Goal: Communication & Community: Answer question/provide support

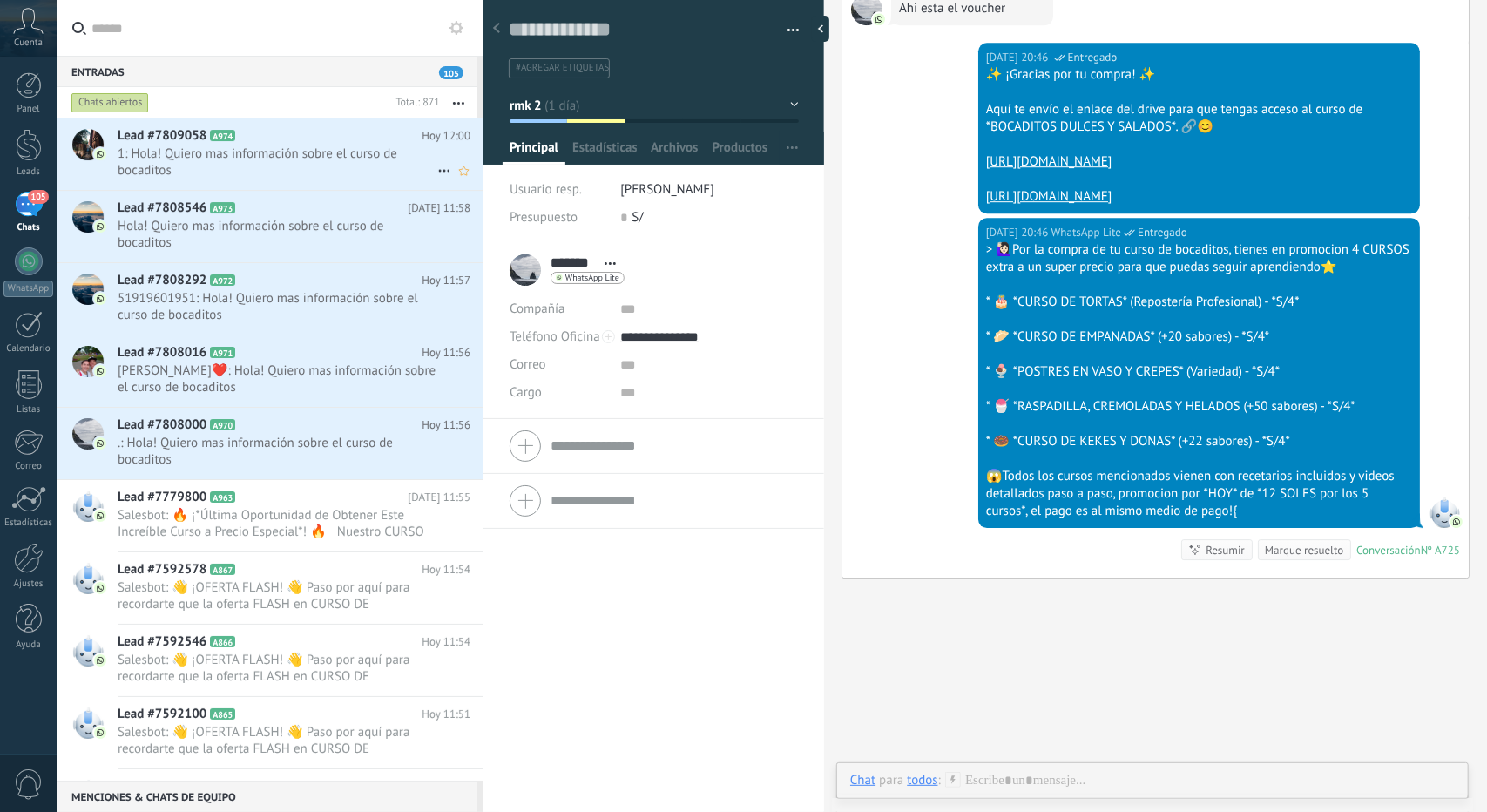
click at [274, 181] on div "Lead #7809058 A974 [DATE] 12:00 1: Hola! Quiero mas información sobre el curso …" at bounding box center [301, 155] width 366 height 72
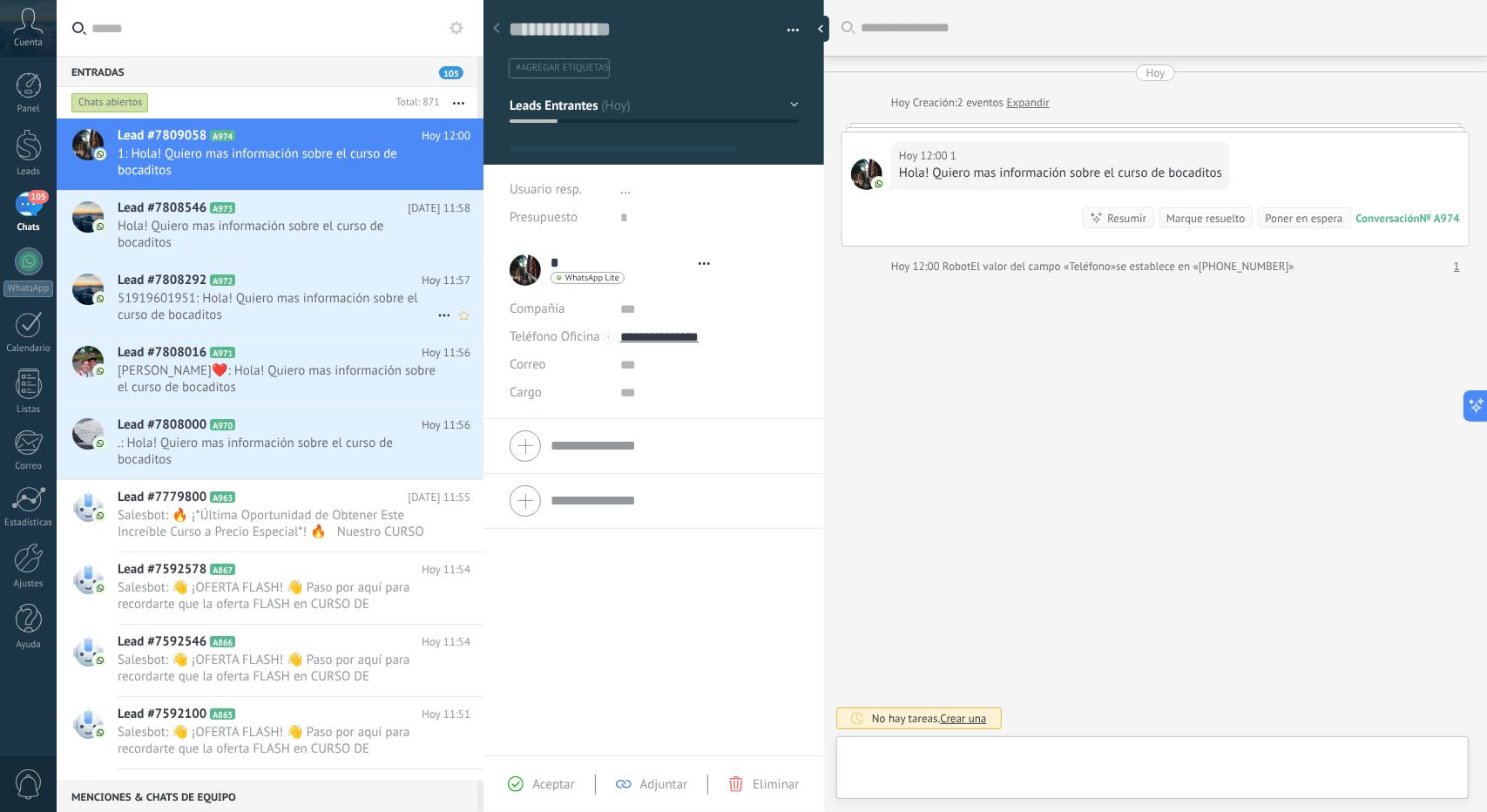
scroll to position [26, 0]
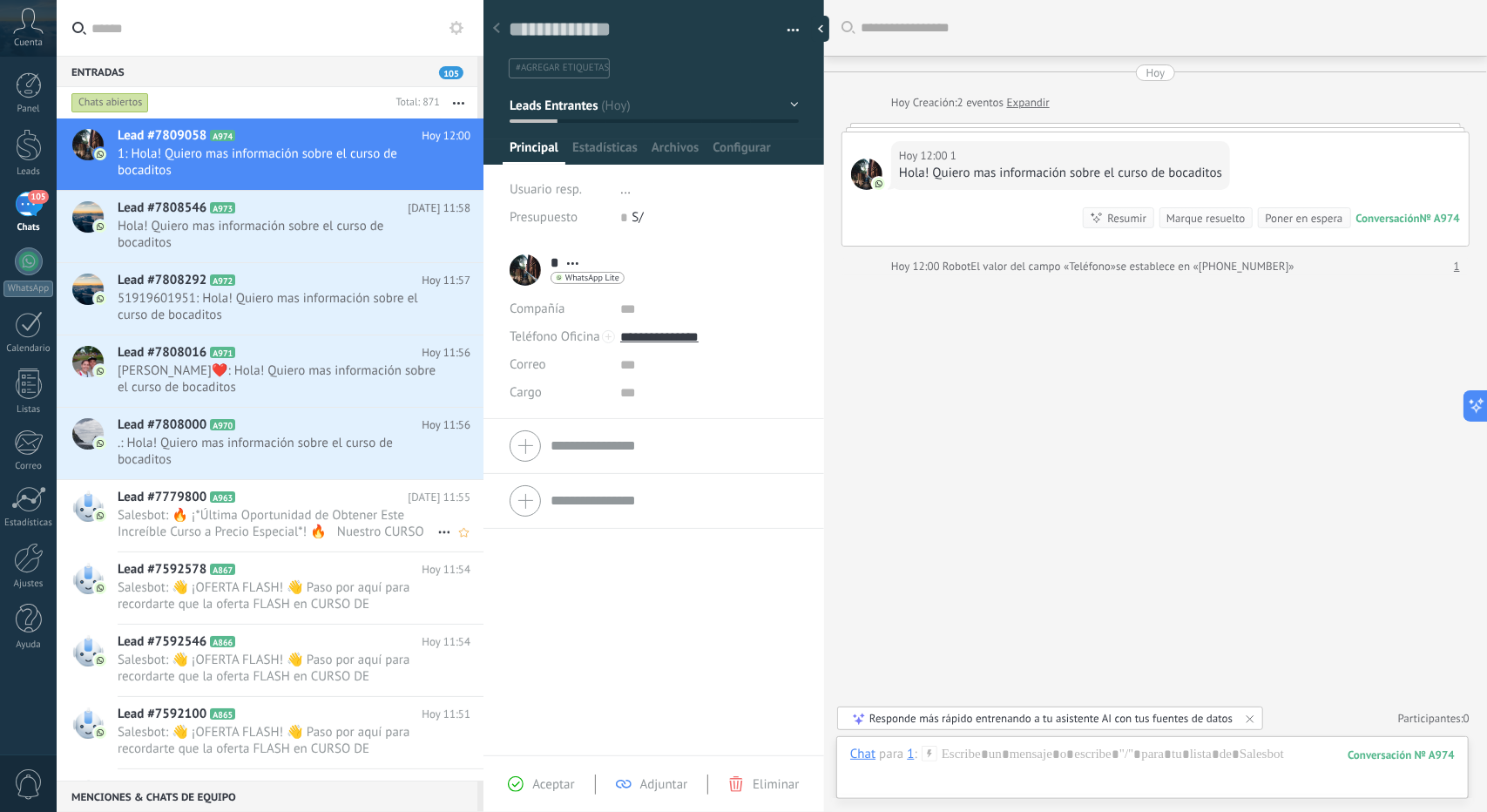
click at [288, 531] on span "Salesbot: 🔥 ¡*Última Oportunidad de Obtener Este Increíble Curso a Precio Espec…" at bounding box center [277, 524] width 320 height 33
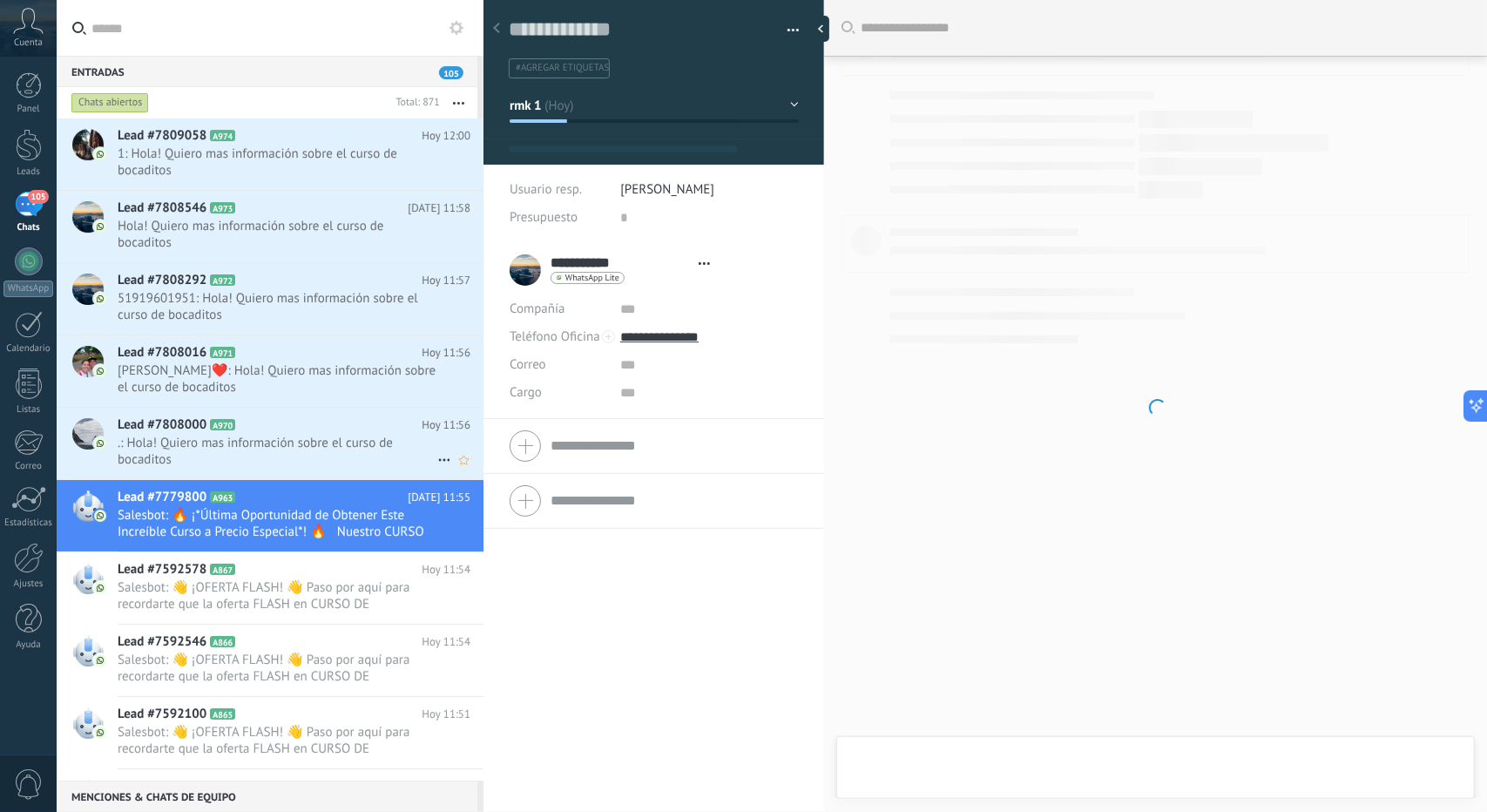
scroll to position [26, 0]
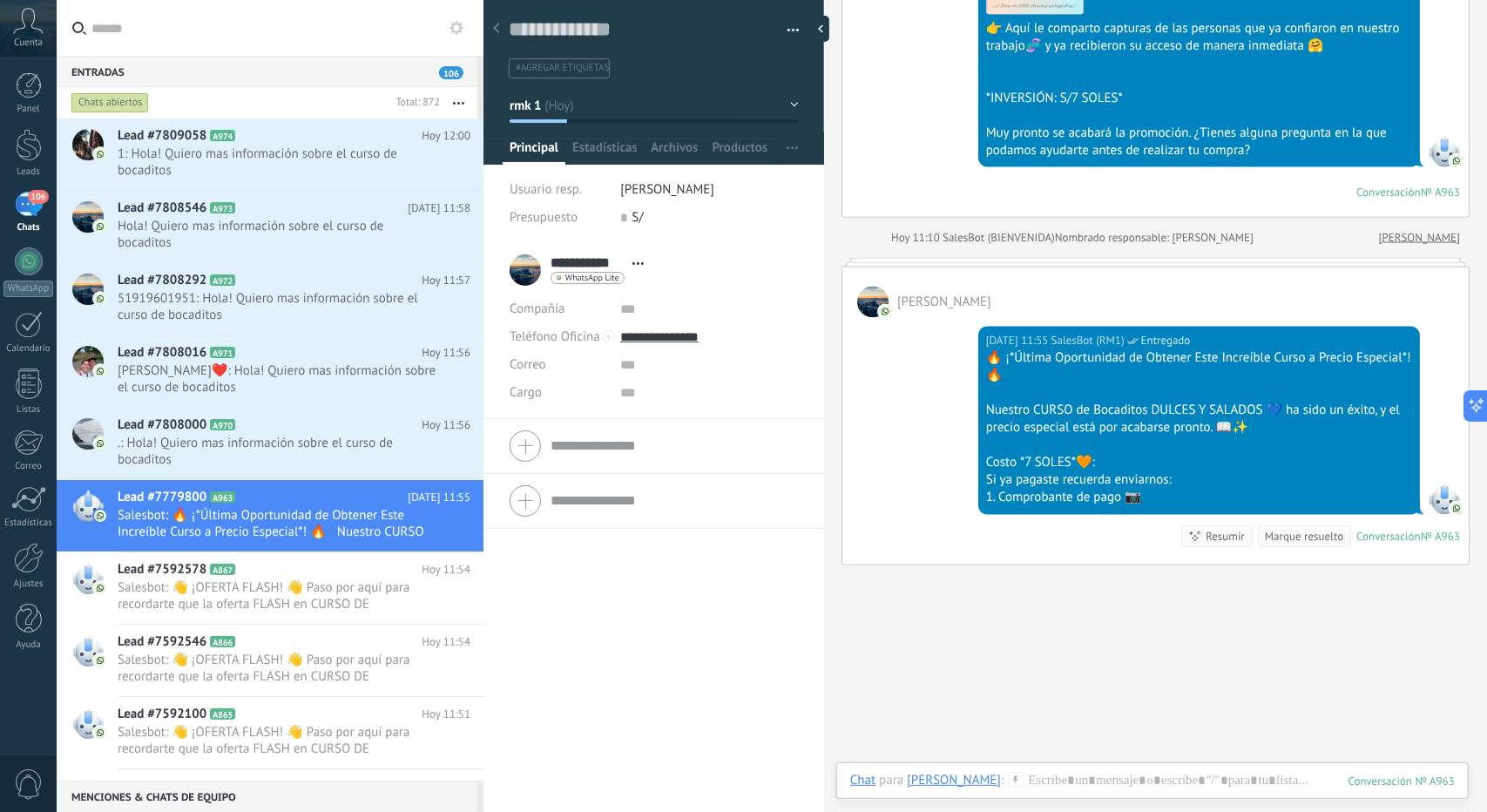
click at [625, 93] on button "rmk 1" at bounding box center [654, 105] width 289 height 31
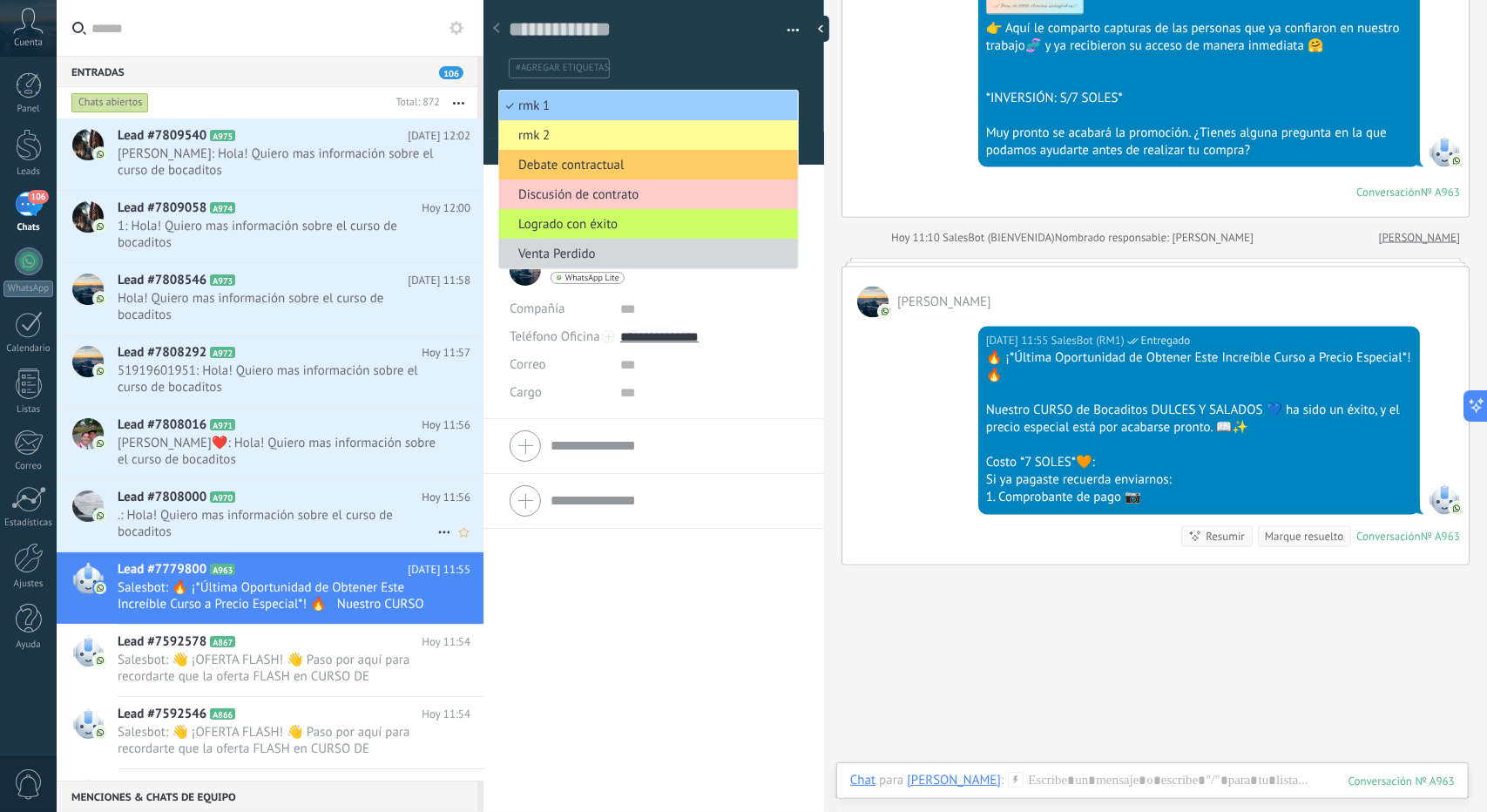
click at [213, 519] on span ".: Hola! Quiero mas información sobre el curso de bocaditos" at bounding box center [277, 524] width 320 height 33
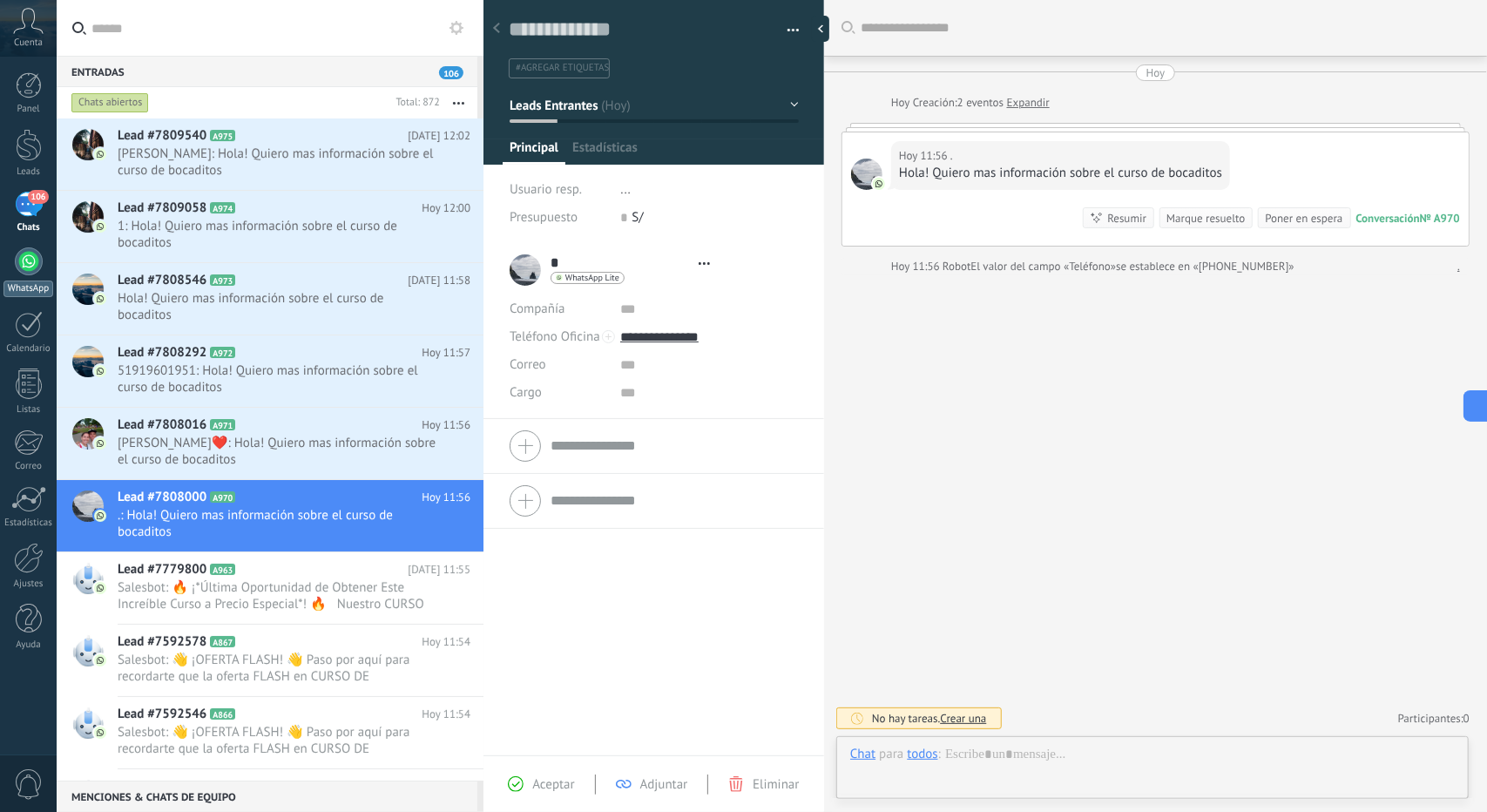
scroll to position [26, 0]
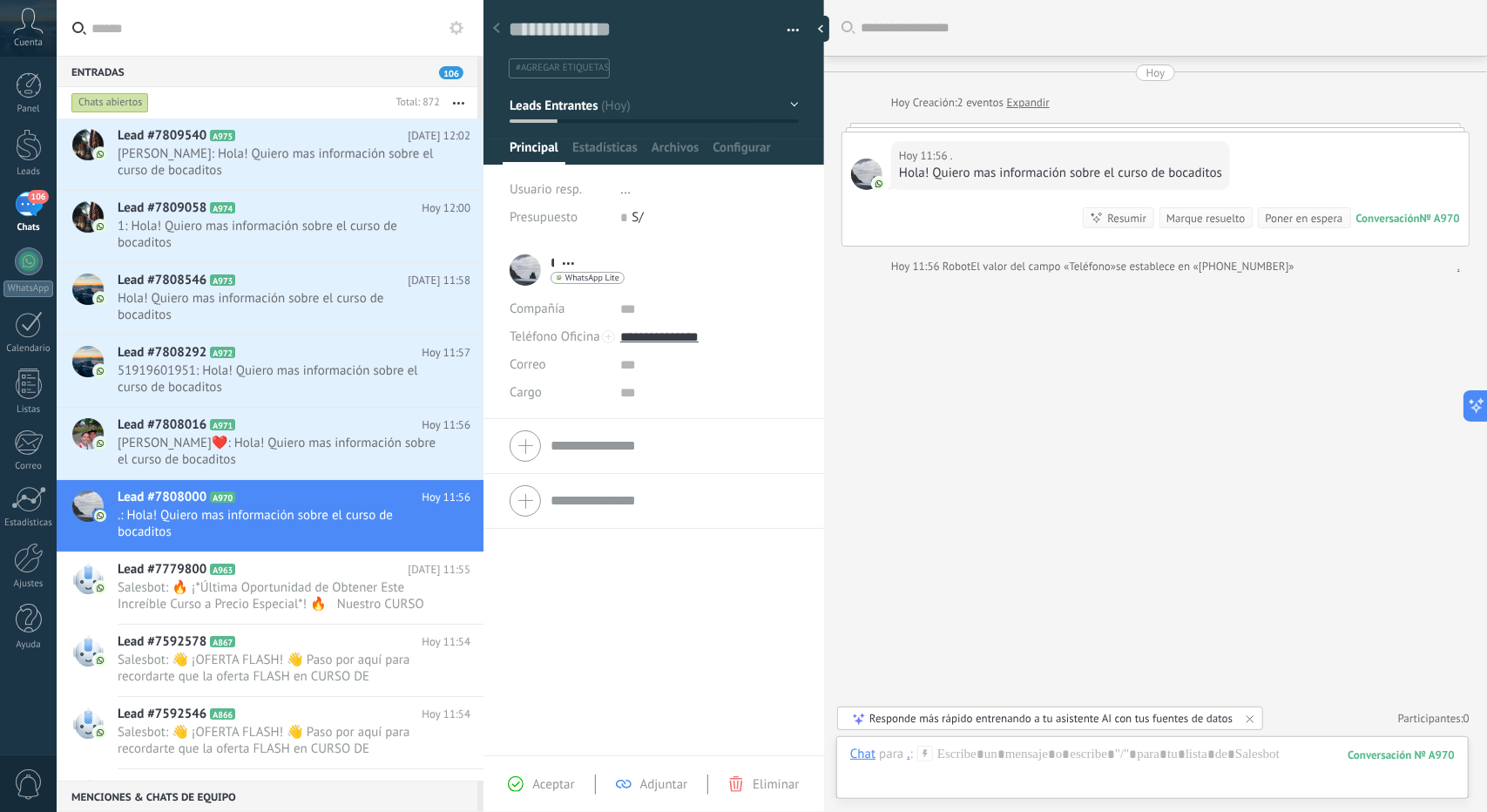
click at [42, 20] on icon at bounding box center [29, 20] width 31 height 26
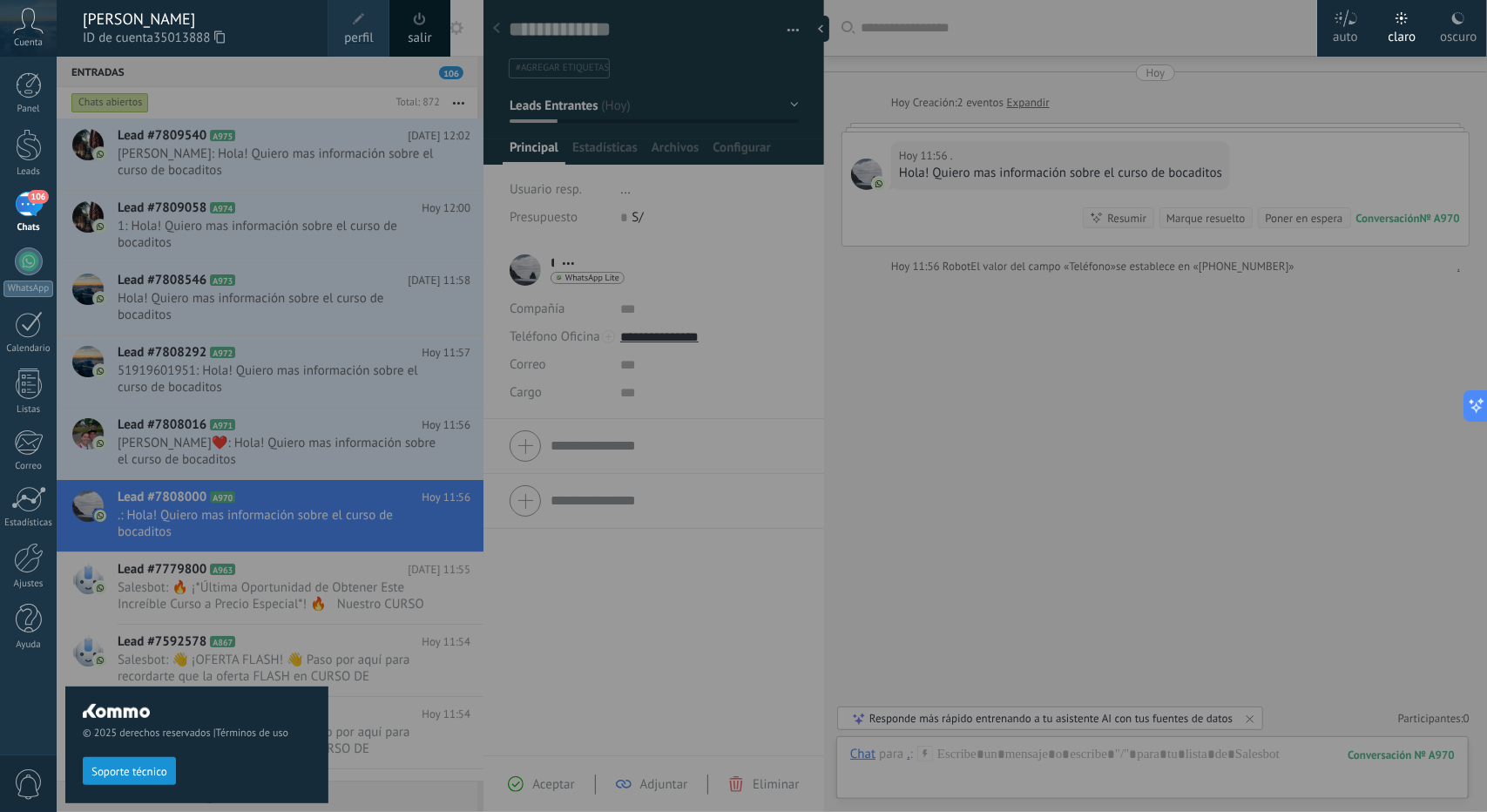
click at [175, 676] on div "© 2025 derechos reservados | Términos de uso Soporte técnico" at bounding box center [197, 434] width 263 height 755
click at [165, 657] on div "© 2025 derechos reservados | Términos de uso Soporte técnico" at bounding box center [197, 434] width 263 height 755
click at [225, 585] on div "© 2025 derechos reservados | Términos de uso Soporte técnico" at bounding box center [197, 434] width 263 height 755
click at [345, 227] on div at bounding box center [801, 406] width 1487 height 812
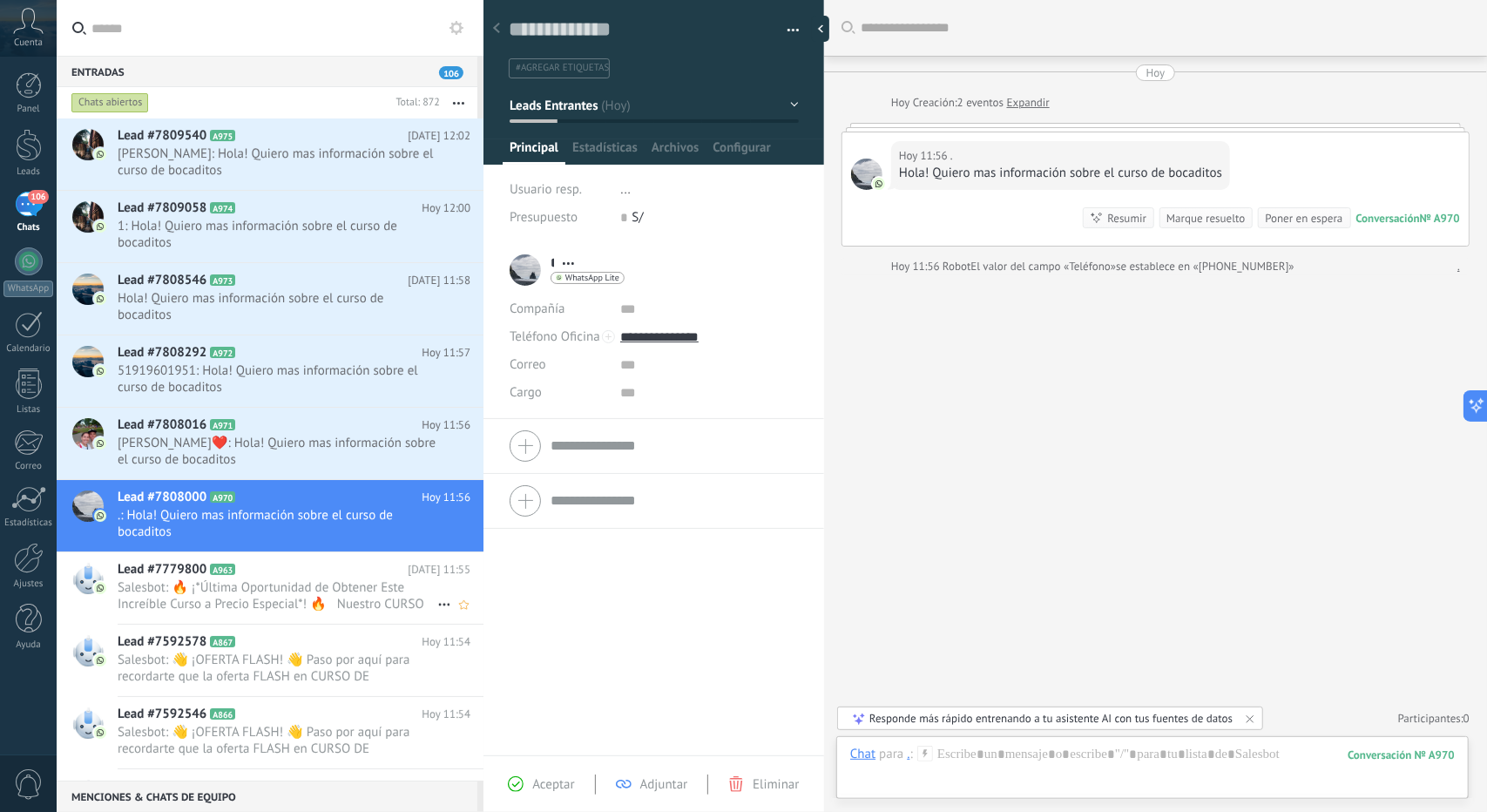
click at [207, 568] on h2 "Lead #7779800 A963" at bounding box center [263, 569] width 290 height 17
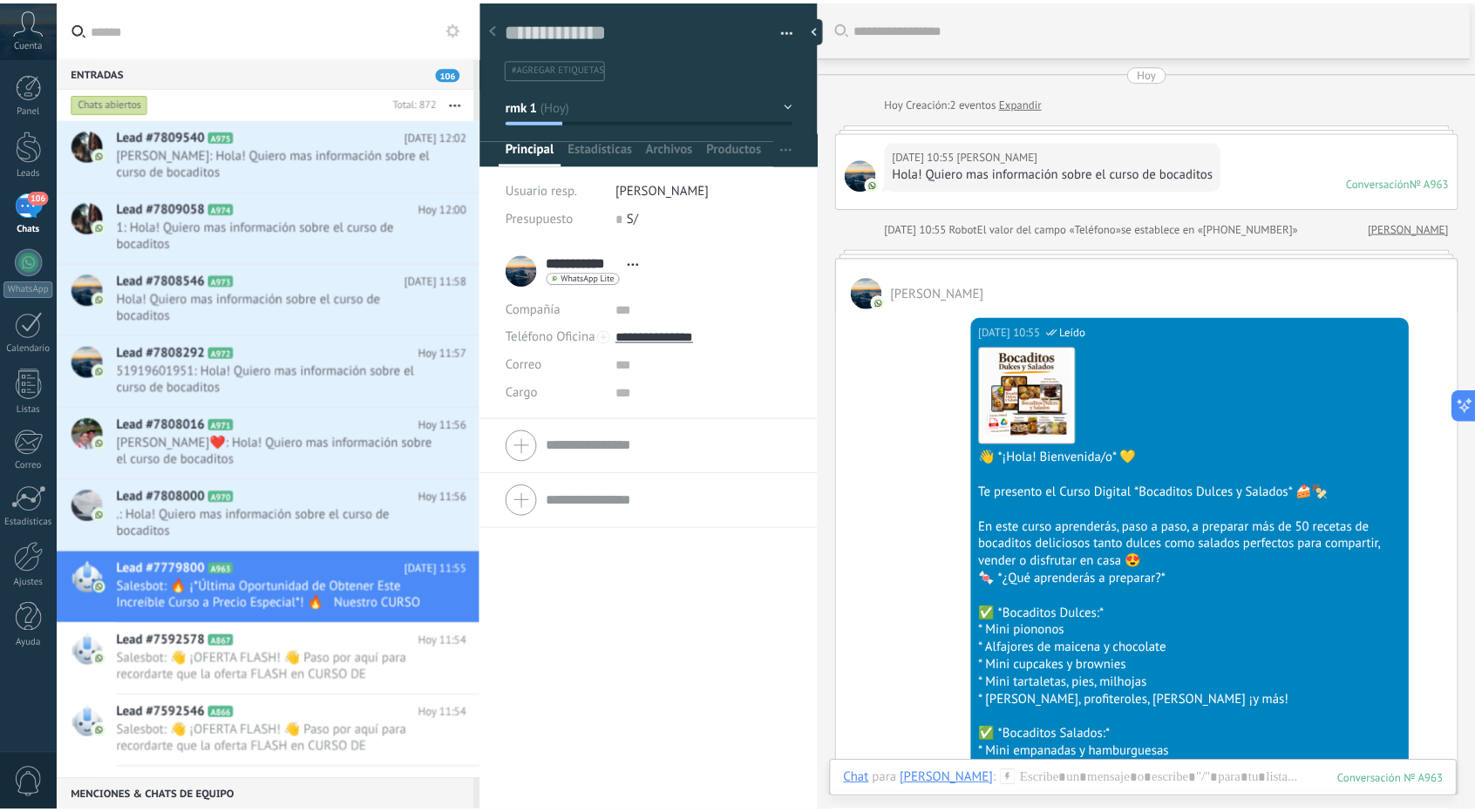
scroll to position [174, 0]
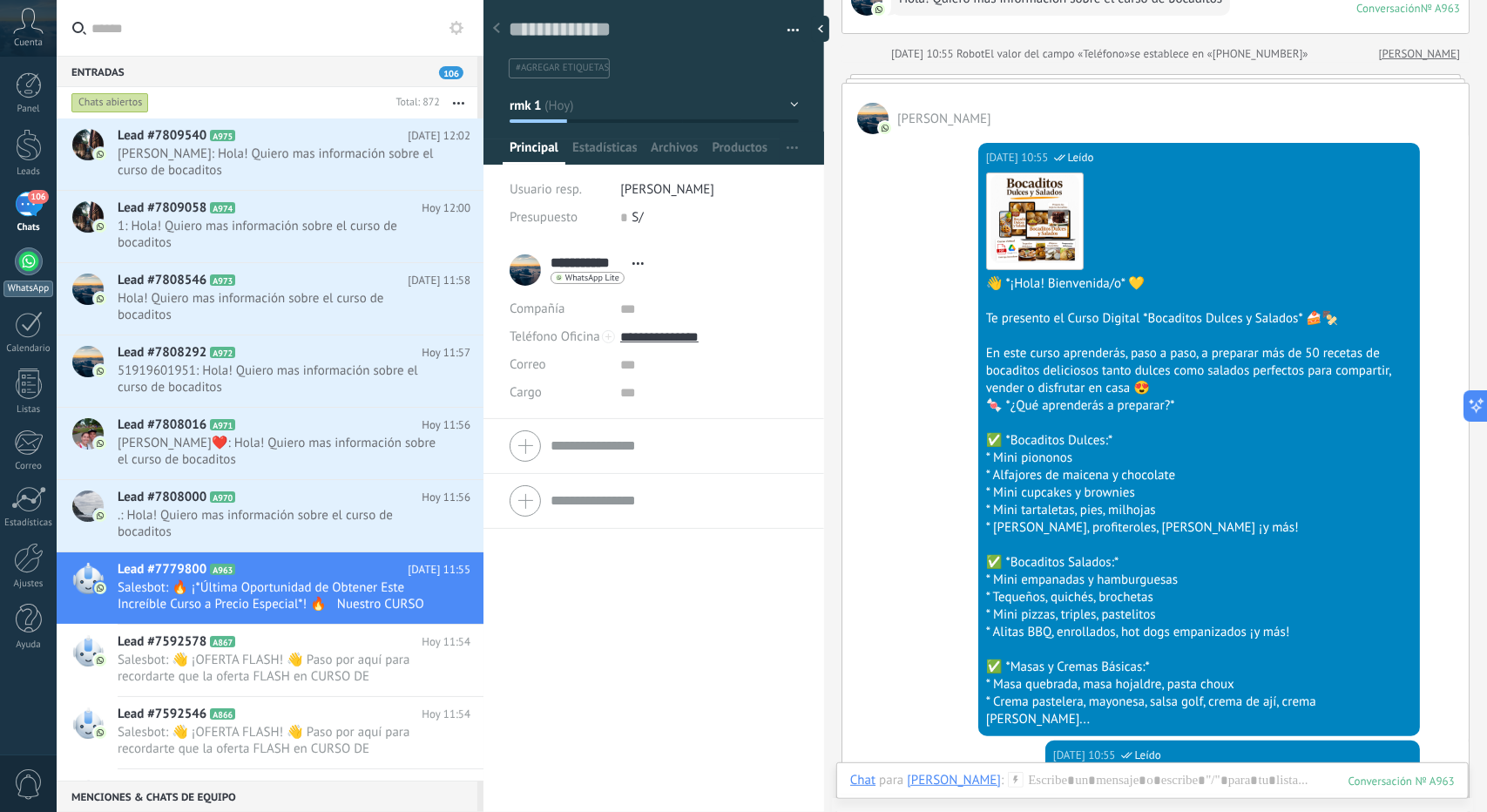
click at [32, 269] on div at bounding box center [28, 261] width 28 height 28
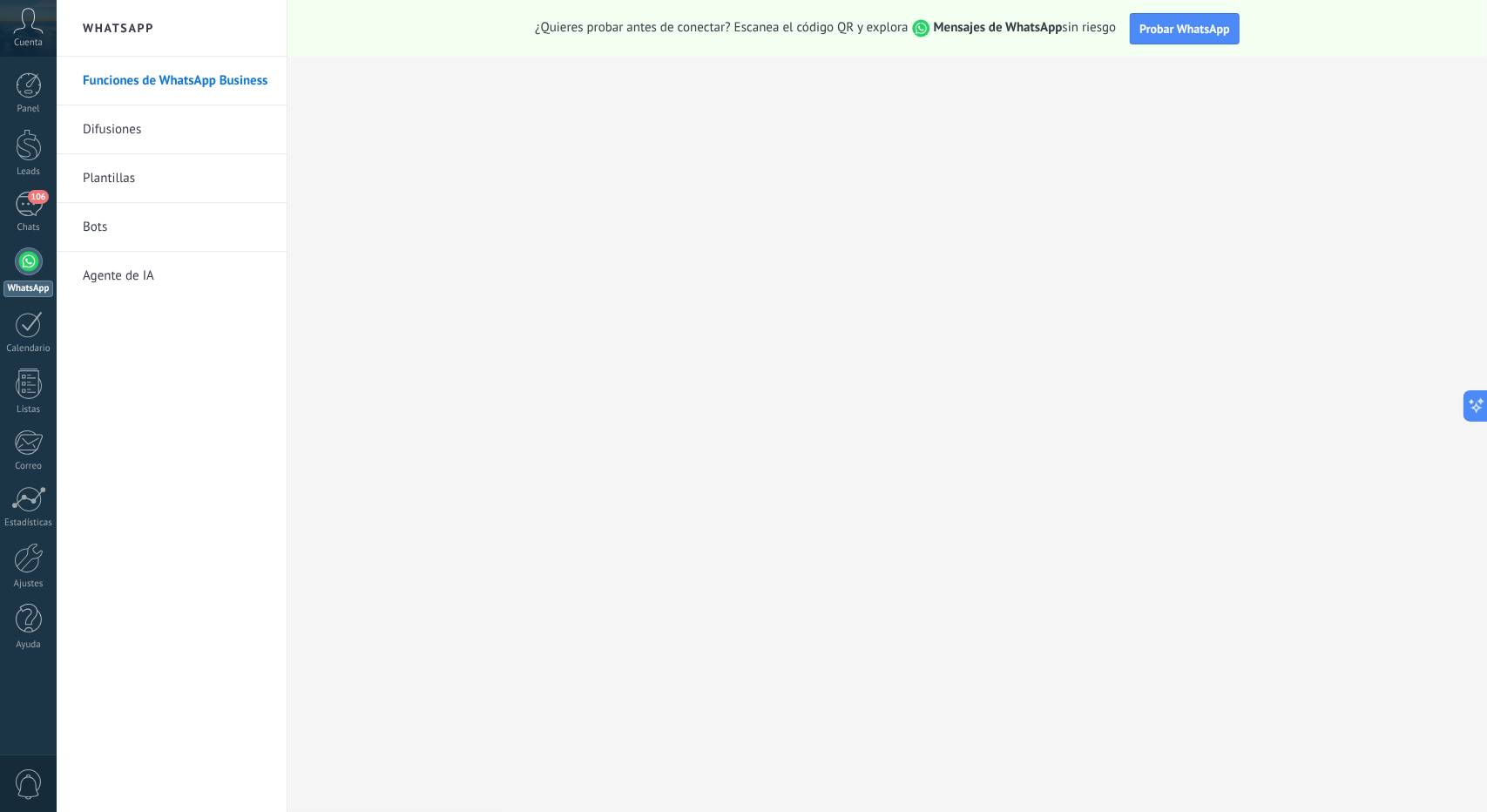
click at [119, 231] on link "Bots" at bounding box center [176, 227] width 187 height 48
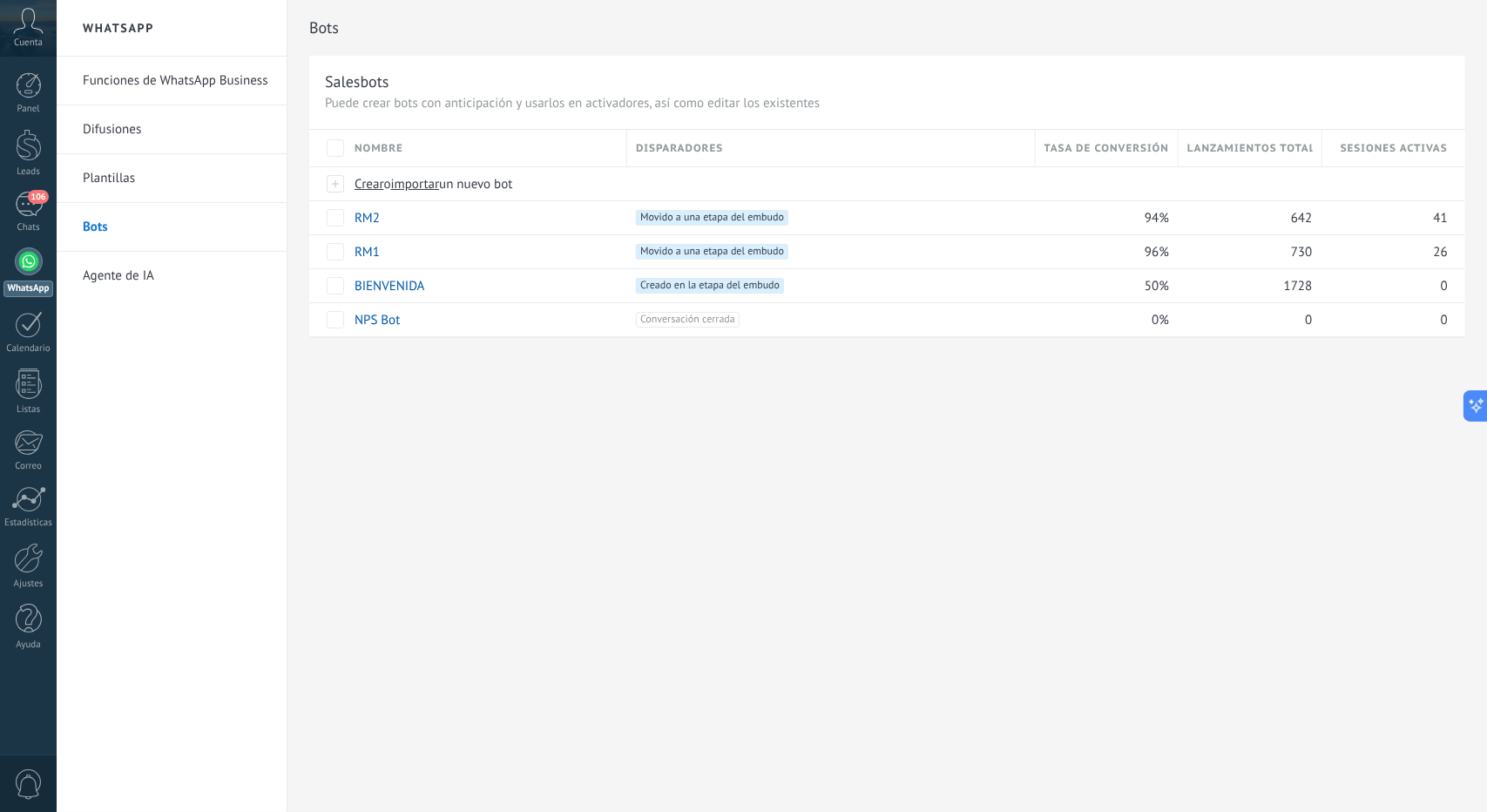
click at [26, 38] on span "Cuenta" at bounding box center [28, 44] width 29 height 12
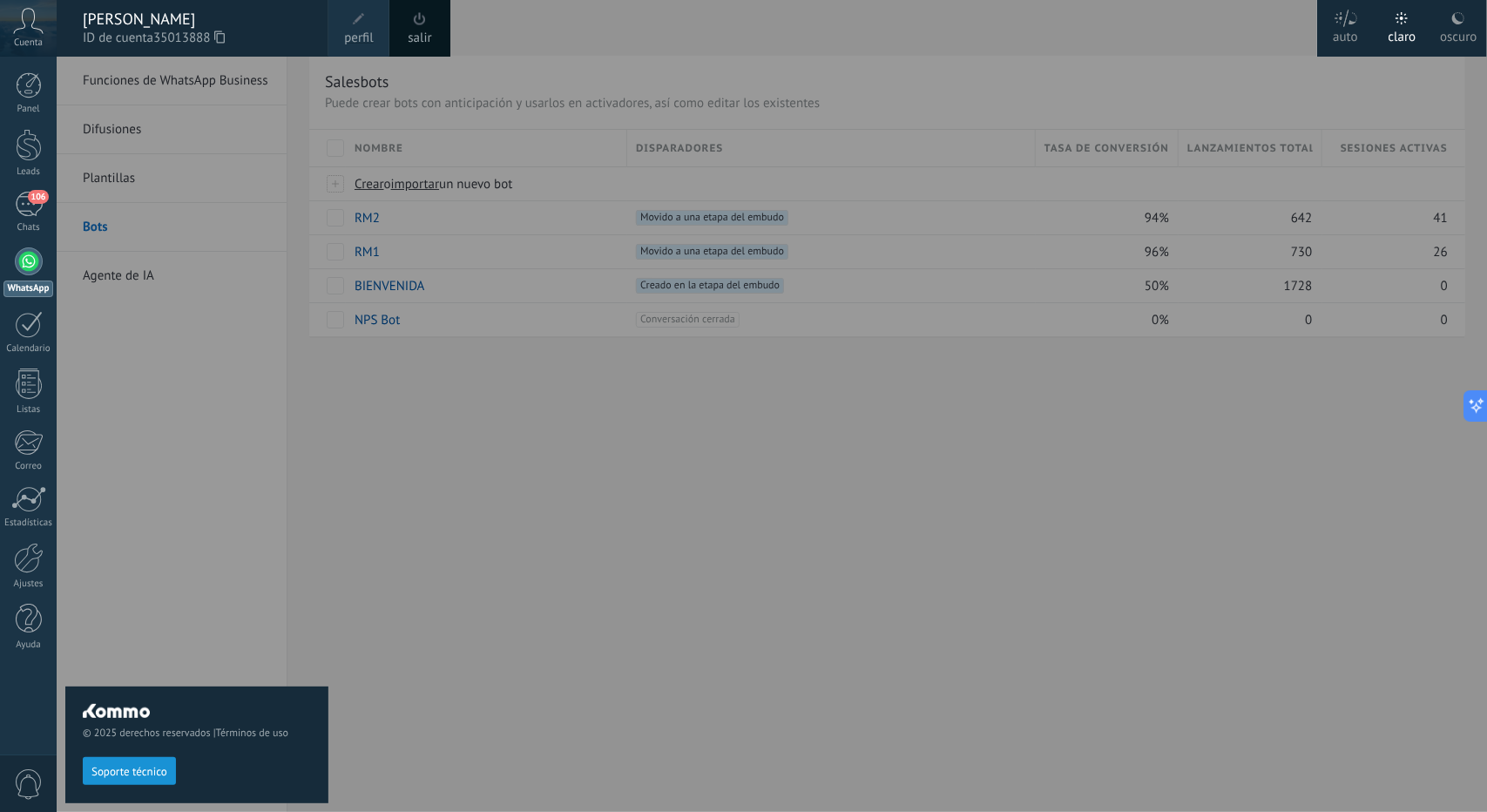
click at [122, 229] on div "© 2025 derechos reservados | Términos de uso Soporte técnico" at bounding box center [197, 434] width 263 height 755
click at [145, 652] on div "© 2025 derechos reservados | Términos de uso Soporte técnico" at bounding box center [197, 434] width 263 height 755
click at [10, 627] on link "Ayuda" at bounding box center [28, 627] width 57 height 47
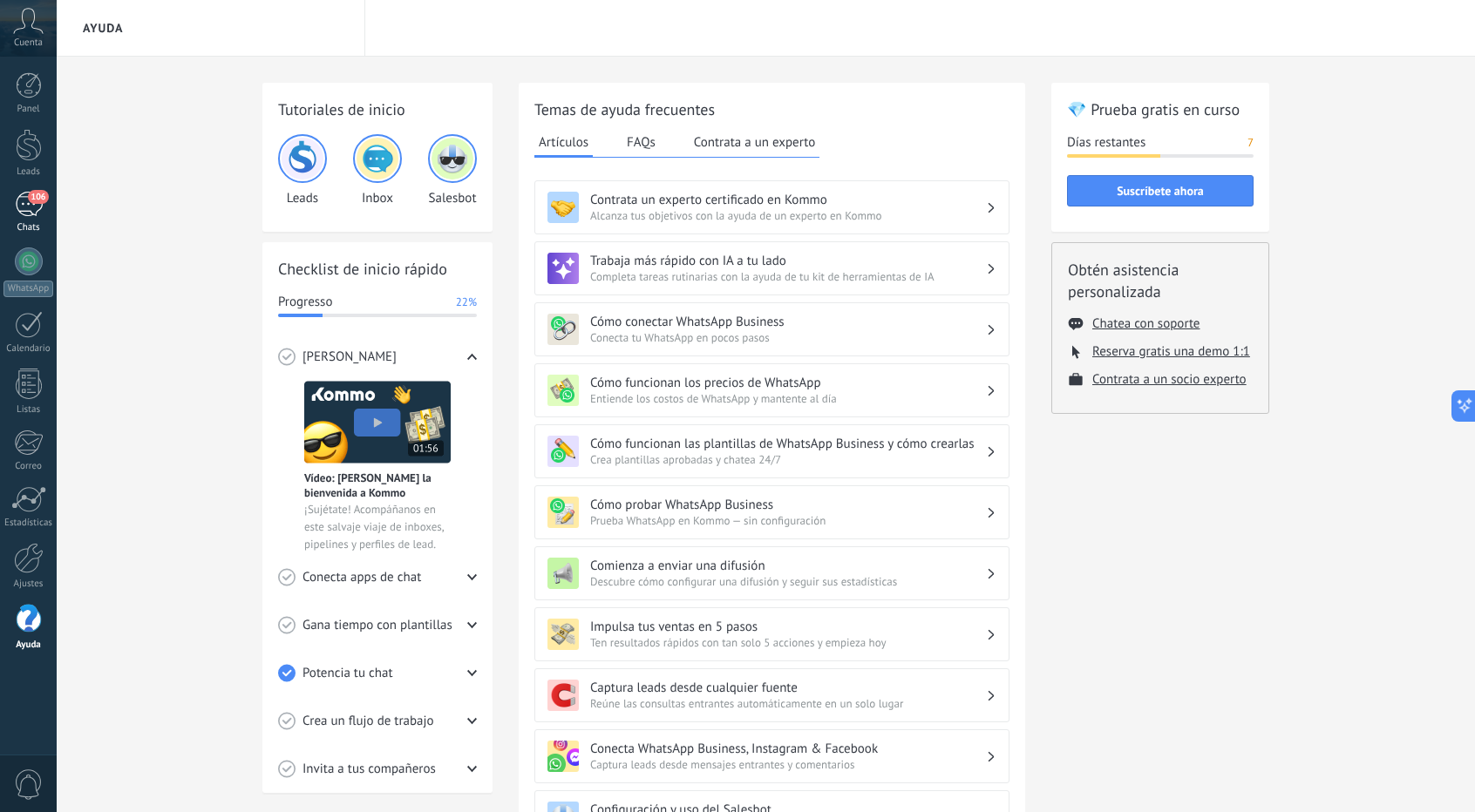
click at [15, 201] on div "106" at bounding box center [28, 204] width 28 height 25
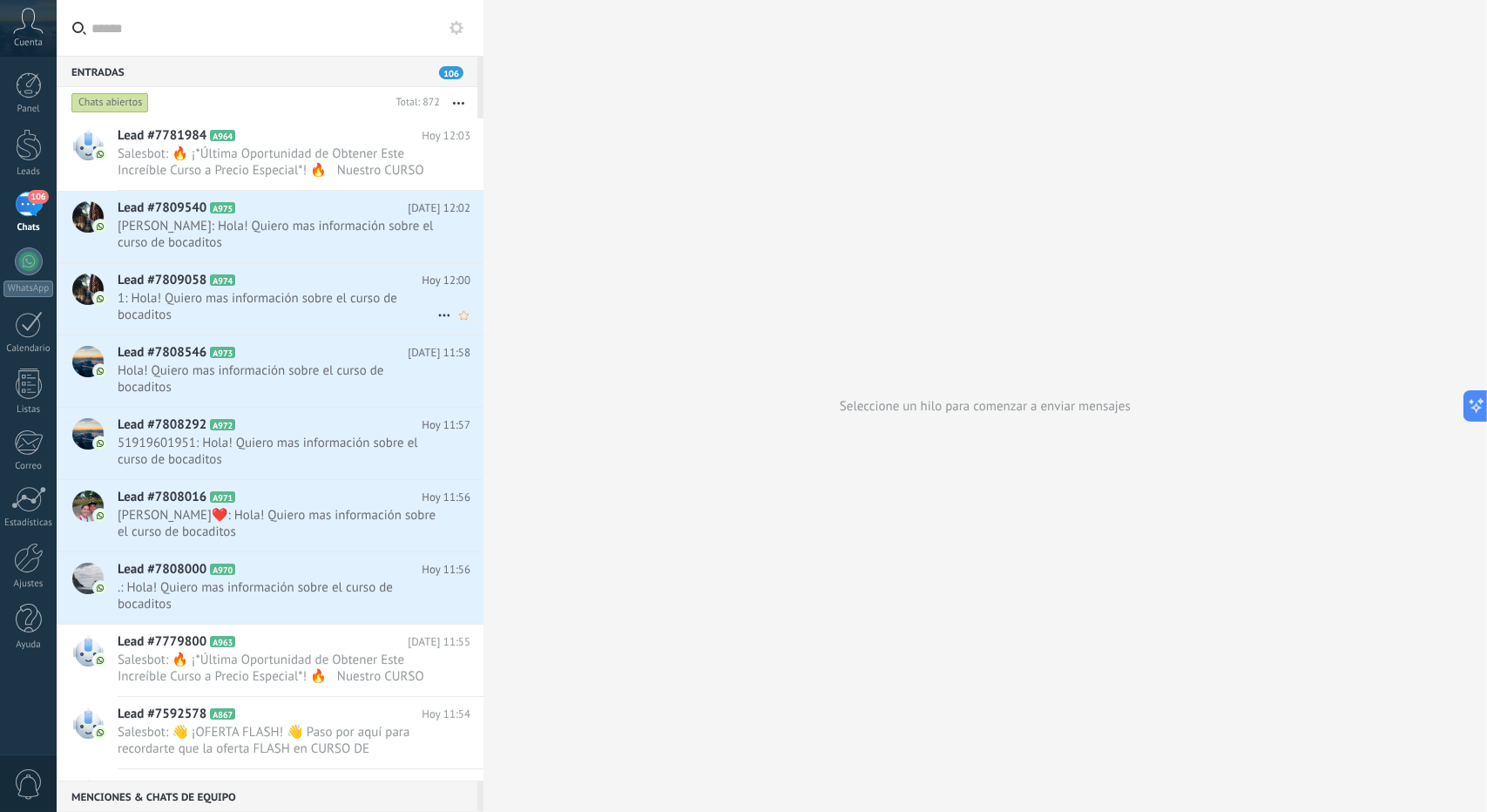
click at [265, 260] on div "Lead #7809540 A975 [DATE] 12:02 [PERSON_NAME]: Hola! Quiero mas información sob…" at bounding box center [301, 226] width 366 height 72
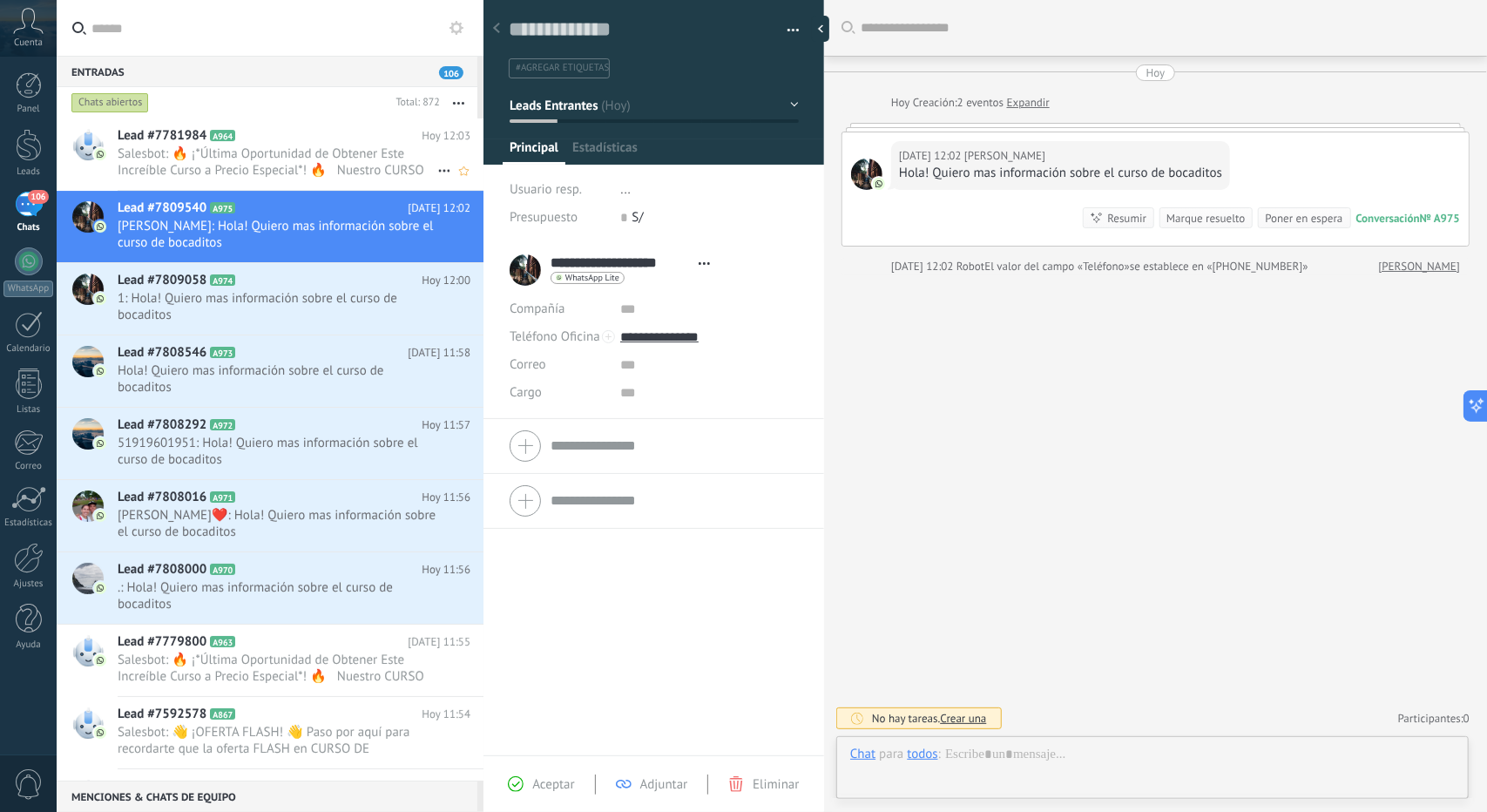
click at [242, 182] on div "Lead #7781984 A964 [DATE] 12:03 Salesbot: 🔥 ¡*Última Oportunidad de Obtener Est…" at bounding box center [301, 155] width 366 height 72
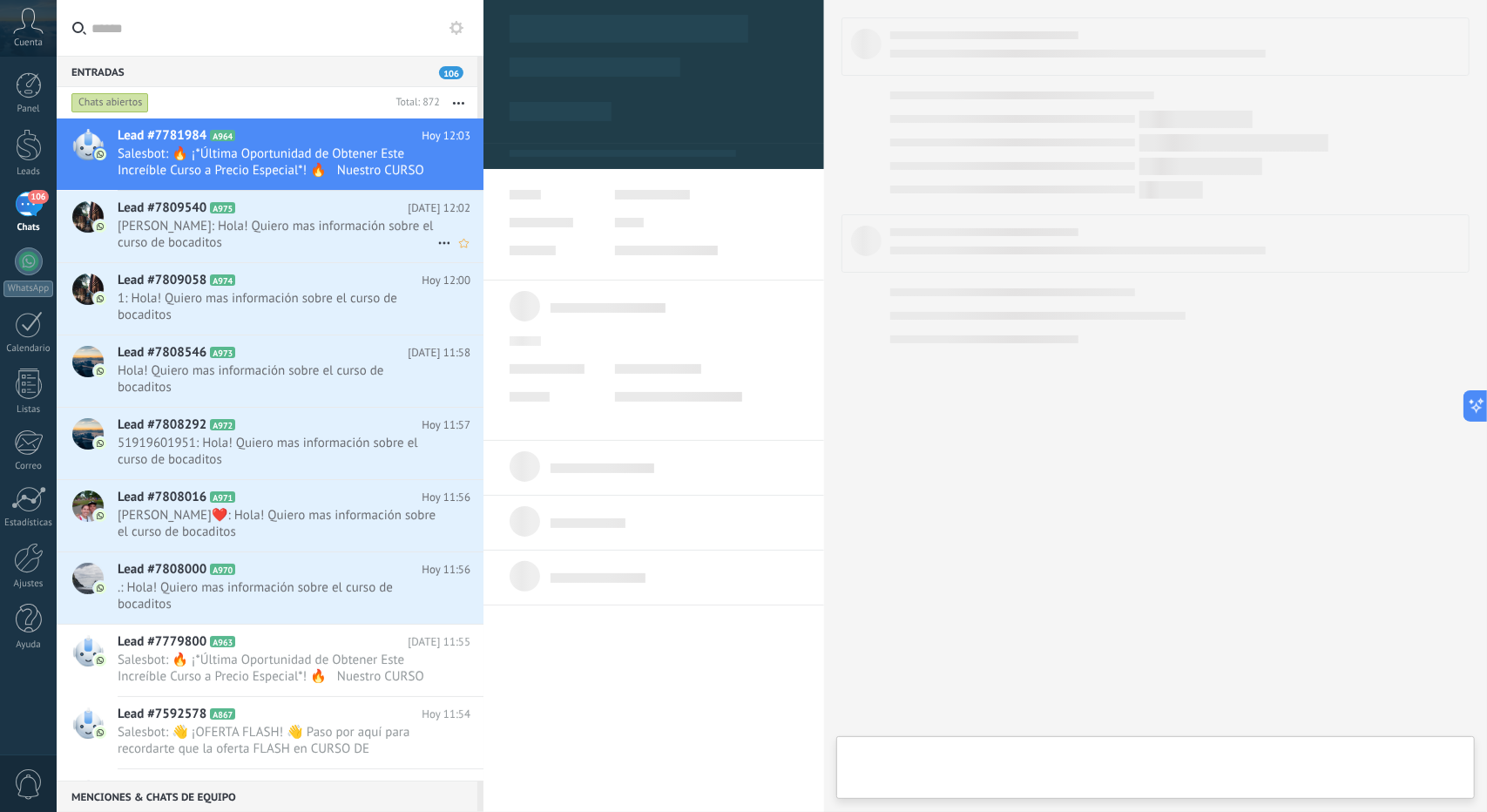
click at [263, 246] on span "[PERSON_NAME]: Hola! Quiero mas información sobre el curso de bocaditos" at bounding box center [277, 234] width 320 height 33
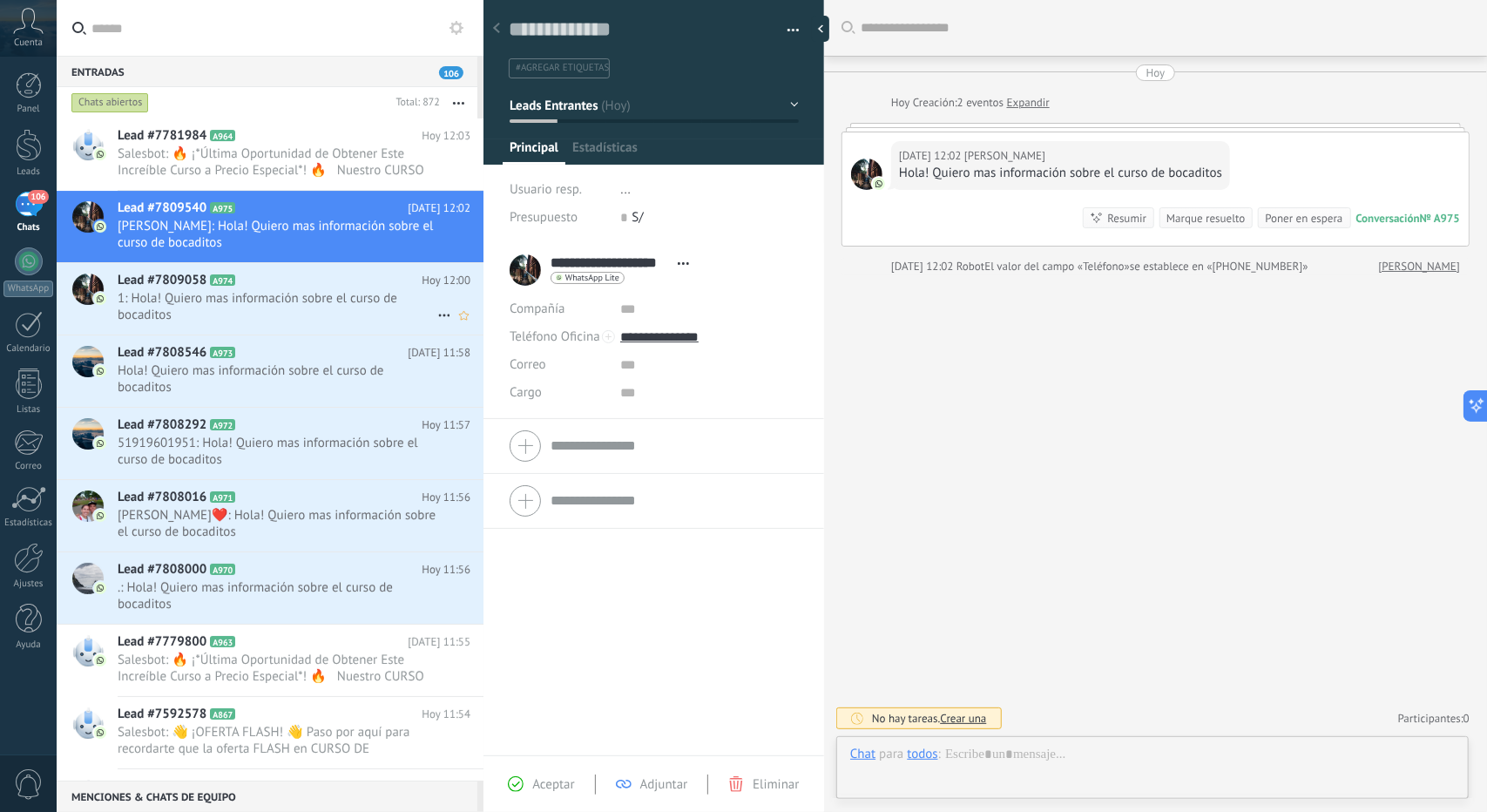
scroll to position [26, 0]
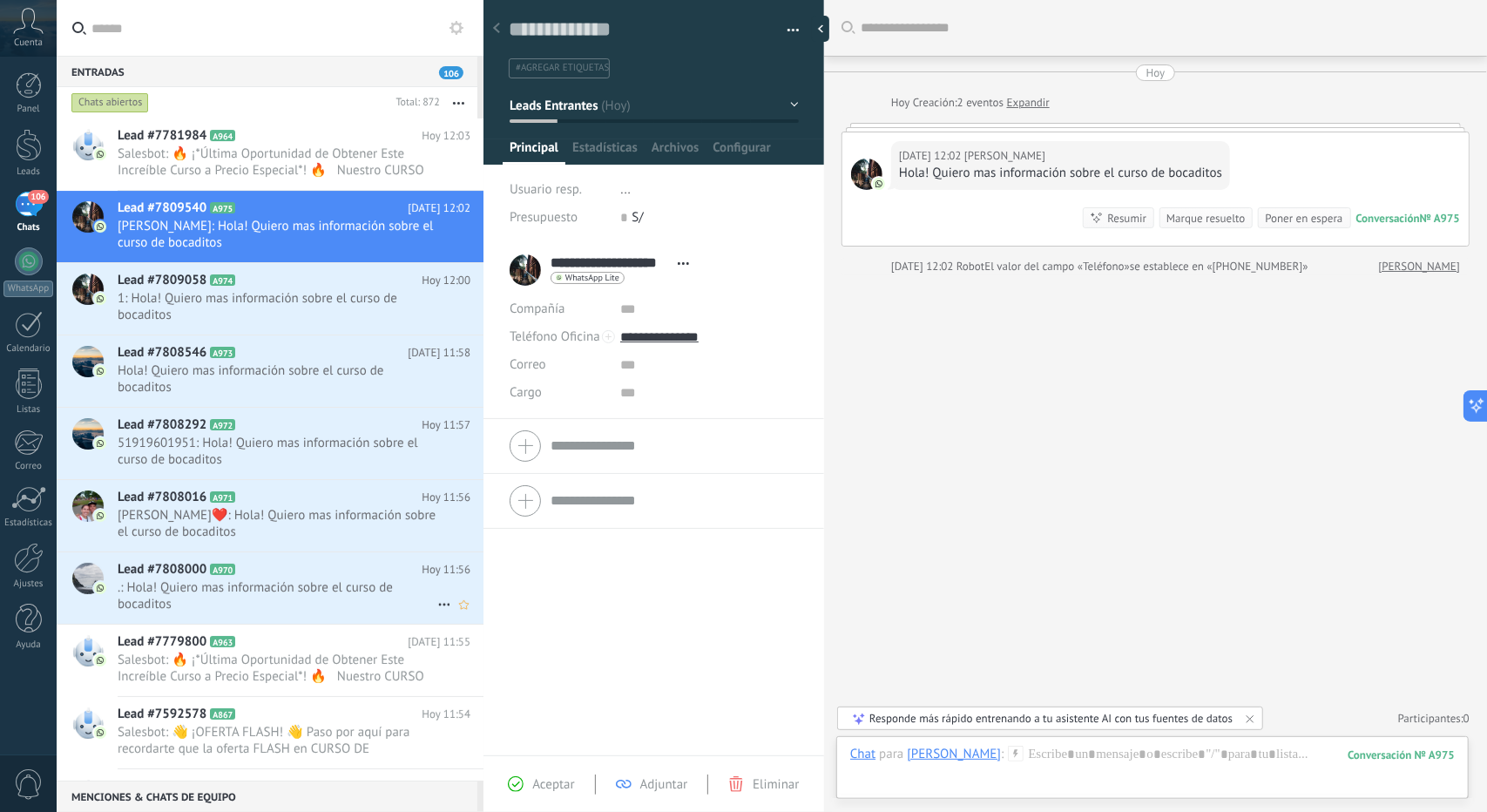
click at [248, 590] on span ".: Hola! Quiero mas información sobre el curso de bocaditos" at bounding box center [277, 595] width 320 height 33
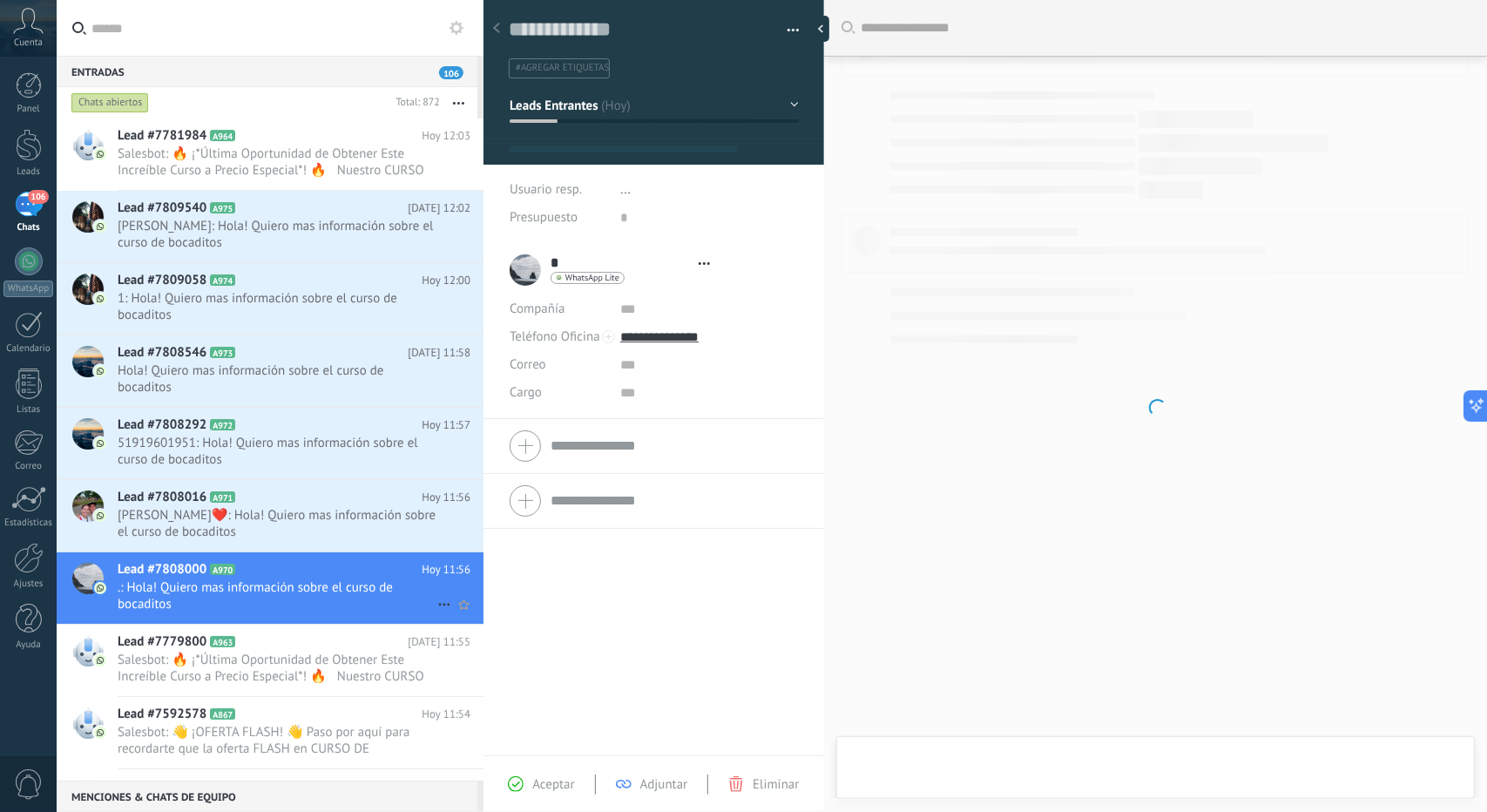
type textarea "**********"
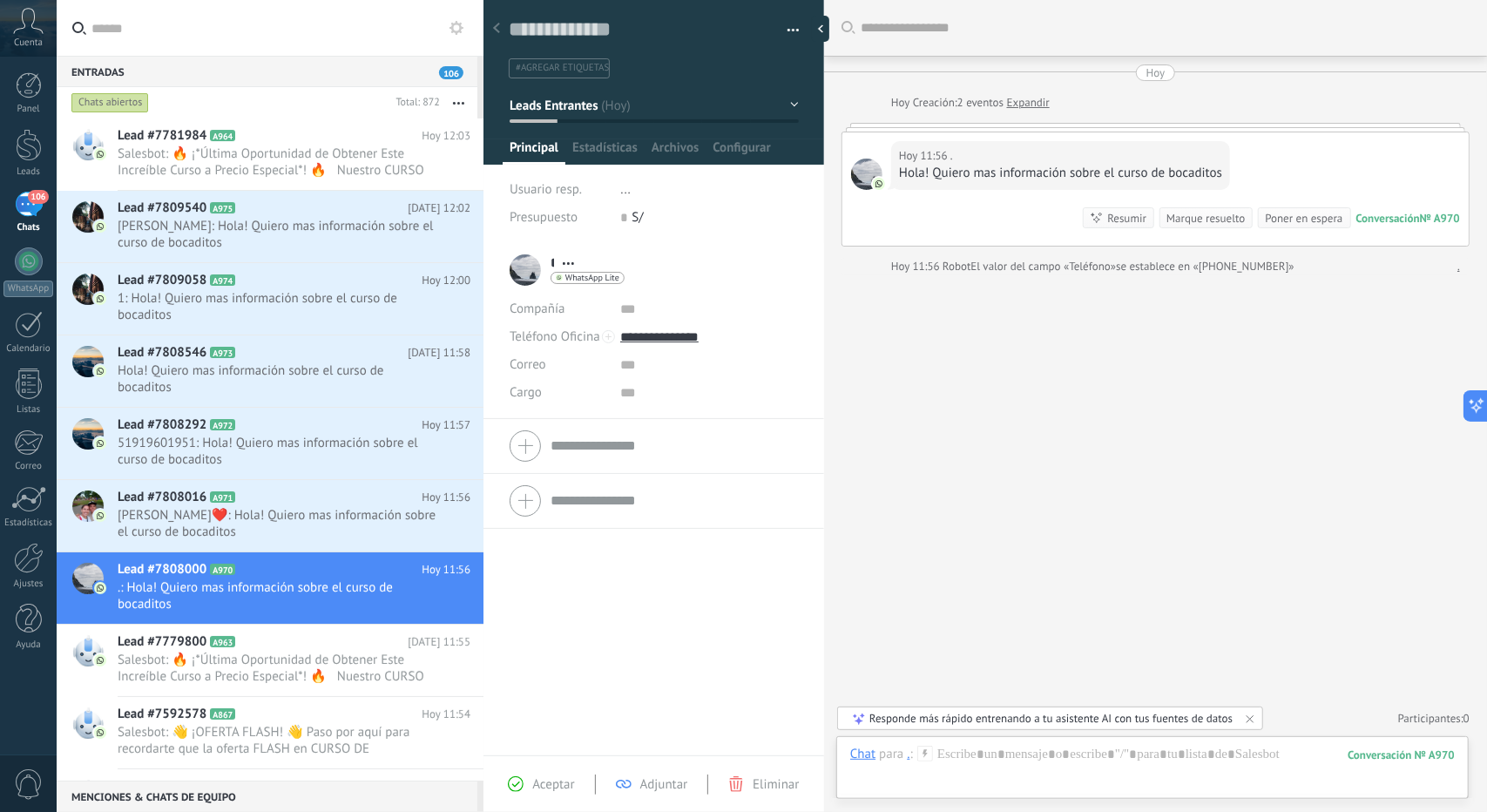
click at [1044, 100] on link "Expandir" at bounding box center [1029, 102] width 43 height 17
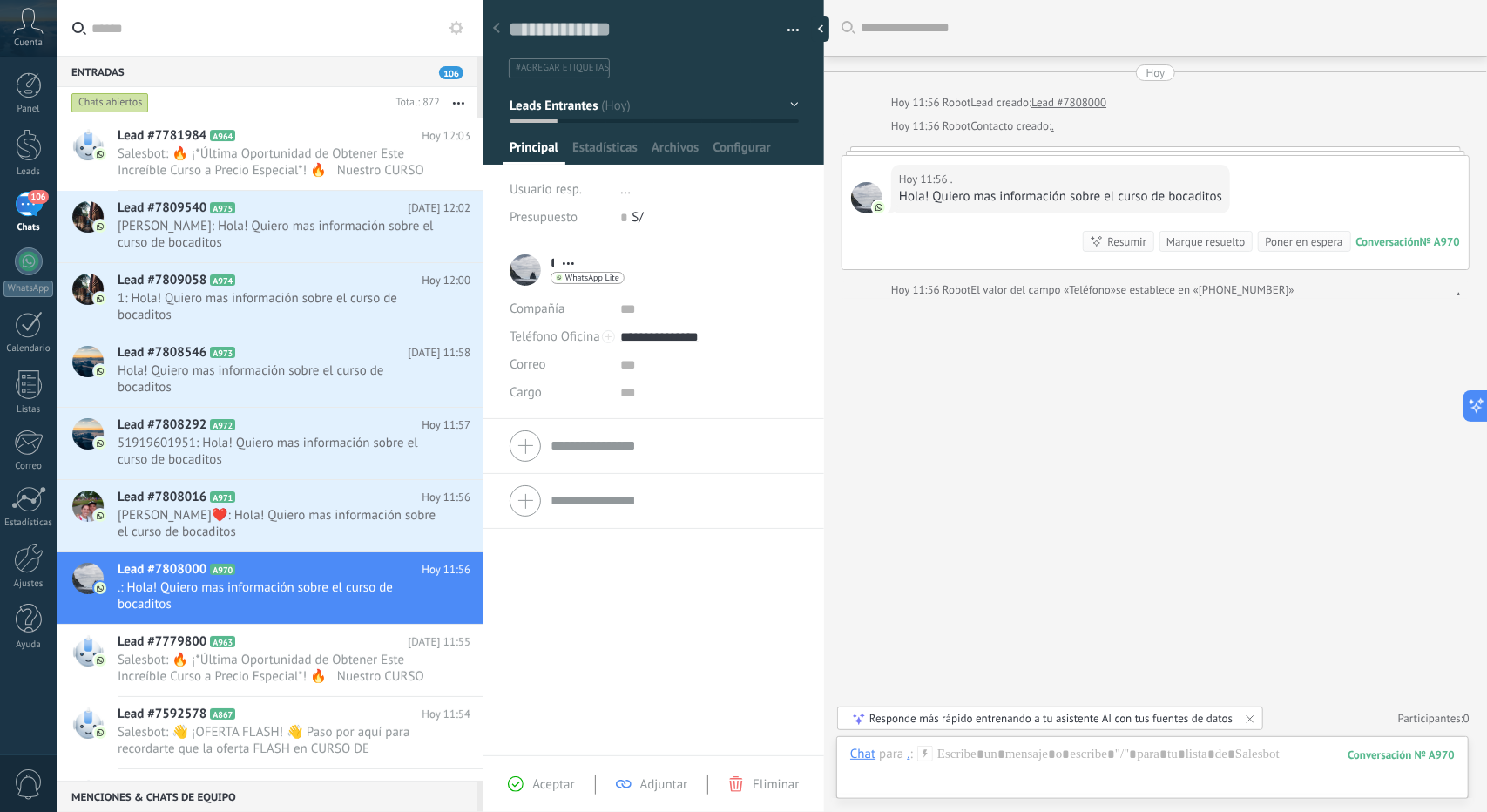
click at [598, 102] on button "Leads Entrantes" at bounding box center [654, 105] width 289 height 31
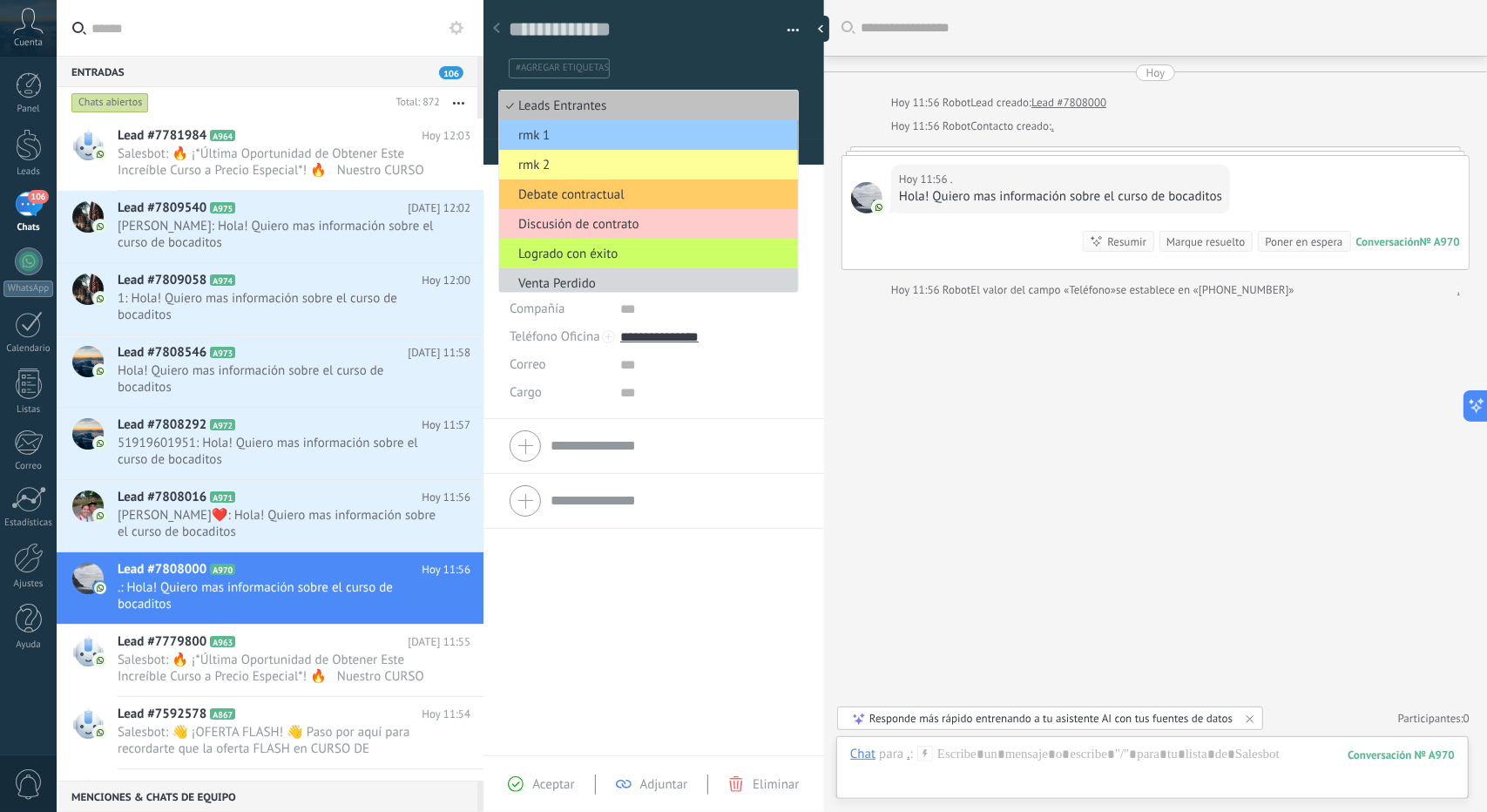
click at [598, 102] on span "Leads Entrantes" at bounding box center [646, 105] width 294 height 16
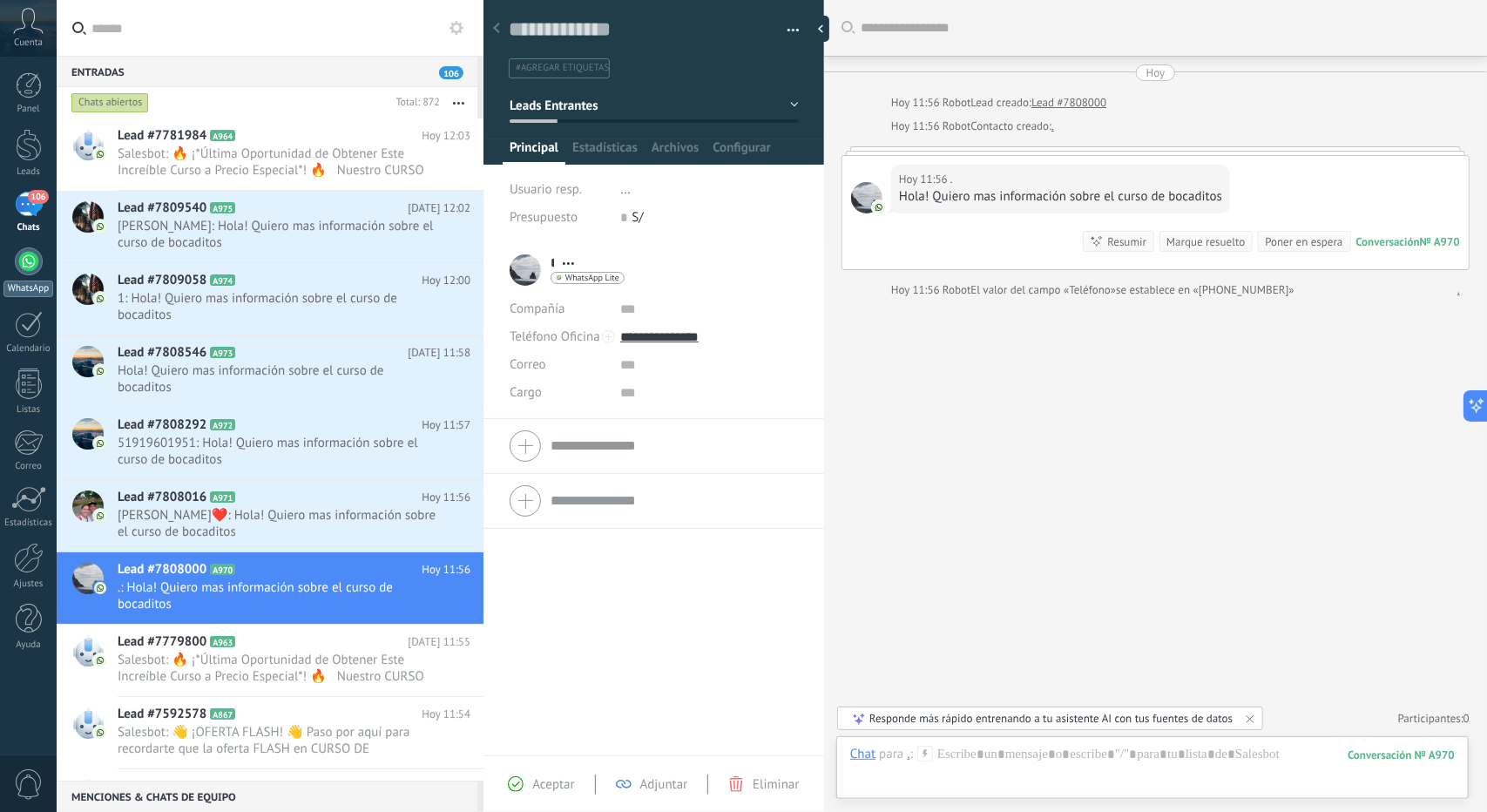
click at [18, 268] on div at bounding box center [28, 261] width 28 height 28
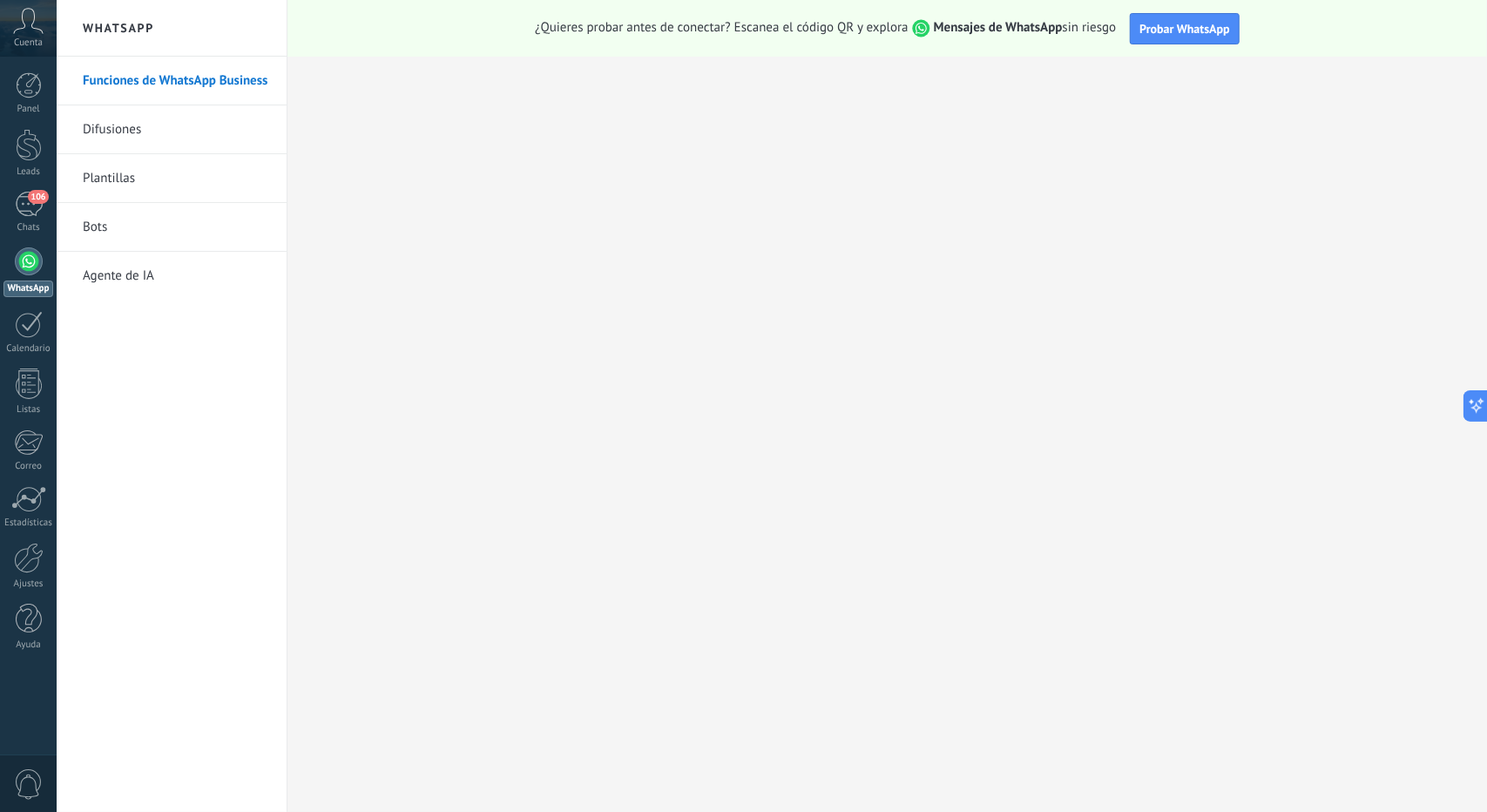
click at [115, 231] on link "Bots" at bounding box center [176, 227] width 187 height 48
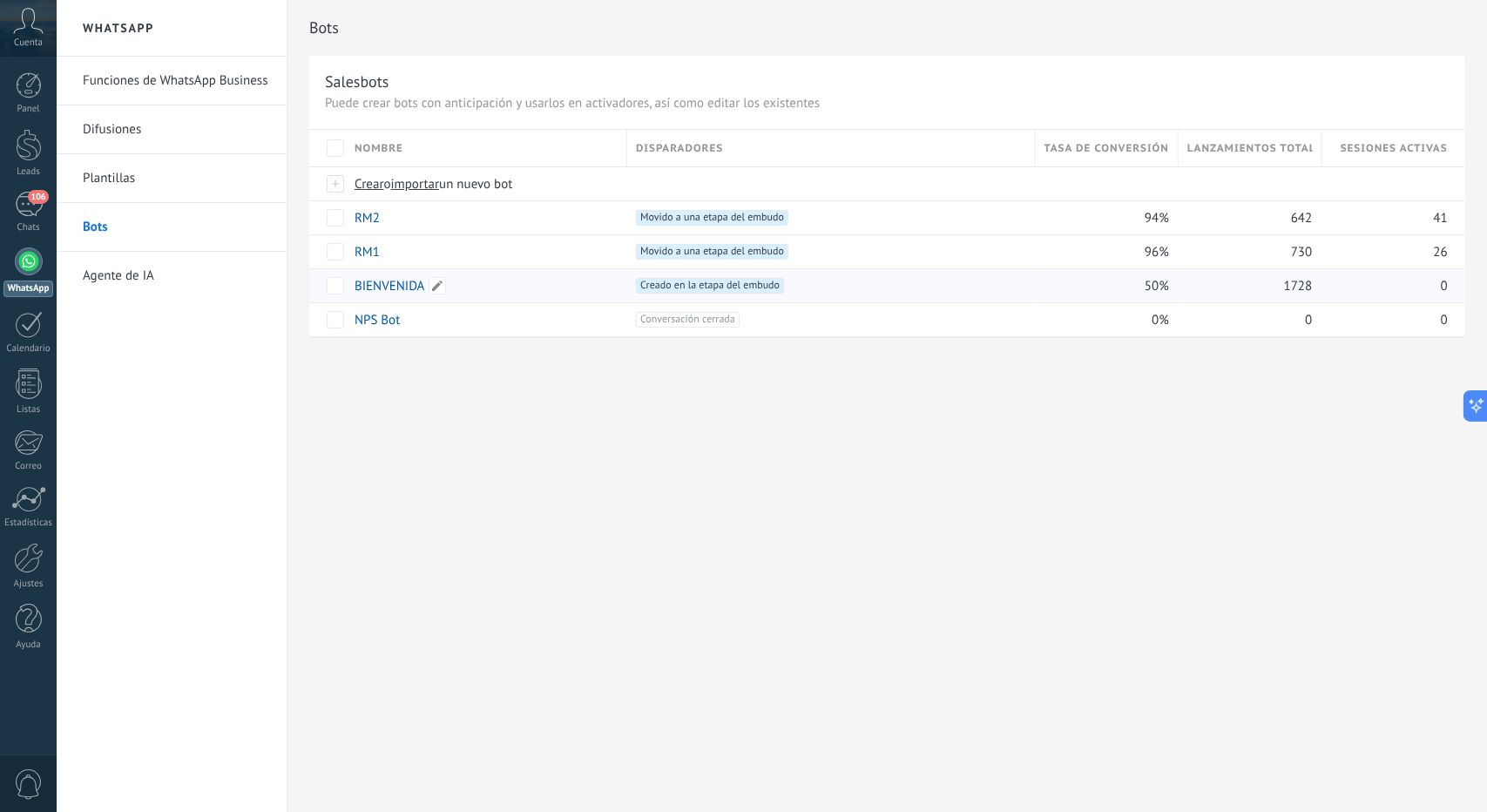
click at [385, 281] on link "BIENVENIDA" at bounding box center [390, 286] width 71 height 16
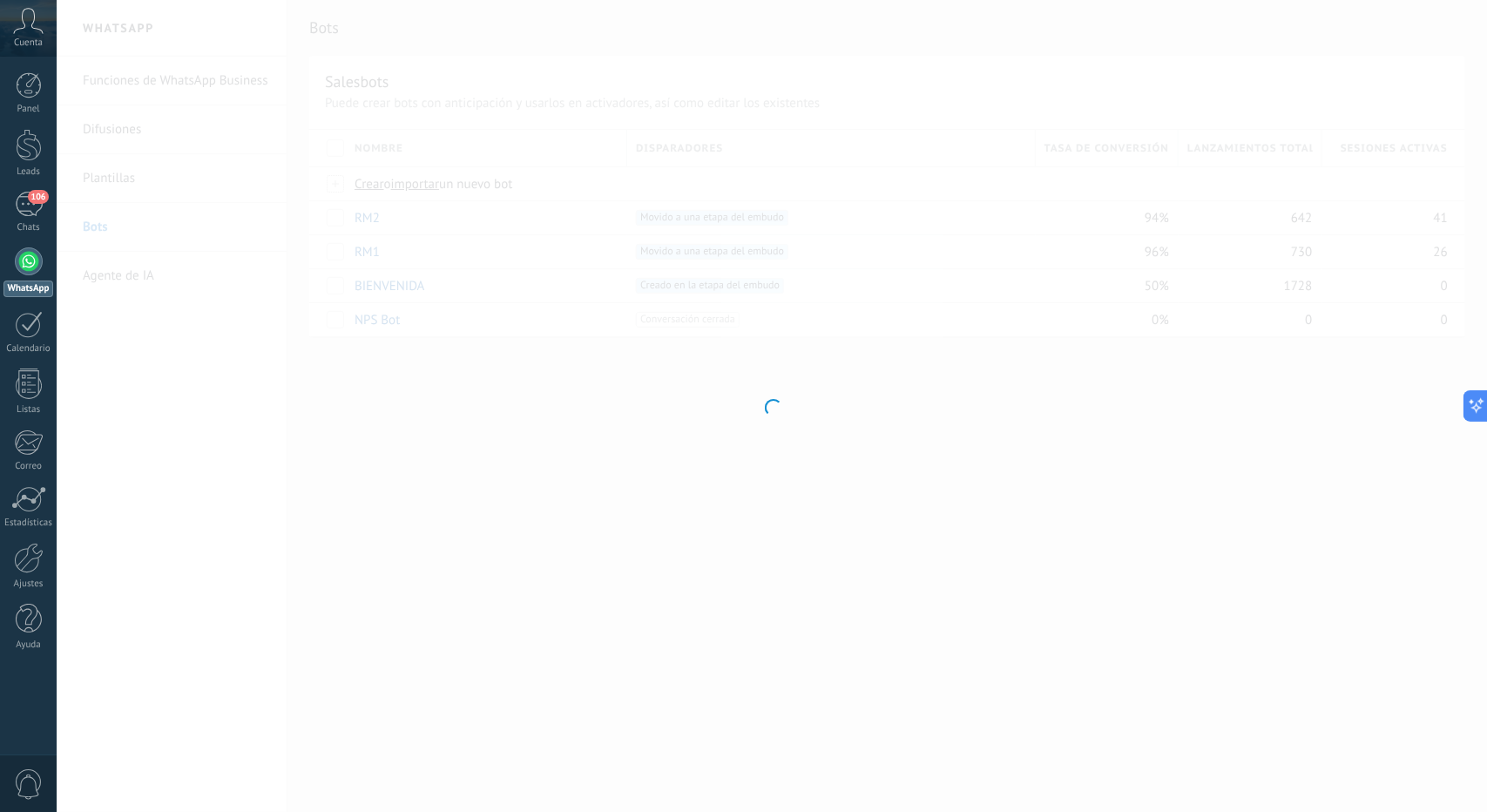
type input "**********"
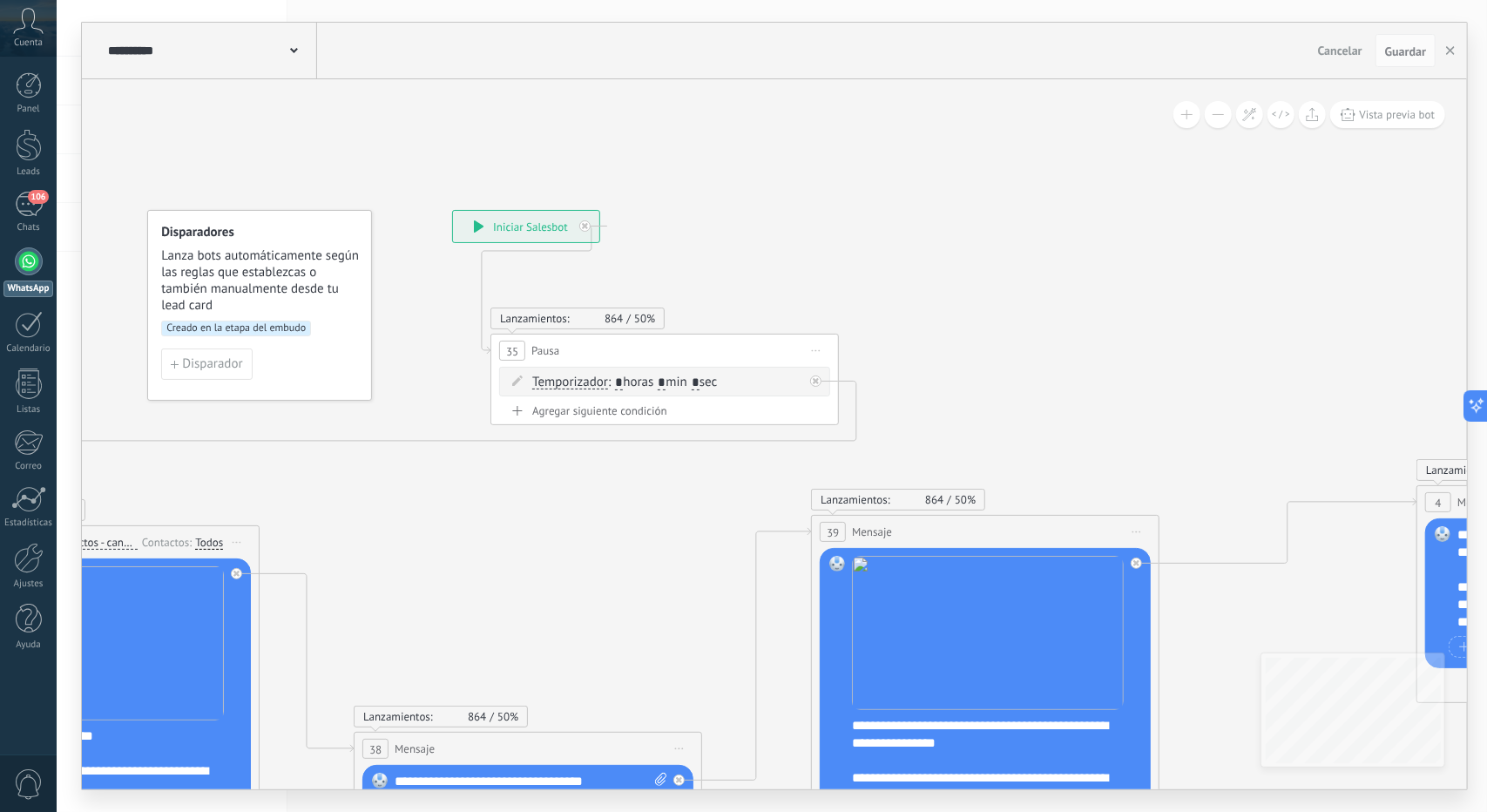
drag, startPoint x: 920, startPoint y: 269, endPoint x: 915, endPoint y: 213, distance: 56.2
click at [915, 213] on icon at bounding box center [1514, 580] width 4079 height 1610
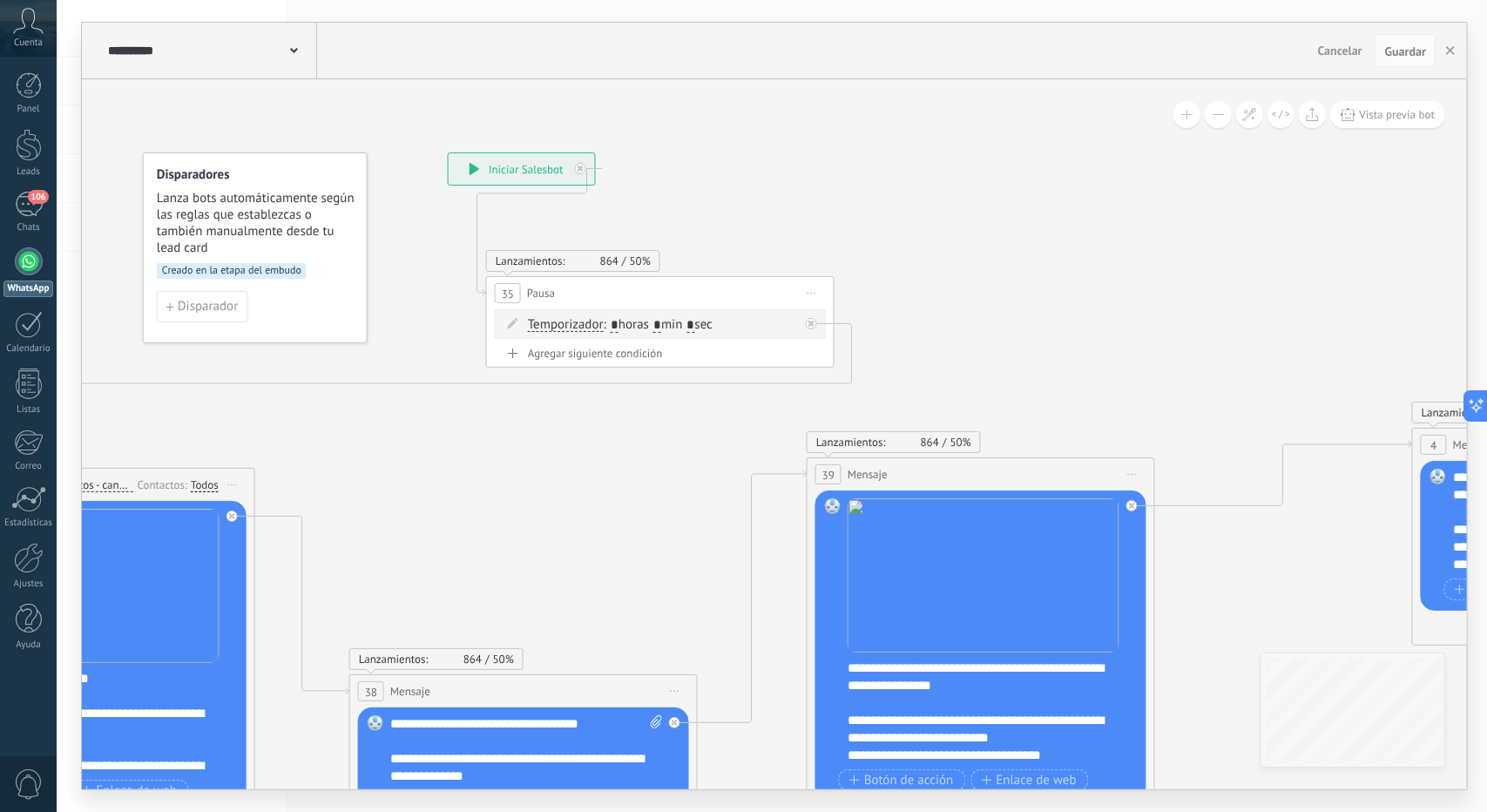
click at [1229, 109] on button at bounding box center [1218, 115] width 27 height 27
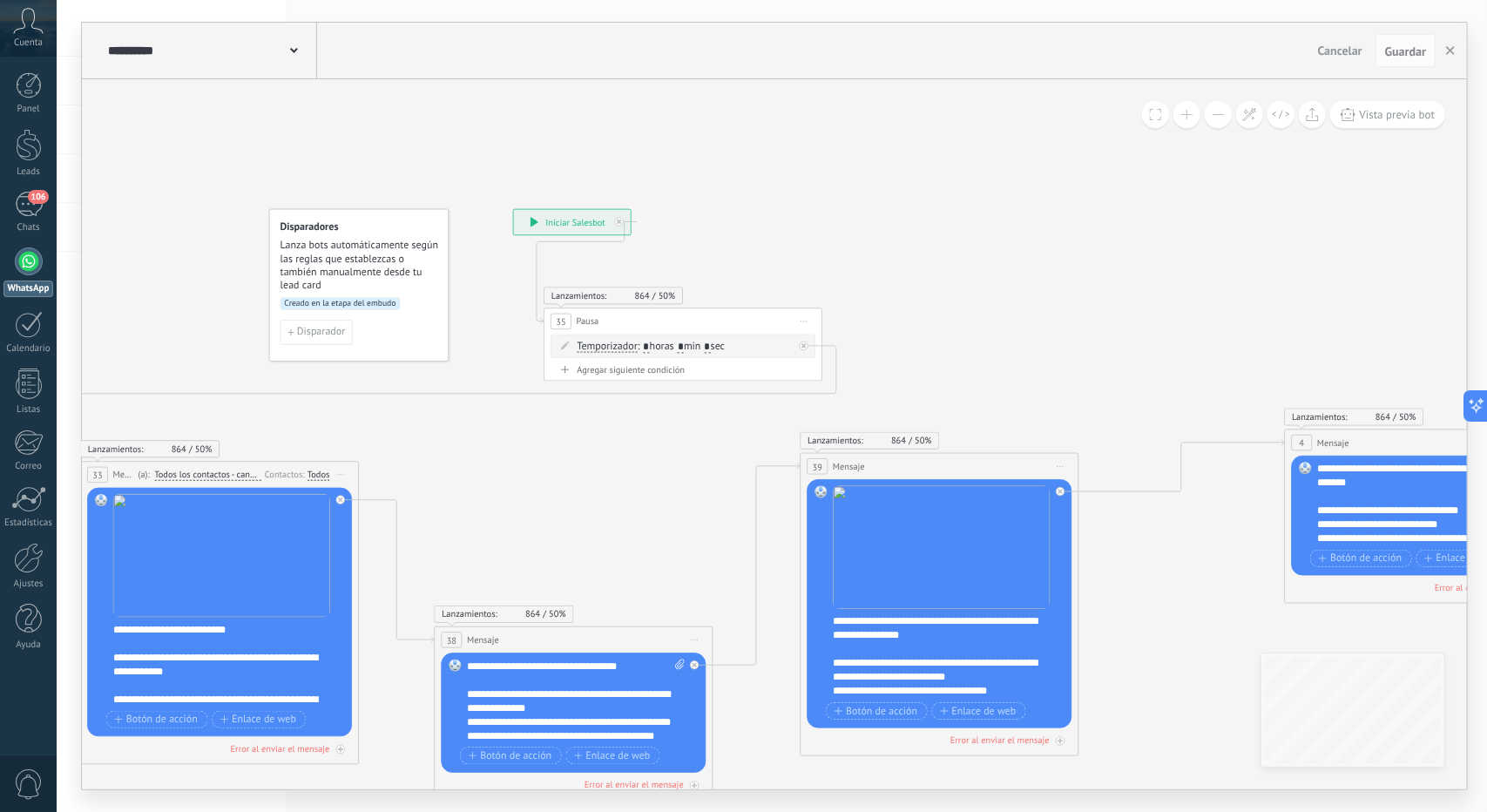
click at [1229, 109] on button at bounding box center [1218, 115] width 27 height 27
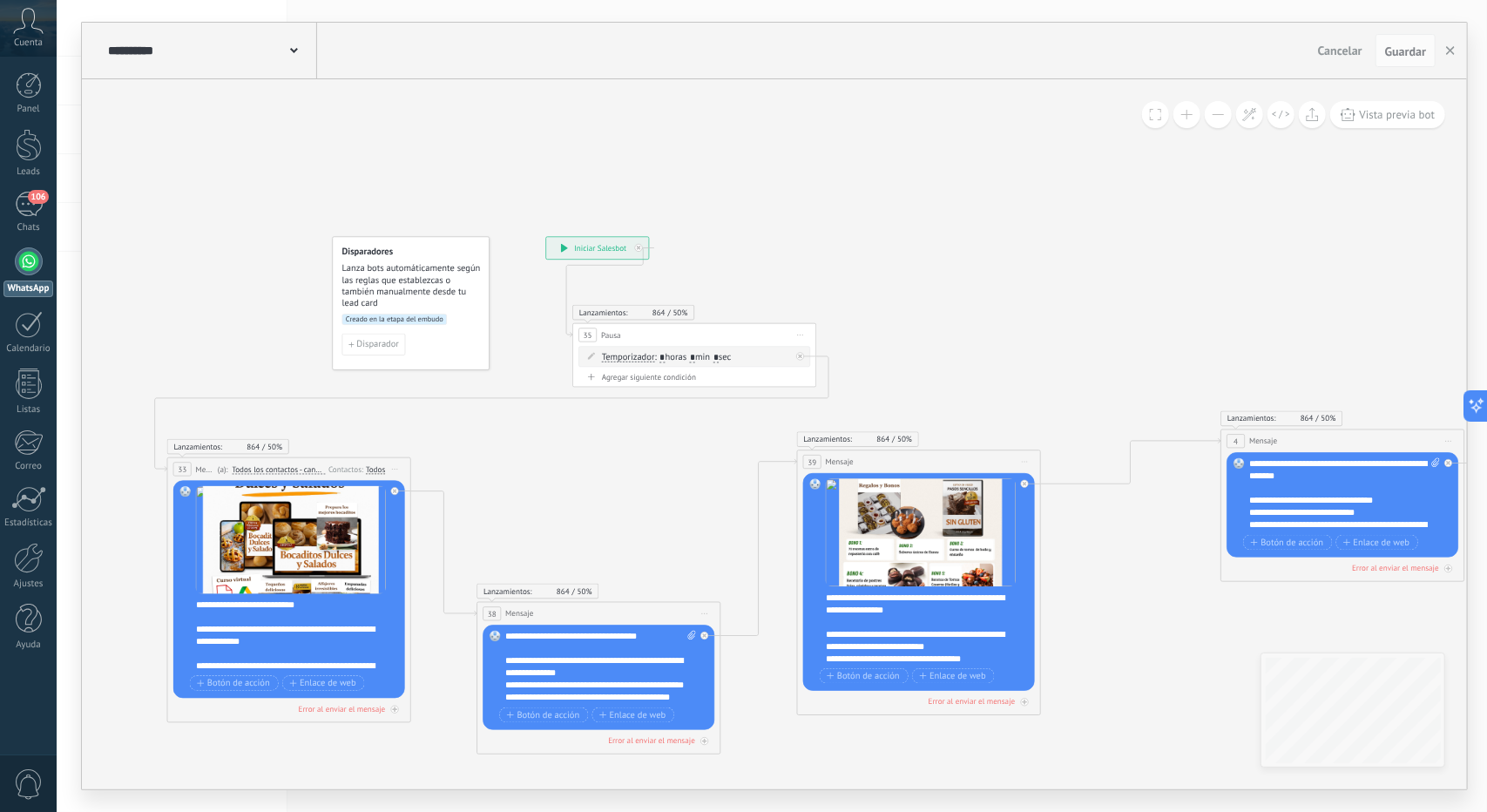
click at [1140, 269] on icon at bounding box center [1290, 495] width 2855 height 1127
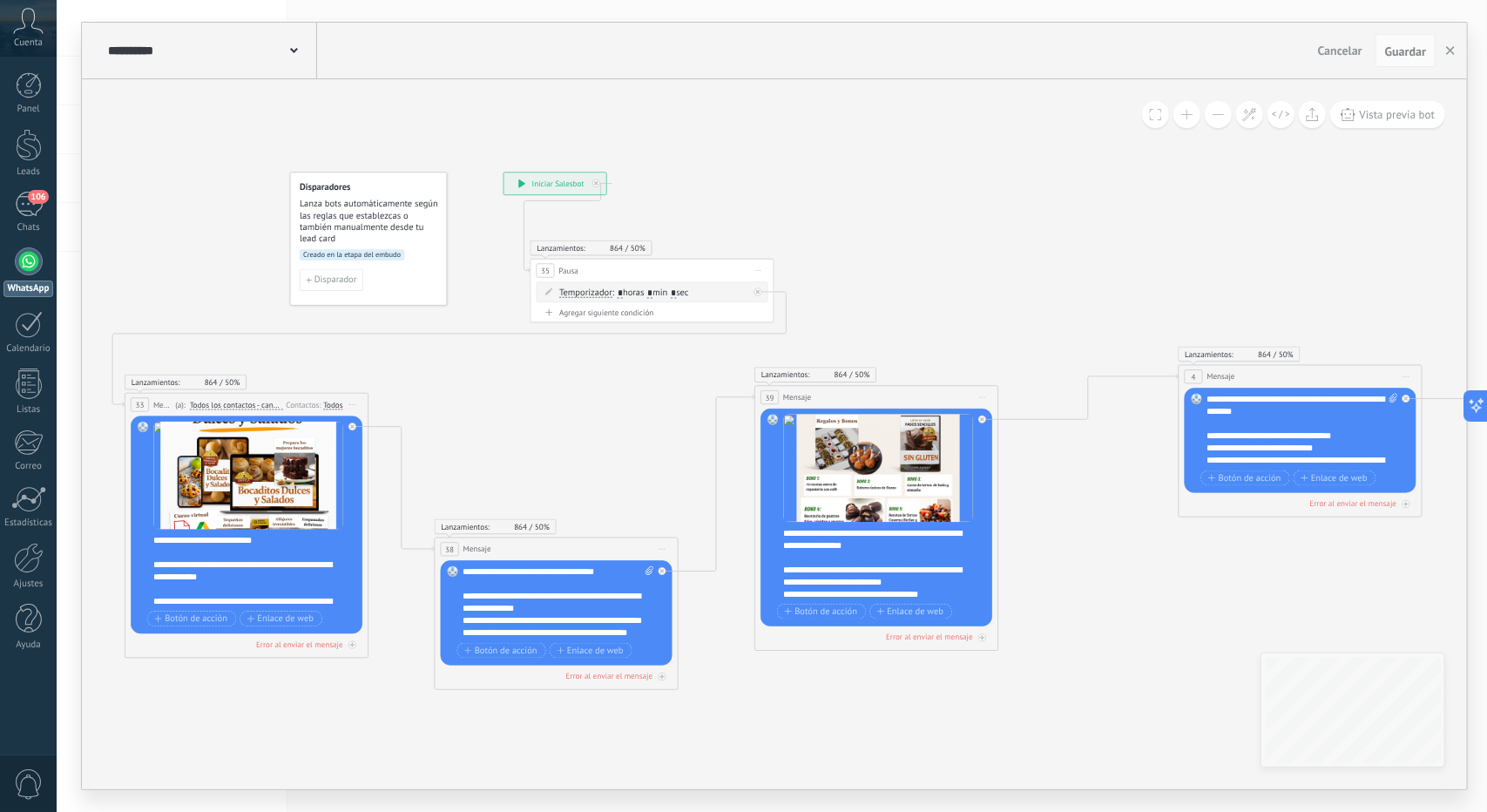
drag, startPoint x: 1028, startPoint y: 317, endPoint x: 982, endPoint y: 252, distance: 79.6
click at [982, 252] on icon at bounding box center [1246, 430] width 2855 height 1127
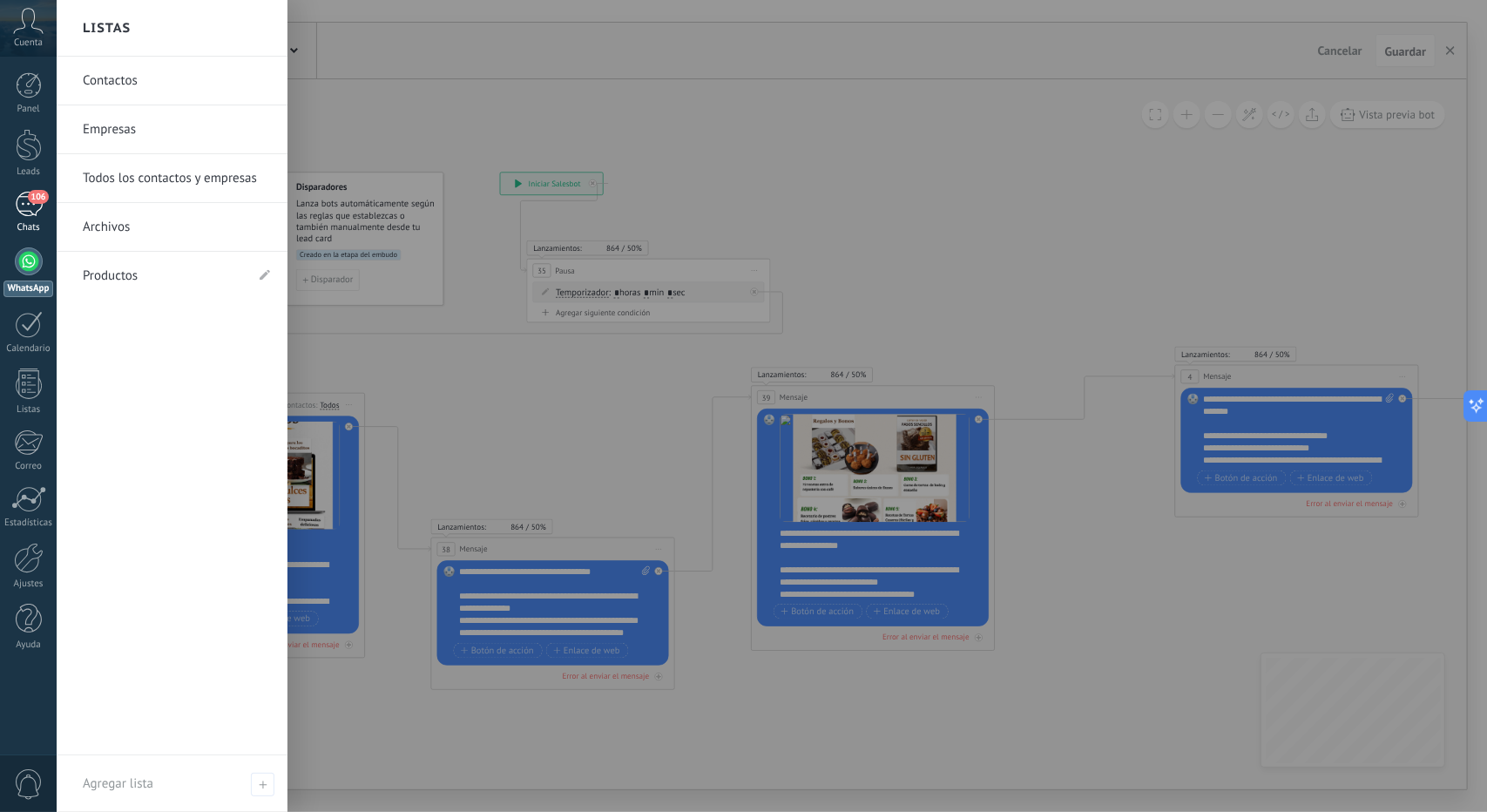
click at [41, 196] on span "106" at bounding box center [38, 196] width 20 height 14
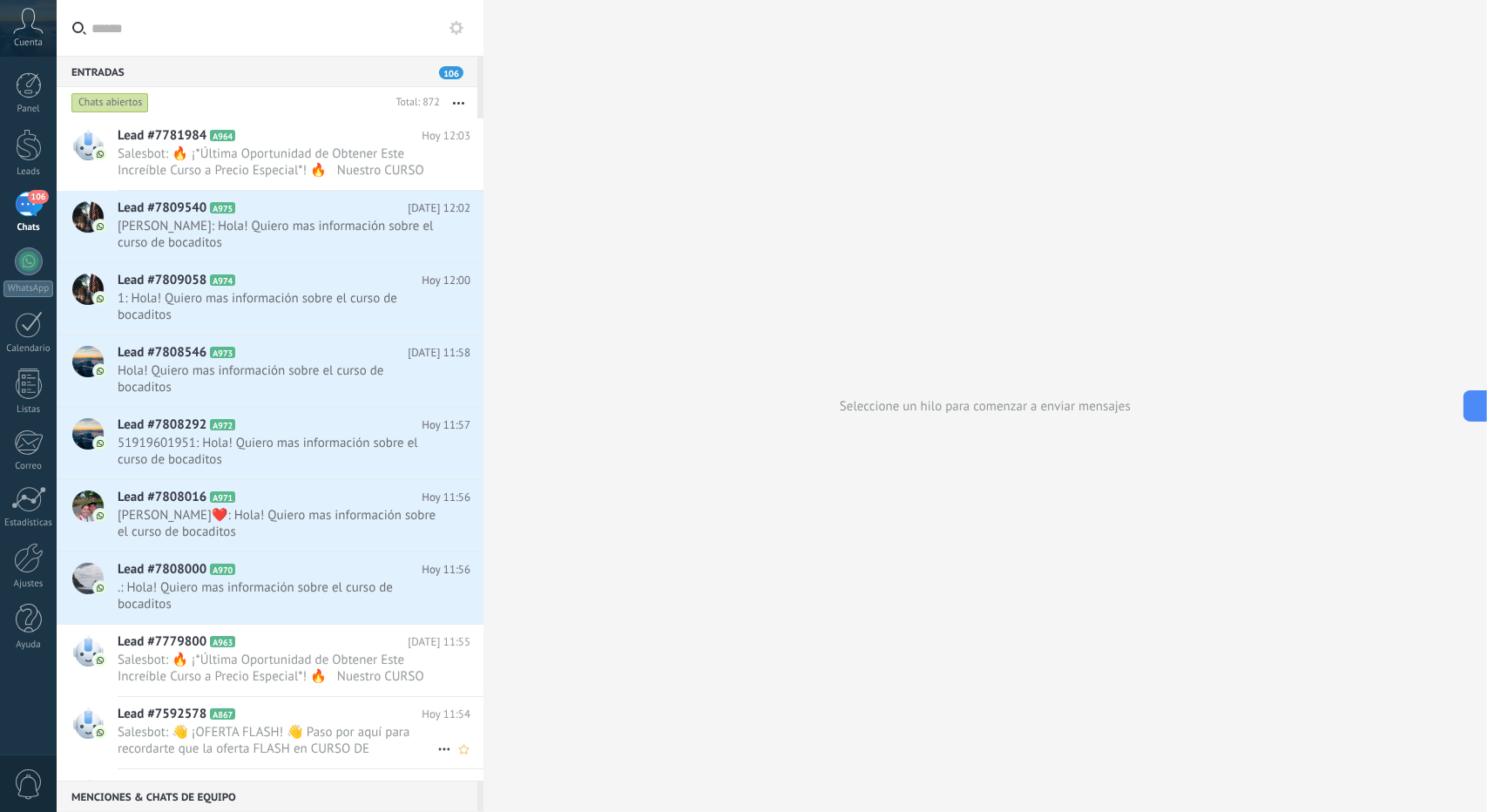
click at [197, 682] on div "Lead #7779800 A963 [DATE] 11:55 Salesbot: 🔥 ¡*Última Oportunidad de Obtener Est…" at bounding box center [301, 660] width 366 height 72
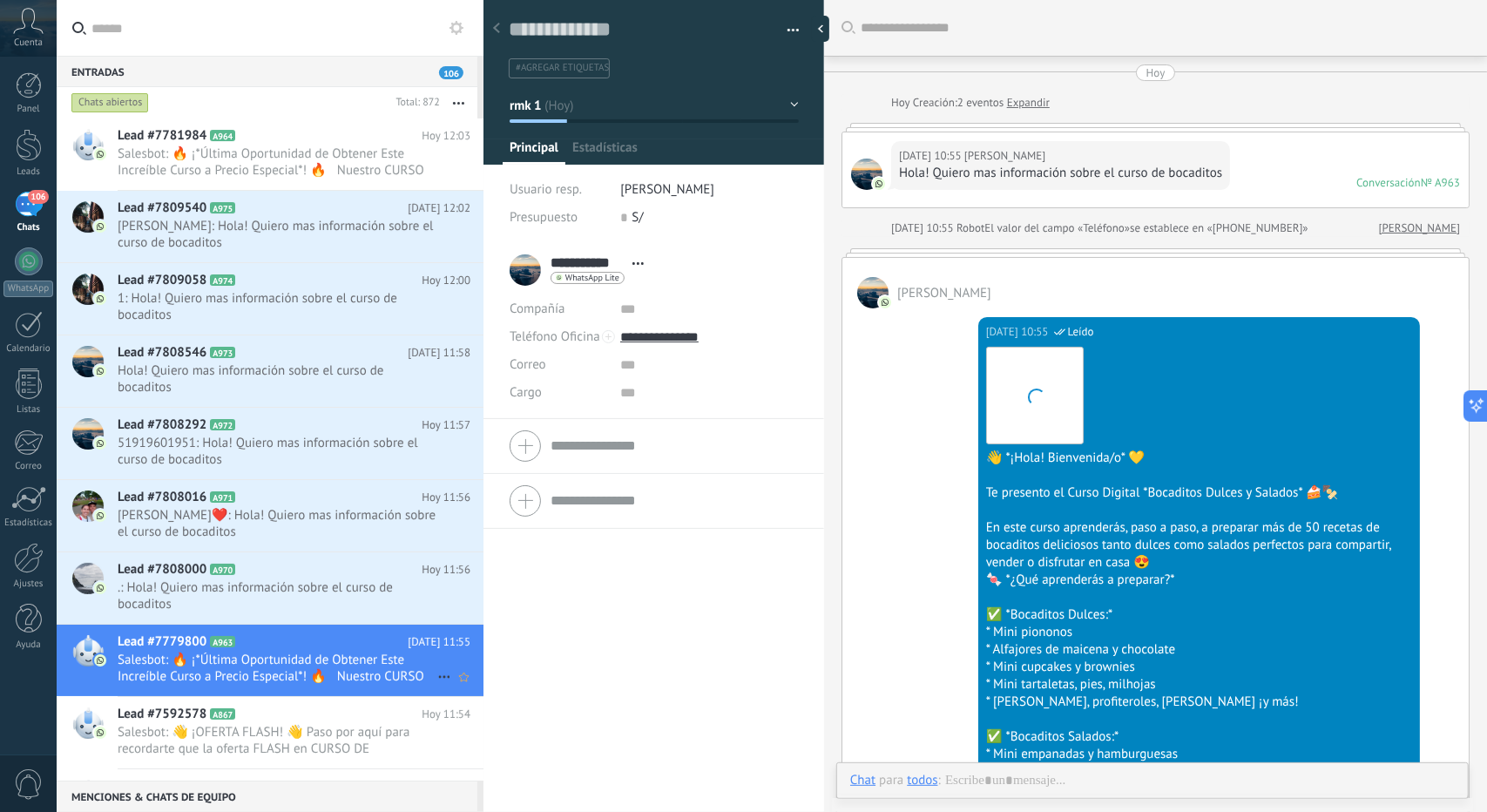
scroll to position [1941, 0]
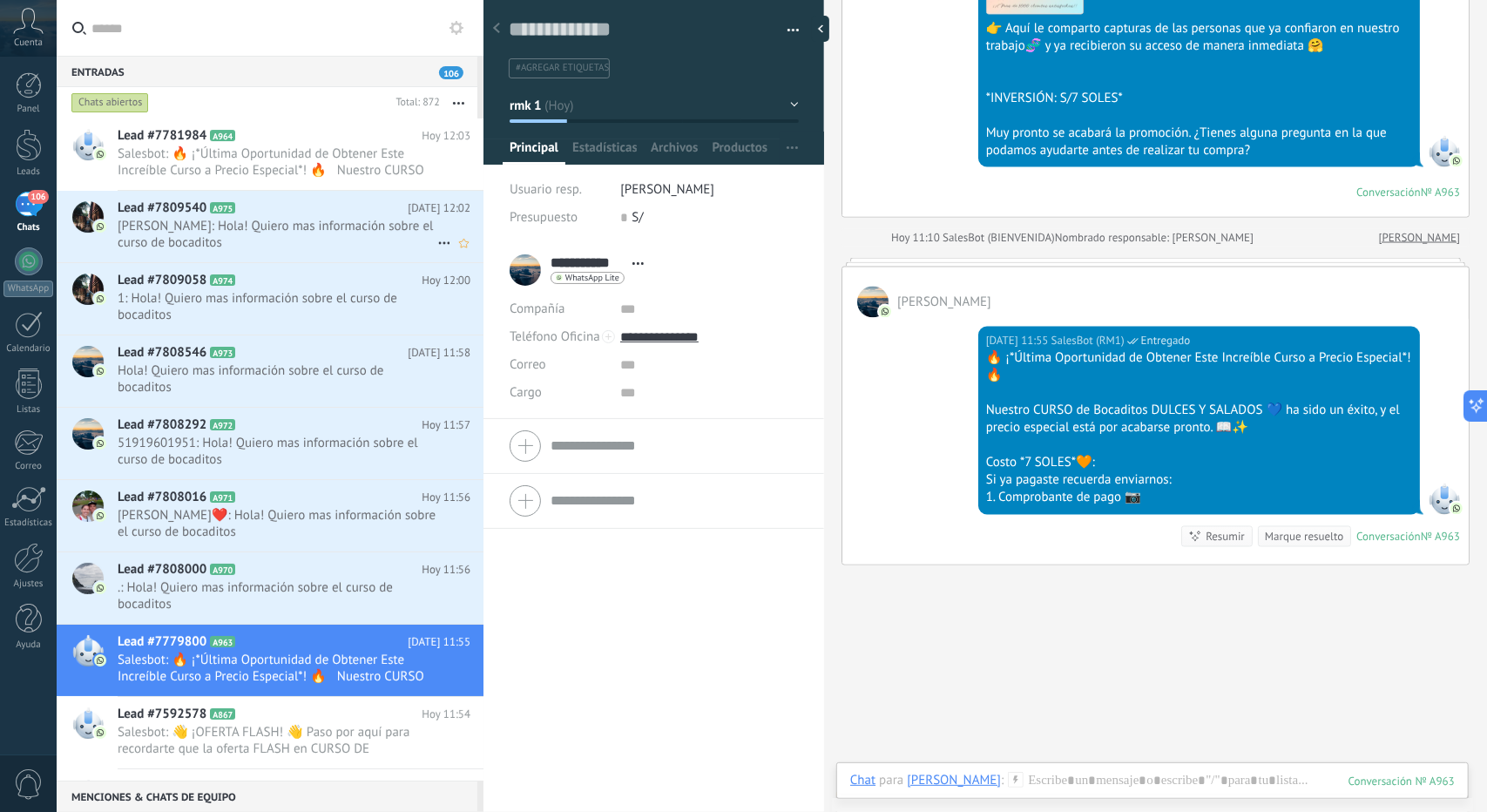
click at [174, 242] on span "[PERSON_NAME]: Hola! Quiero mas información sobre el curso de bocaditos" at bounding box center [277, 234] width 320 height 33
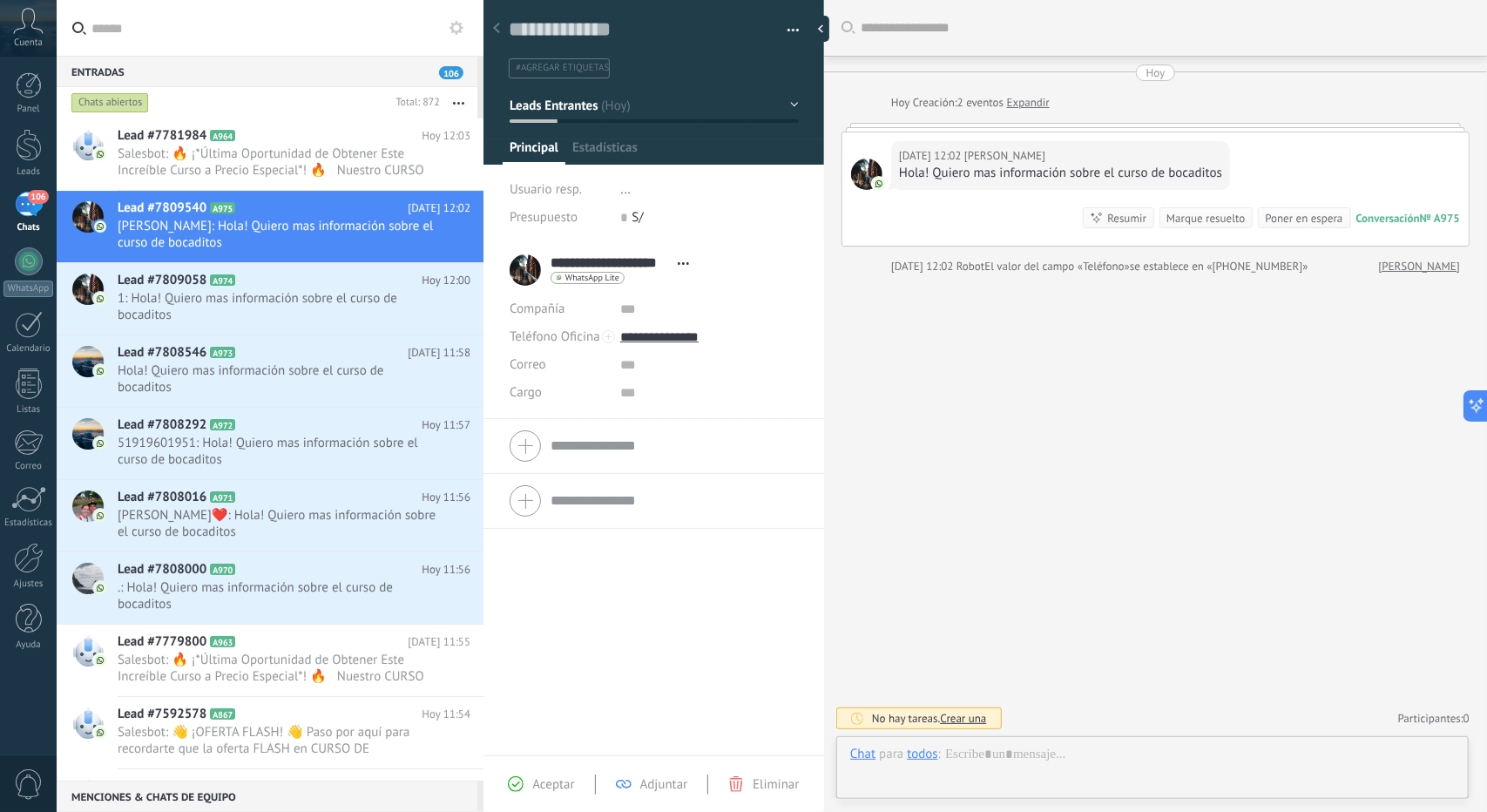
scroll to position [26, 0]
click at [592, 107] on span "Leads Entrantes" at bounding box center [553, 104] width 88 height 16
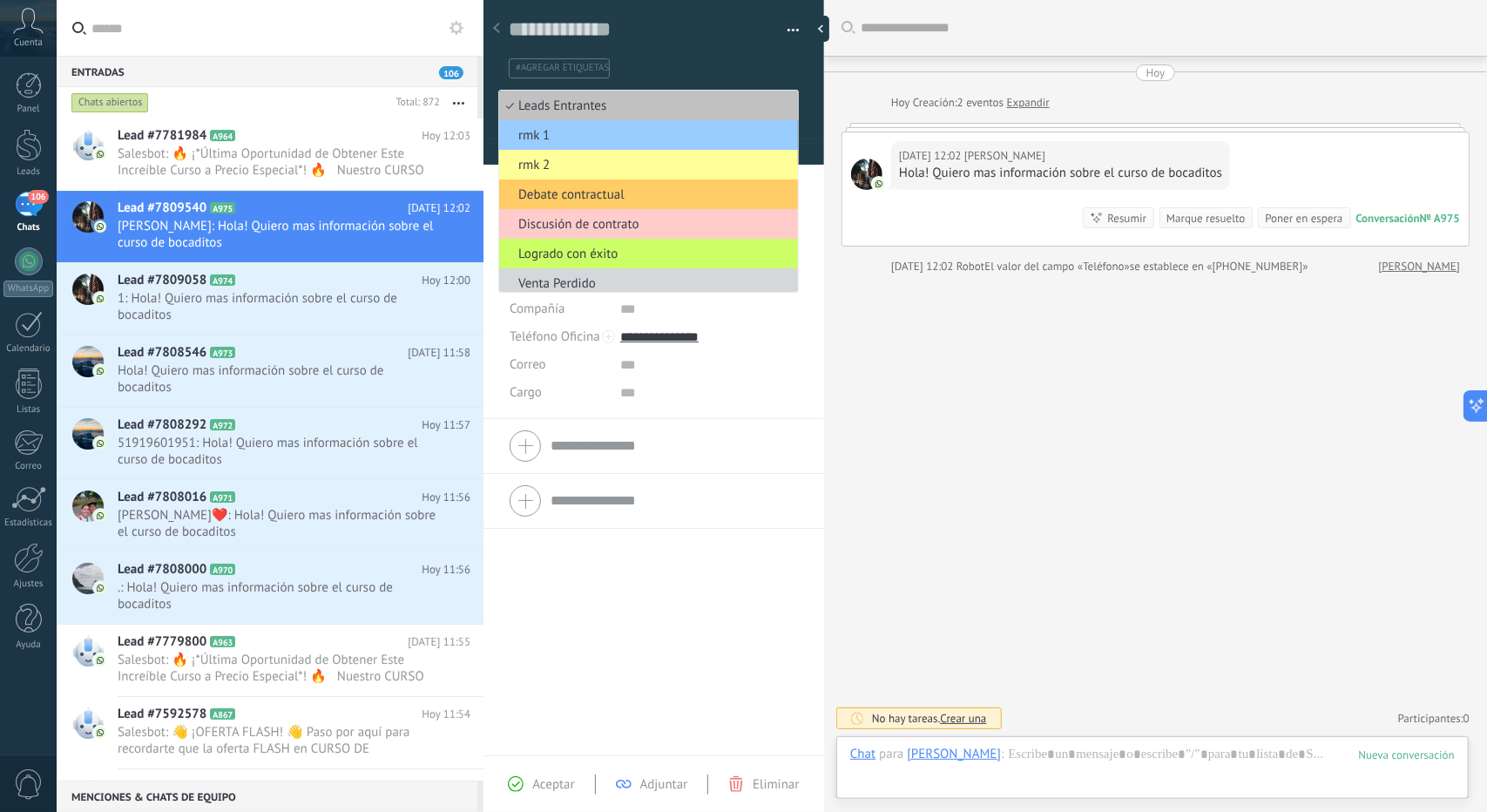
click at [592, 107] on span "Leads Entrantes" at bounding box center [646, 105] width 294 height 16
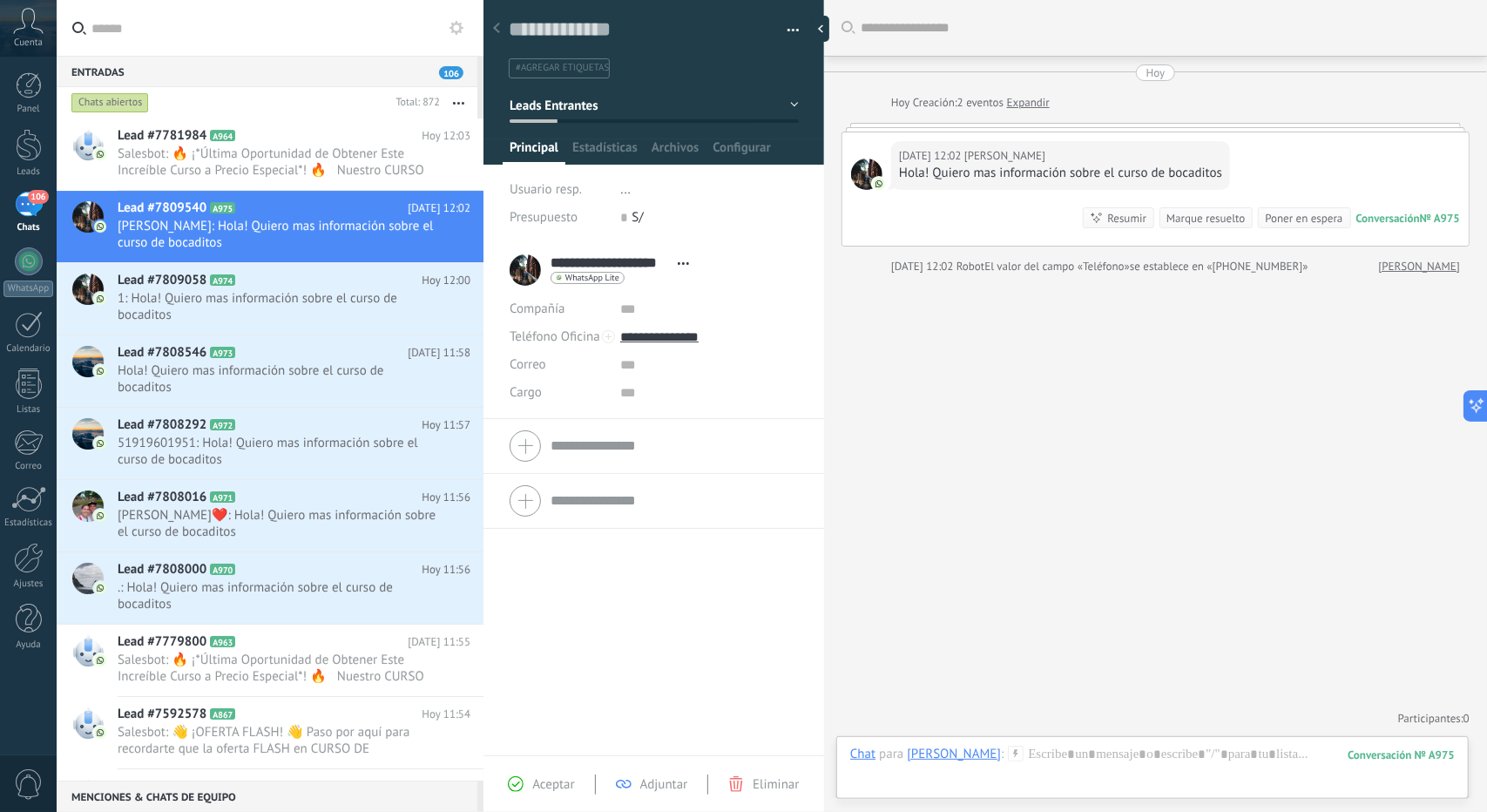
click at [685, 117] on button "Leads Entrantes" at bounding box center [654, 105] width 289 height 31
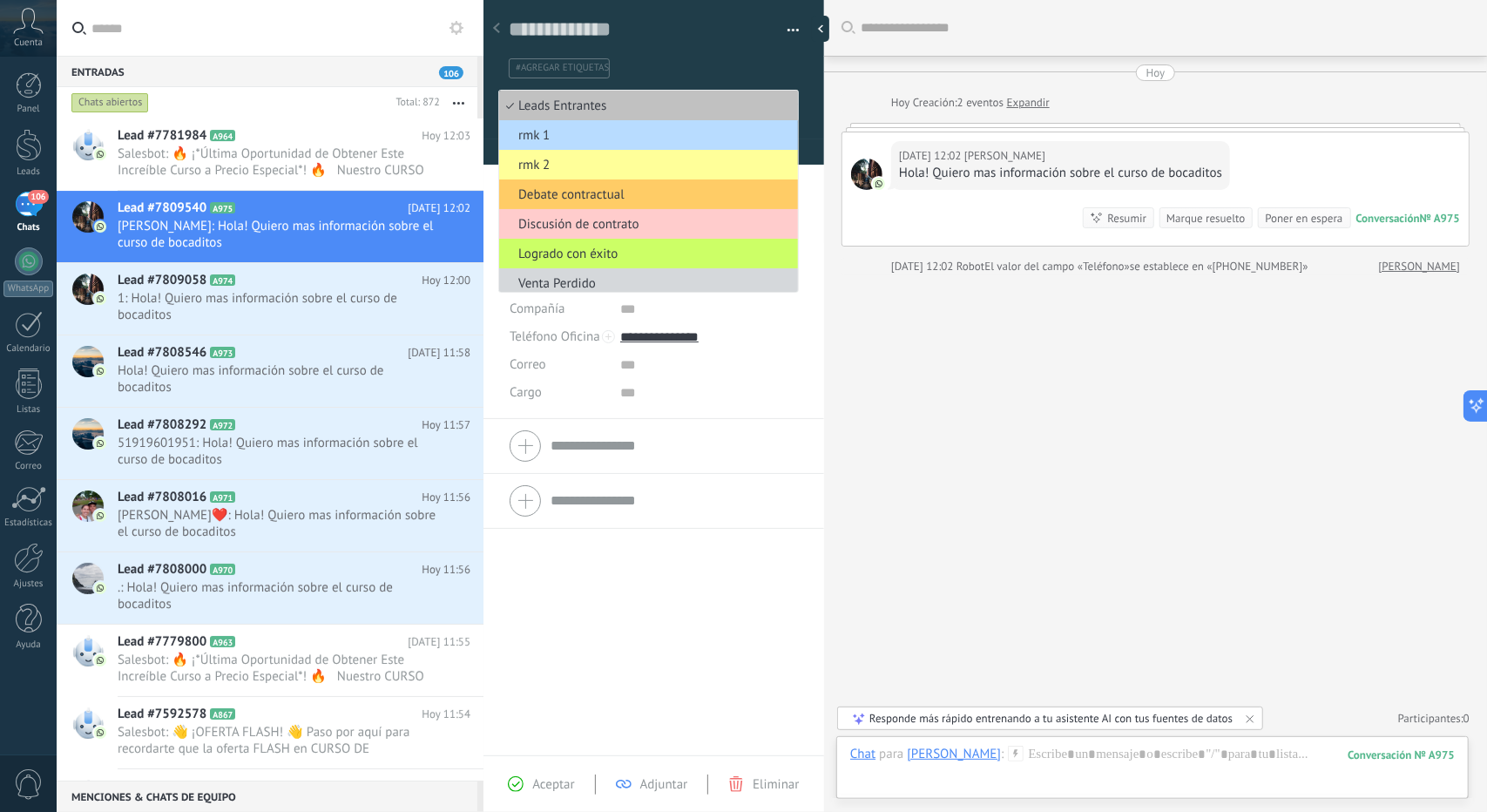
click at [584, 132] on span "rmk 1" at bounding box center [646, 135] width 294 height 16
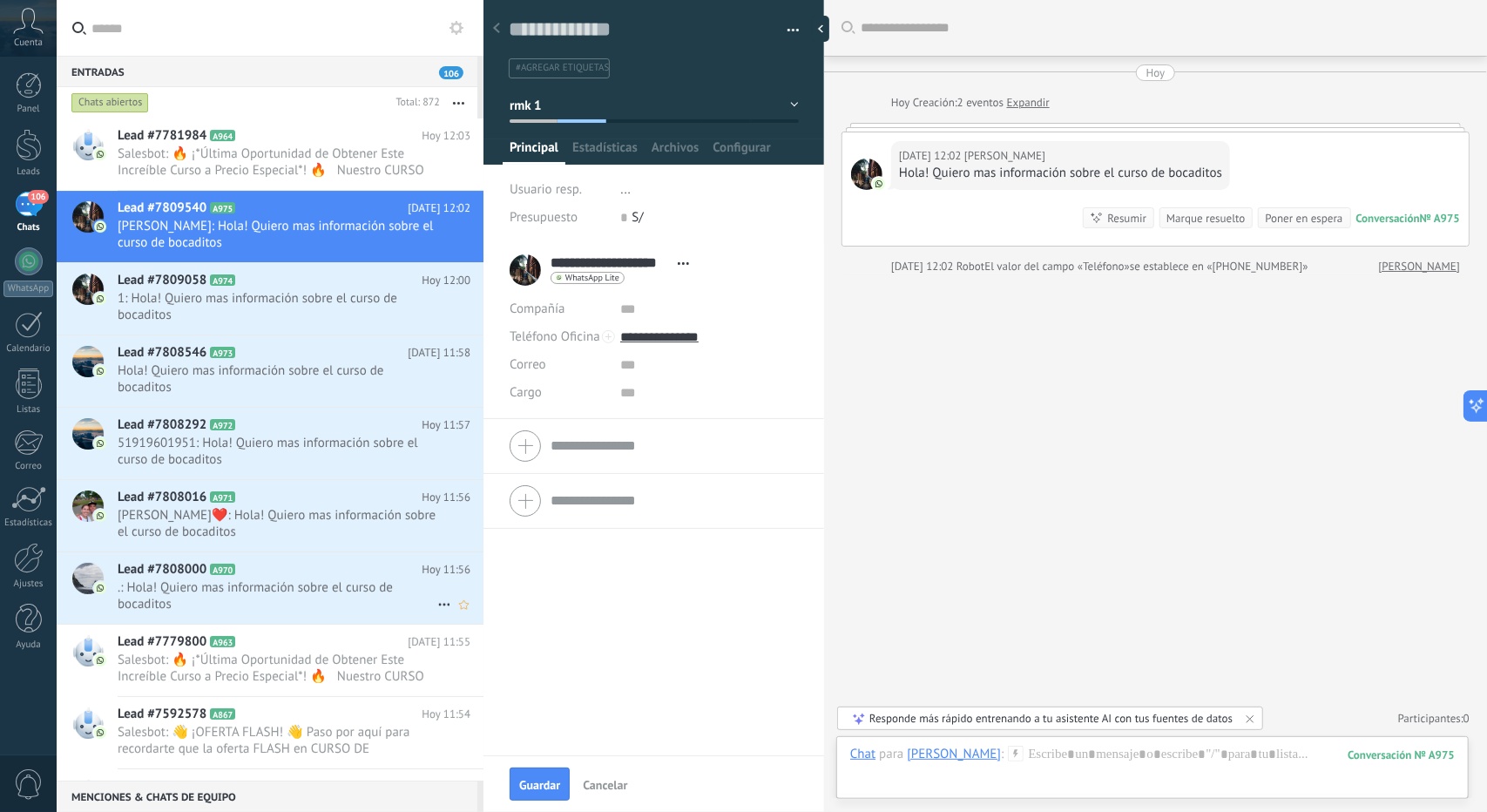
click at [241, 596] on span ".: Hola! Quiero mas información sobre el curso de bocaditos" at bounding box center [277, 595] width 320 height 33
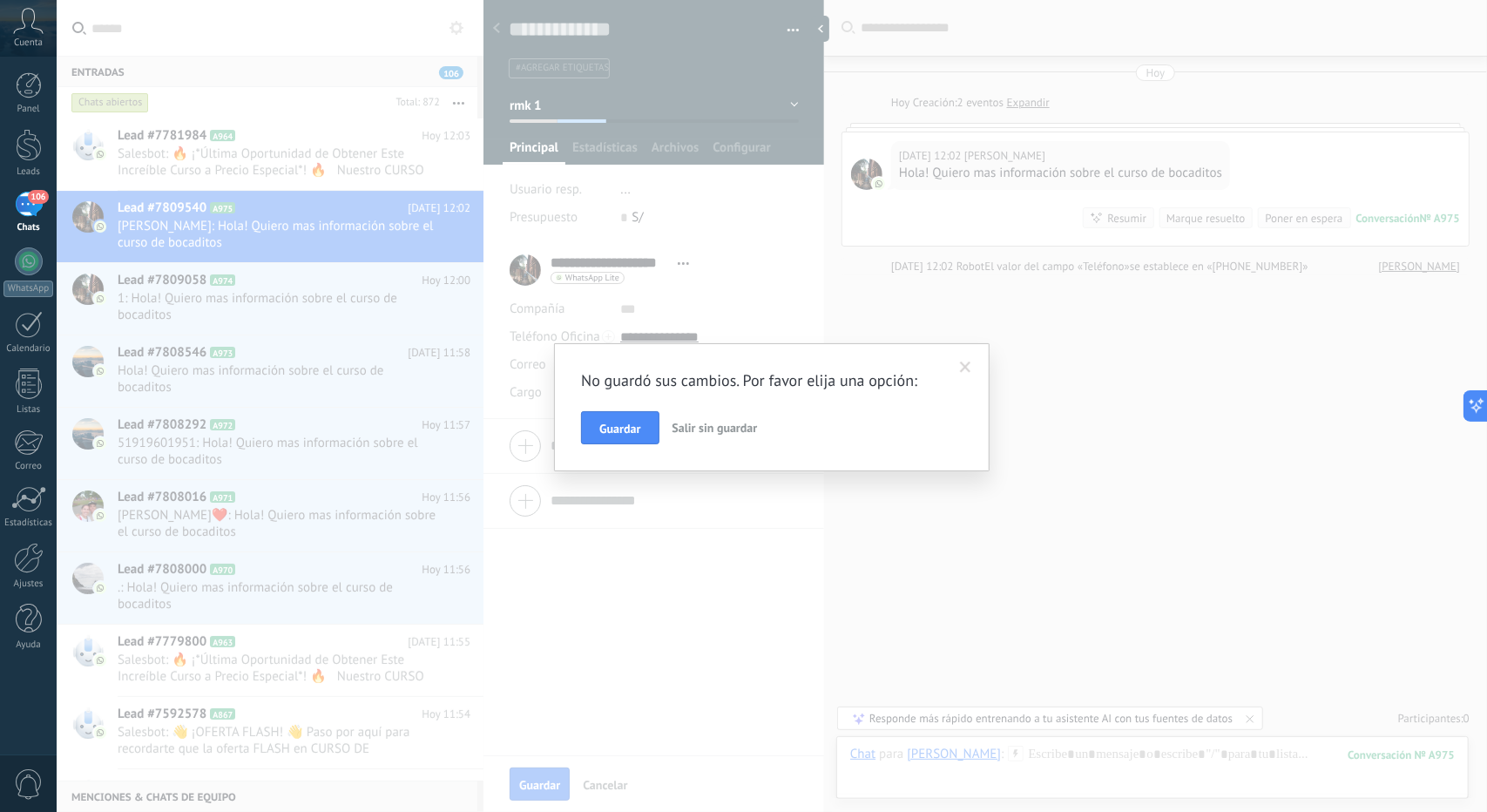
click at [685, 420] on span "Salir sin guardar" at bounding box center [715, 427] width 85 height 15
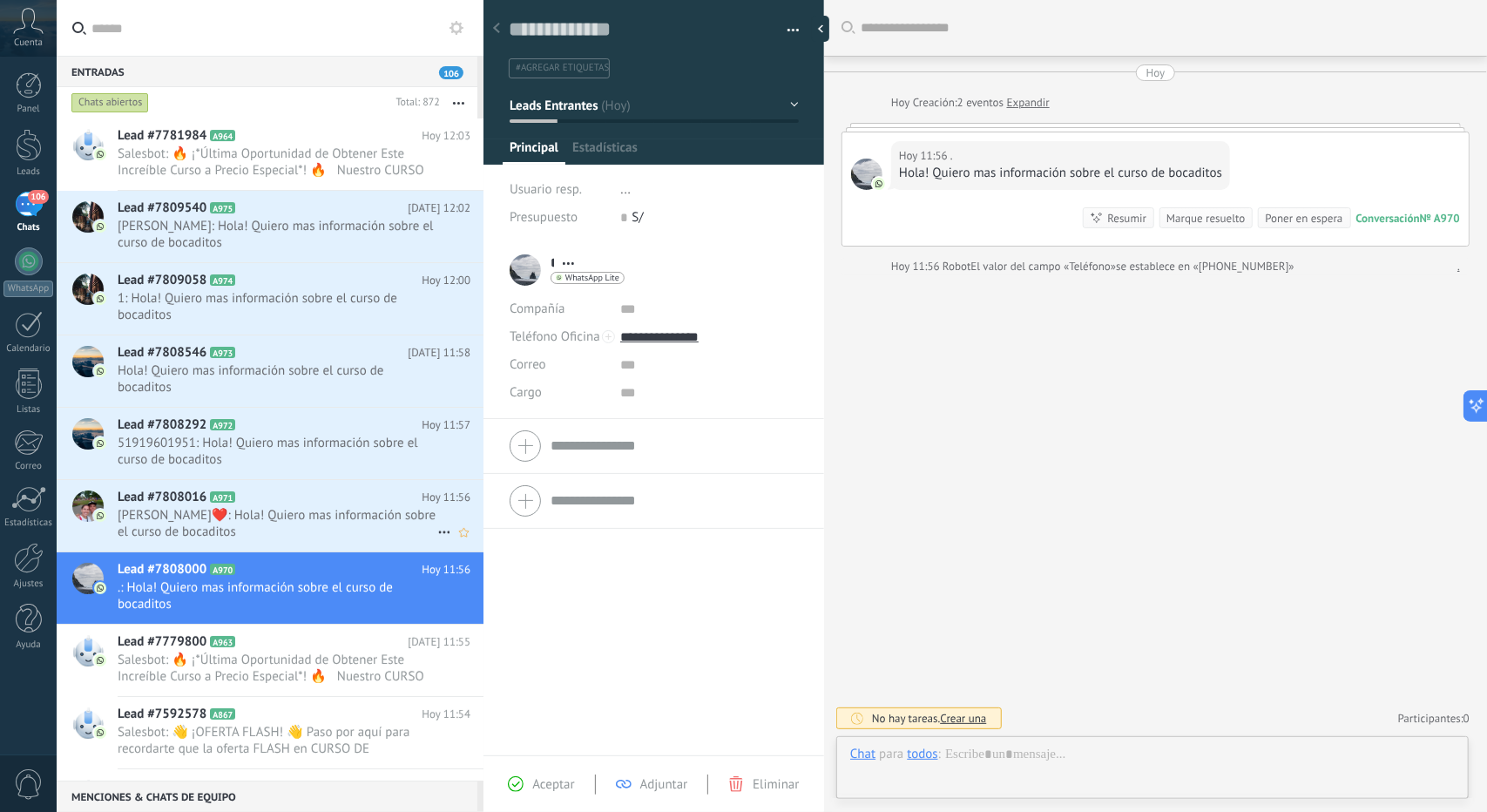
scroll to position [26, 0]
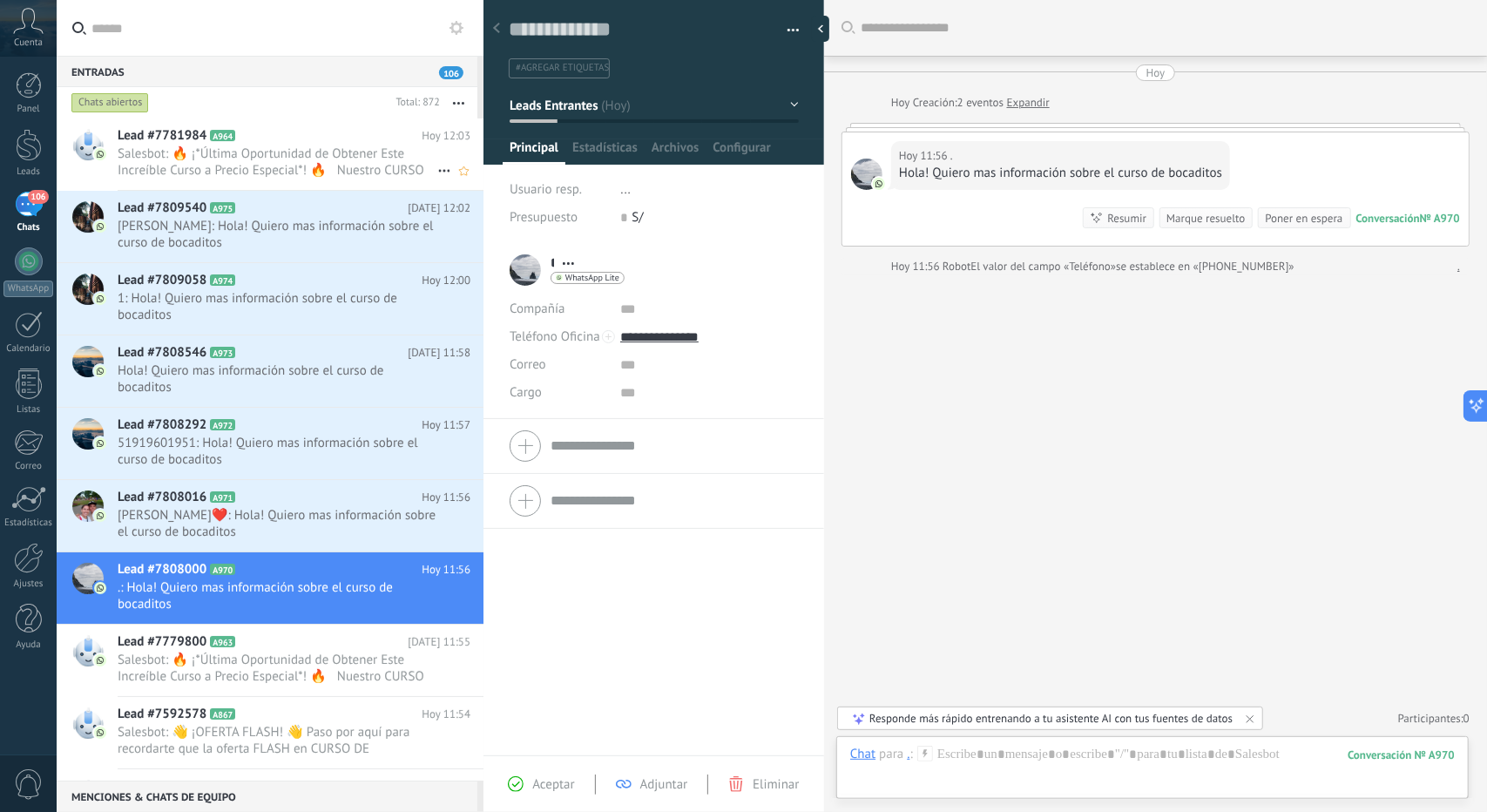
click at [203, 162] on span "Salesbot: 🔥 ¡*Última Oportunidad de Obtener Este Increíble Curso a Precio Espec…" at bounding box center [277, 162] width 320 height 33
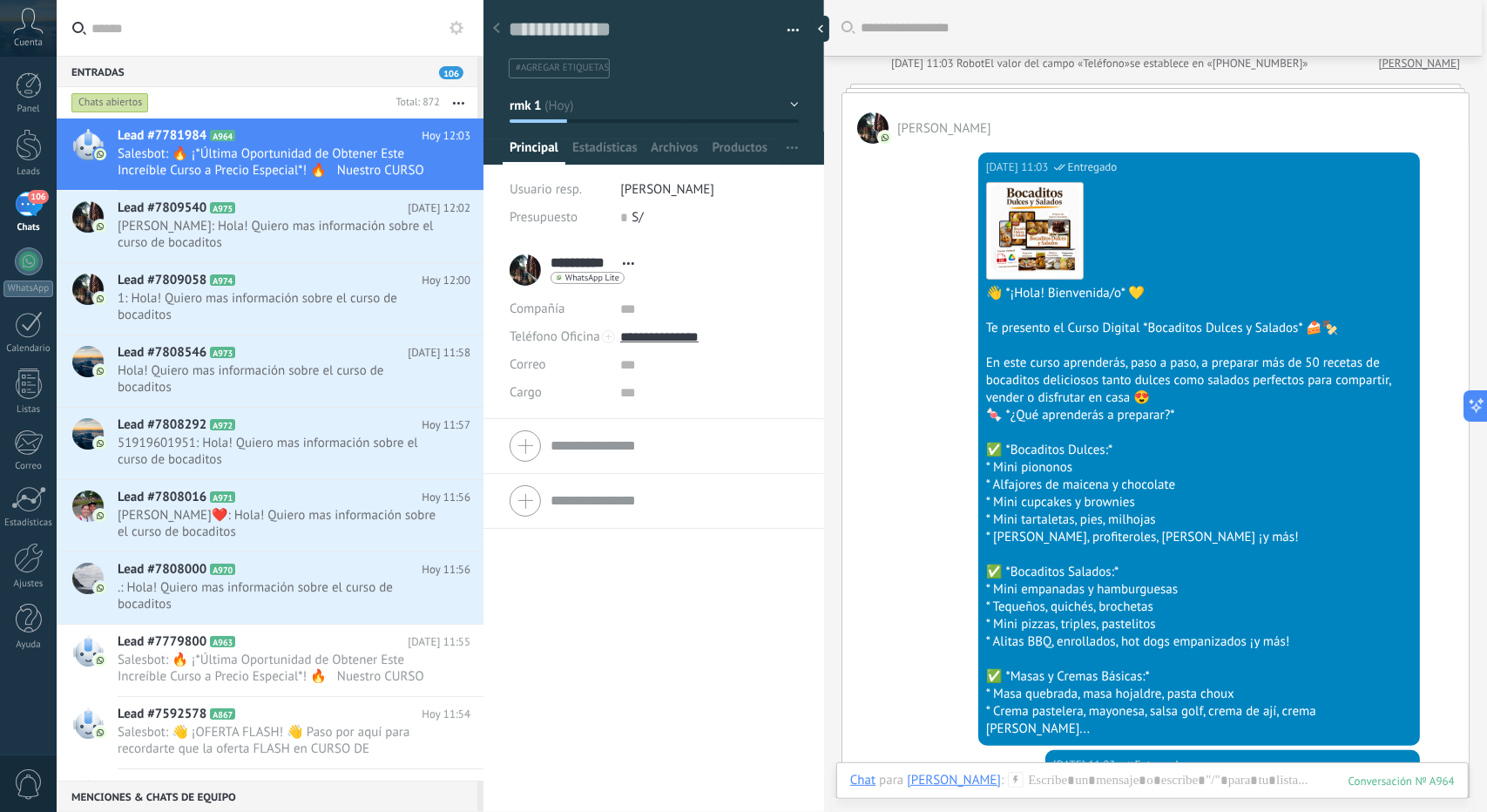
scroll to position [251, 0]
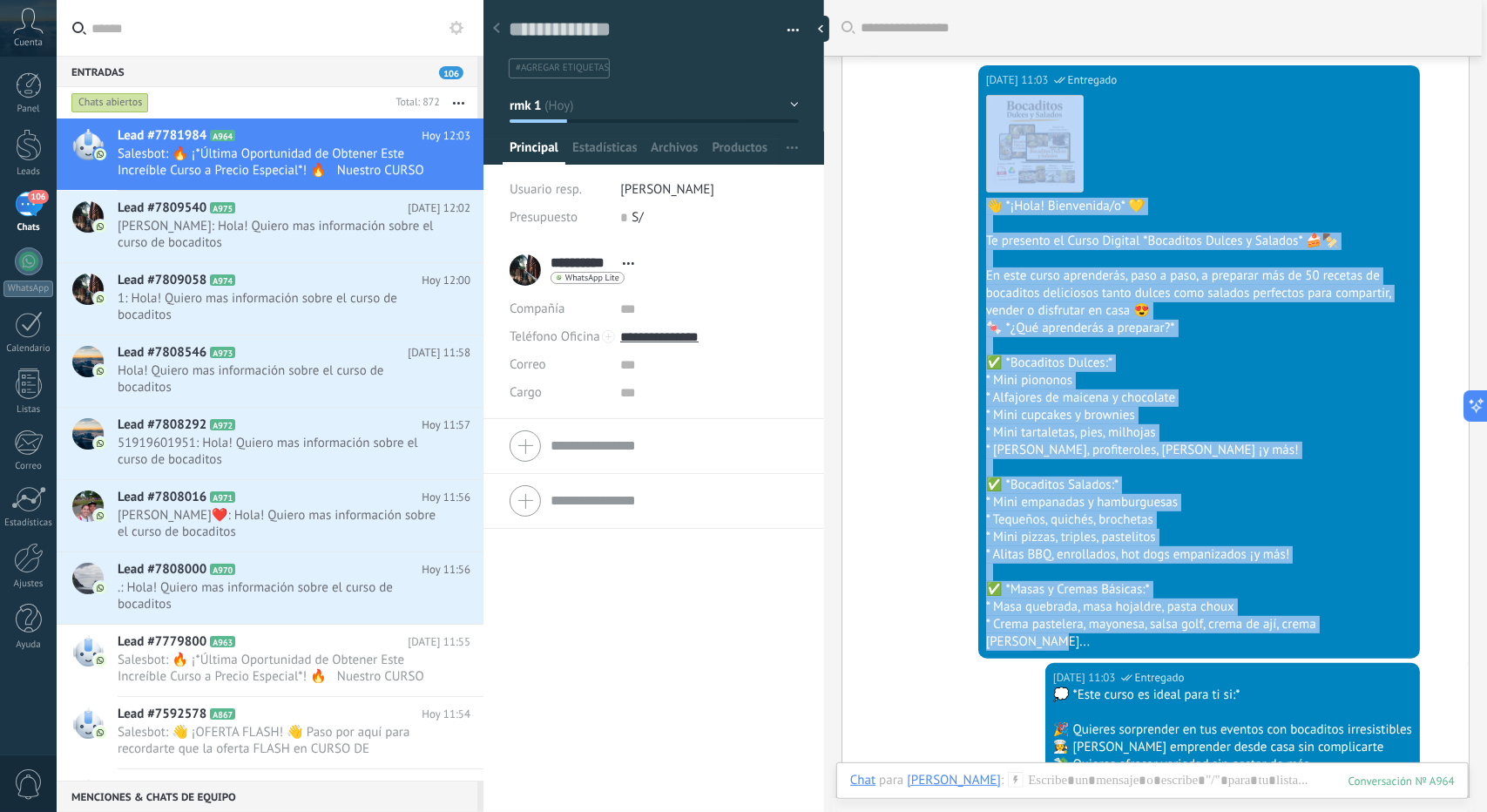
drag, startPoint x: 1373, startPoint y: 621, endPoint x: 980, endPoint y: 110, distance: 644.6
click at [980, 110] on div "[DATE] 11:03 SalesBot (BIENVENIDA) Entregado Descargar 👋 *¡Hola! Bienvenida/o* …" at bounding box center [1199, 362] width 442 height 594
copy div "Descargar 👋 *¡Hola! Bienvenida/o* 💛 Te presento el Curso Digital *Bocaditos Dul…"
click at [201, 611] on div "Lead #7808000 A970 [DATE] 11:56 .: Hola! Quiero mas información sobre el curso …" at bounding box center [301, 588] width 366 height 72
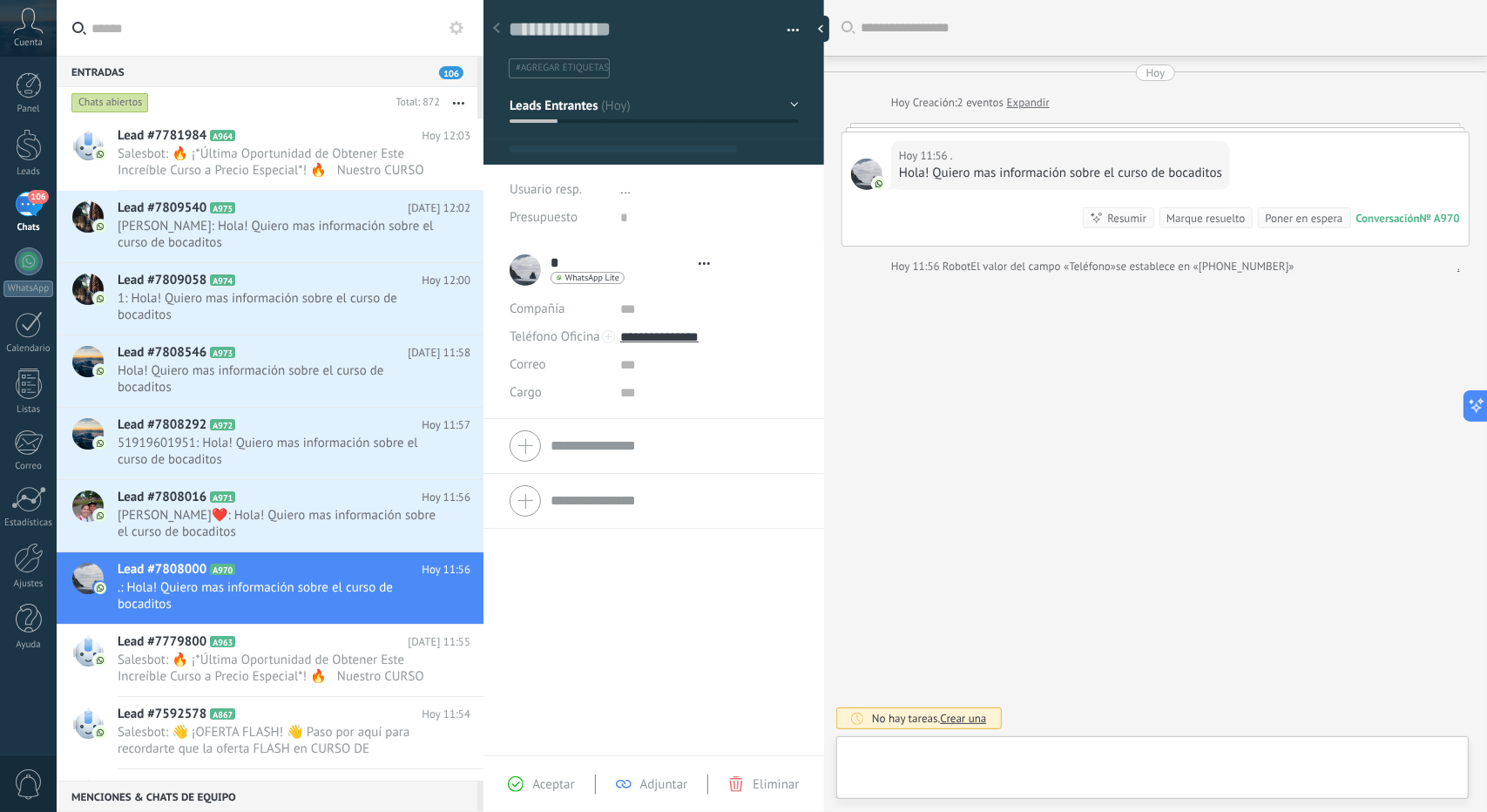
type textarea "**********"
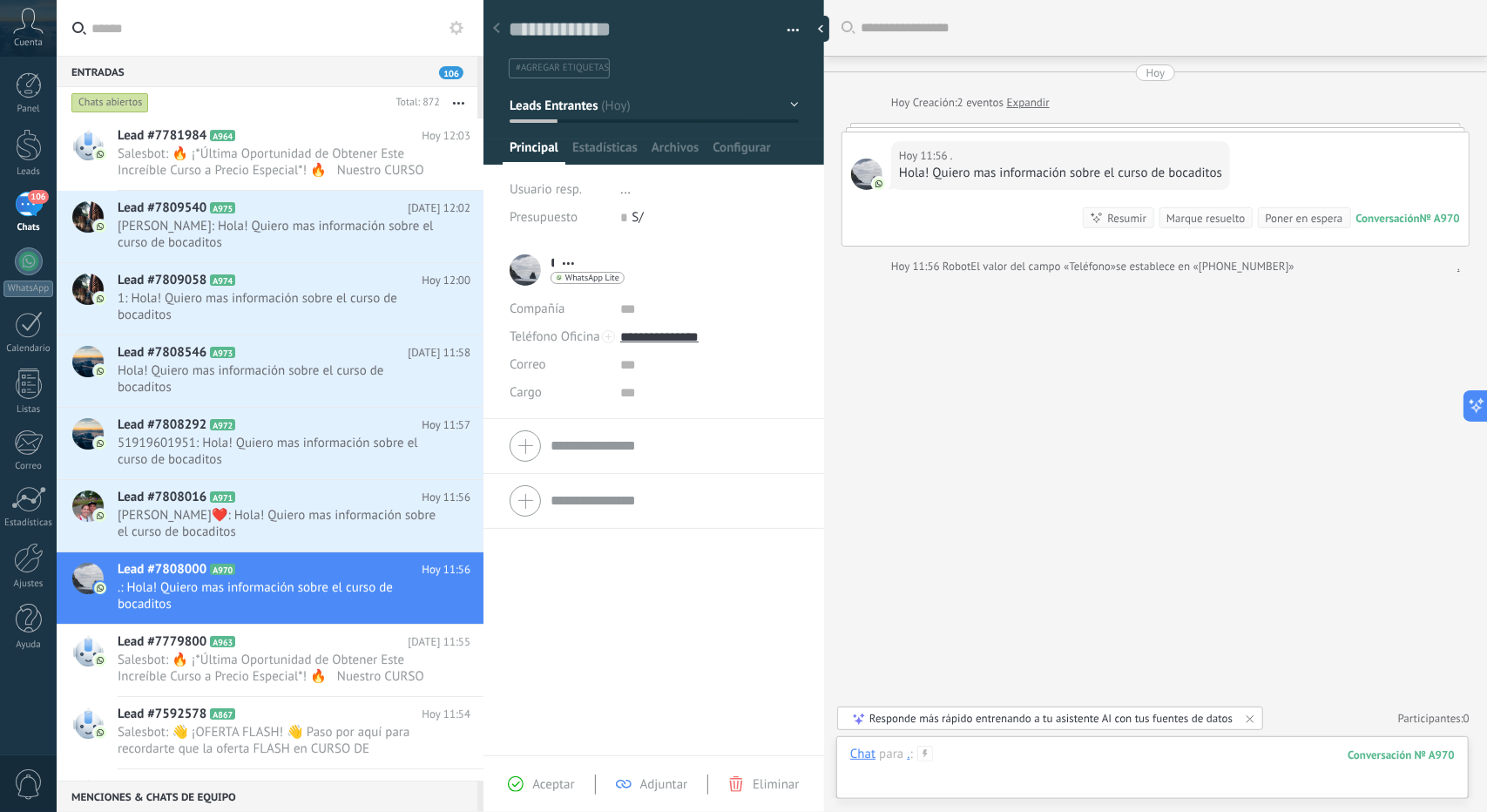
click at [1136, 762] on div at bounding box center [1152, 771] width 604 height 52
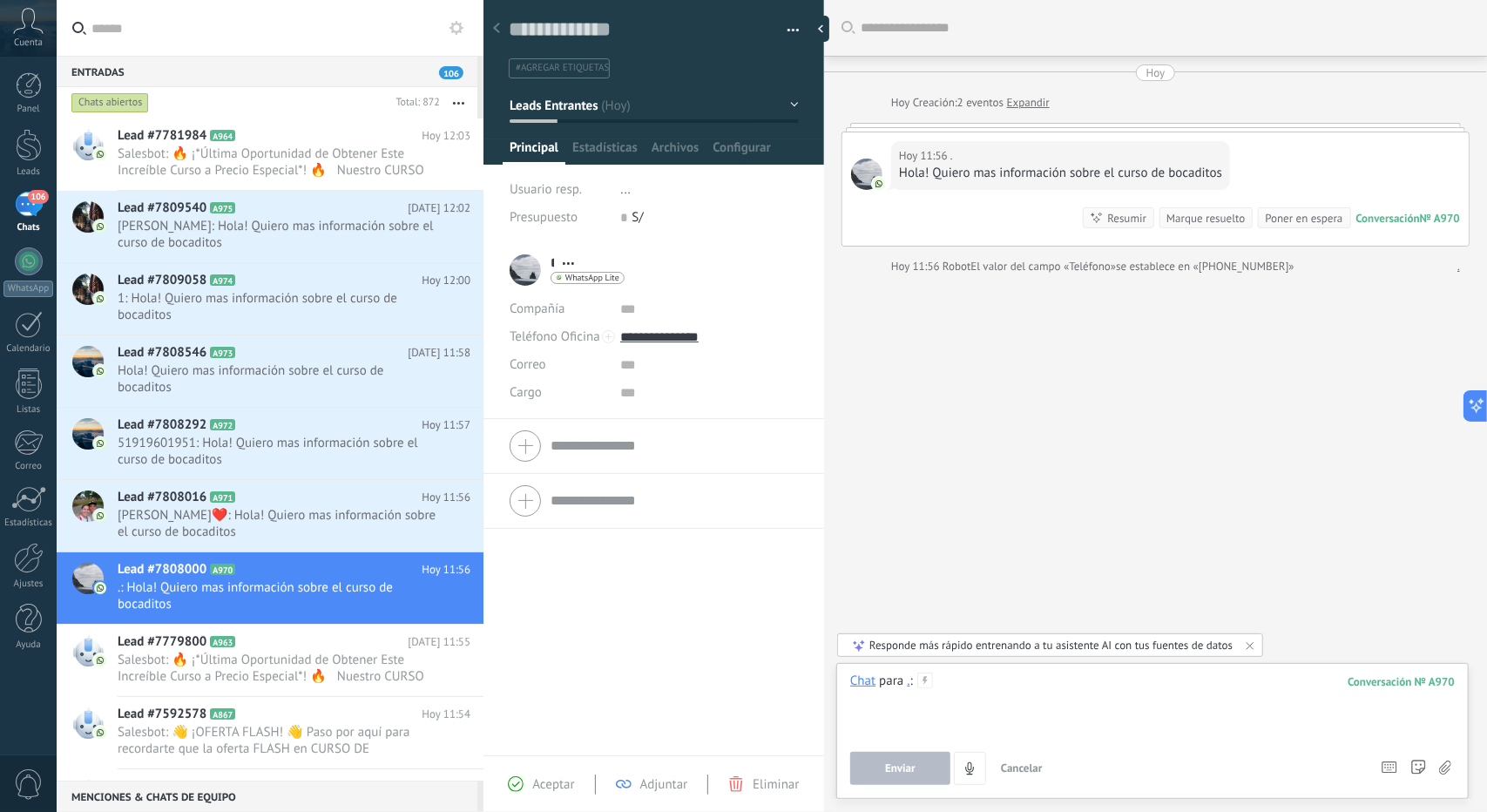
paste div
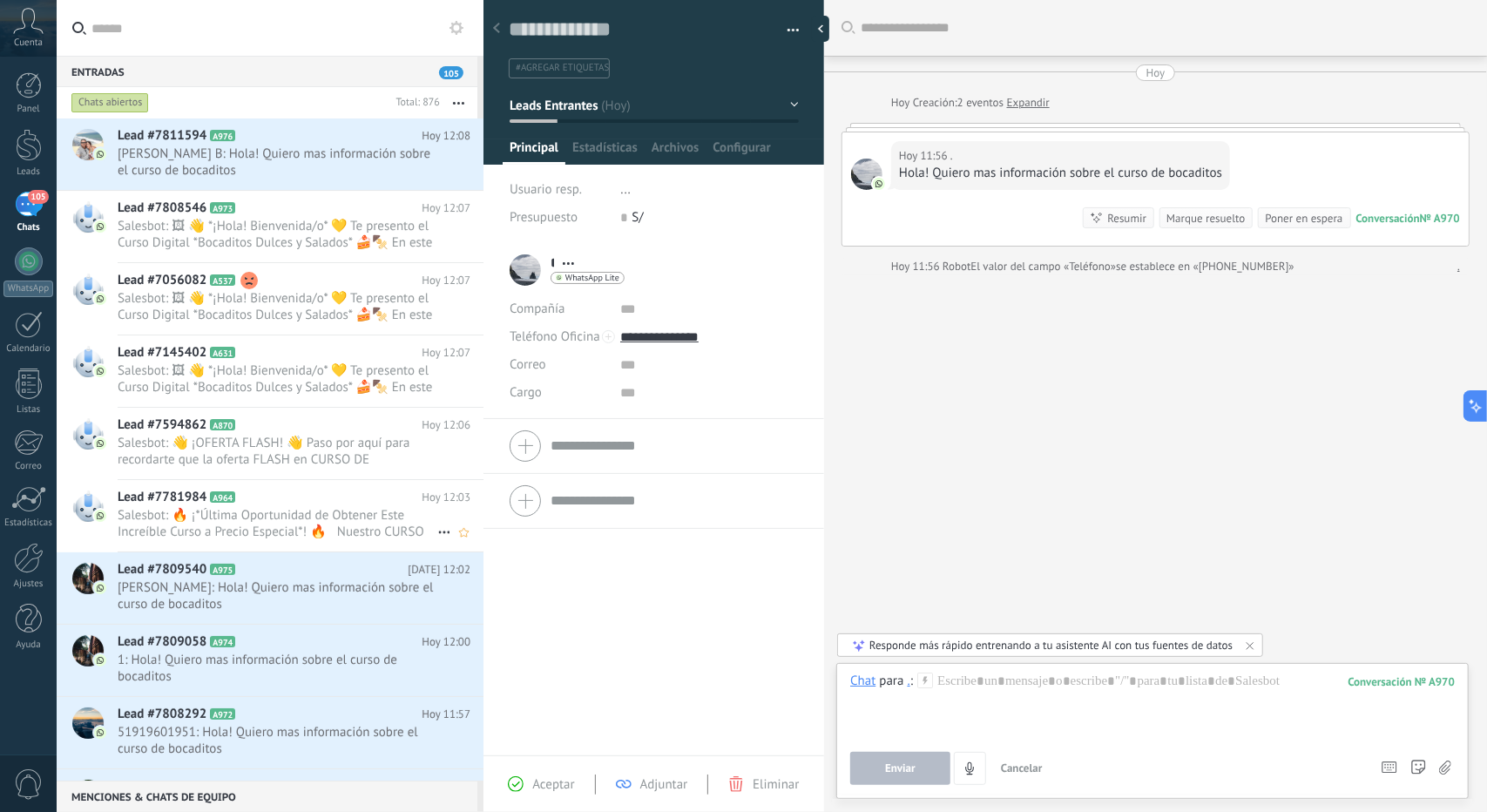
click at [270, 508] on span "Salesbot: 🔥 ¡*Última Oportunidad de Obtener Este Increíble Curso a Precio Espec…" at bounding box center [277, 524] width 320 height 33
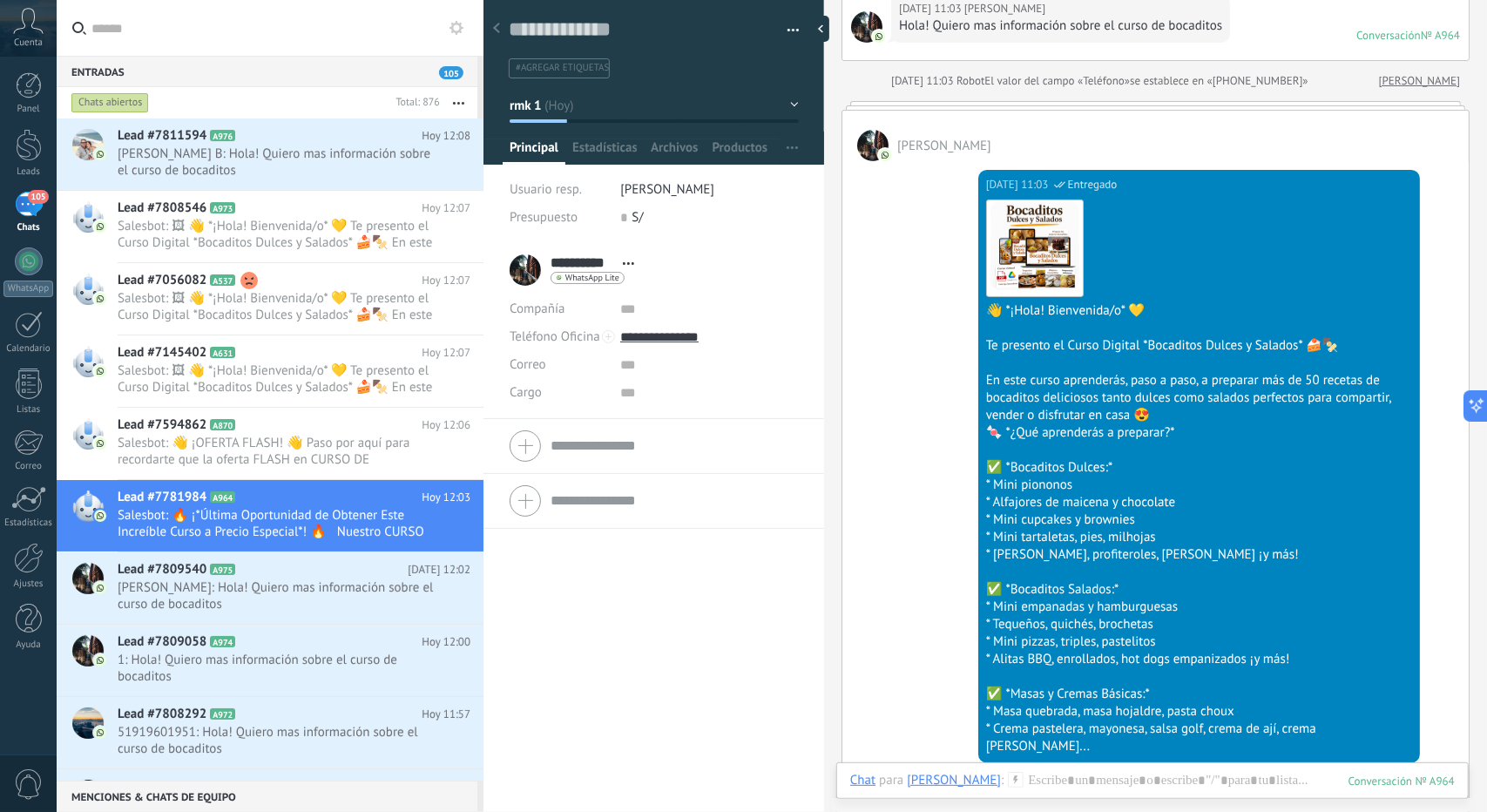
scroll to position [523, 0]
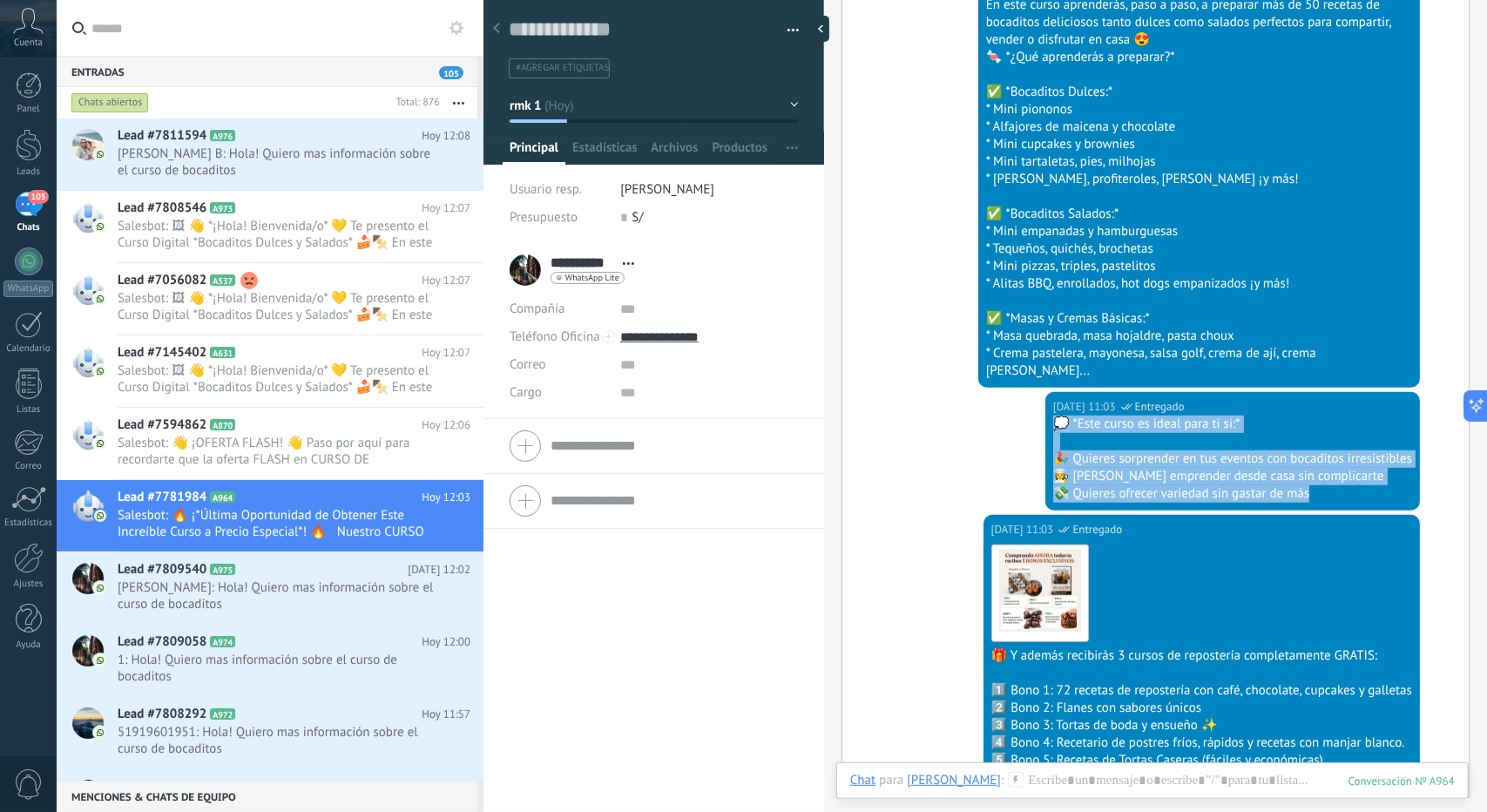
drag, startPoint x: 1307, startPoint y: 474, endPoint x: 1010, endPoint y: 410, distance: 303.8
click at [1014, 410] on div "[DATE] 11:03 SalesBot (BIENVENIDA) Entregado 💭 *Este curso es ideal para ti si:…" at bounding box center [1156, 453] width 627 height 123
copy div "💭 *Este curso es ideal para ti si:* 🎉 Quieres sorprender en tus eventos con boc…"
click at [404, 196] on div "Lead #7808546 A973 [DATE] 12:07" at bounding box center [301, 226] width 366 height 72
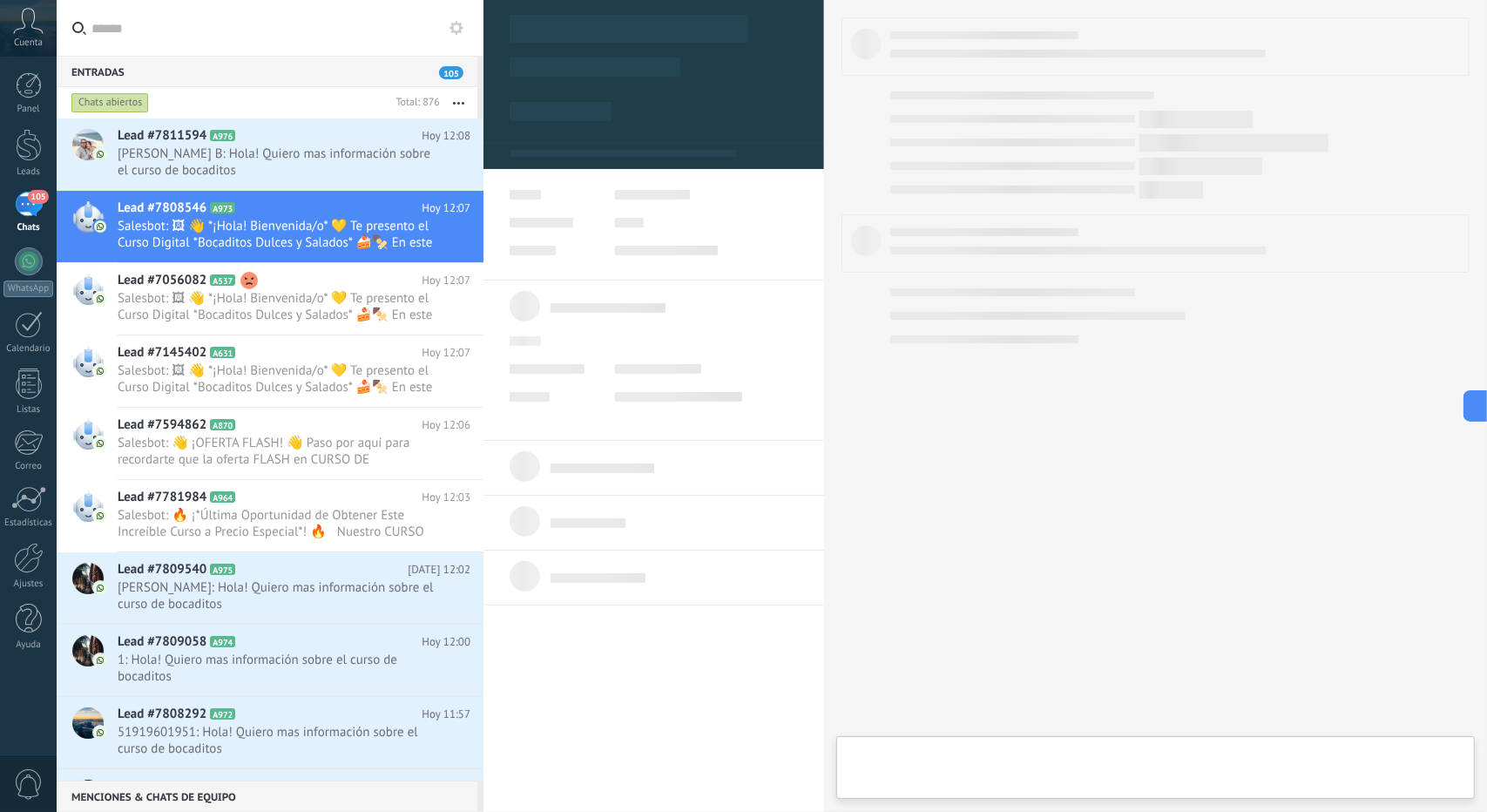
type textarea "**********"
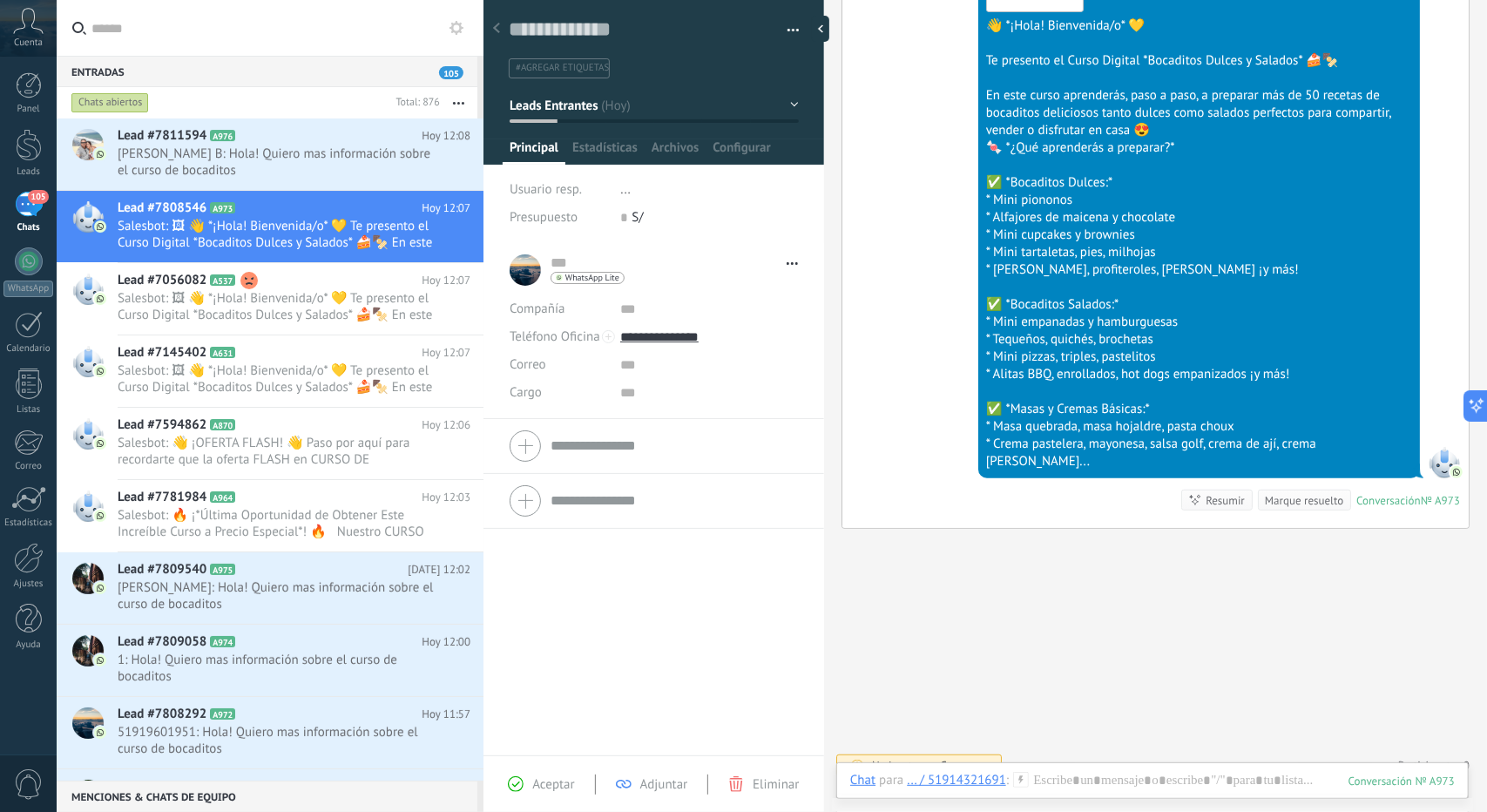
scroll to position [432, 0]
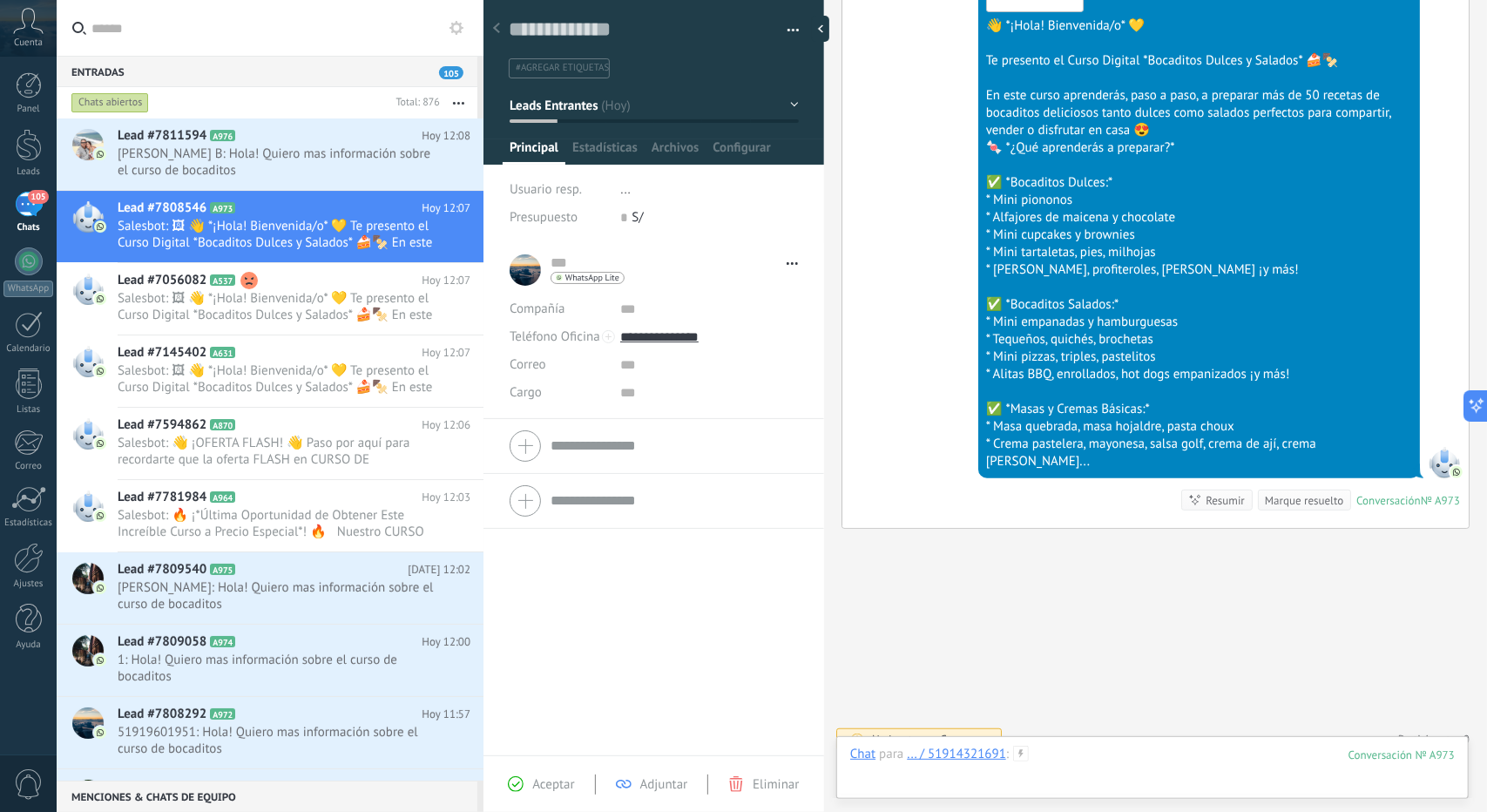
click at [1088, 752] on div at bounding box center [1152, 771] width 604 height 52
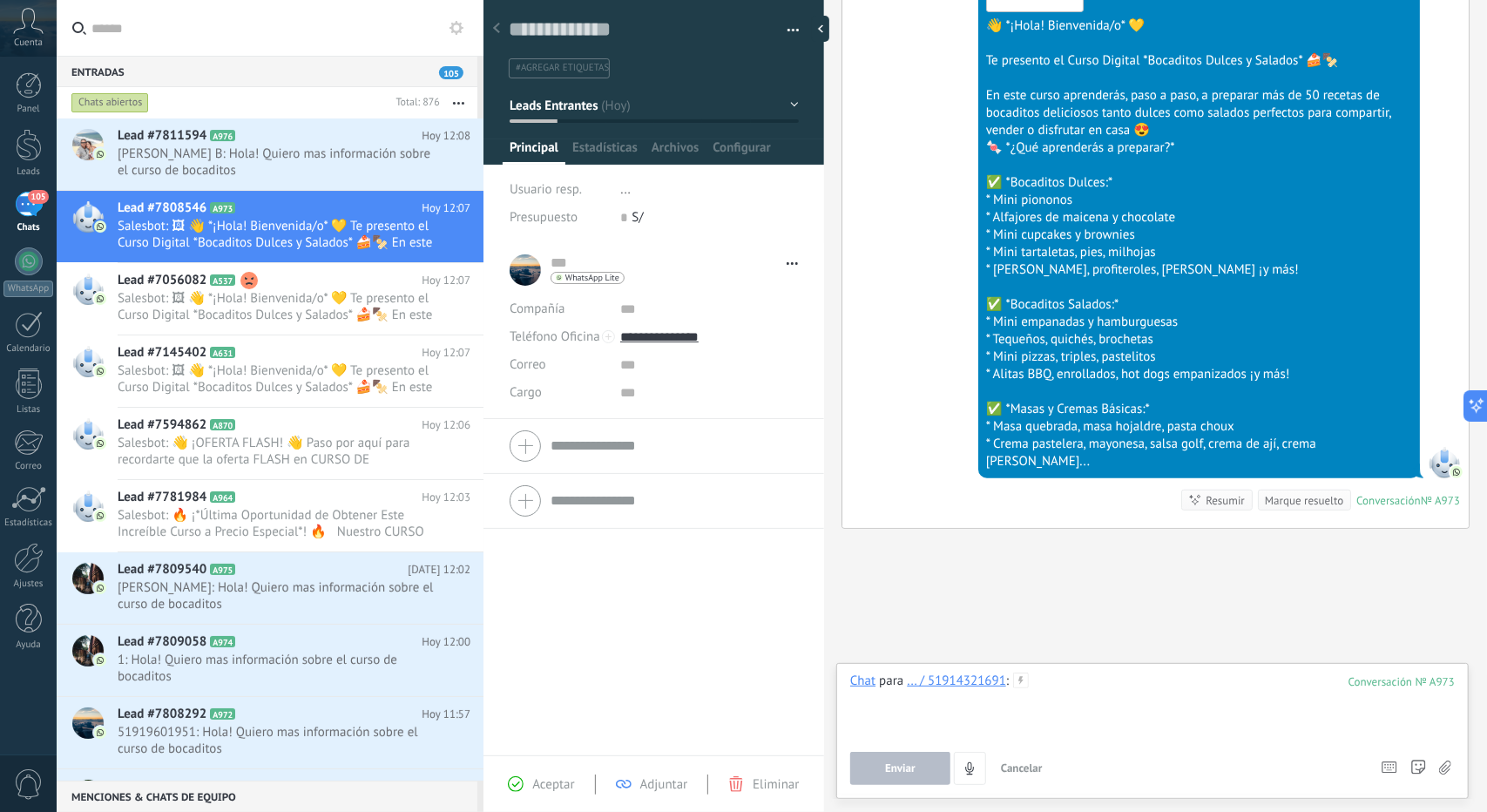
paste div
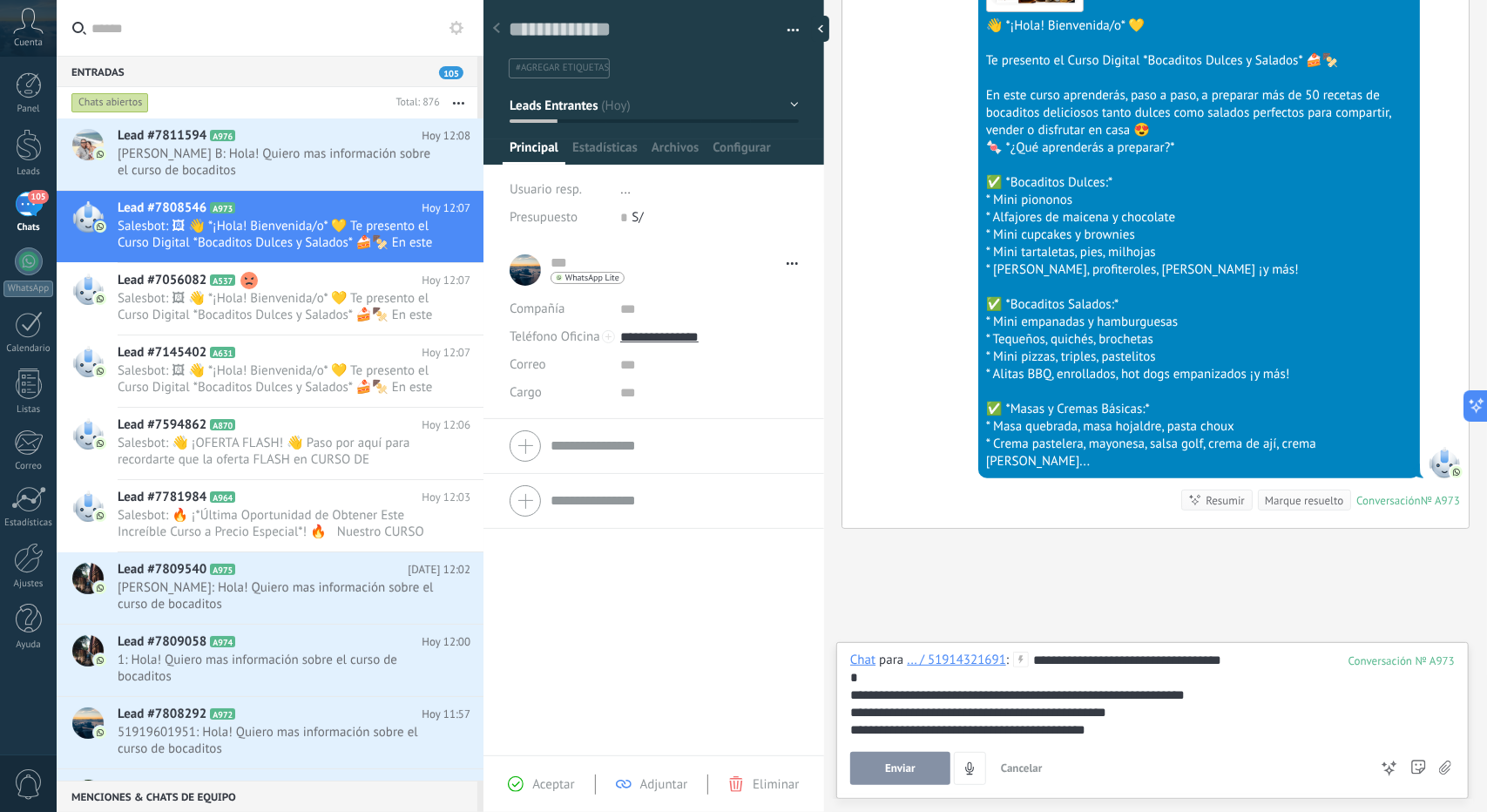
click at [876, 774] on button "Enviar" at bounding box center [901, 768] width 101 height 33
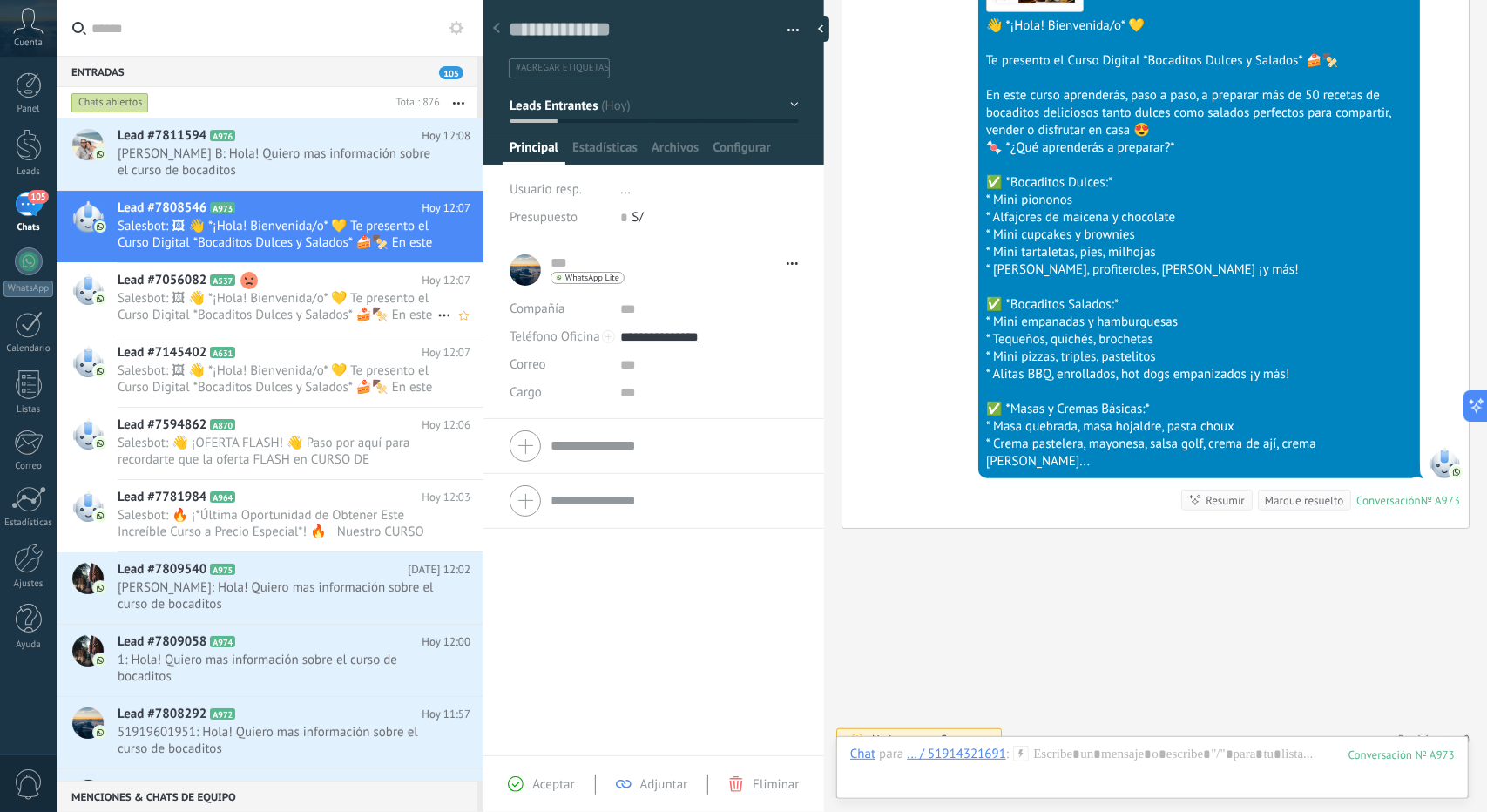
scroll to position [568, 0]
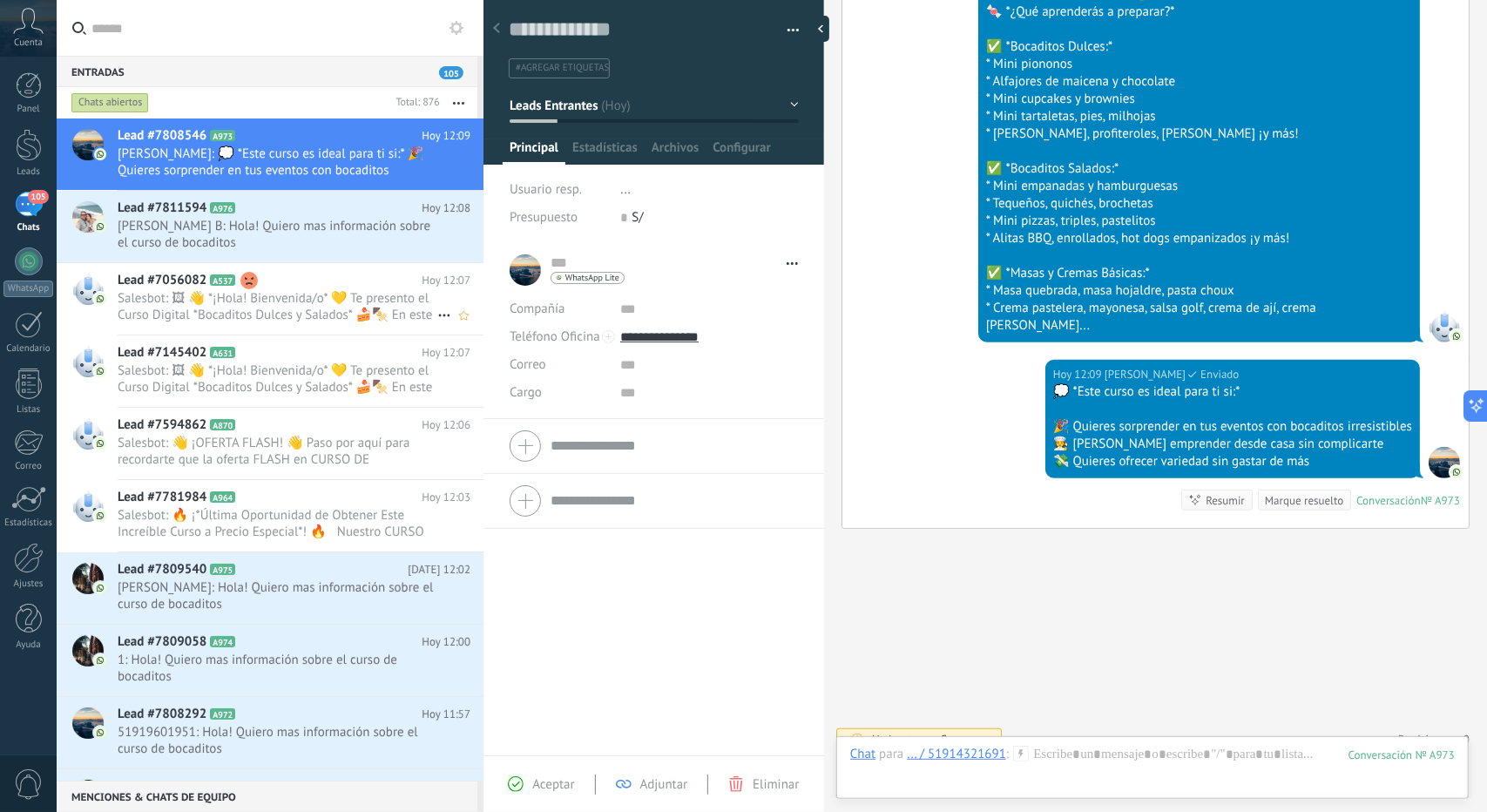
click at [269, 304] on span "Salesbot: 🖼 👋 *¡Hola! Bienvenida/o* 💛 Te presento el Curso Digital *Bocaditos D…" at bounding box center [277, 306] width 320 height 33
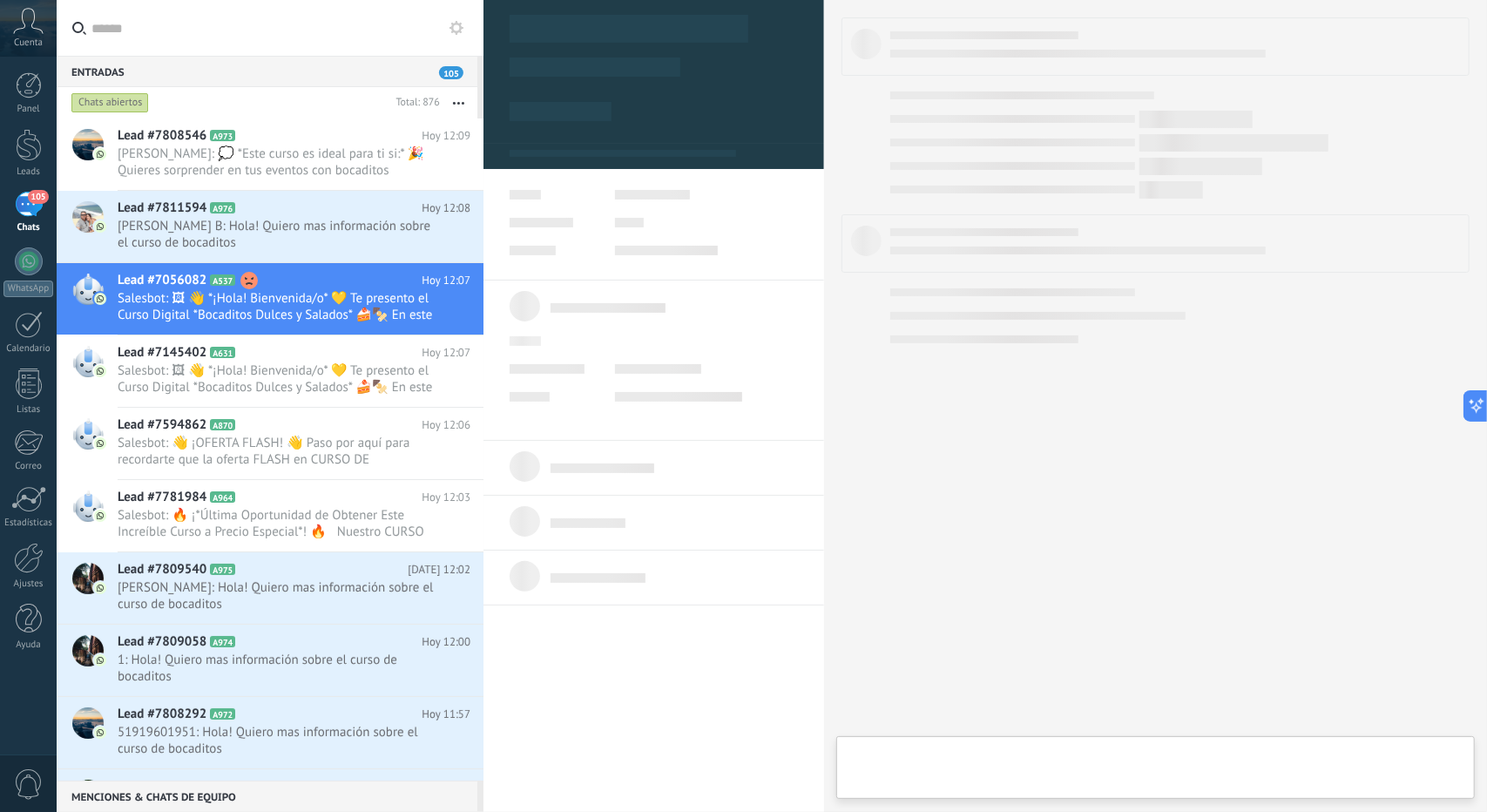
type textarea "**********"
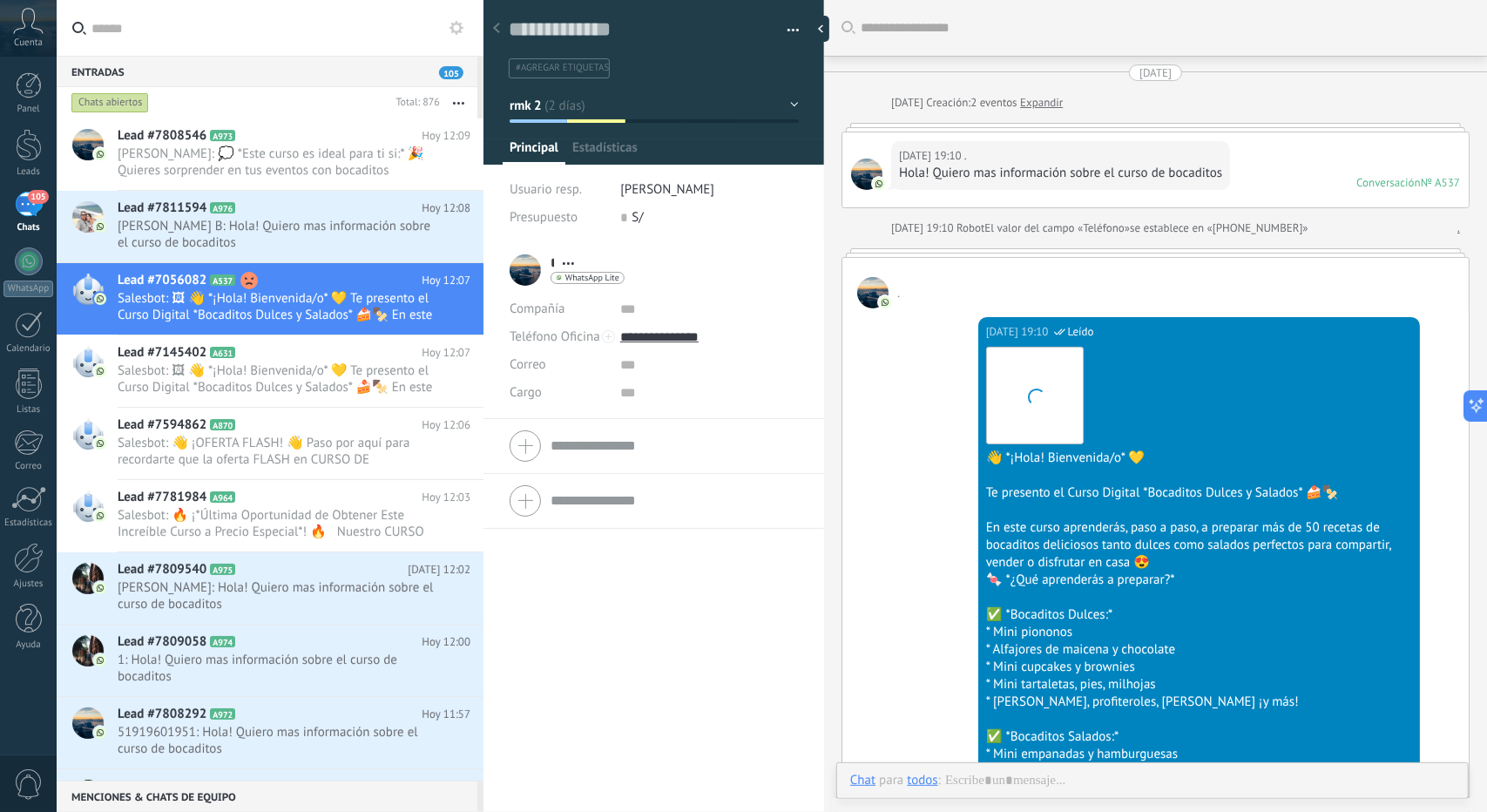
scroll to position [4921, 0]
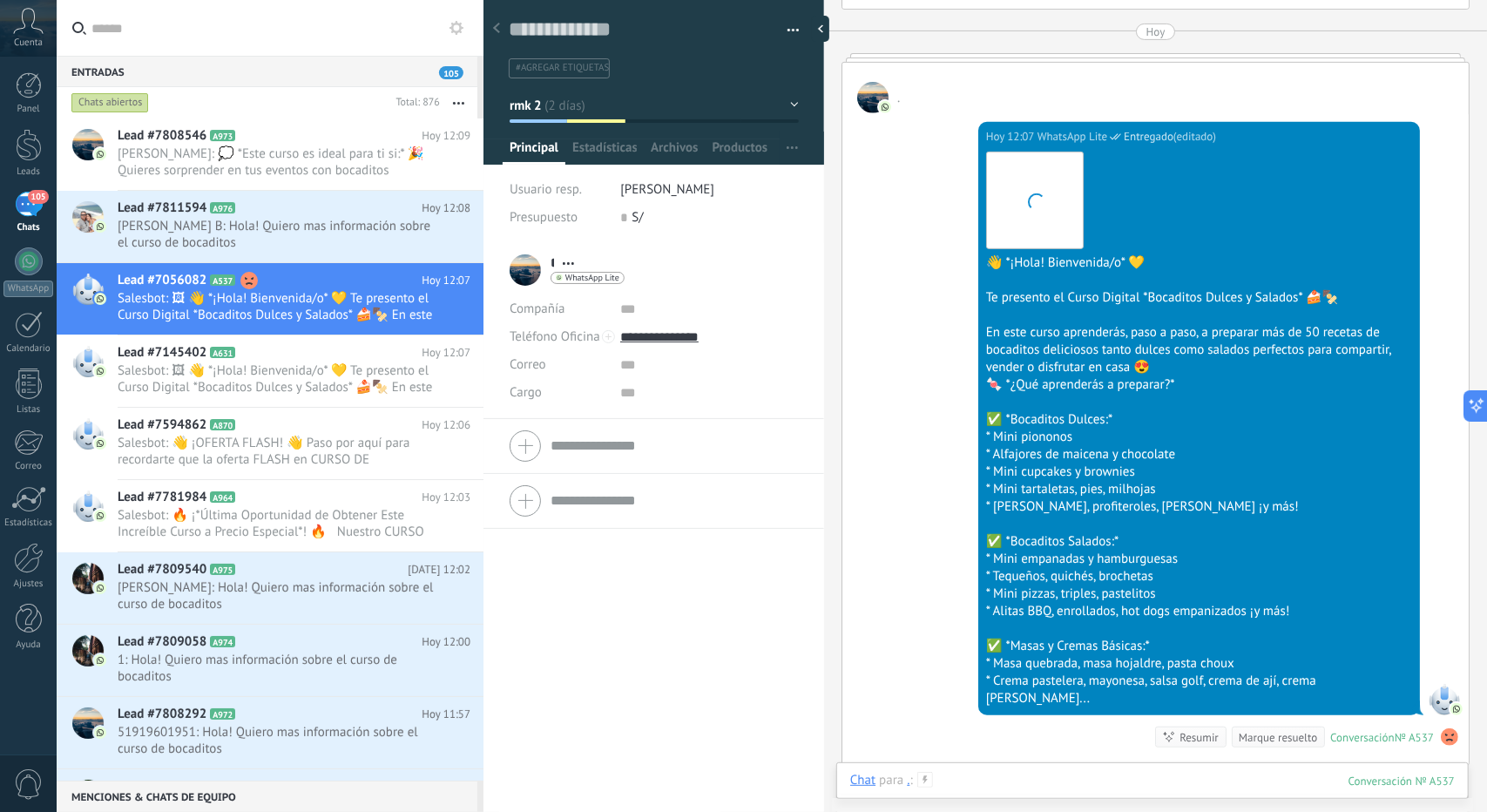
click at [1057, 772] on div at bounding box center [1152, 798] width 604 height 52
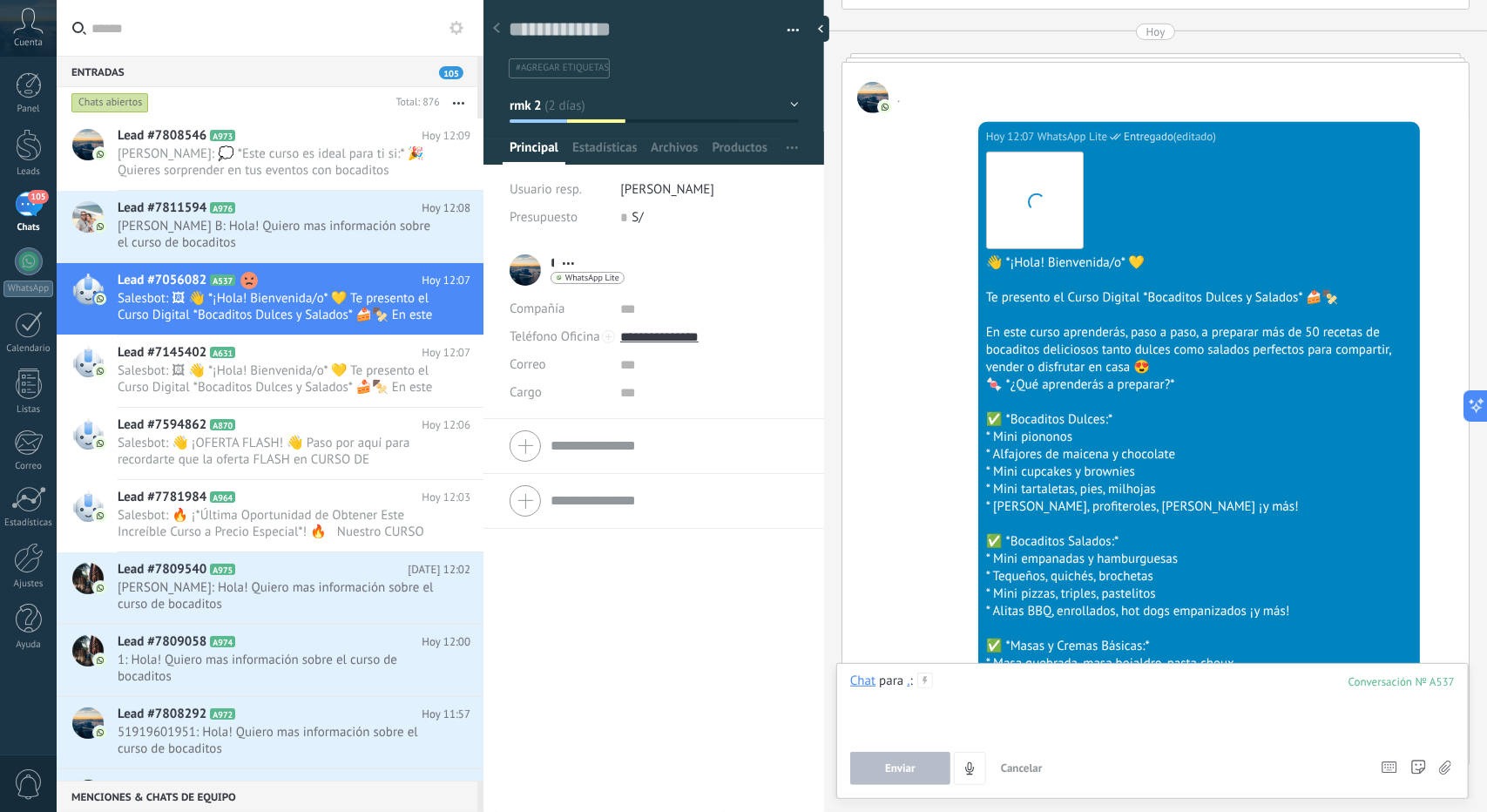
paste div
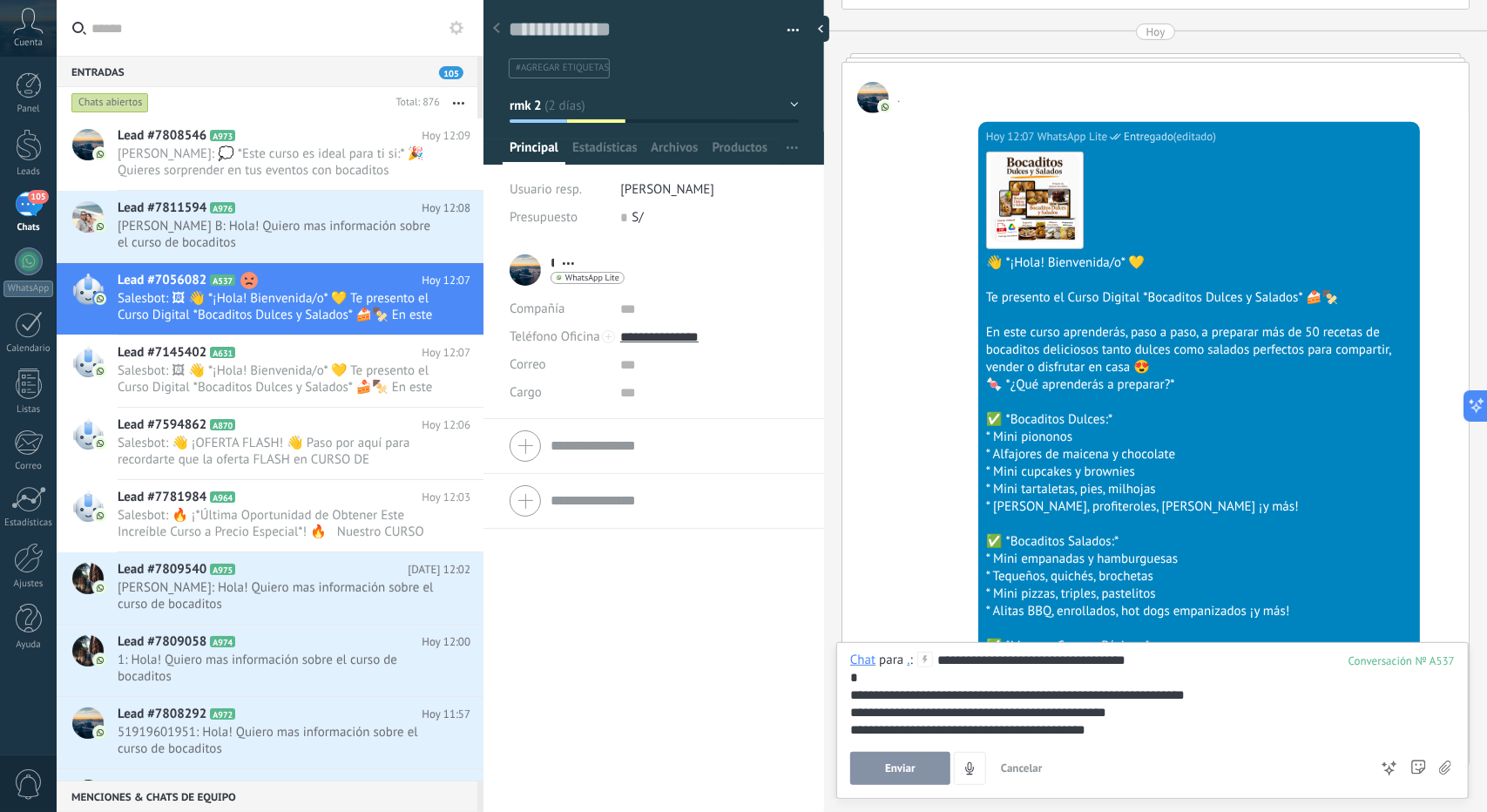
click at [927, 754] on button "Enviar" at bounding box center [901, 768] width 101 height 33
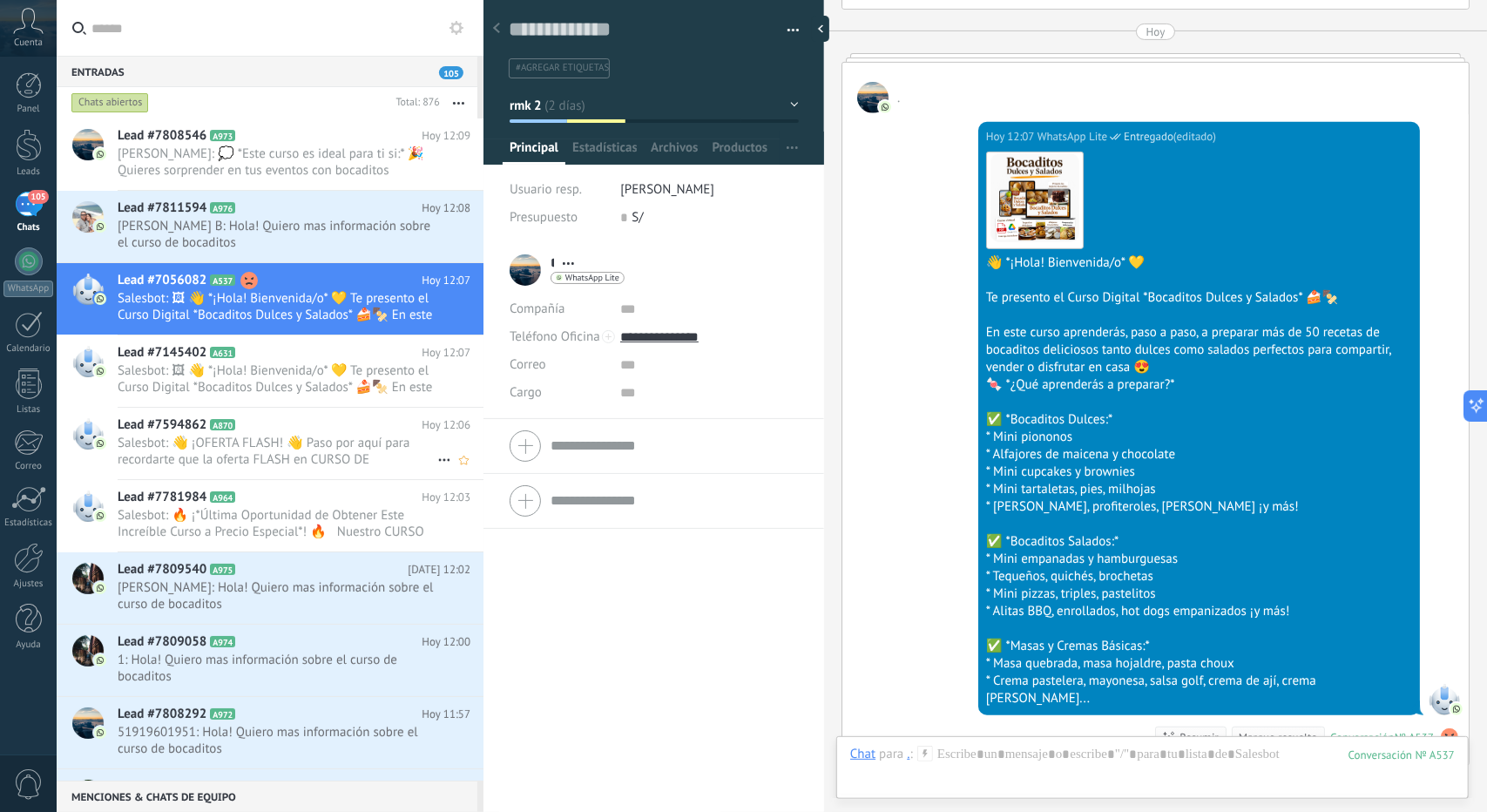
scroll to position [5302, 0]
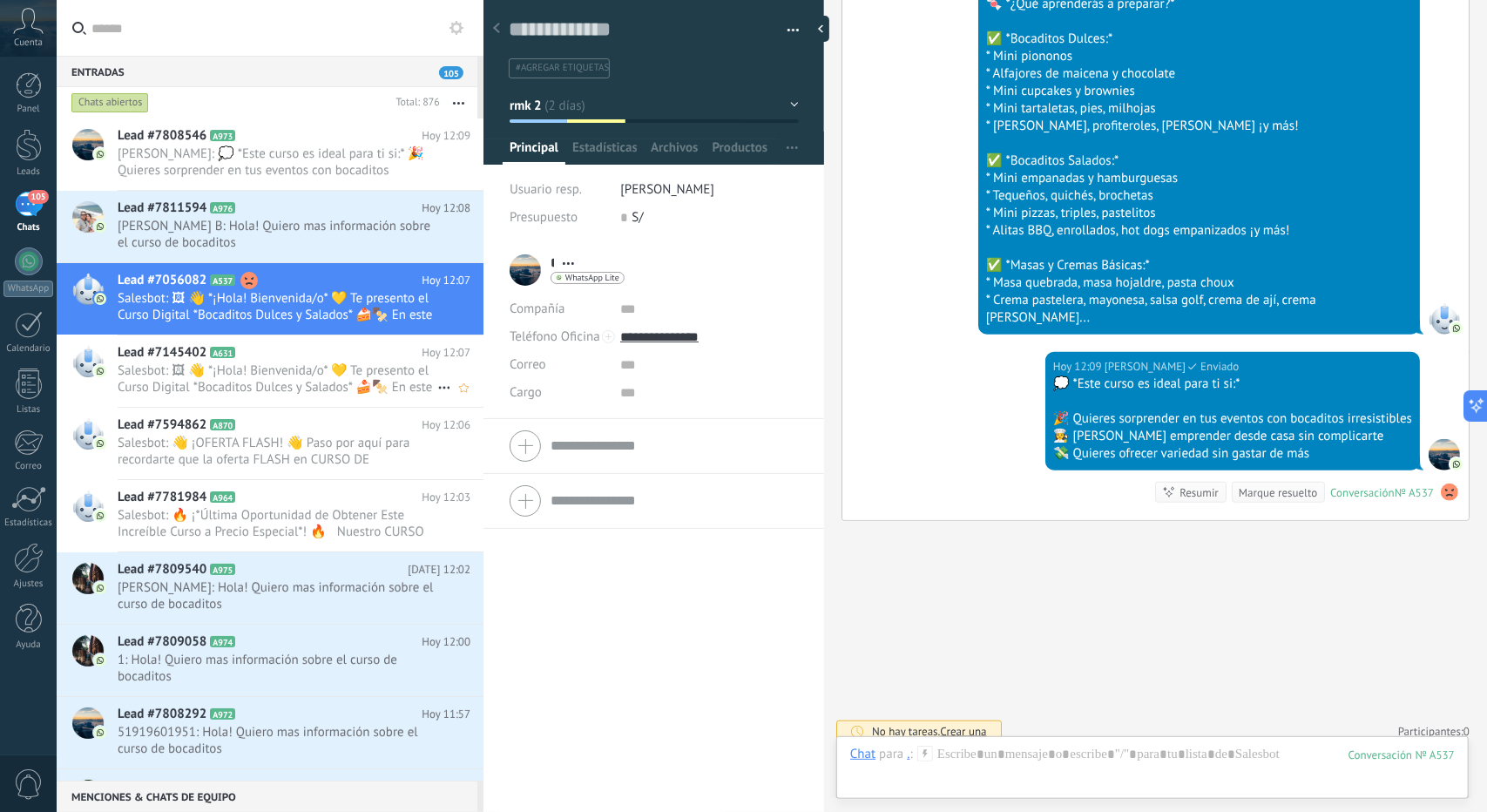
click at [246, 385] on span "Salesbot: 🖼 👋 *¡Hola! Bienvenida/o* 💛 Te presento el Curso Digital *Bocaditos D…" at bounding box center [277, 379] width 320 height 33
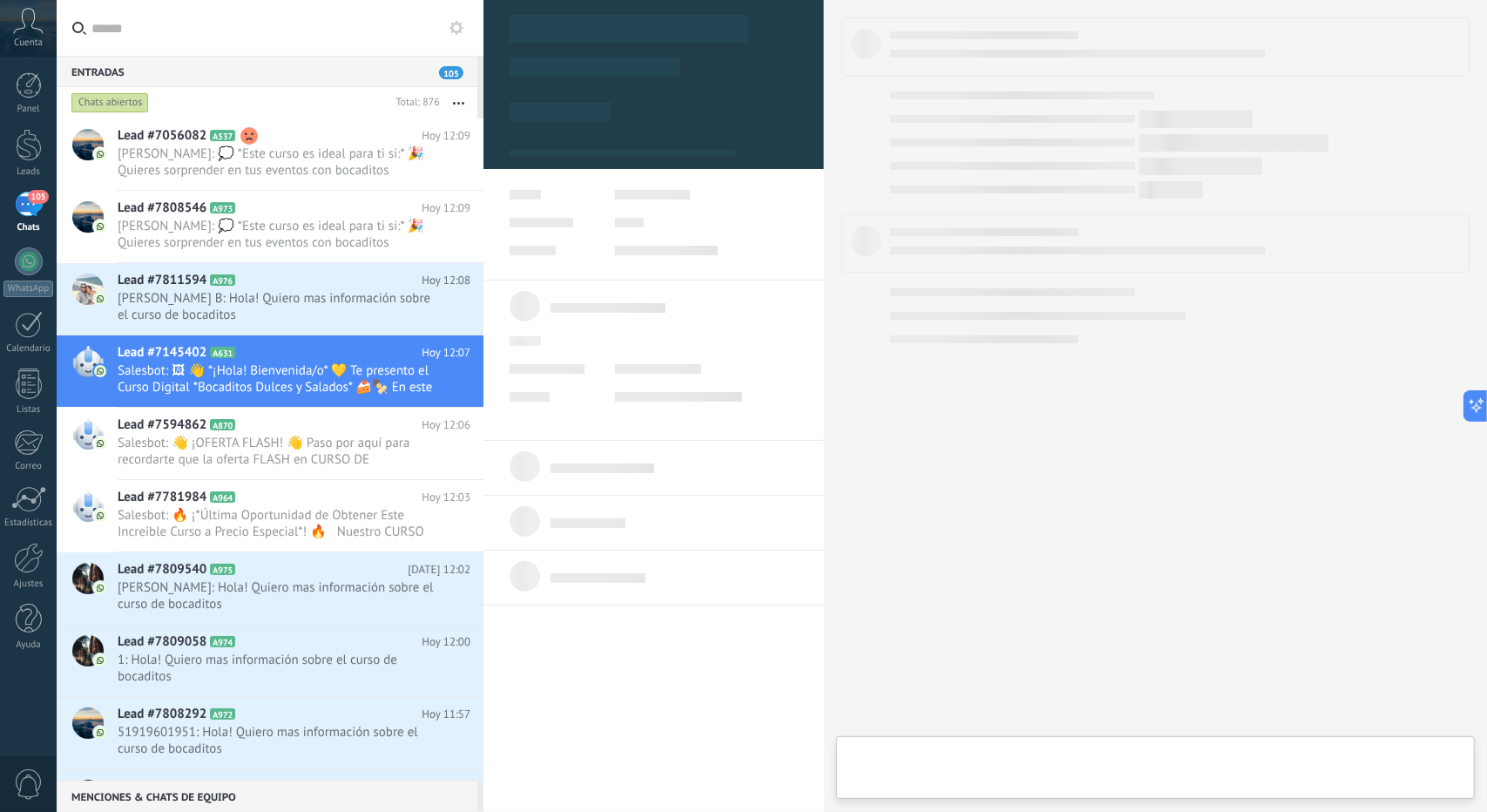
type textarea "**********"
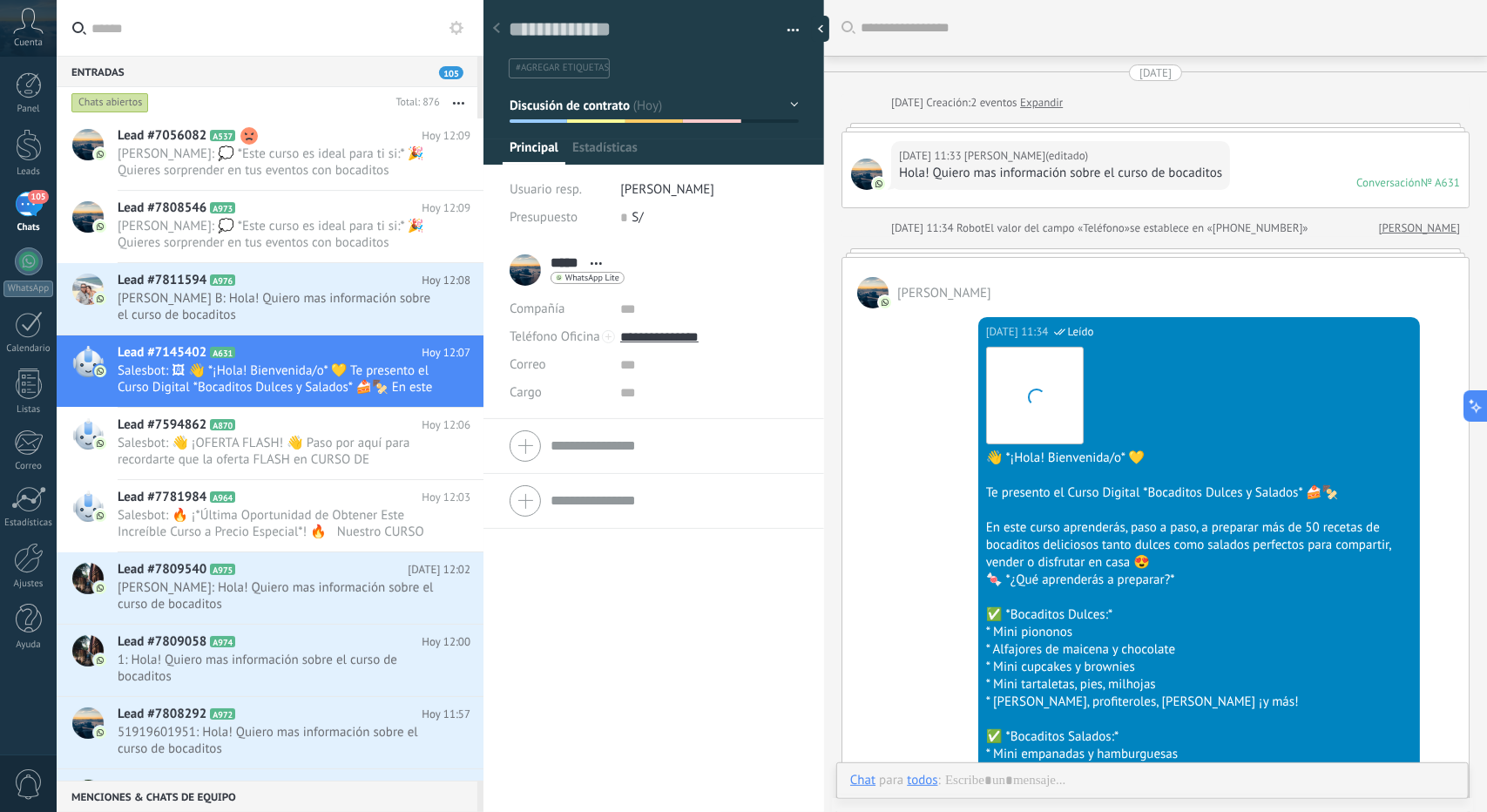
scroll to position [3798, 0]
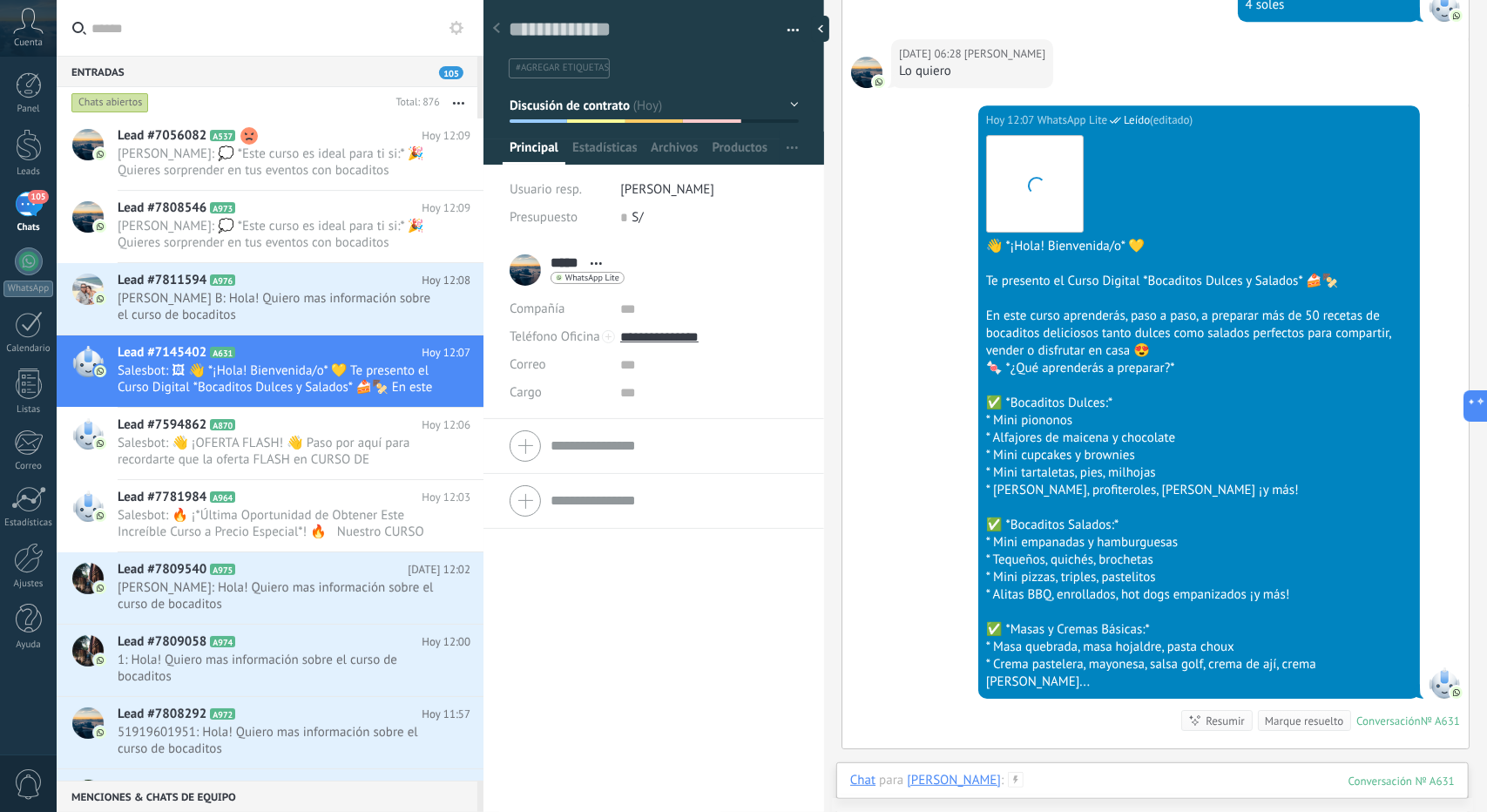
click at [1099, 781] on div at bounding box center [1152, 798] width 604 height 52
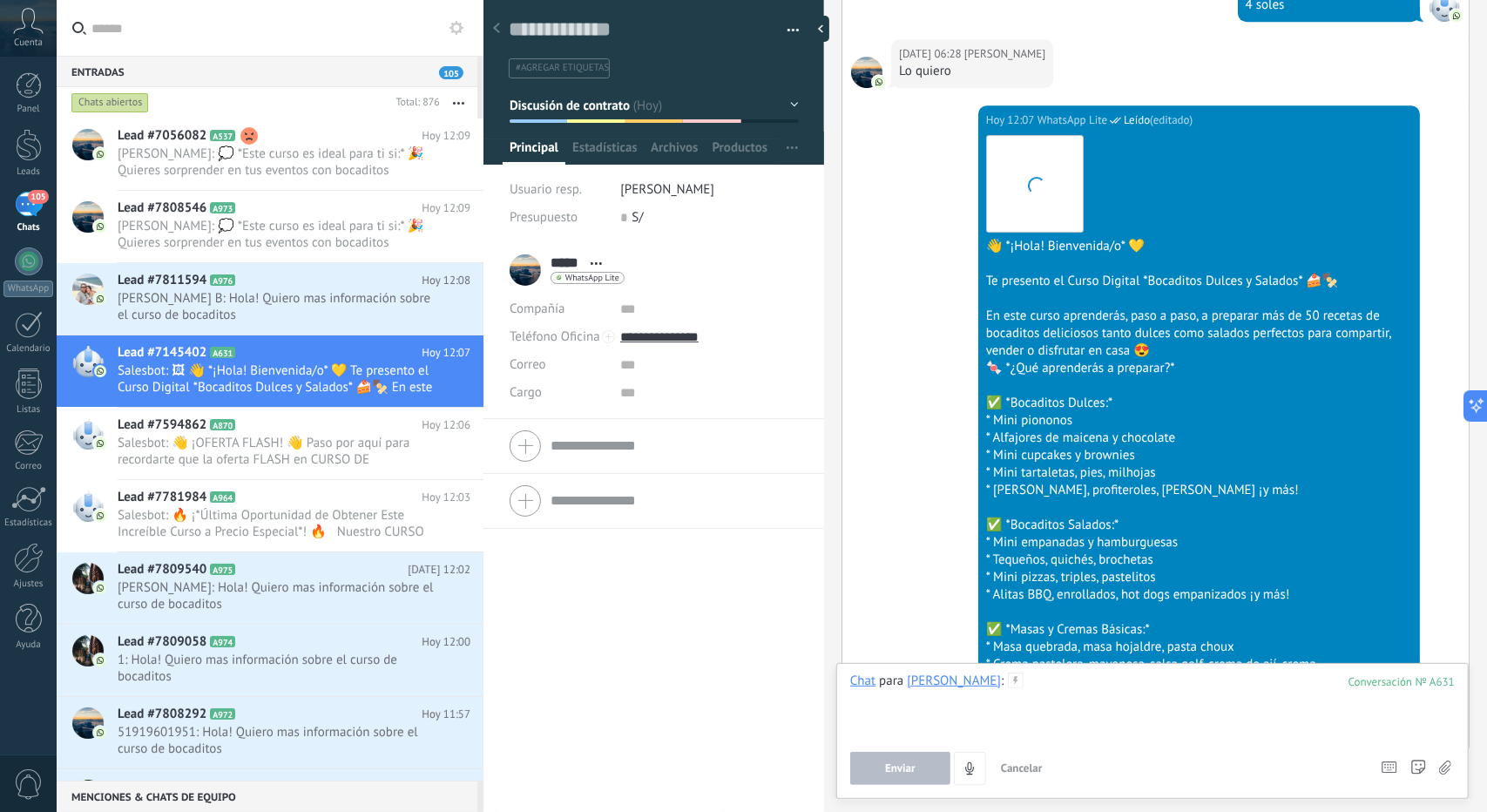
paste div
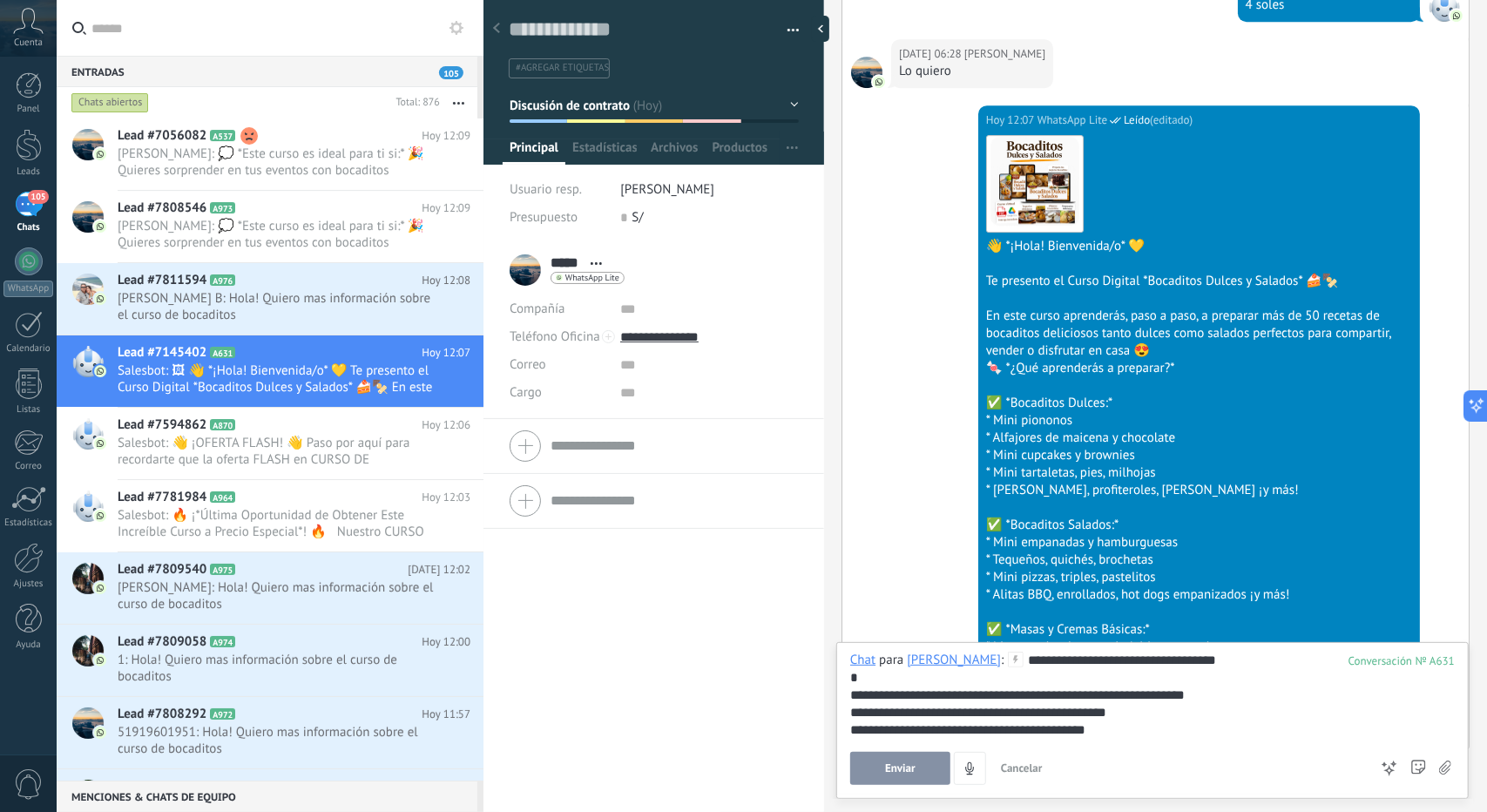
click at [891, 780] on button "Enviar" at bounding box center [901, 768] width 101 height 33
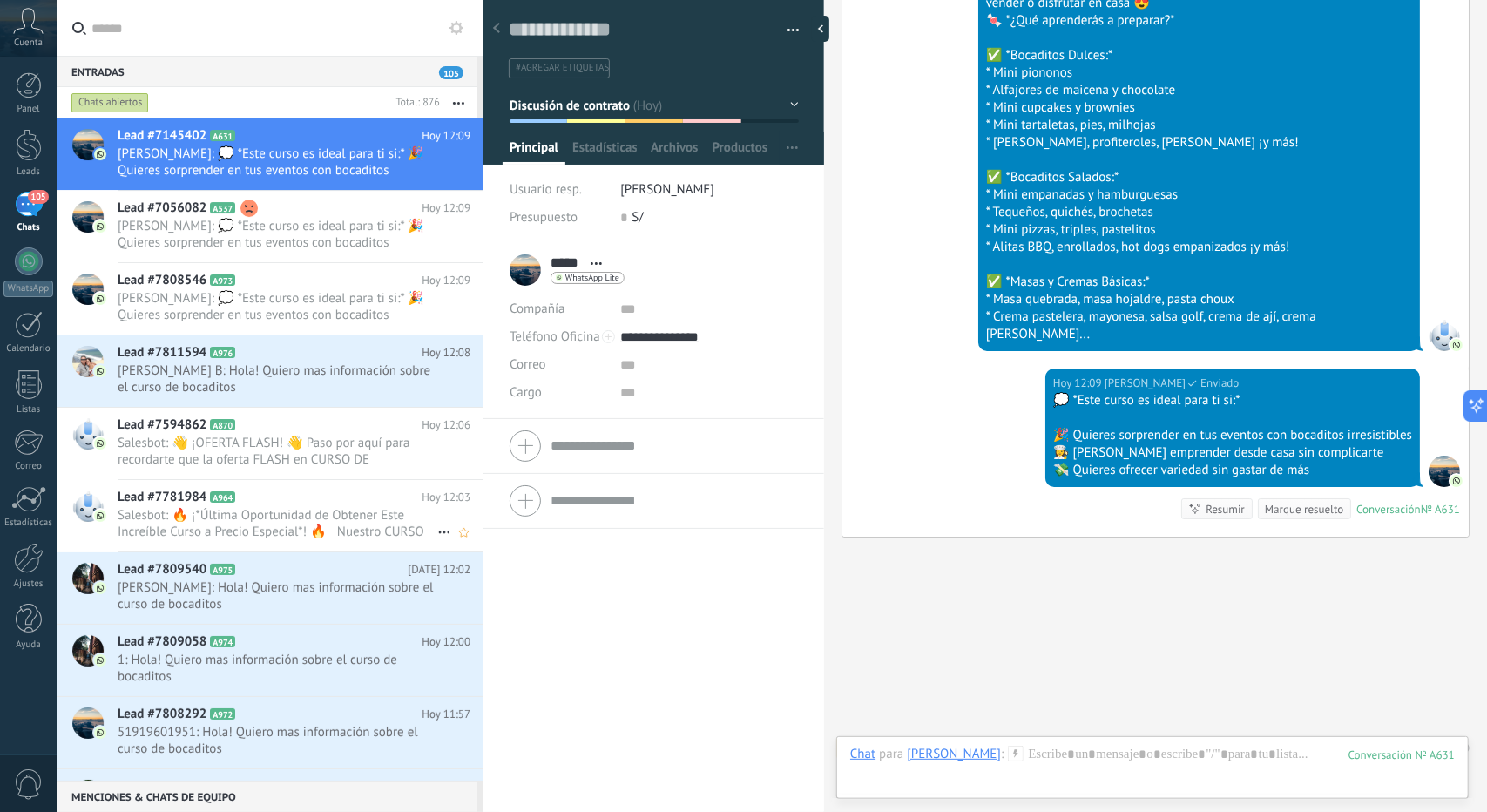
click at [272, 522] on span "Salesbot: 🔥 ¡*Última Oportunidad de Obtener Este Increíble Curso a Precio Espec…" at bounding box center [277, 524] width 320 height 33
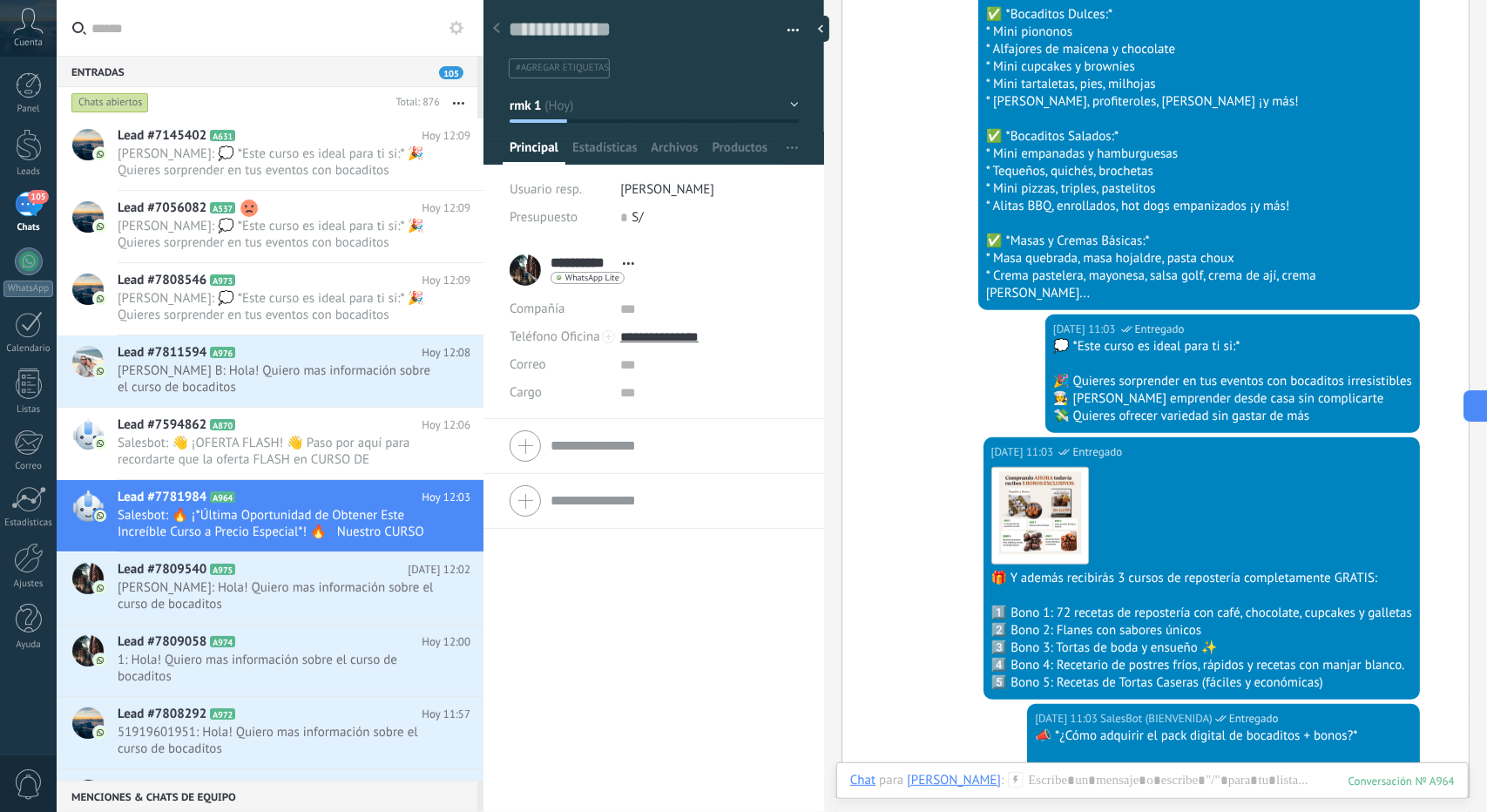
scroll to position [687, 0]
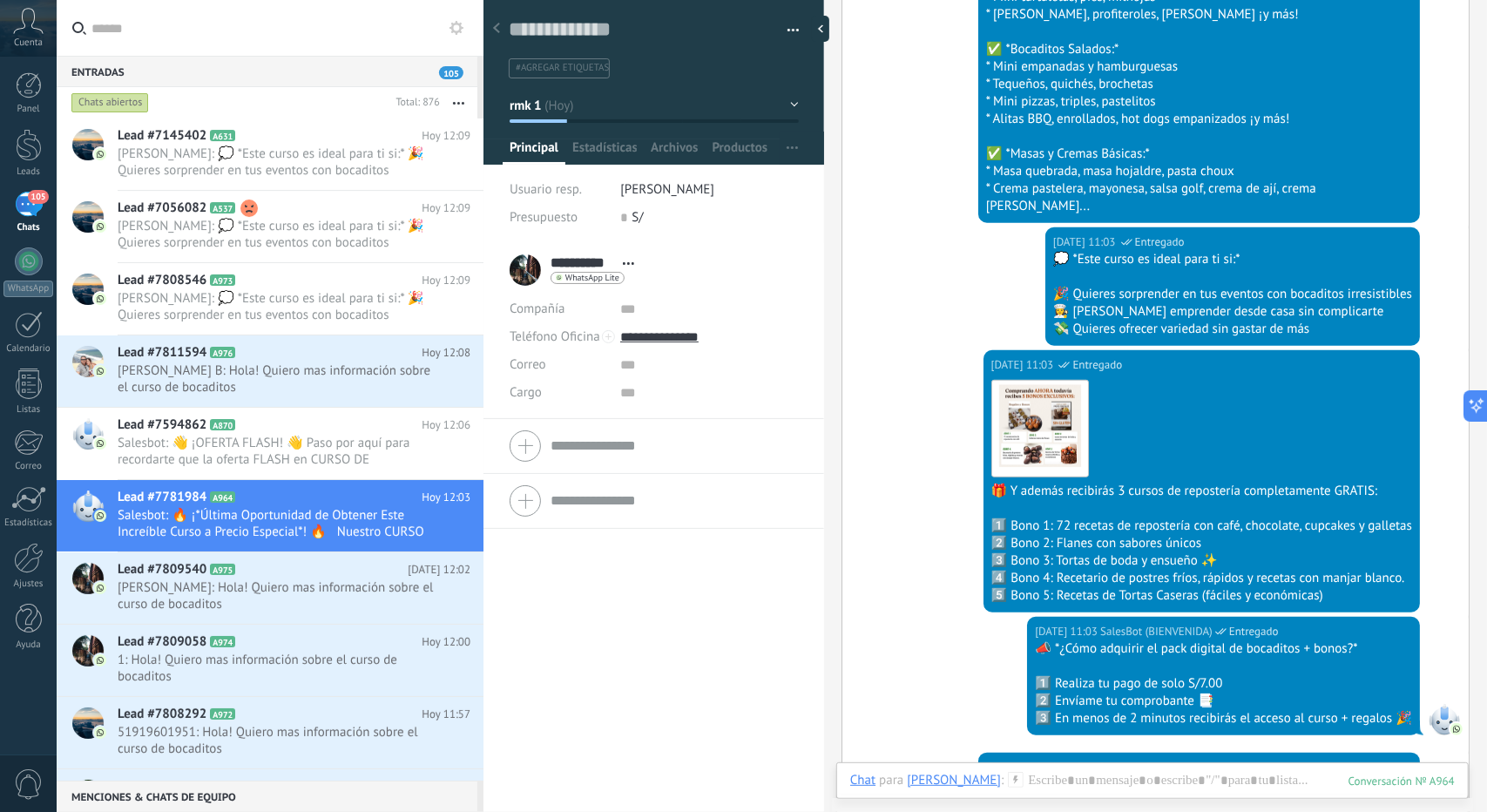
click at [1364, 374] on div "Descargar 🎁 Y además recibirás 3 cursos de repostería completamente GRATIS: 1️⃣…" at bounding box center [1202, 489] width 421 height 231
click at [1033, 397] on div "Reenviar" at bounding box center [1041, 403] width 112 height 31
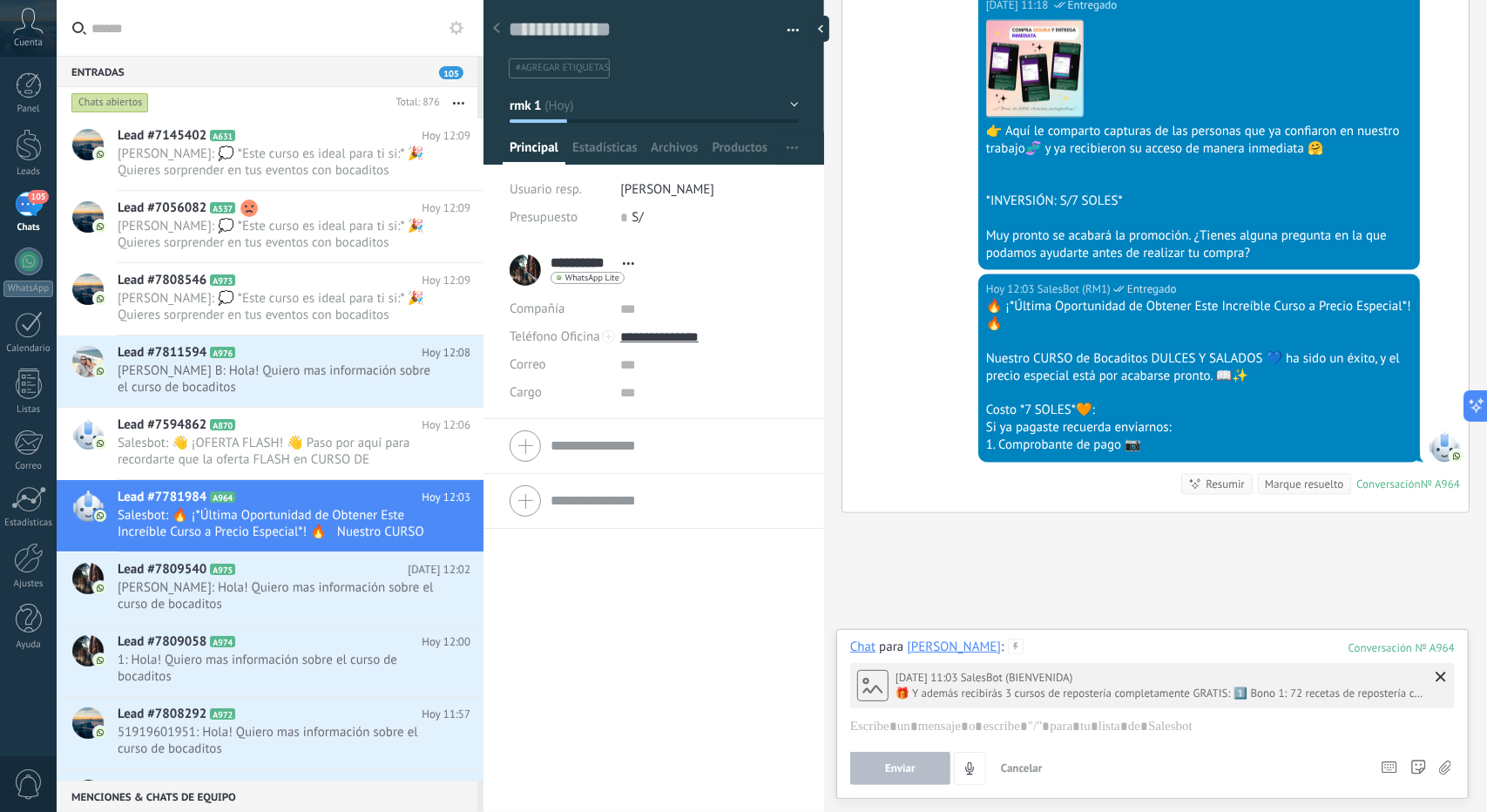
click at [972, 646] on div "Chat para [PERSON_NAME] :" at bounding box center [937, 648] width 173 height 17
click at [961, 645] on div "[PERSON_NAME]" at bounding box center [953, 647] width 94 height 15
click at [1445, 680] on icon at bounding box center [1441, 677] width 11 height 11
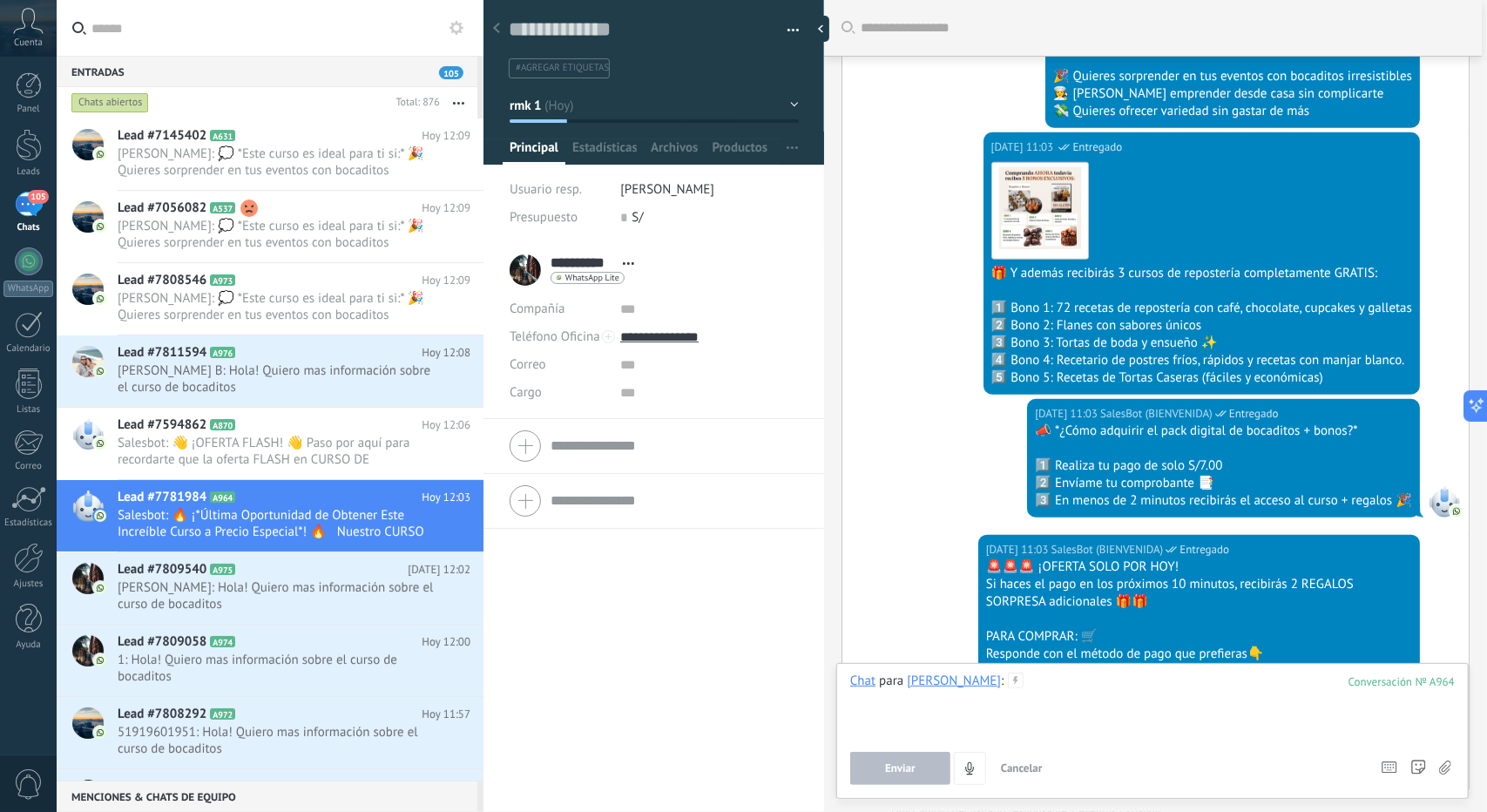
scroll to position [967, 0]
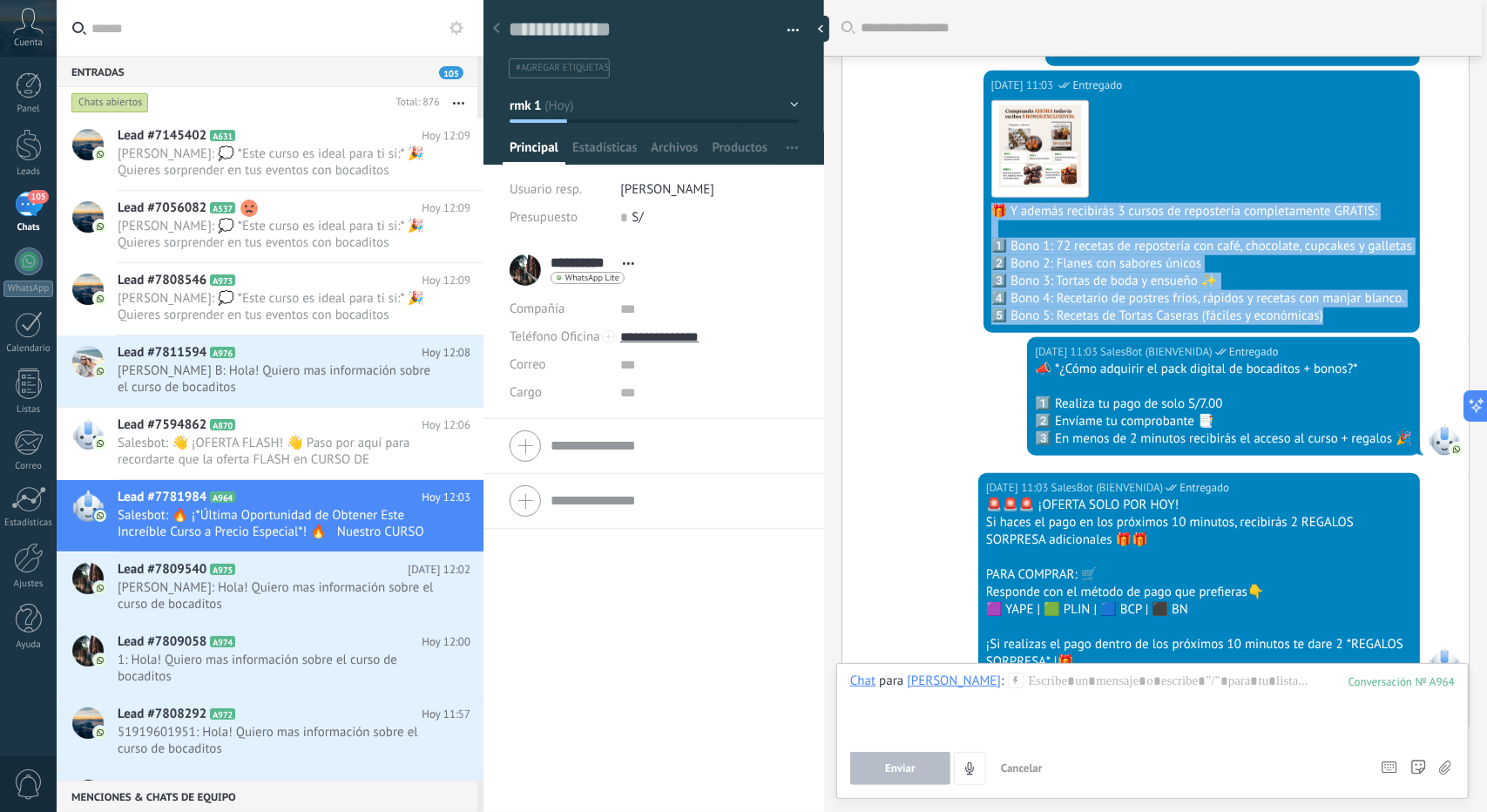
drag, startPoint x: 992, startPoint y: 189, endPoint x: 1355, endPoint y: 316, distance: 384.6
click at [1355, 313] on div "Descargar 🎁 Y además recibirás 3 cursos de repostería completamente GRATIS: 1️⃣…" at bounding box center [1202, 209] width 421 height 231
copy div "🎁 Y además recibirás 3 cursos de repostería completamente GRATIS: 1️⃣ Bono 1: 7…"
click at [295, 169] on span "[PERSON_NAME]: 💭 *Este curso es ideal para ti si:* 🎉 Quieres sorprender en tus …" at bounding box center [277, 162] width 320 height 33
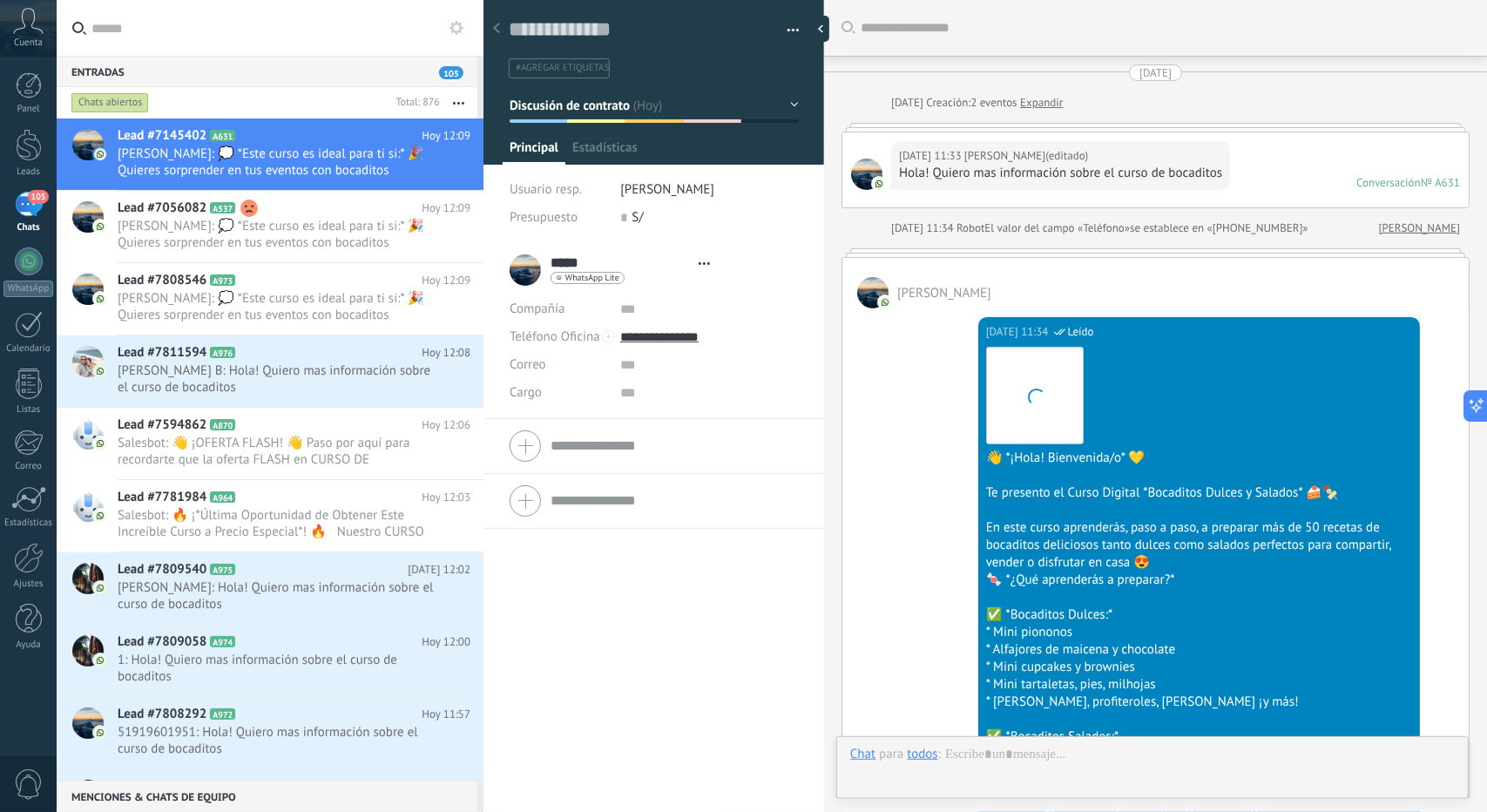
type textarea "**********"
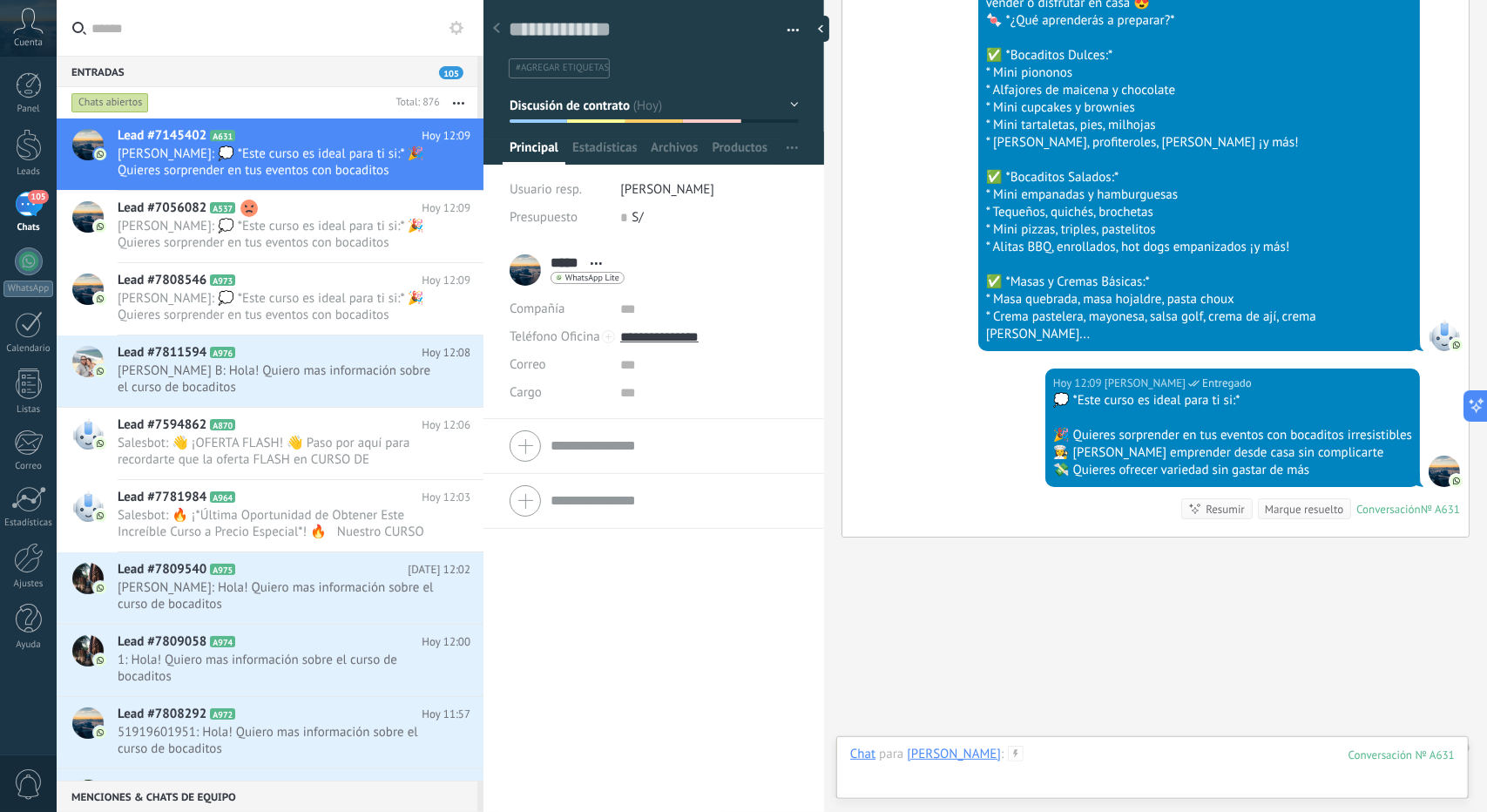
click at [1104, 774] on div at bounding box center [1152, 771] width 604 height 52
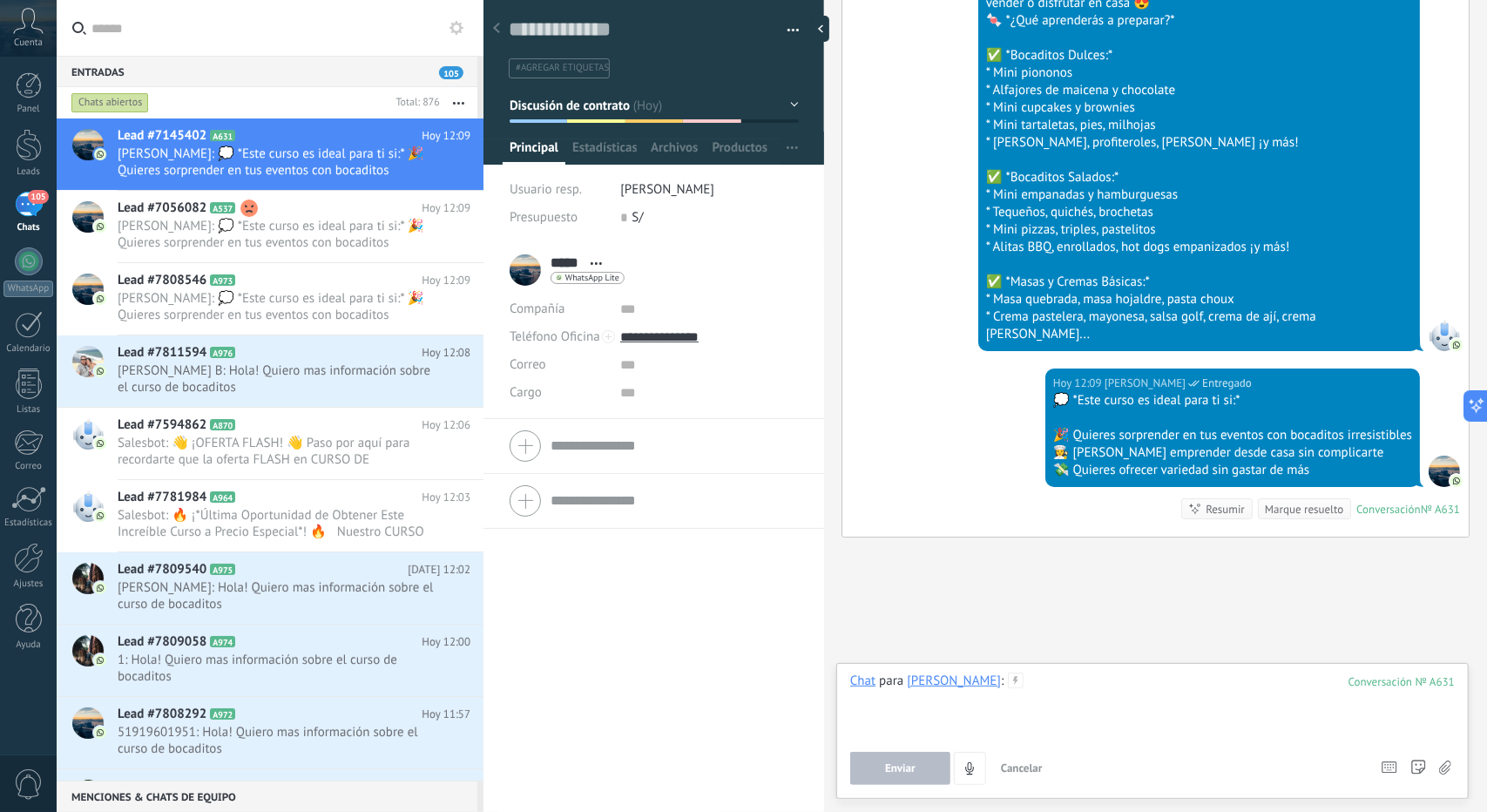
paste div
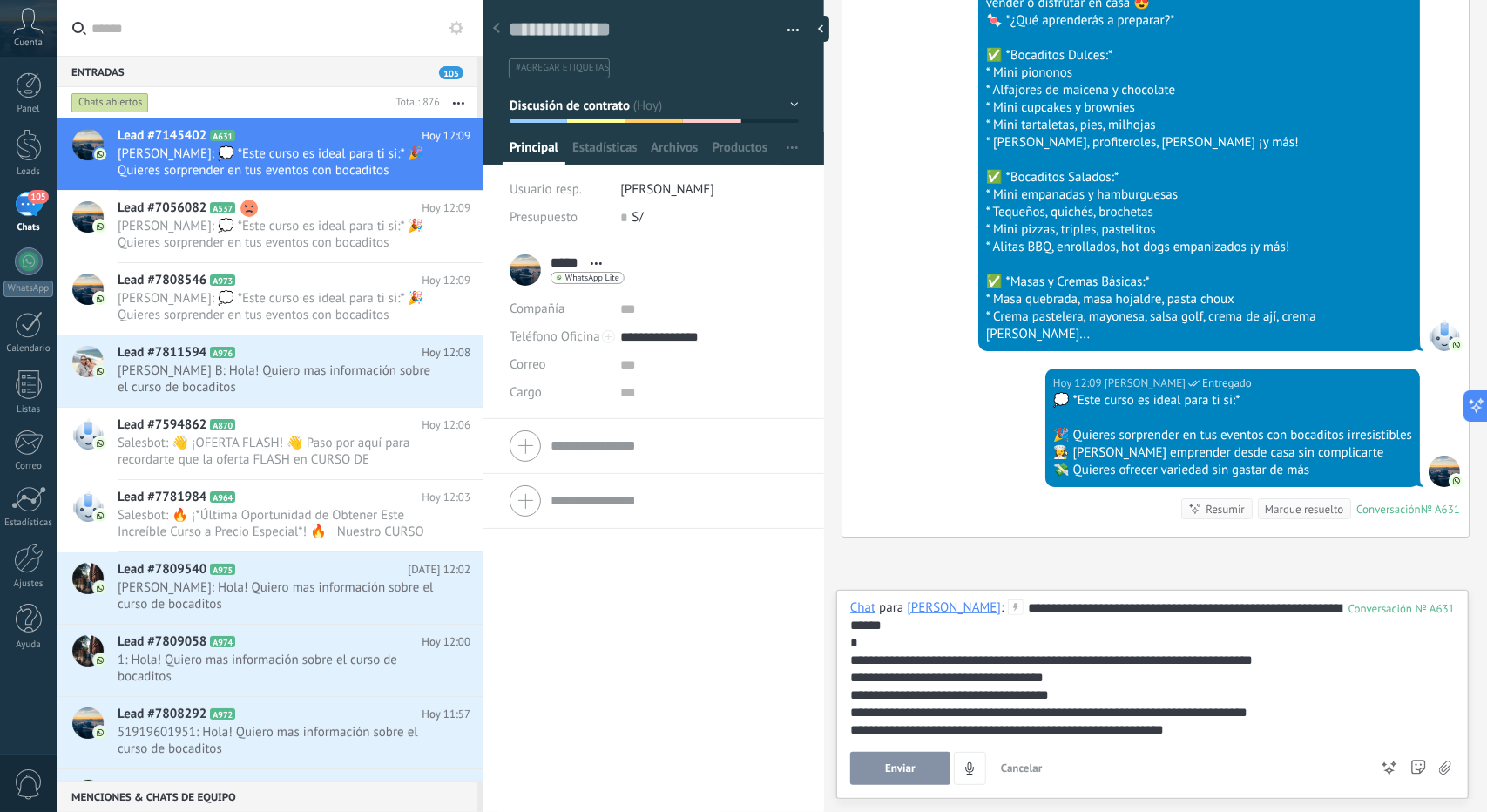
click at [908, 769] on span "Enviar" at bounding box center [901, 768] width 31 height 13
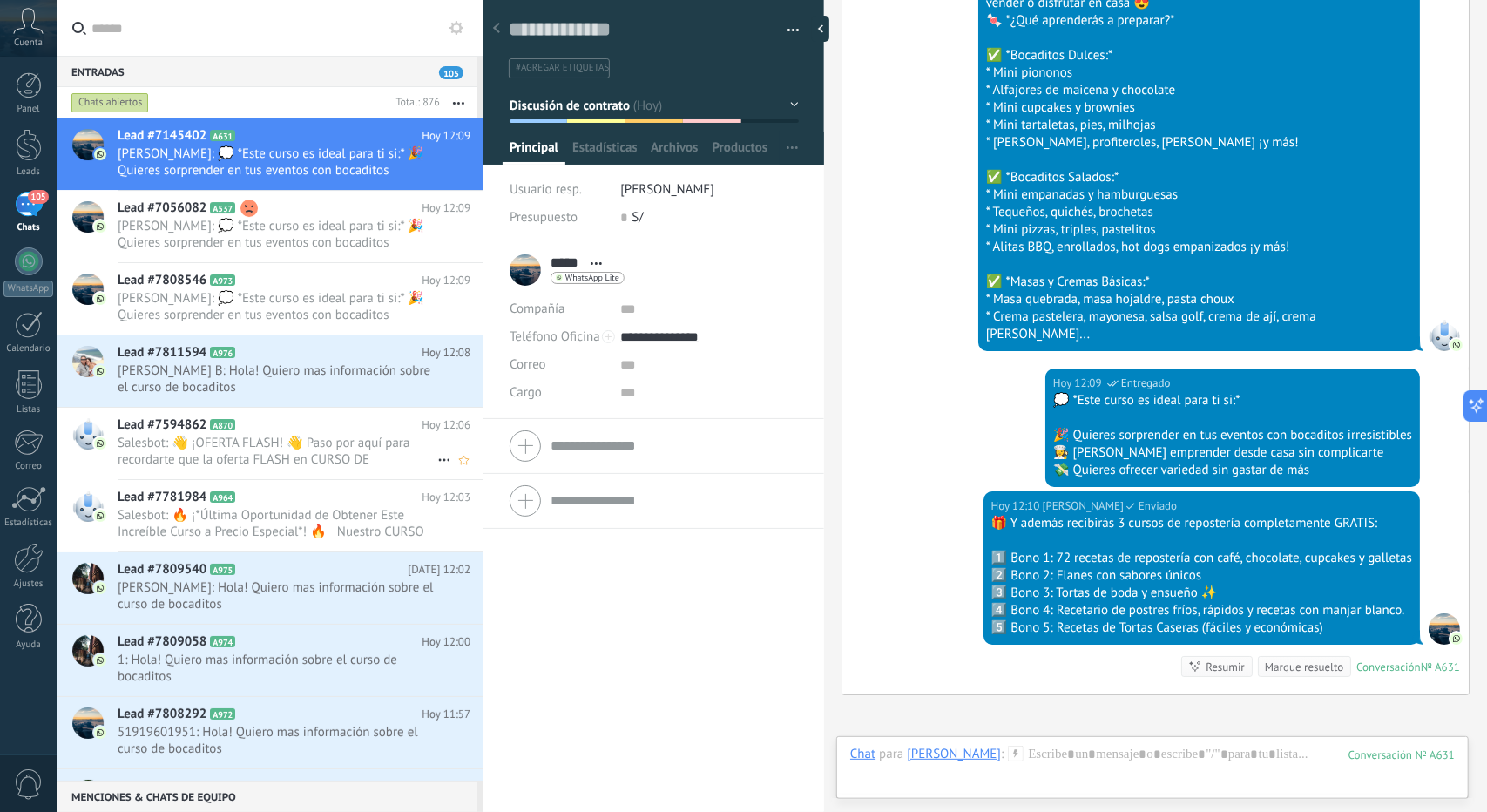
scroll to position [4320, 0]
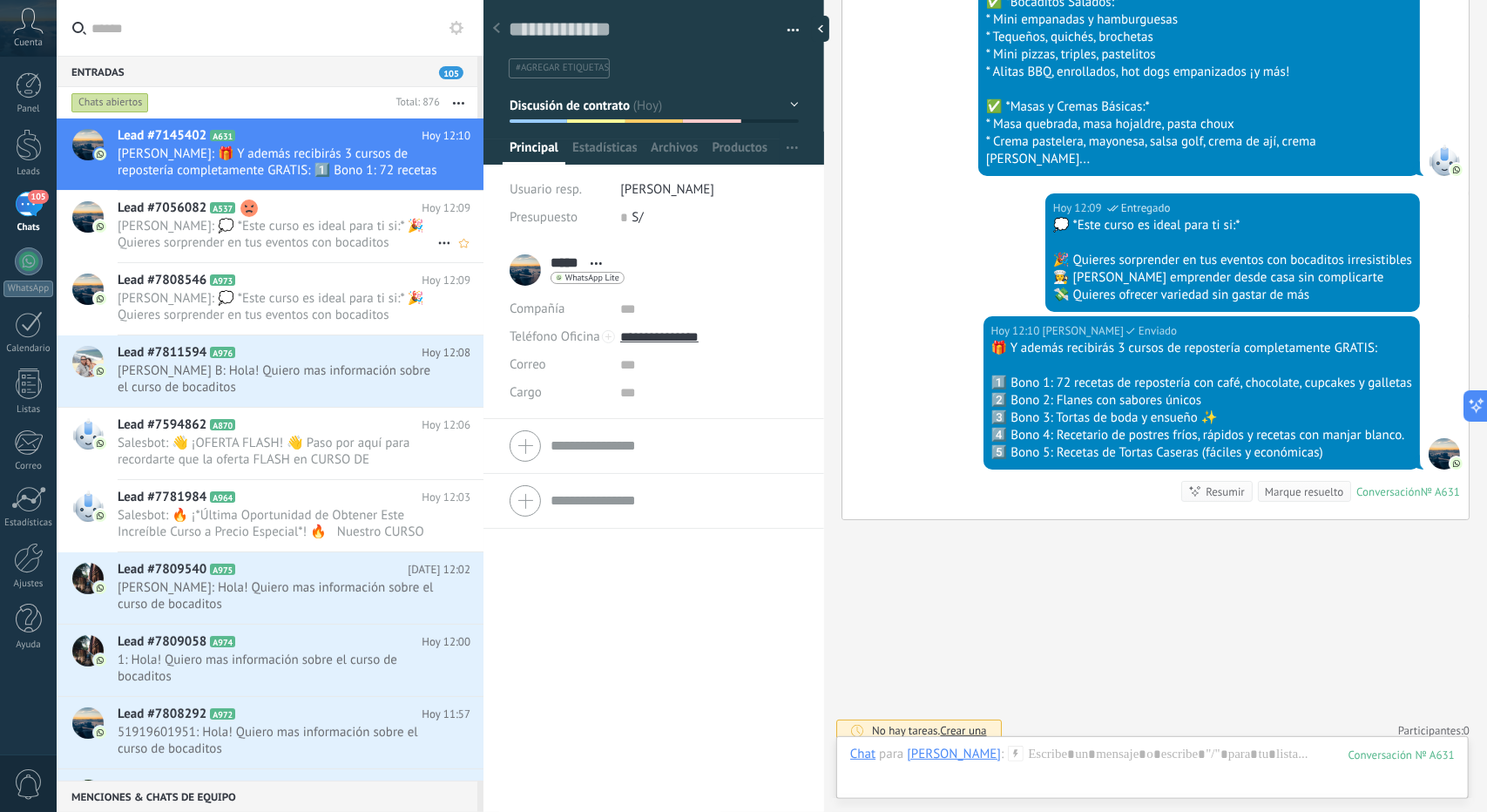
click at [228, 232] on span "[PERSON_NAME]: 💭 *Este curso es ideal para ti si:* 🎉 Quieres sorprender en tus …" at bounding box center [277, 234] width 320 height 33
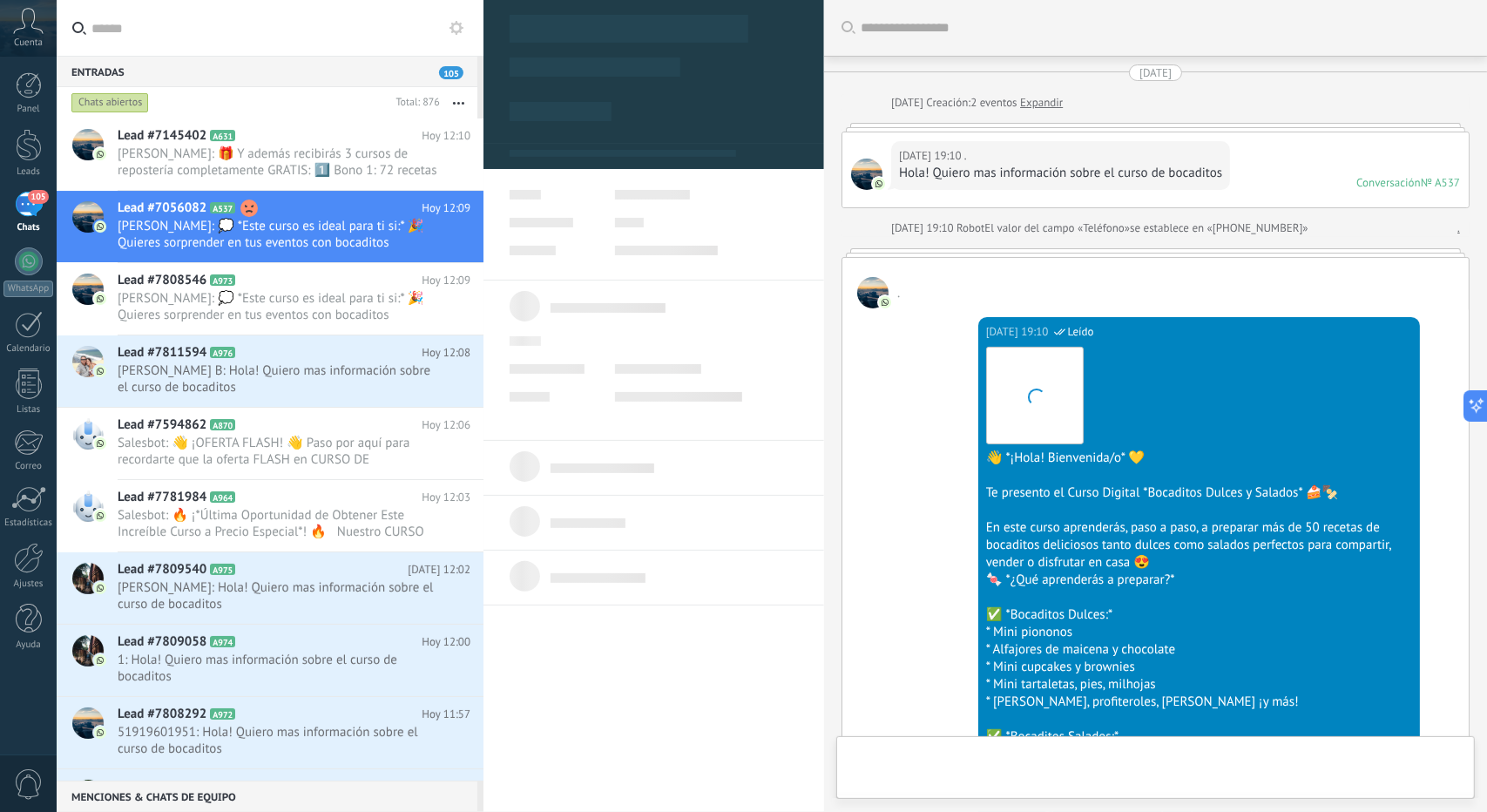
type textarea "**********"
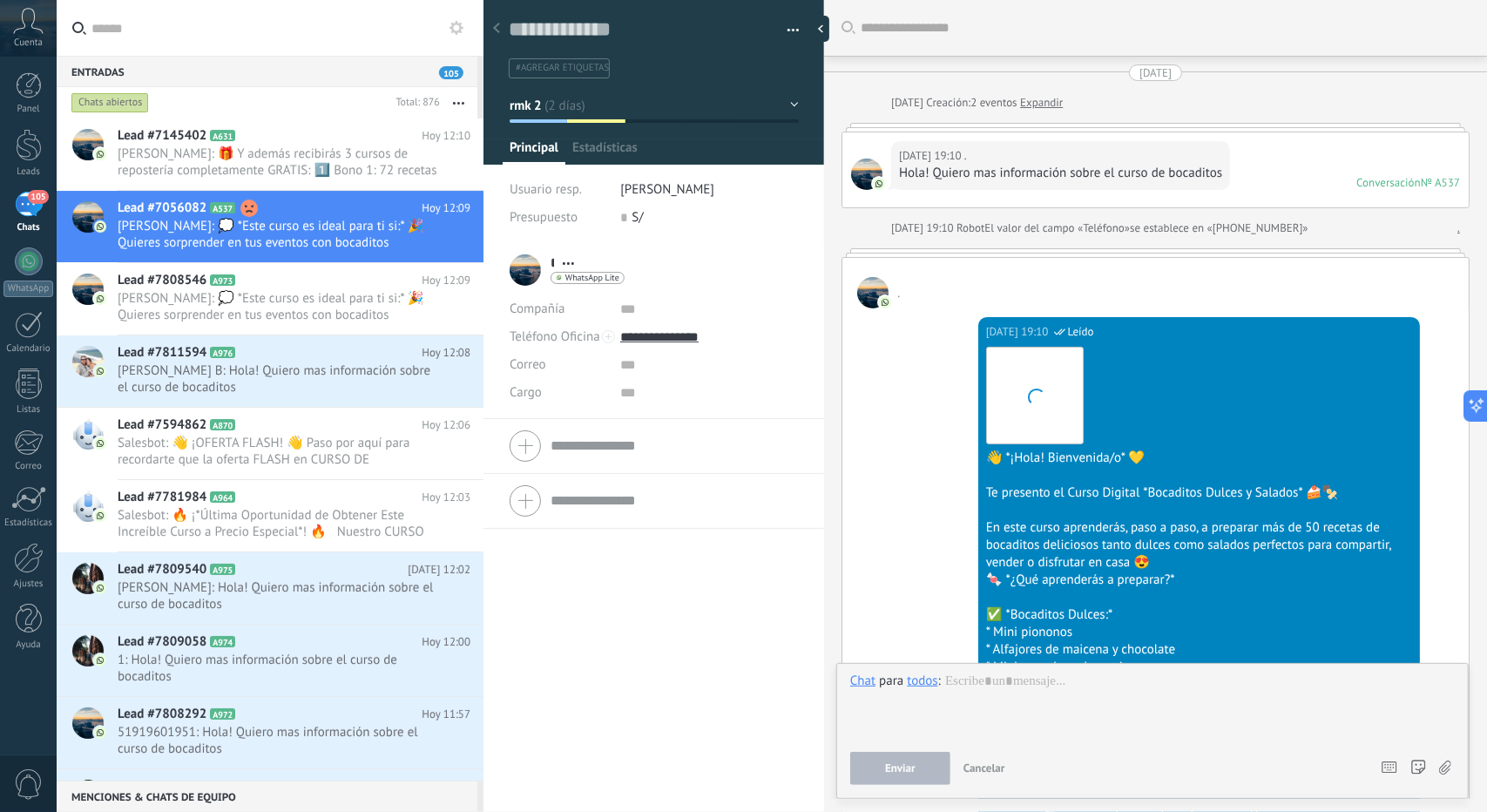
scroll to position [5302, 0]
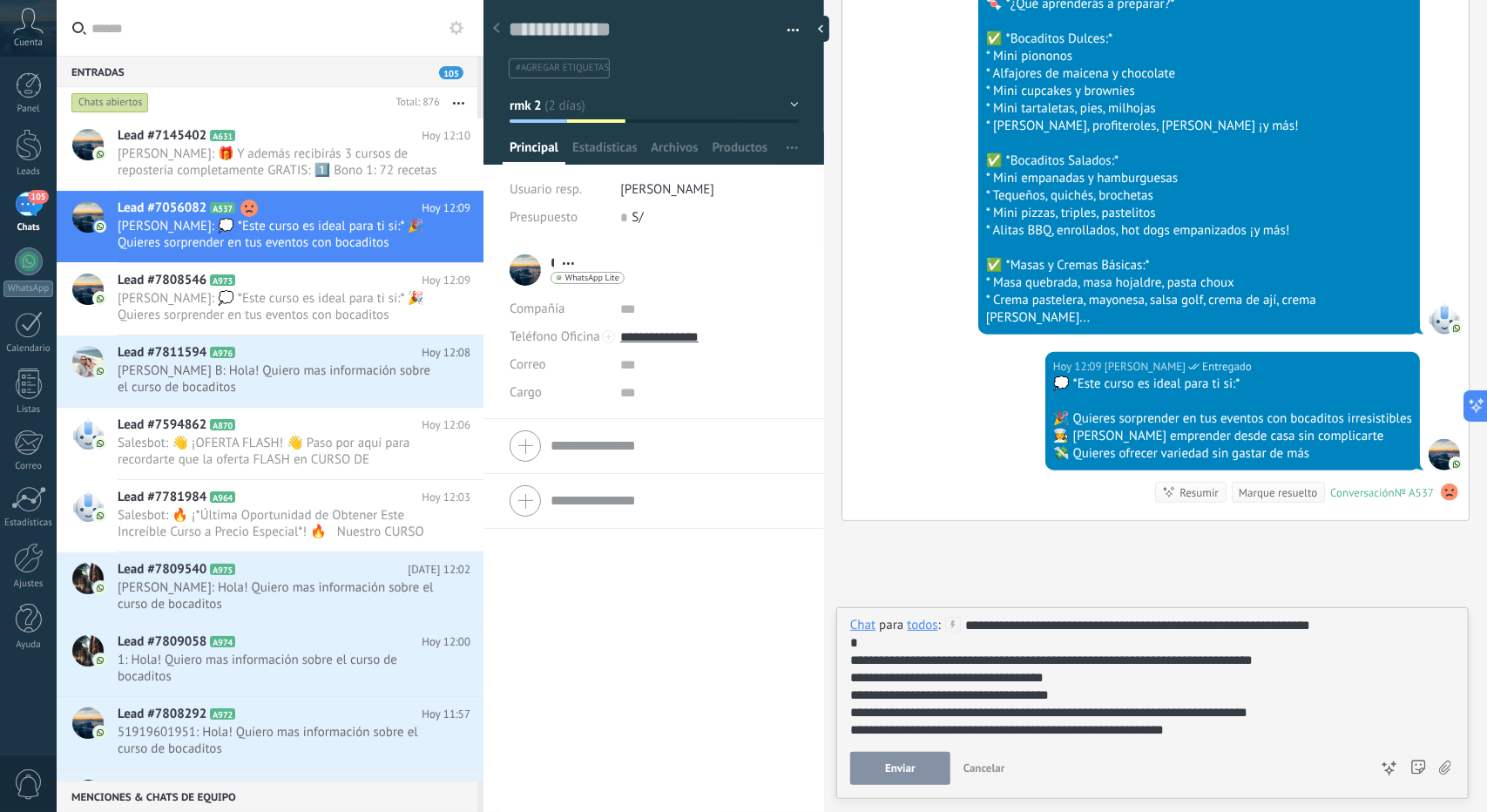
click at [915, 746] on div "**********" at bounding box center [1152, 701] width 604 height 168
click at [912, 769] on span "Enviar" at bounding box center [901, 768] width 31 height 13
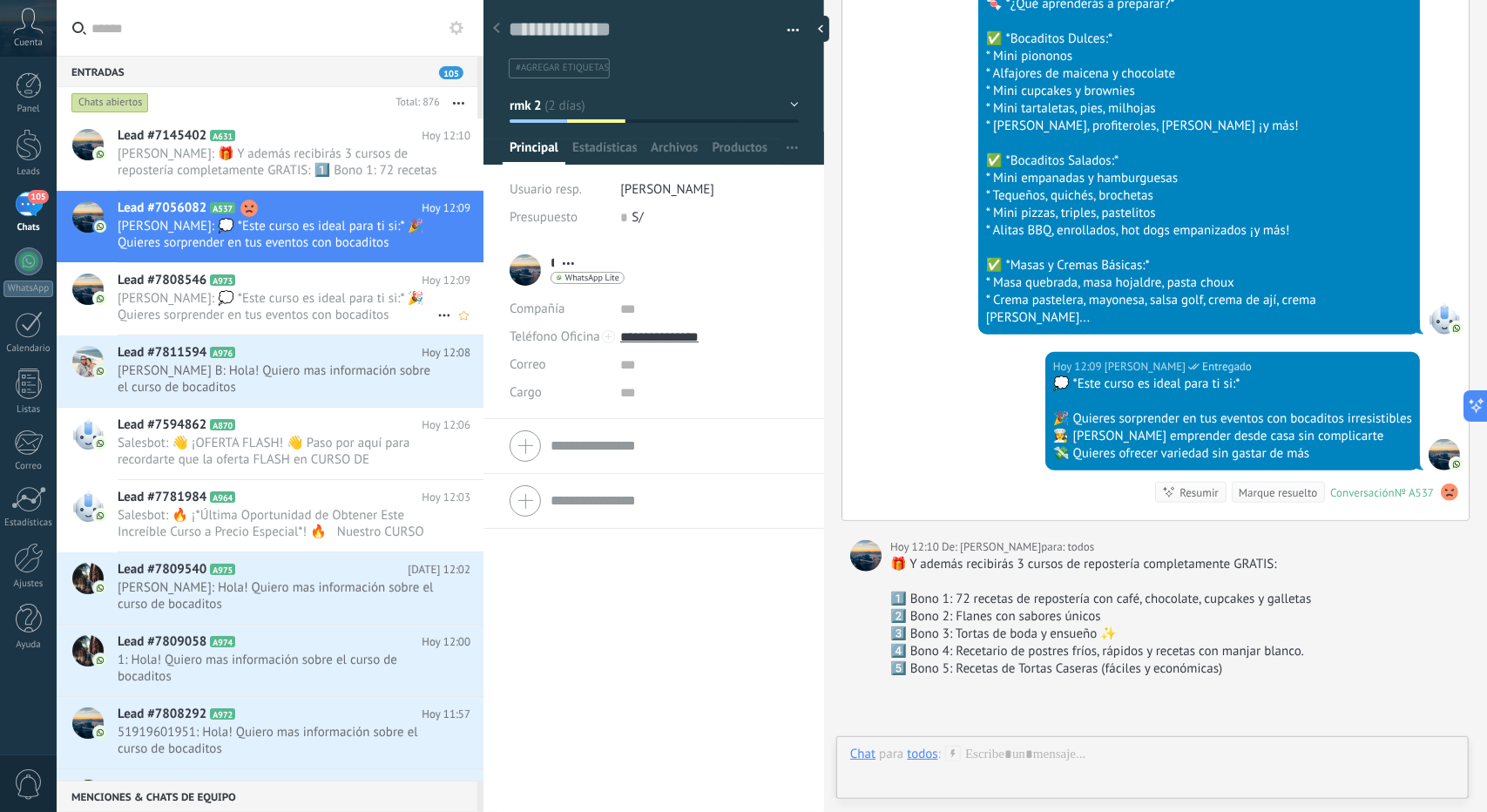
click at [291, 307] on span "[PERSON_NAME]: 💭 *Este curso es ideal para ti si:* 🎉 Quieres sorprender en tus …" at bounding box center [277, 306] width 320 height 33
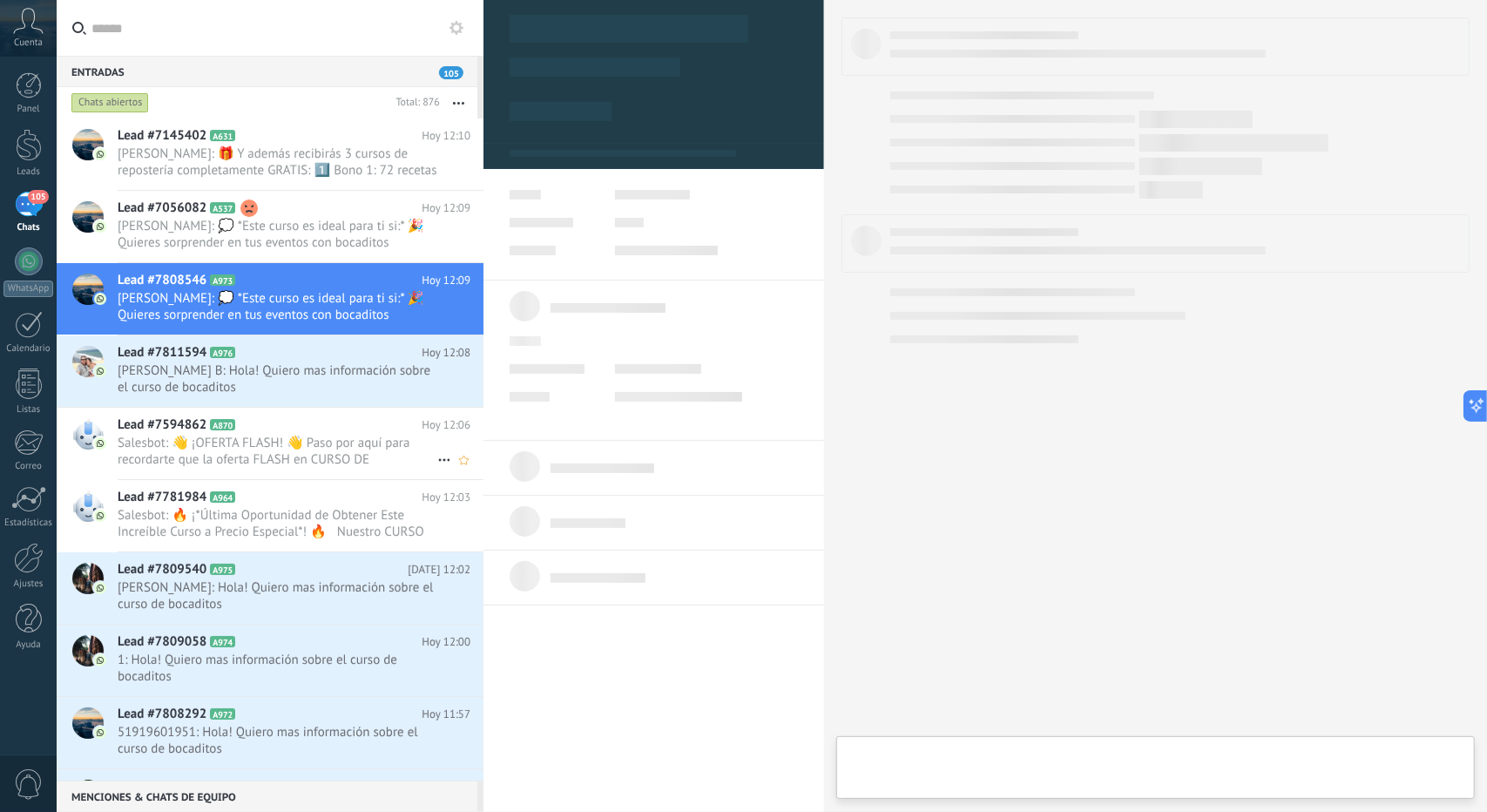
type textarea "**********"
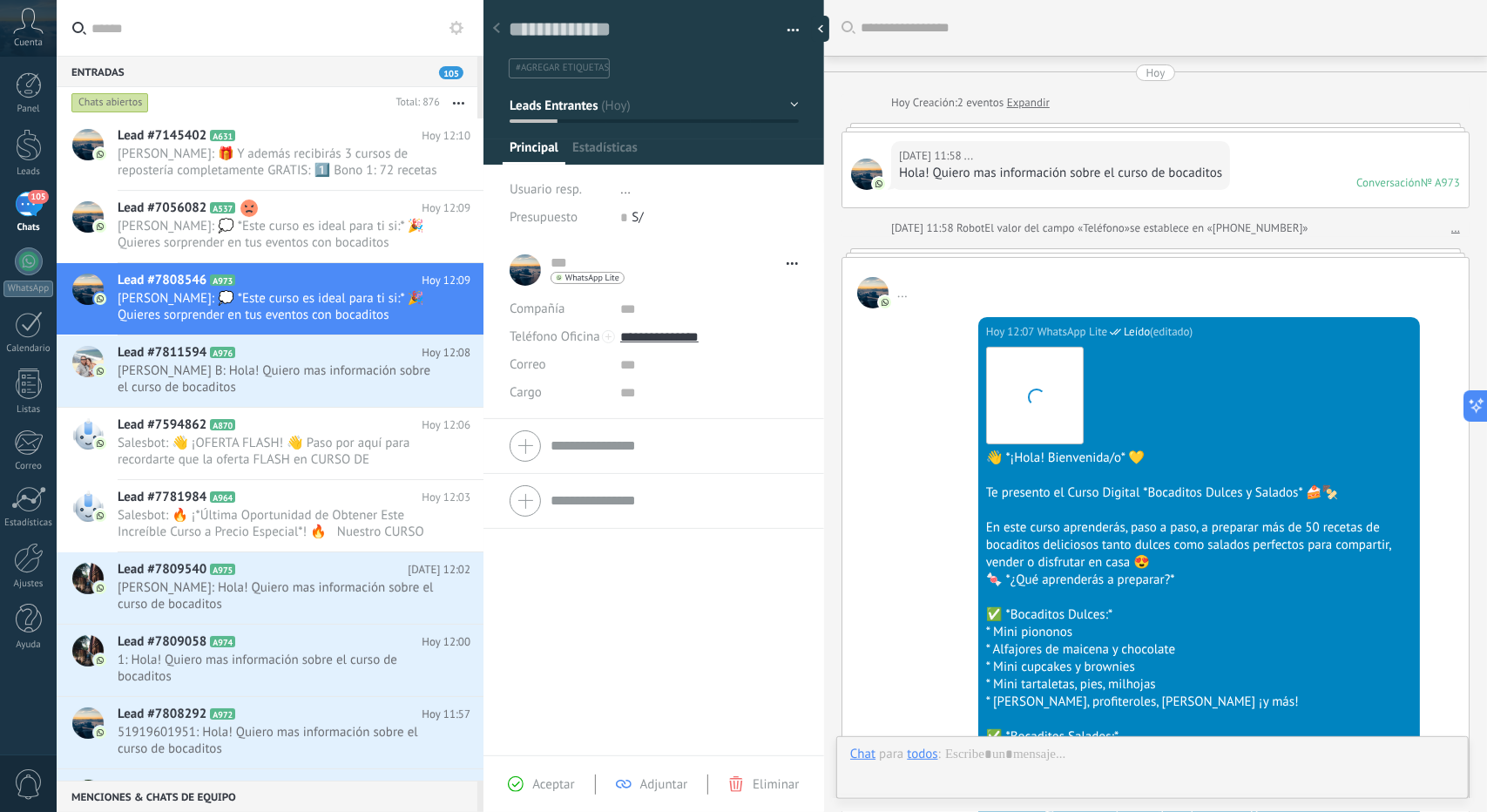
scroll to position [568, 0]
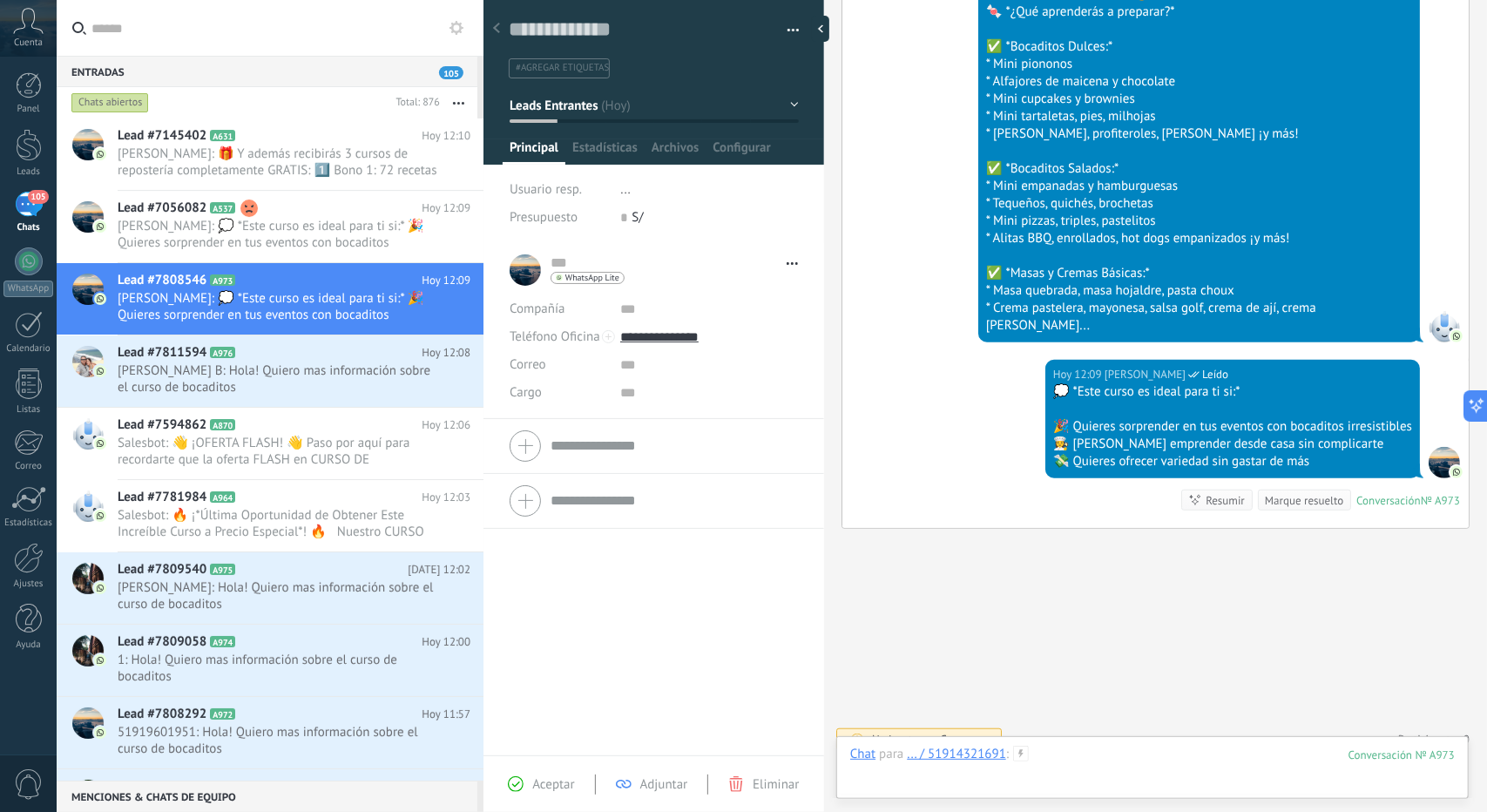
click at [1069, 757] on div at bounding box center [1152, 771] width 604 height 52
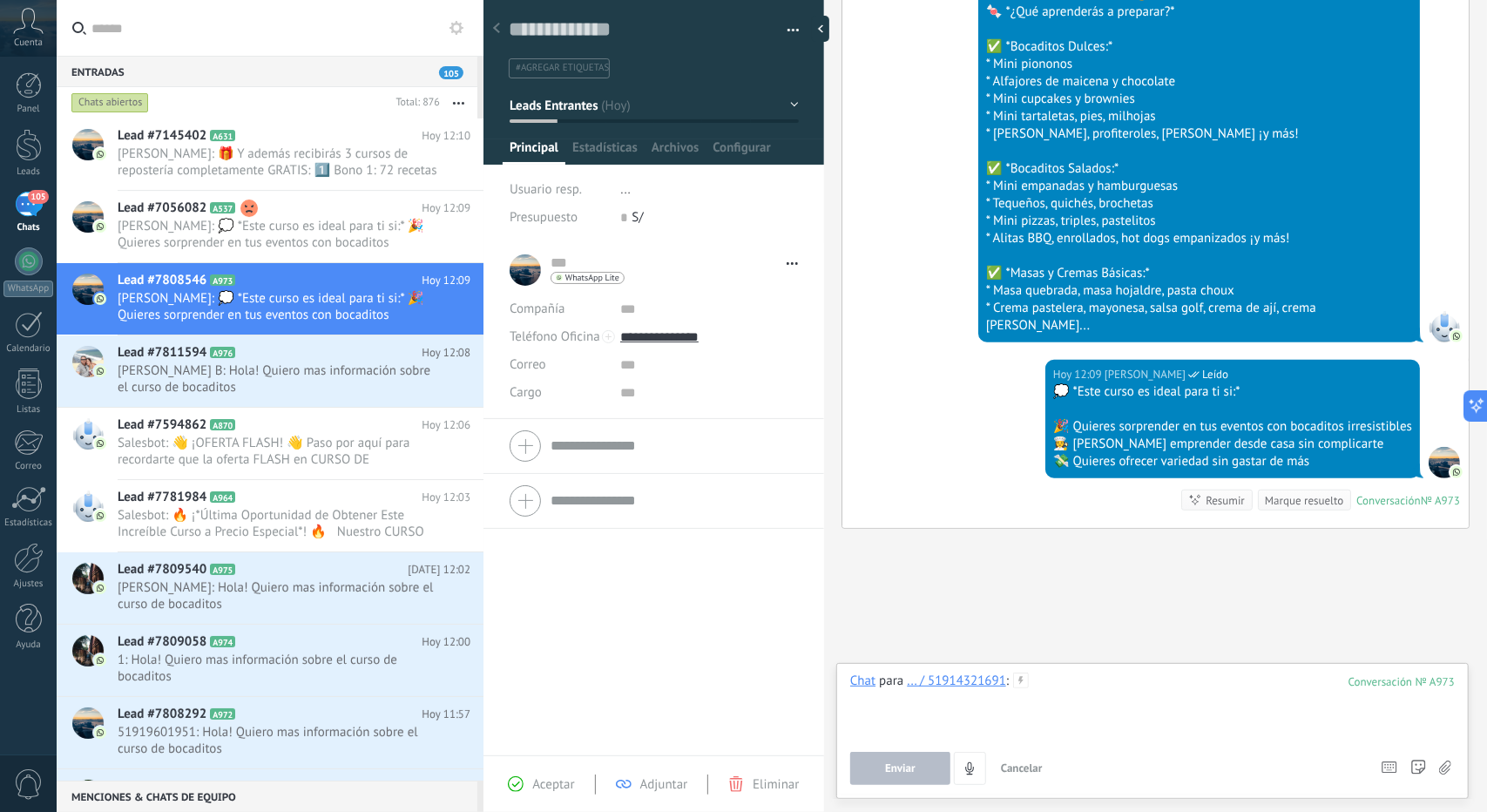
paste div
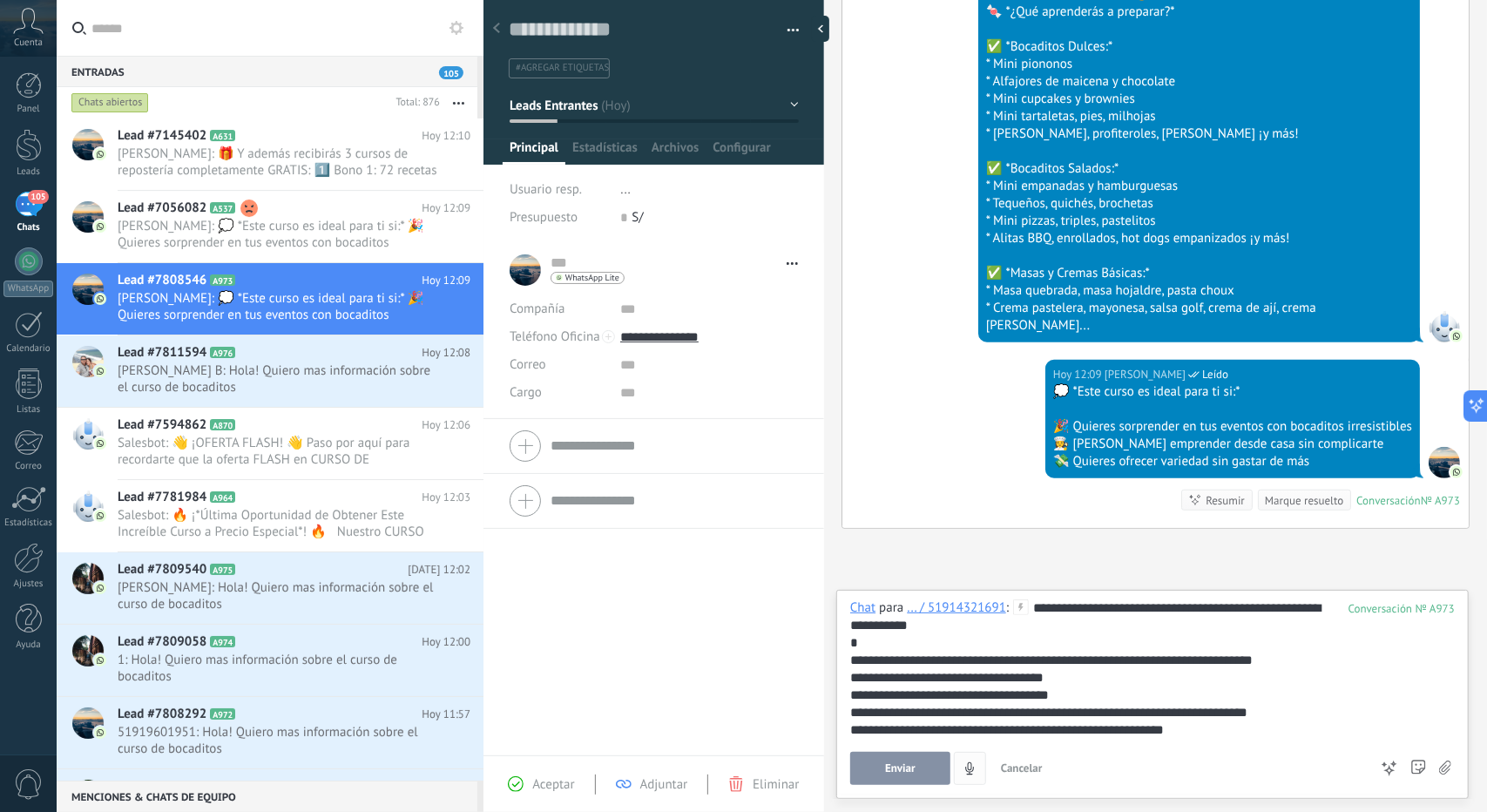
click at [927, 755] on button "Enviar" at bounding box center [901, 768] width 101 height 33
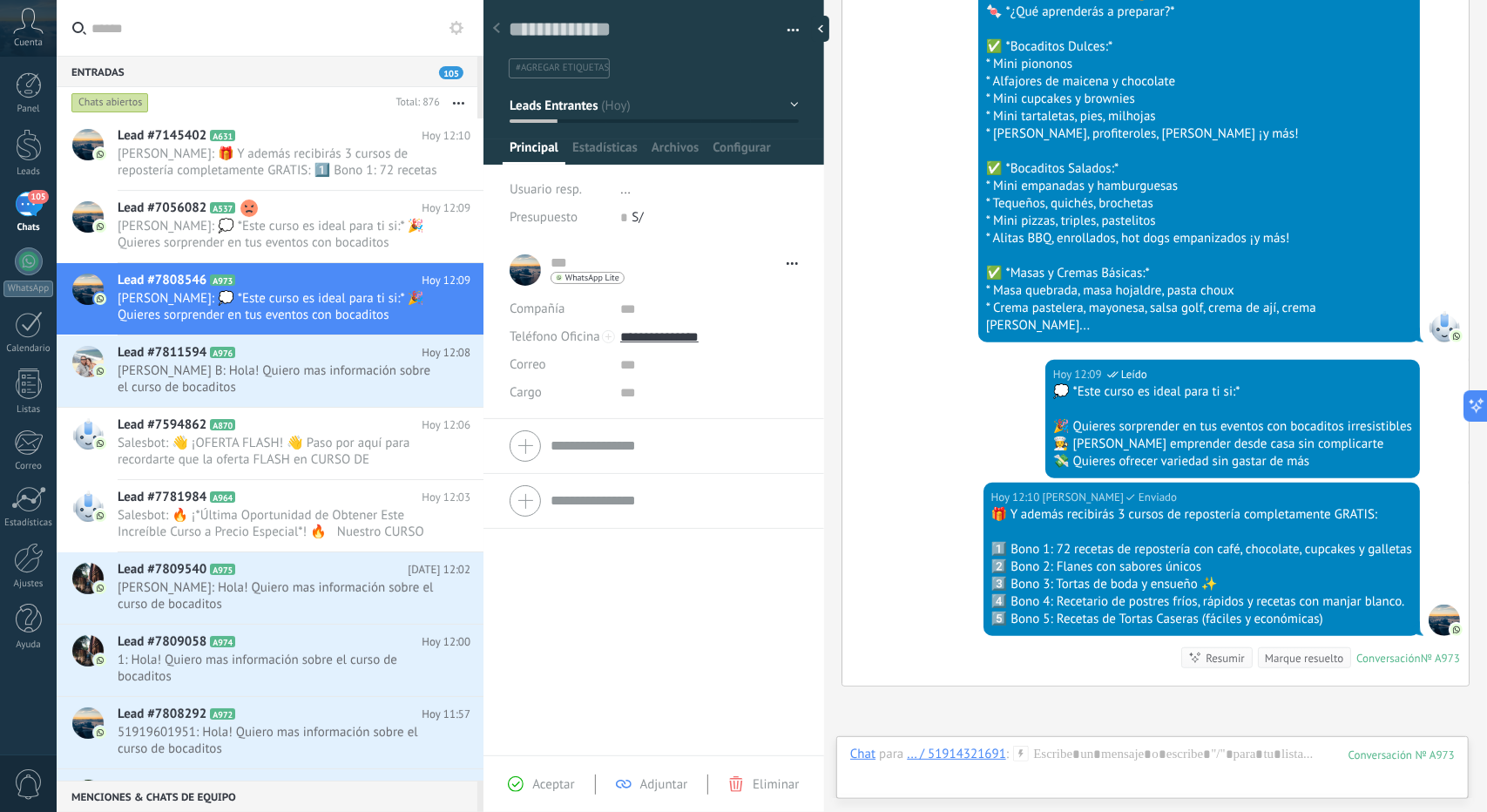
scroll to position [743, 0]
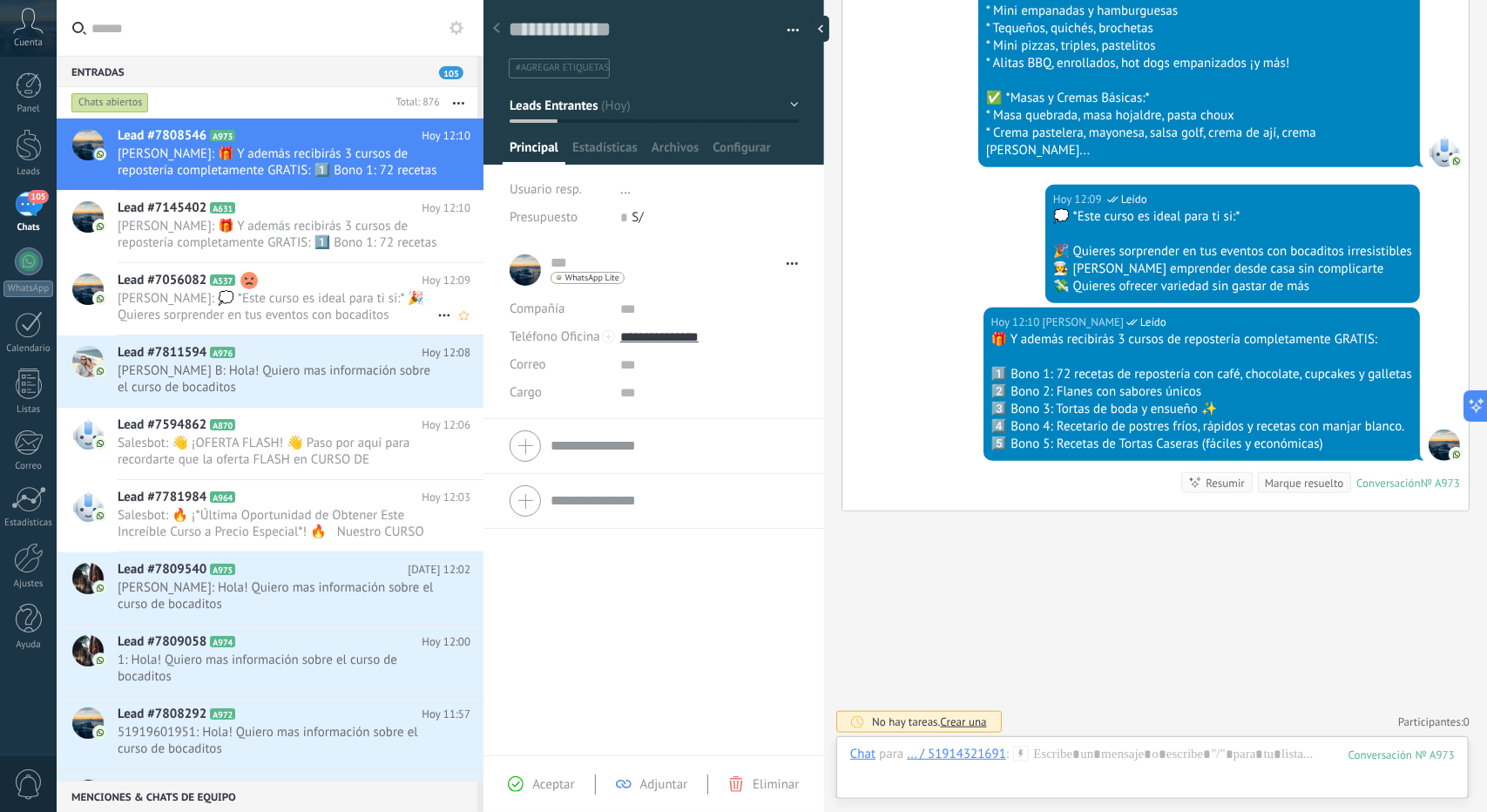
click at [260, 291] on span "[PERSON_NAME]: 💭 *Este curso es ideal para ti si:* 🎉 Quieres sorprender en tus …" at bounding box center [277, 306] width 320 height 33
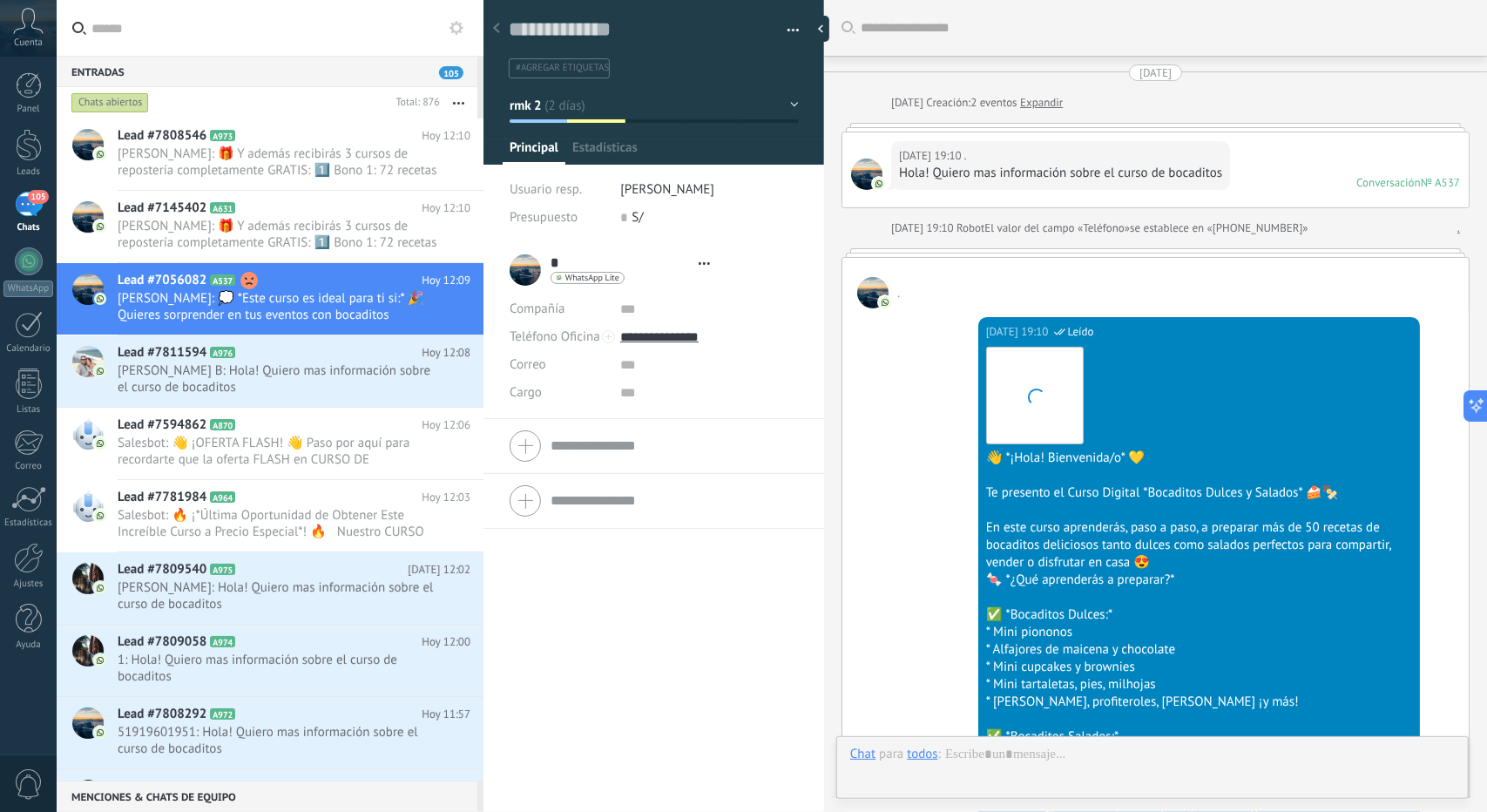
scroll to position [5320, 0]
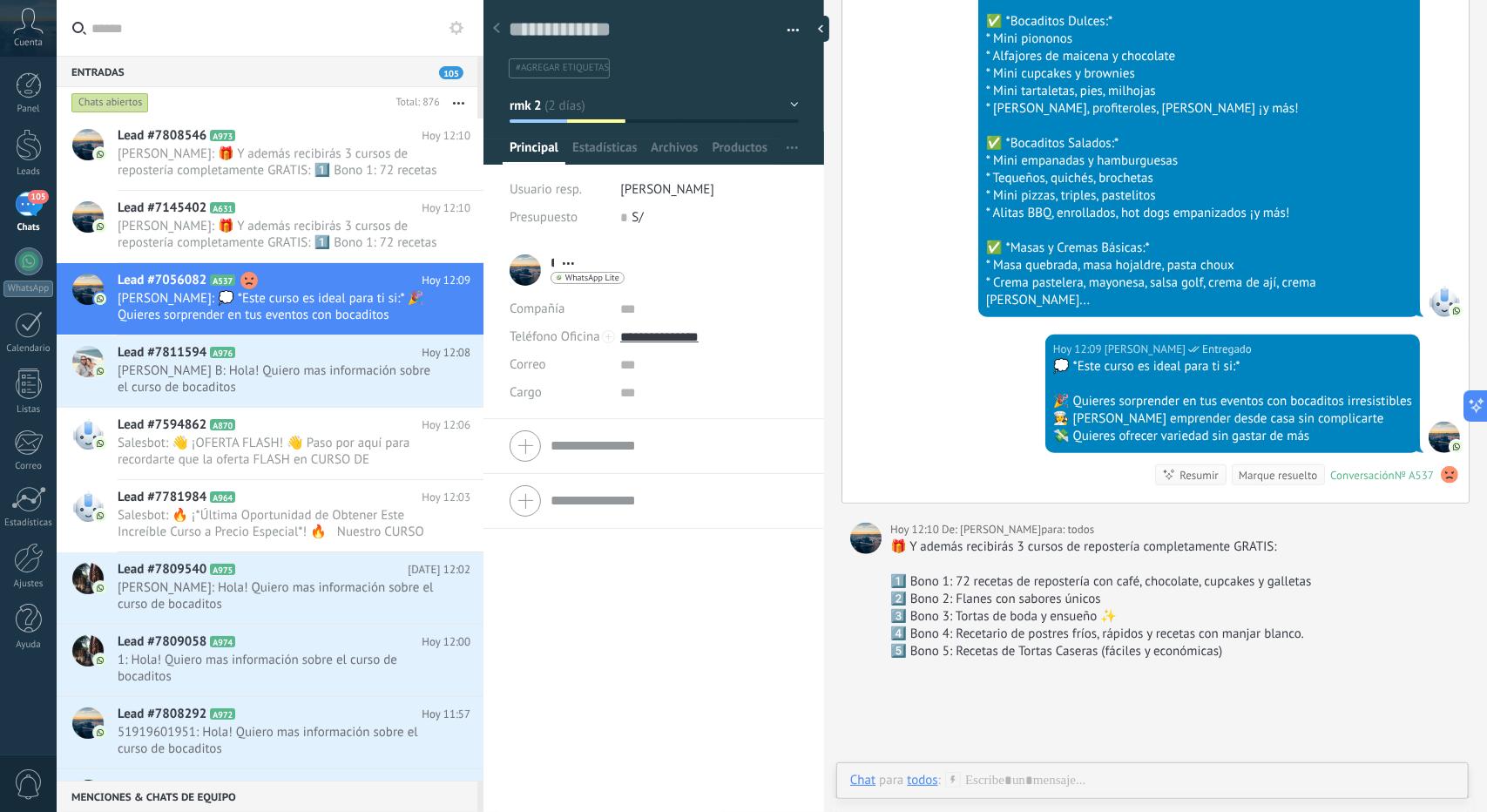
click at [630, 95] on button "rmk 2" at bounding box center [654, 105] width 289 height 31
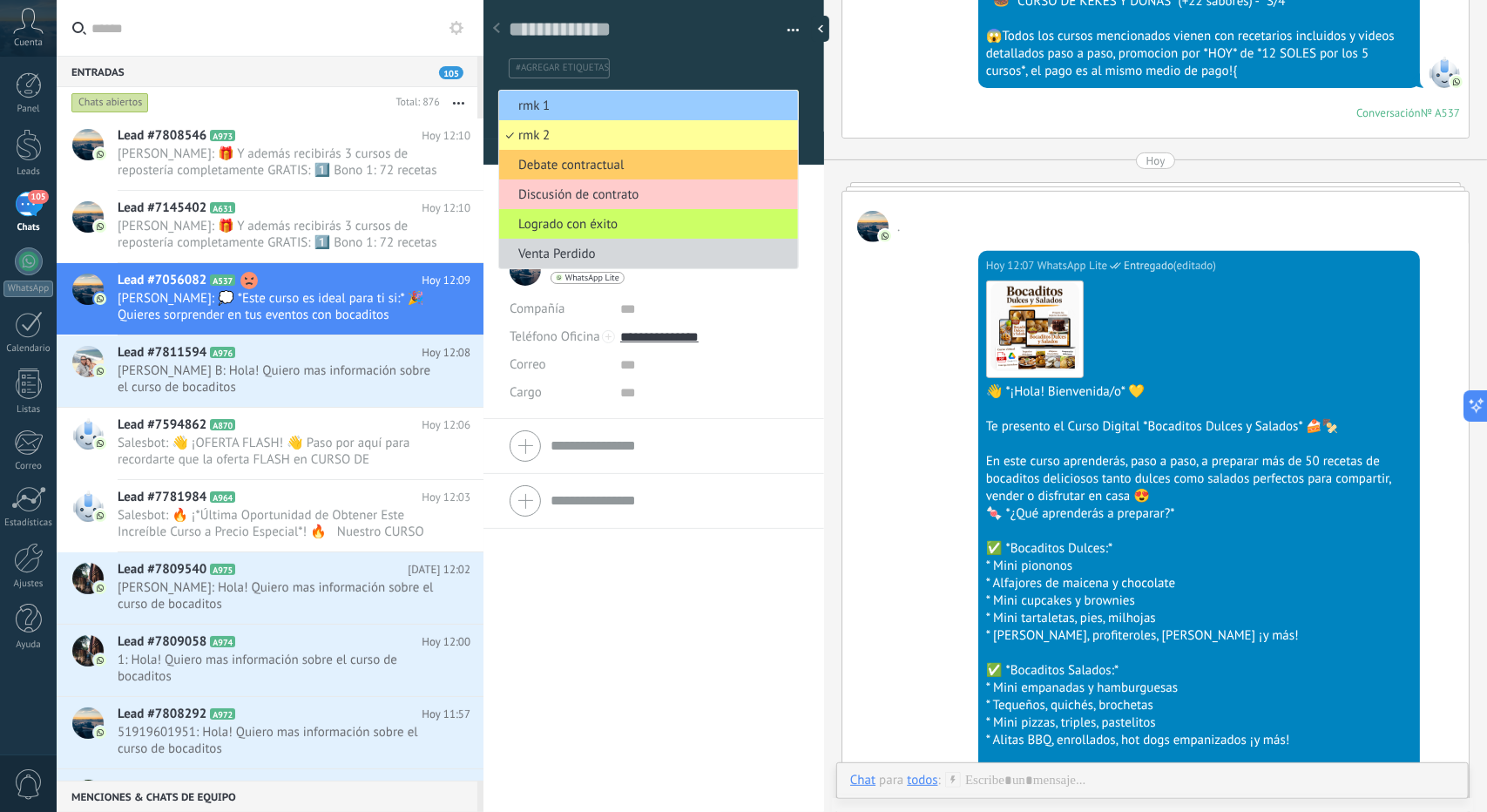
scroll to position [4797, 0]
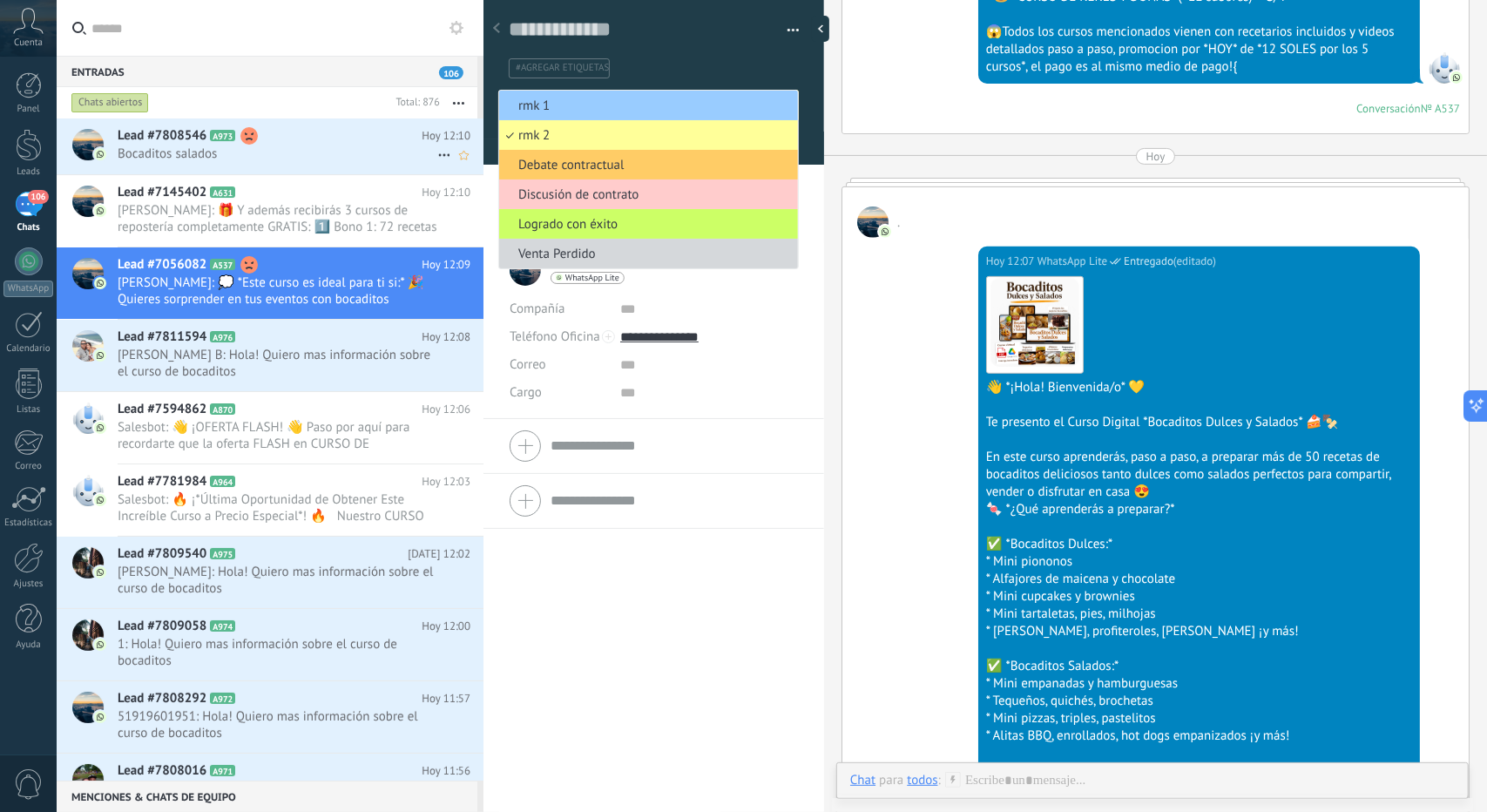
click at [178, 141] on span "Lead #7808546" at bounding box center [162, 136] width 89 height 17
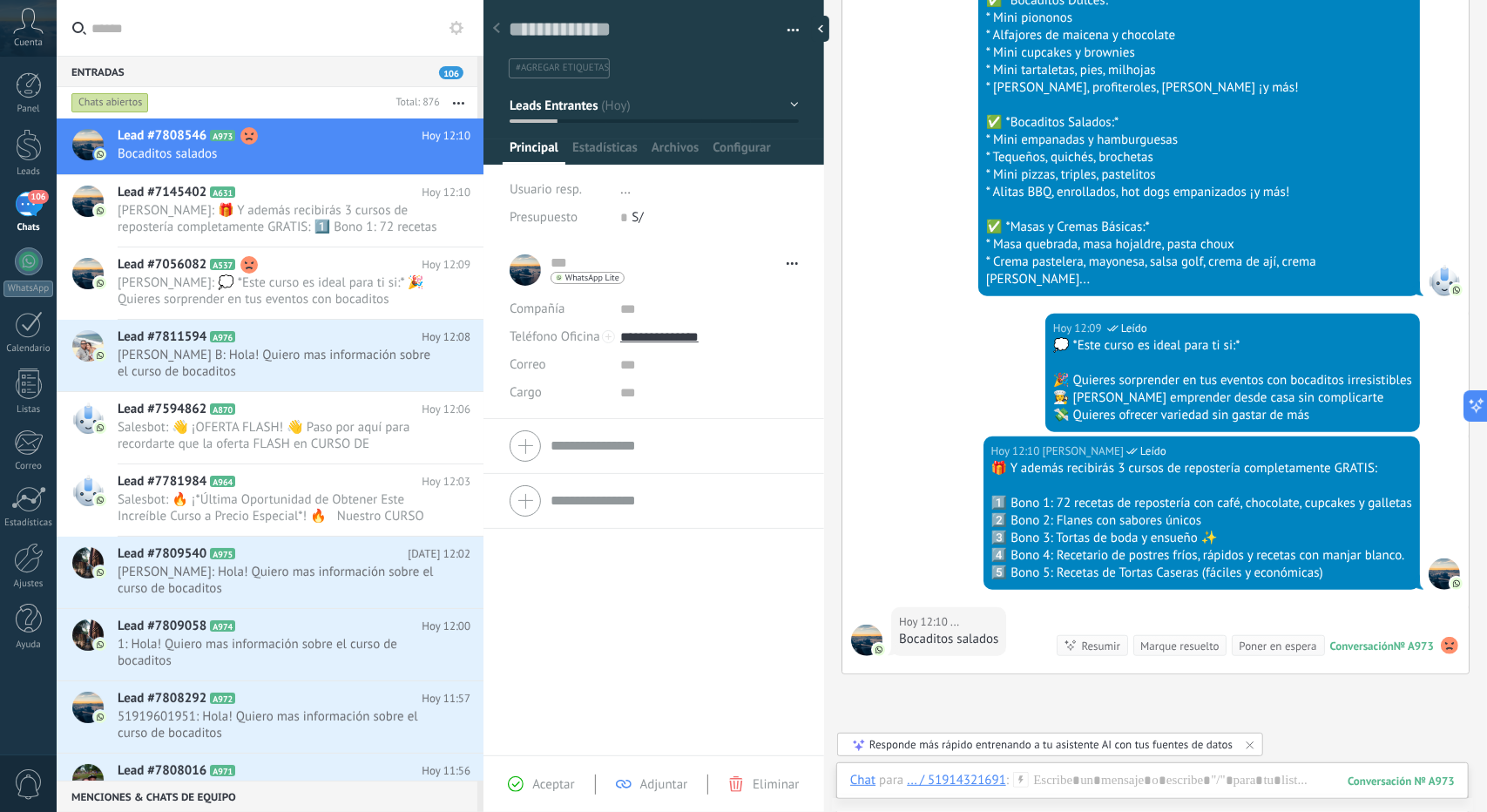
scroll to position [777, 0]
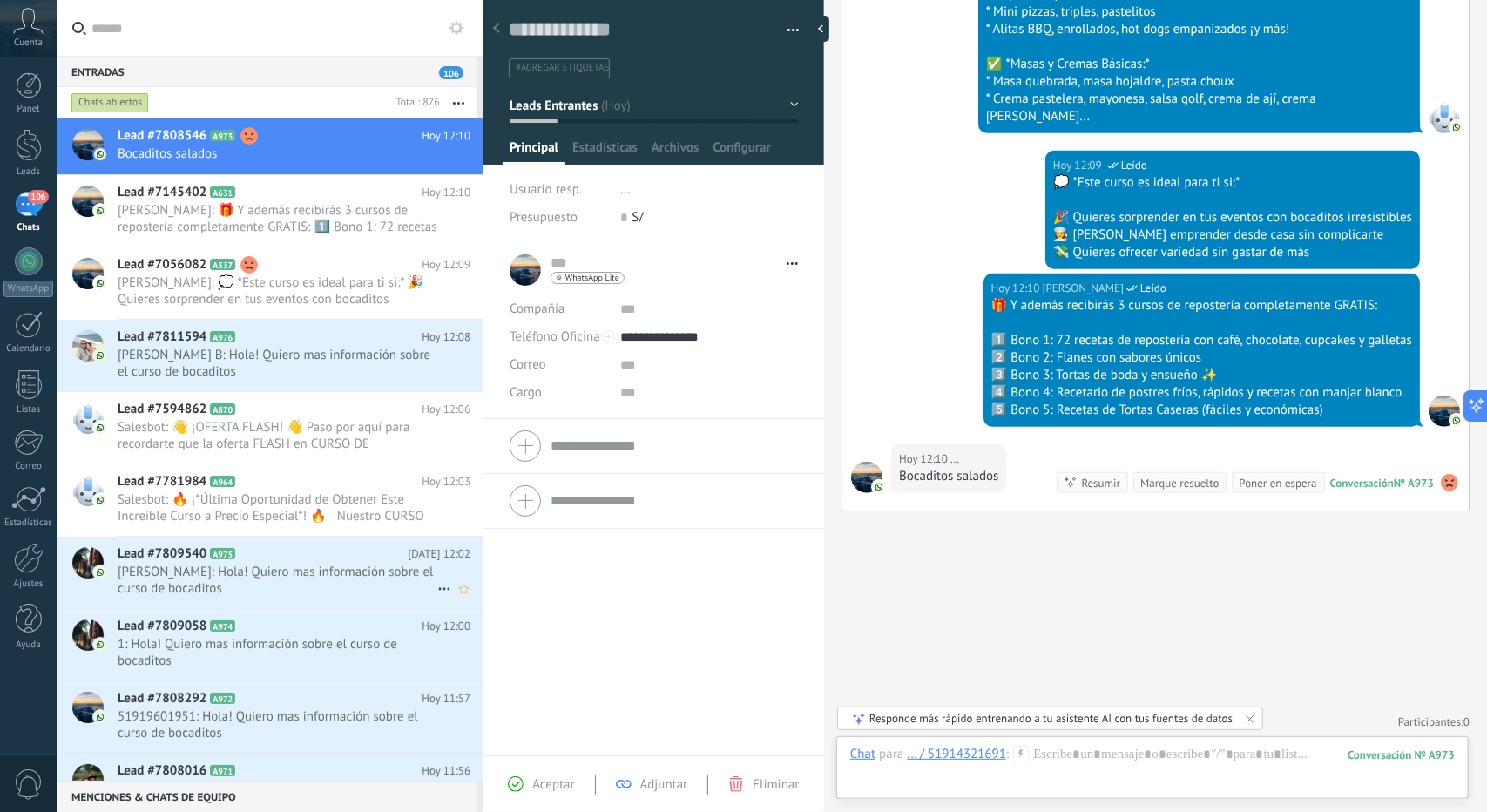
click at [288, 551] on h2 "Lead #7809540 A975" at bounding box center [263, 554] width 290 height 17
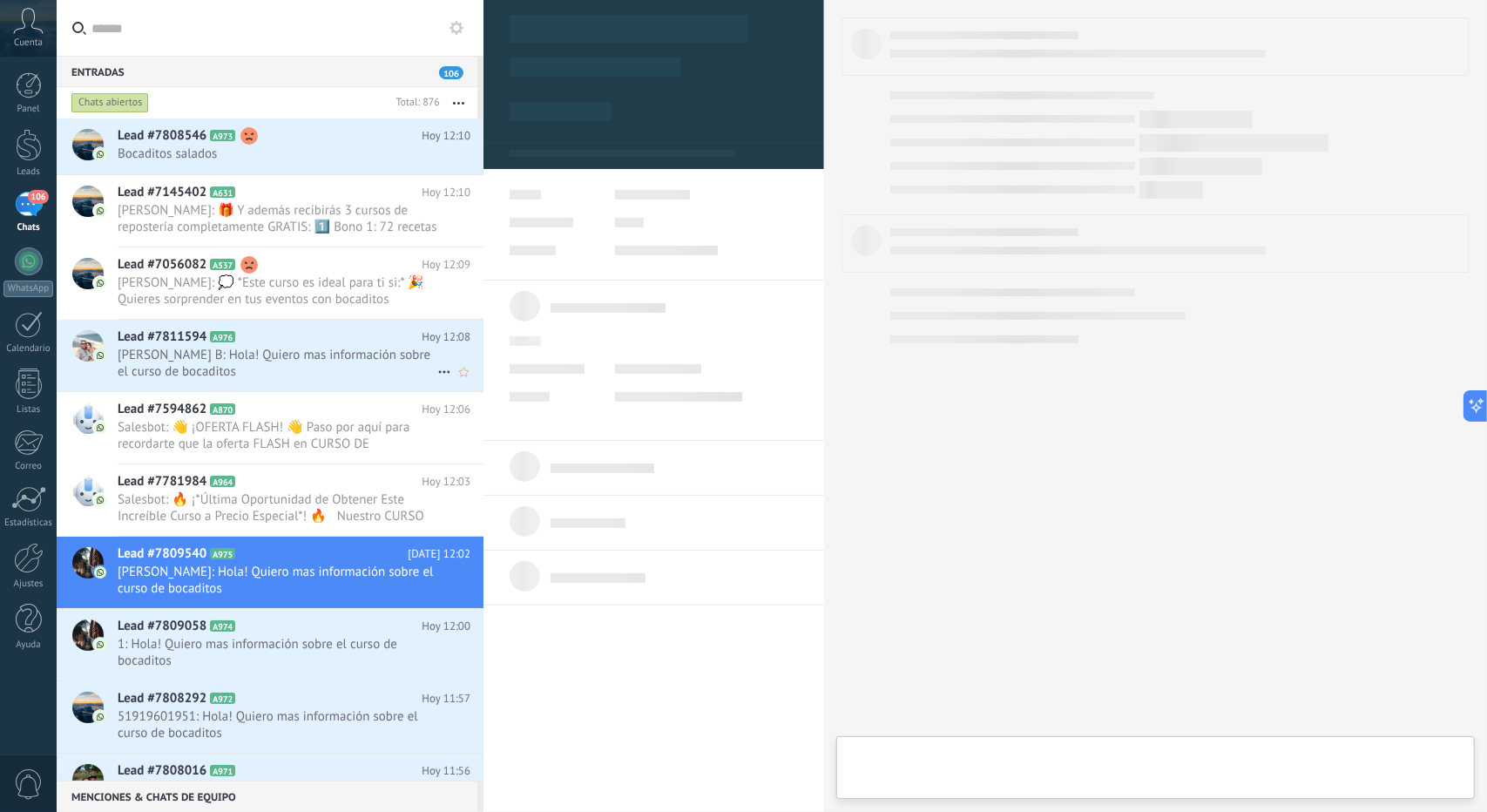
click at [296, 366] on span "[PERSON_NAME] B: Hola! Quiero mas información sobre el curso de bocaditos" at bounding box center [277, 363] width 320 height 33
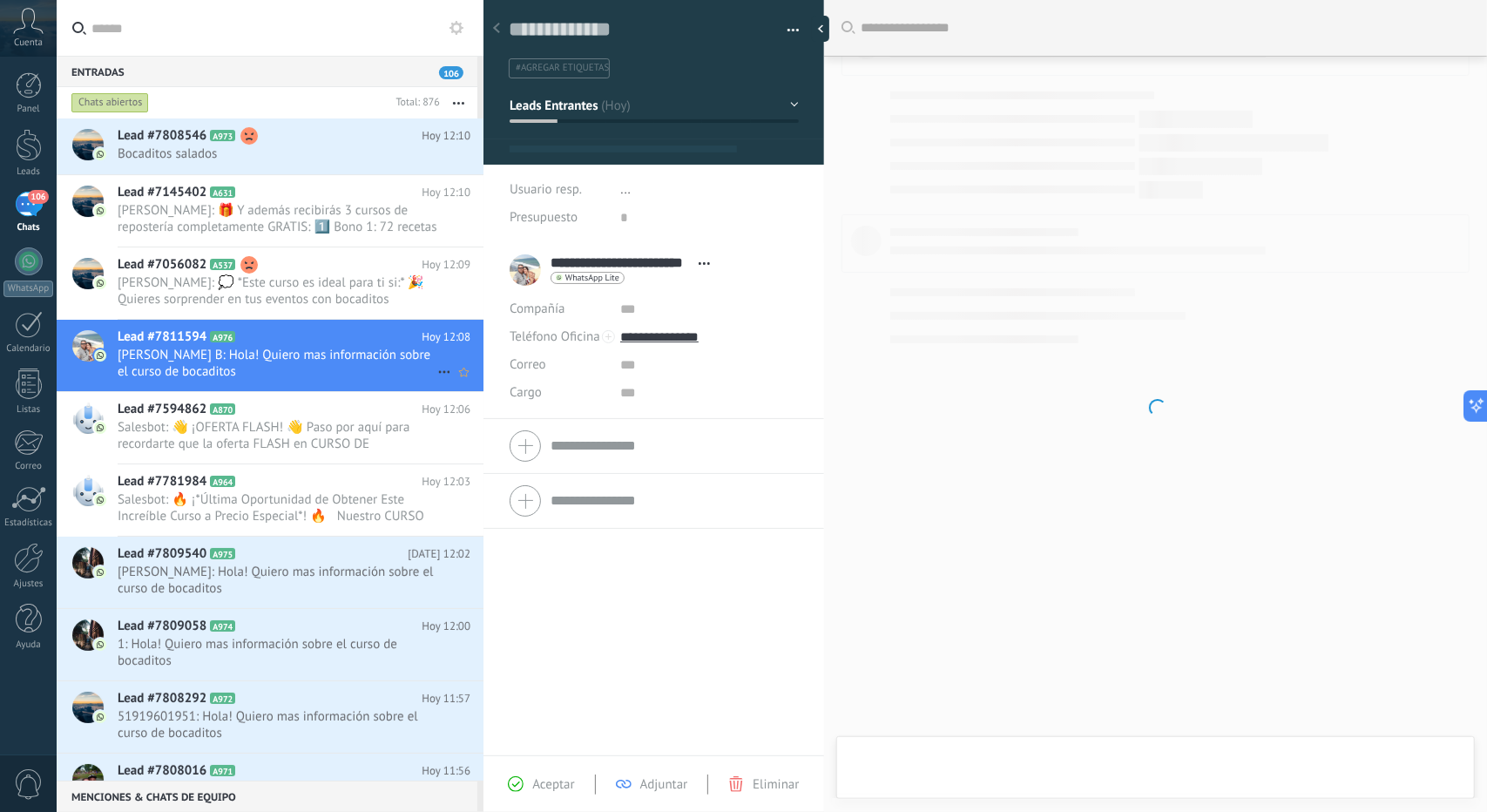
scroll to position [26, 0]
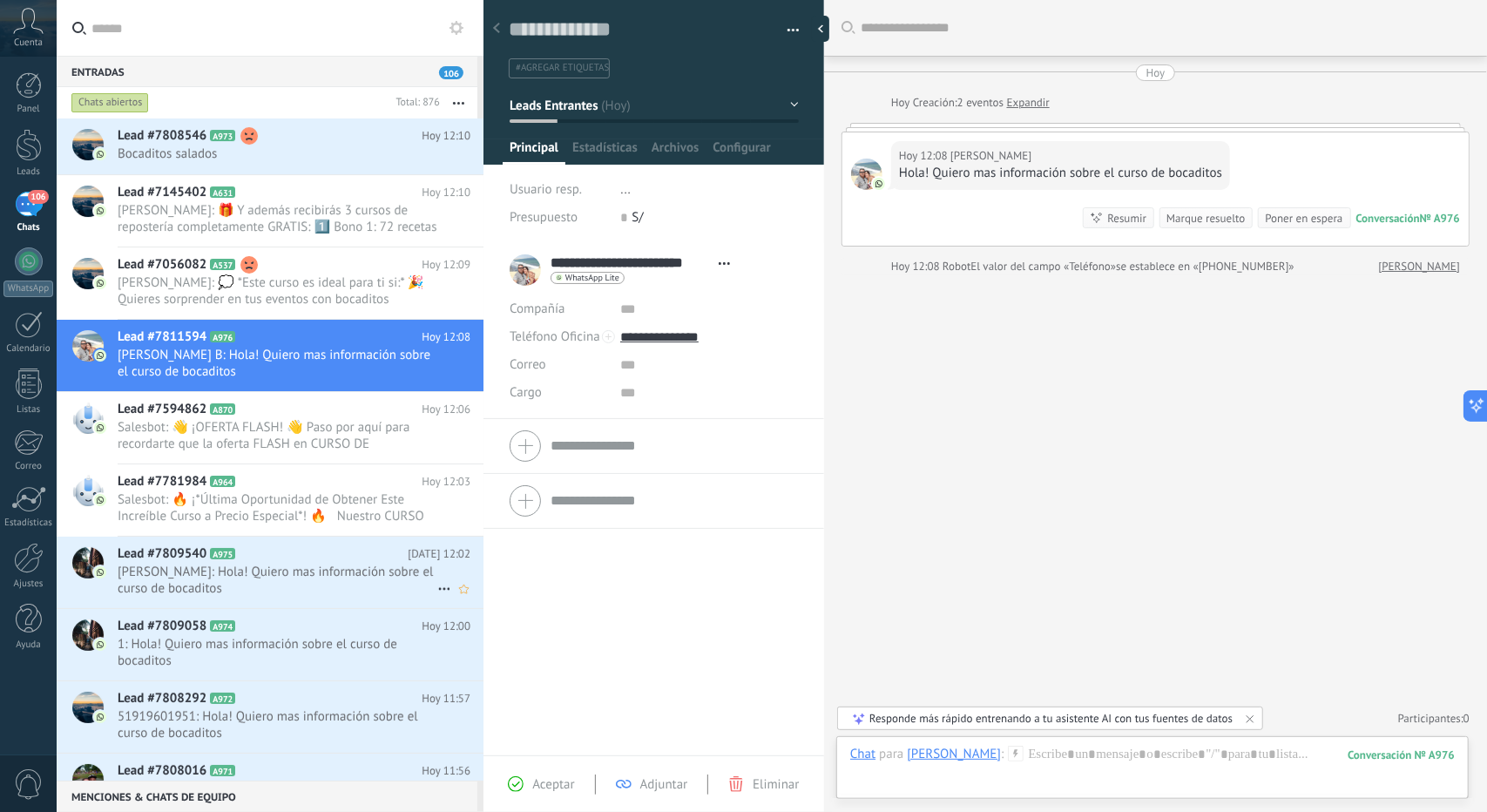
click at [257, 579] on span "[PERSON_NAME]: Hola! Quiero mas información sobre el curso de bocaditos" at bounding box center [277, 580] width 320 height 33
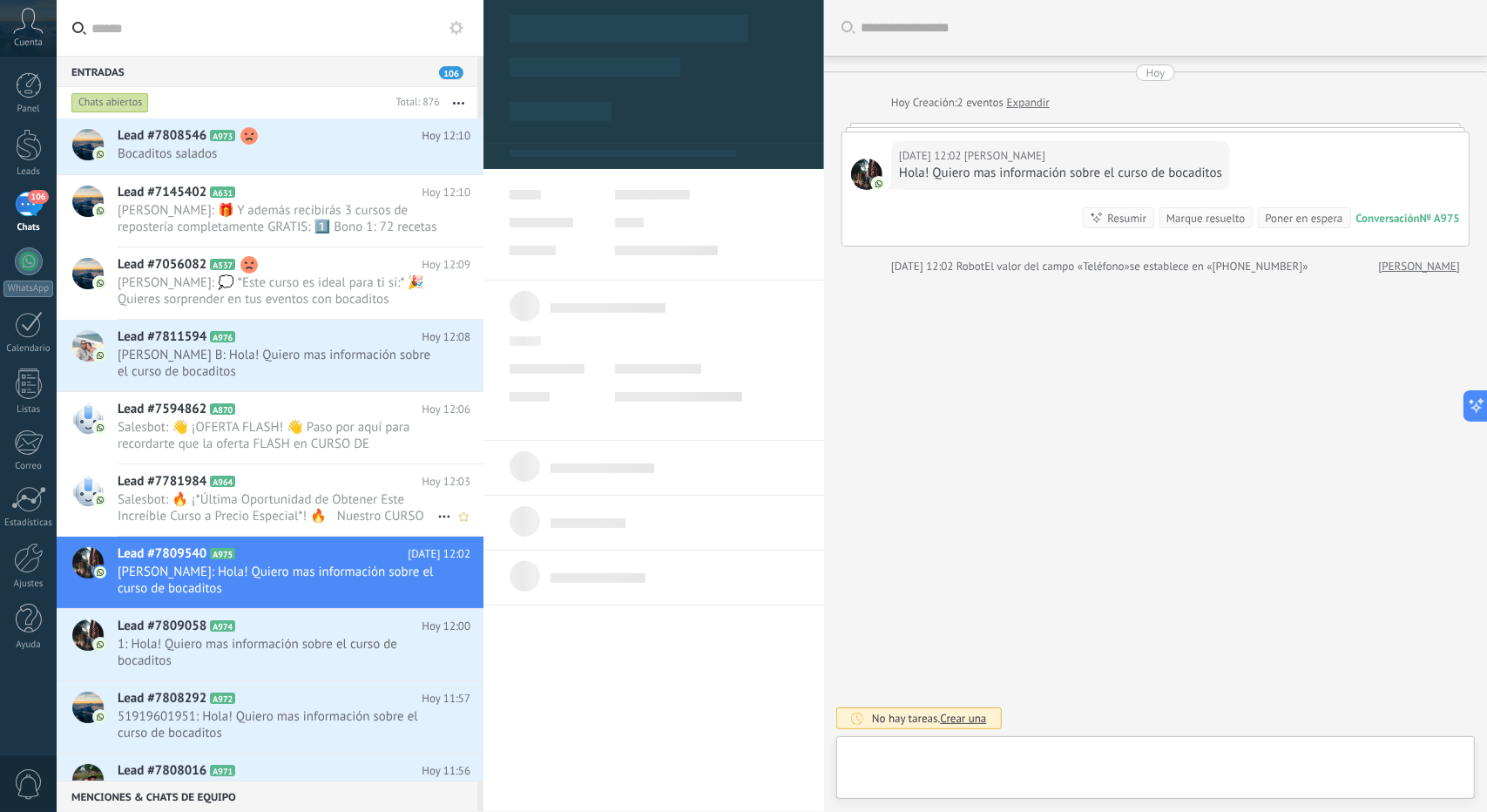
click at [256, 516] on span "Salesbot: 🔥 ¡*Última Oportunidad de Obtener Este Increíble Curso a Precio Espec…" at bounding box center [277, 508] width 320 height 33
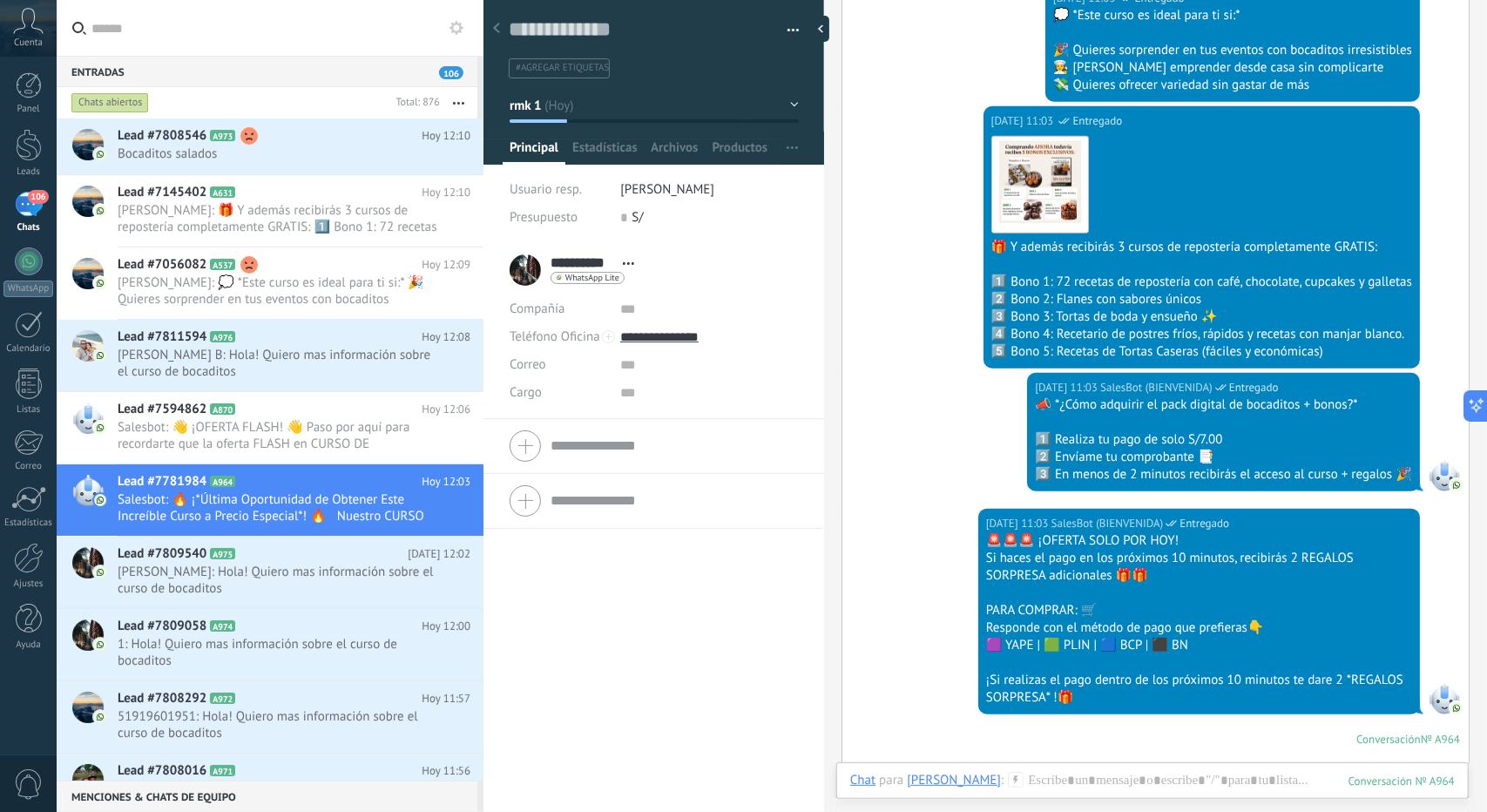
scroll to position [967, 0]
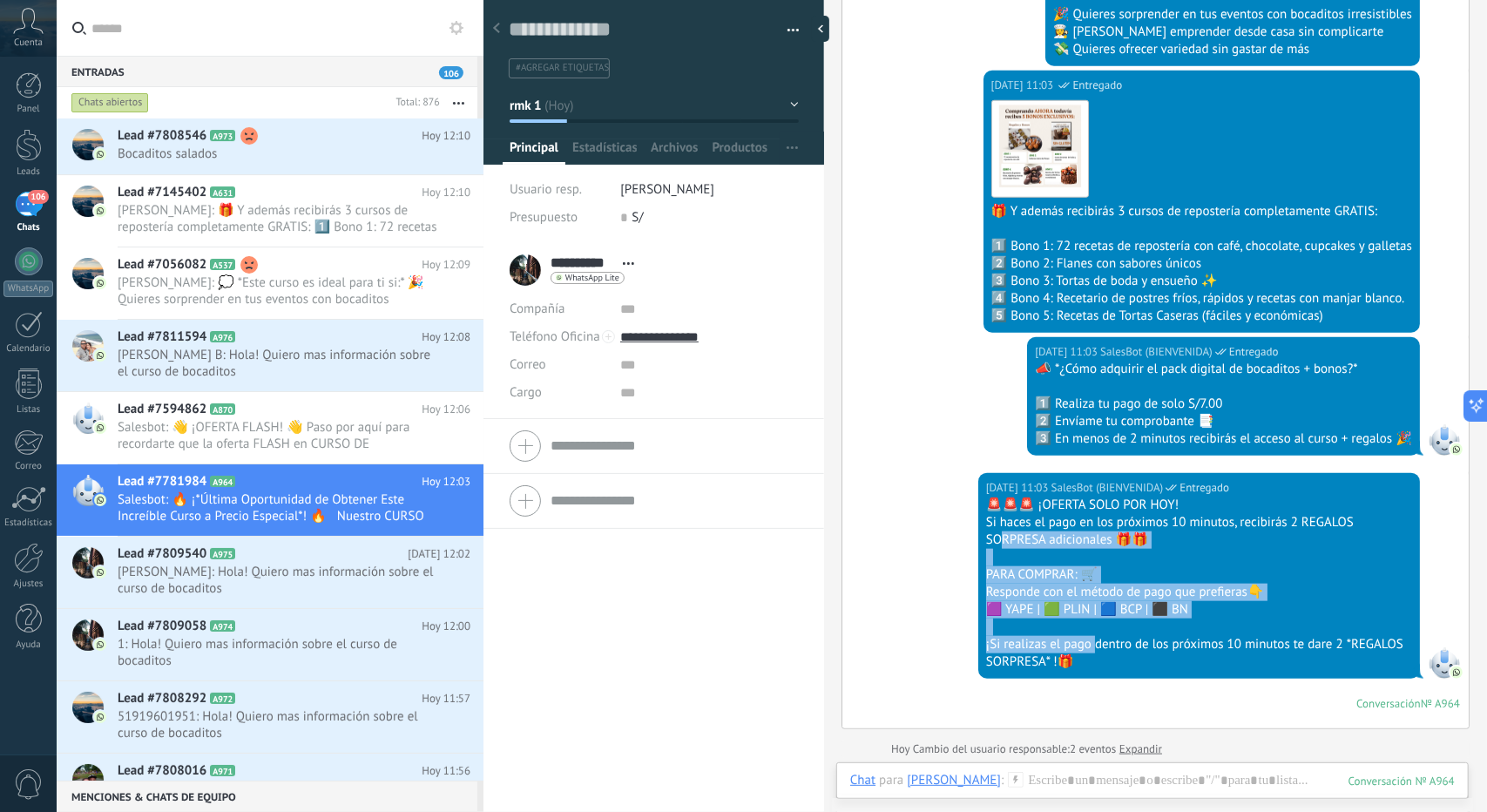
drag, startPoint x: 1095, startPoint y: 648, endPoint x: 1009, endPoint y: 552, distance: 128.9
click at [1000, 534] on div "🚨🚨🚨 ¡OFERTA SOLO POR [DATE]! Si haces el pago en los próximos 10 minutos, recib…" at bounding box center [1199, 584] width 426 height 174
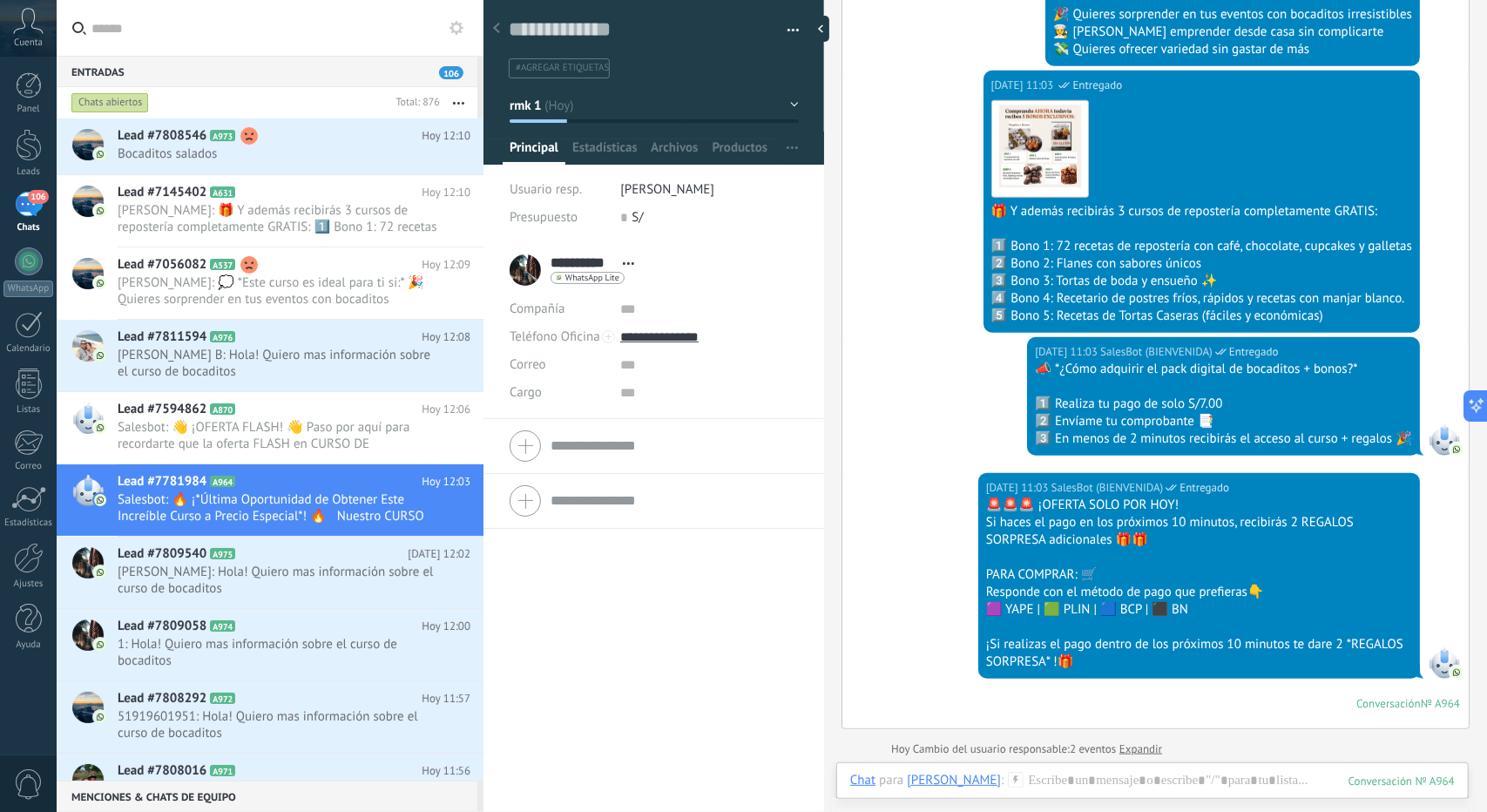
click at [1073, 676] on div "[DATE] 11:03 SalesBot (BIENVENIDA) Entregado 🚨🚨🚨 ¡OFERTA SOLO POR [DATE]! Si ha…" at bounding box center [1156, 600] width 627 height 255
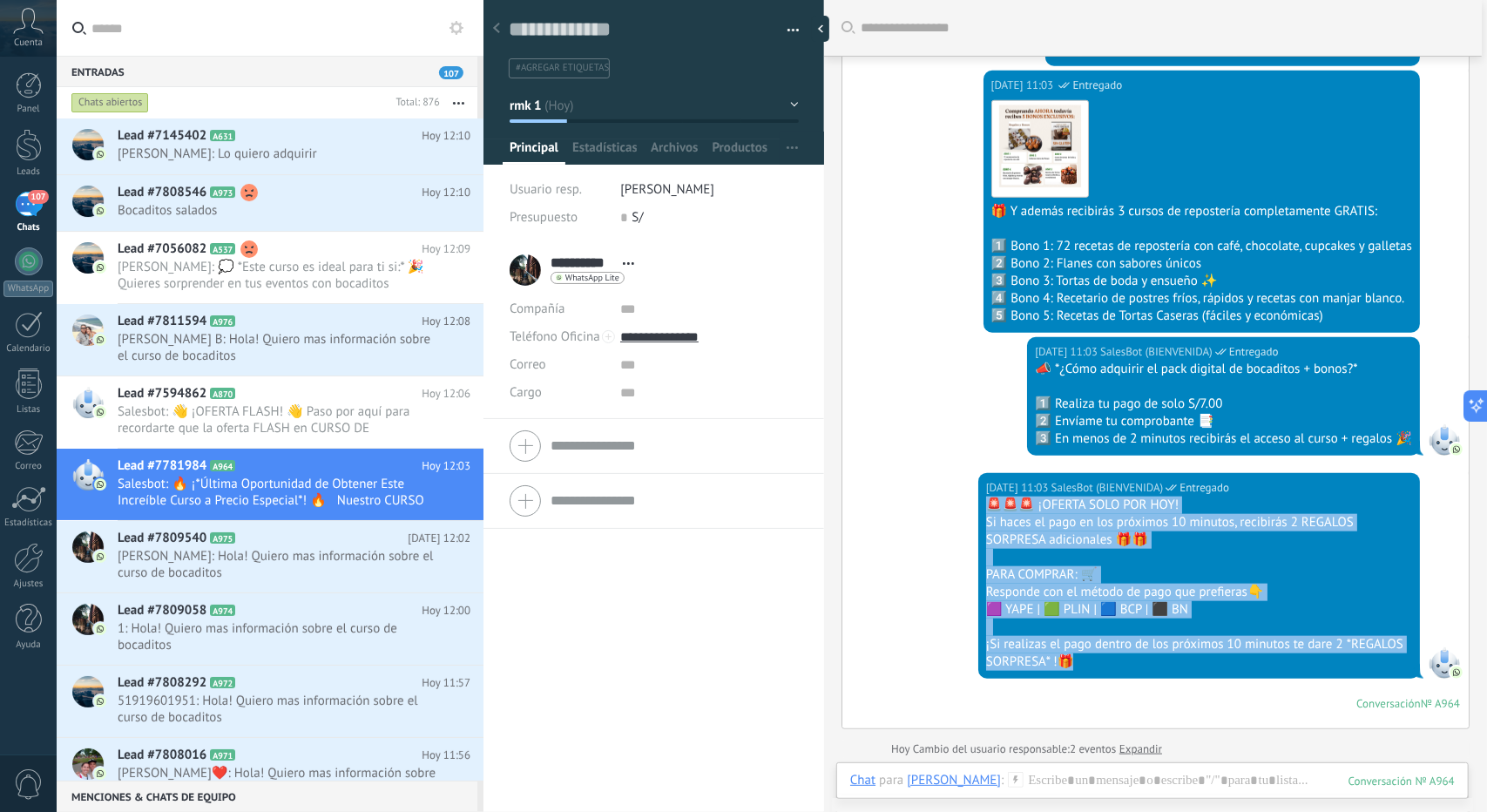
drag, startPoint x: 1088, startPoint y: 657, endPoint x: 979, endPoint y: 501, distance: 190.3
click at [979, 500] on div "[DATE] 11:03 SalesBot (BIENVENIDA) Entregado 🚨🚨🚨 ¡OFERTA SOLO POR [DATE]! Si ha…" at bounding box center [1199, 575] width 442 height 206
copy div "🚨🚨🚨 ¡OFERTA SOLO POR [DATE]! Si haces el pago en los próximos 10 minutos, recib…"
click at [248, 131] on icon at bounding box center [249, 136] width 17 height 17
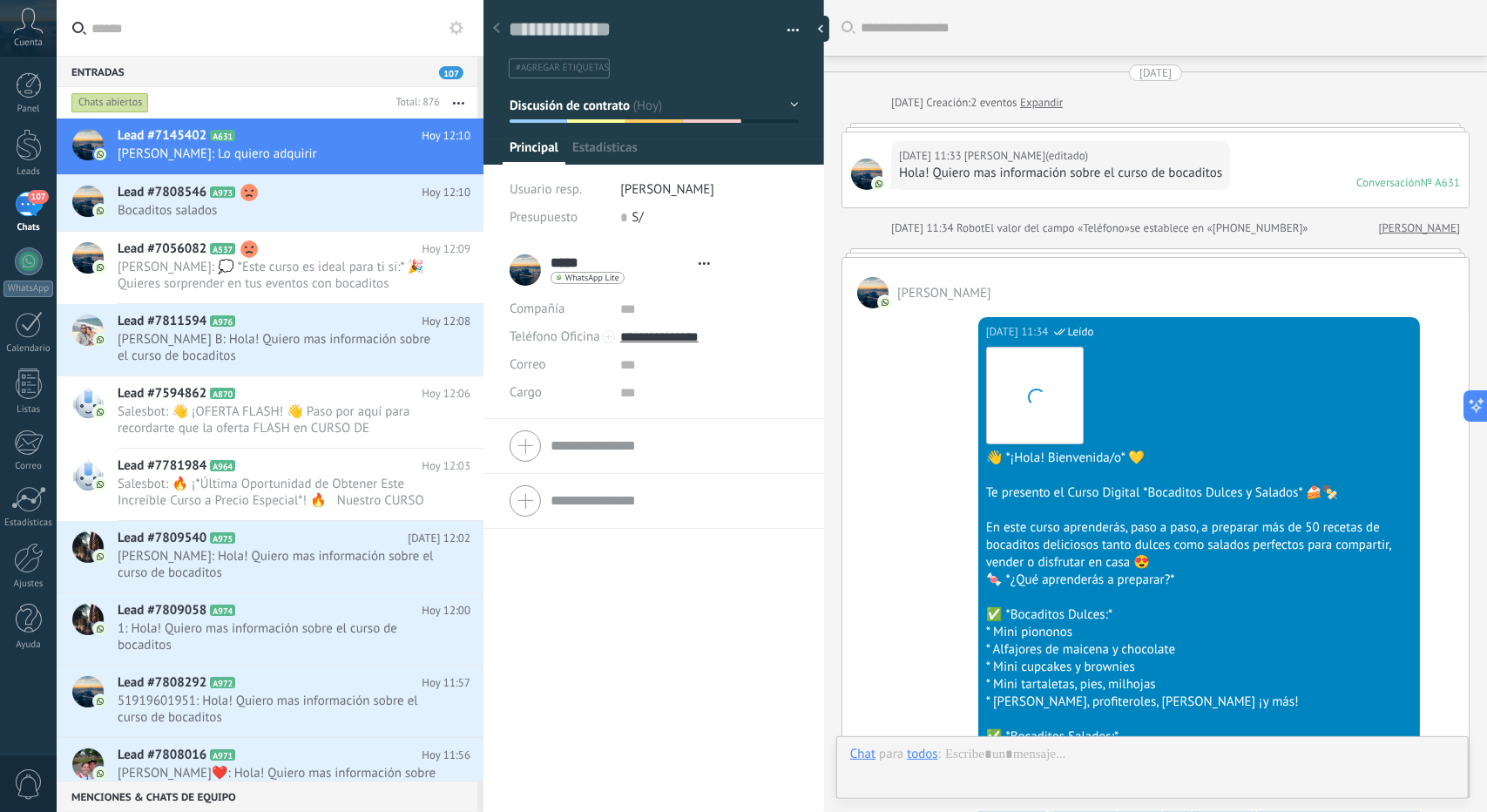
type textarea "**********"
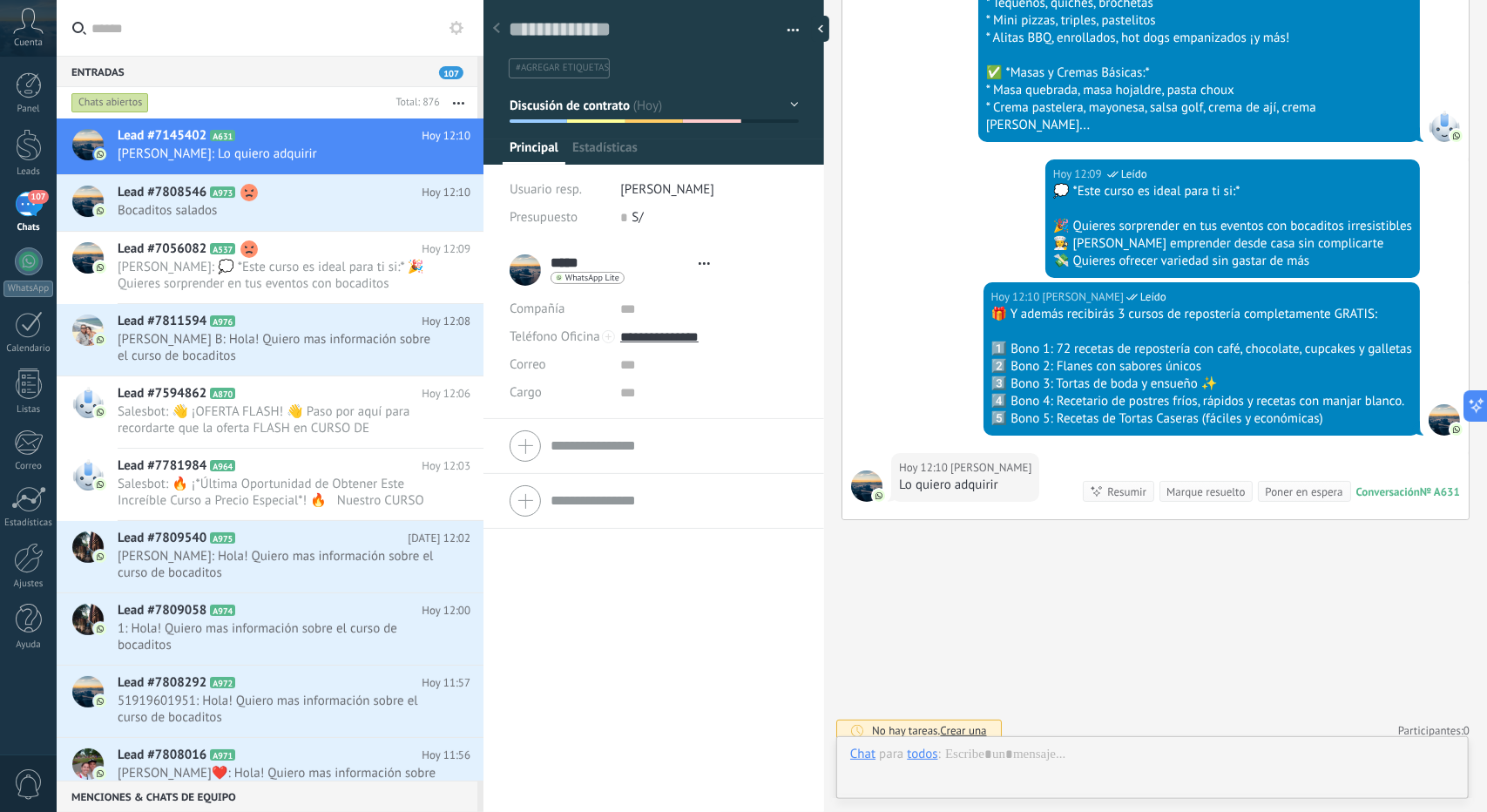
scroll to position [26, 0]
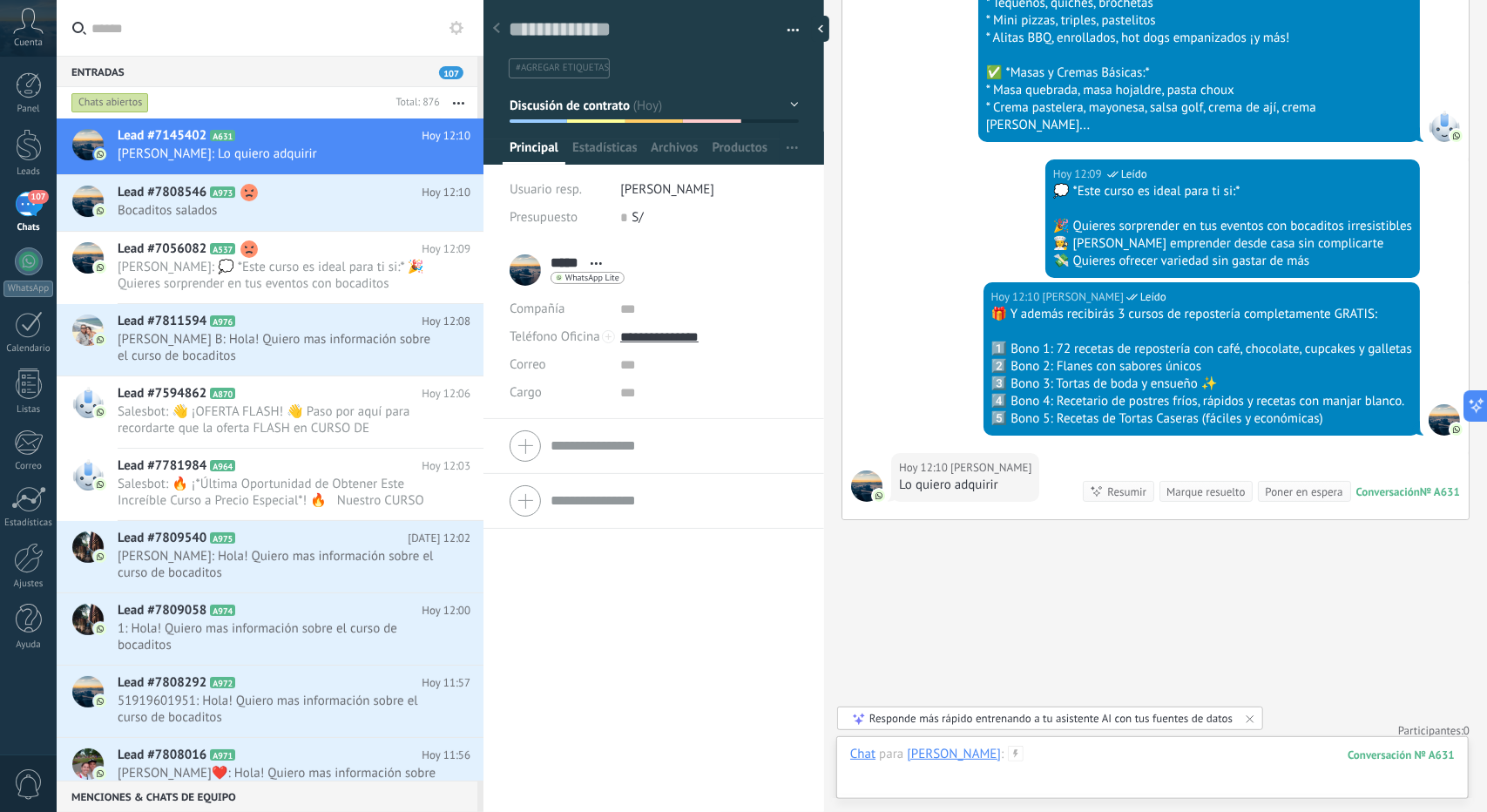
click at [1106, 757] on div at bounding box center [1152, 771] width 604 height 52
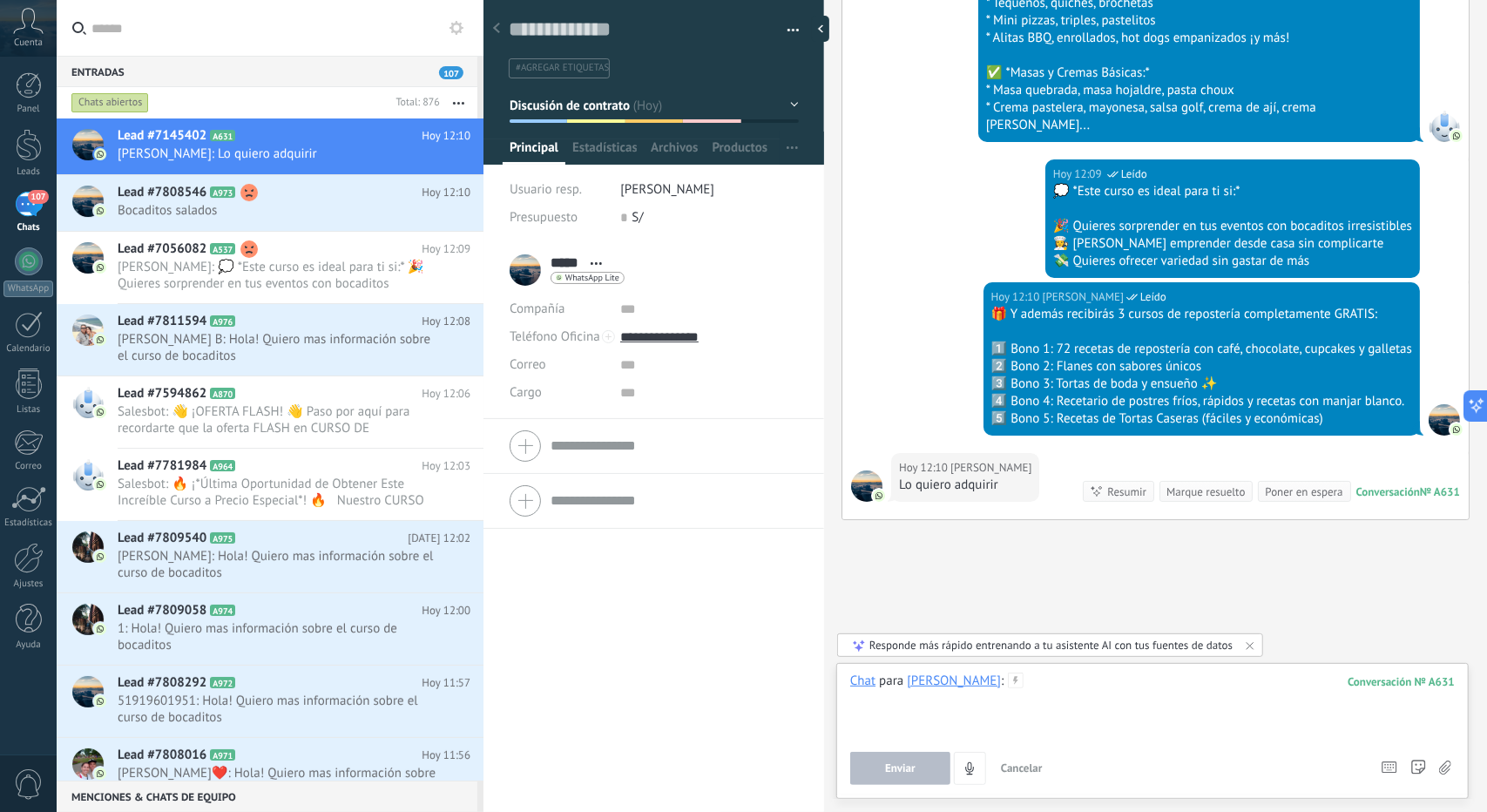
paste div
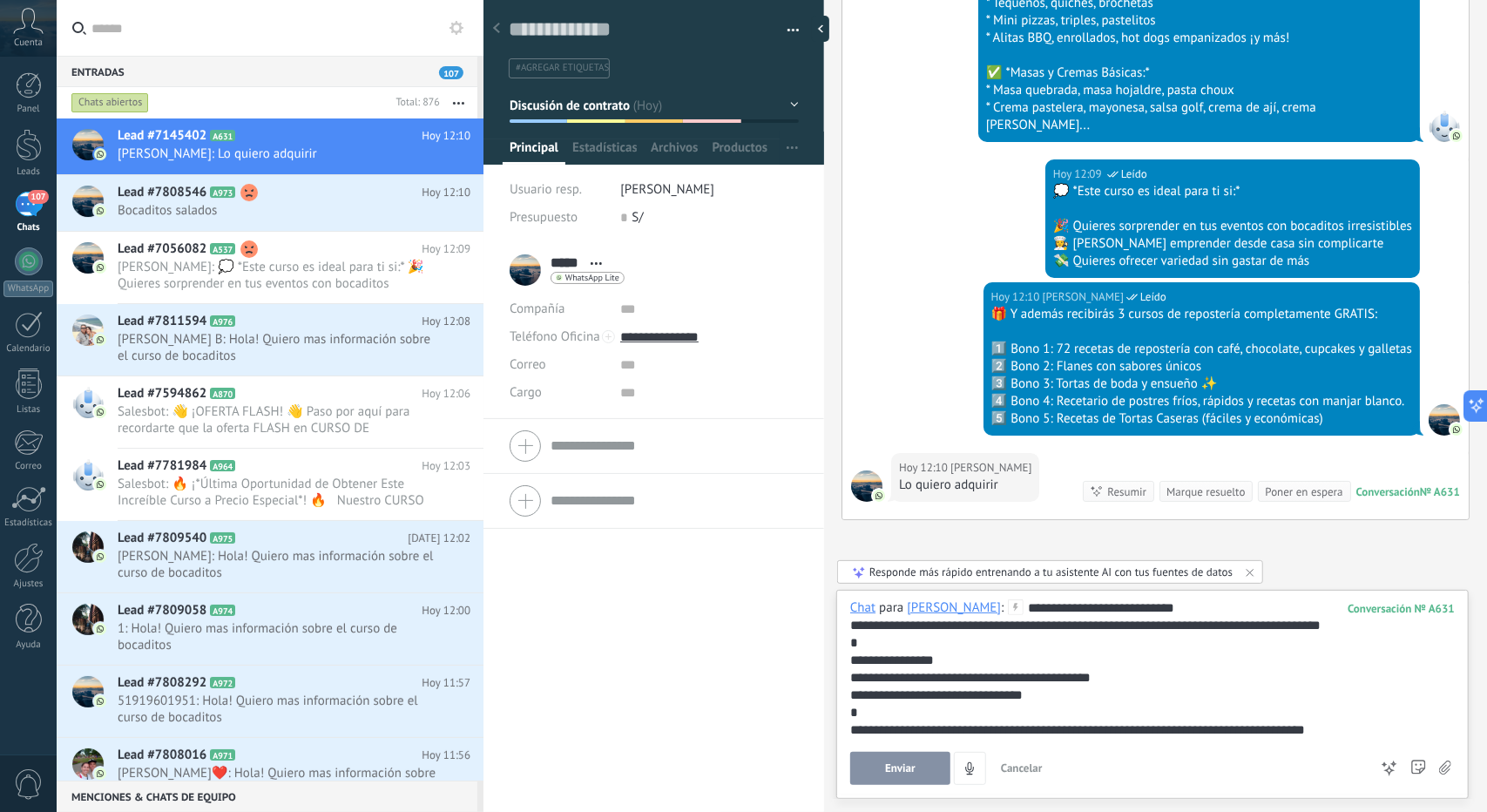
click at [873, 773] on button "Enviar" at bounding box center [901, 768] width 101 height 33
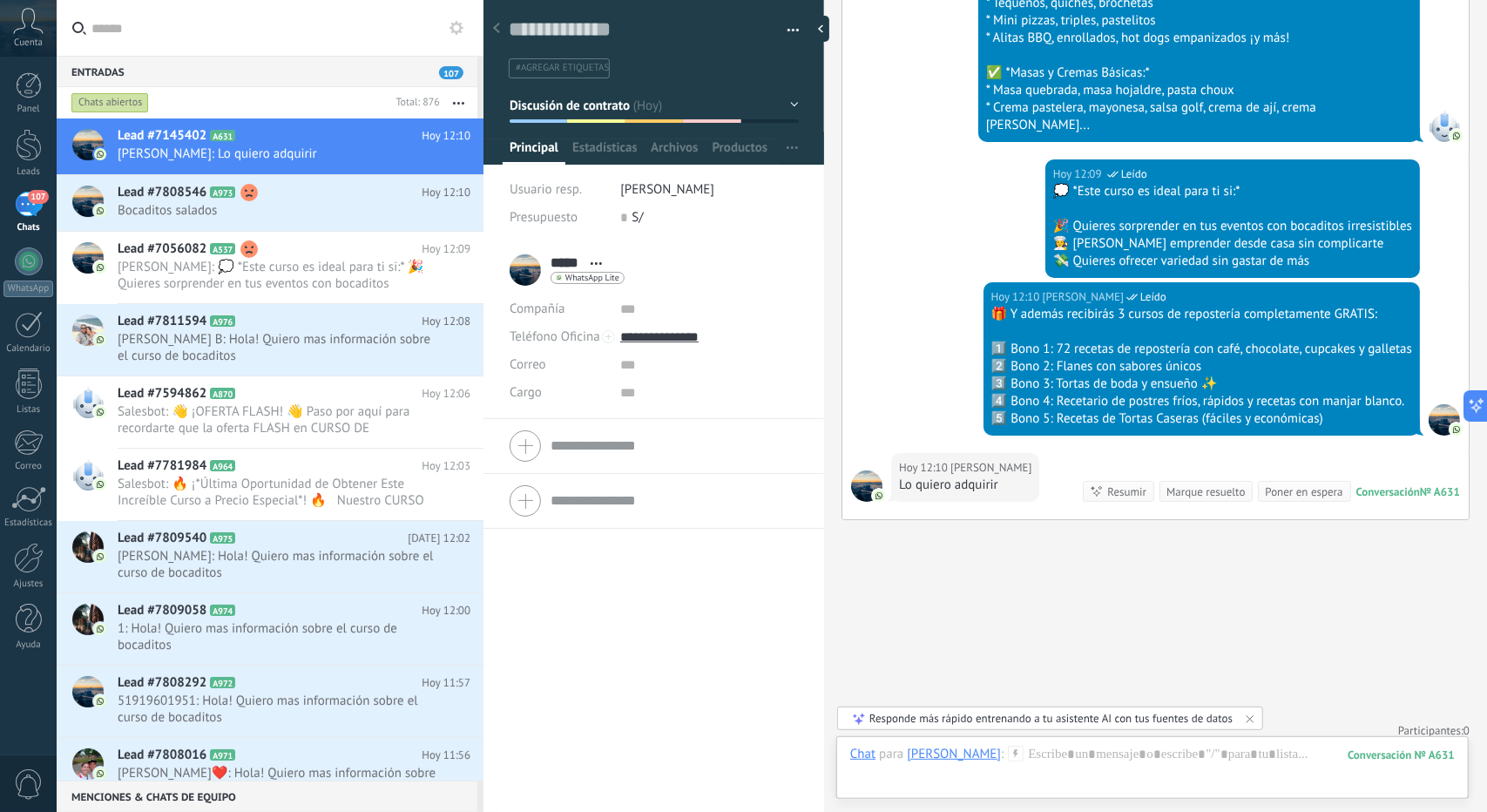
scroll to position [4610, 0]
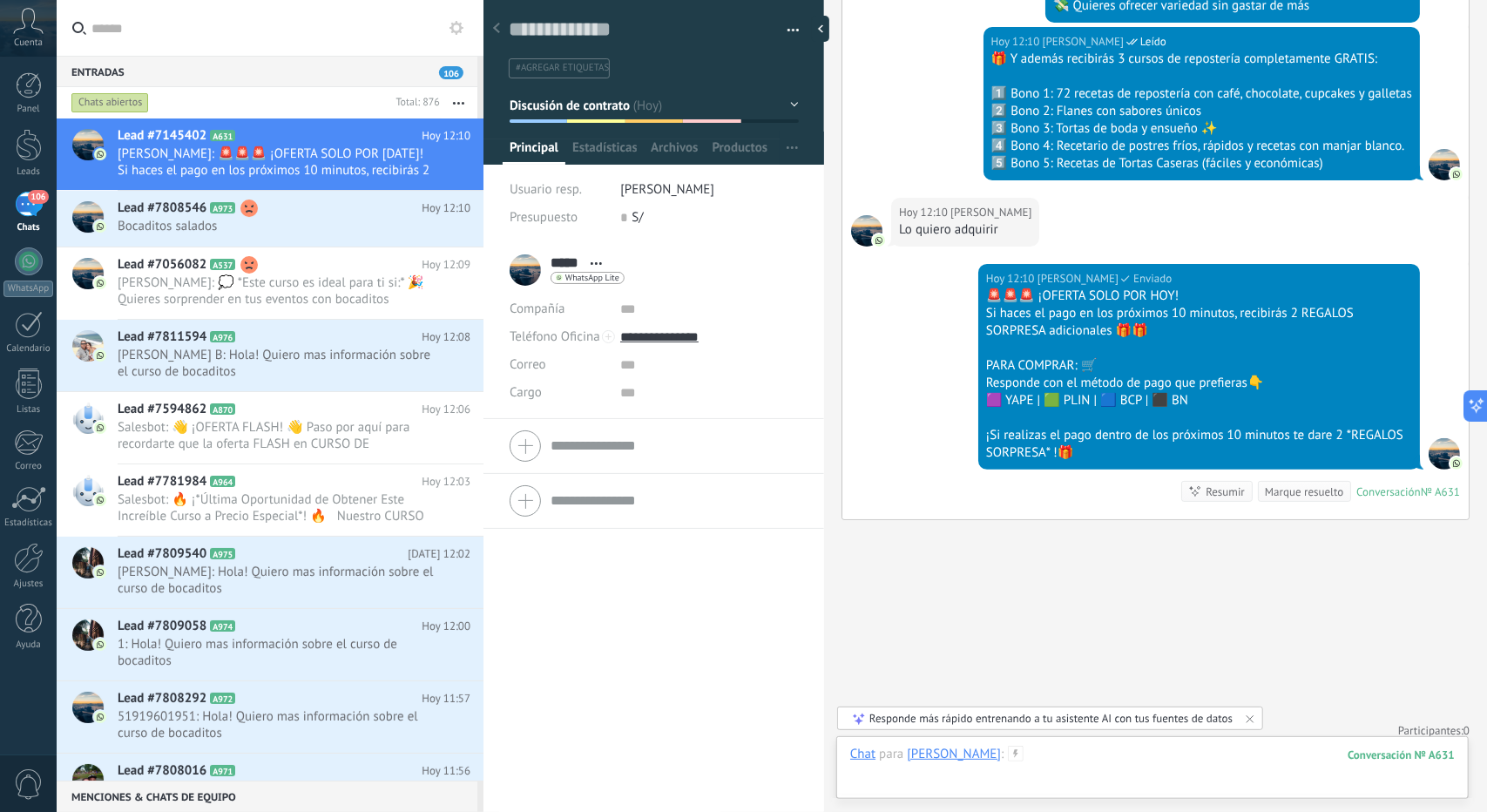
click at [1048, 764] on div at bounding box center [1152, 771] width 604 height 52
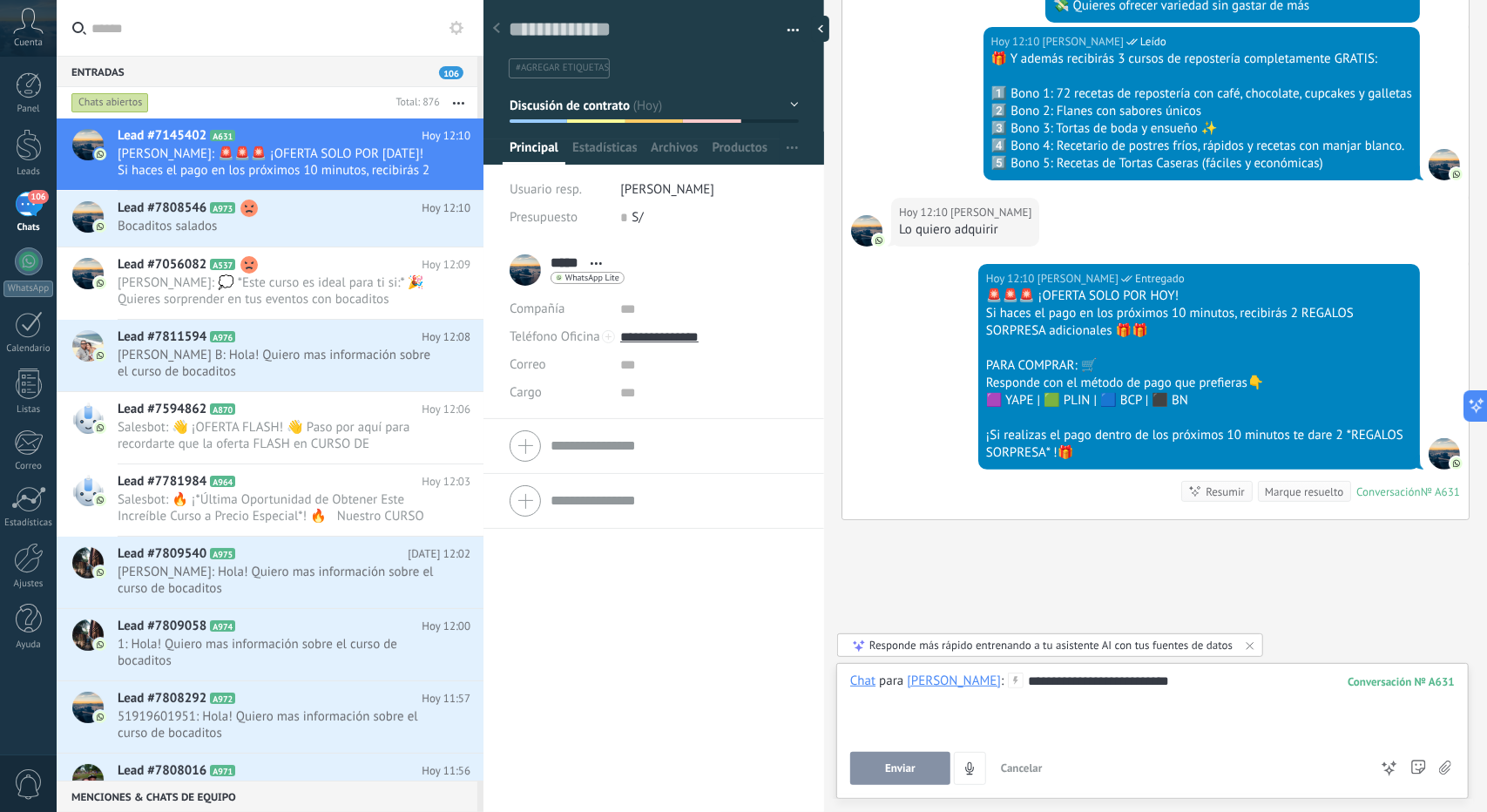
click at [882, 765] on button "Enviar" at bounding box center [901, 768] width 101 height 33
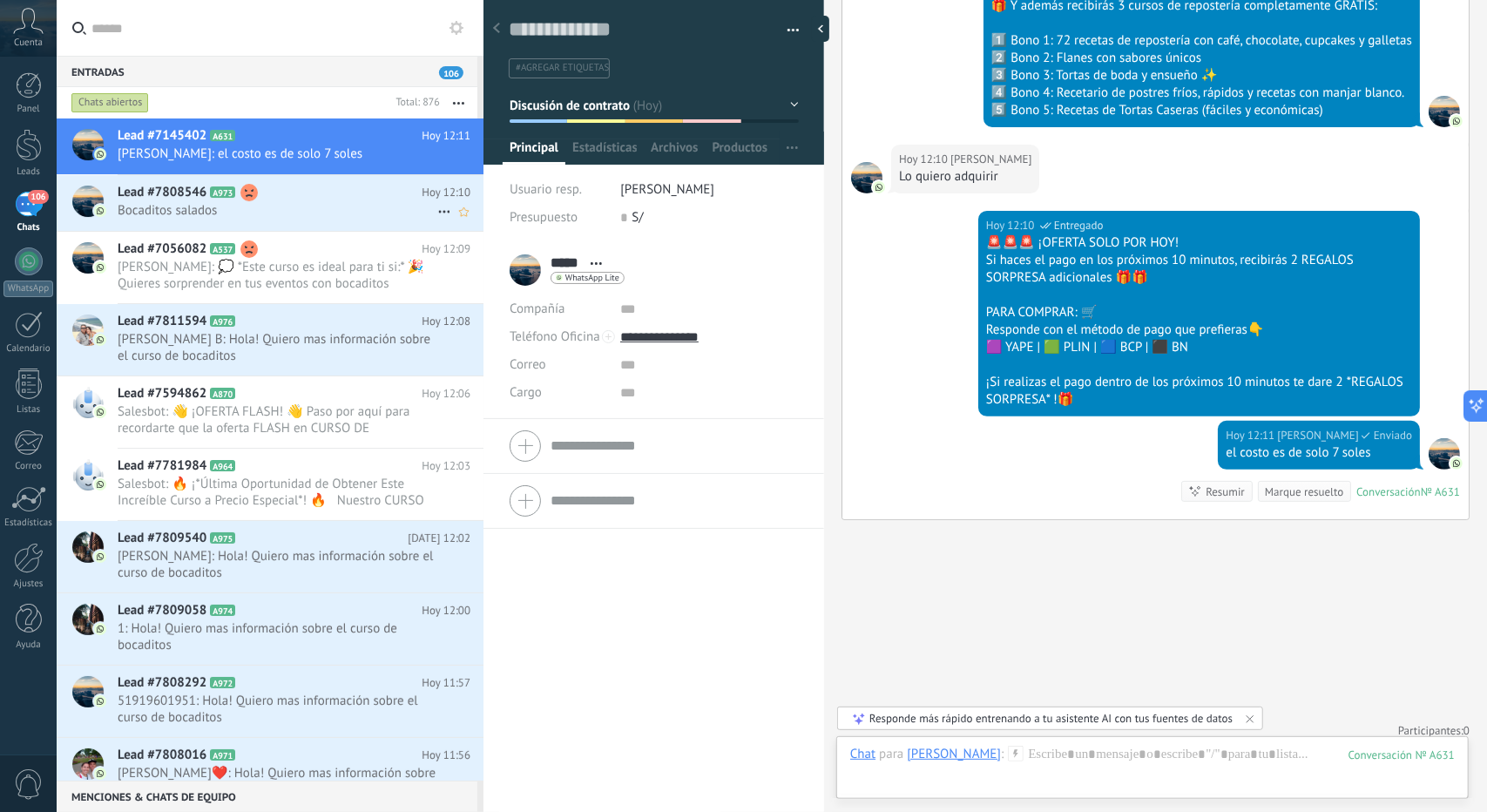
click at [305, 212] on span "Bocaditos salados" at bounding box center [277, 210] width 320 height 16
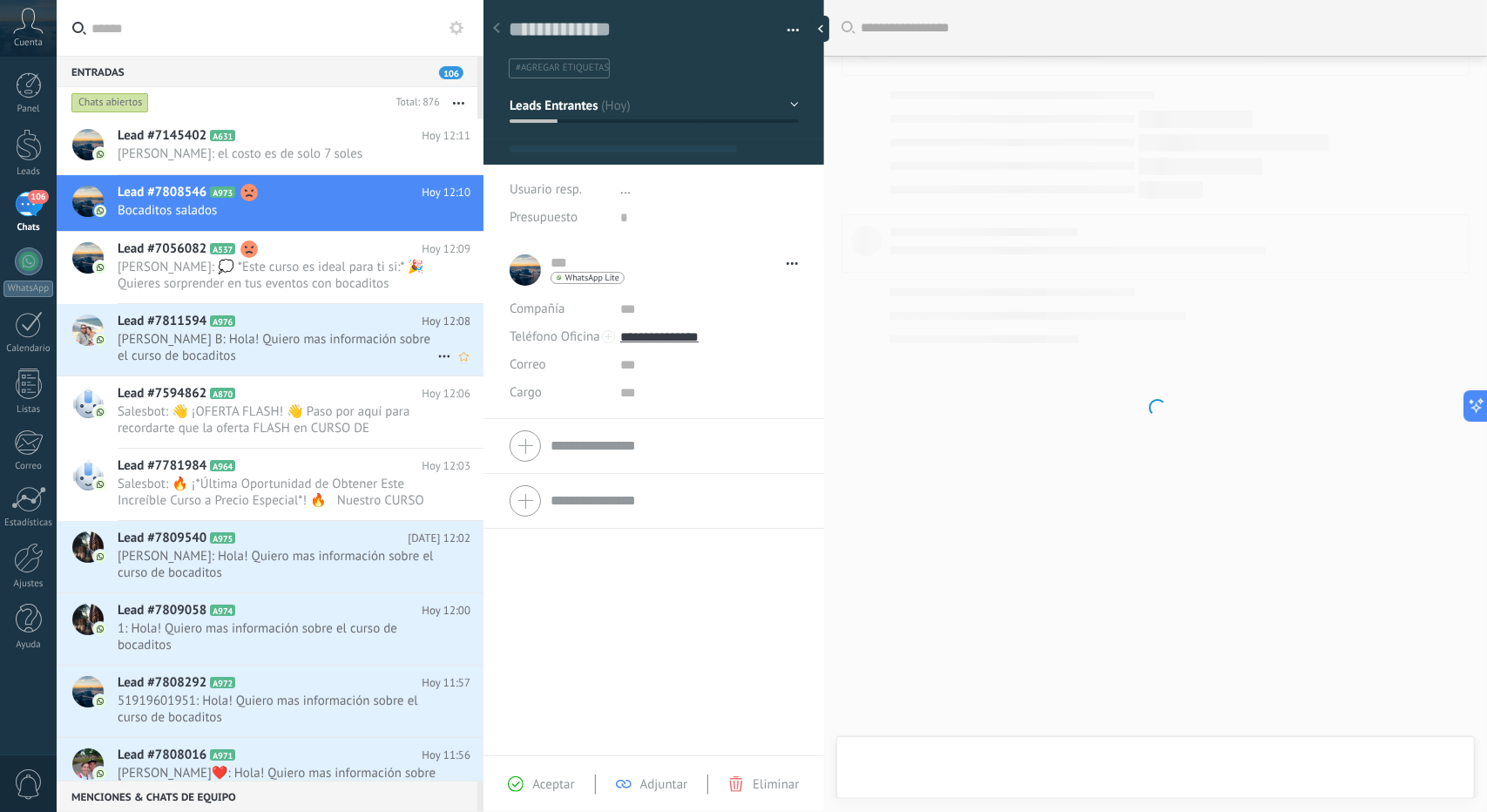
type textarea "**********"
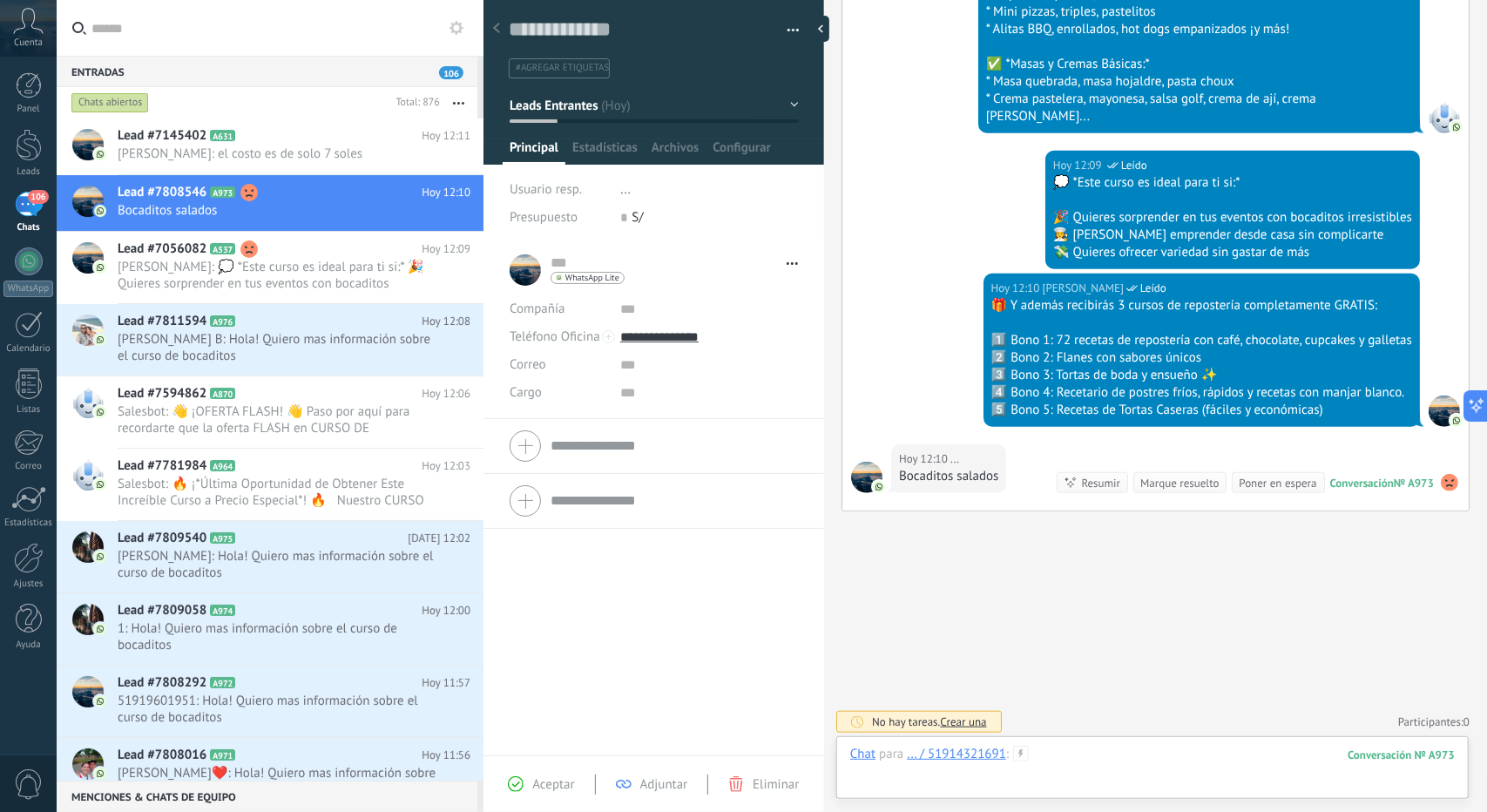
click at [1110, 752] on div at bounding box center [1152, 771] width 604 height 52
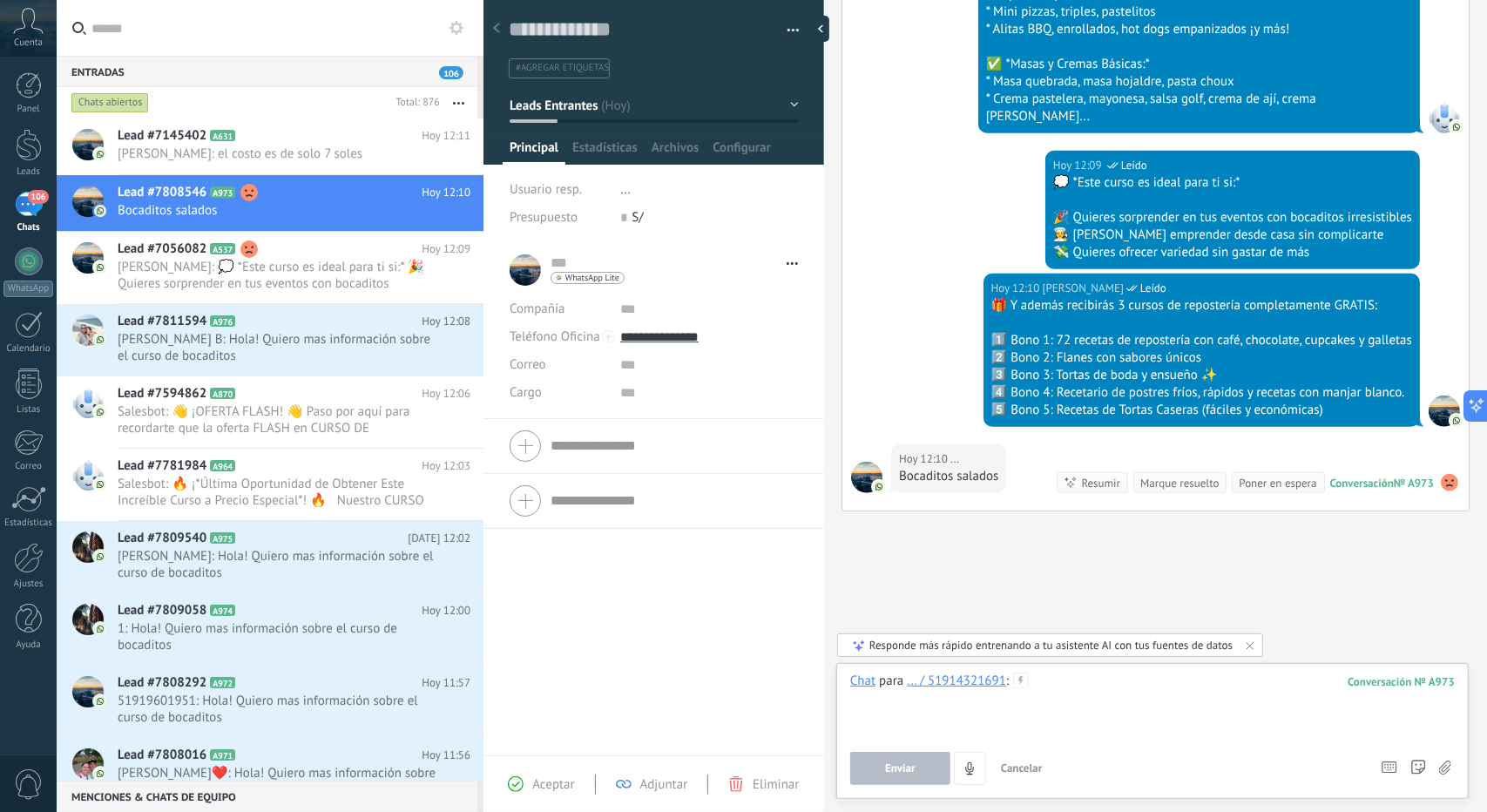
paste div
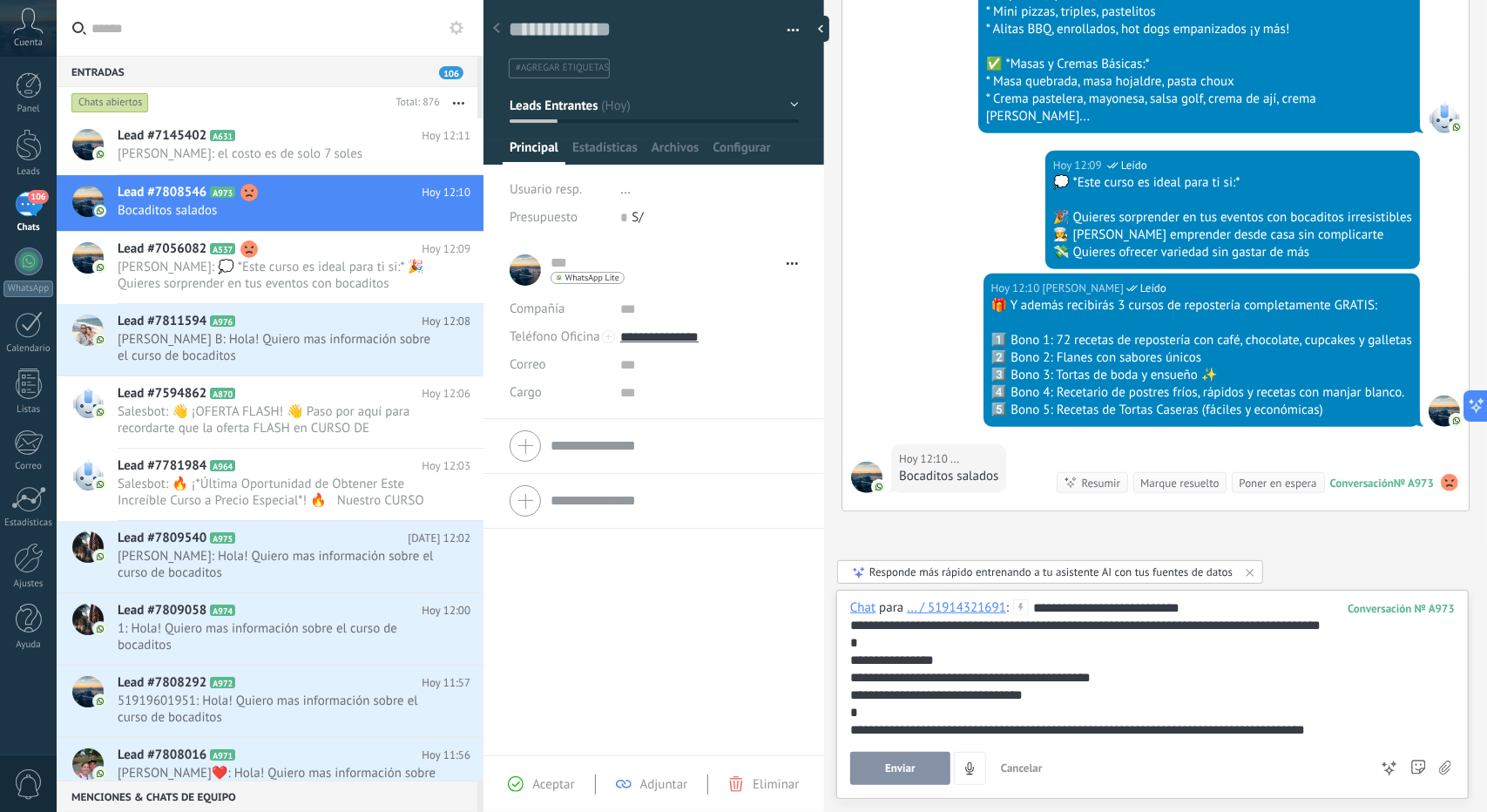
click at [892, 774] on span "Enviar" at bounding box center [901, 768] width 31 height 13
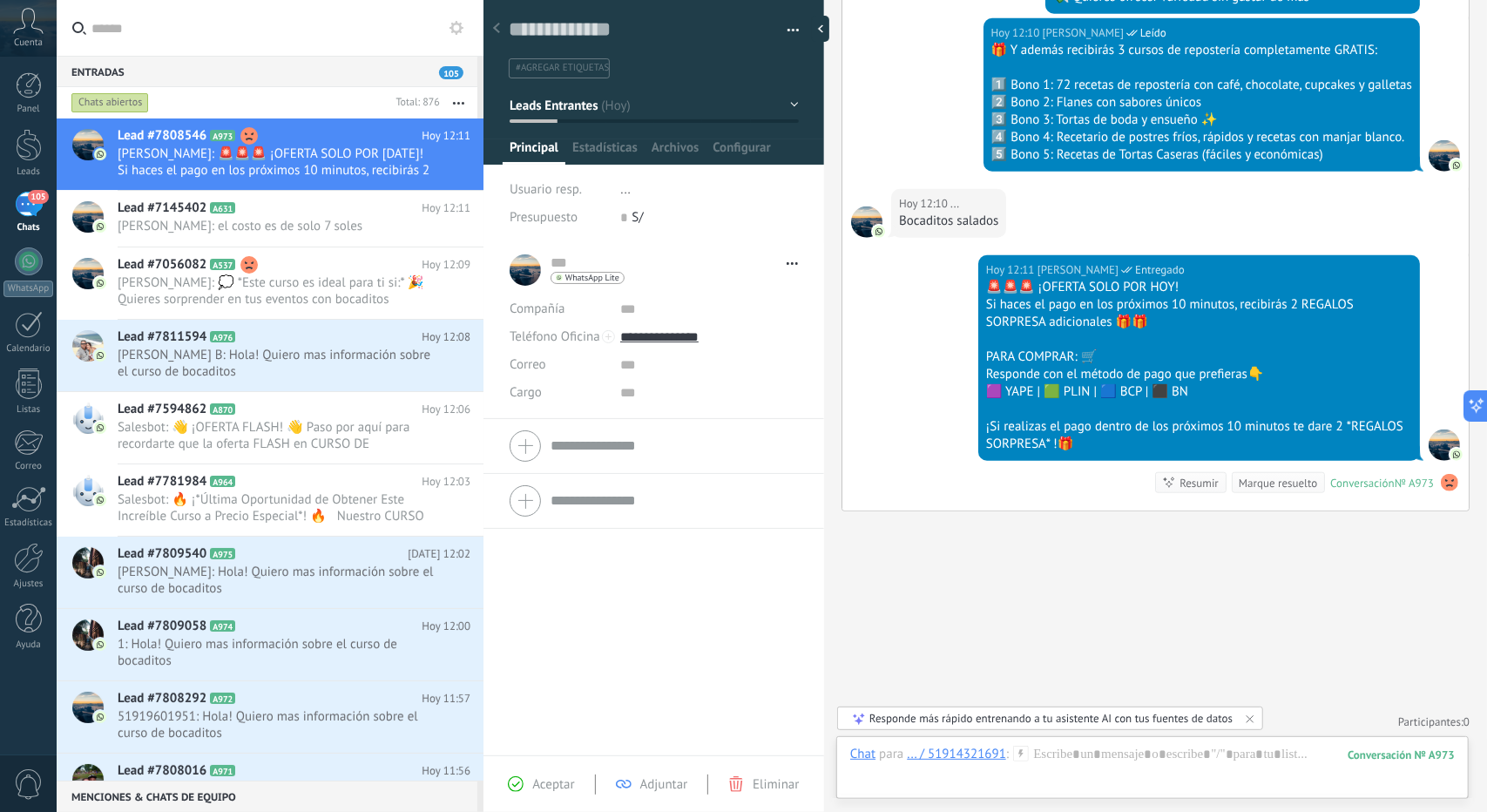
click at [1142, 741] on div "Chat Correo Nota Tarea Chat para ... / 51914321691 : 973 Enviar Cancelar Rastre…" at bounding box center [1152, 768] width 632 height 63
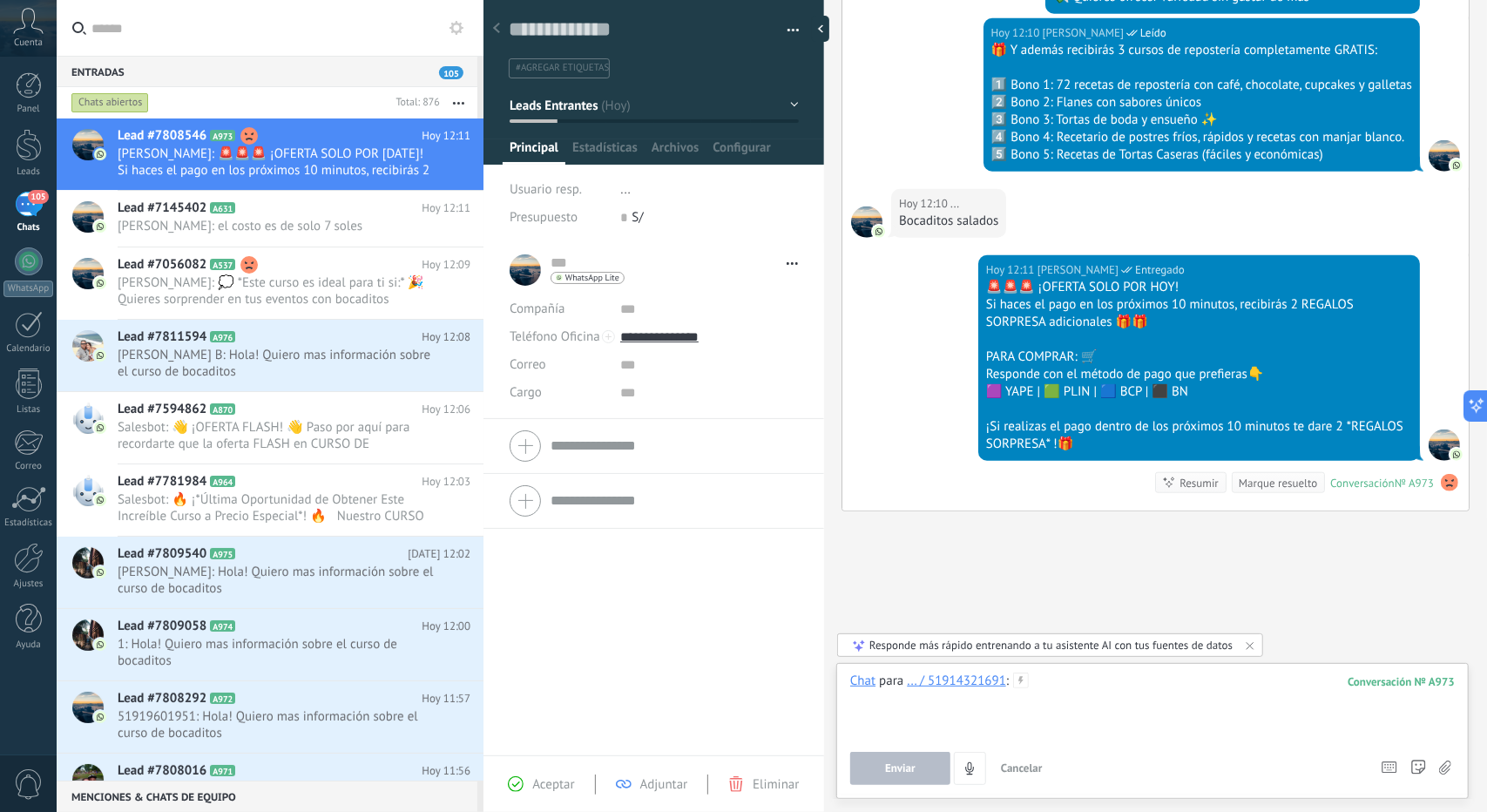
click at [1181, 711] on div at bounding box center [1152, 706] width 604 height 66
click at [908, 762] on button "Enviar" at bounding box center [901, 768] width 101 height 33
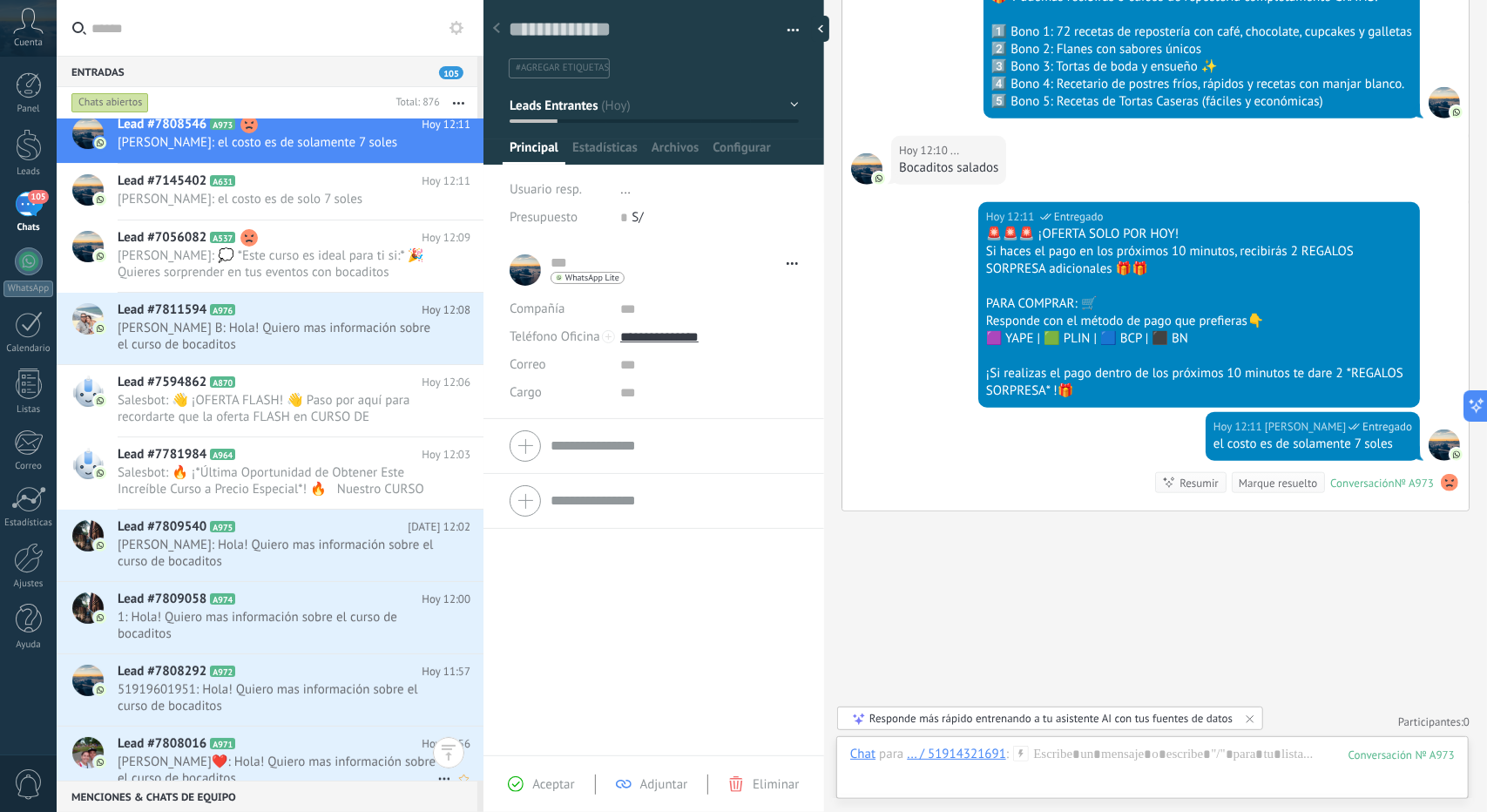
scroll to position [0, 0]
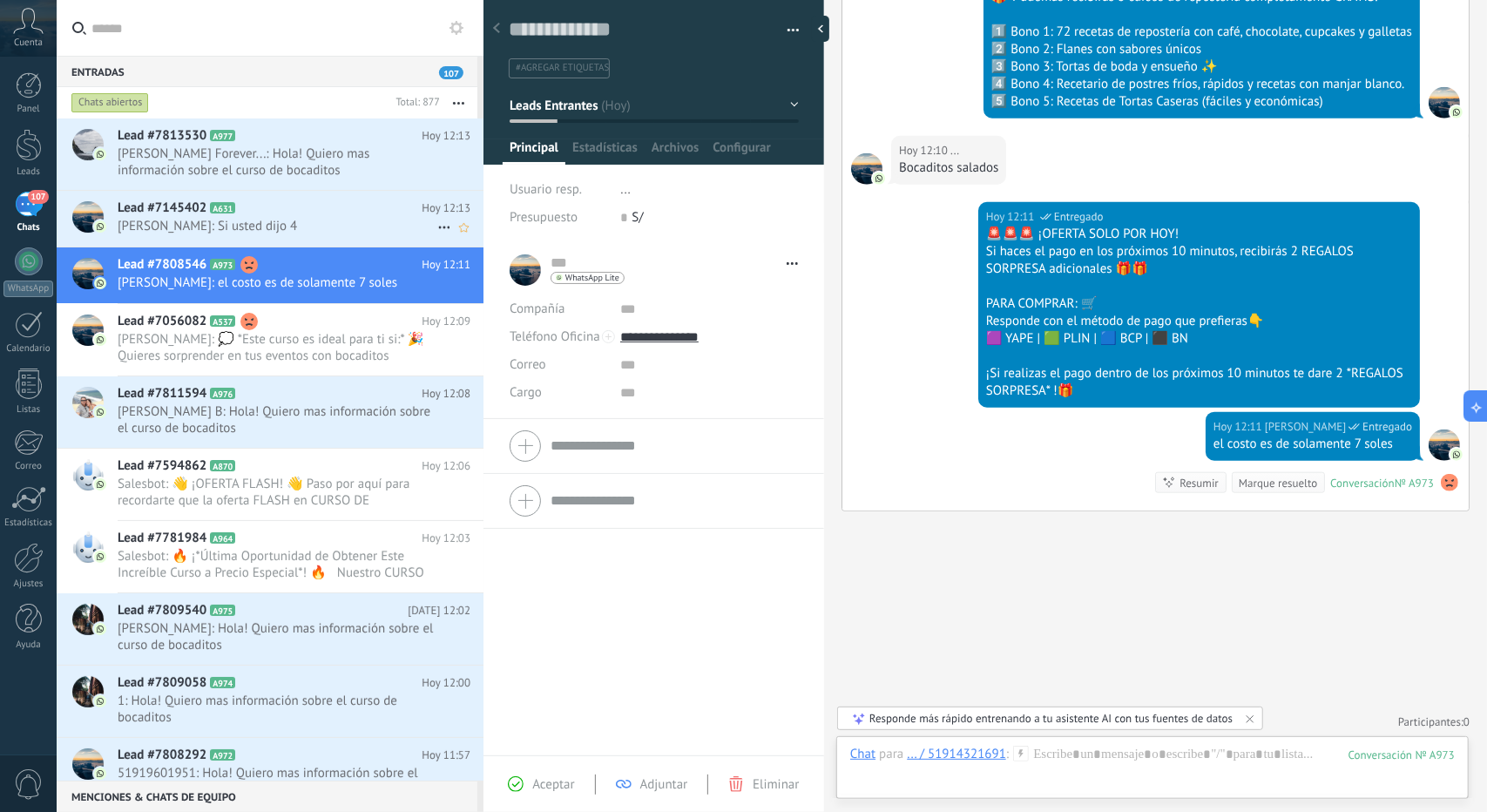
click at [339, 218] on span "[PERSON_NAME]: Si usted dijo 4" at bounding box center [277, 225] width 320 height 16
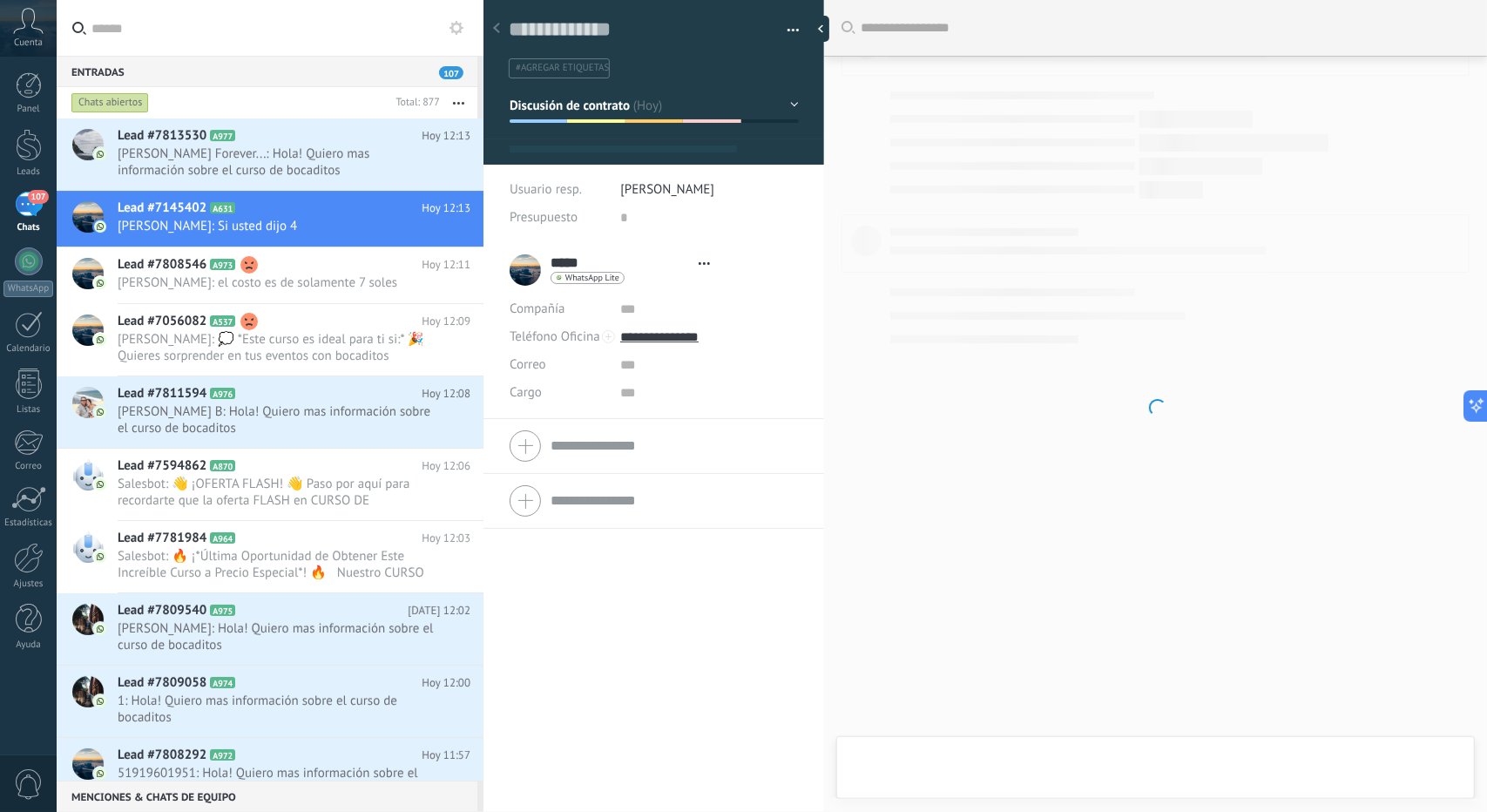
type textarea "**********"
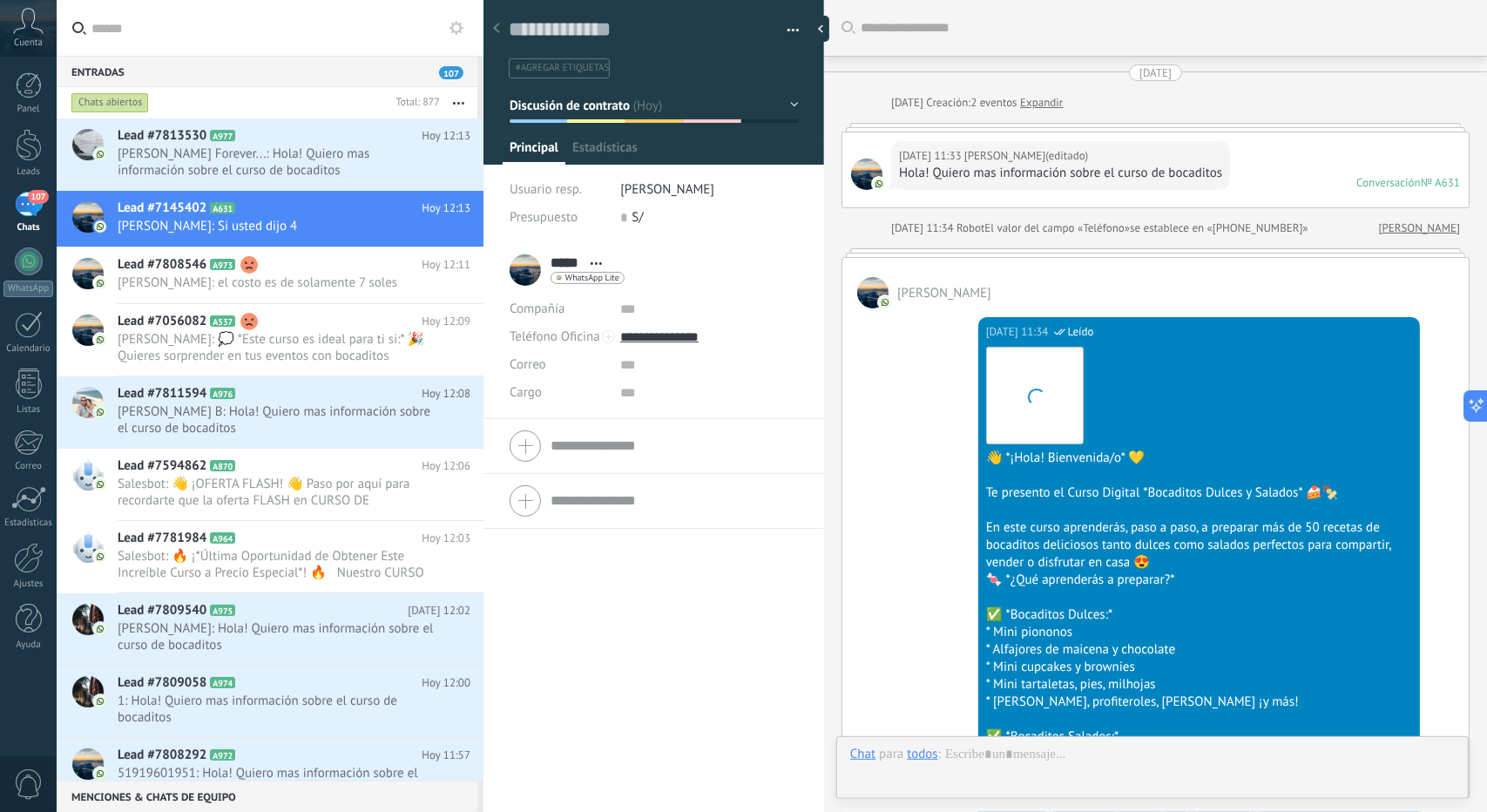
scroll to position [26, 0]
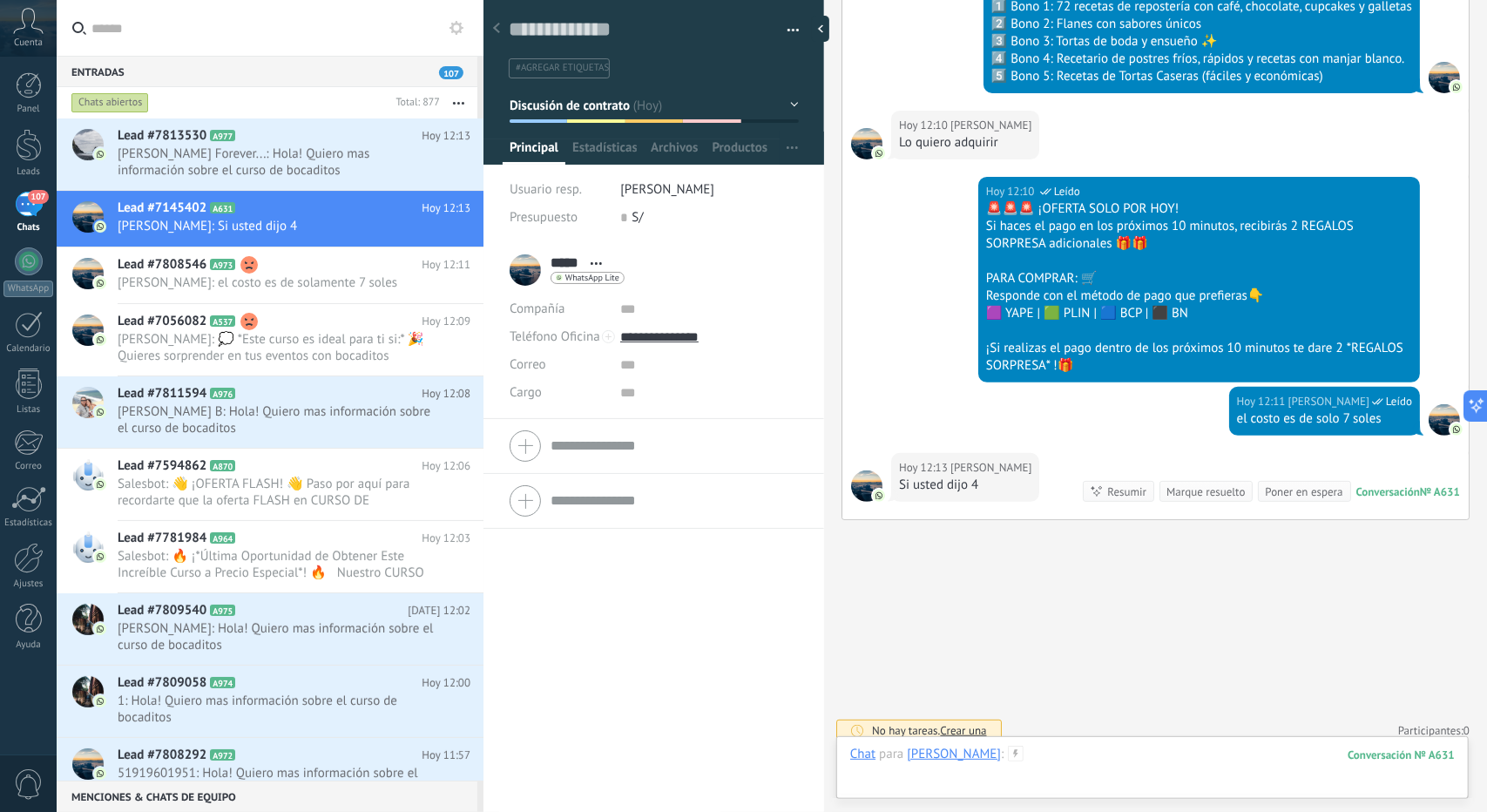
click at [1086, 782] on div at bounding box center [1152, 771] width 604 height 52
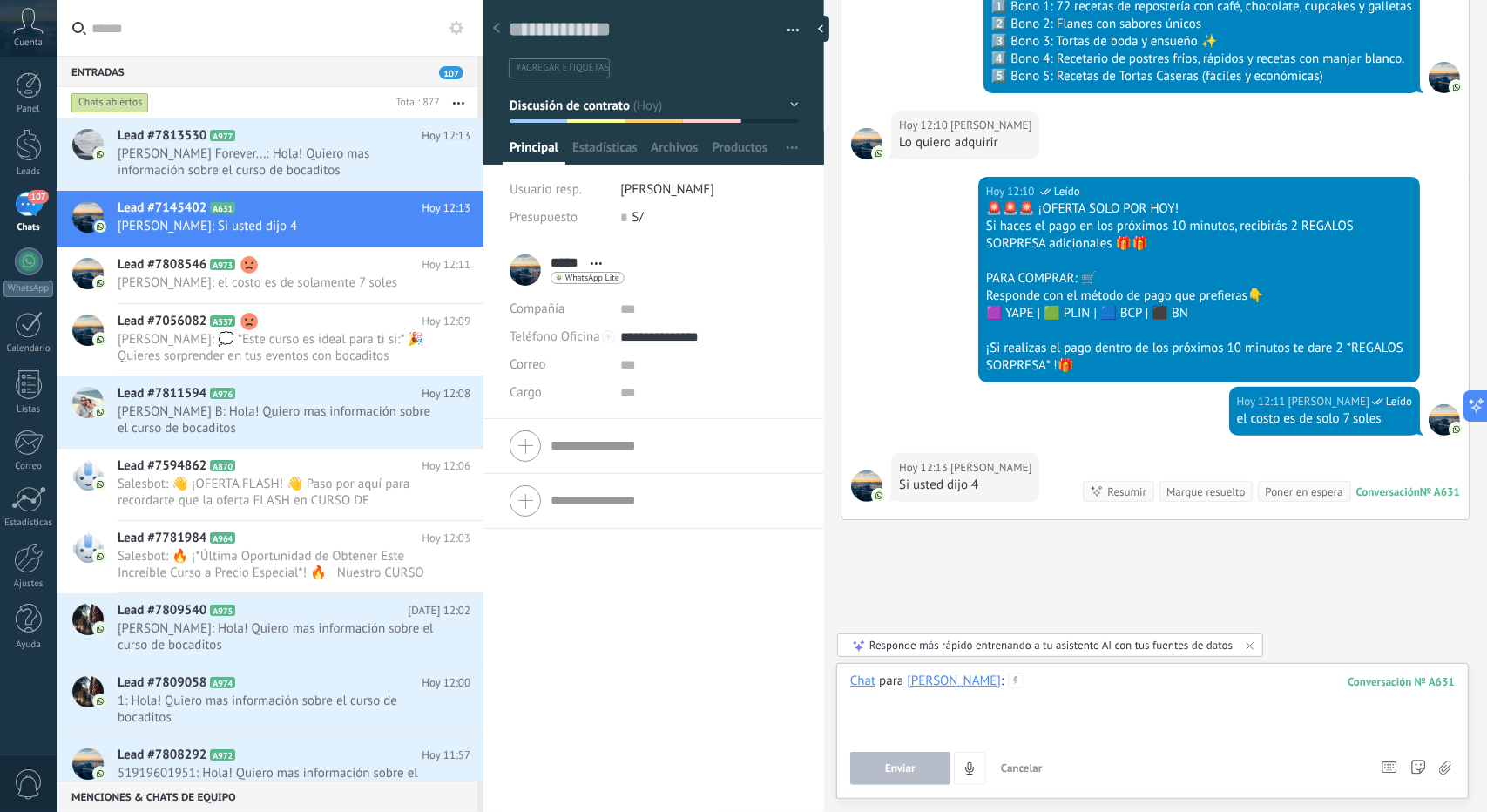
click at [1098, 701] on div at bounding box center [1152, 706] width 604 height 66
click at [905, 763] on button "Enviar" at bounding box center [901, 768] width 101 height 33
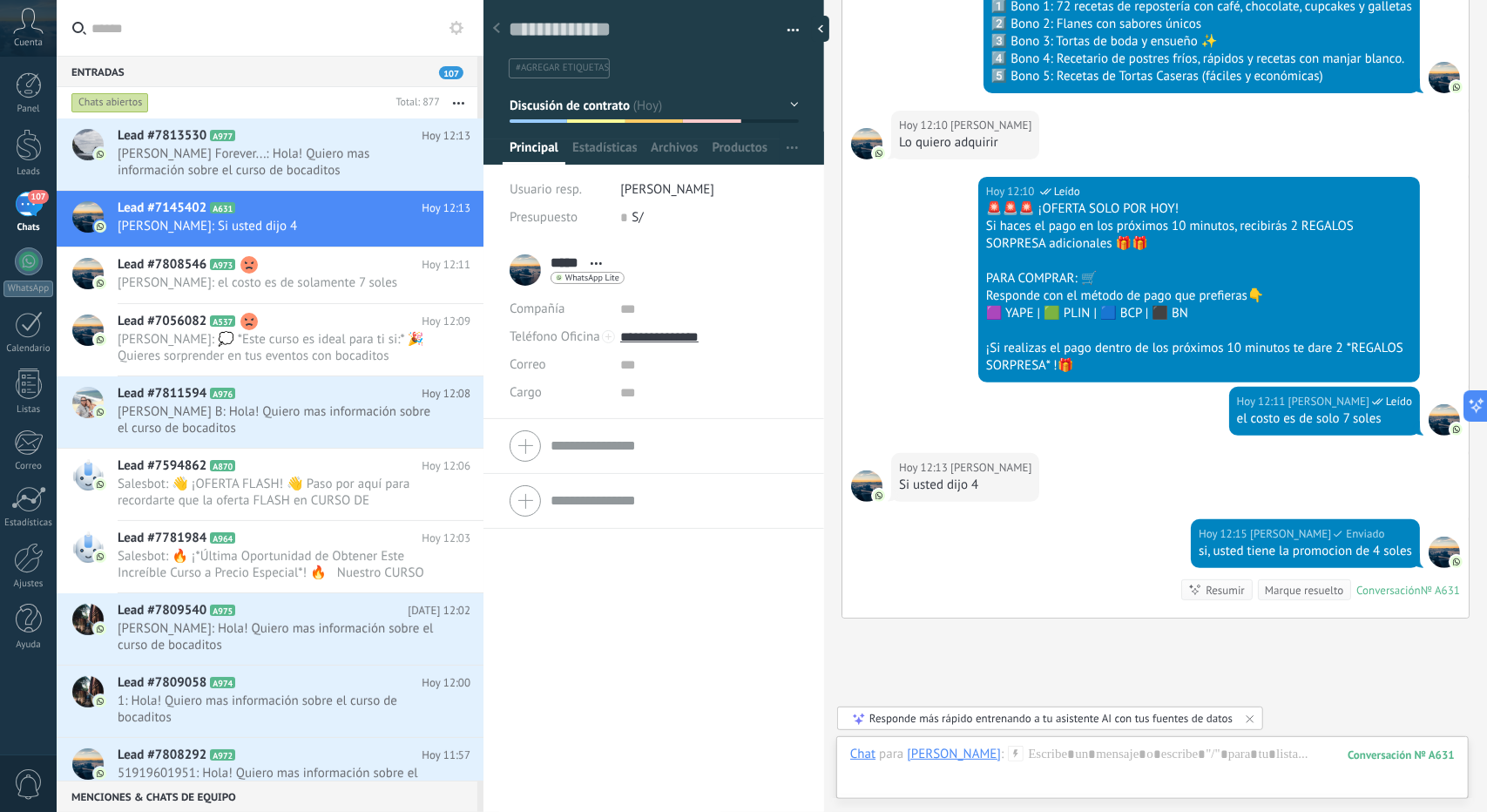
scroll to position [4796, 0]
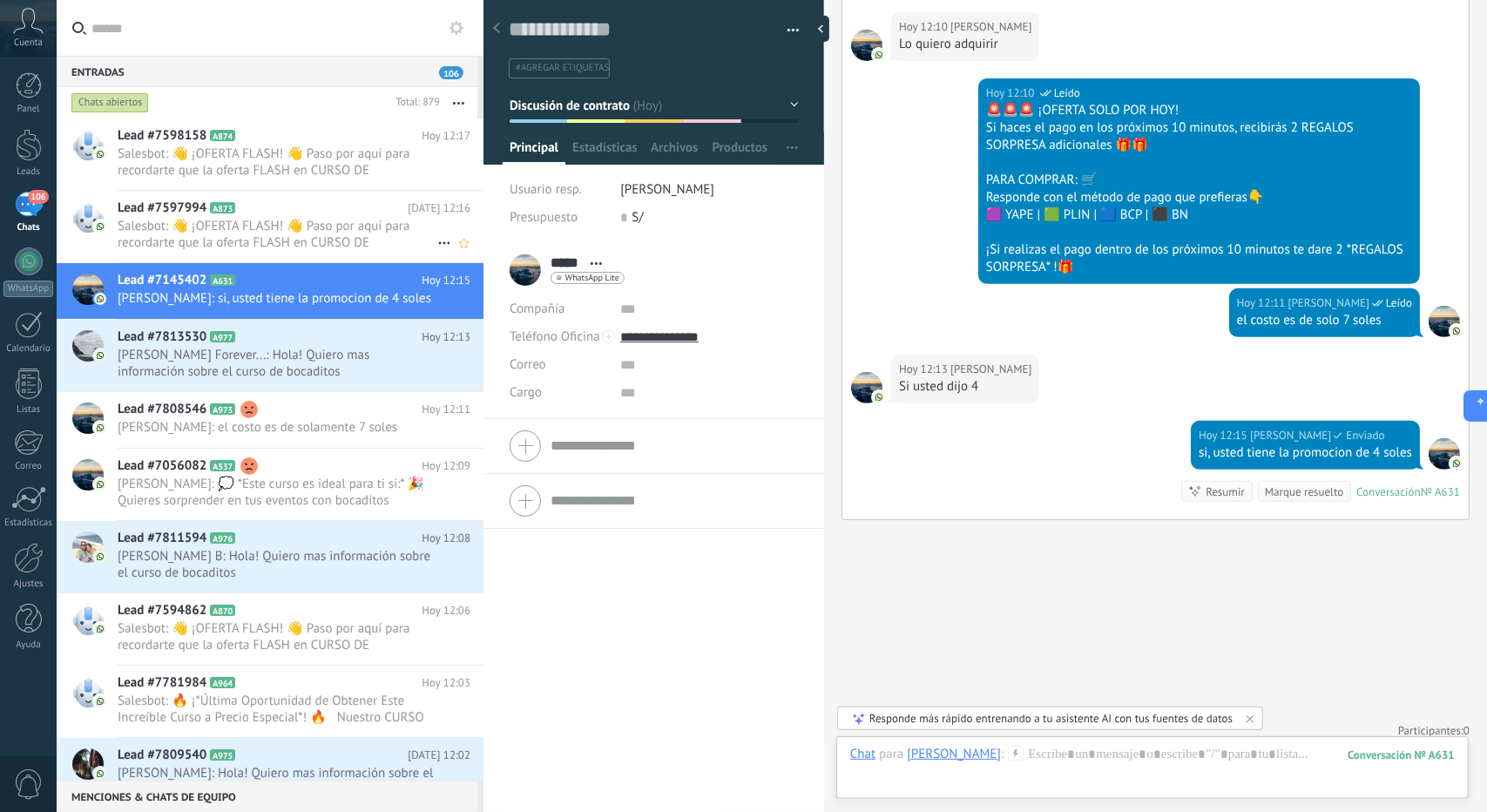
click at [239, 241] on span "Salesbot: 👋 ¡OFERTA FLASH! 👋 Paso por aquí para recordarte que la oferta FLASH …" at bounding box center [277, 234] width 320 height 33
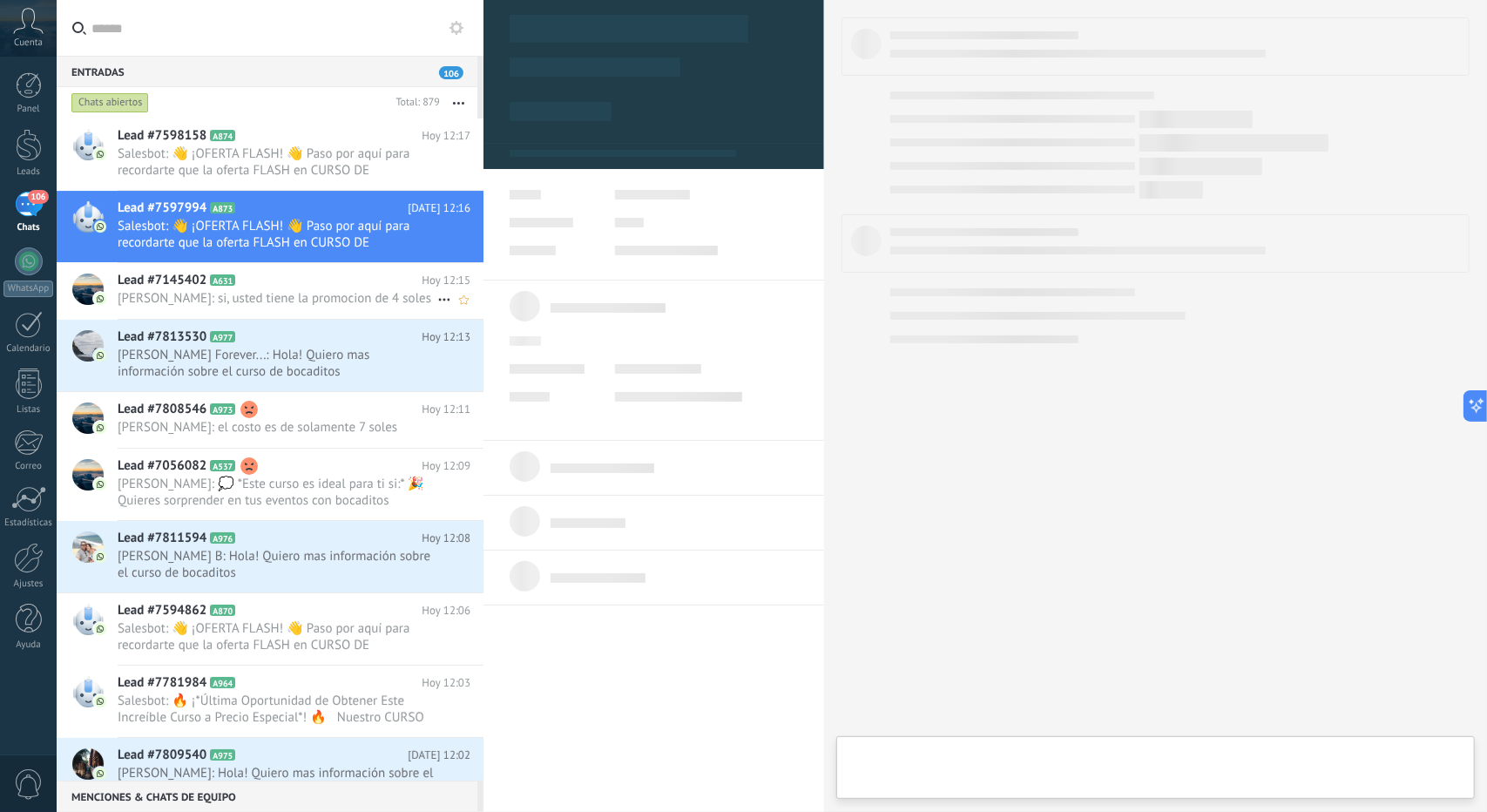
click at [260, 293] on span "[PERSON_NAME]: si, usted tiene la promocion de 4 soles" at bounding box center [277, 298] width 320 height 16
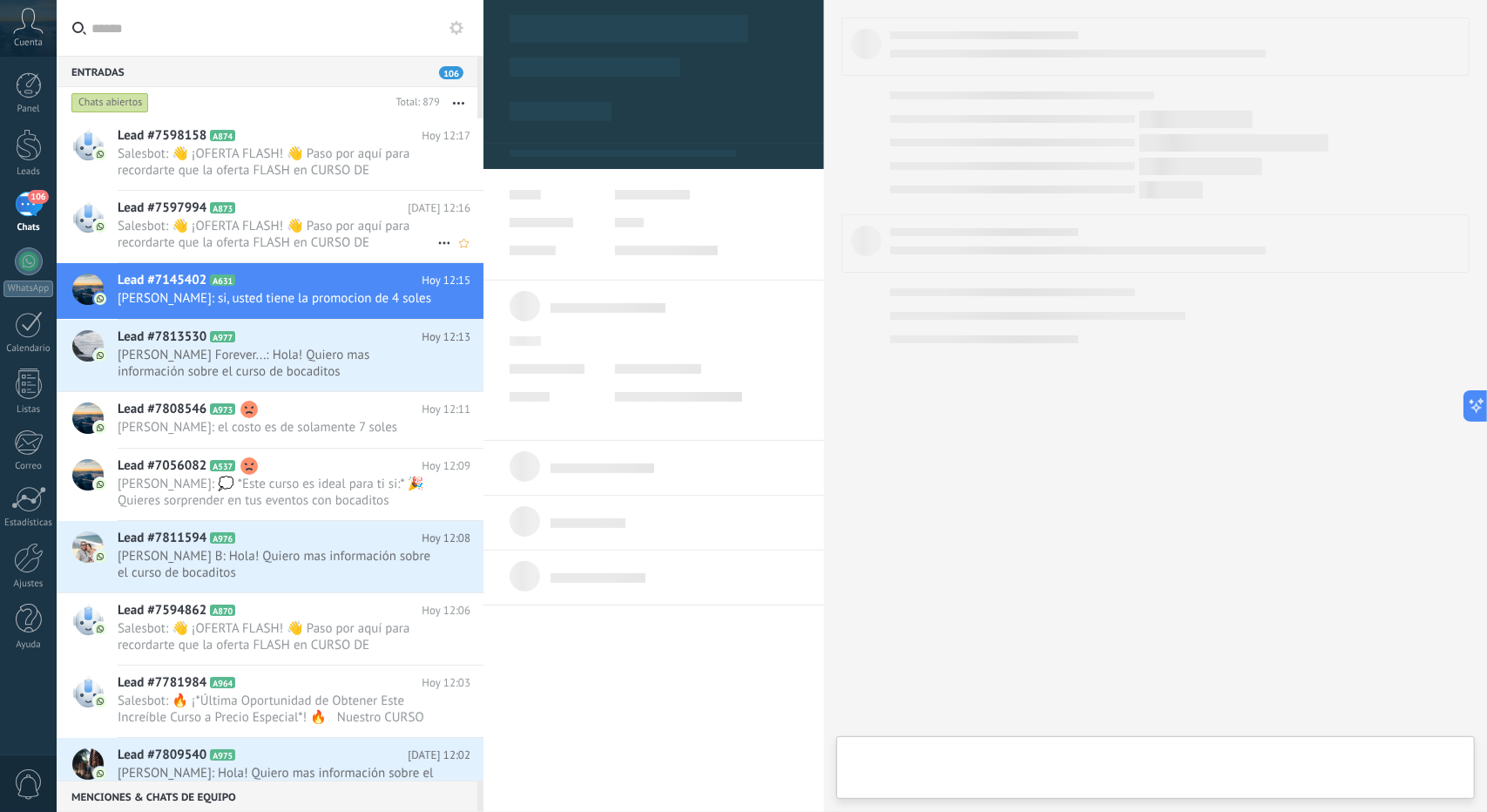
click at [276, 236] on span "Salesbot: 👋 ¡OFERTA FLASH! 👋 Paso por aquí para recordarte que la oferta FLASH …" at bounding box center [277, 234] width 320 height 33
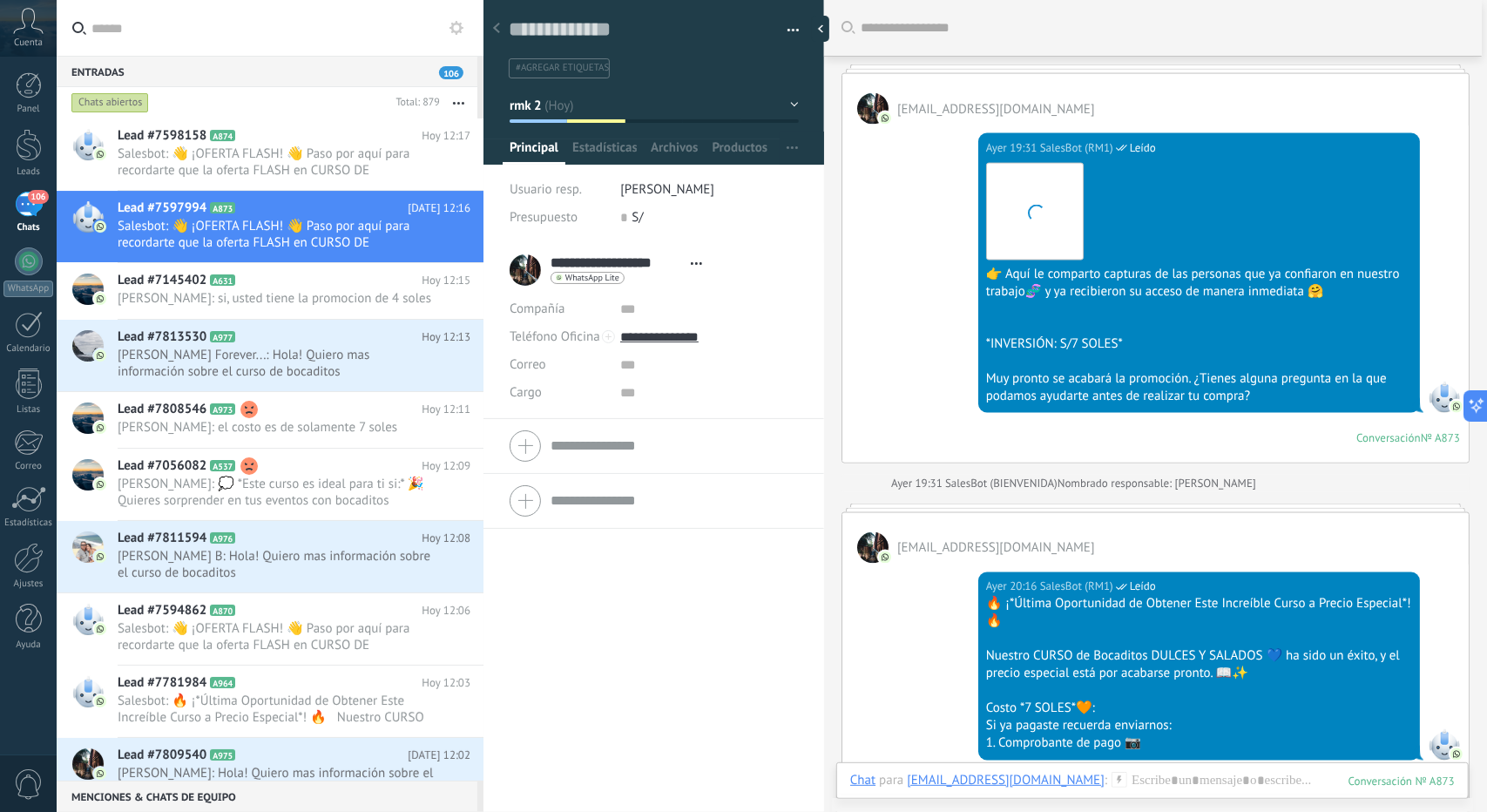
scroll to position [1870, 0]
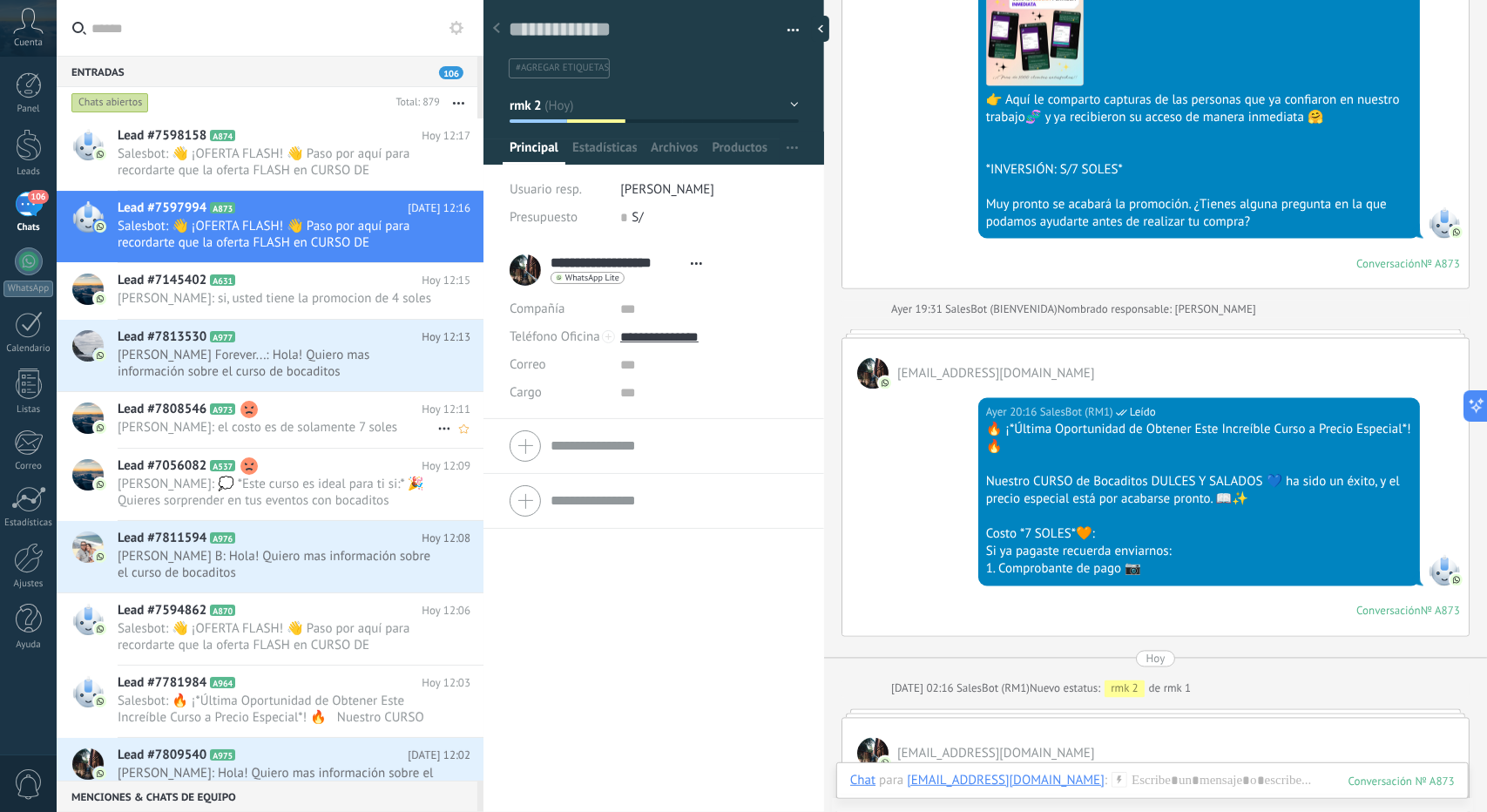
click at [235, 419] on h2 "Lead #7808546 A973" at bounding box center [270, 410] width 305 height 17
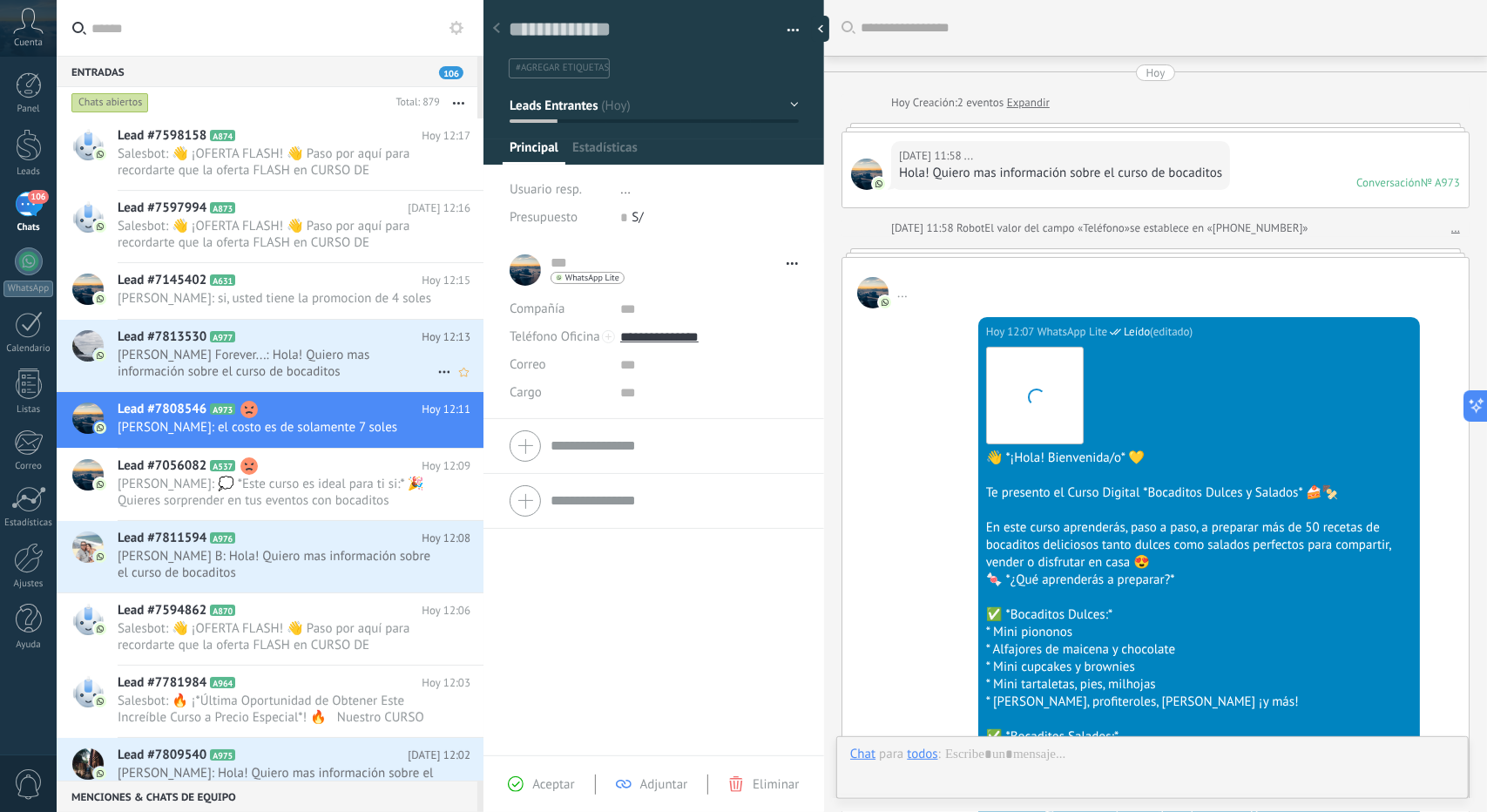
scroll to position [1086, 0]
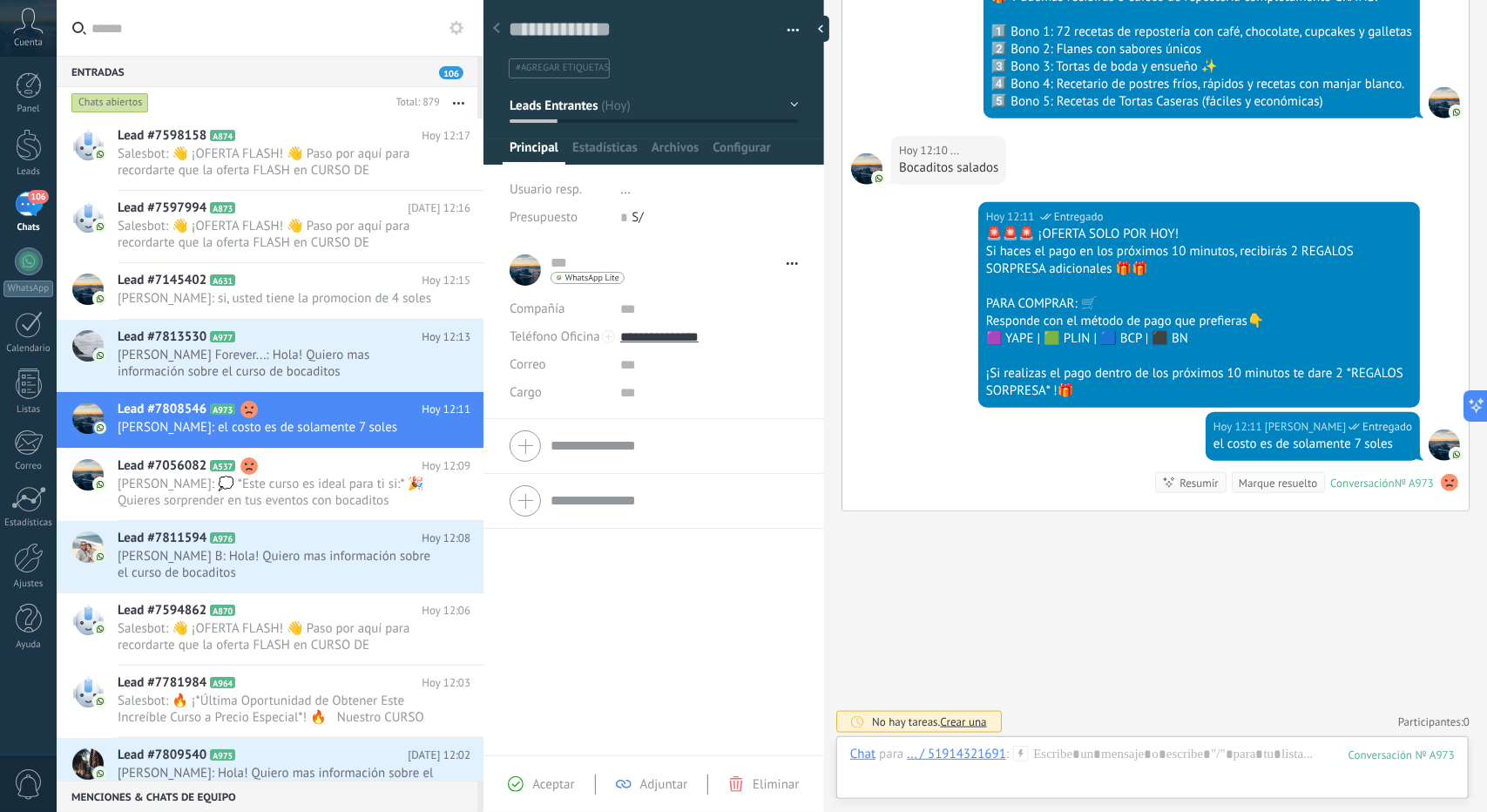
click at [580, 124] on div at bounding box center [654, 76] width 341 height 176
click at [574, 118] on div "Leads Entrantes rmk 1 rmk 2 Debate contractual Discusión de contrato Logrado co…" at bounding box center [654, 104] width 289 height 30
click at [568, 112] on button "Leads Entrantes" at bounding box center [654, 105] width 289 height 31
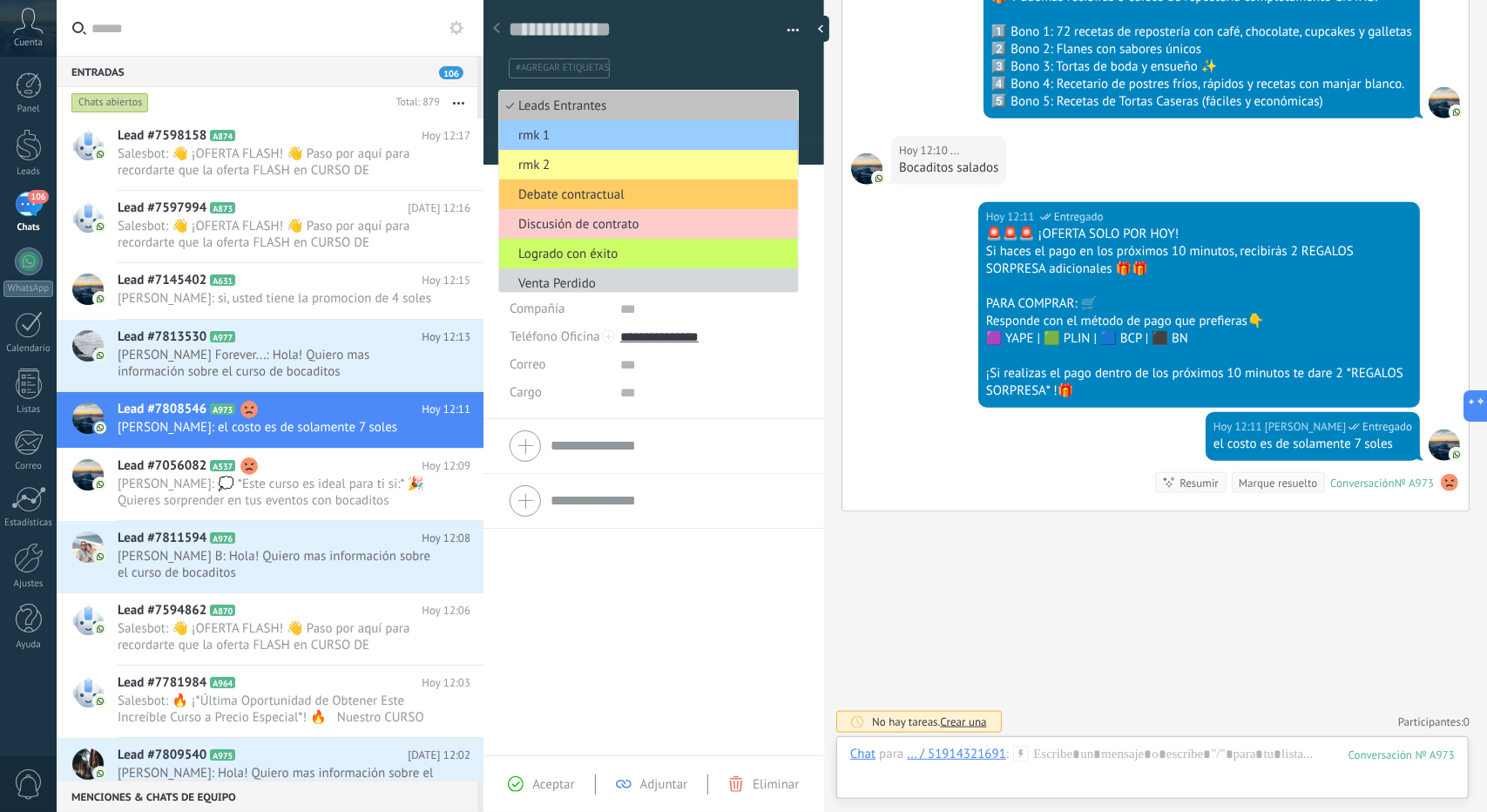
click at [611, 114] on li "Leads Entrantes" at bounding box center [648, 105] width 299 height 30
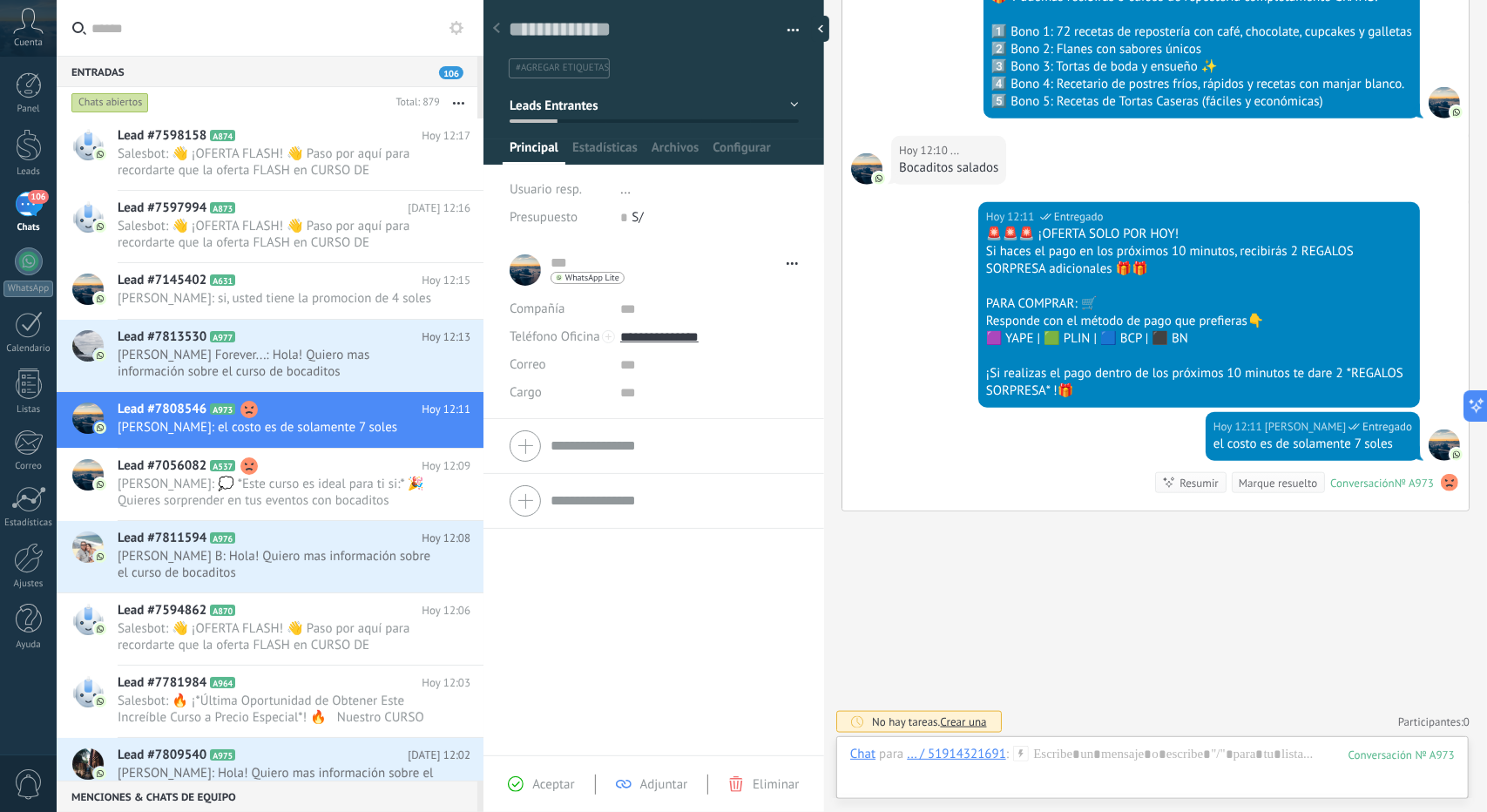
click at [606, 102] on button "Leads Entrantes" at bounding box center [654, 105] width 289 height 31
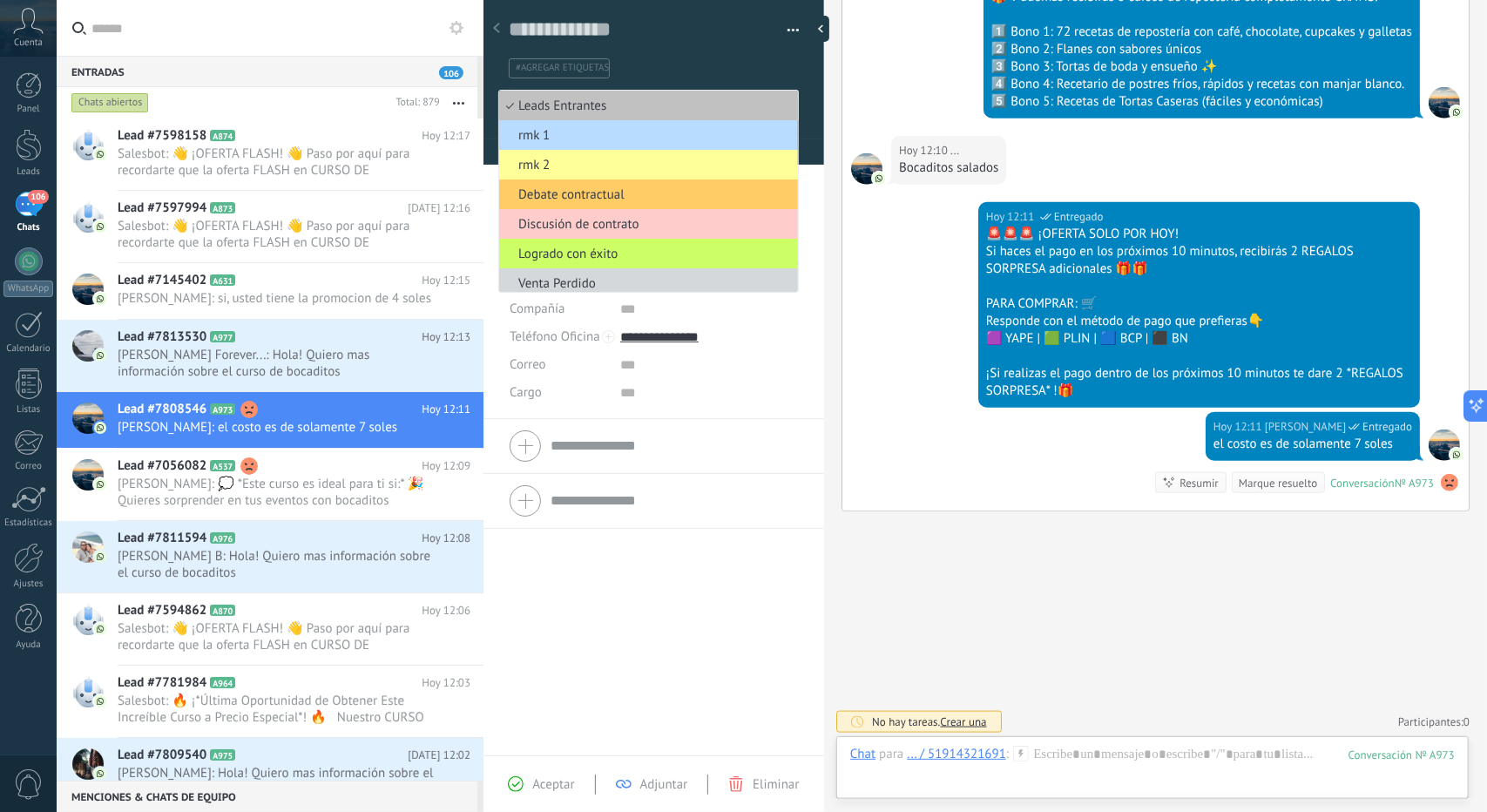
click at [599, 131] on span "rmk 1" at bounding box center [646, 135] width 294 height 16
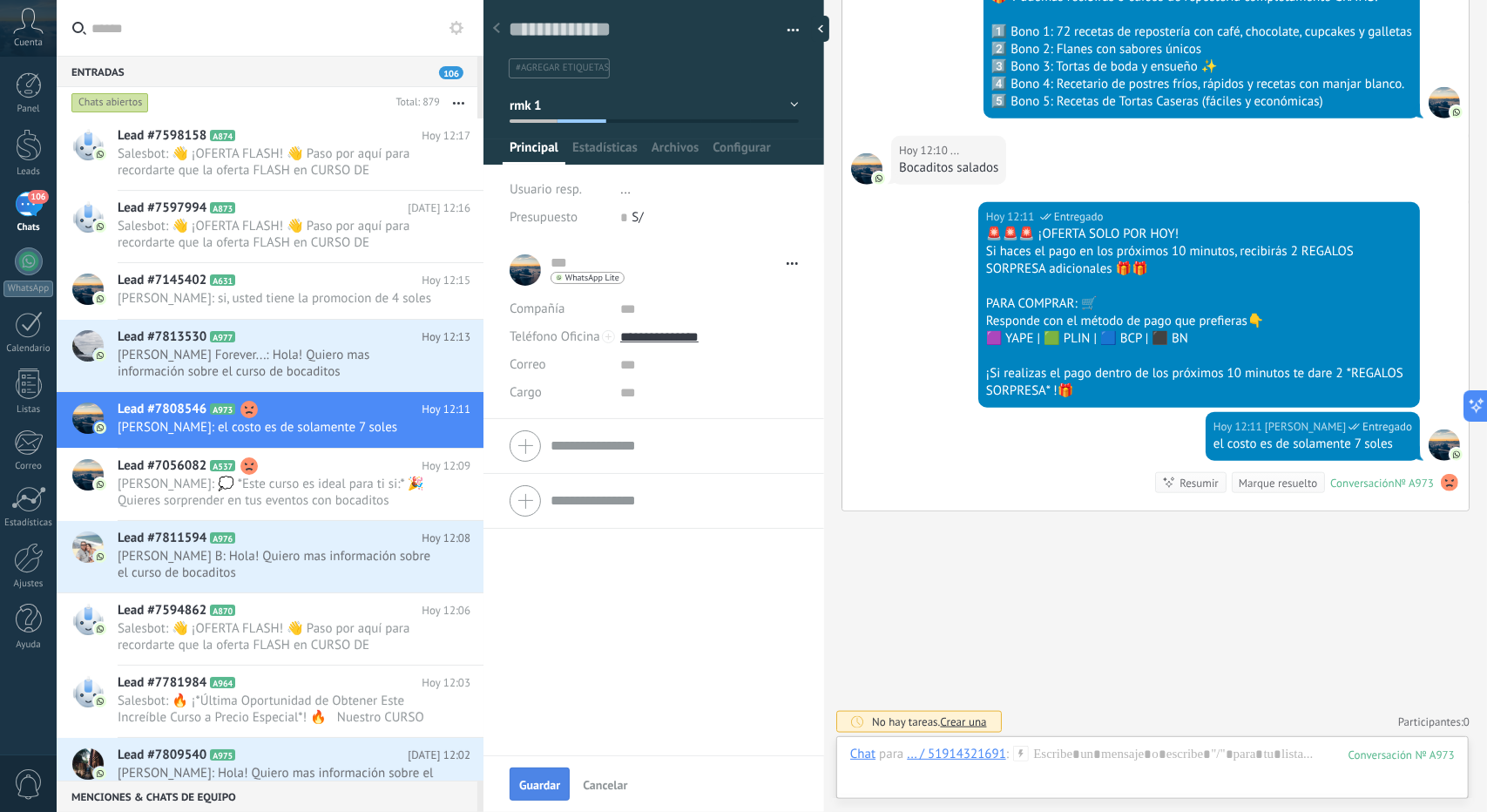
click at [545, 790] on span "Guardar" at bounding box center [539, 785] width 41 height 13
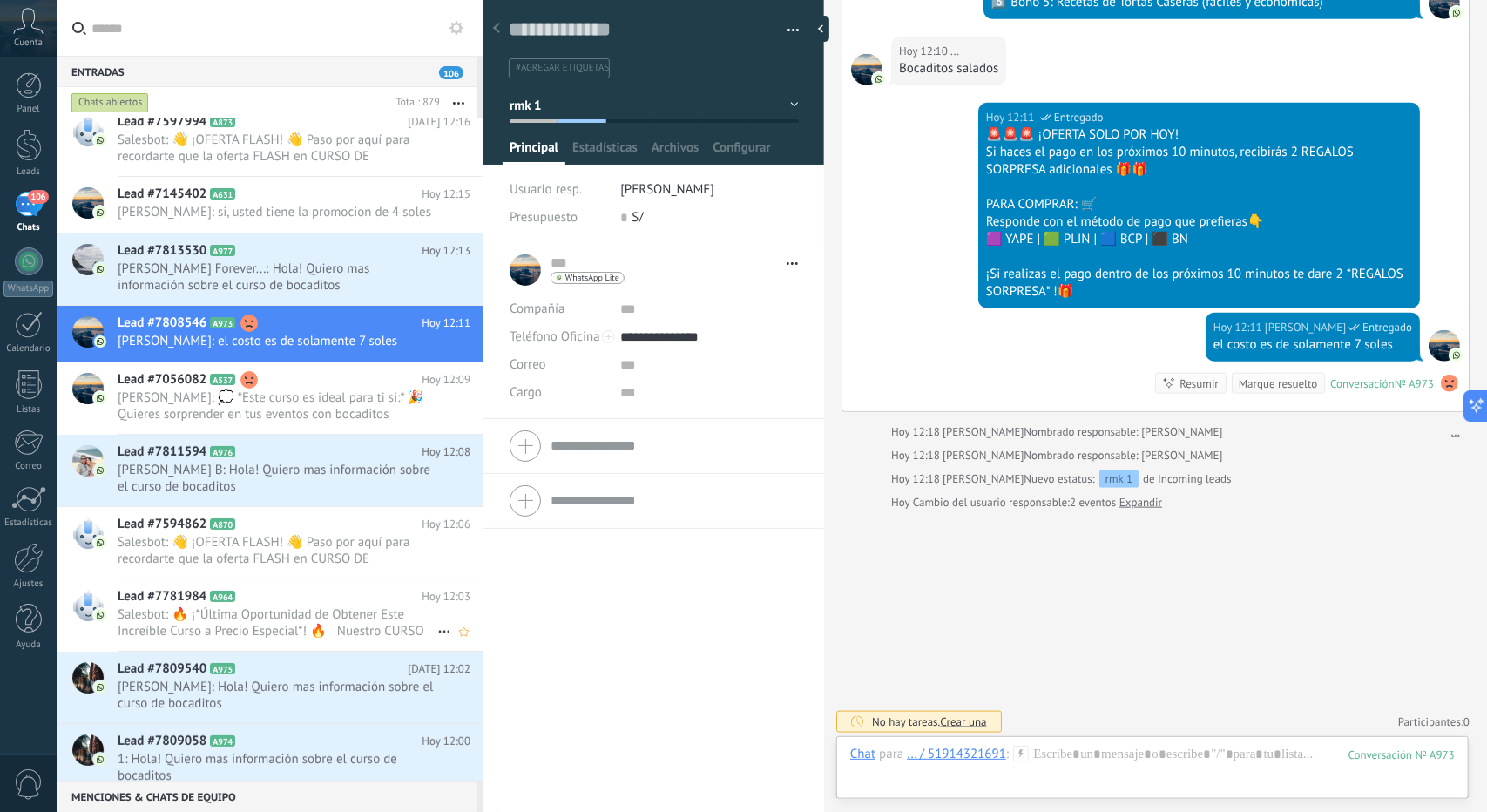
scroll to position [87, 0]
click at [251, 519] on div "Lead #7594862 A870 [DATE] 12:06 Salesbot: 👋 ¡OFERTA FLASH! 👋 Paso por aquí para…" at bounding box center [301, 543] width 366 height 72
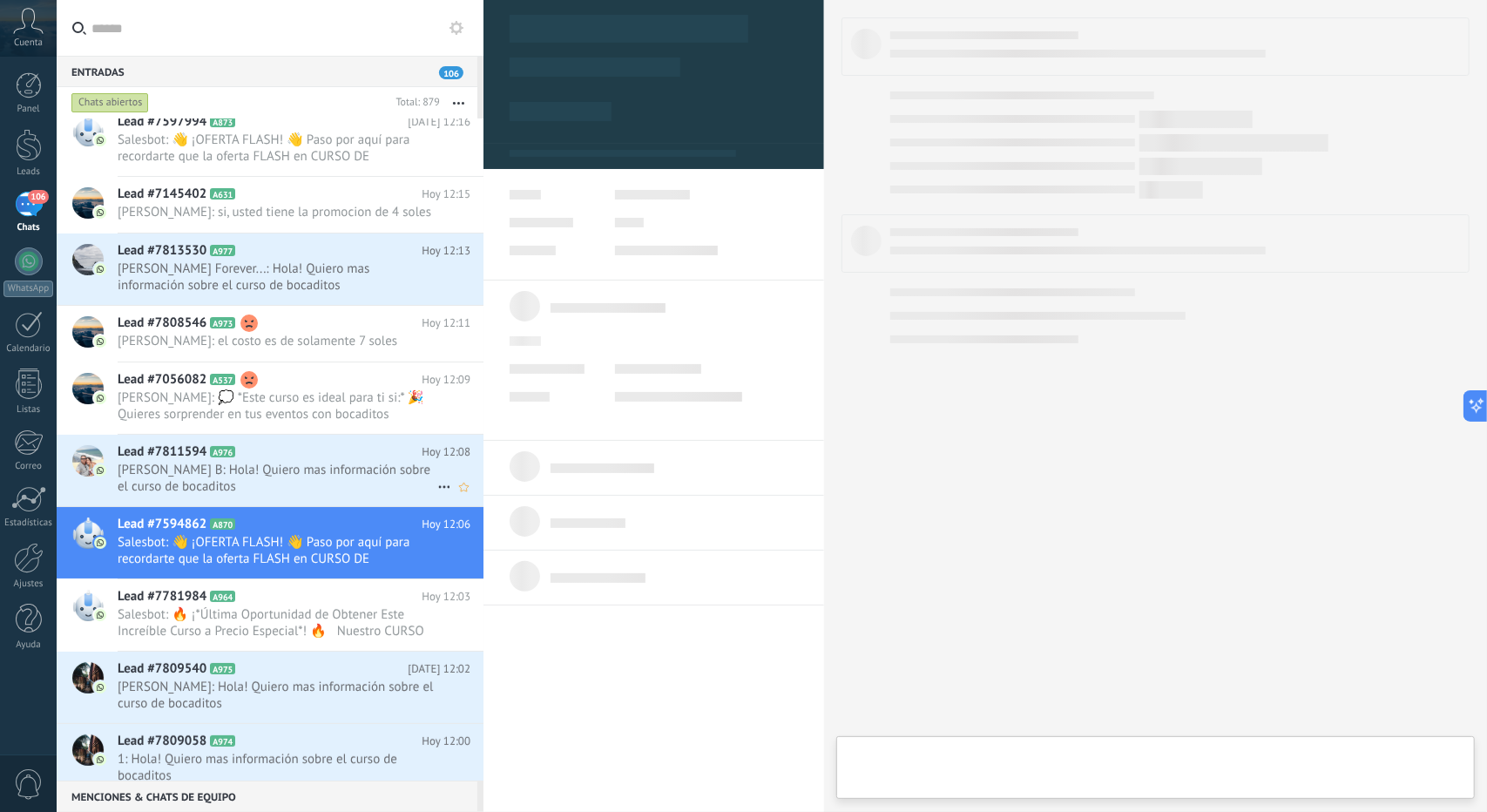
click at [272, 495] on span "[PERSON_NAME] B: Hola! Quiero mas información sobre el curso de bocaditos" at bounding box center [277, 478] width 320 height 33
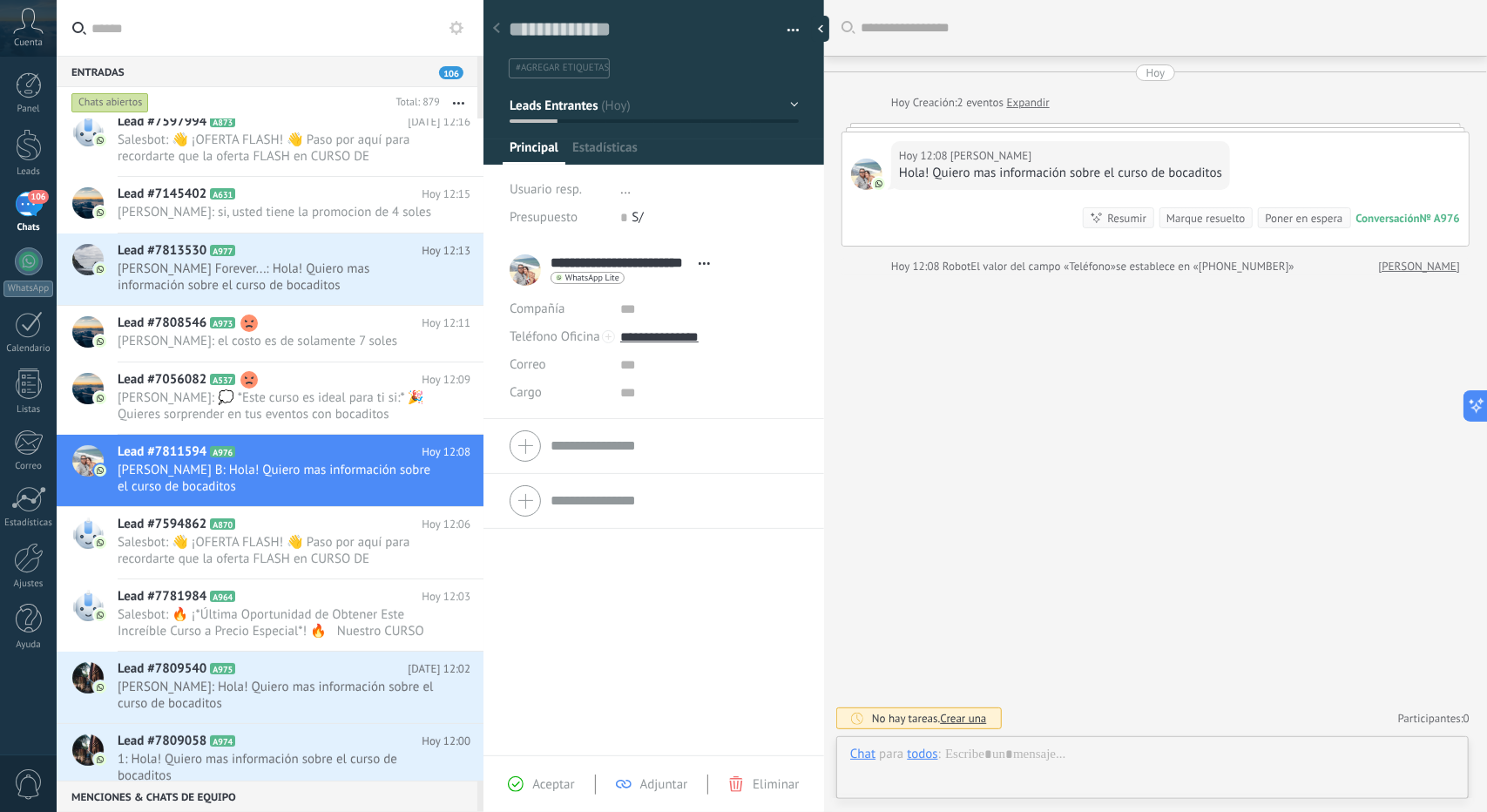
scroll to position [26, 0]
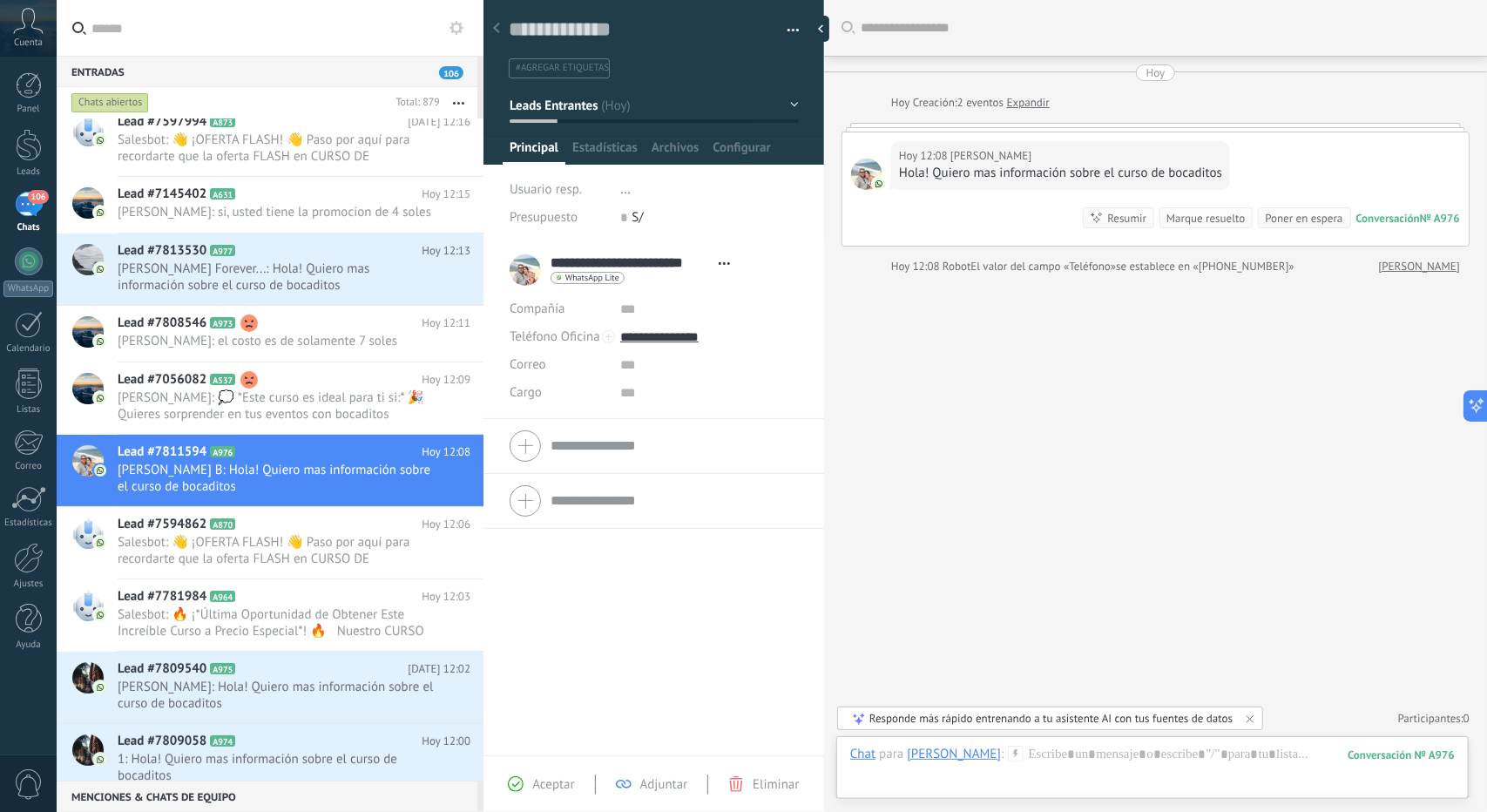
click at [951, 99] on div "[DATE] Creación: 2 eventos Expandir" at bounding box center [971, 102] width 159 height 17
click at [1030, 105] on link "Expandir" at bounding box center [1029, 102] width 43 height 17
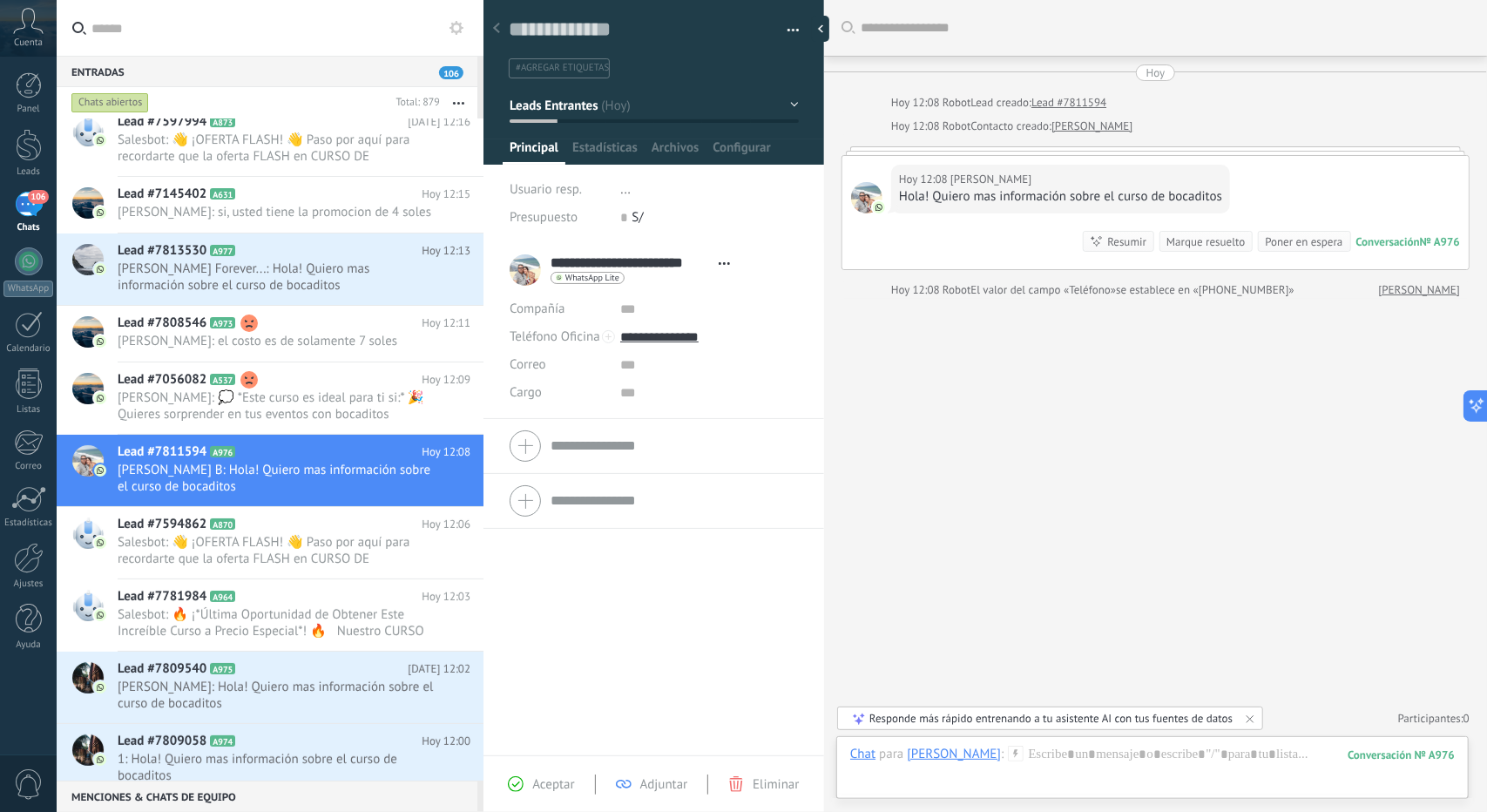
click at [1408, 283] on link "[PERSON_NAME]" at bounding box center [1420, 290] width 81 height 17
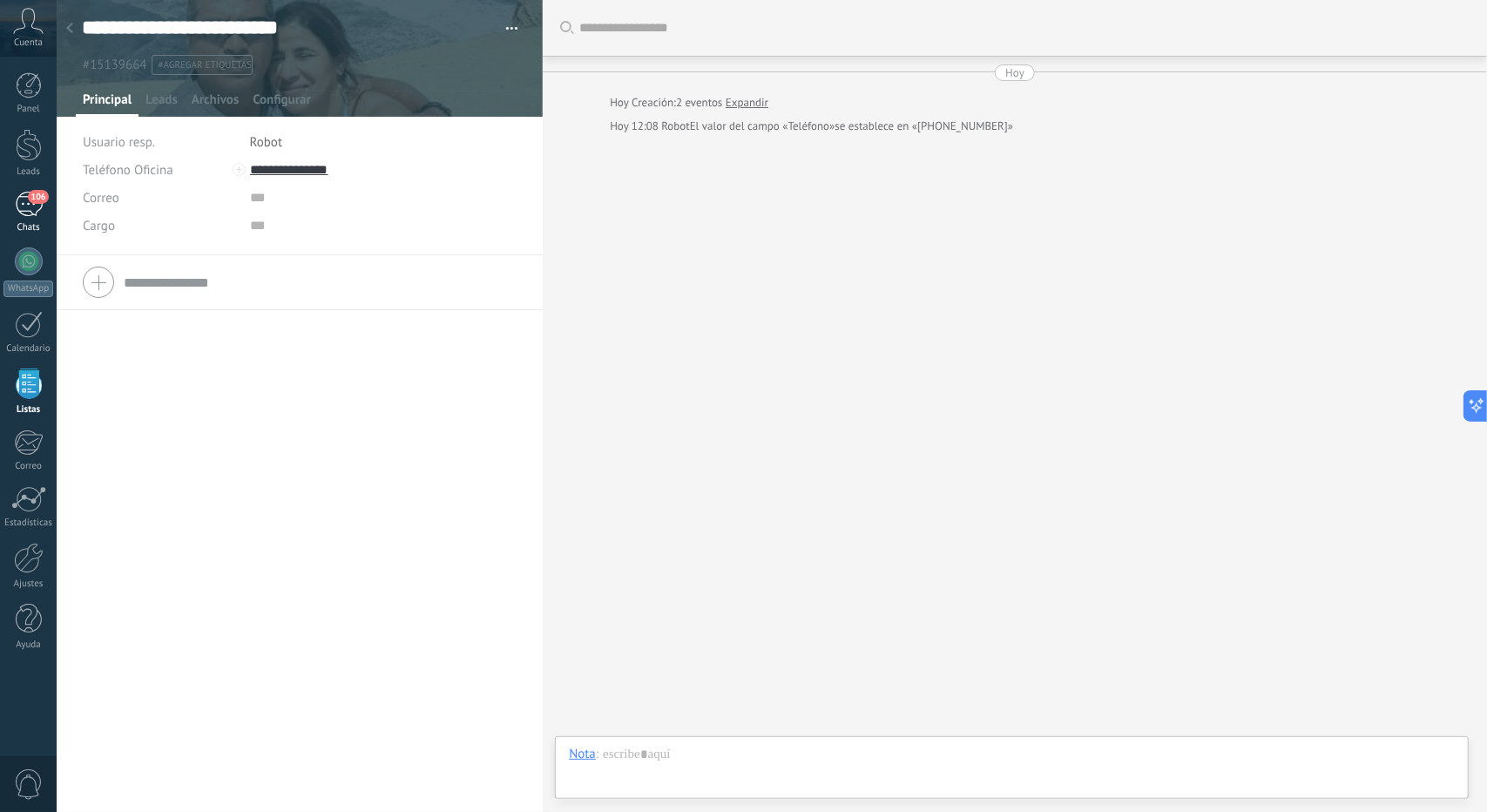
click at [21, 207] on div "106" at bounding box center [28, 204] width 28 height 25
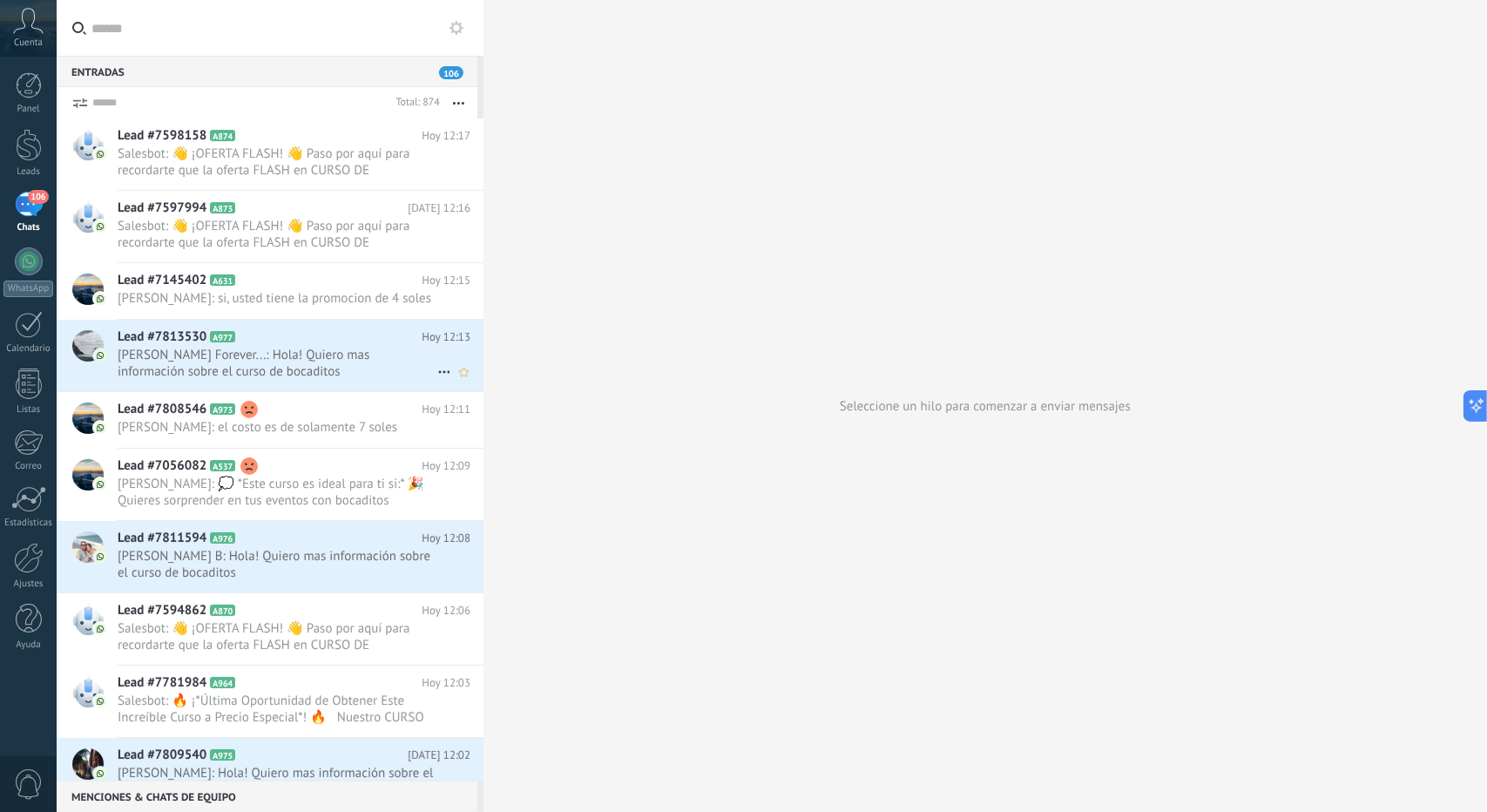
click at [246, 339] on div "Lead #7813530 A977 [DATE] 12:13 [PERSON_NAME] Forever...: Hola! Quiero mas info…" at bounding box center [301, 356] width 366 height 72
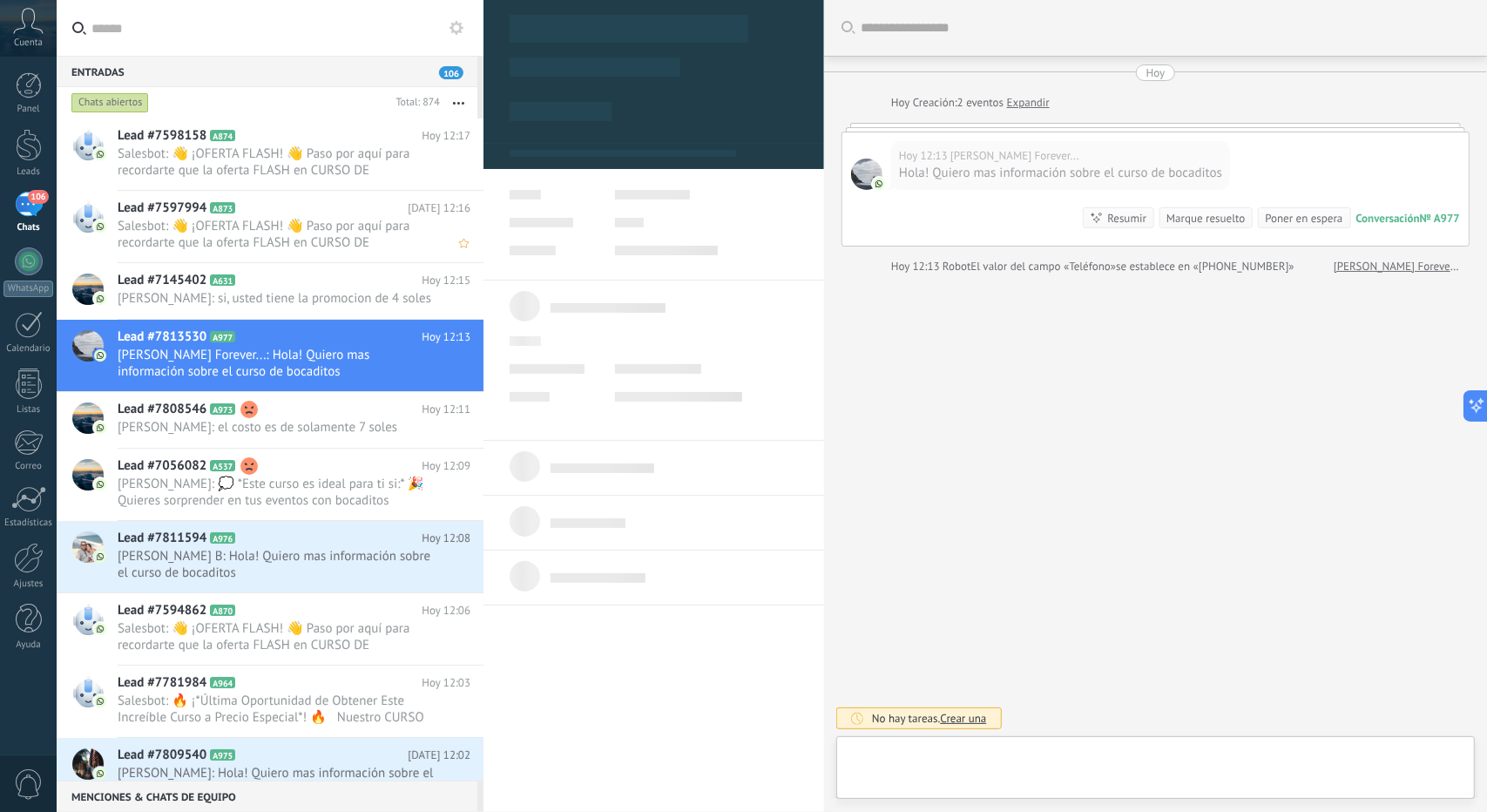
click at [235, 242] on span "Salesbot: 👋 ¡OFERTA FLASH! 👋 Paso por aquí para recordarte que la oferta FLASH …" at bounding box center [277, 234] width 320 height 33
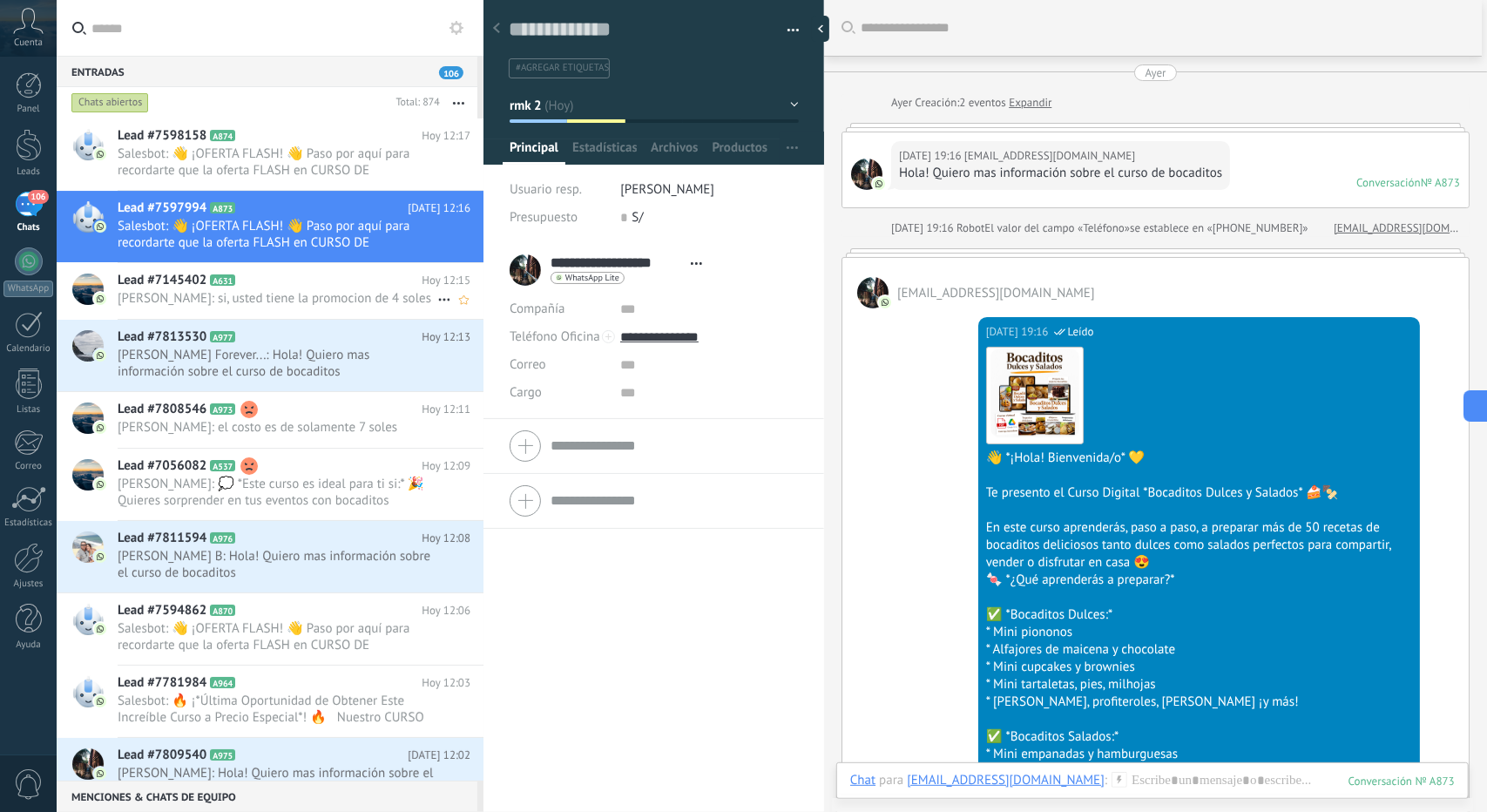
click at [317, 306] on span "[PERSON_NAME]: si, usted tiene la promocion de 4 soles" at bounding box center [277, 298] width 320 height 16
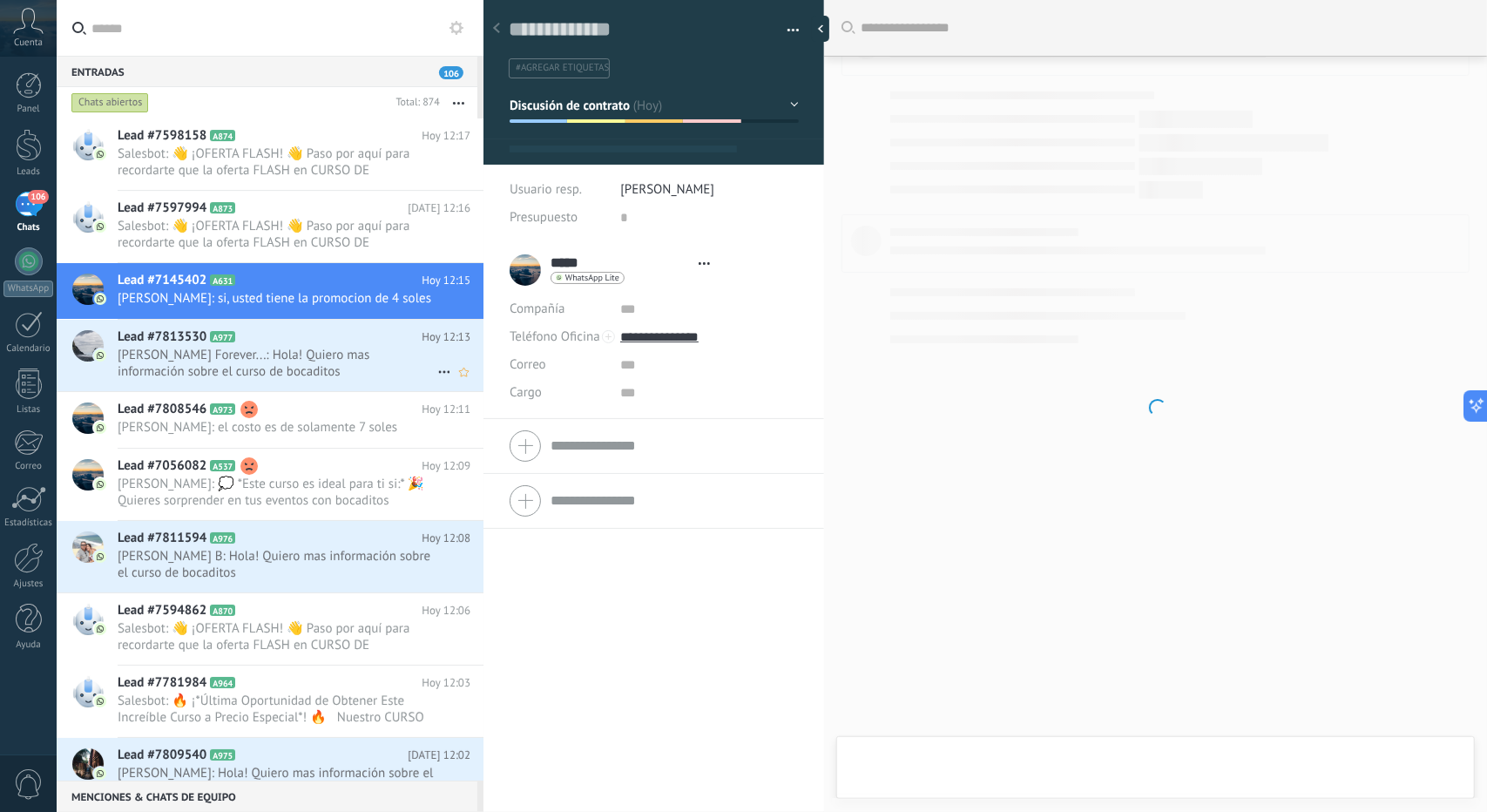
scroll to position [26, 0]
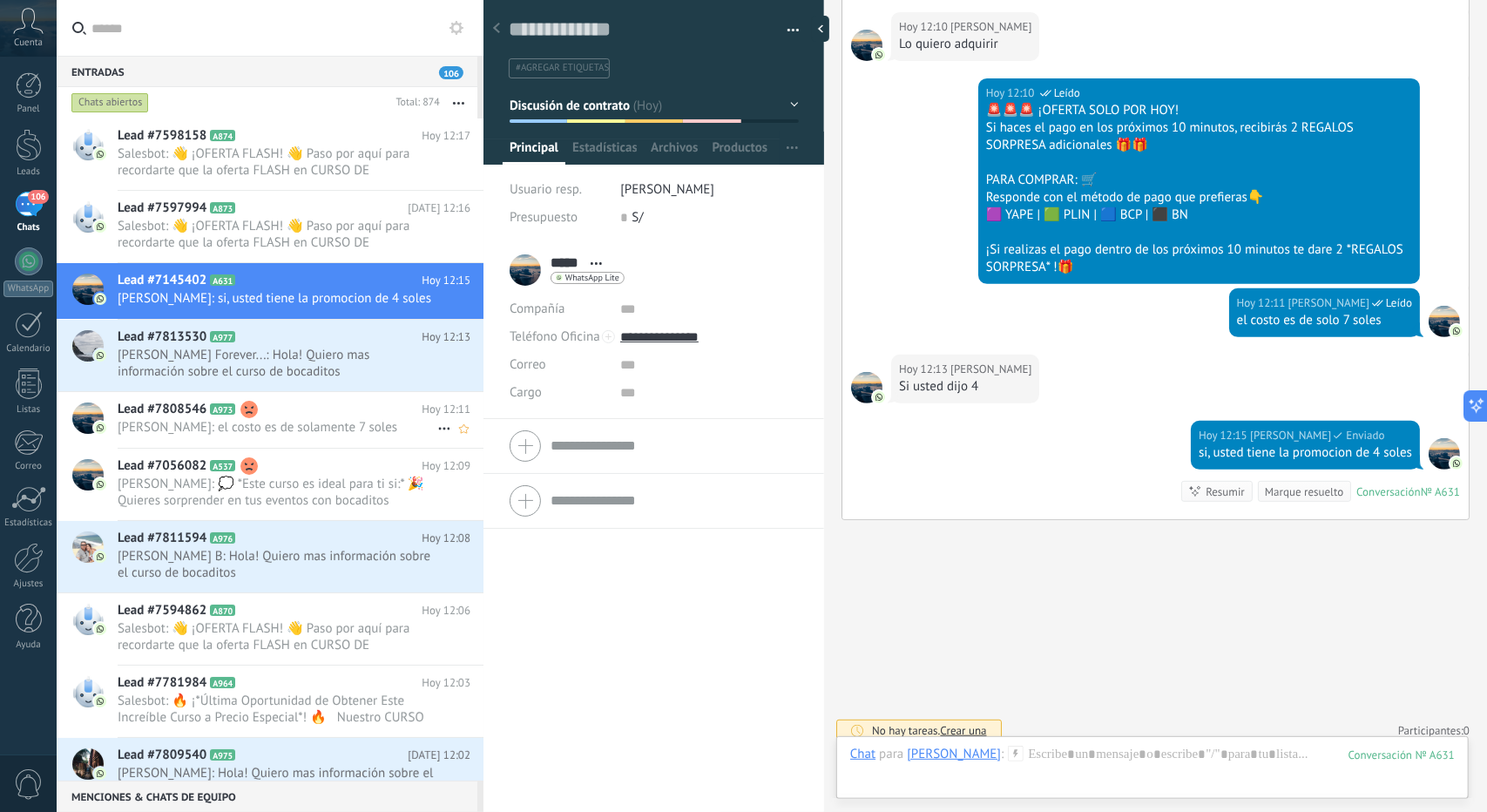
click at [187, 410] on div "Lead #7808546 A973 [DATE] 12:11 [PERSON_NAME]: el costo es de solamente 7 soles" at bounding box center [301, 420] width 366 height 55
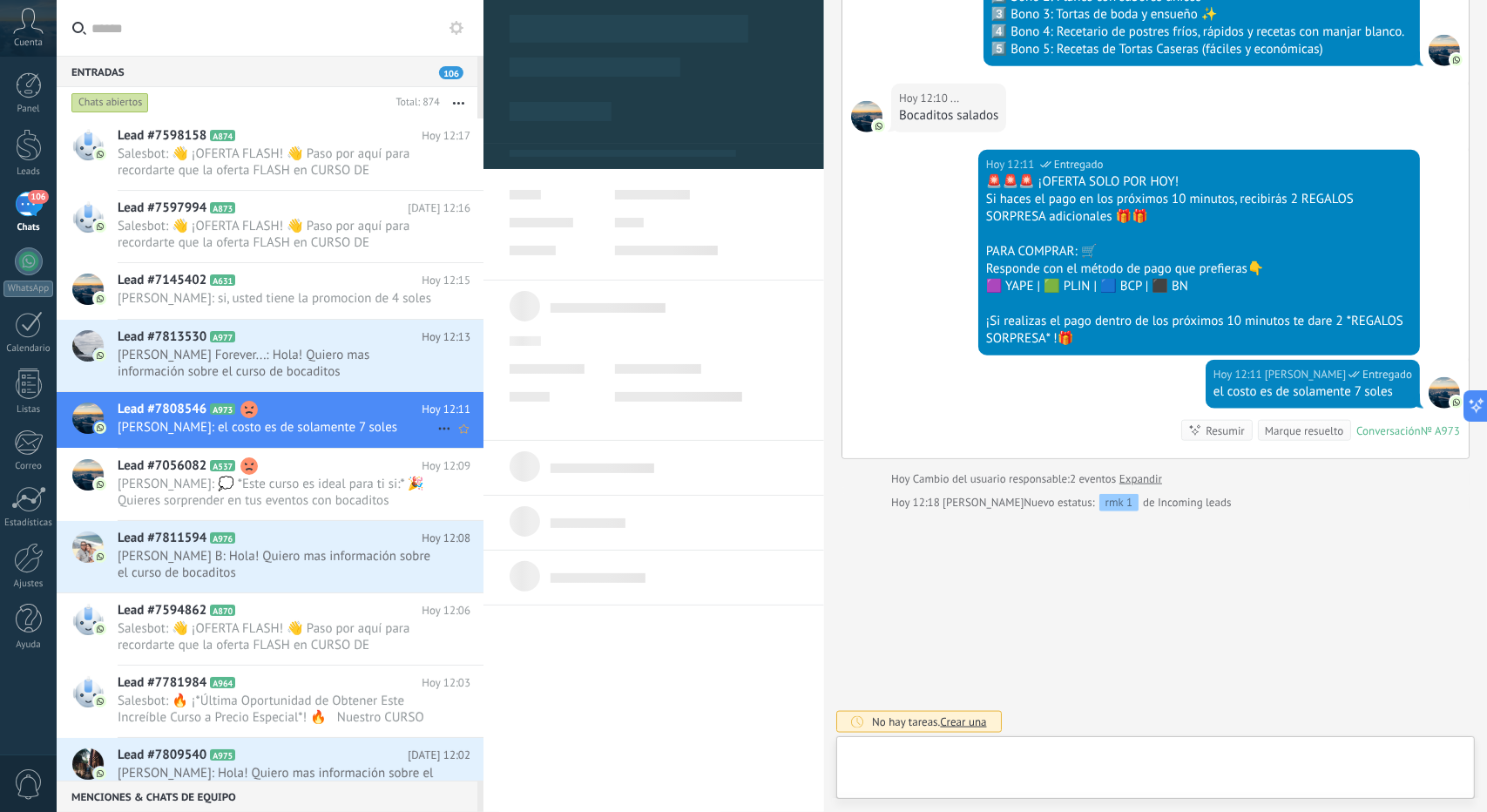
scroll to position [26, 0]
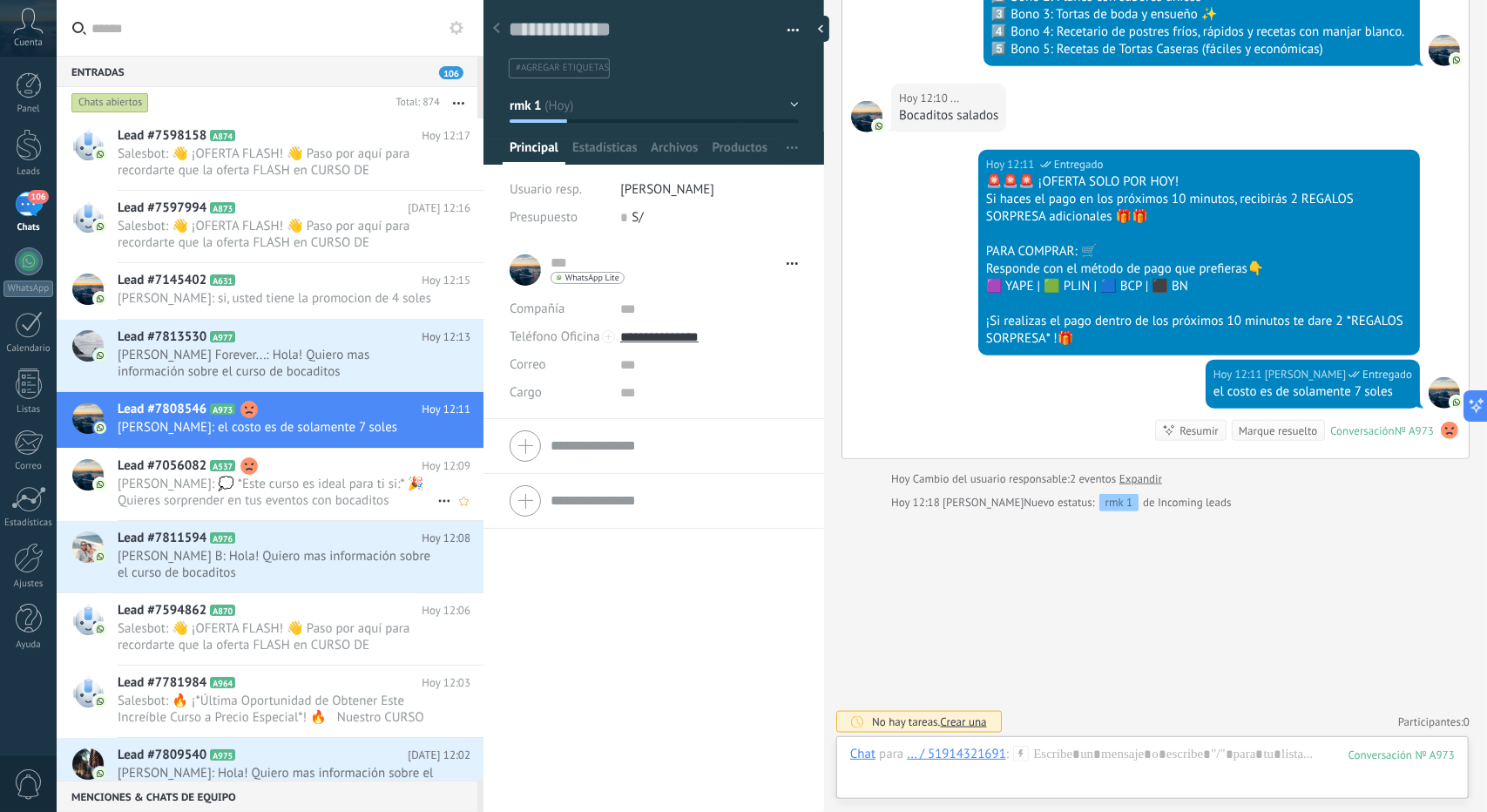
click at [194, 494] on span "[PERSON_NAME]: 💭 *Este curso es ideal para ti si:* 🎉 Quieres sorprender en tus …" at bounding box center [277, 492] width 320 height 33
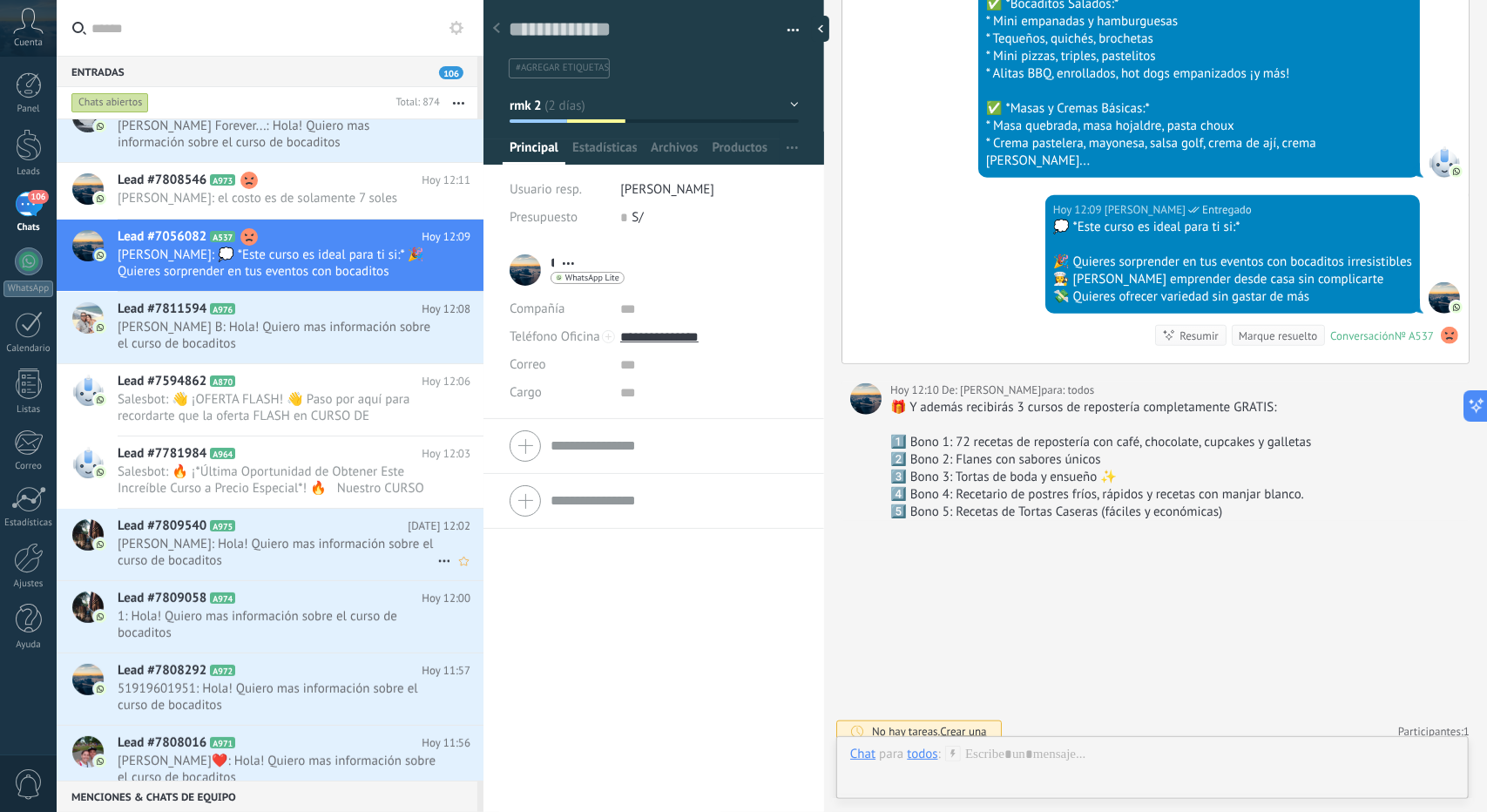
scroll to position [87, 0]
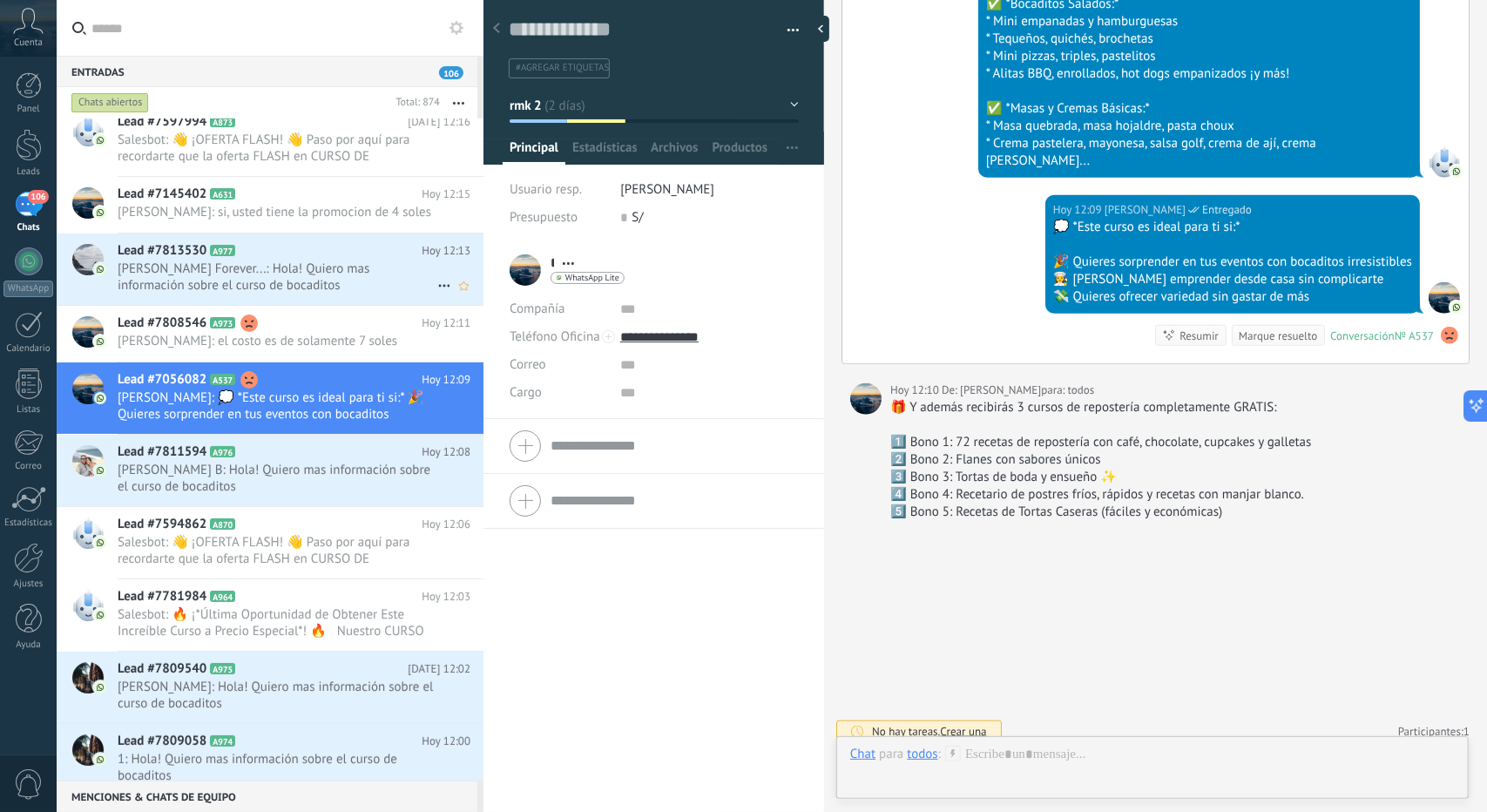
click at [261, 304] on div "Lead #7813530 A977 [DATE] 12:13 [PERSON_NAME] Forever...: Hola! Quiero mas info…" at bounding box center [301, 270] width 366 height 72
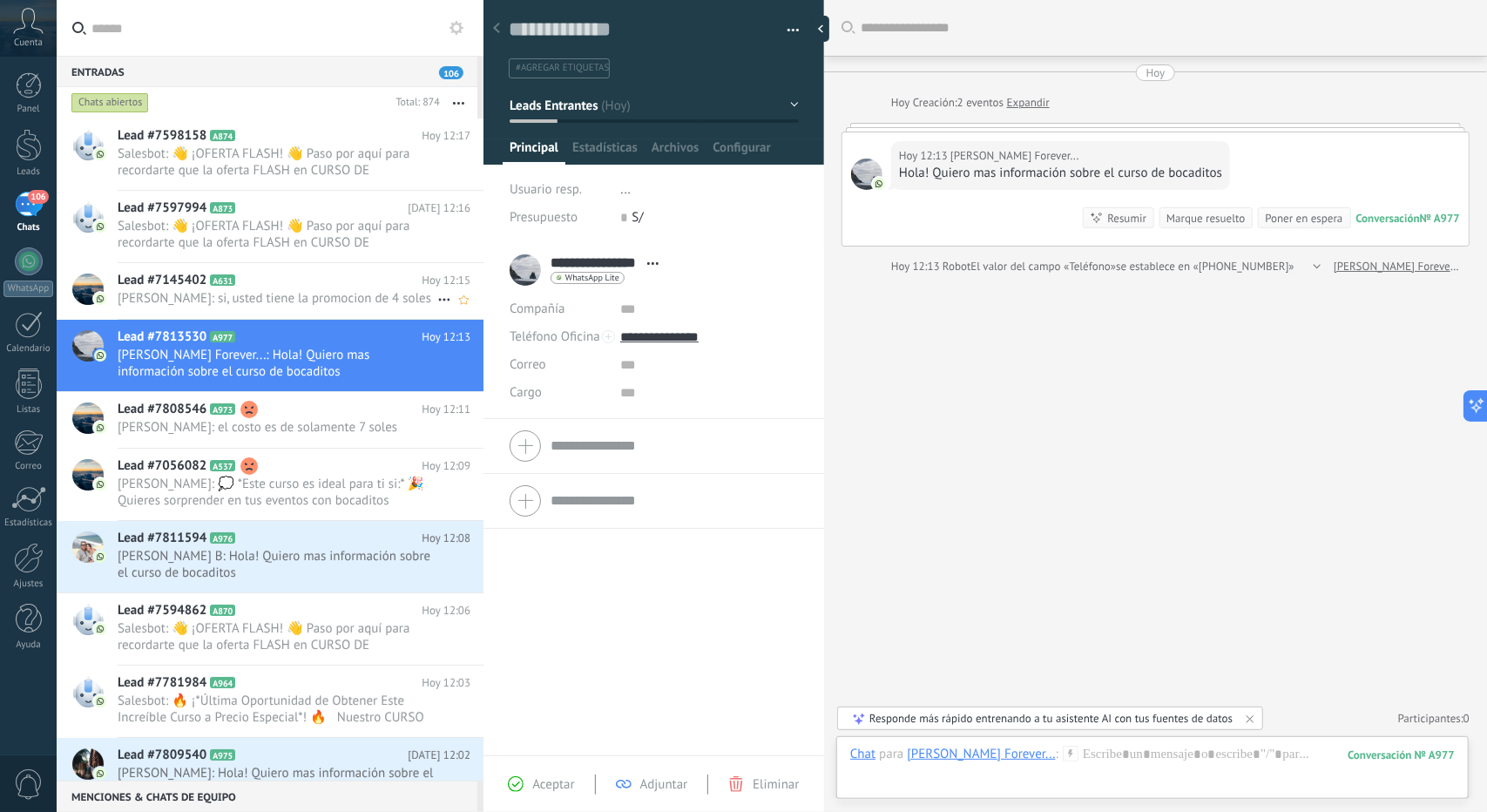
drag, startPoint x: 256, startPoint y: 287, endPoint x: 248, endPoint y: 296, distance: 12.0
click at [256, 288] on icon at bounding box center [249, 280] width 17 height 17
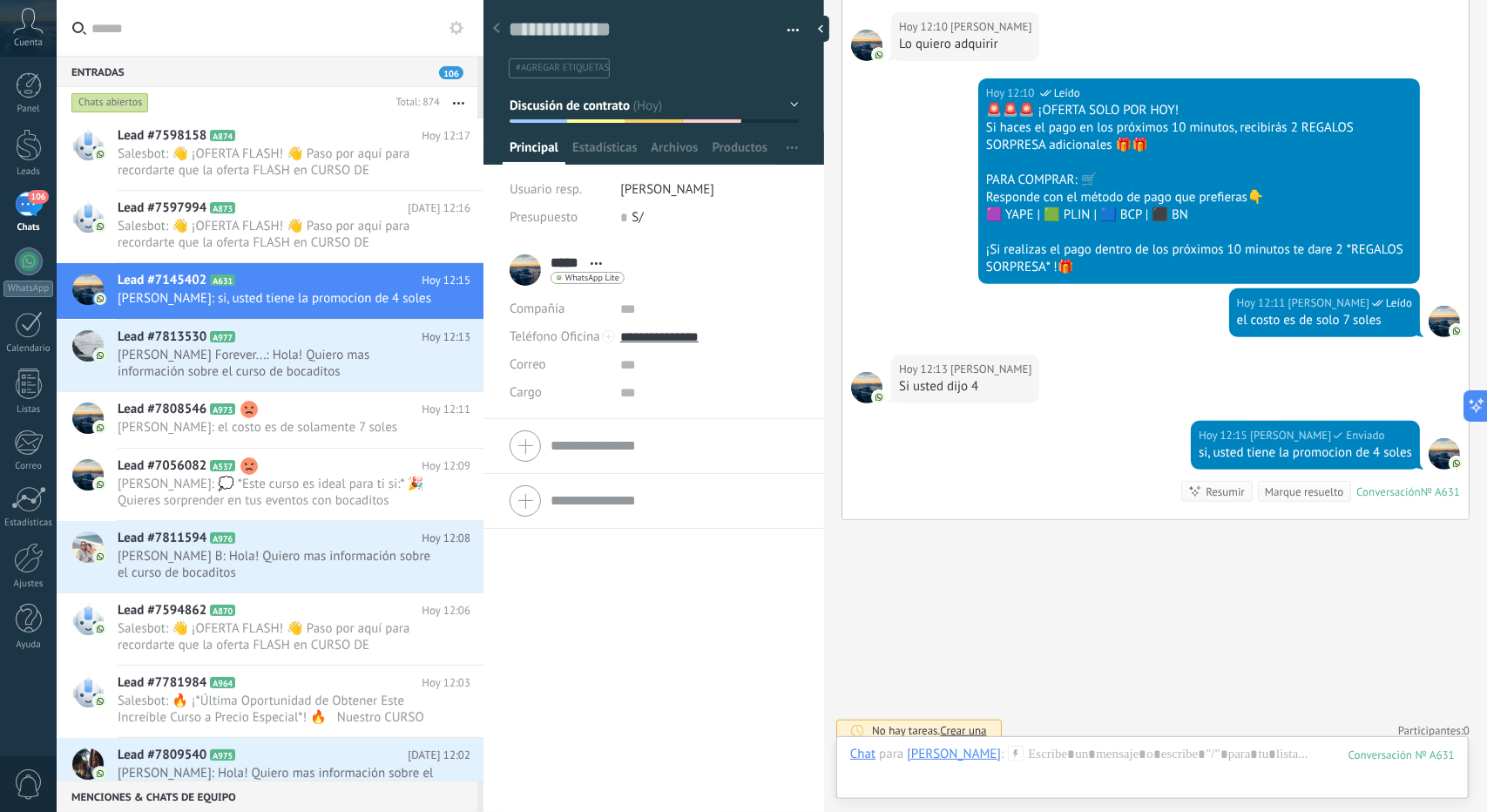
drag, startPoint x: 187, startPoint y: 90, endPoint x: 191, endPoint y: 98, distance: 8.9
click at [187, 93] on div "Chats abiertos" at bounding box center [228, 102] width 321 height 31
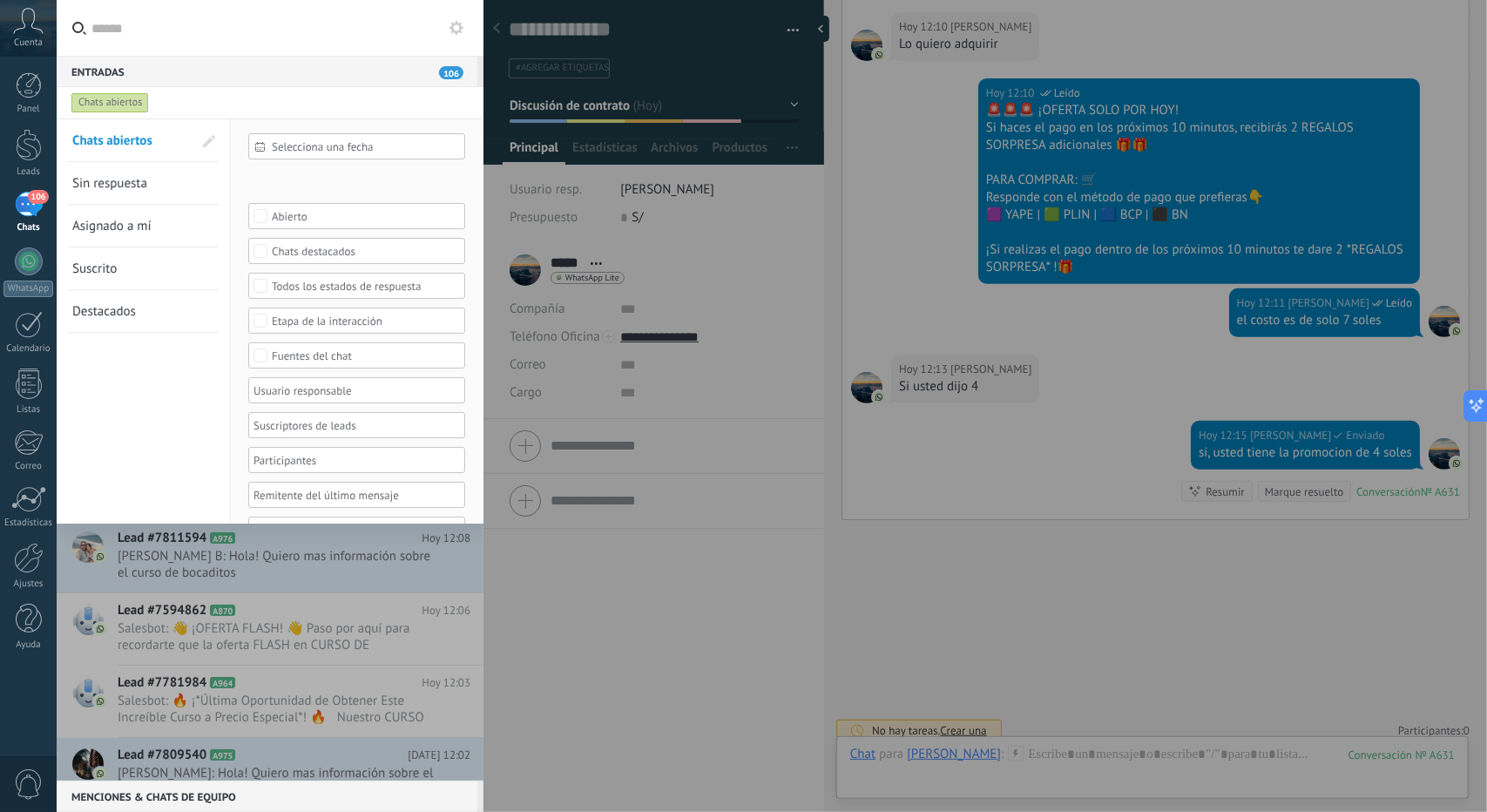
click at [146, 720] on div at bounding box center [271, 450] width 427 height 662
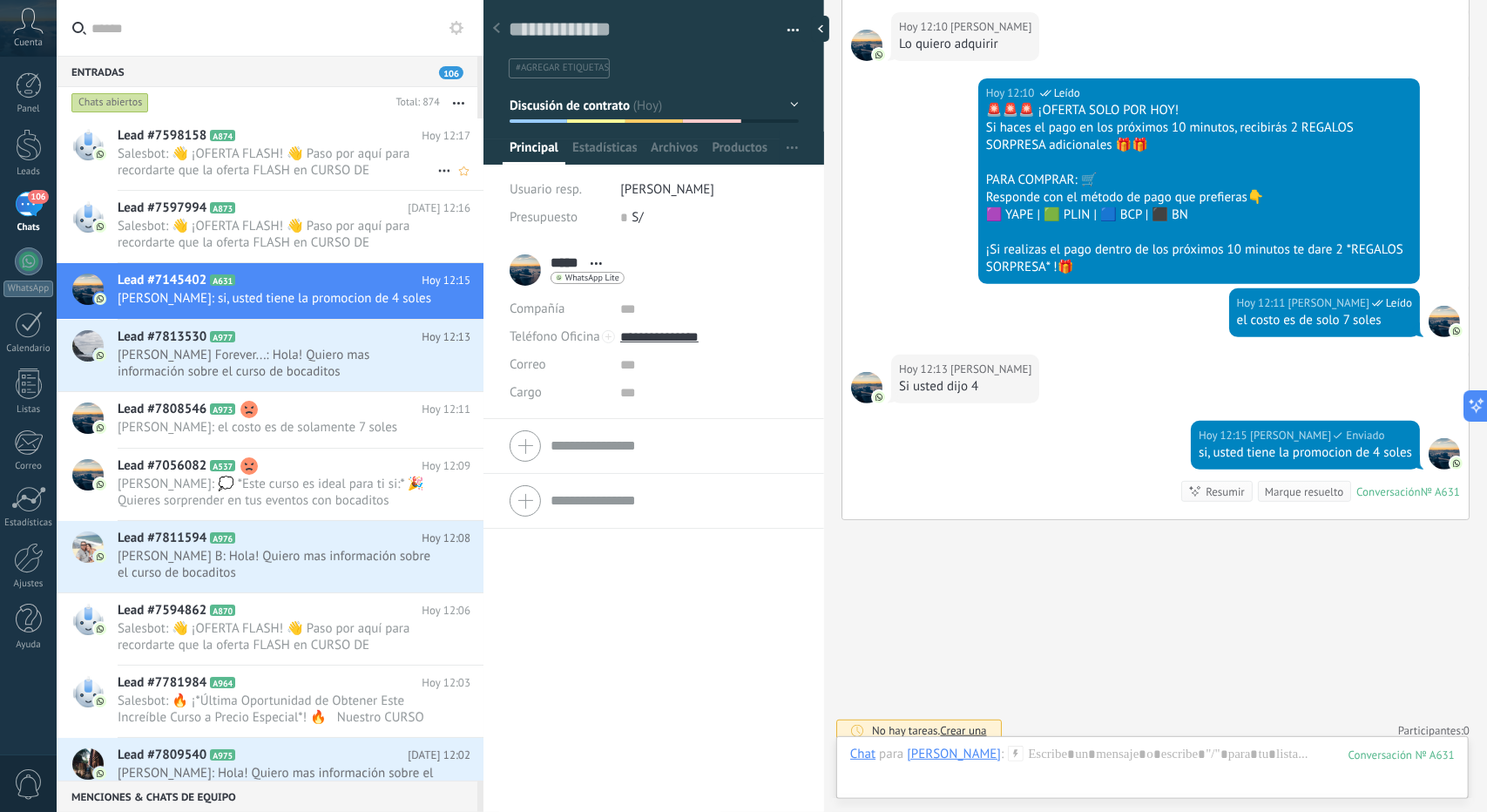
click at [225, 159] on span "Salesbot: 👋 ¡OFERTA FLASH! 👋 Paso por aquí para recordarte que la oferta FLASH …" at bounding box center [277, 162] width 320 height 33
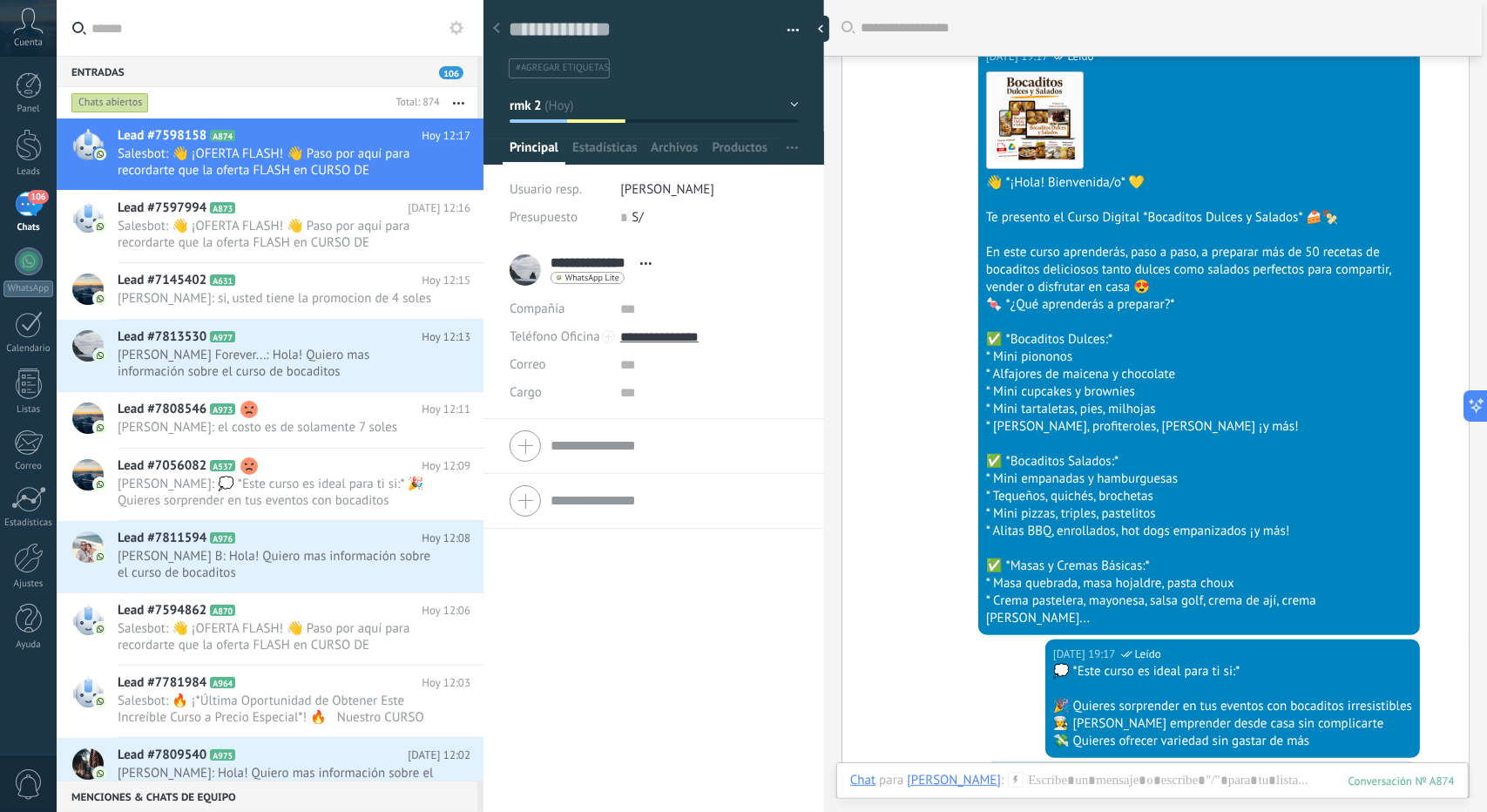
scroll to position [282, 0]
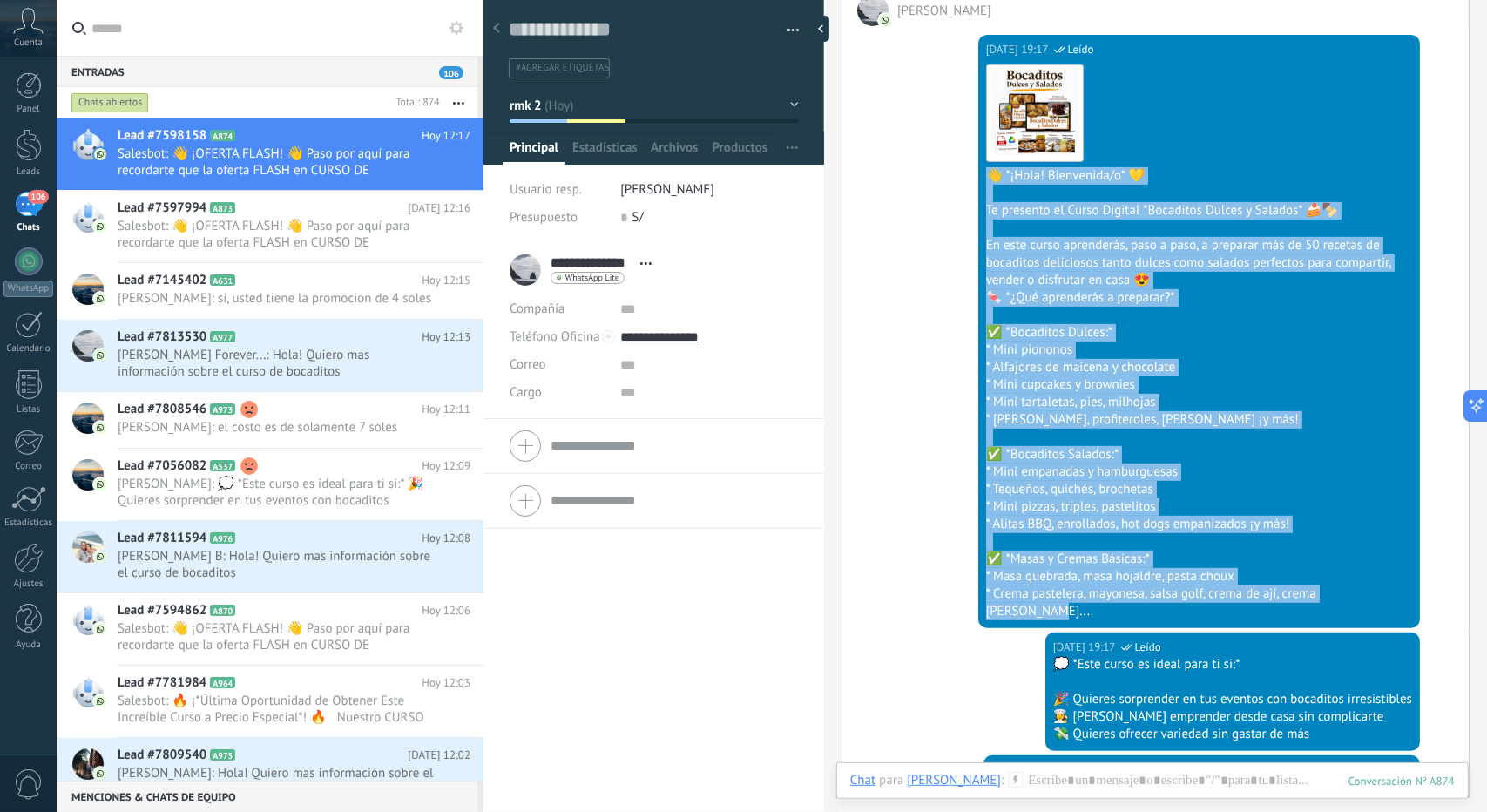
drag, startPoint x: 1387, startPoint y: 595, endPoint x: 986, endPoint y: 163, distance: 589.4
click at [986, 163] on div "Descargar 👋 *¡Hola! Bienvenida/o* 💛 Te presento el Curso Digital *Bocaditos Dul…" at bounding box center [1199, 338] width 426 height 562
copy div "👋 *¡Hola! Bienvenida/o* 💛 Te presento el Curso Digital *Bocaditos Dulces y Sala…"
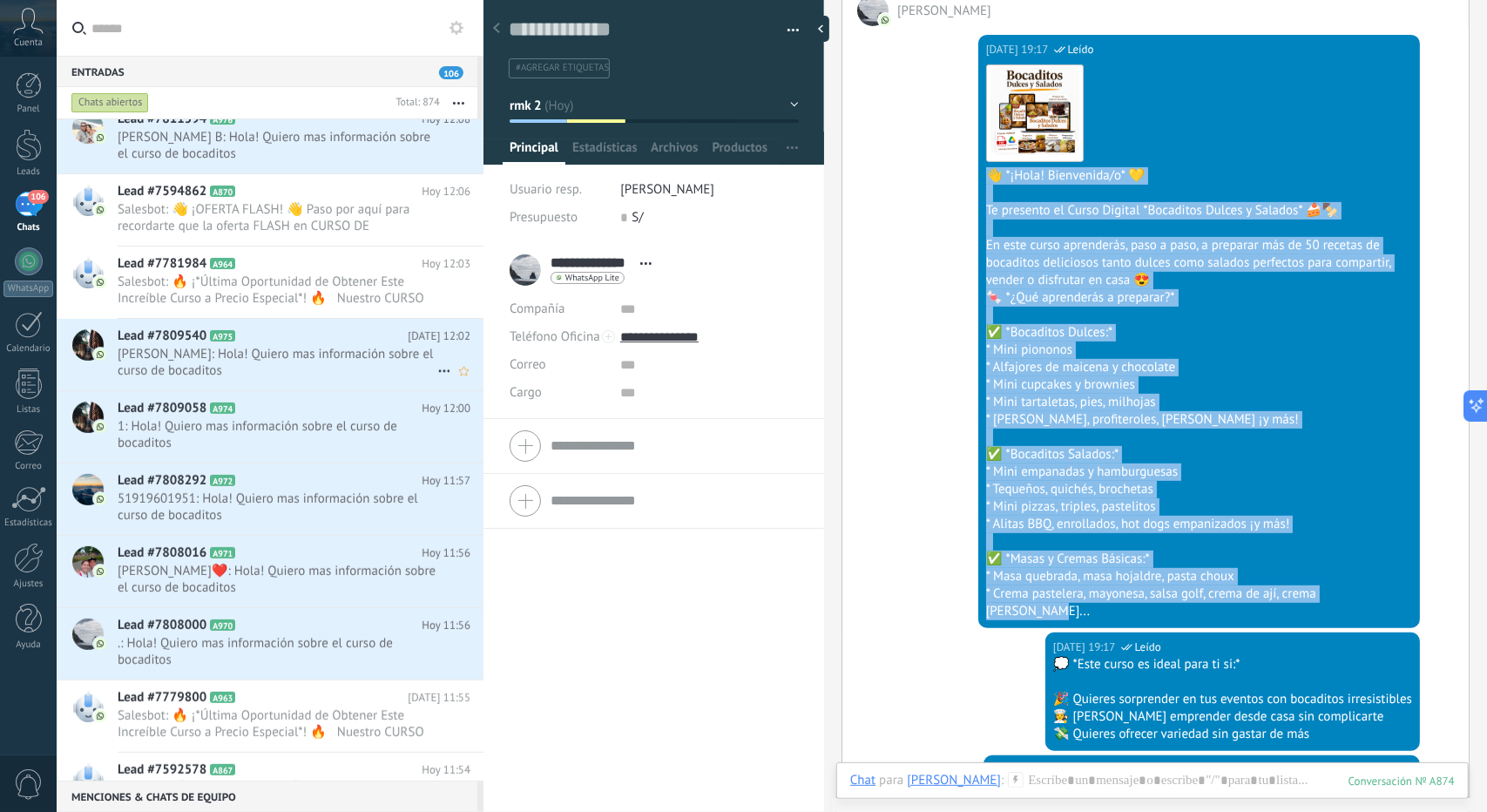
click at [256, 374] on span "[PERSON_NAME]: Hola! Quiero mas información sobre el curso de bocaditos" at bounding box center [277, 362] width 320 height 33
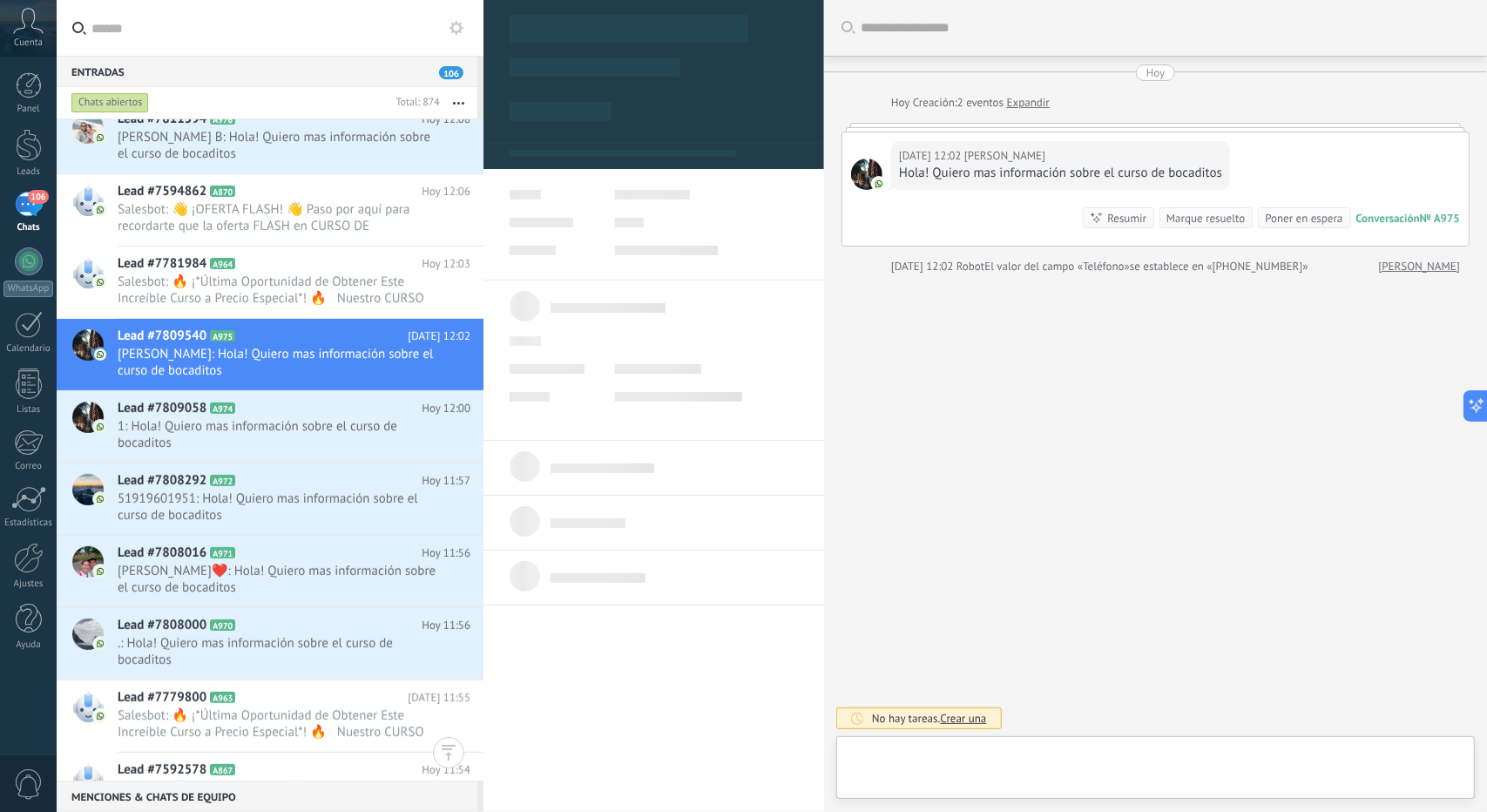
type textarea "**********"
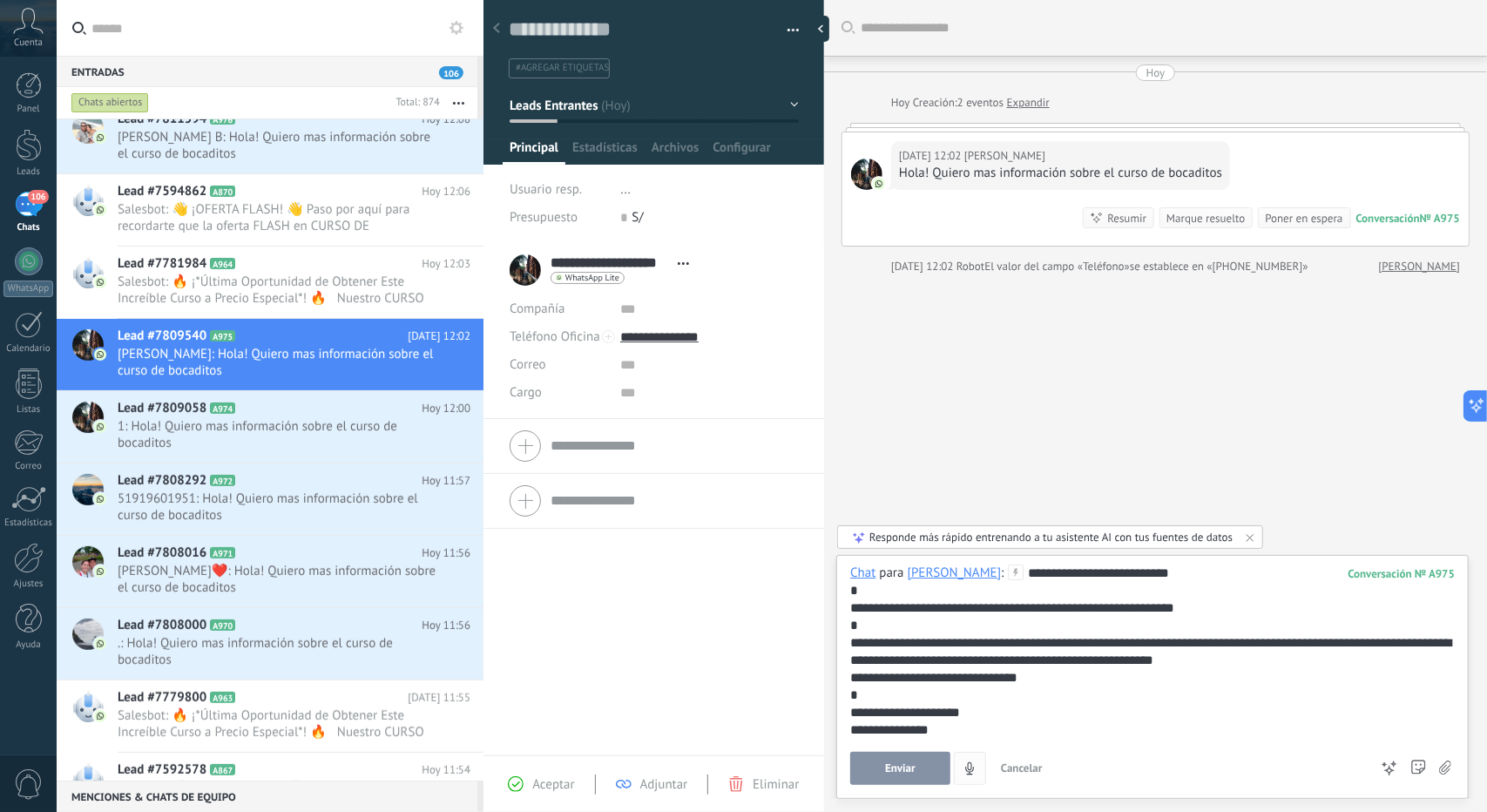
click at [910, 766] on span "Enviar" at bounding box center [901, 768] width 31 height 13
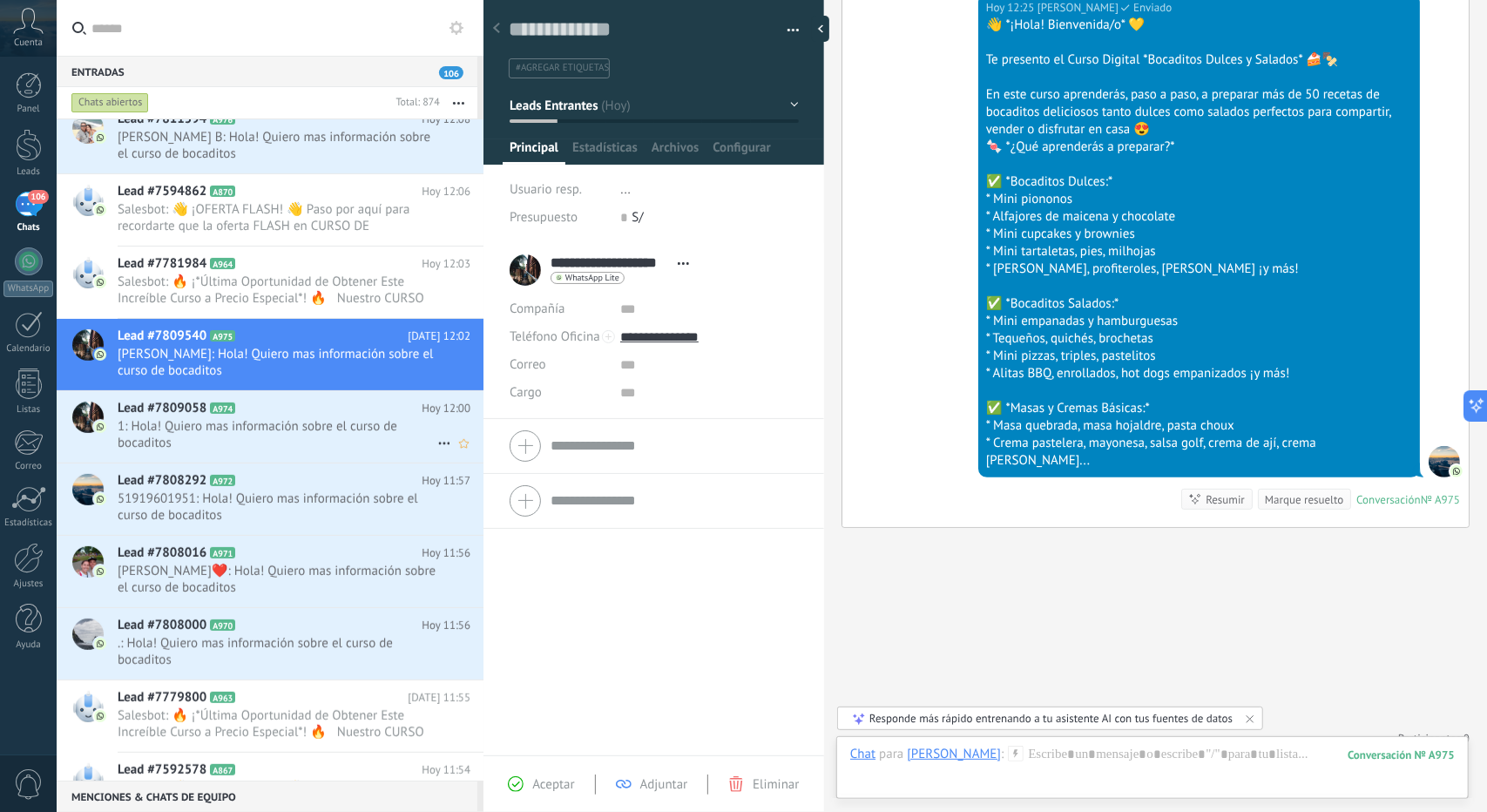
click at [275, 437] on span "1: Hola! Quiero mas información sobre el curso de bocaditos" at bounding box center [277, 435] width 320 height 33
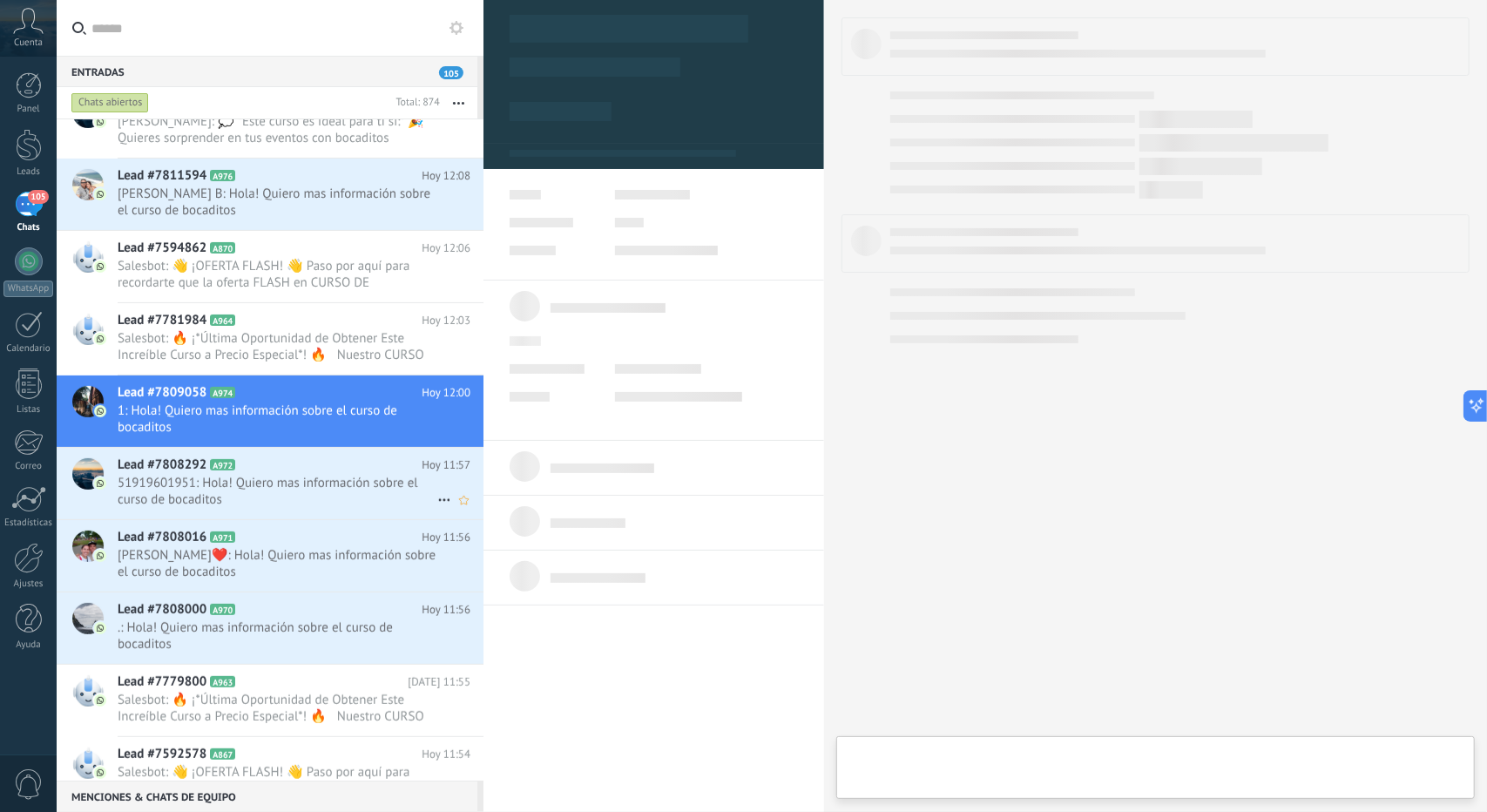
type textarea "**********"
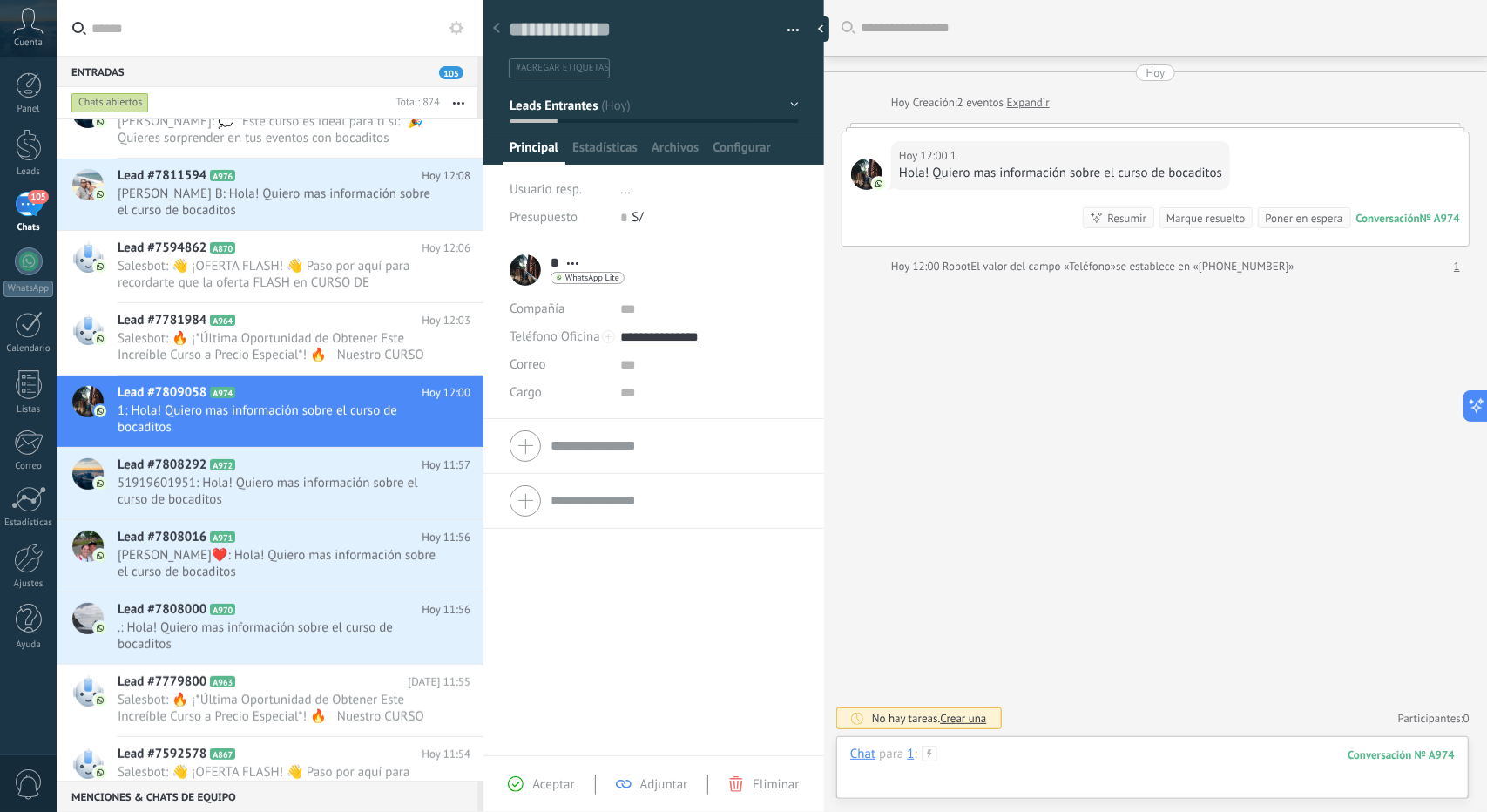
drag, startPoint x: 1034, startPoint y: 774, endPoint x: 1072, endPoint y: 796, distance: 43.9
click at [1072, 794] on div at bounding box center [1152, 771] width 604 height 52
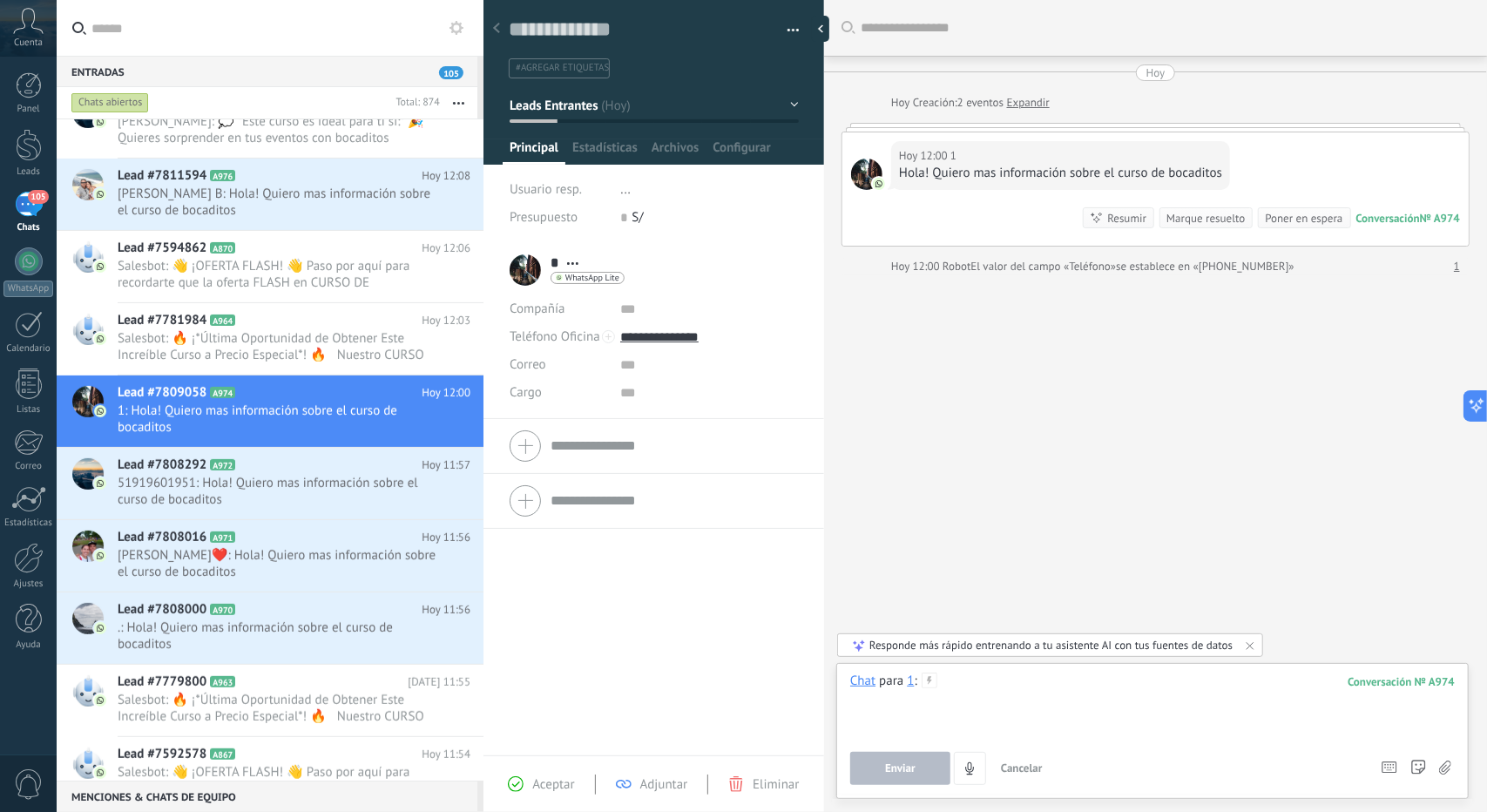
paste div
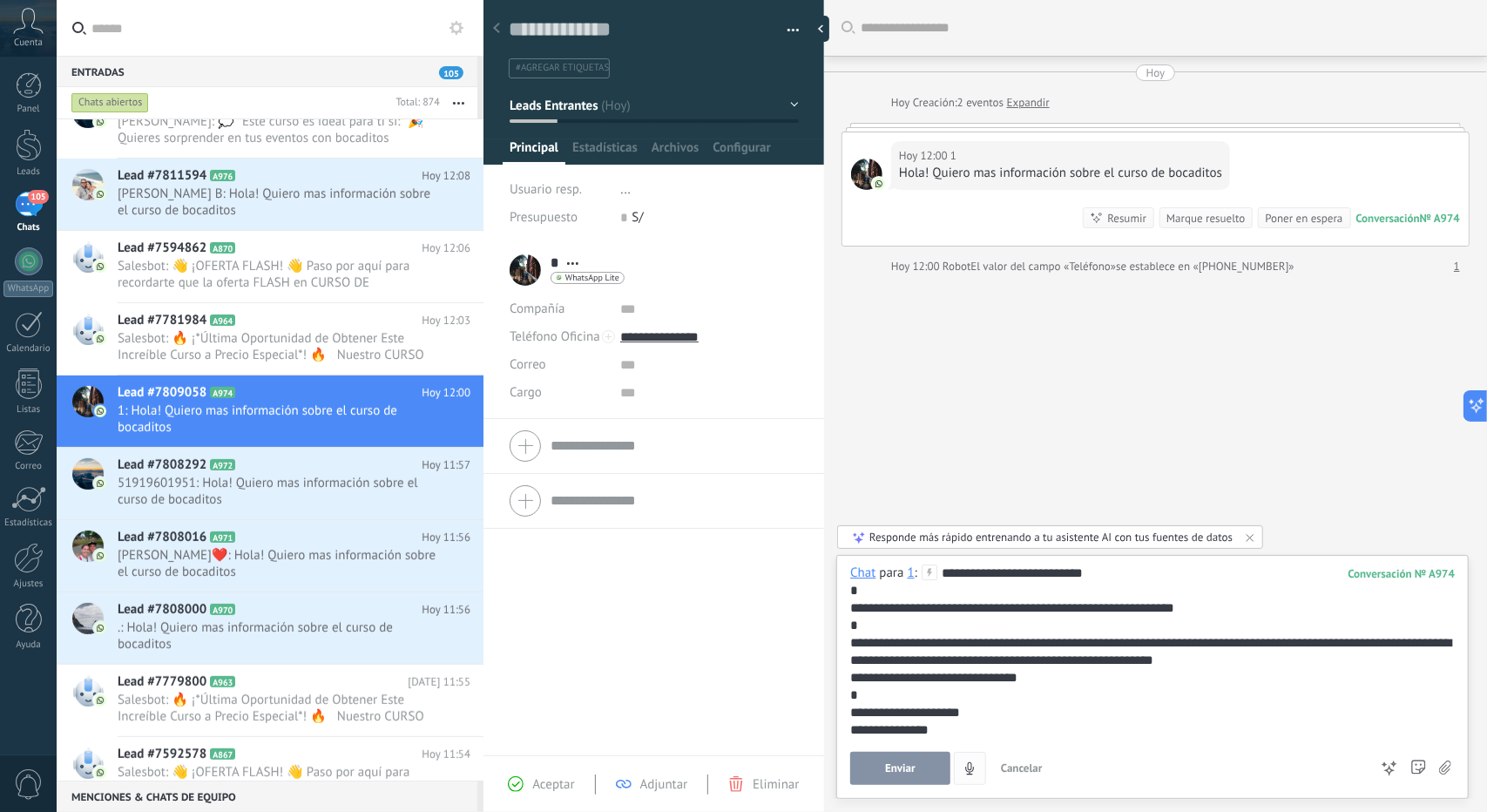
click at [915, 768] on button "Enviar" at bounding box center [901, 768] width 101 height 33
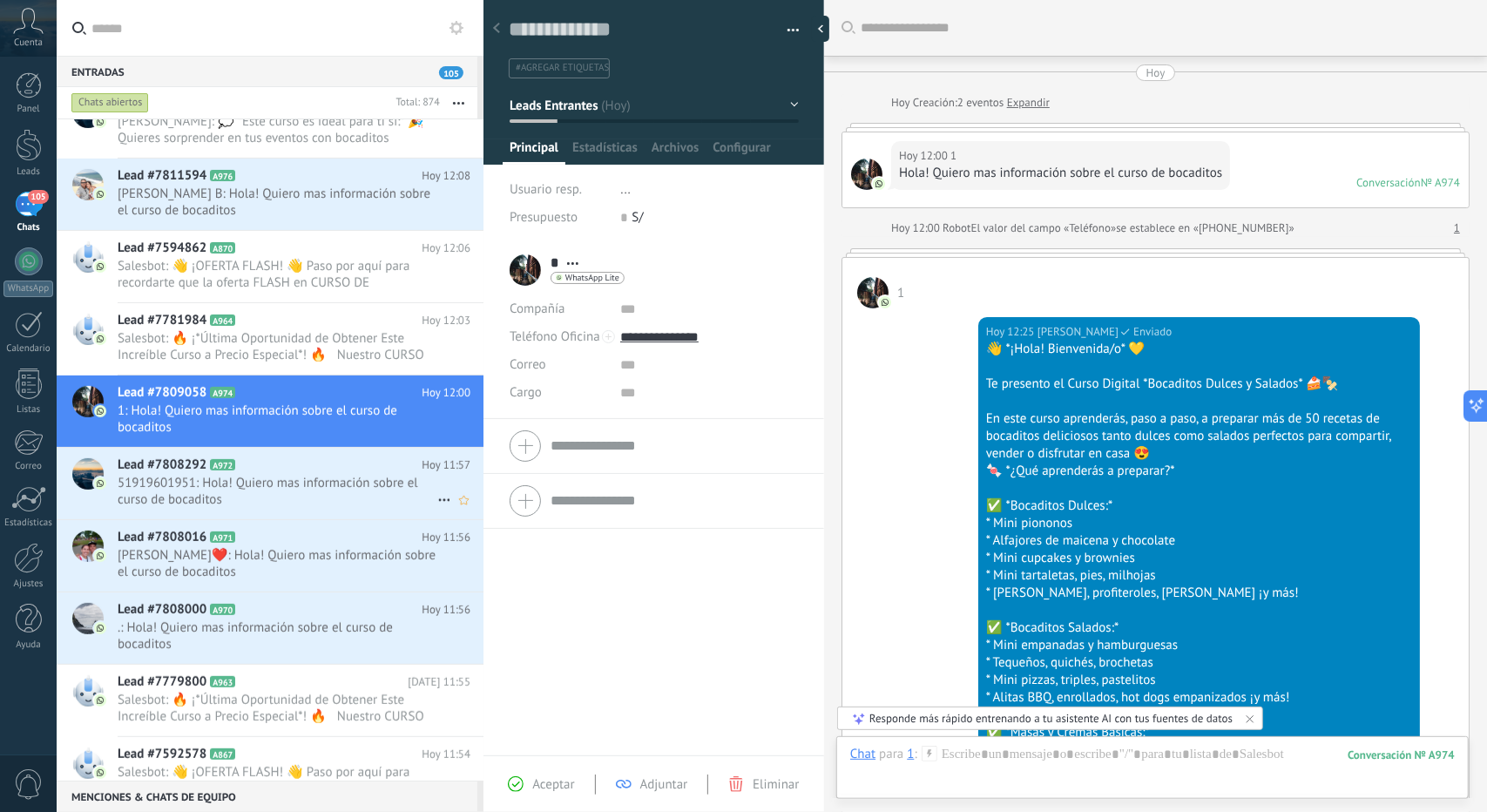
scroll to position [324, 0]
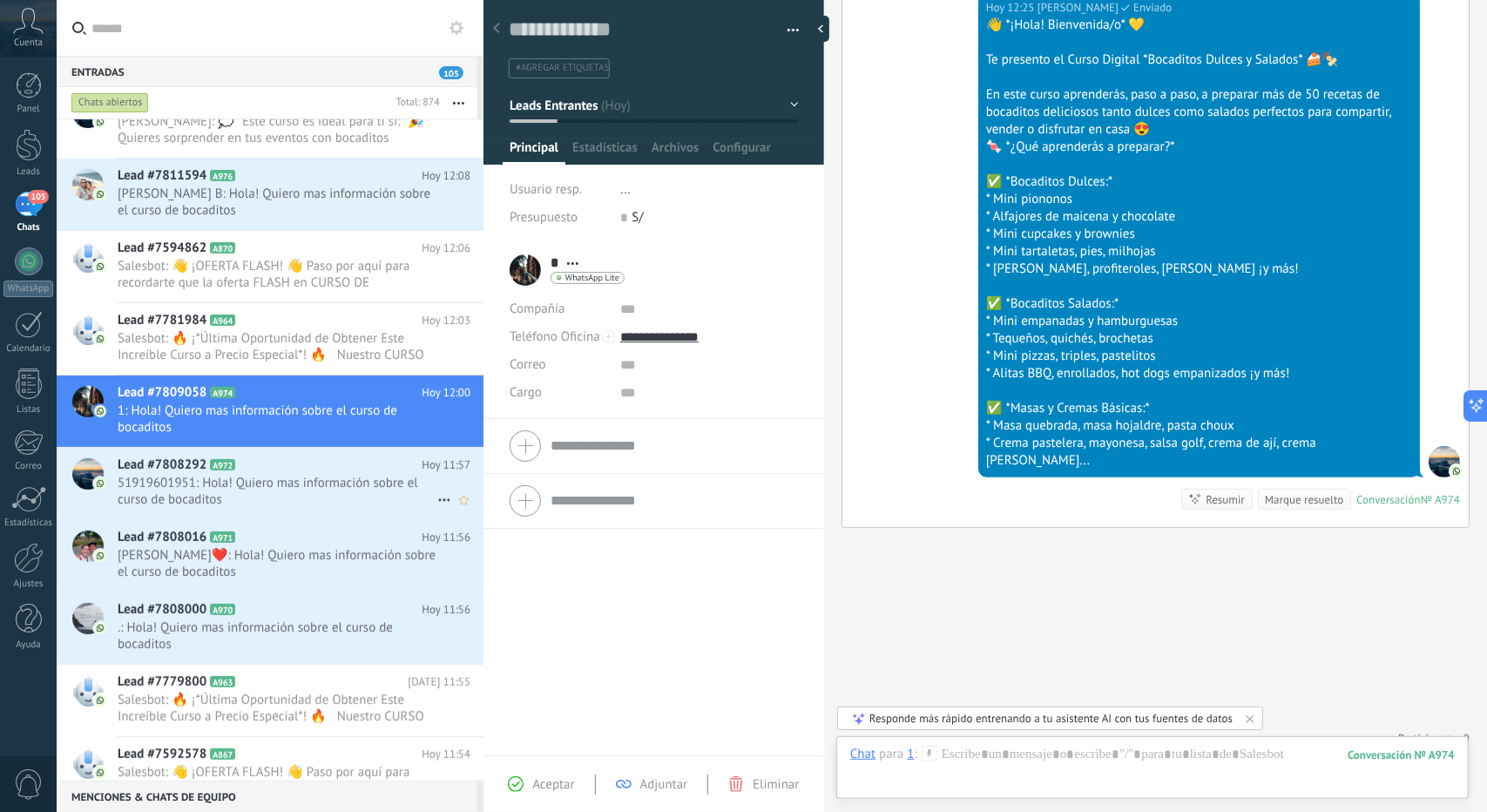
click at [278, 508] on span "51919601951: Hola! Quiero mas información sobre el curso de bocaditos" at bounding box center [277, 491] width 320 height 33
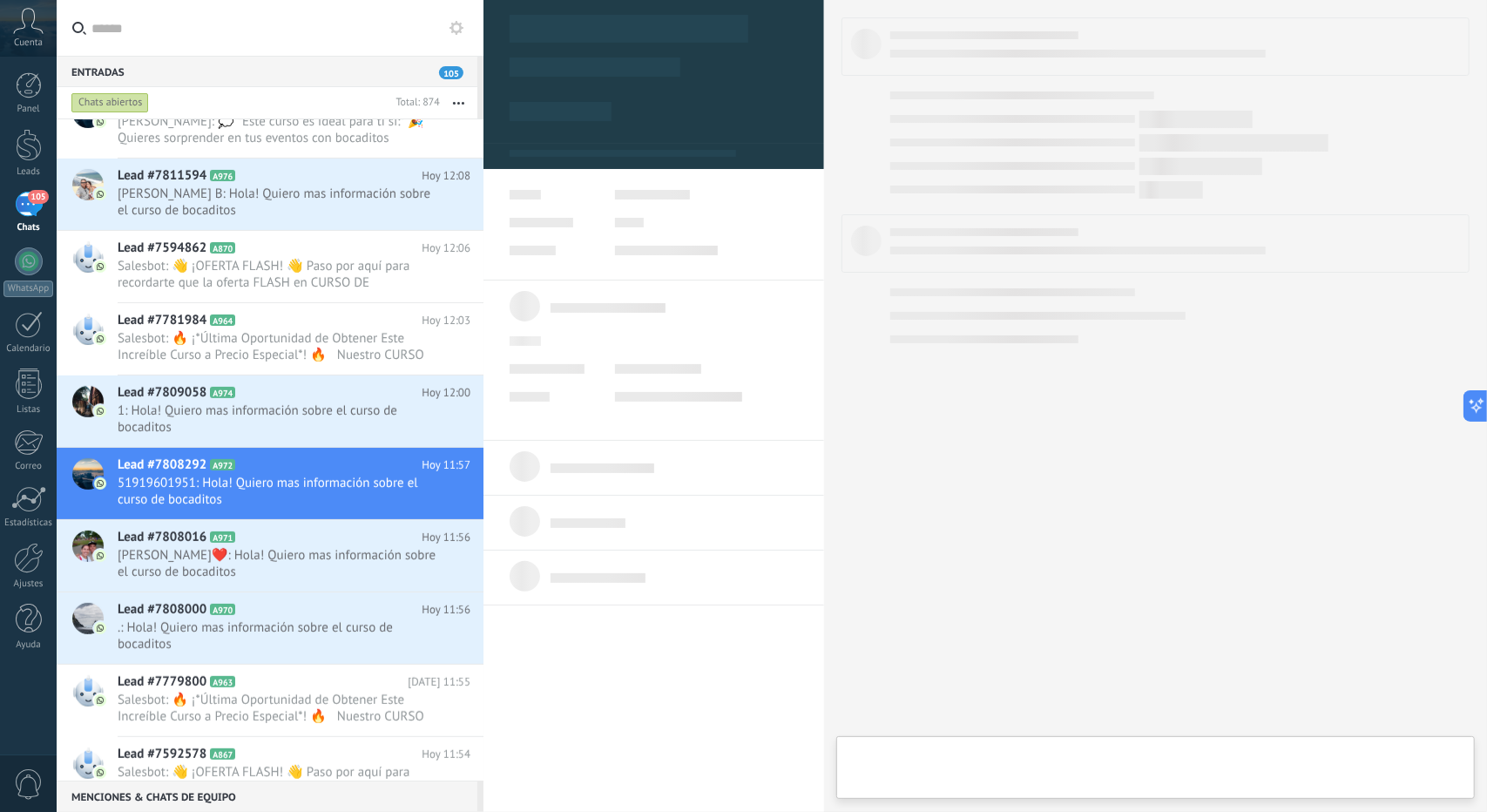
type textarea "**********"
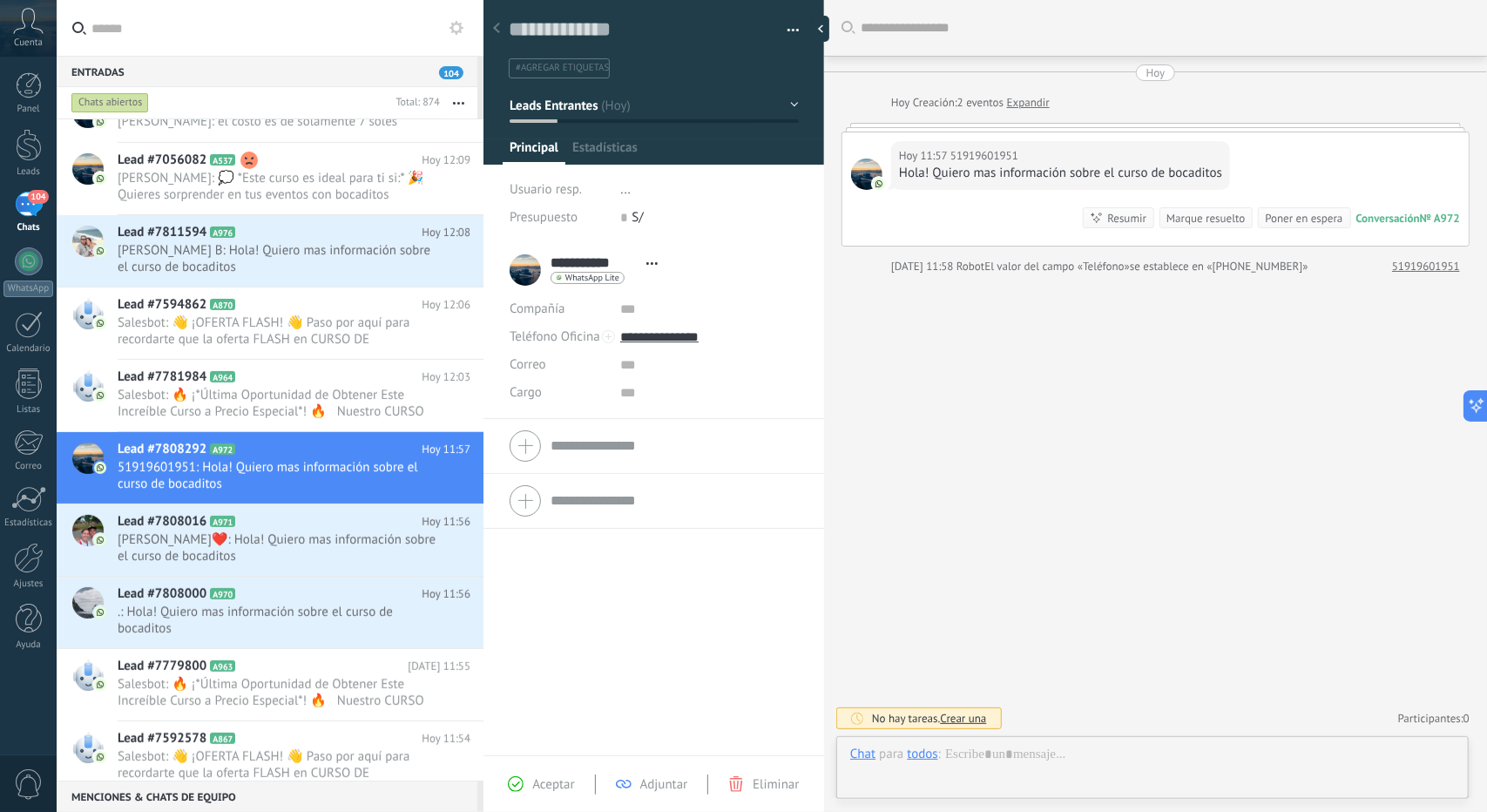
scroll to position [26, 0]
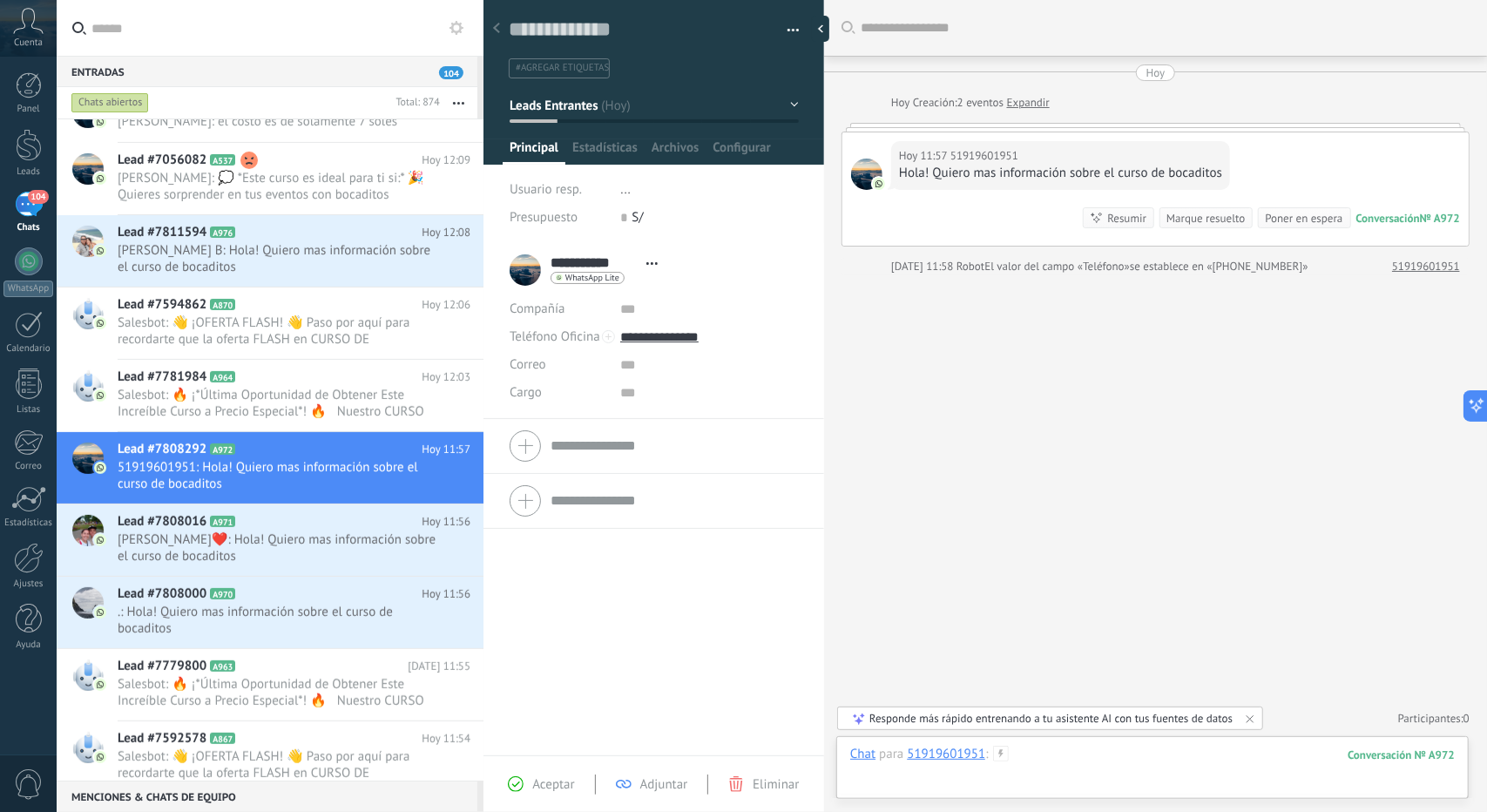
click at [1161, 776] on div at bounding box center [1152, 771] width 604 height 52
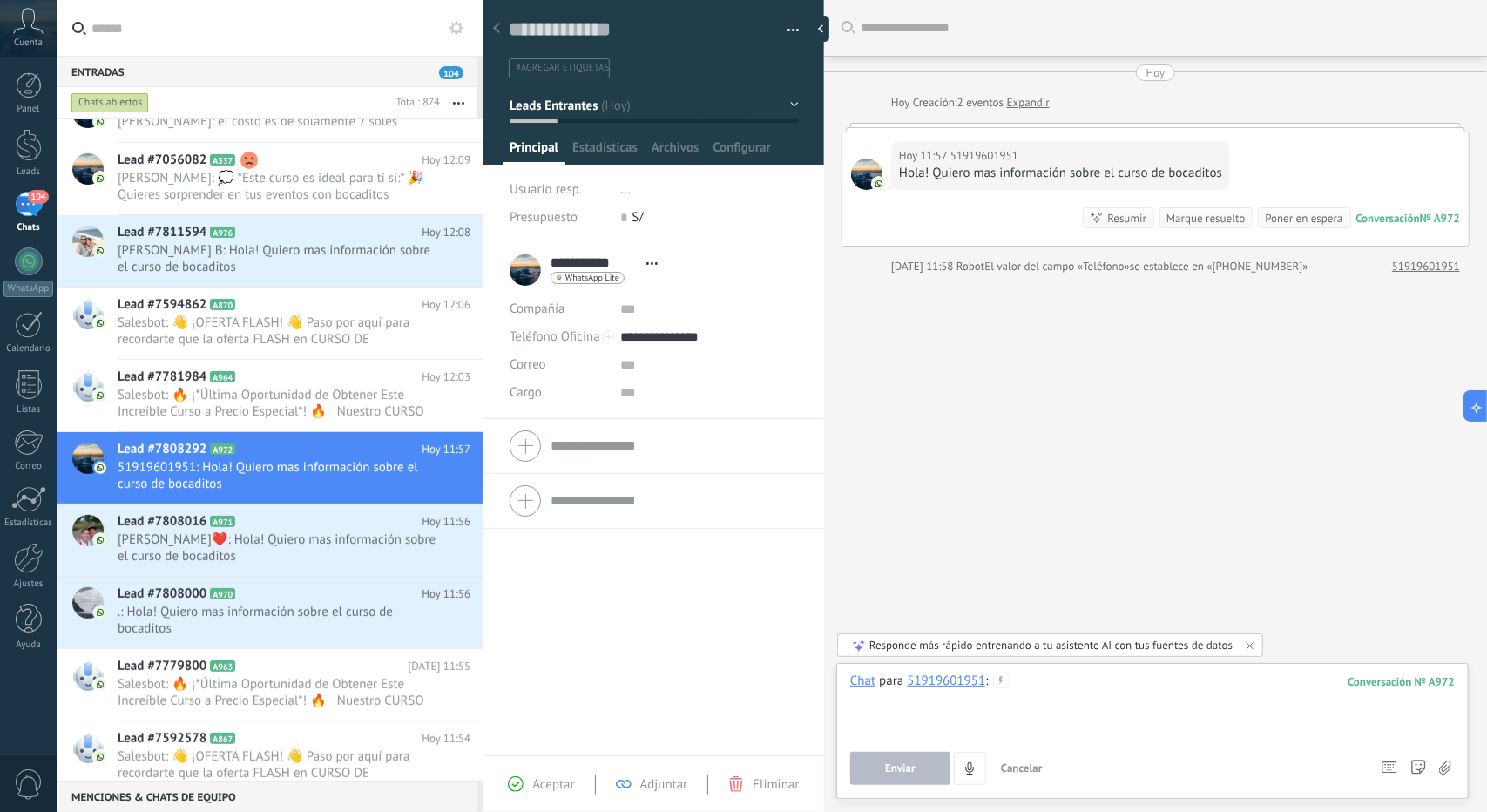
paste div
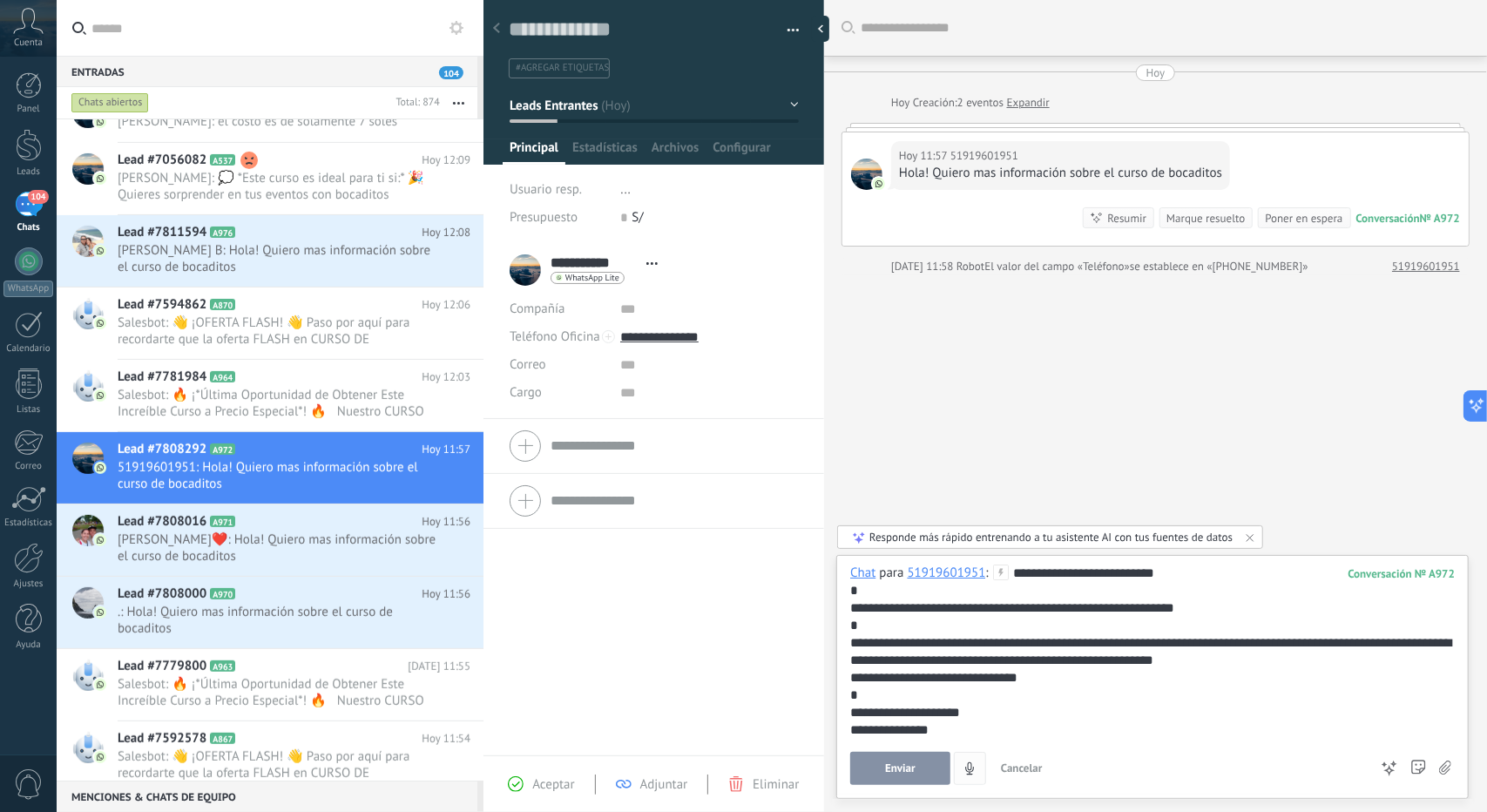
click at [904, 772] on span "Enviar" at bounding box center [901, 768] width 31 height 13
click at [212, 561] on span "[PERSON_NAME]❤️: Hola! Quiero mas información sobre el curso de bocaditos" at bounding box center [277, 548] width 320 height 33
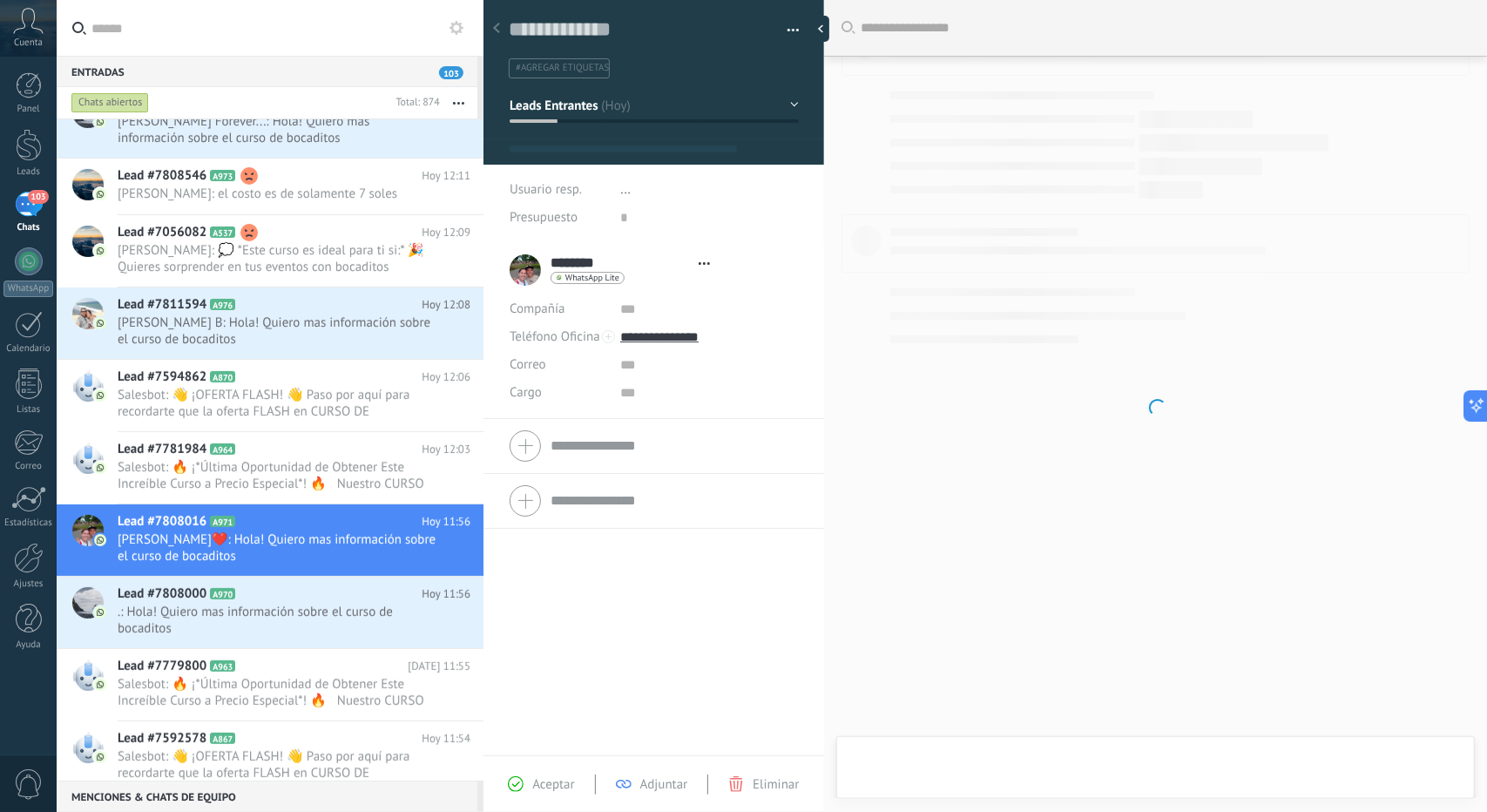
scroll to position [26, 0]
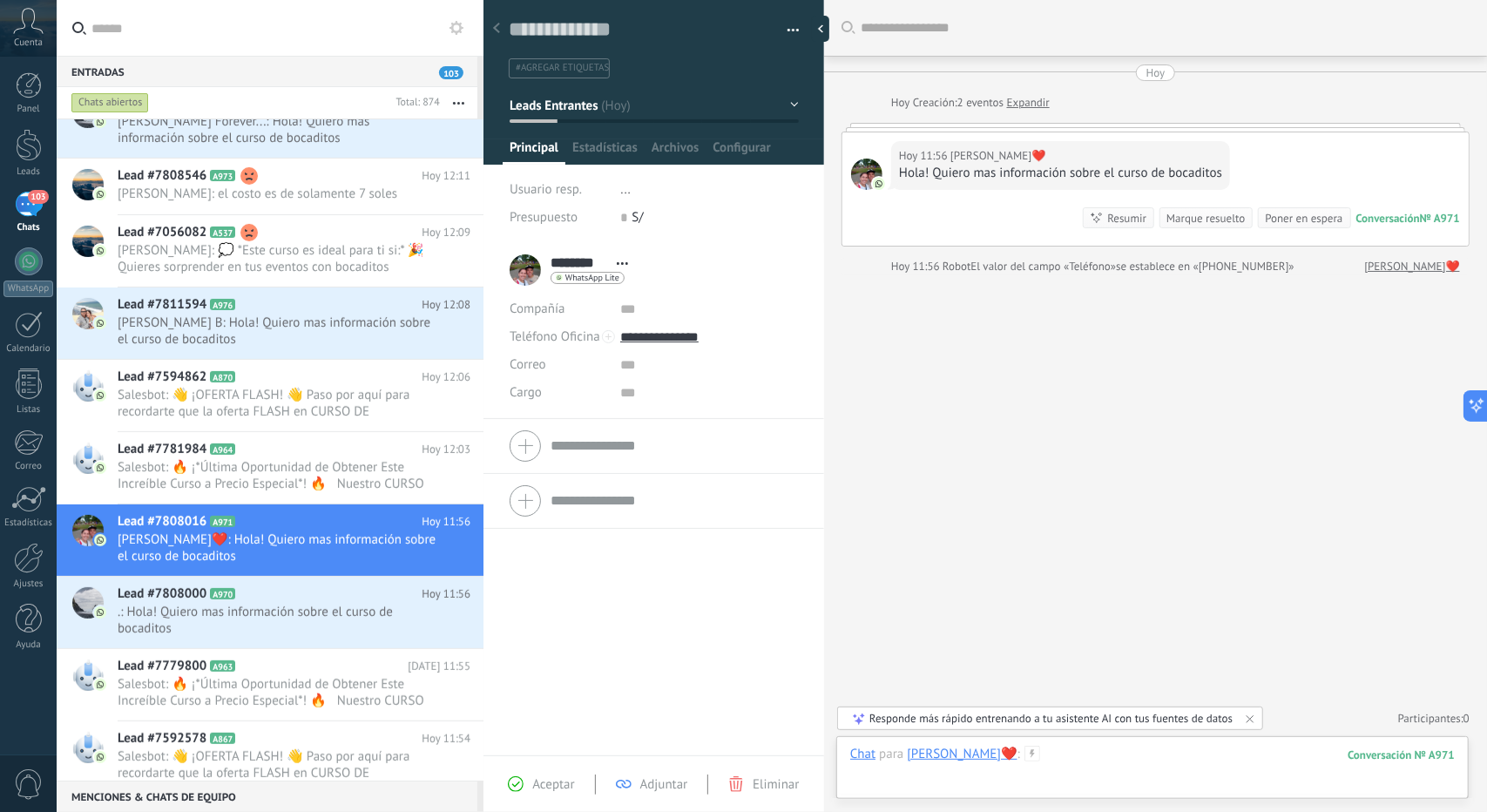
click at [1055, 768] on div at bounding box center [1152, 771] width 604 height 52
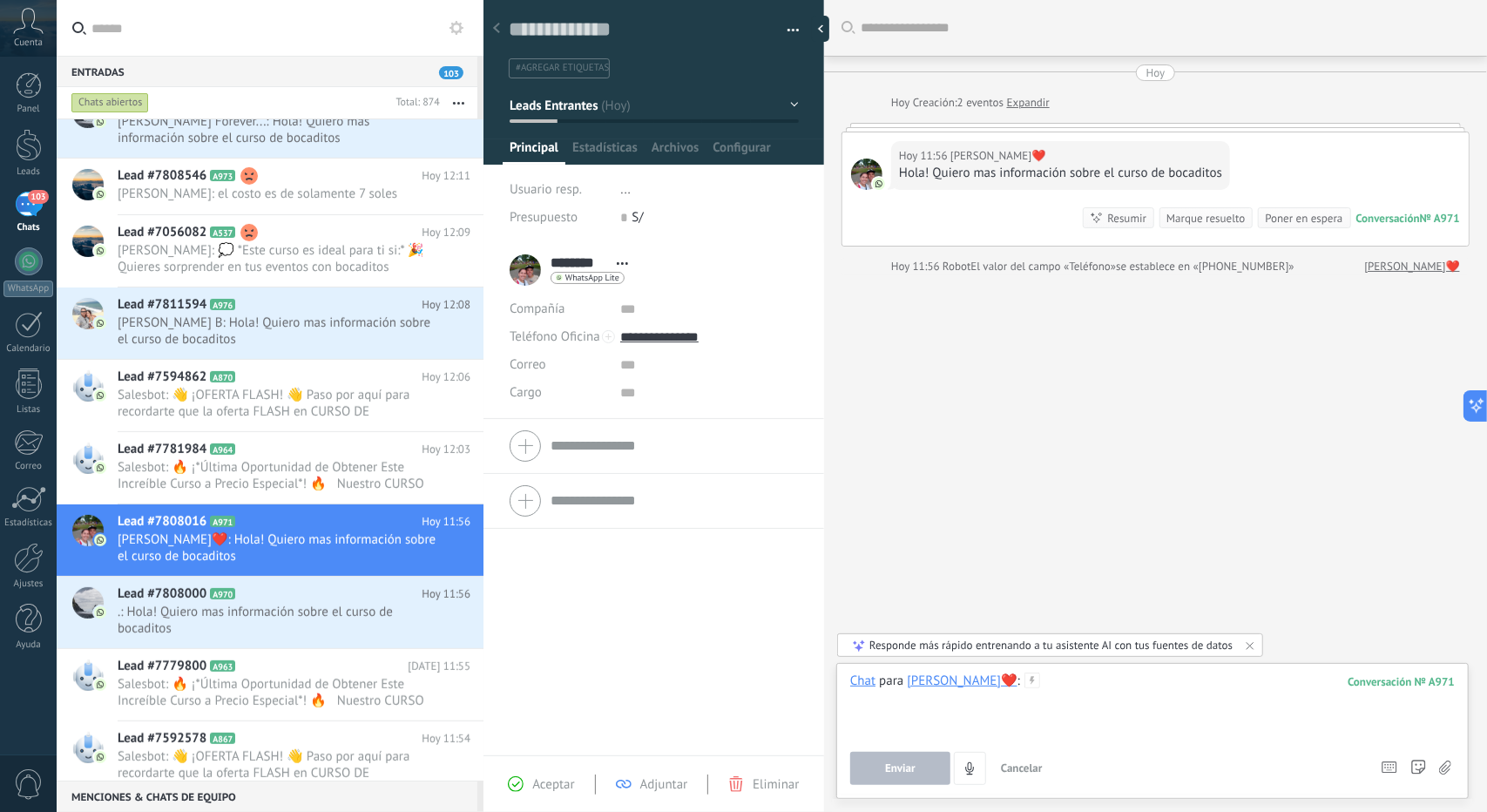
click at [1035, 712] on div at bounding box center [1152, 706] width 604 height 66
click at [1031, 687] on div at bounding box center [1152, 706] width 604 height 66
click at [1014, 694] on div at bounding box center [1152, 706] width 604 height 66
click at [1095, 711] on div at bounding box center [1152, 706] width 604 height 66
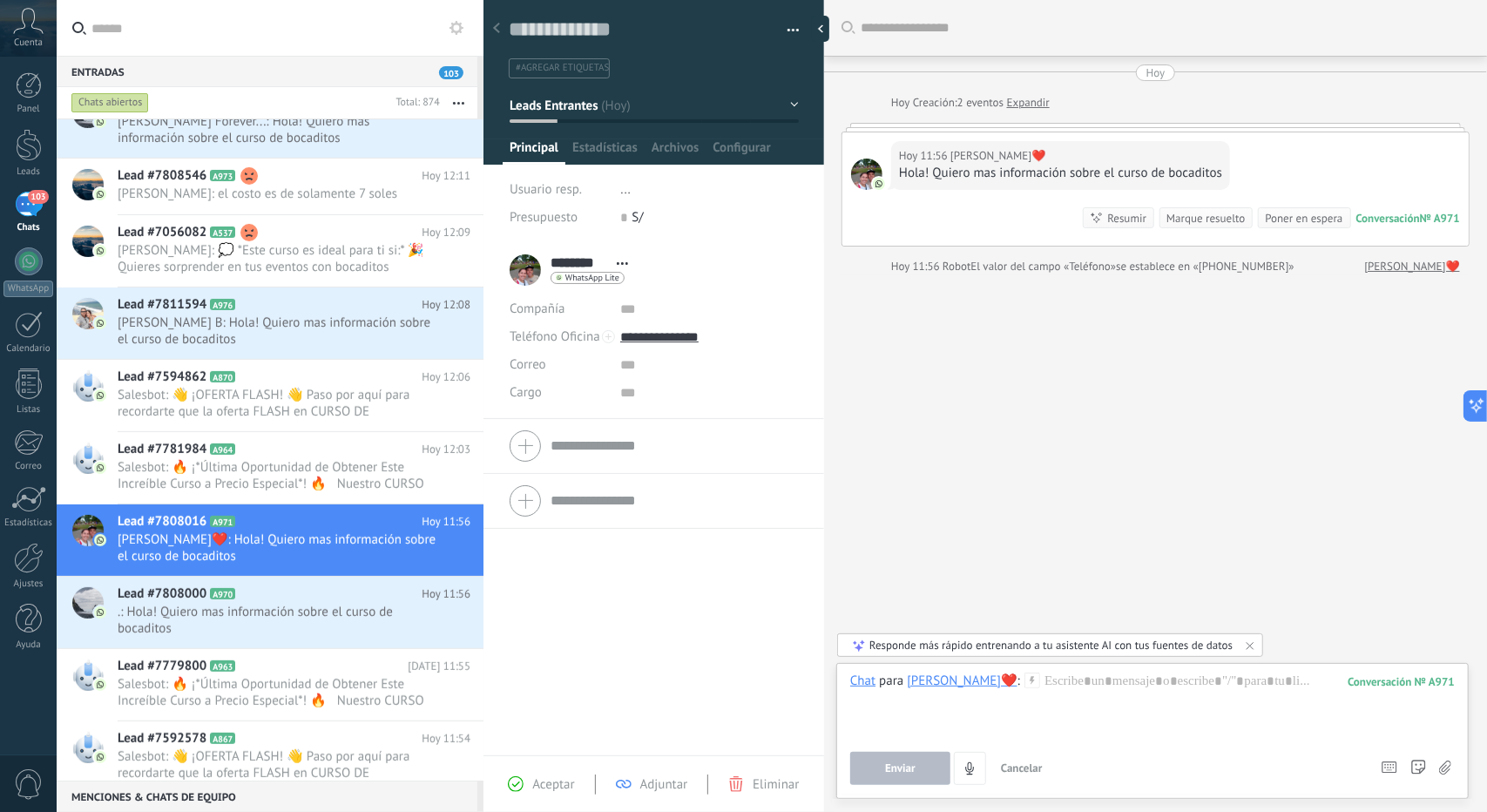
click at [1257, 654] on div "Responde más rápido entrenando a tu asistente AI con tus fuentes de datos" at bounding box center [1050, 645] width 426 height 23
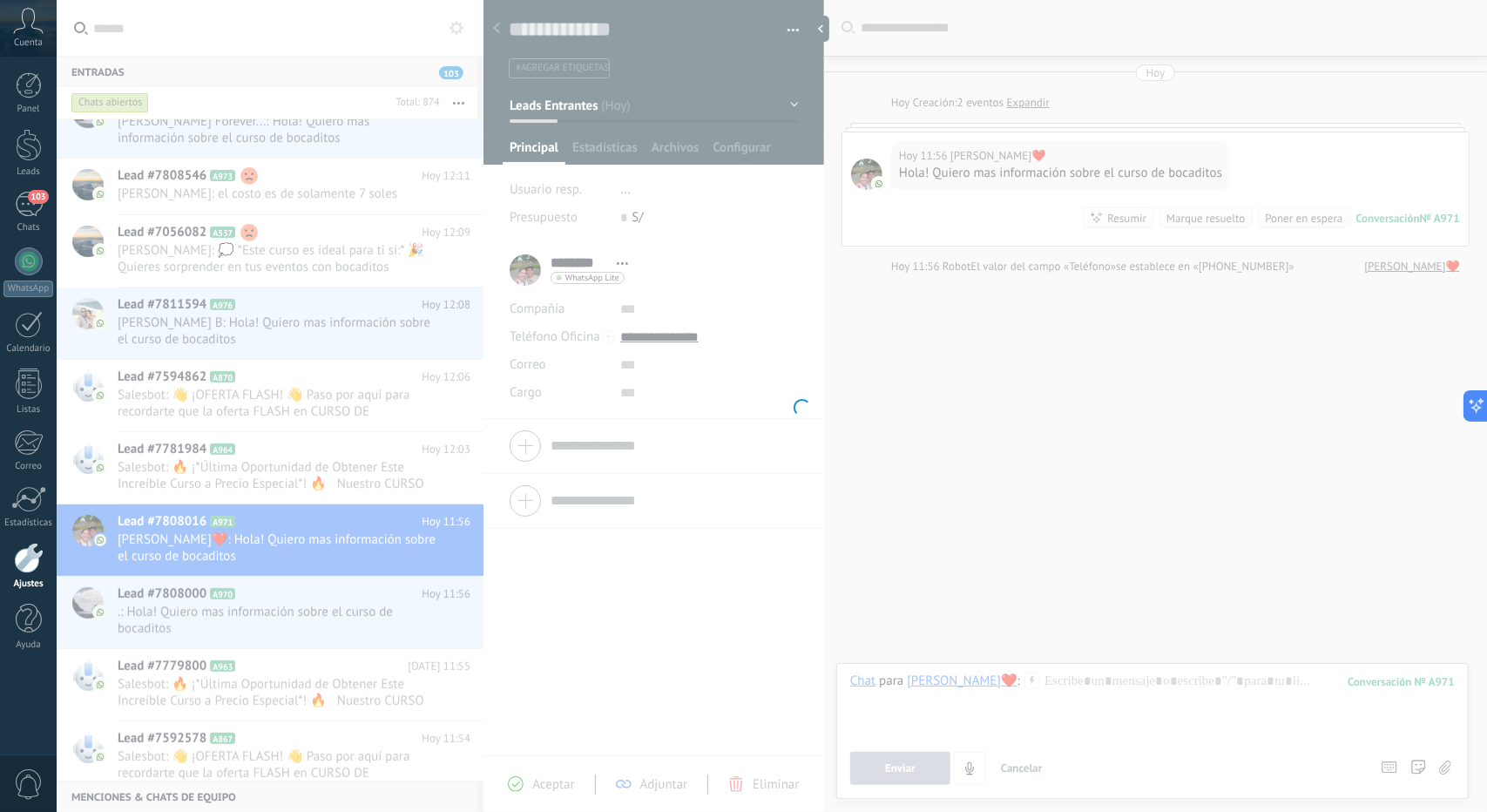
click at [1134, 677] on body ".abccls-1,.abccls-2{fill-rule:evenodd}.abccls-2{fill:#fff} .abfcls-1{fill:none}…" at bounding box center [744, 406] width 1487 height 812
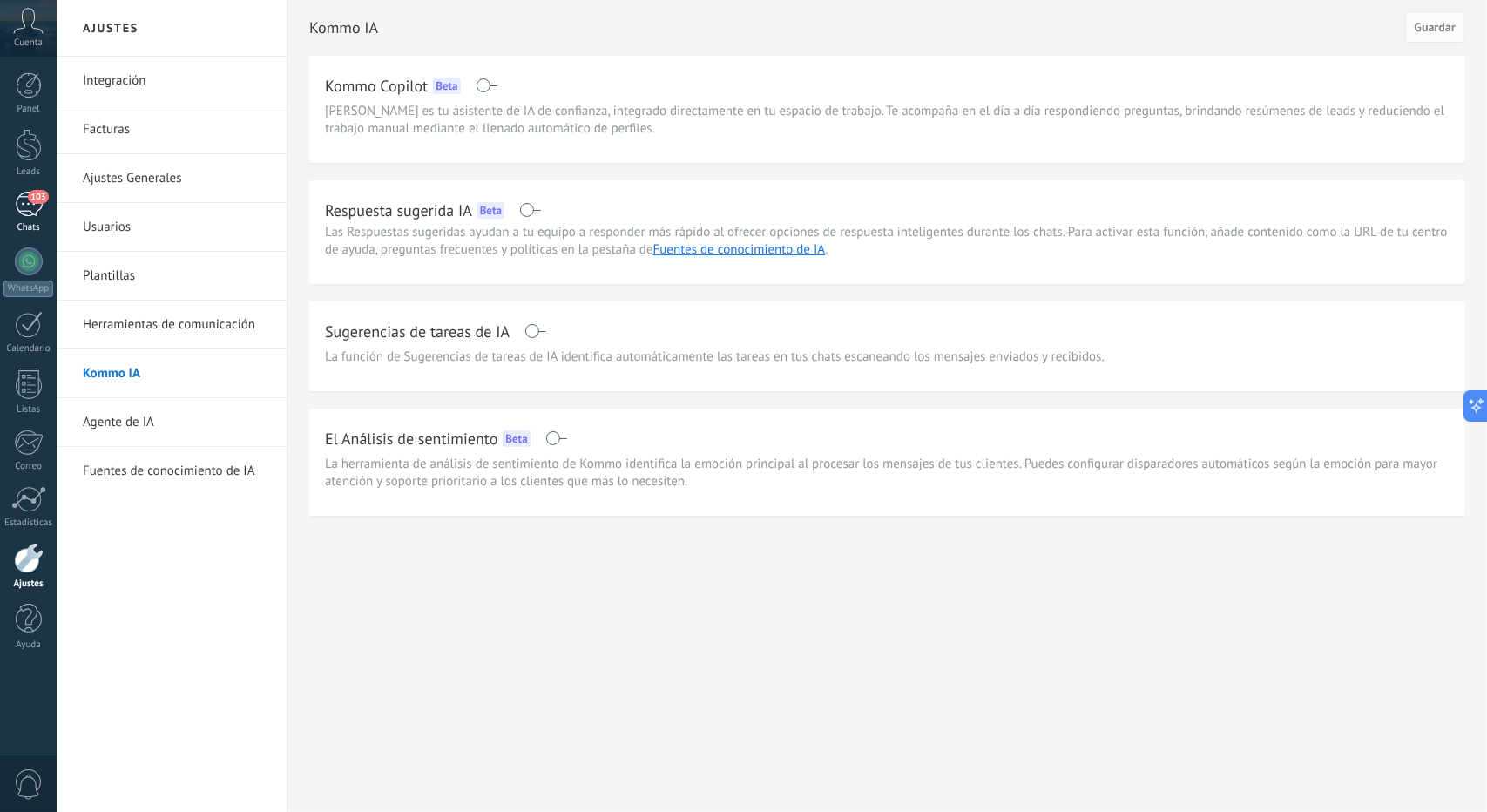
click at [29, 203] on div "103" at bounding box center [28, 204] width 28 height 25
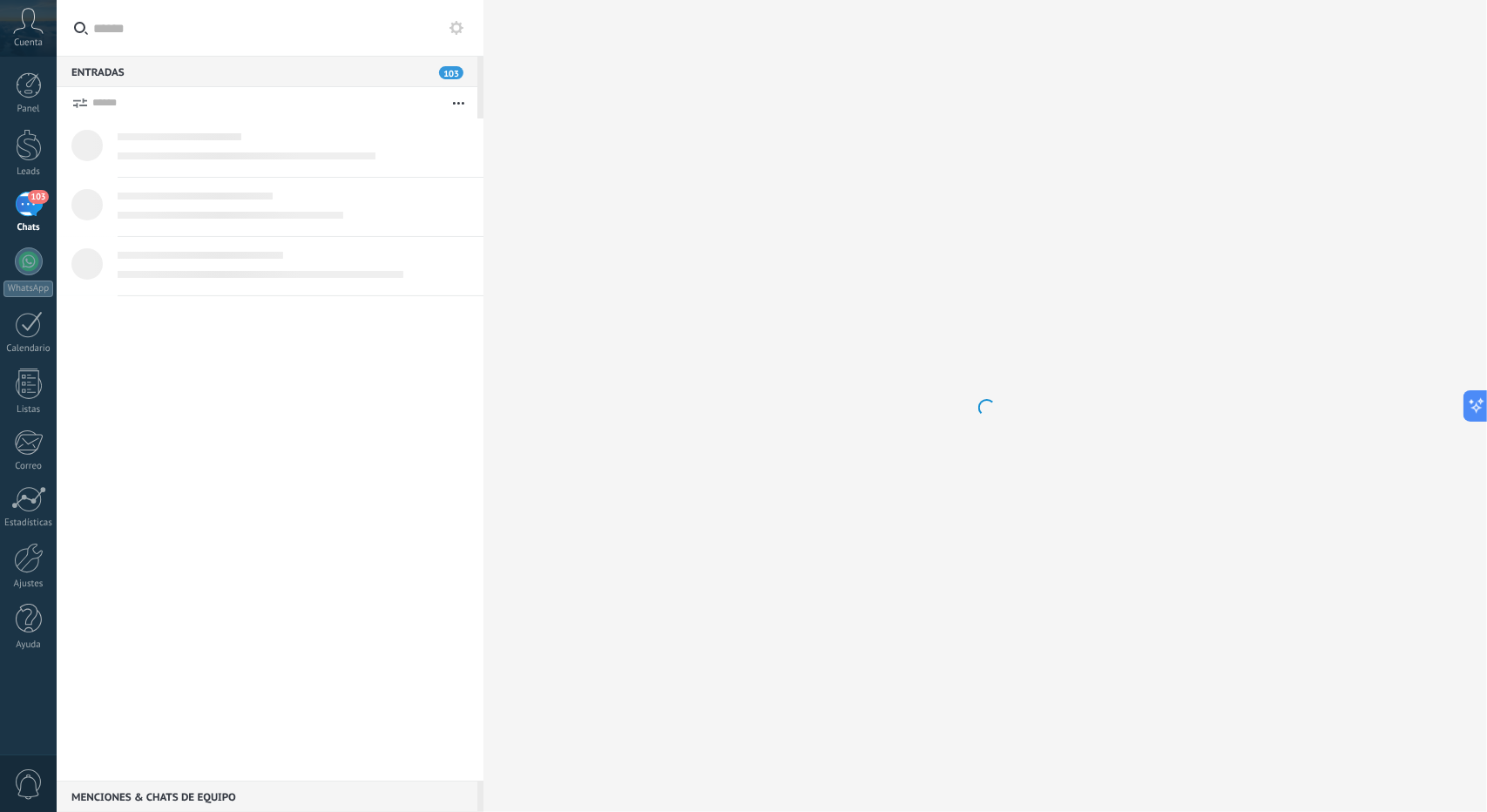
click at [29, 204] on div "103" at bounding box center [28, 204] width 28 height 25
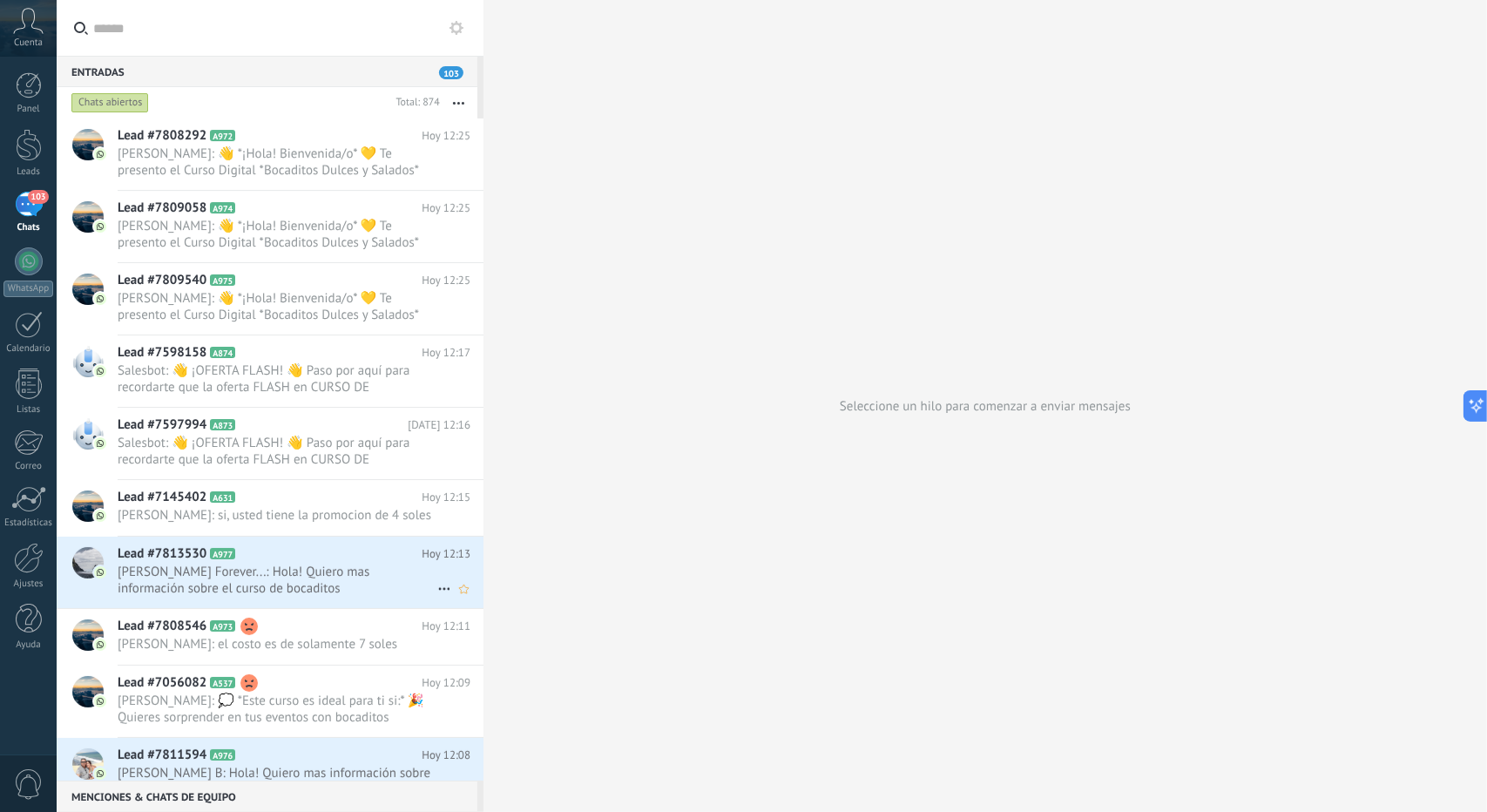
click at [324, 588] on span "[PERSON_NAME] Forever...: Hola! Quiero mas información sobre el curso de bocadi…" at bounding box center [277, 580] width 320 height 33
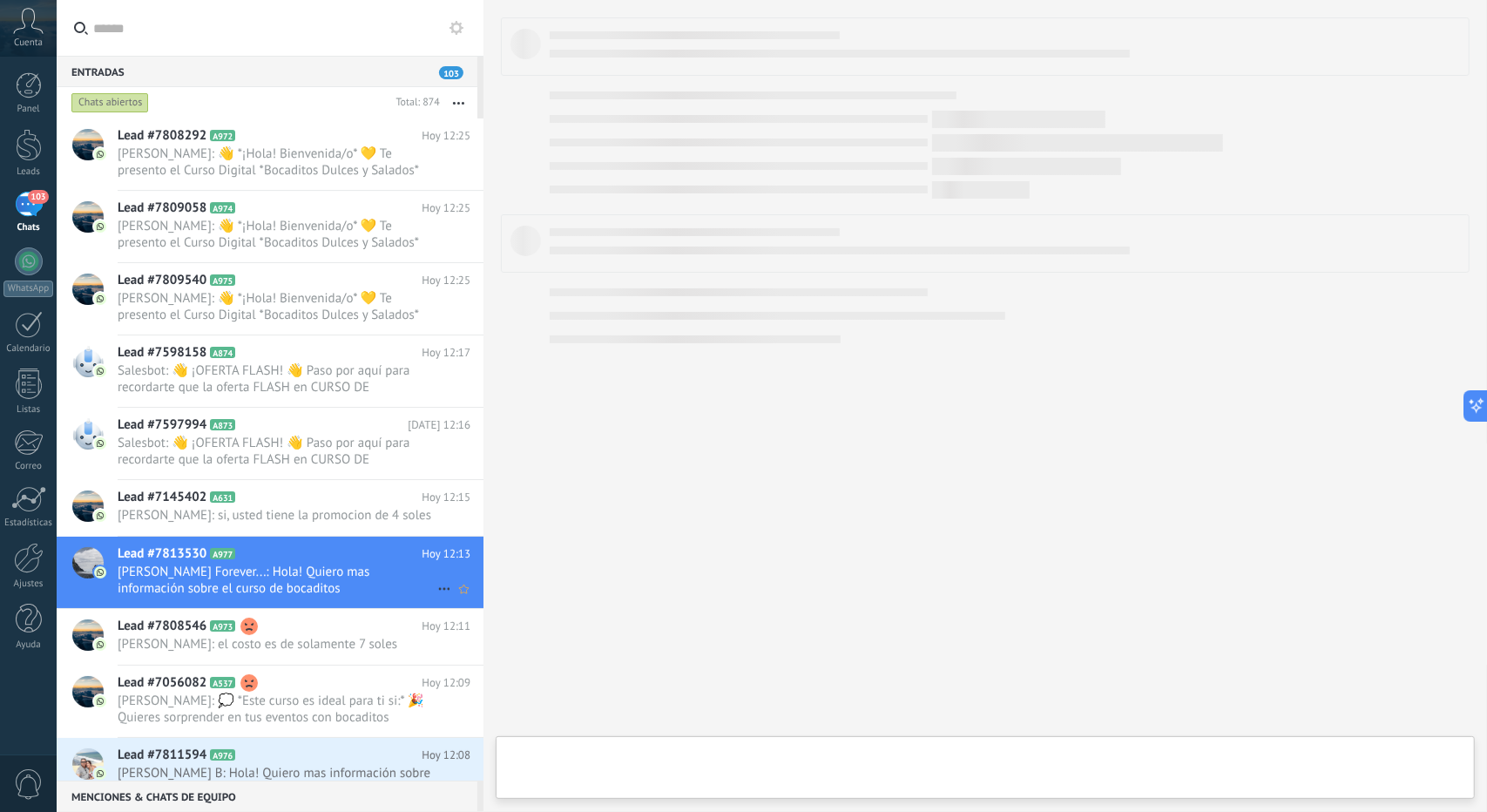
type textarea "**********"
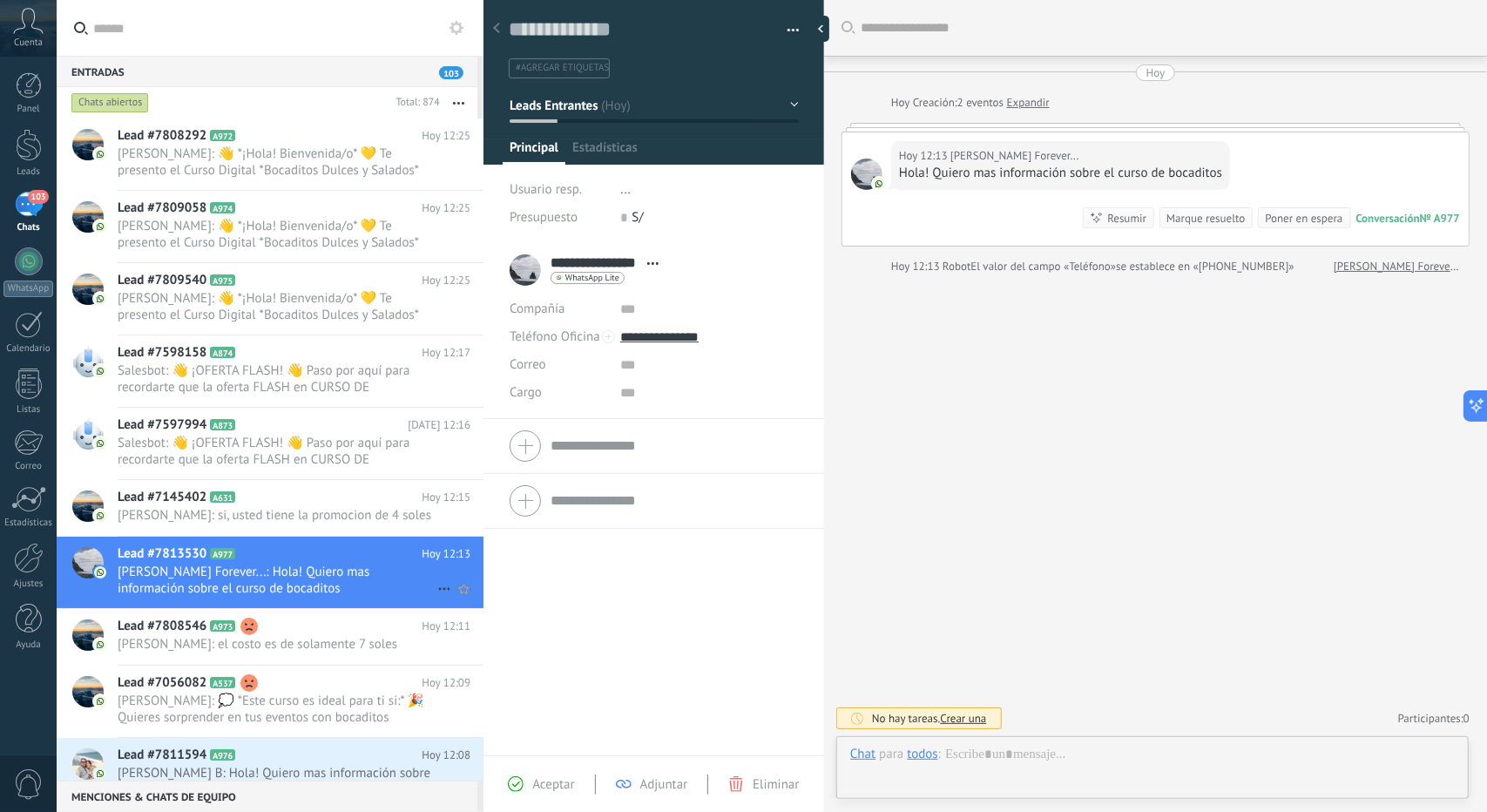
scroll to position [26, 0]
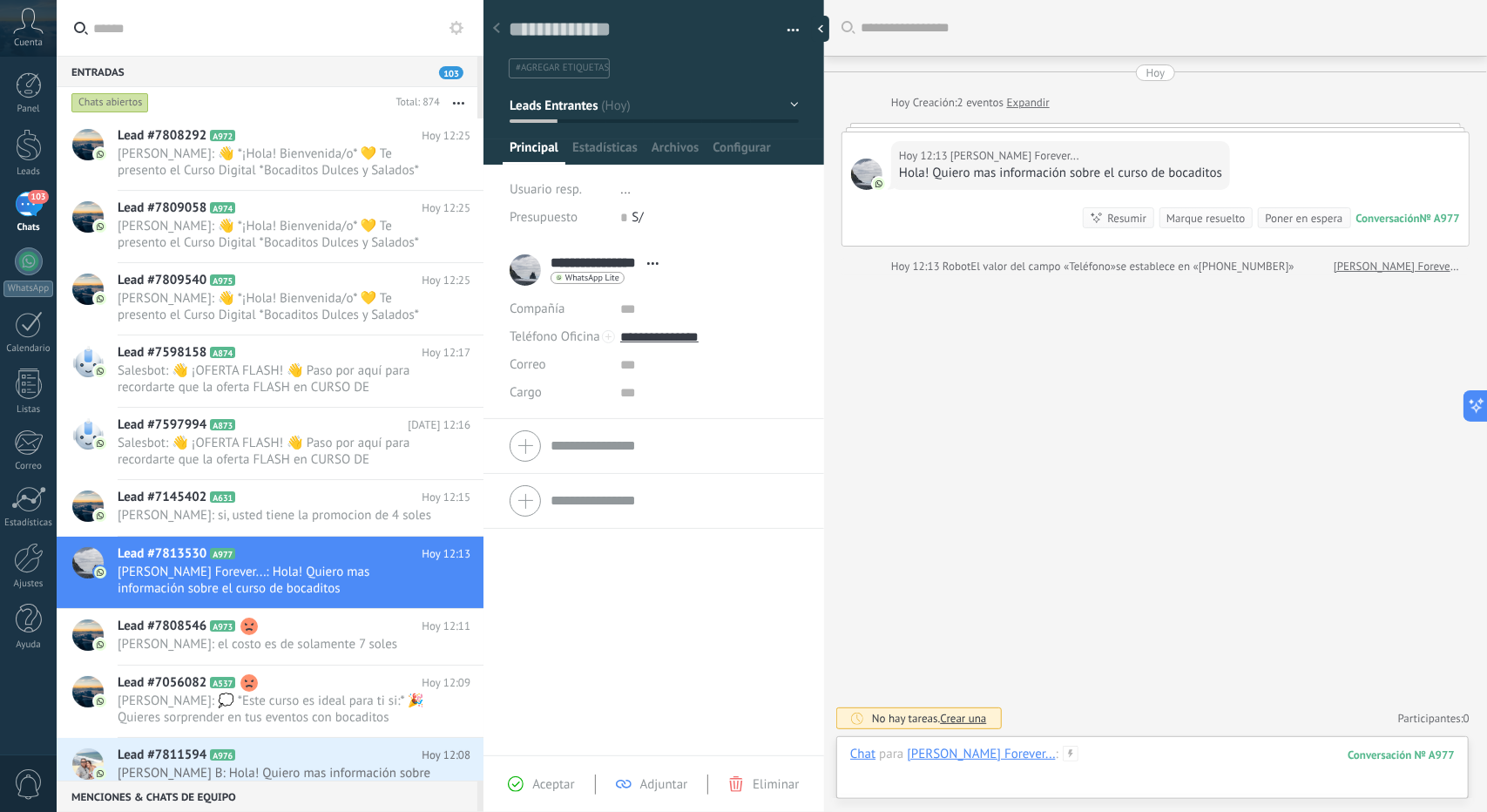
click at [1059, 759] on div at bounding box center [1152, 771] width 604 height 52
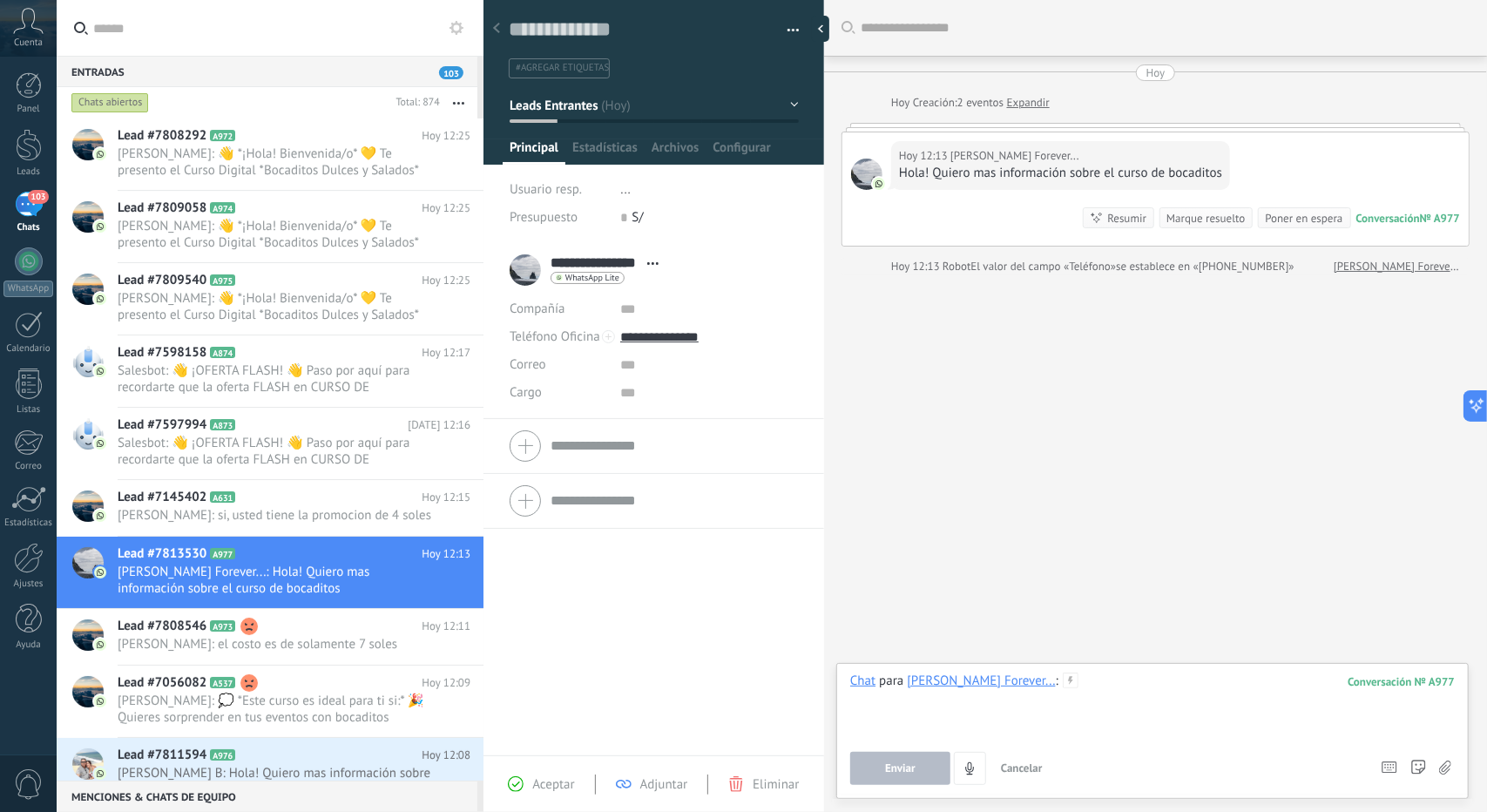
paste div
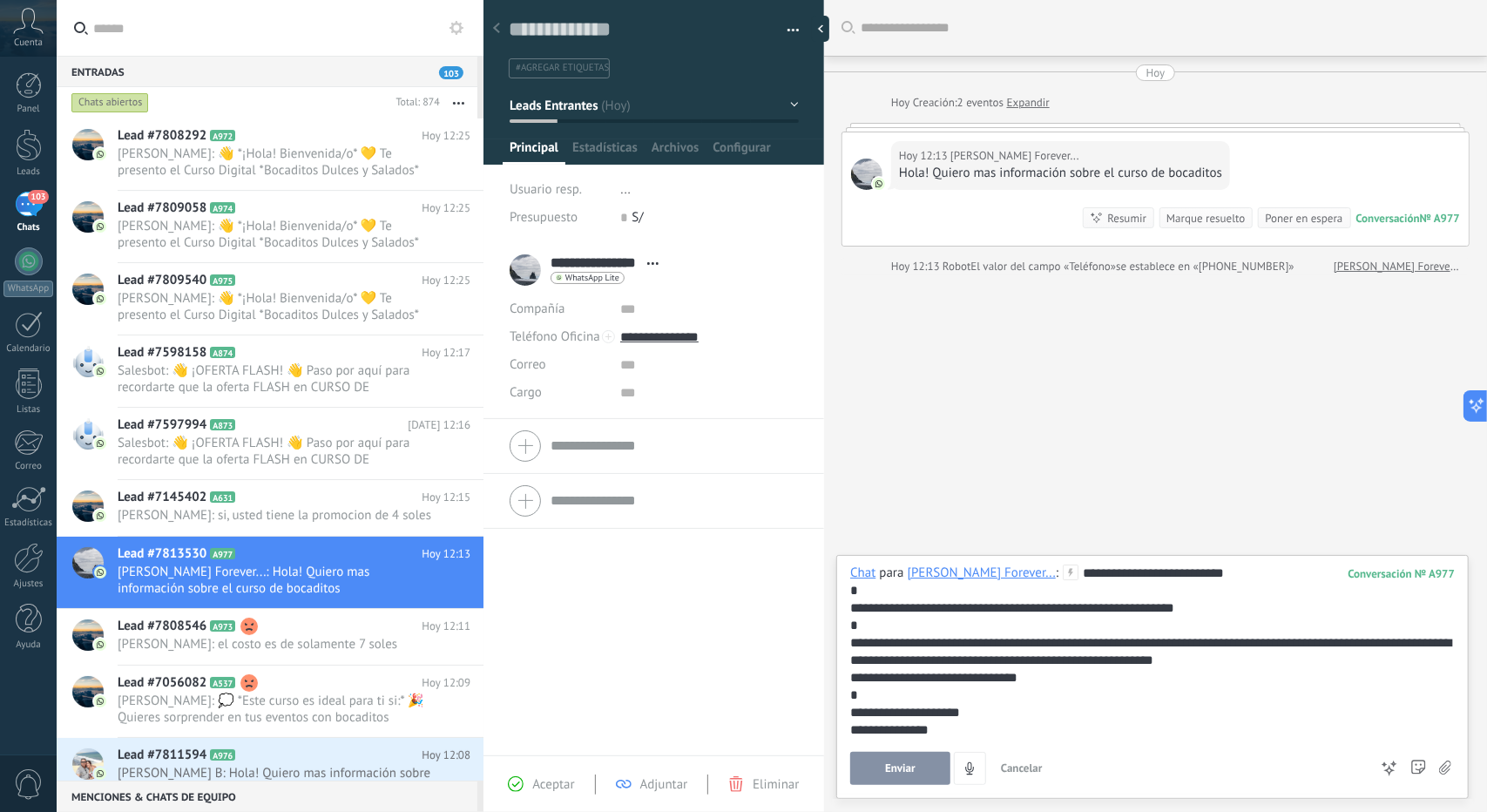
click at [883, 766] on button "Enviar" at bounding box center [901, 768] width 101 height 33
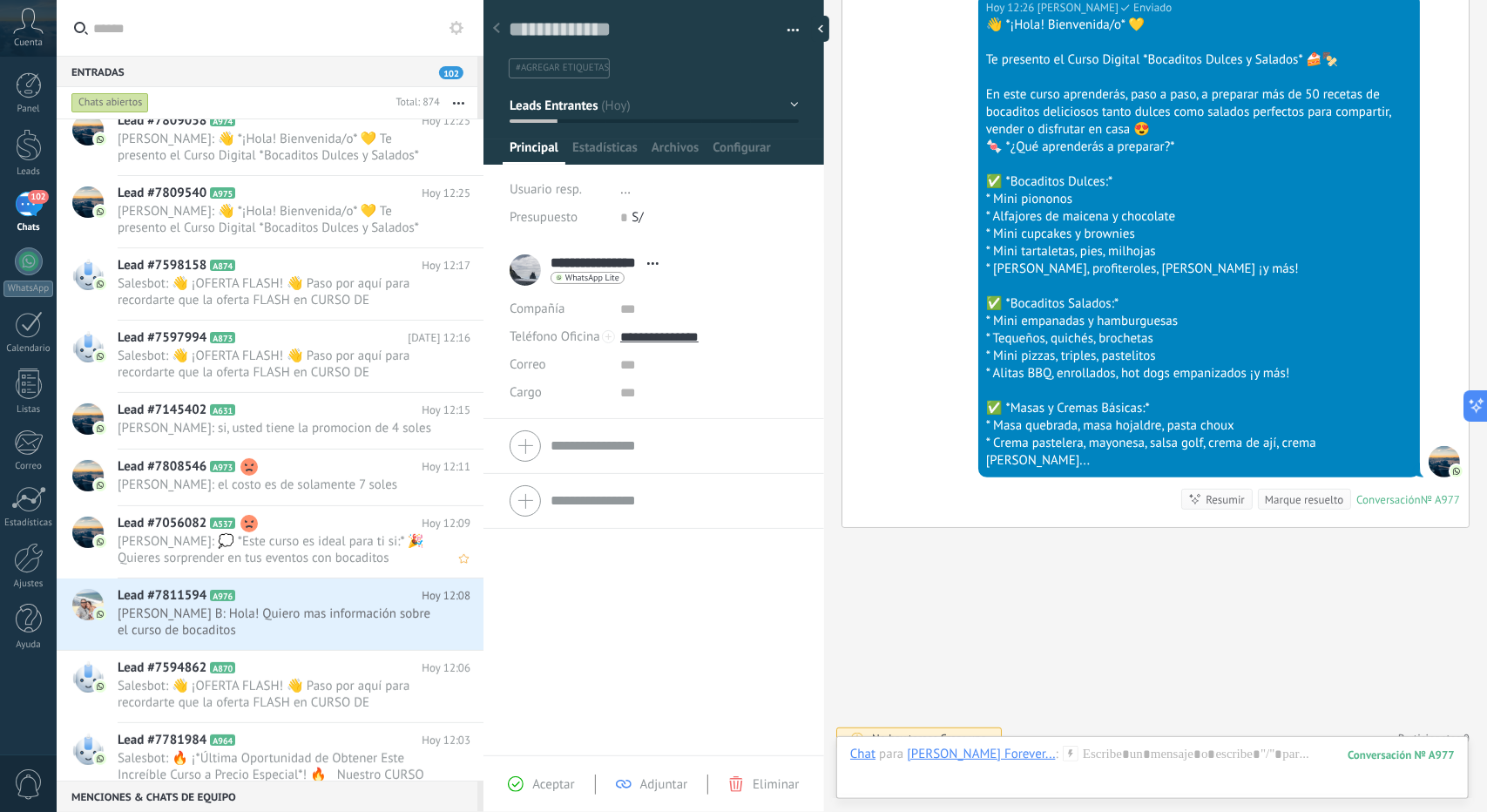
scroll to position [349, 0]
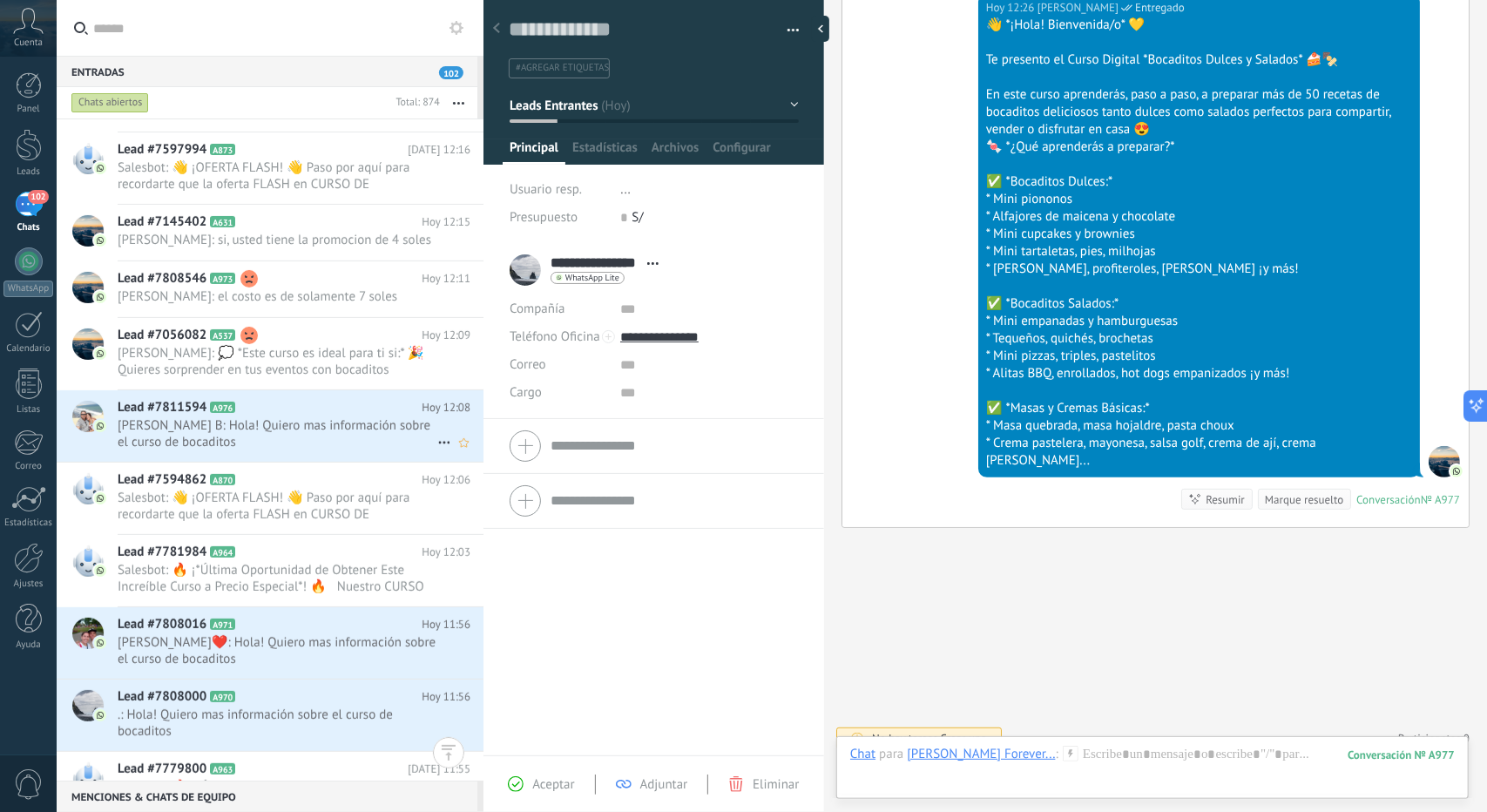
click at [321, 450] on span "[PERSON_NAME] B: Hola! Quiero mas información sobre el curso de bocaditos" at bounding box center [277, 434] width 320 height 33
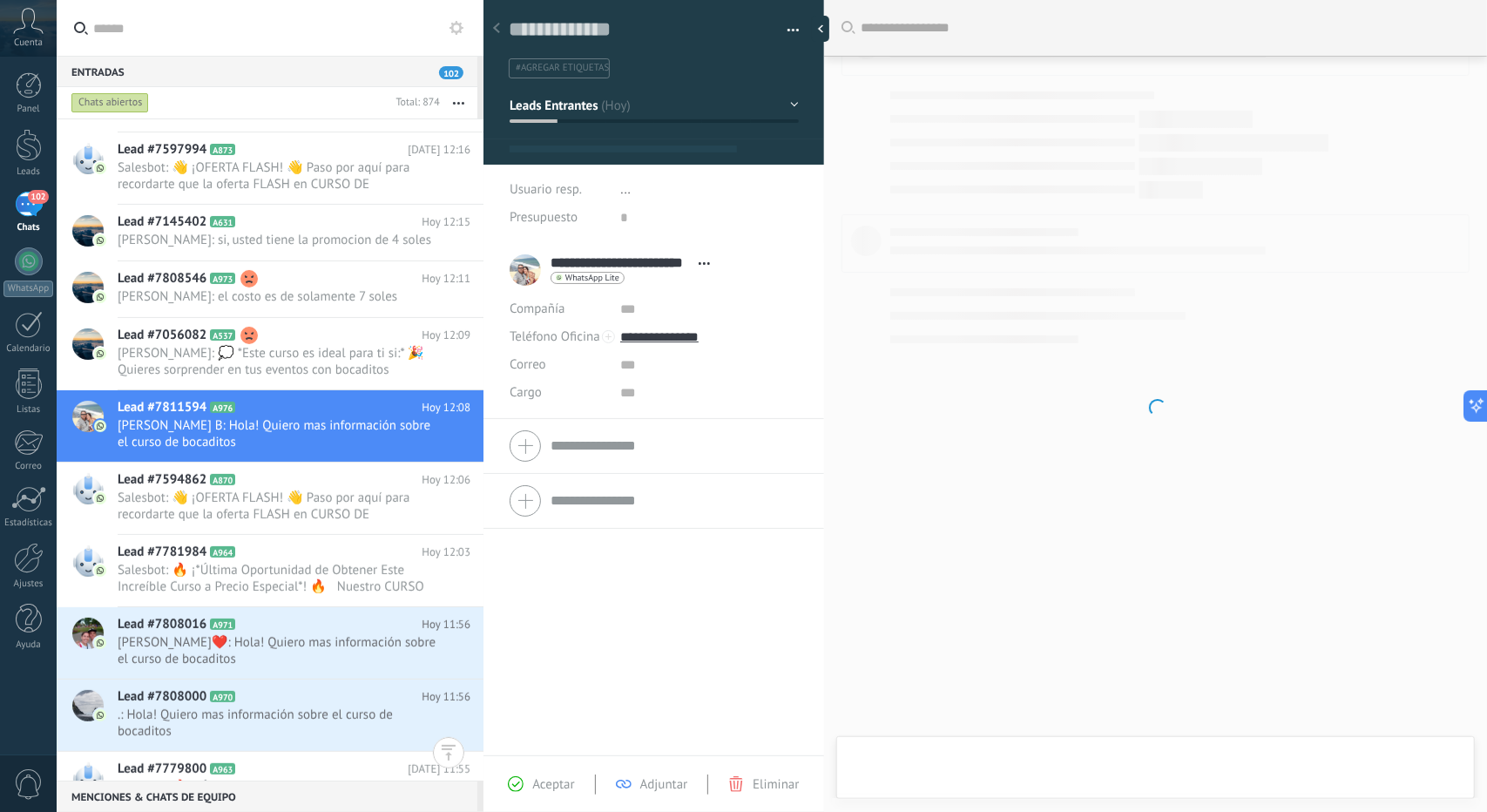
type textarea "**********"
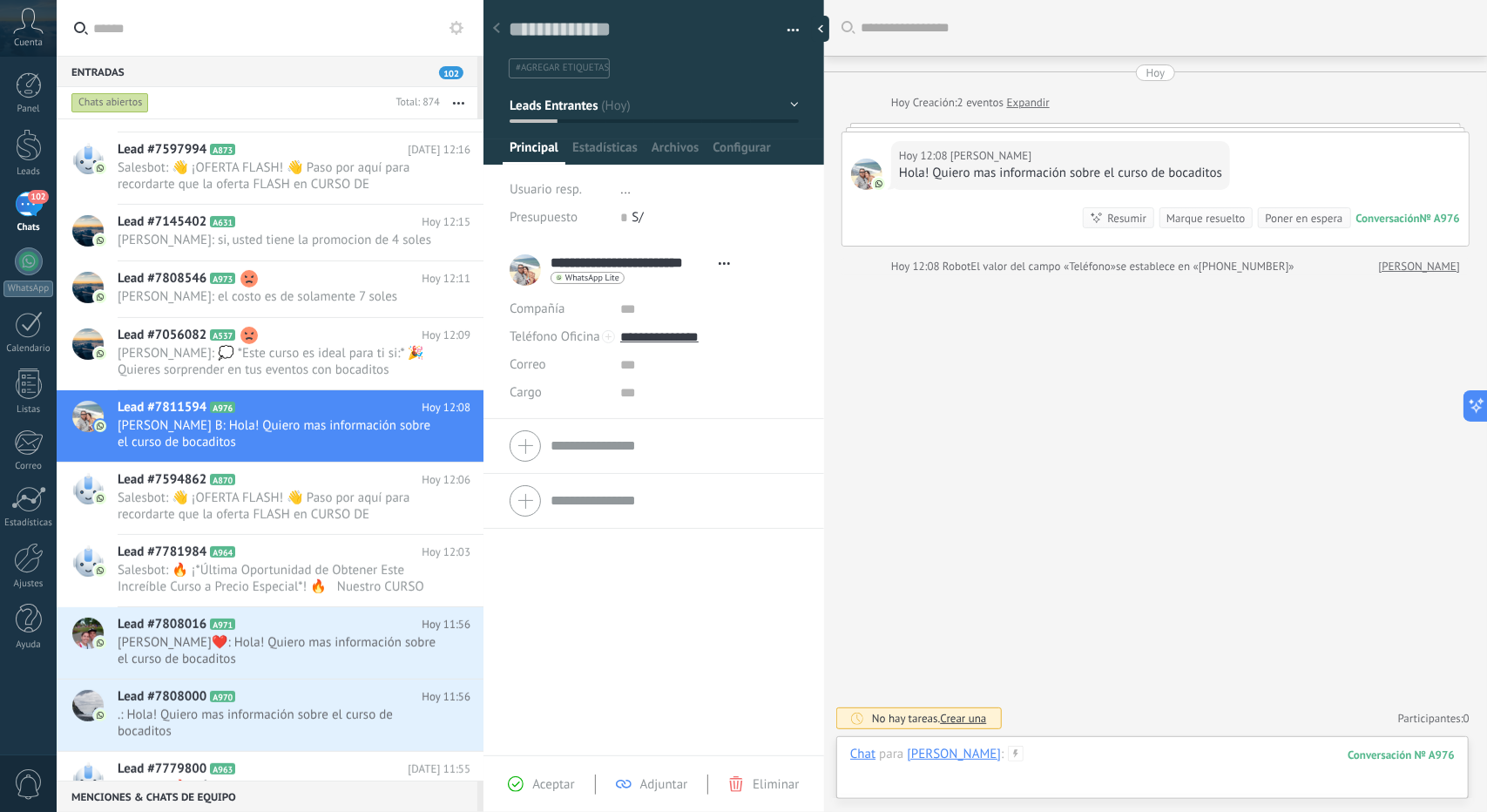
click at [1156, 772] on div at bounding box center [1152, 771] width 604 height 52
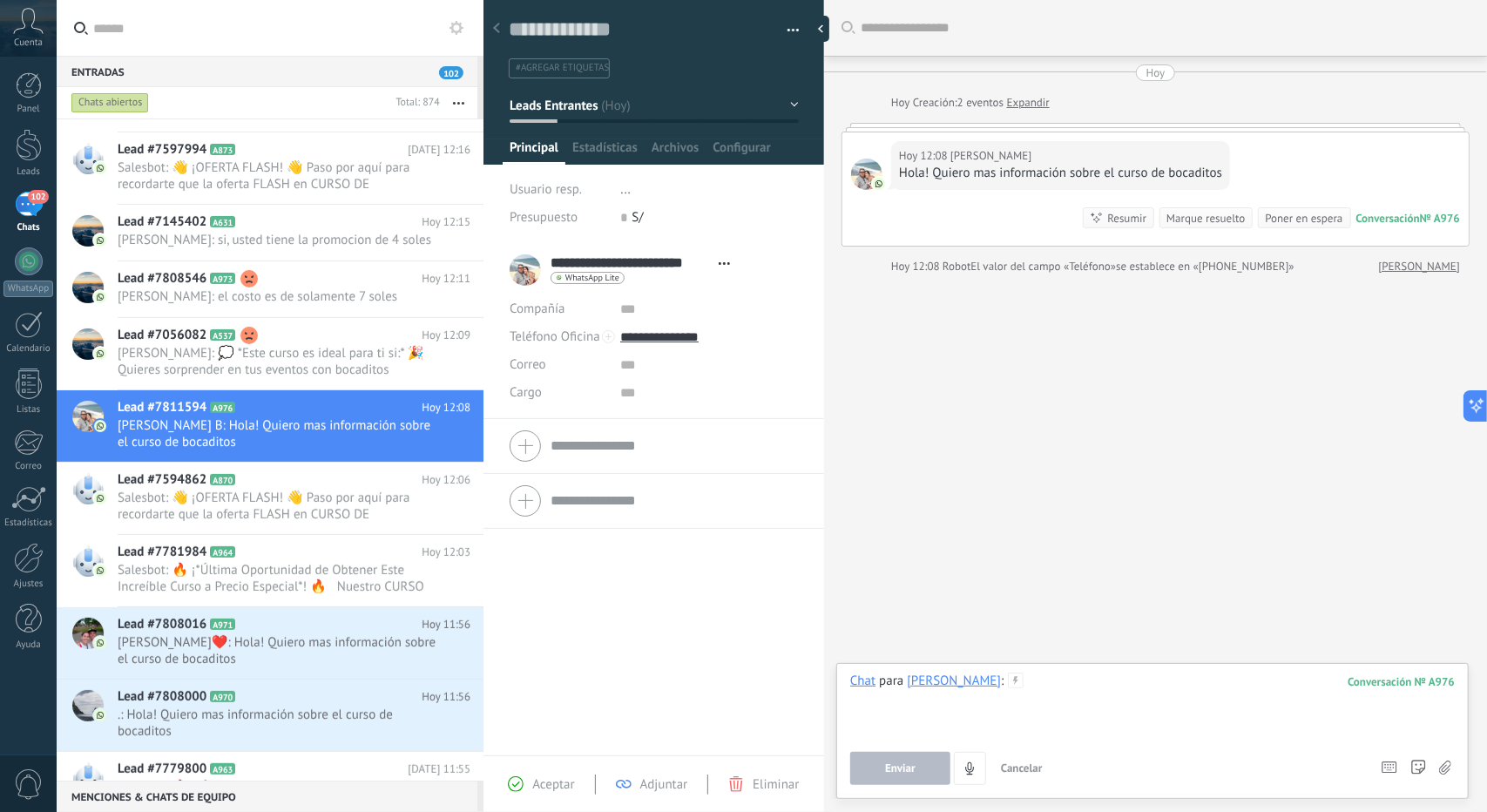
paste div
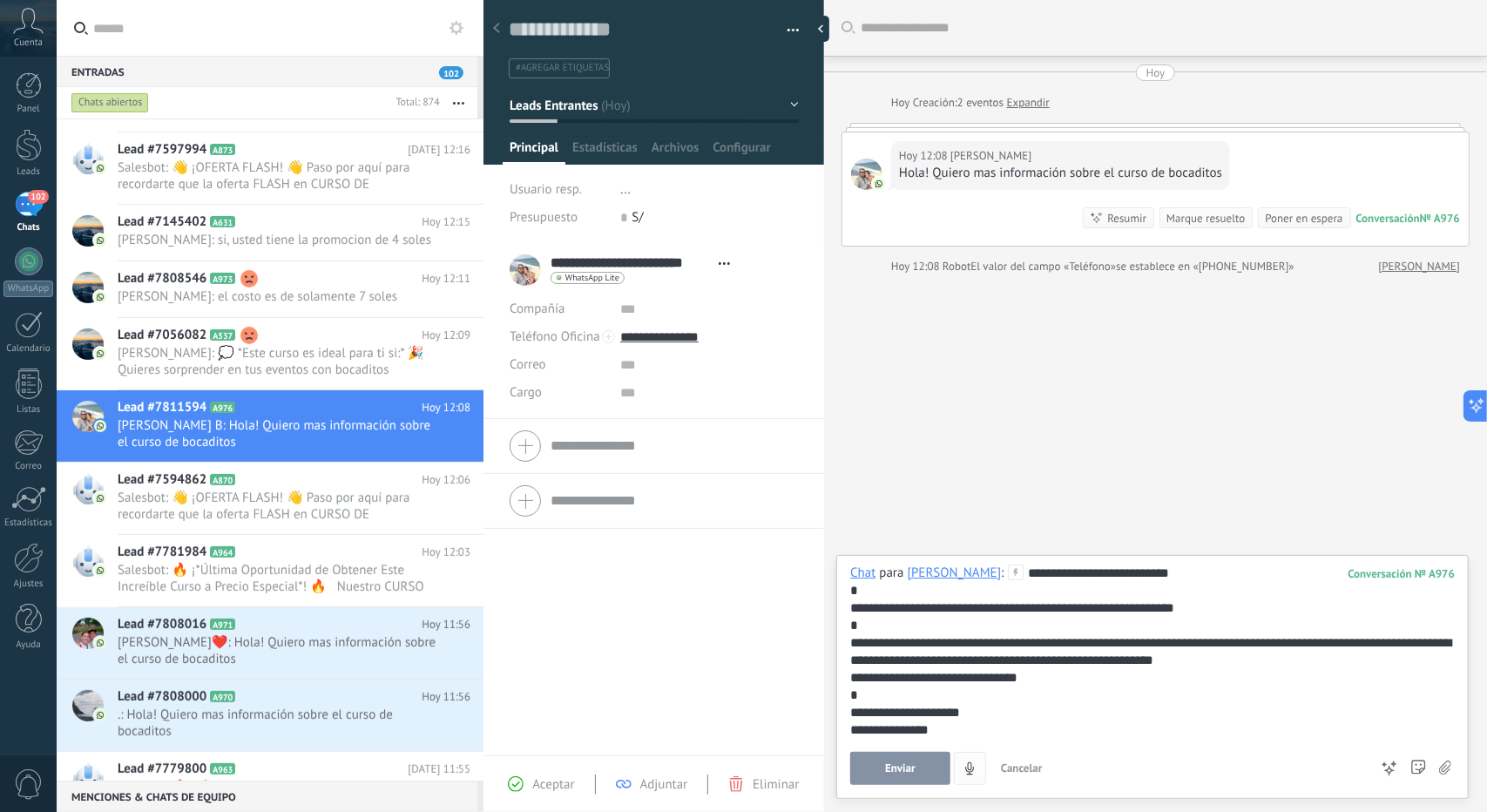
click at [919, 778] on button "Enviar" at bounding box center [901, 768] width 101 height 33
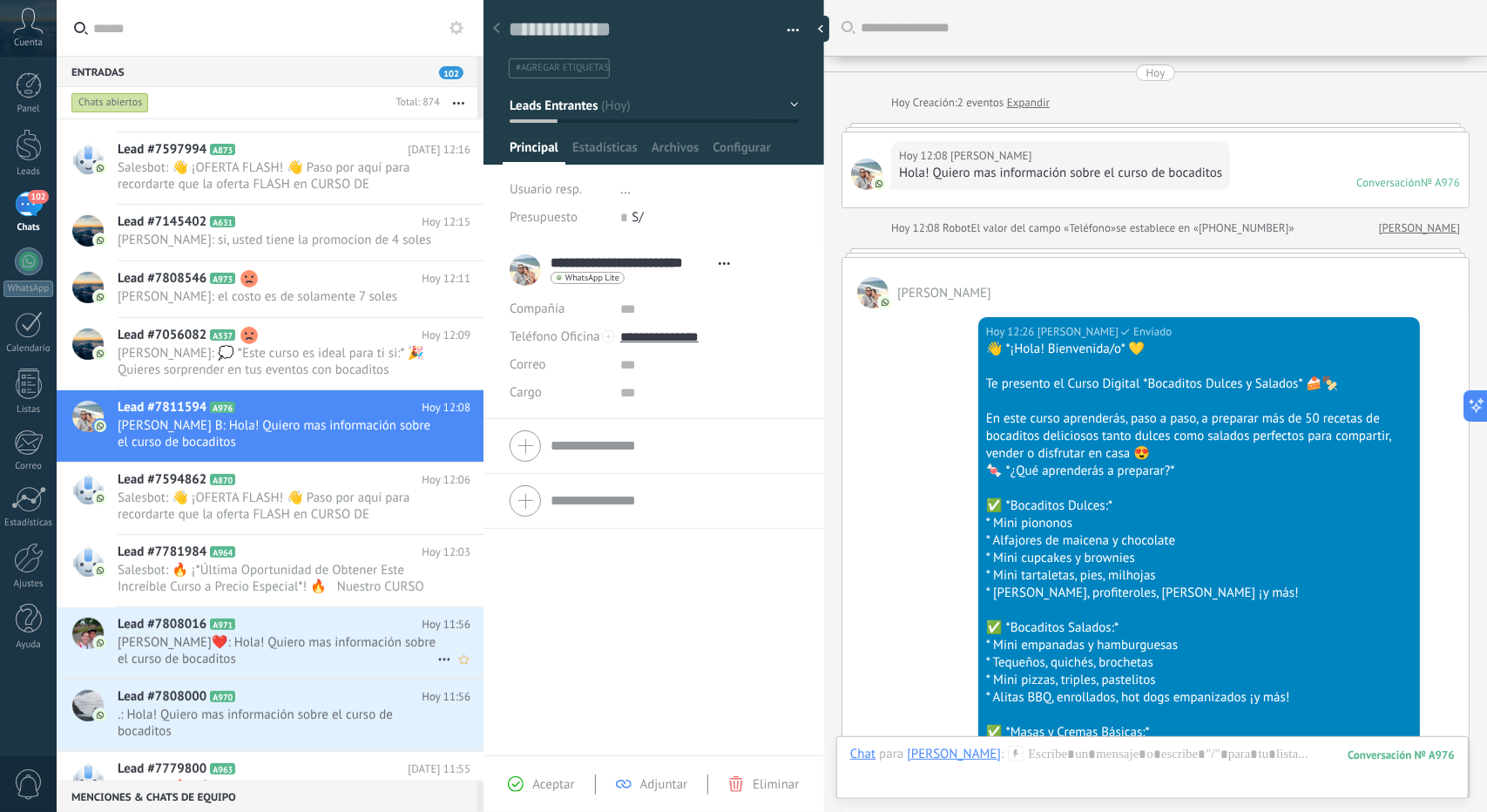
scroll to position [324, 0]
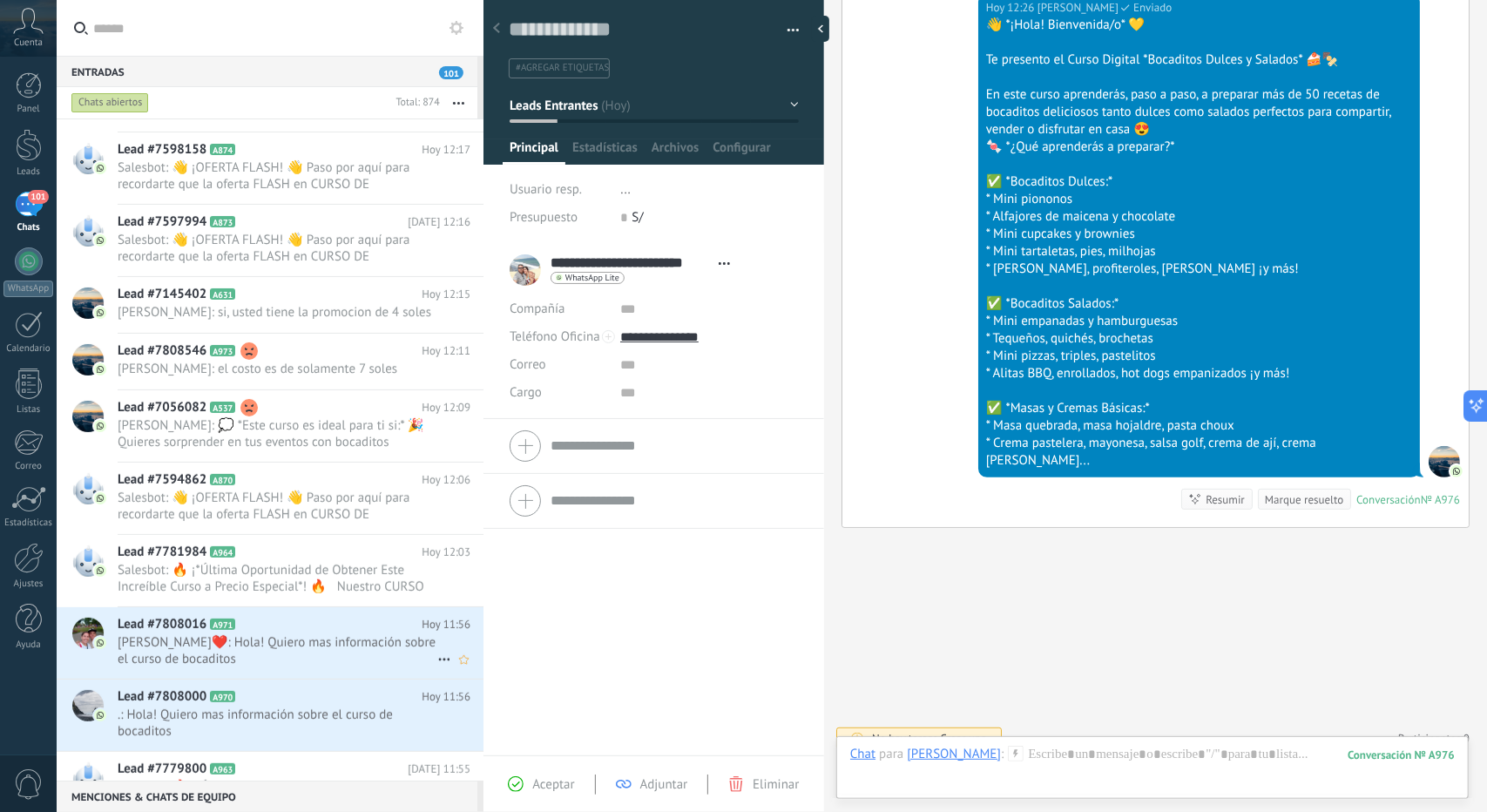
click at [295, 655] on span "[PERSON_NAME]❤️: Hola! Quiero mas información sobre el curso de bocaditos" at bounding box center [277, 651] width 320 height 33
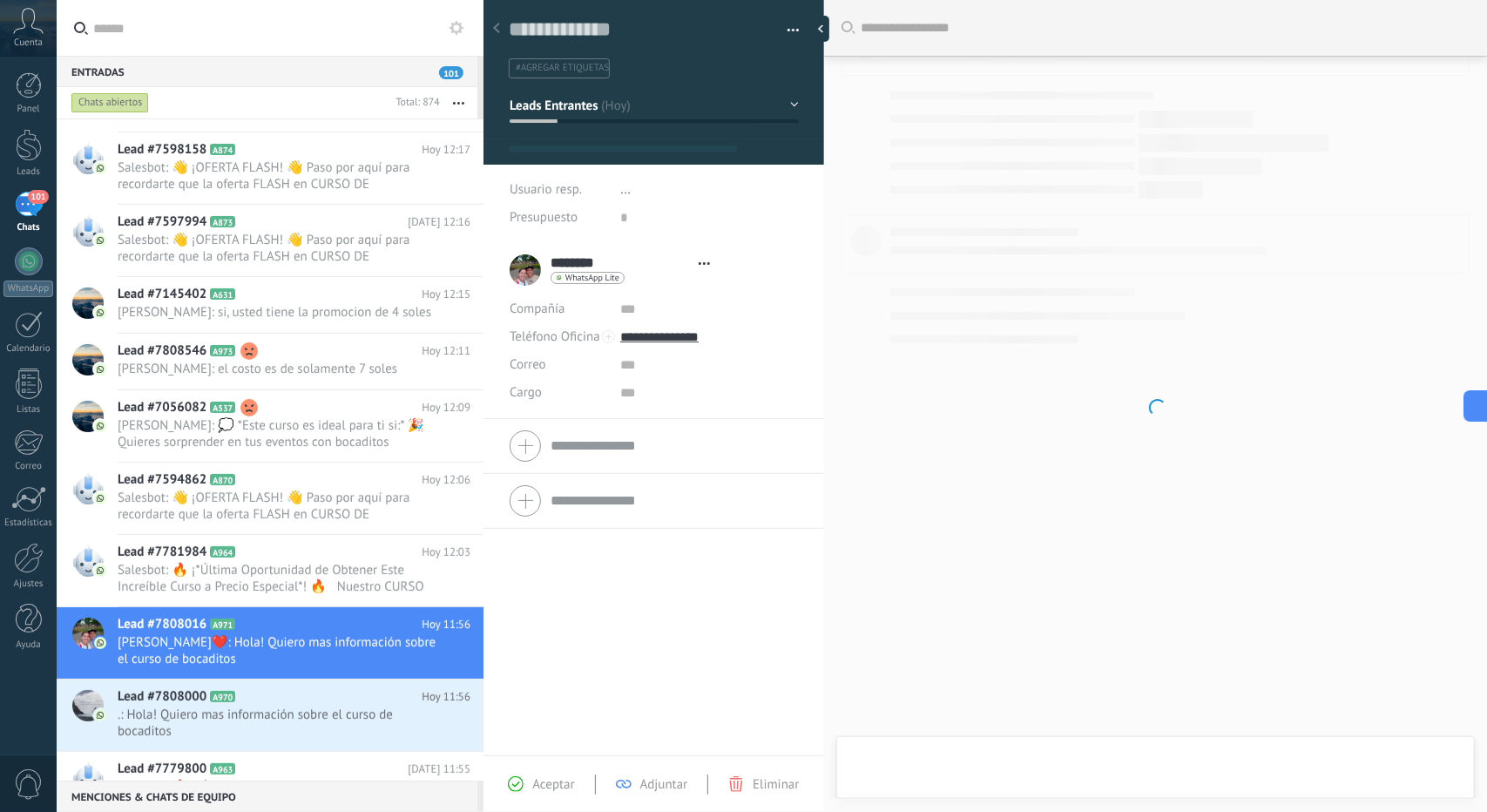
type textarea "**********"
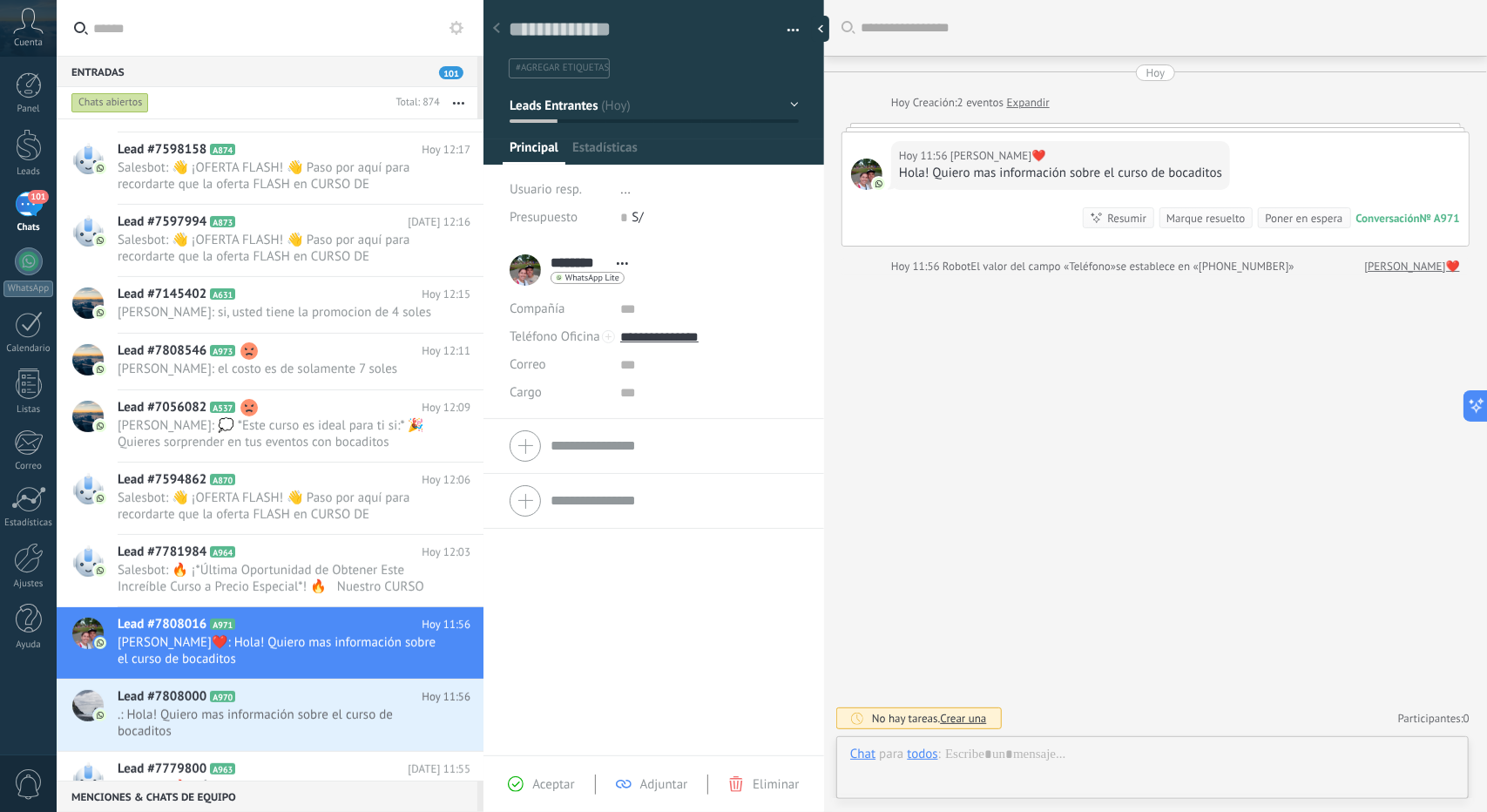
scroll to position [26, 0]
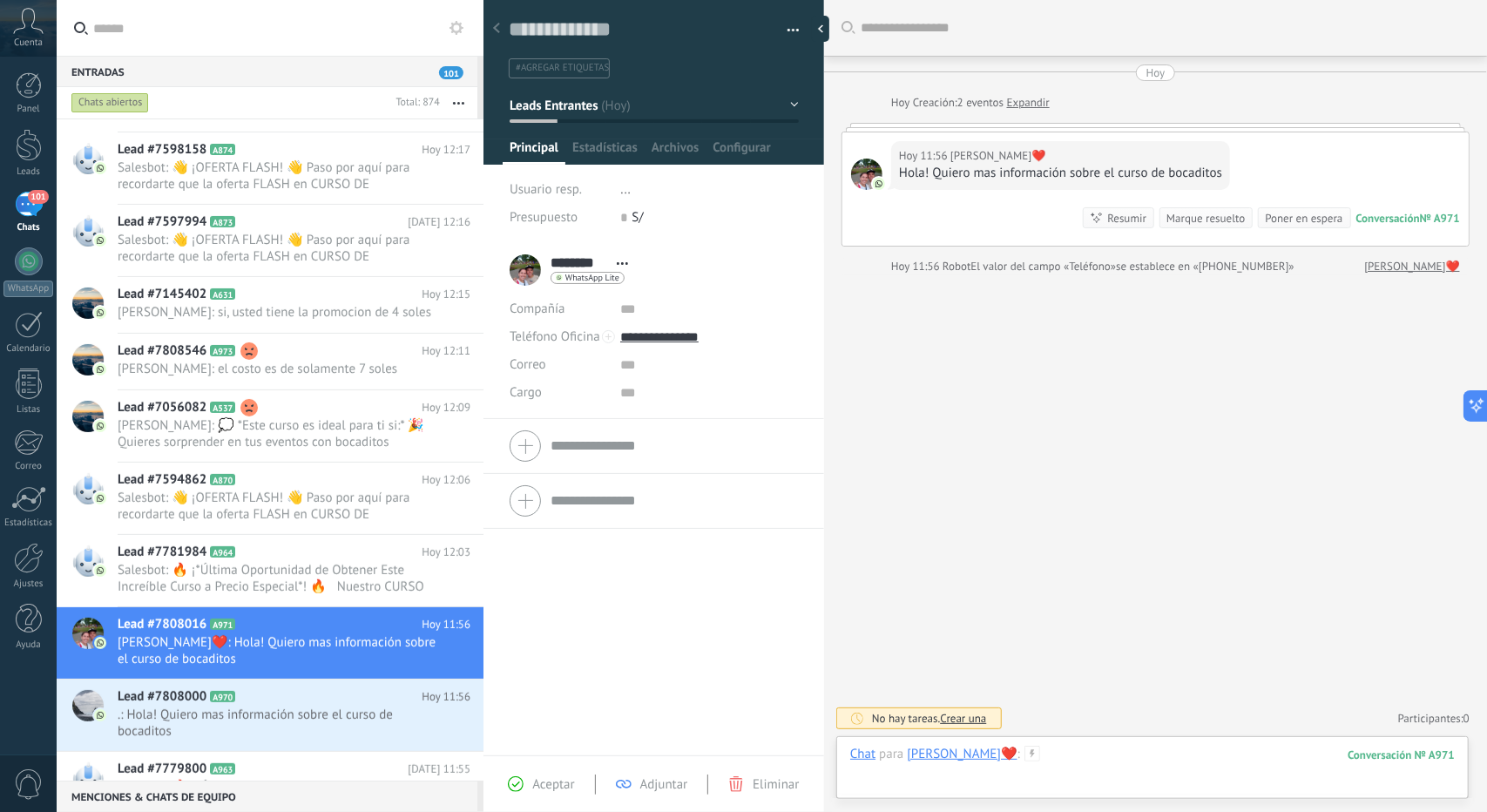
click at [1109, 765] on div at bounding box center [1152, 771] width 604 height 52
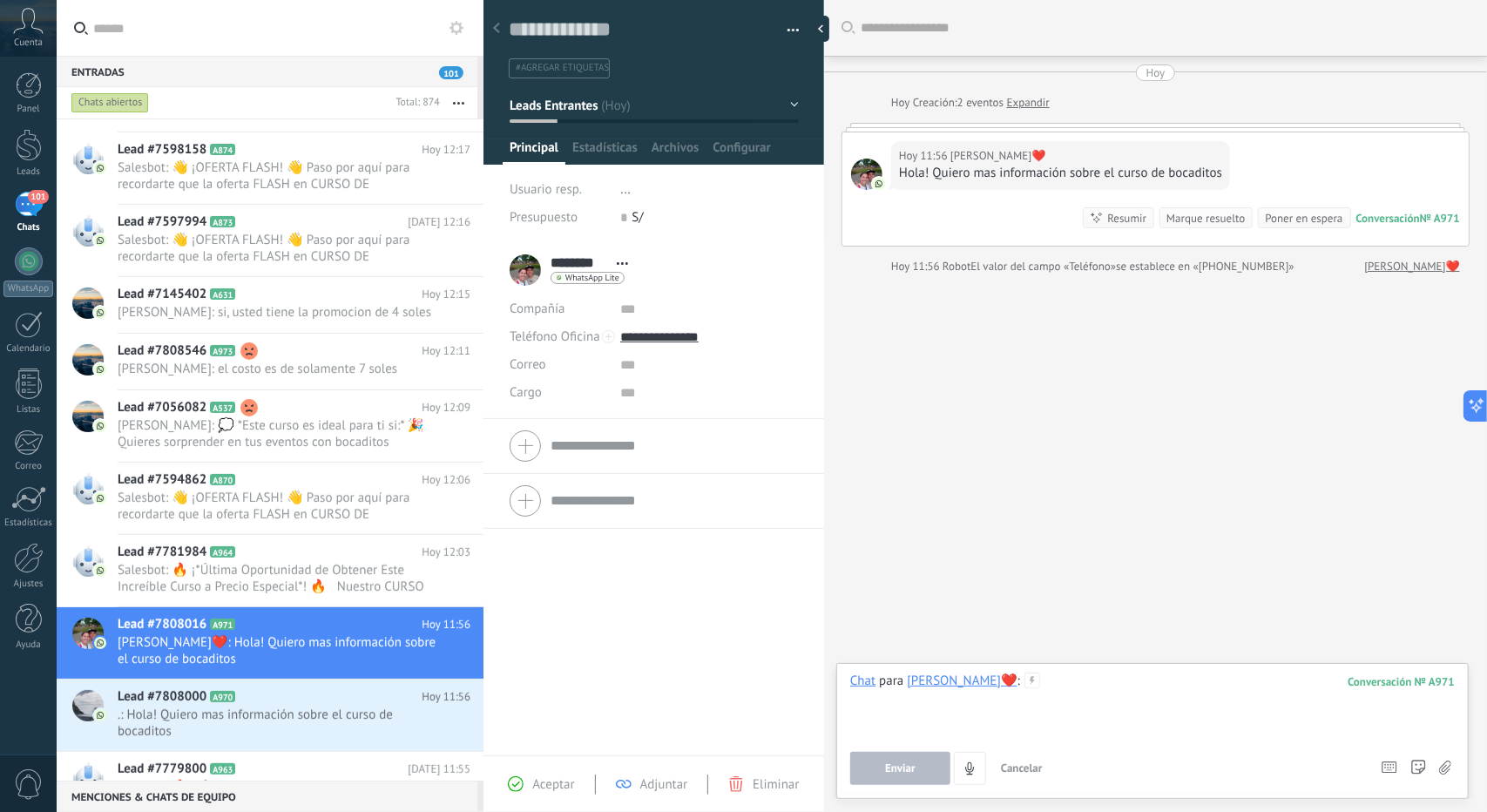
paste div
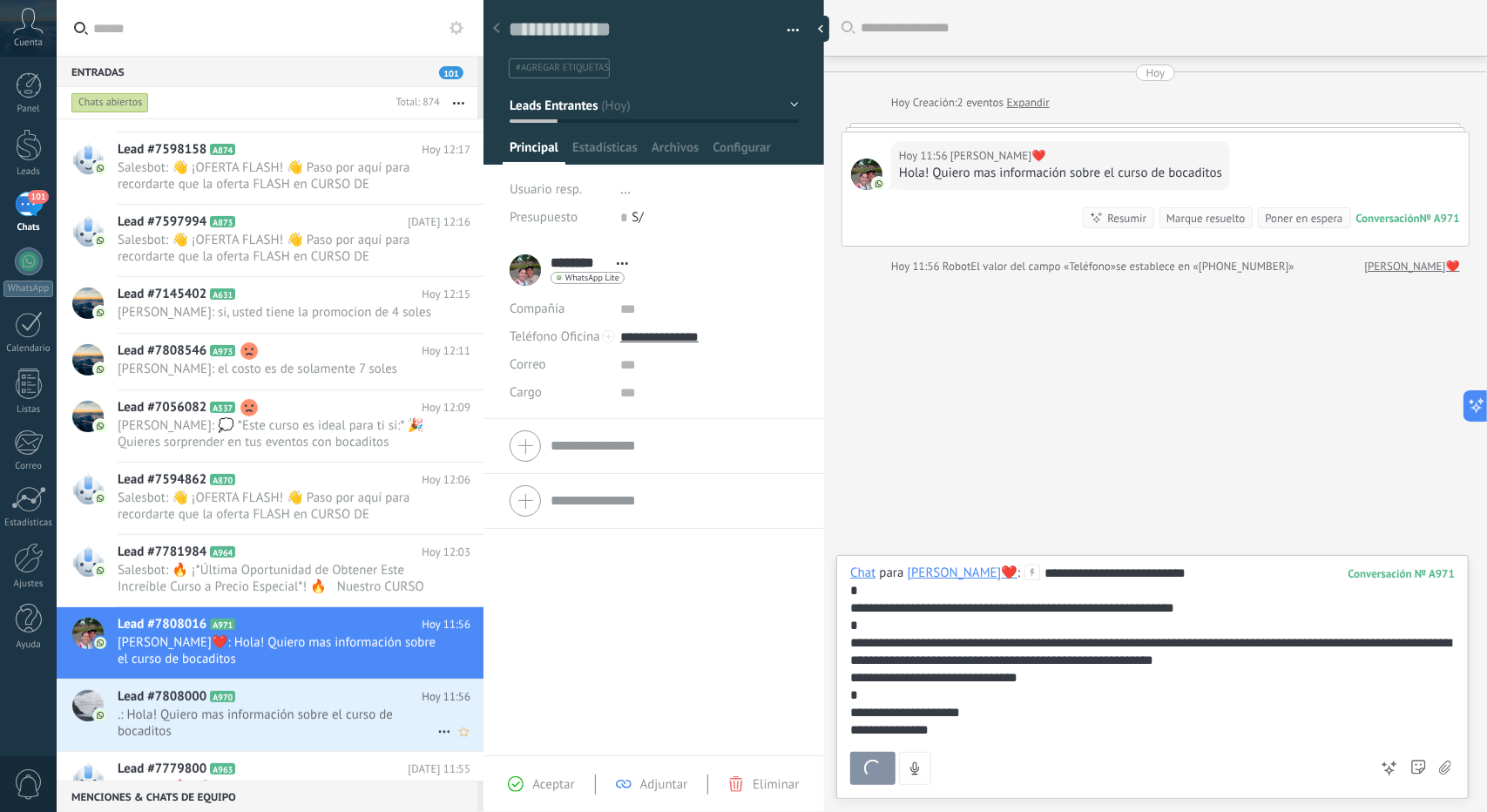
scroll to position [324, 0]
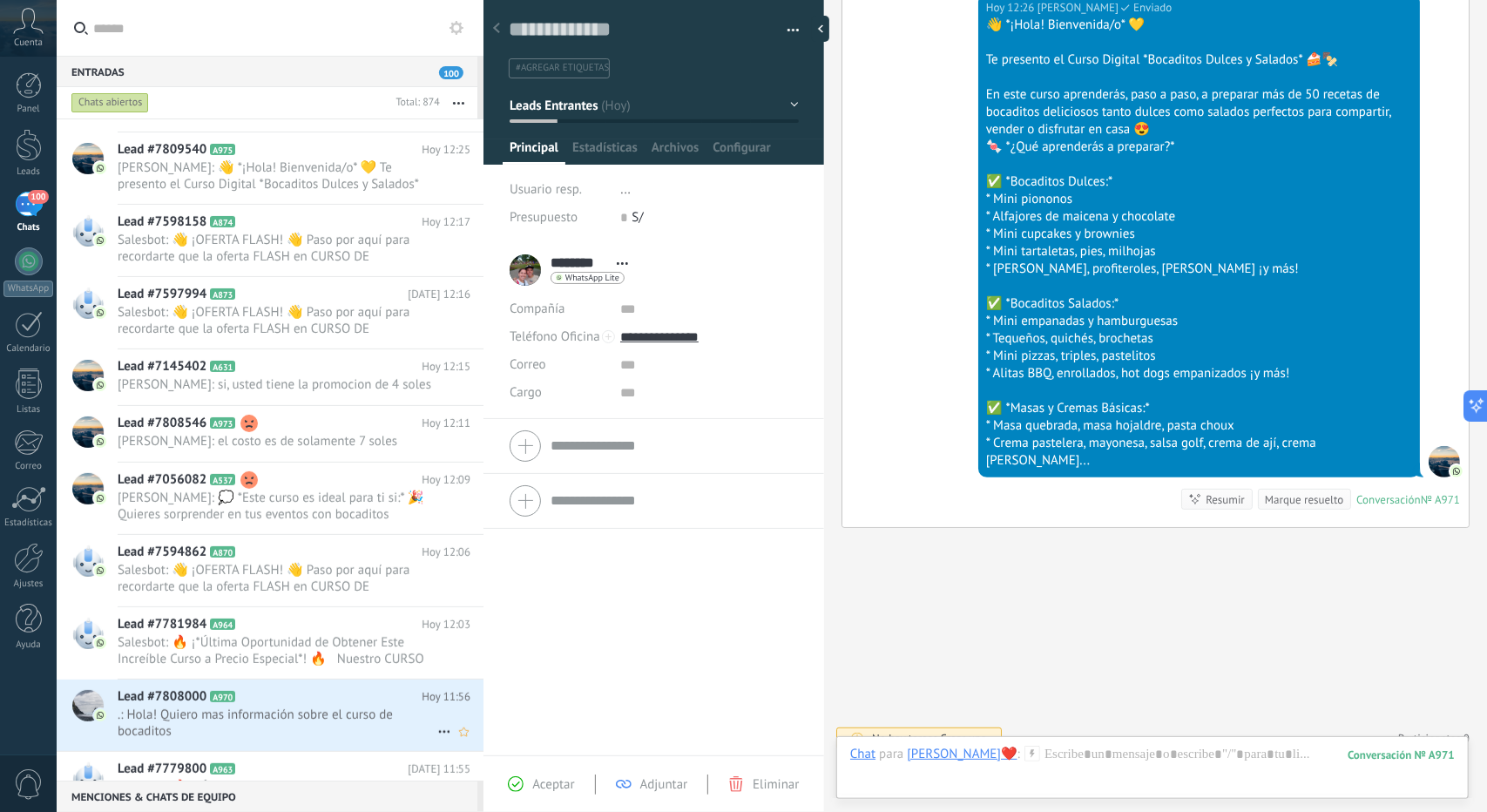
click at [317, 728] on span ".: Hola! Quiero mas información sobre el curso de bocaditos" at bounding box center [277, 723] width 320 height 33
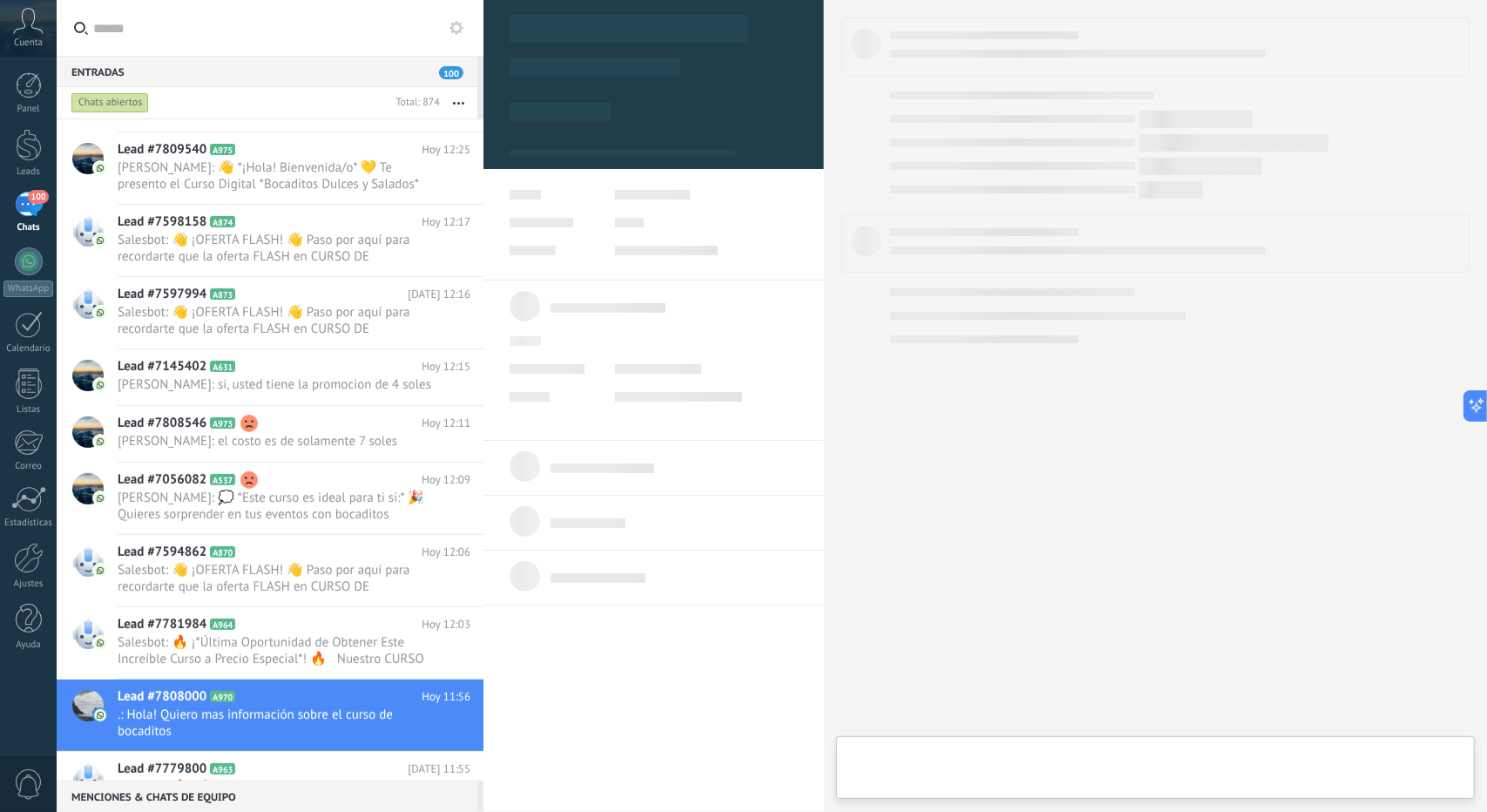
type textarea "**********"
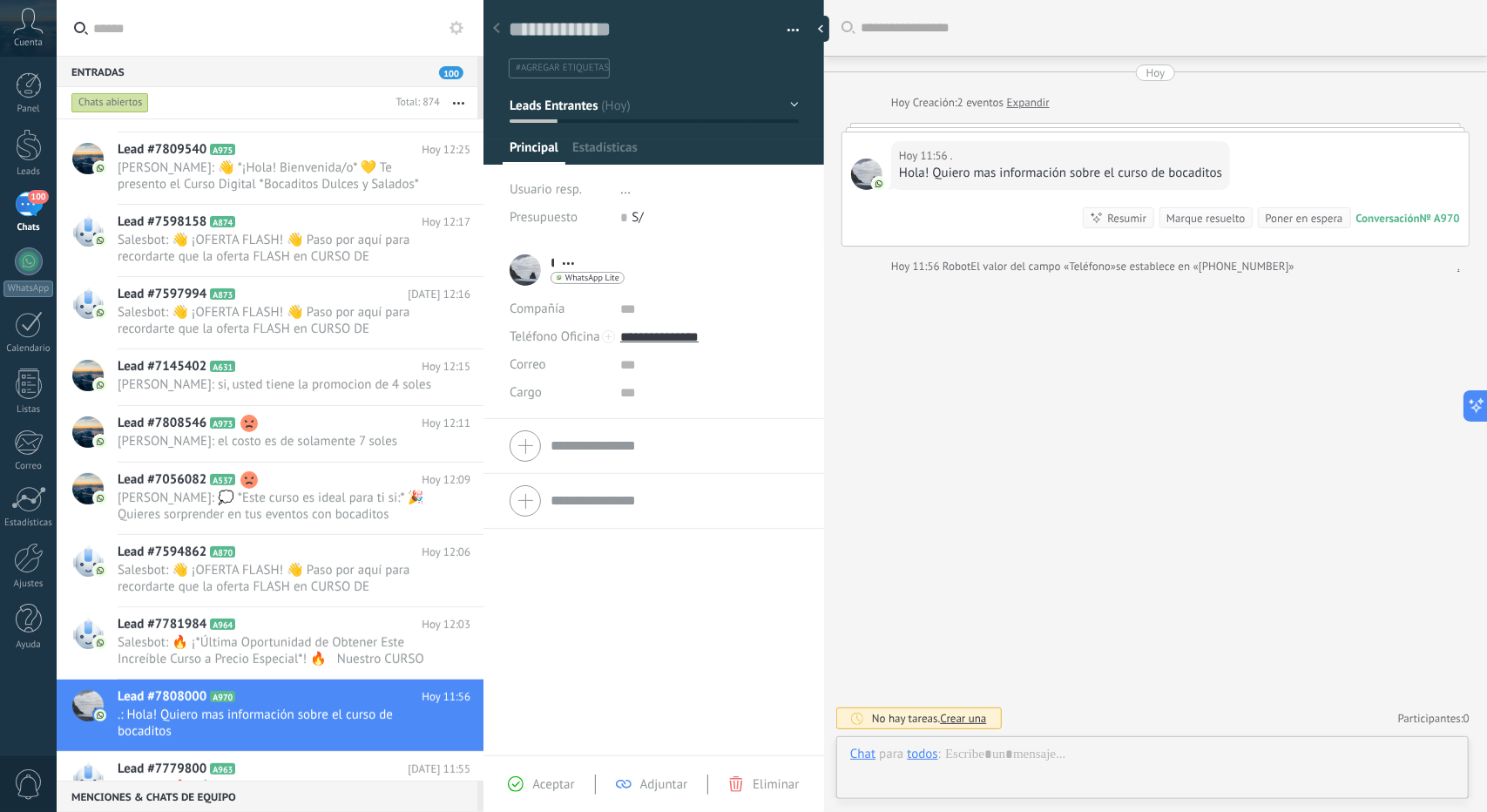
scroll to position [26, 0]
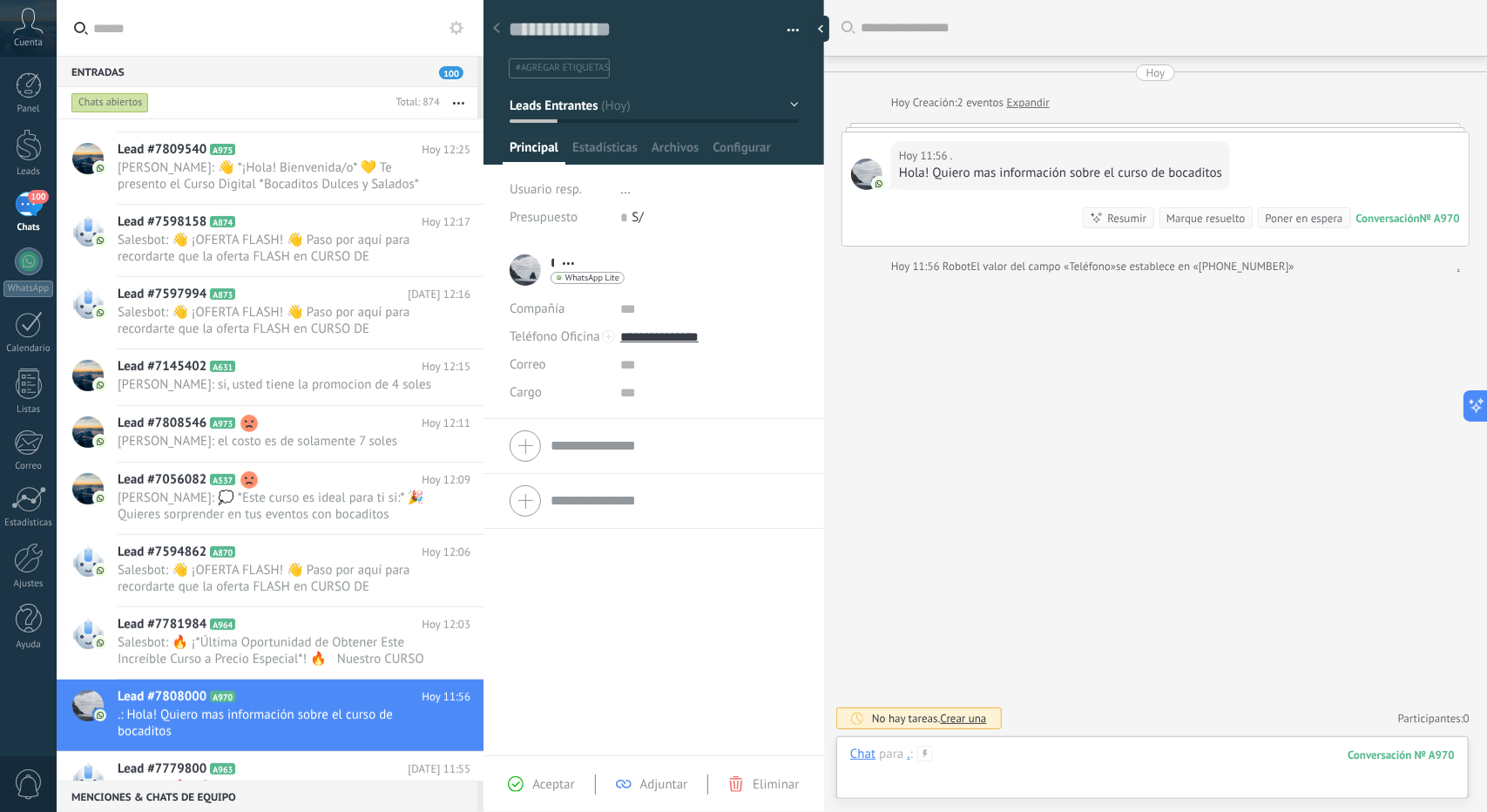
click at [1072, 773] on div at bounding box center [1152, 771] width 604 height 52
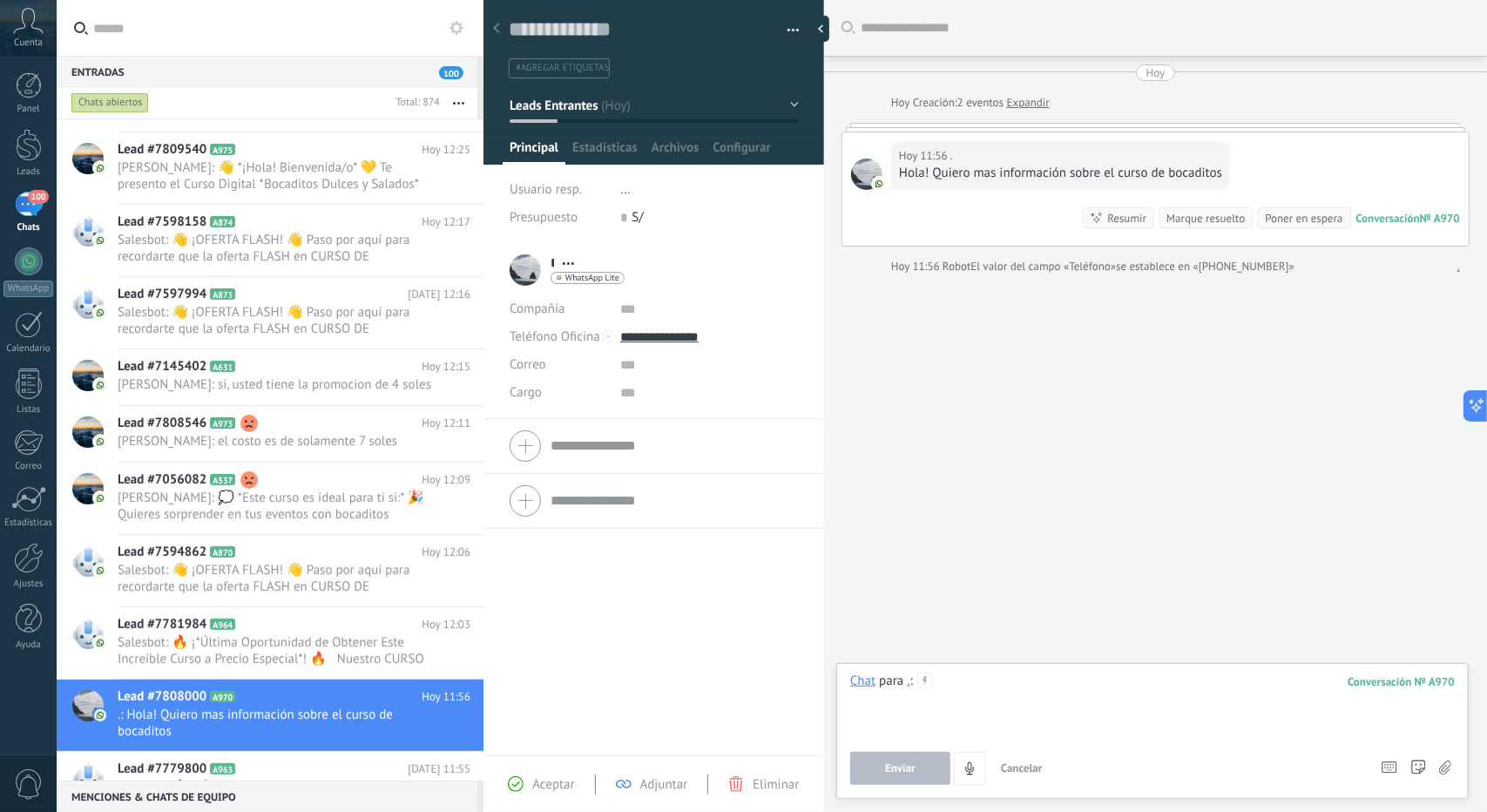
paste div
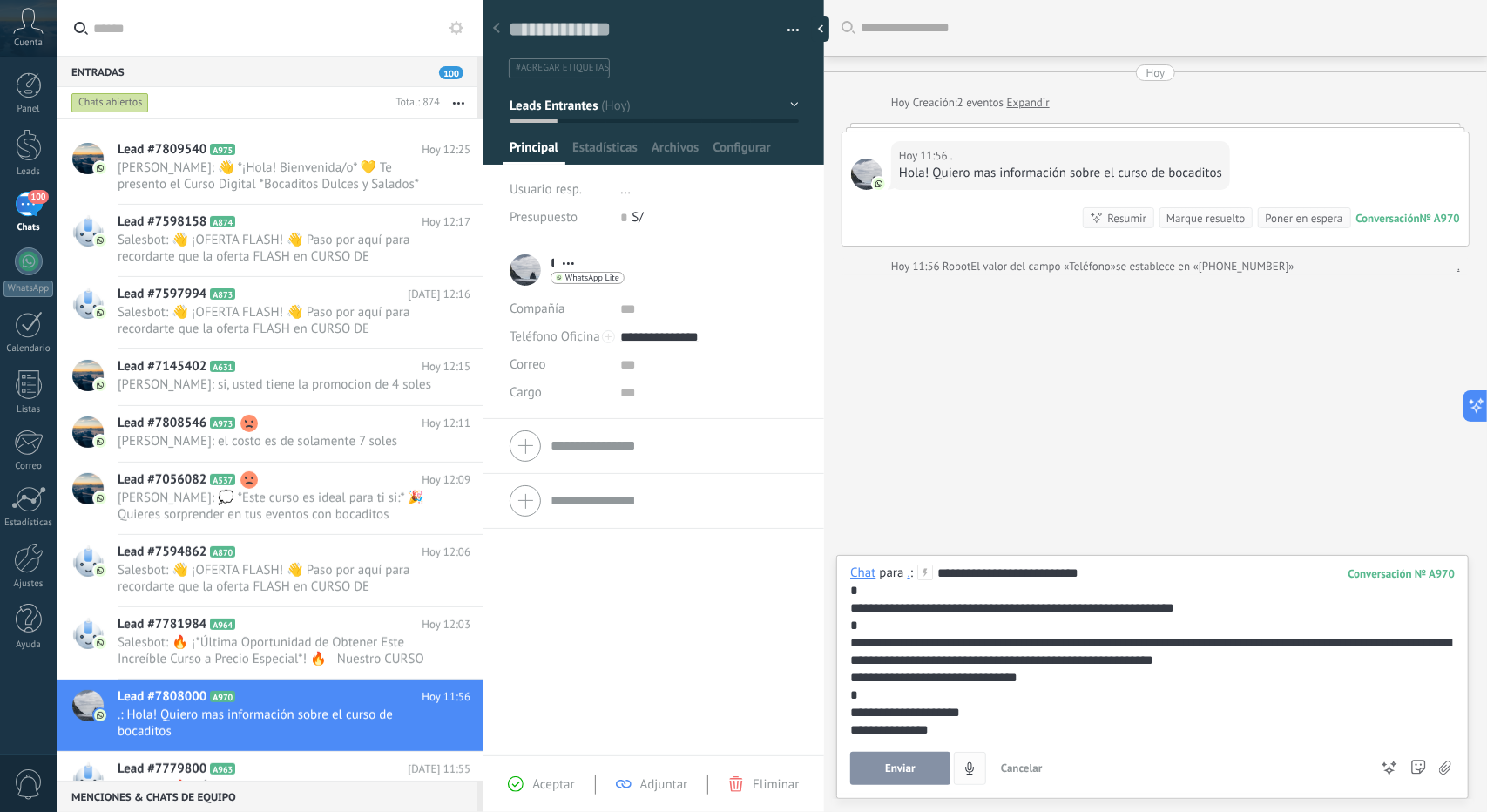
click at [903, 768] on span "Enviar" at bounding box center [901, 768] width 31 height 13
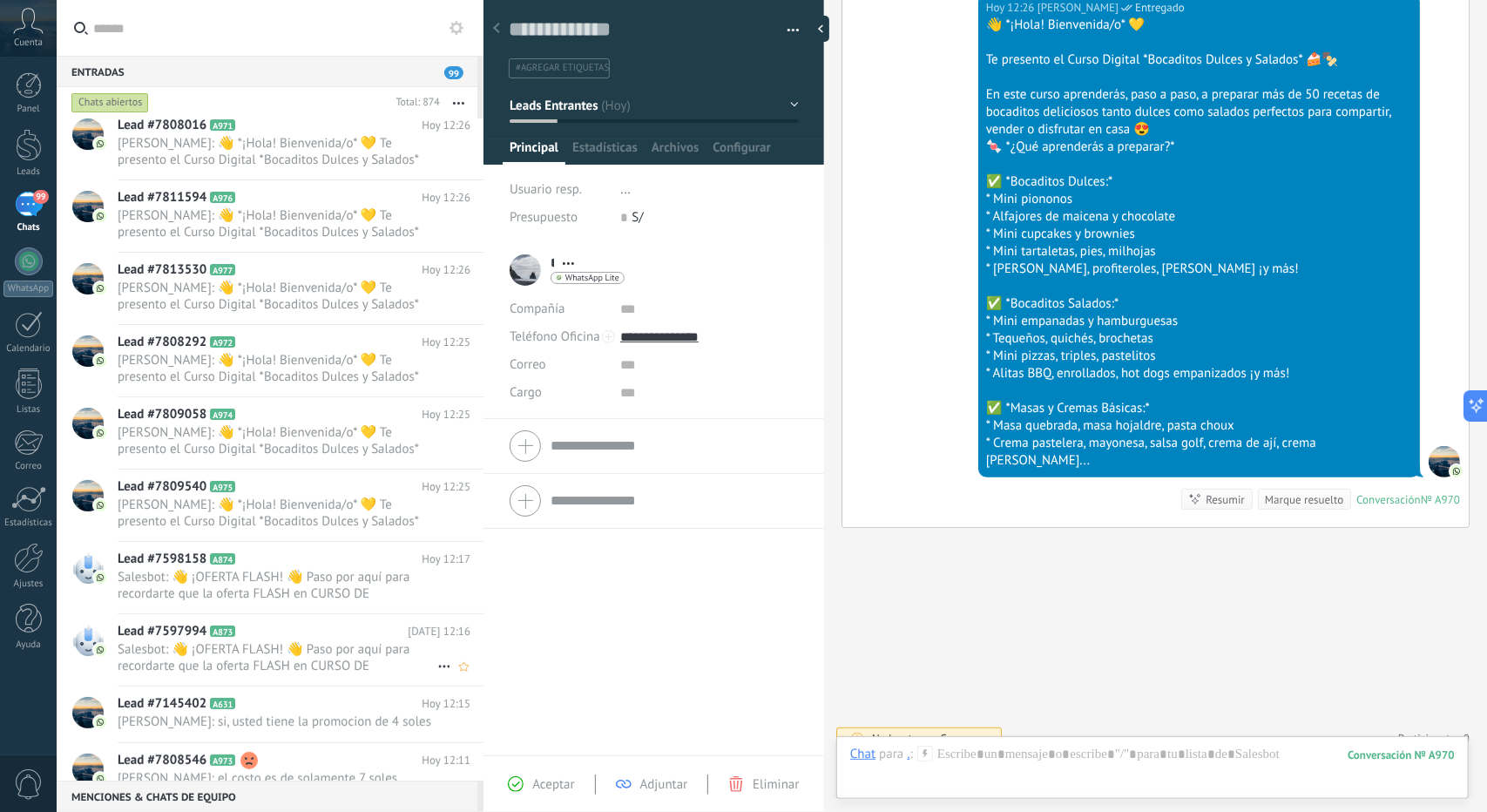
scroll to position [87, 0]
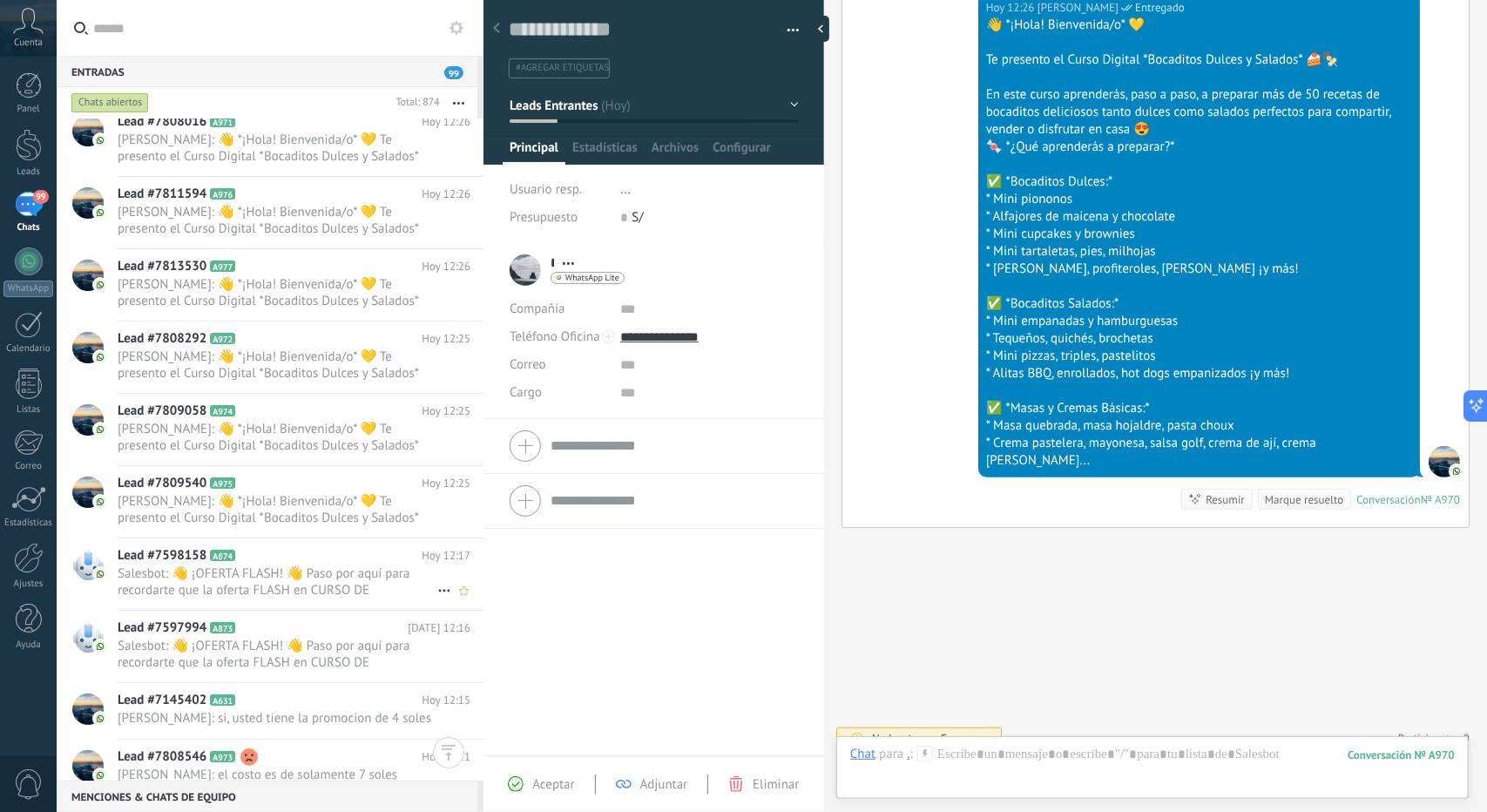
click at [228, 579] on span "Salesbot: 👋 ¡OFERTA FLASH! 👋 Paso por aquí para recordarte que la oferta FLASH …" at bounding box center [277, 582] width 320 height 33
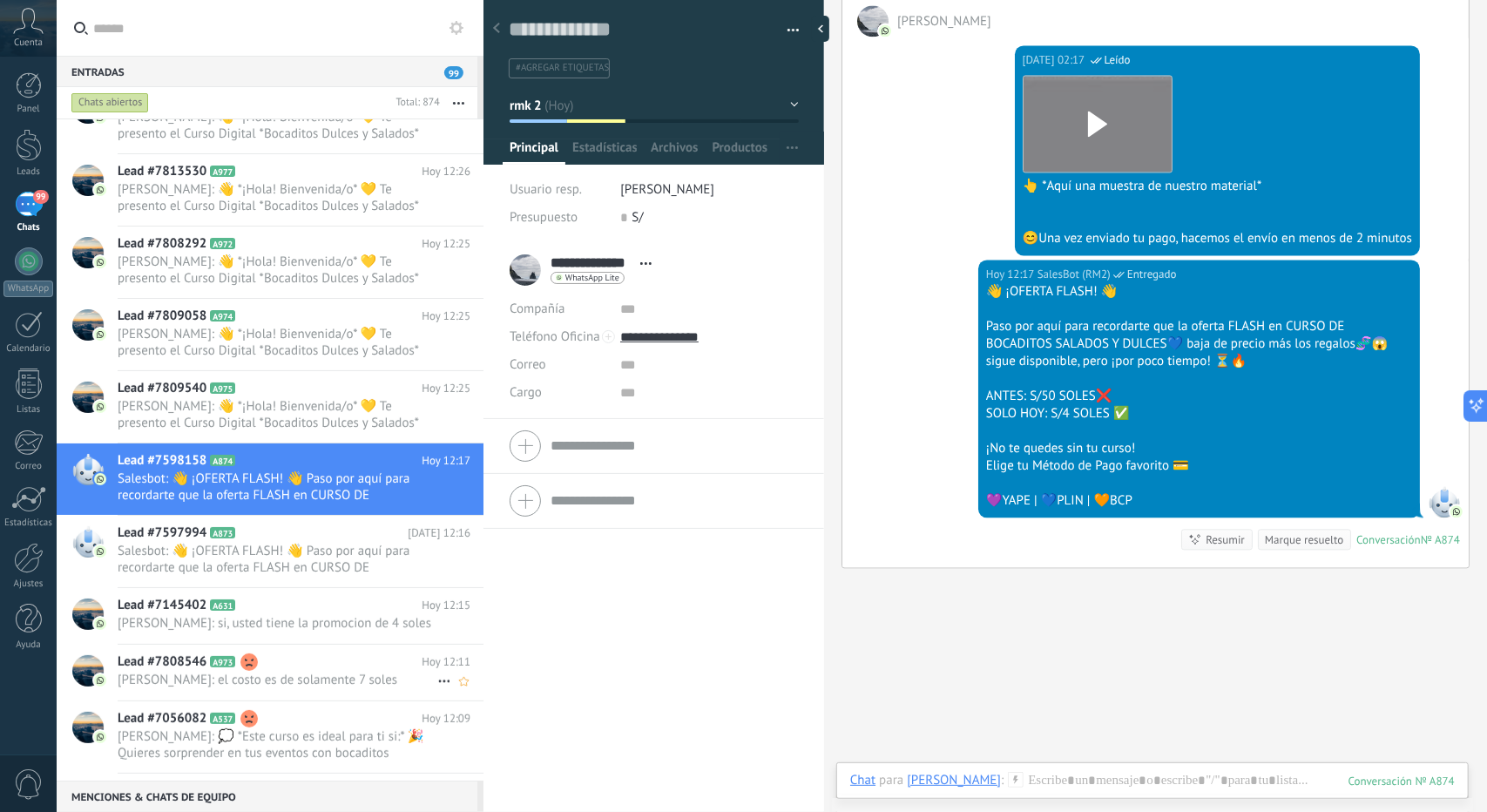
scroll to position [436, 0]
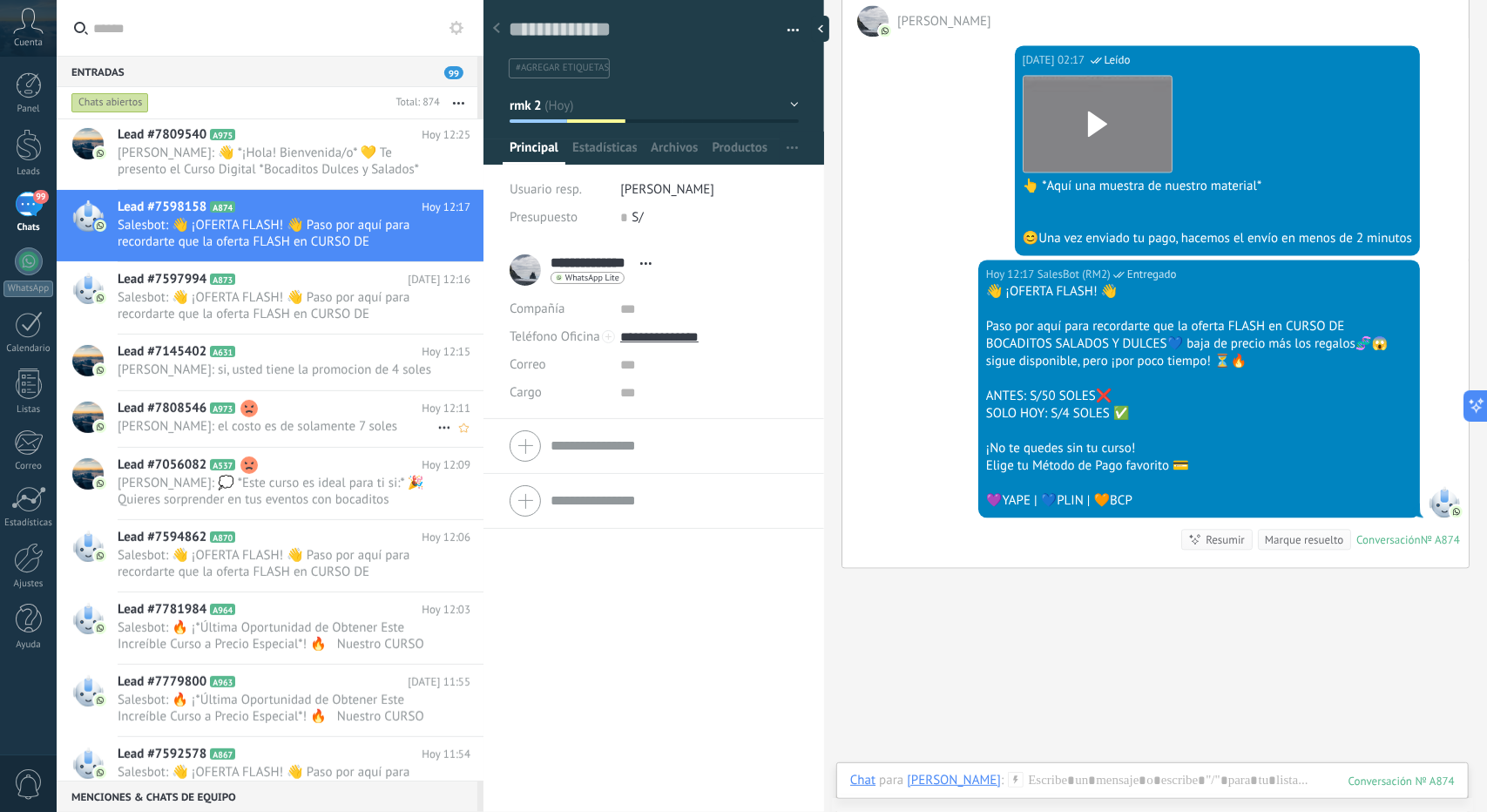
click at [302, 446] on div "Lead #7808546 A973 [DATE] 12:11 [PERSON_NAME]: el costo es de solamente 7 soles" at bounding box center [301, 419] width 366 height 55
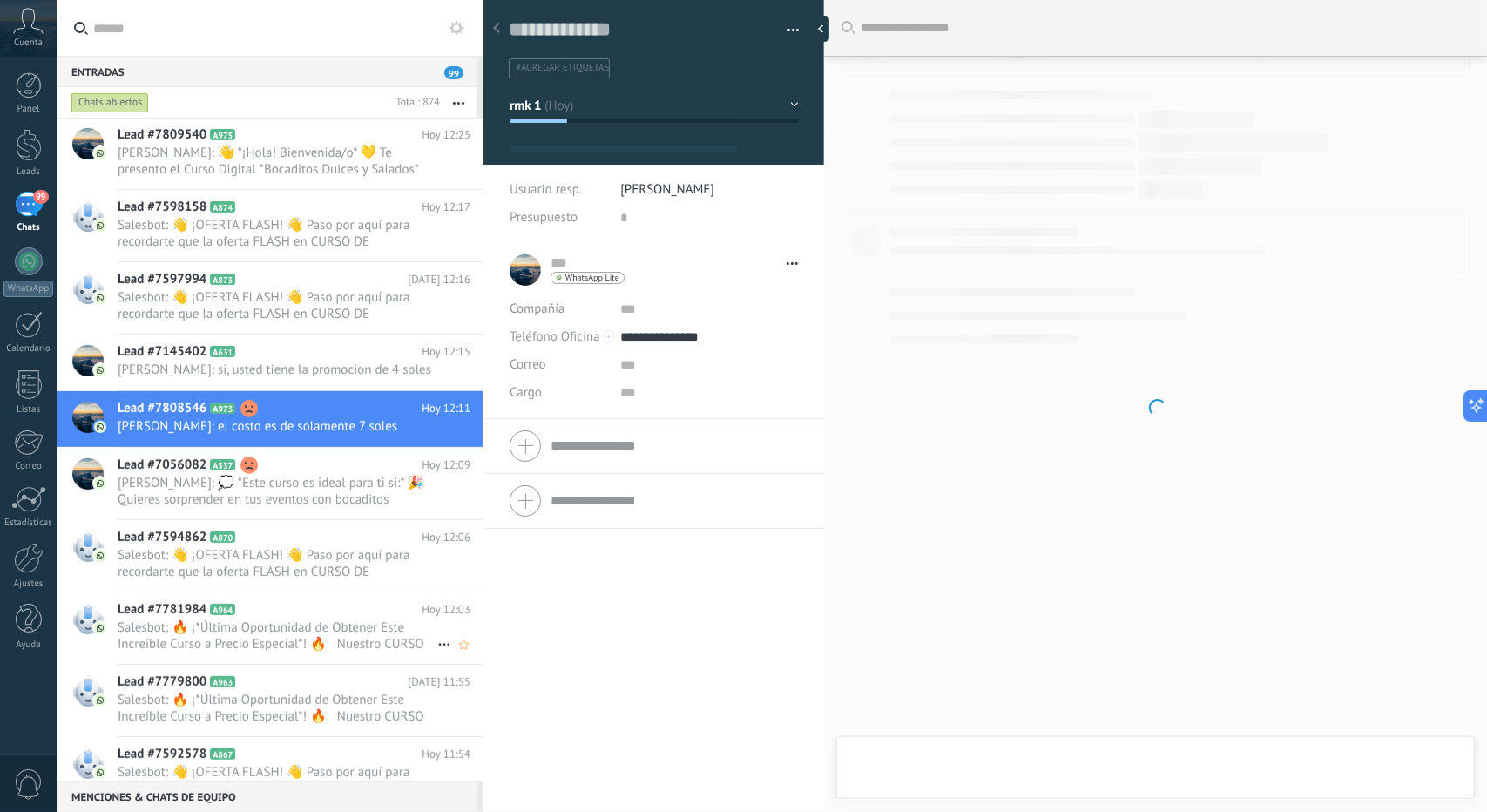
click at [284, 619] on h2 "Lead #7781984 A964" at bounding box center [270, 610] width 305 height 17
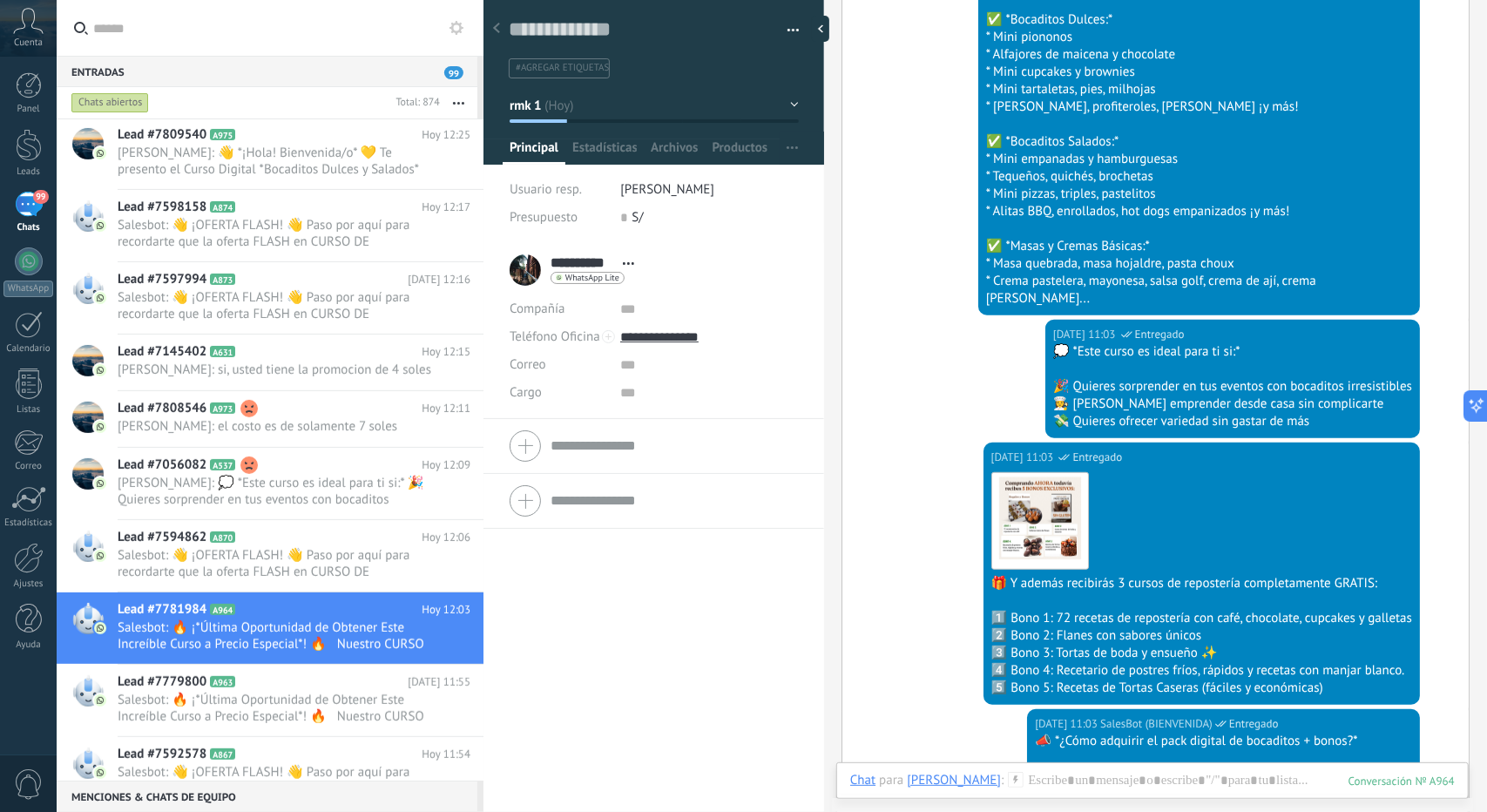
scroll to position [600, 0]
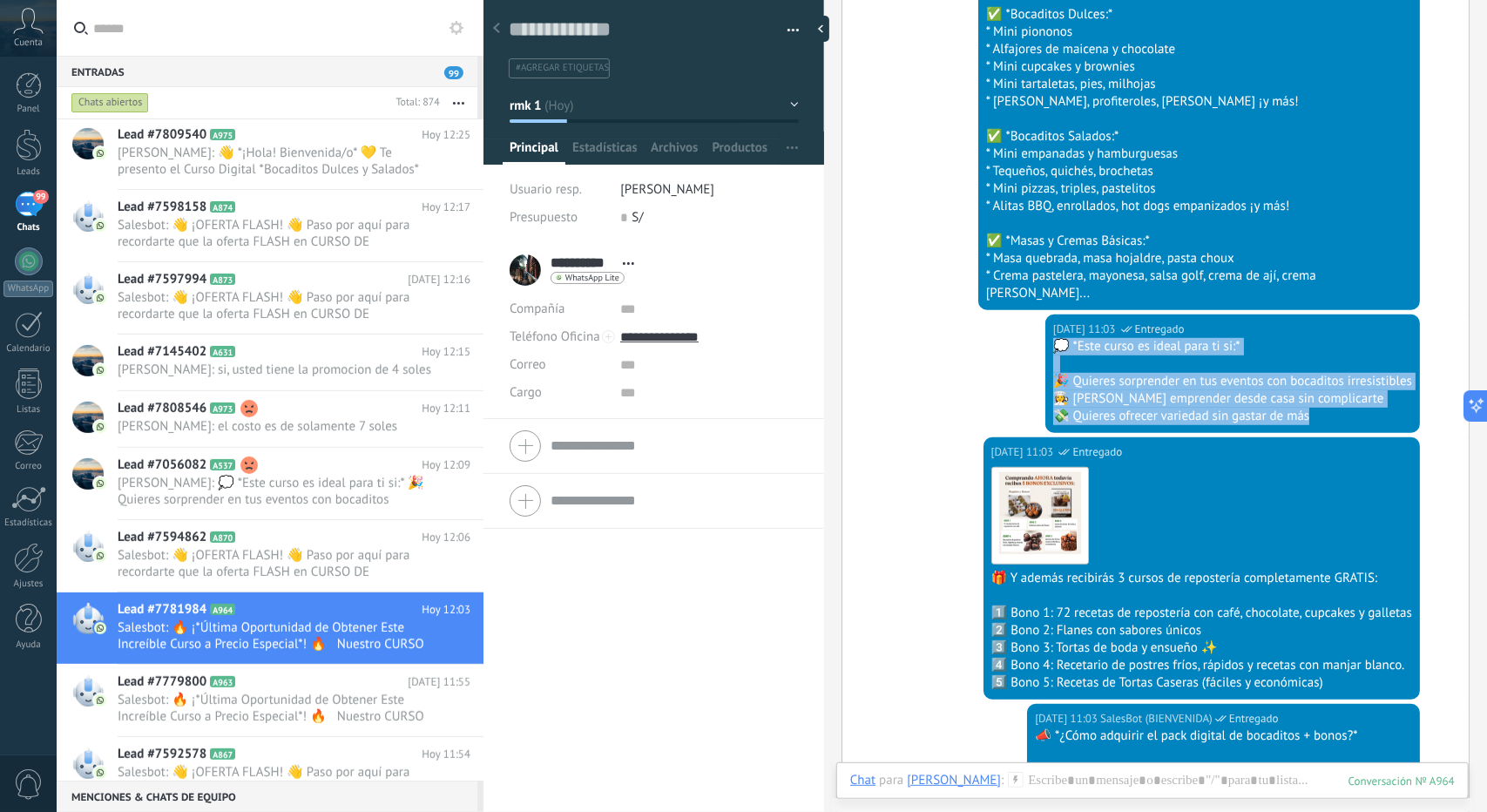
drag, startPoint x: 1323, startPoint y: 398, endPoint x: 1015, endPoint y: 328, distance: 315.9
click at [1015, 328] on div "[DATE] 11:03 SalesBot (BIENVENIDA) Entregado 💭 *Este curso es ideal para ti si:…" at bounding box center [1156, 375] width 627 height 123
copy div "💭 *Este curso es ideal para ti si:* 🎉 Quieres sorprender en tus eventos con boc…"
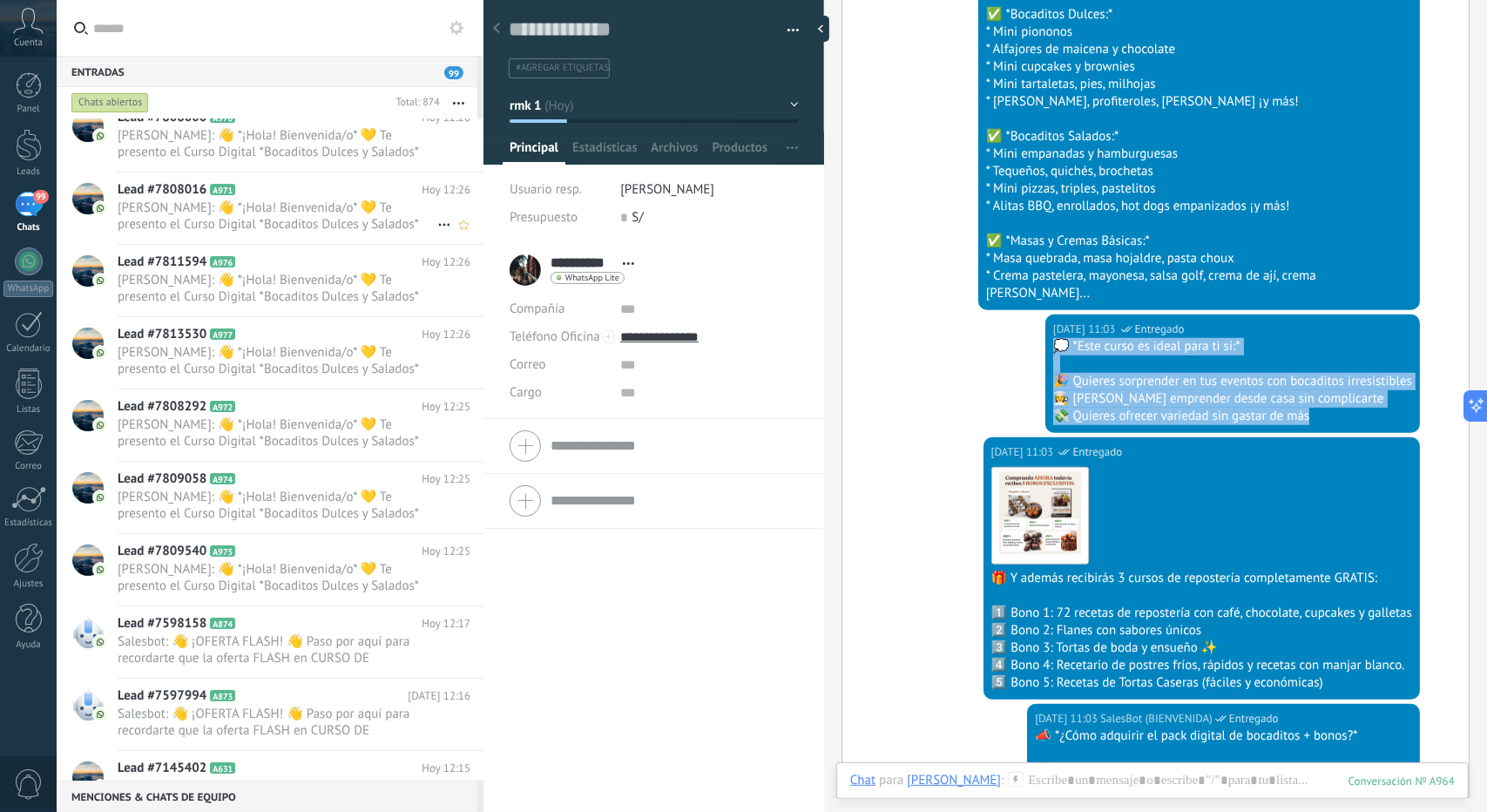
scroll to position [0, 0]
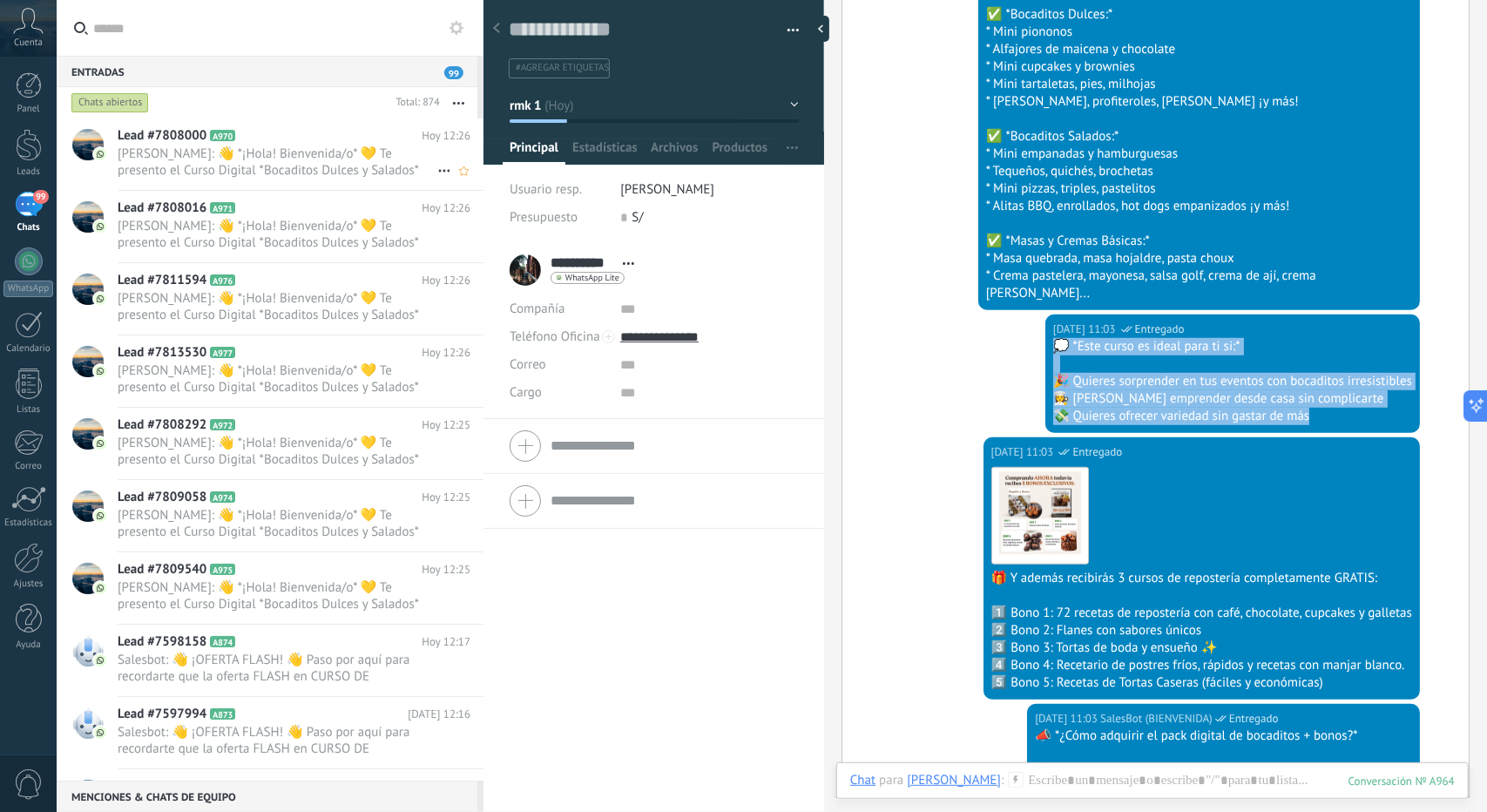
click at [277, 188] on div "Lead #7808000 A970 Hoy 12:26" at bounding box center [301, 155] width 366 height 72
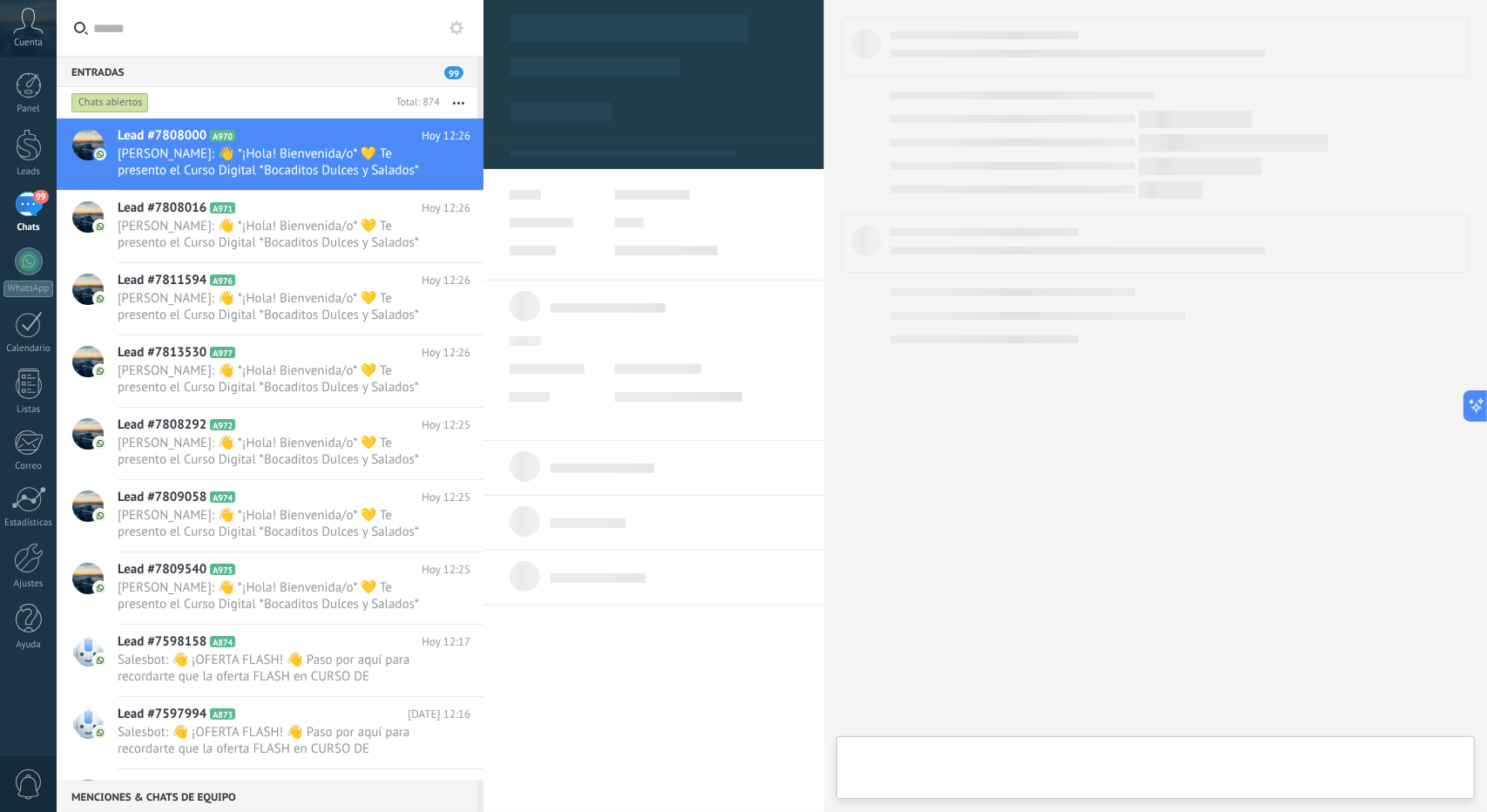
type textarea "**********"
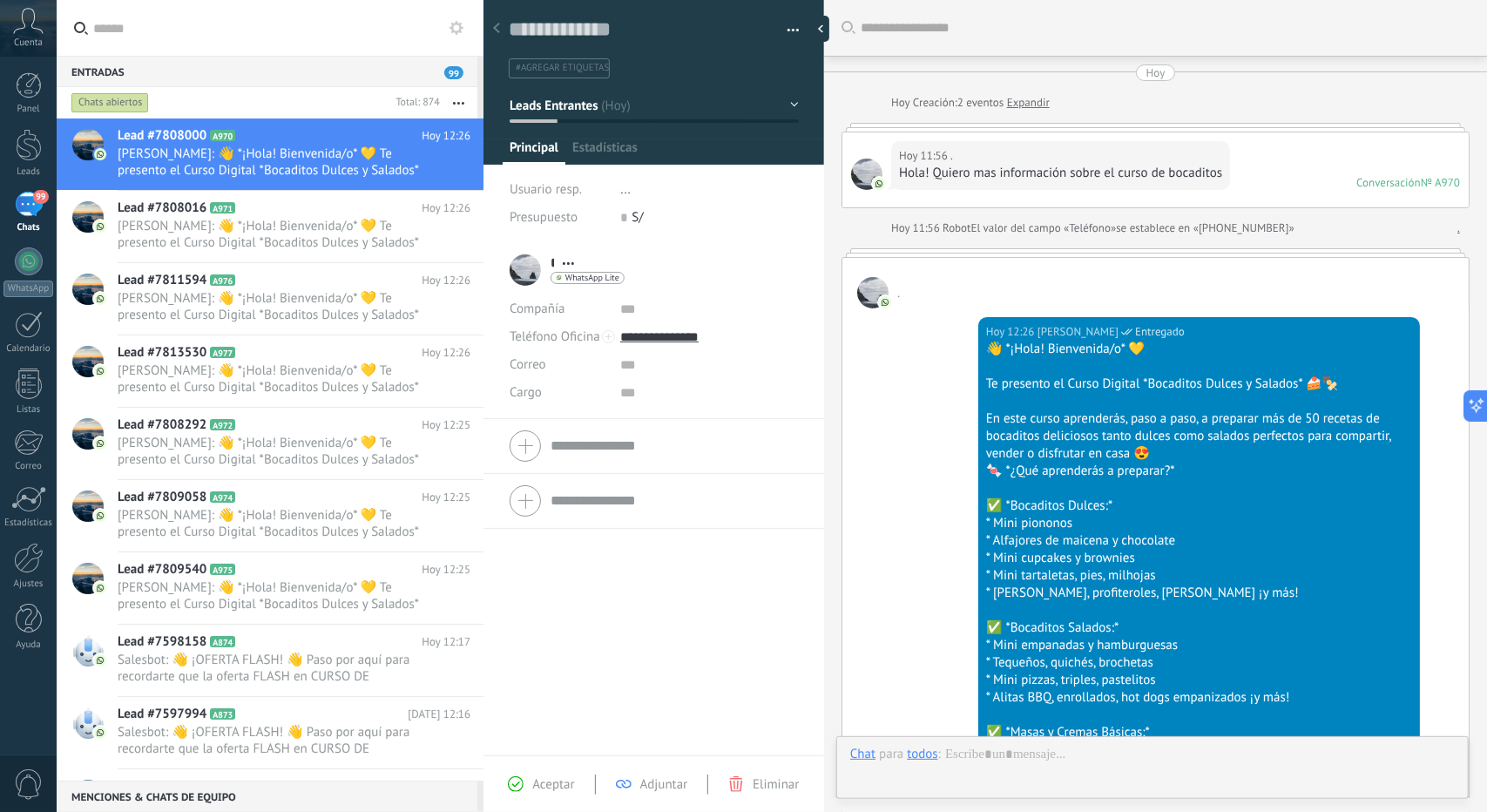
scroll to position [133, 0]
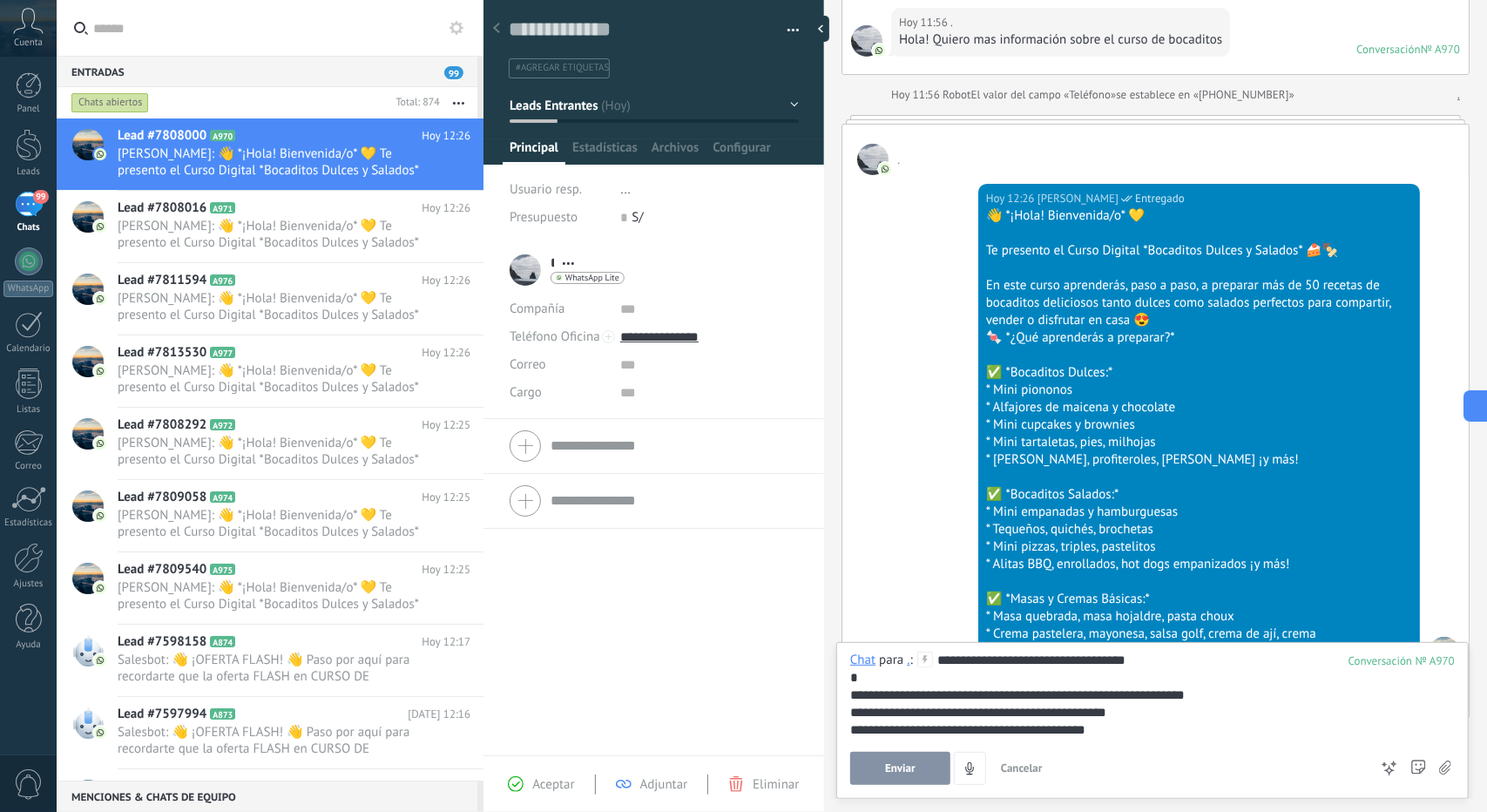
click at [897, 763] on span "Enviar" at bounding box center [901, 768] width 31 height 13
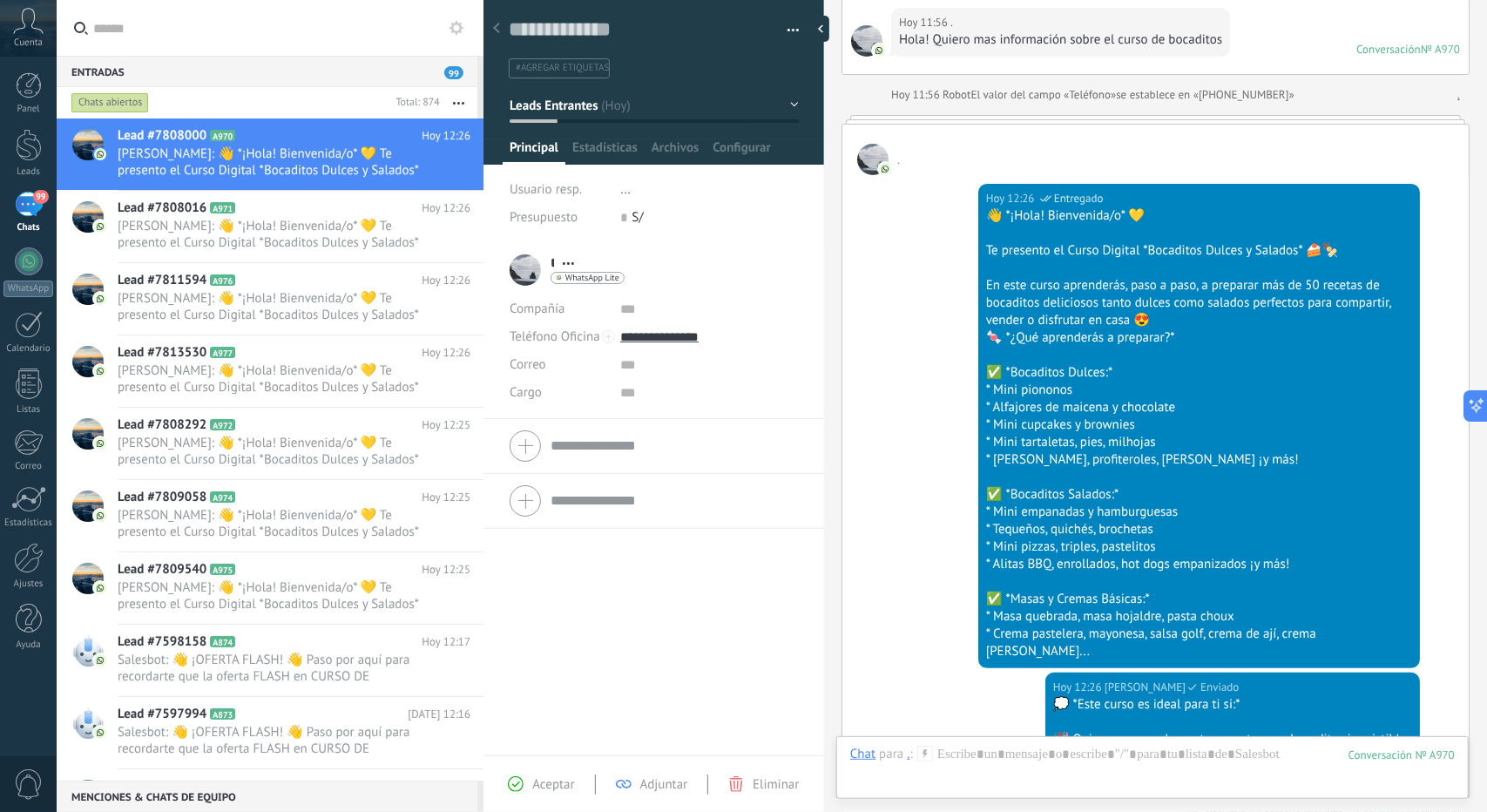
scroll to position [447, 0]
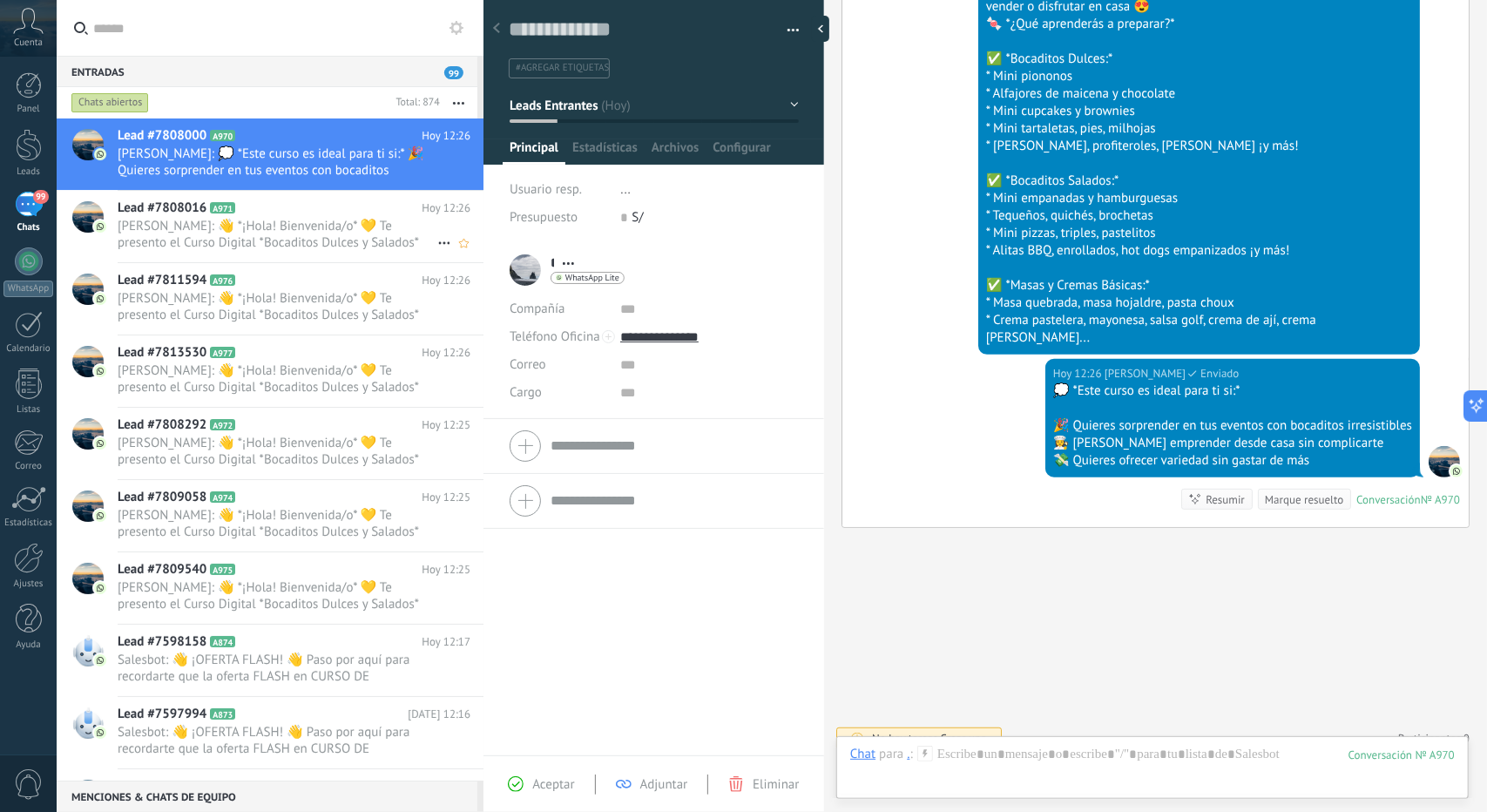
click at [234, 203] on span "A971" at bounding box center [222, 208] width 25 height 12
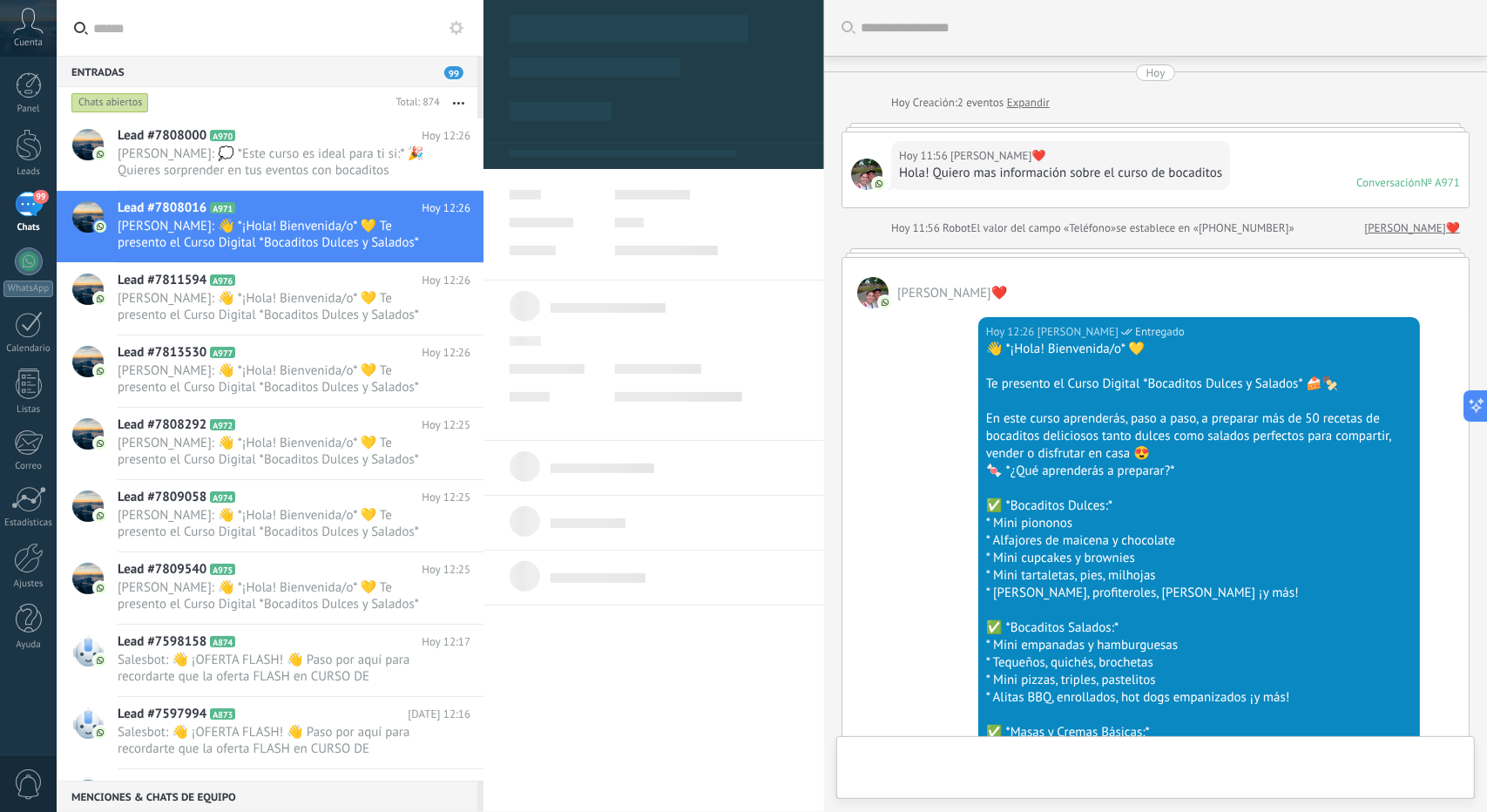
type textarea "**********"
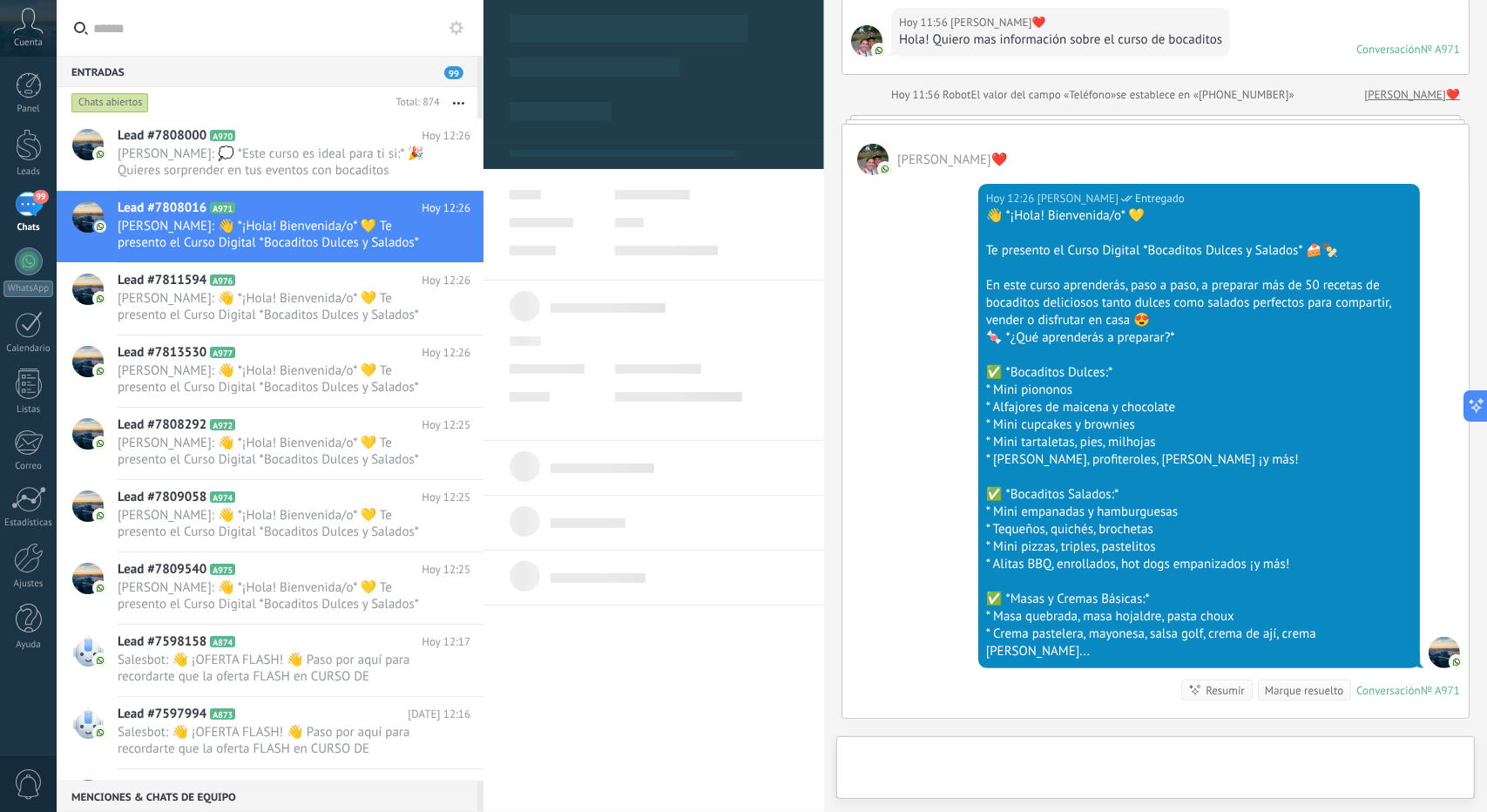
scroll to position [26, 0]
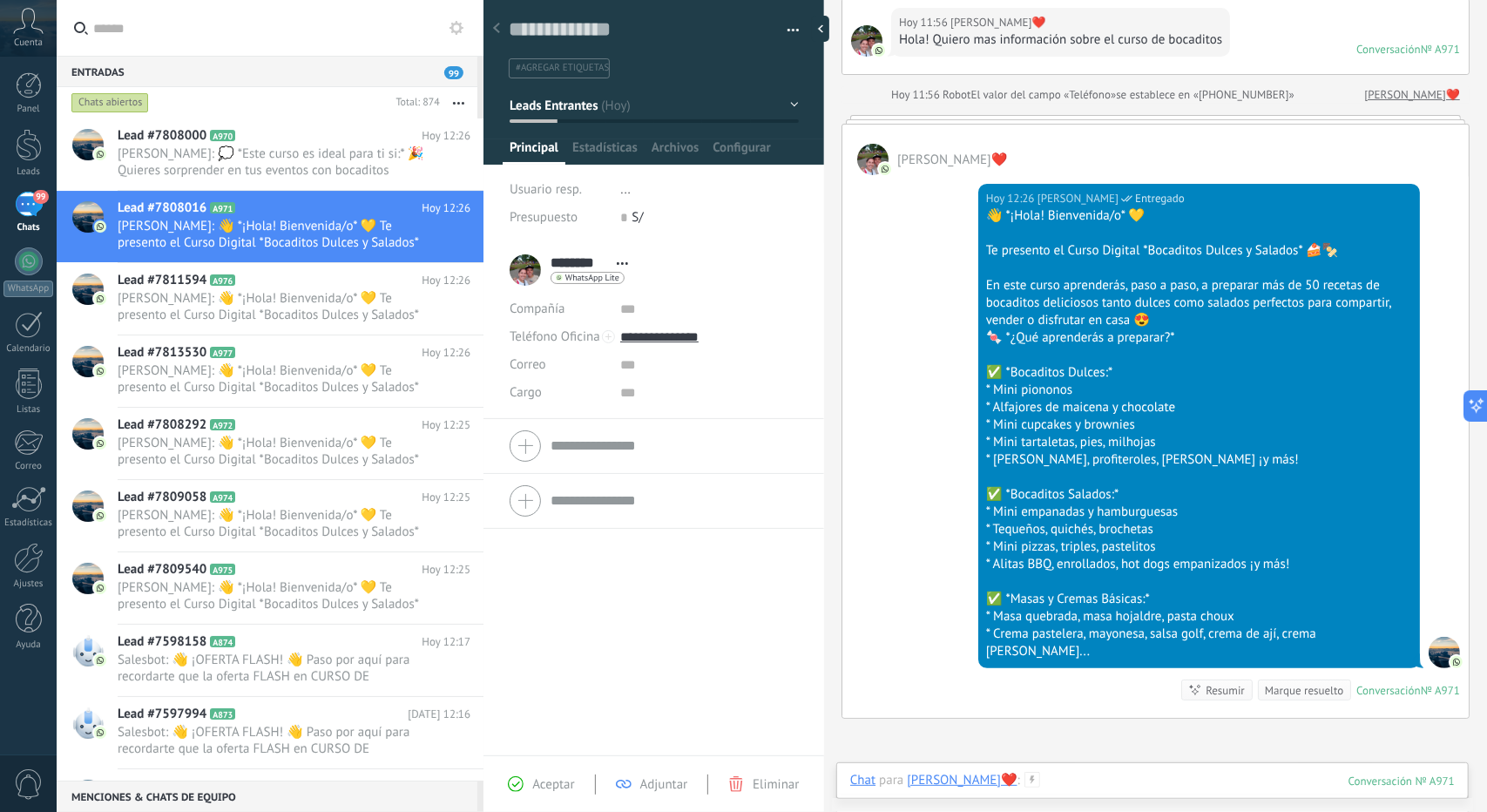
click at [1089, 775] on div at bounding box center [1152, 798] width 604 height 52
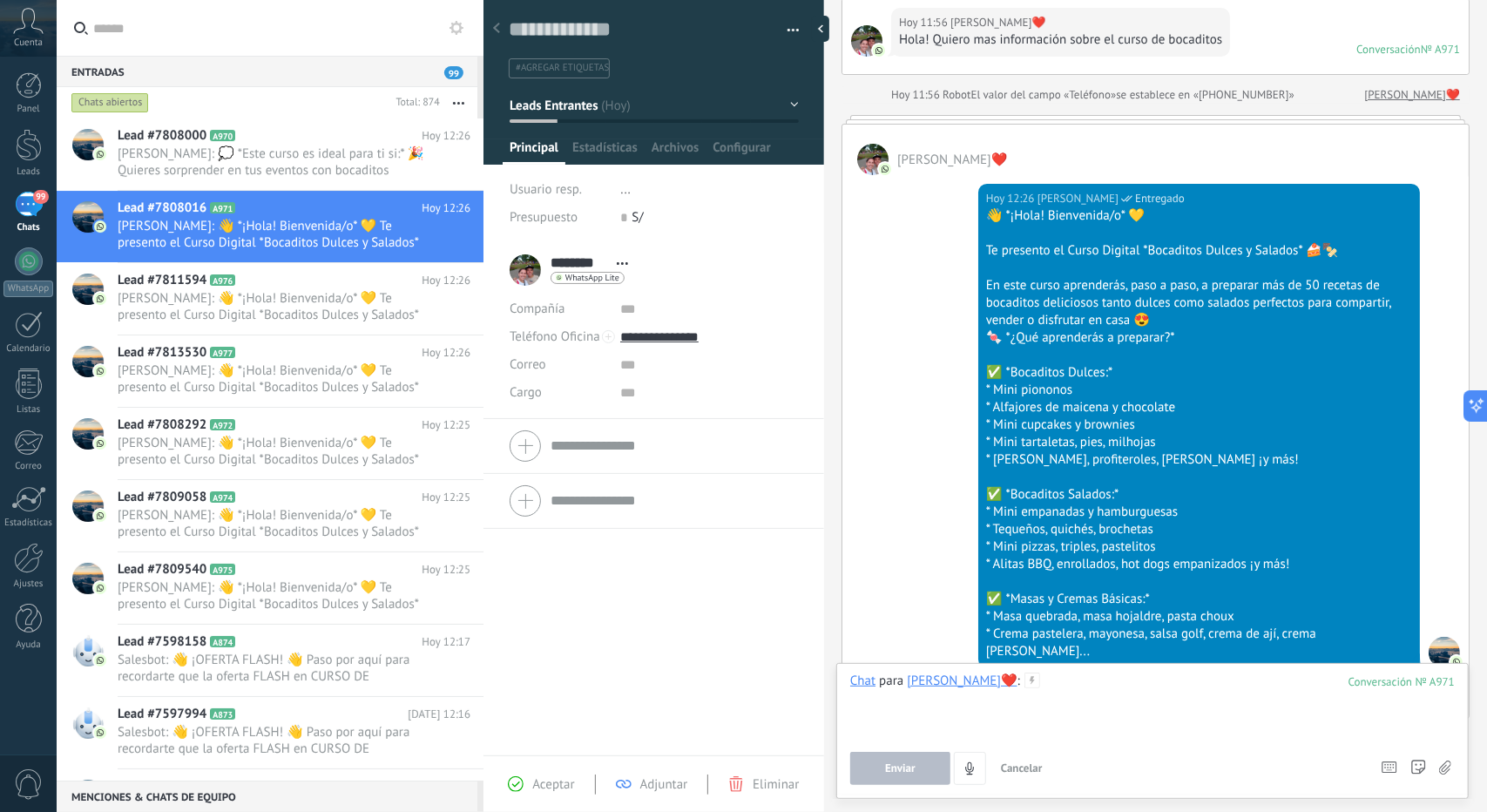
paste div
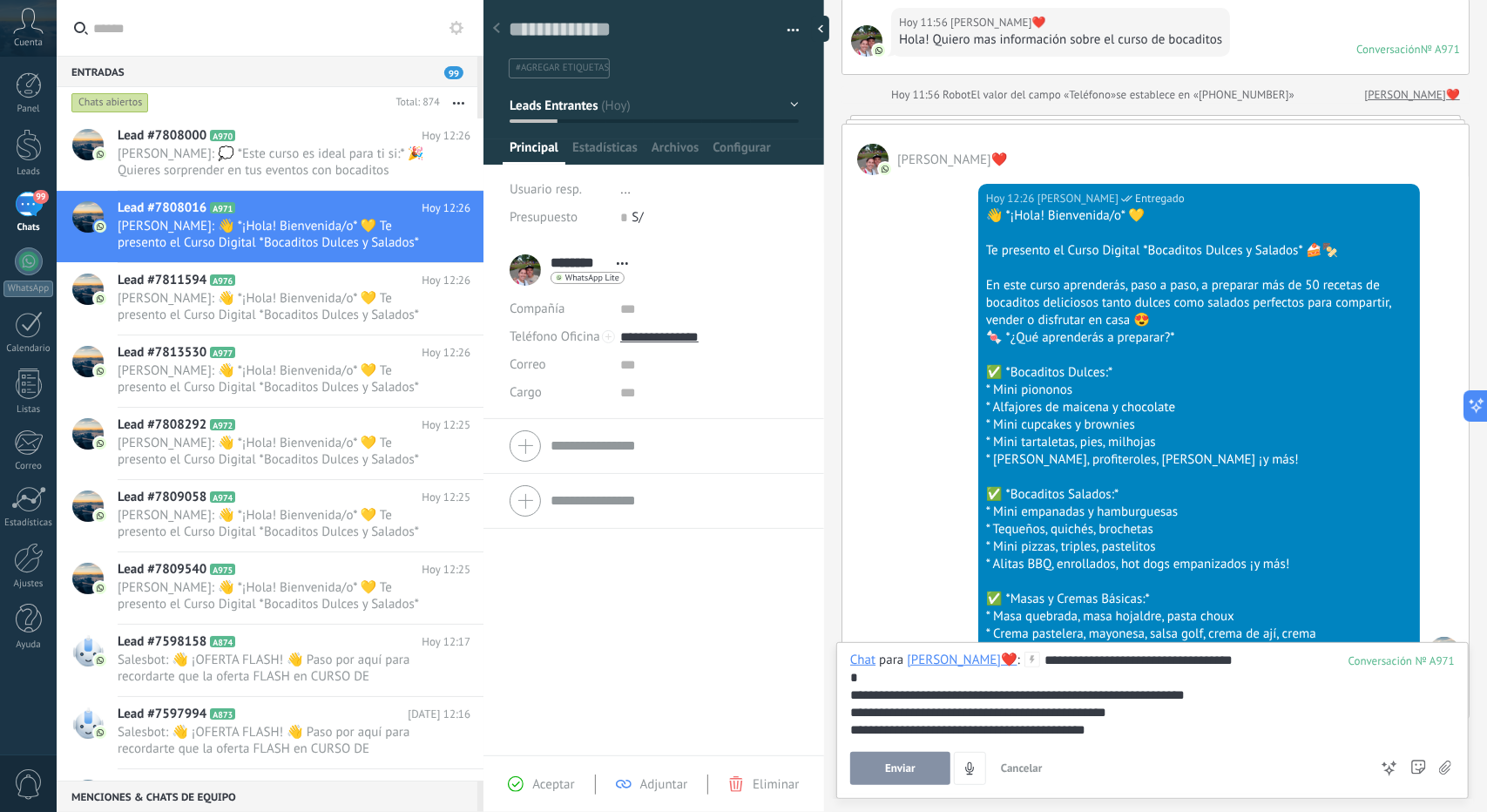
click at [877, 766] on button "Enviar" at bounding box center [901, 768] width 101 height 33
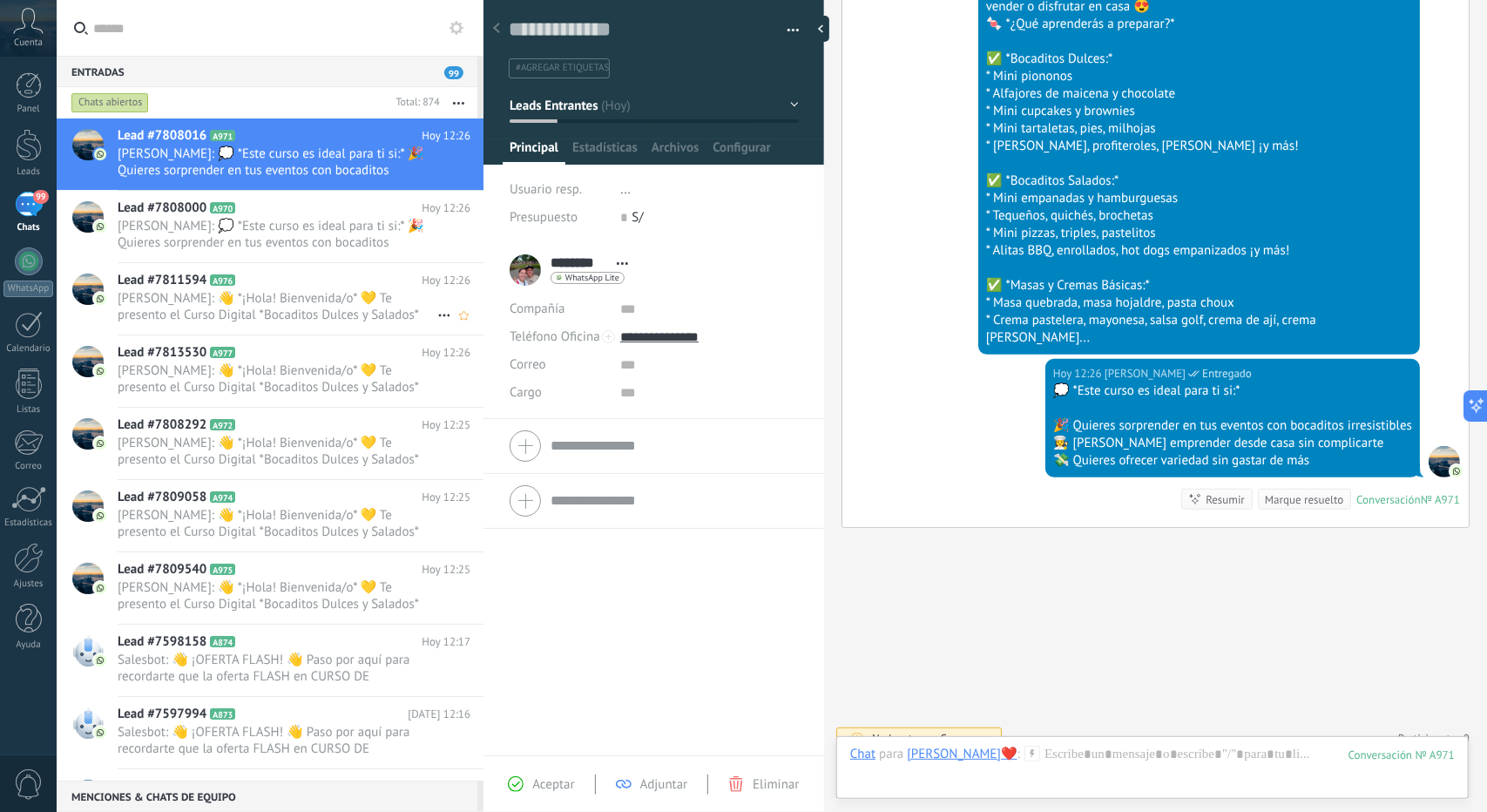
click at [293, 309] on span "[PERSON_NAME]: 👋 *¡Hola! Bienvenida/o* 💛 Te presento el Curso Digital *Bocadito…" at bounding box center [277, 306] width 320 height 33
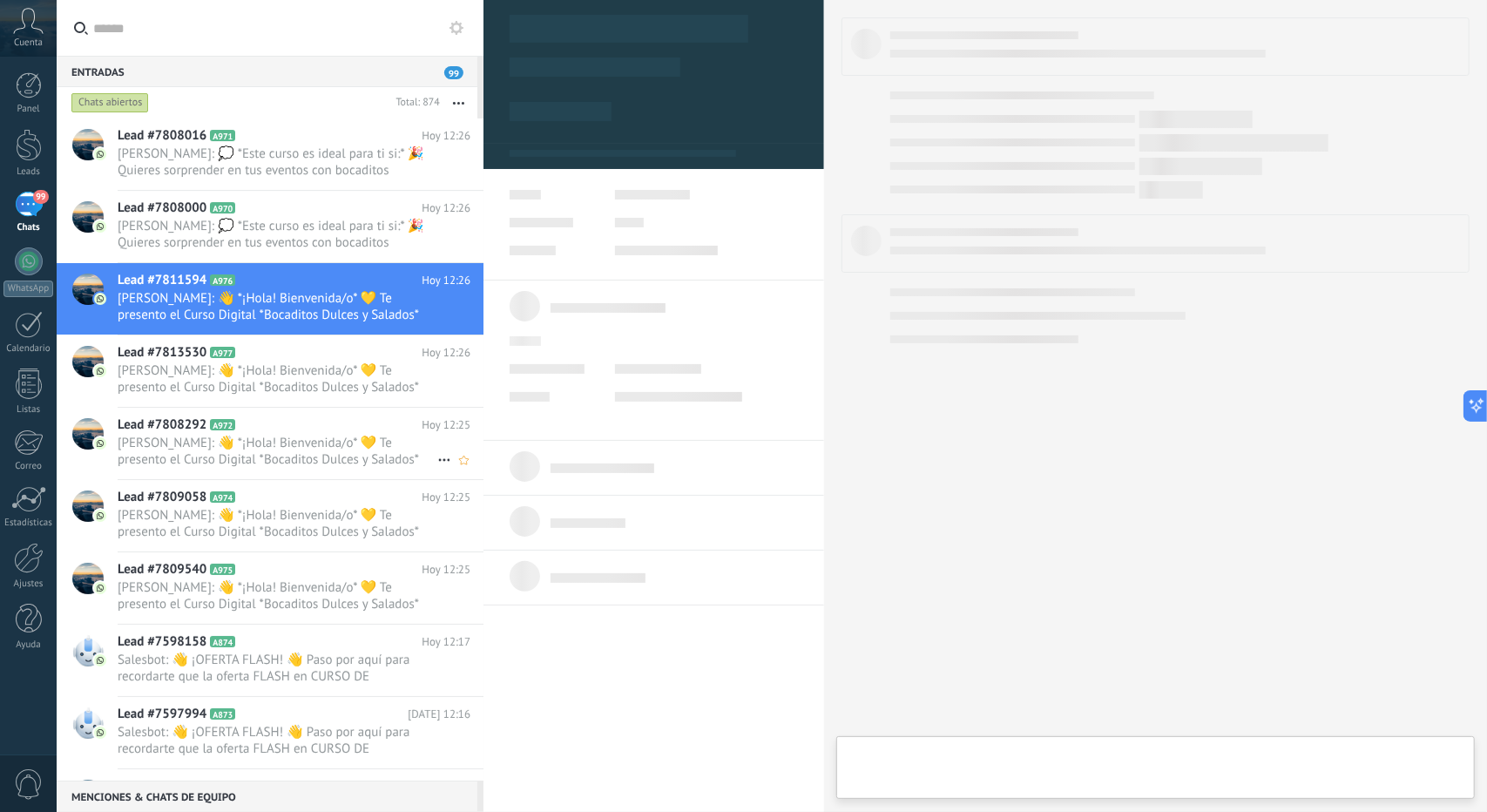
type textarea "**********"
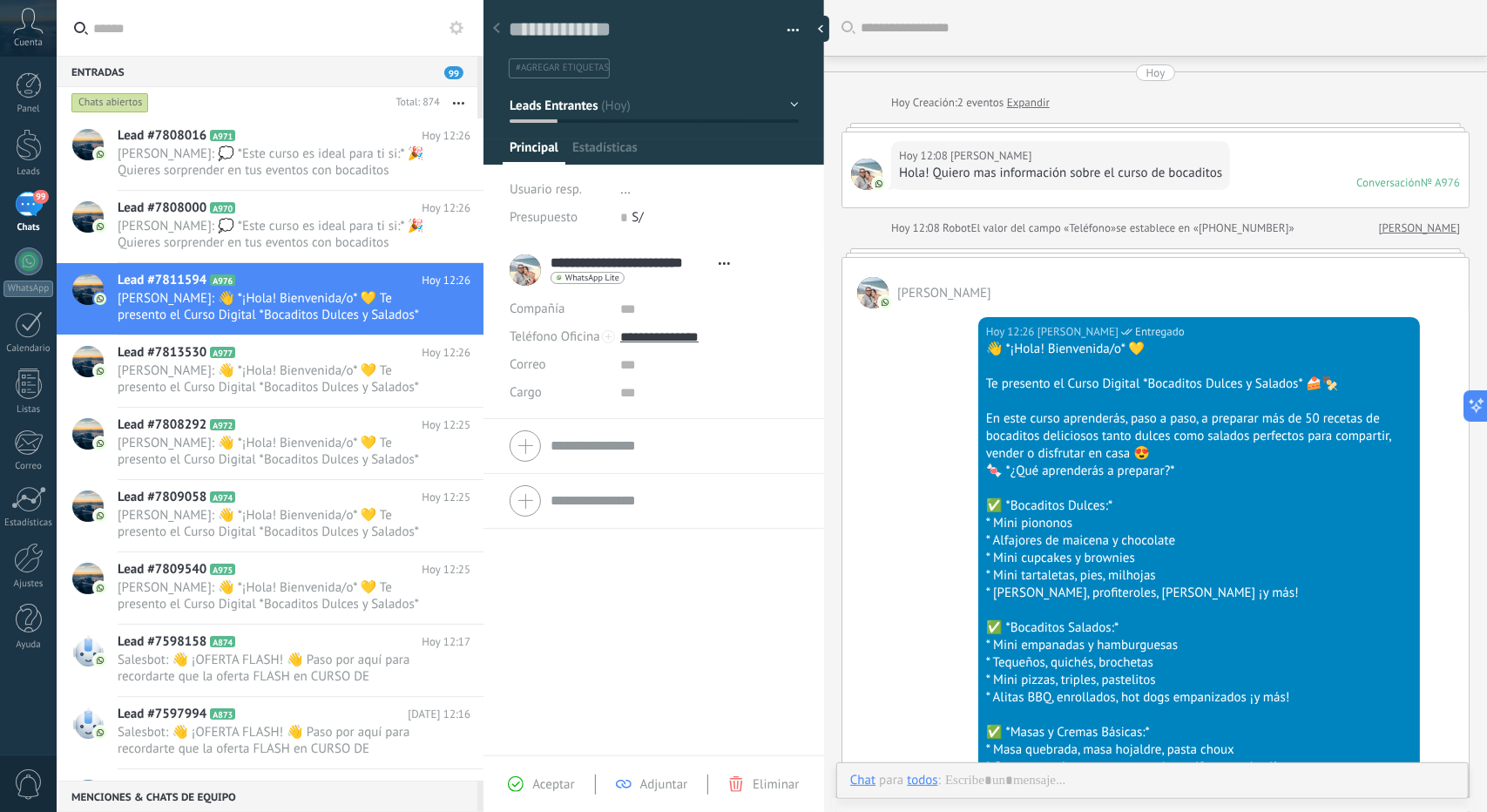
scroll to position [133, 0]
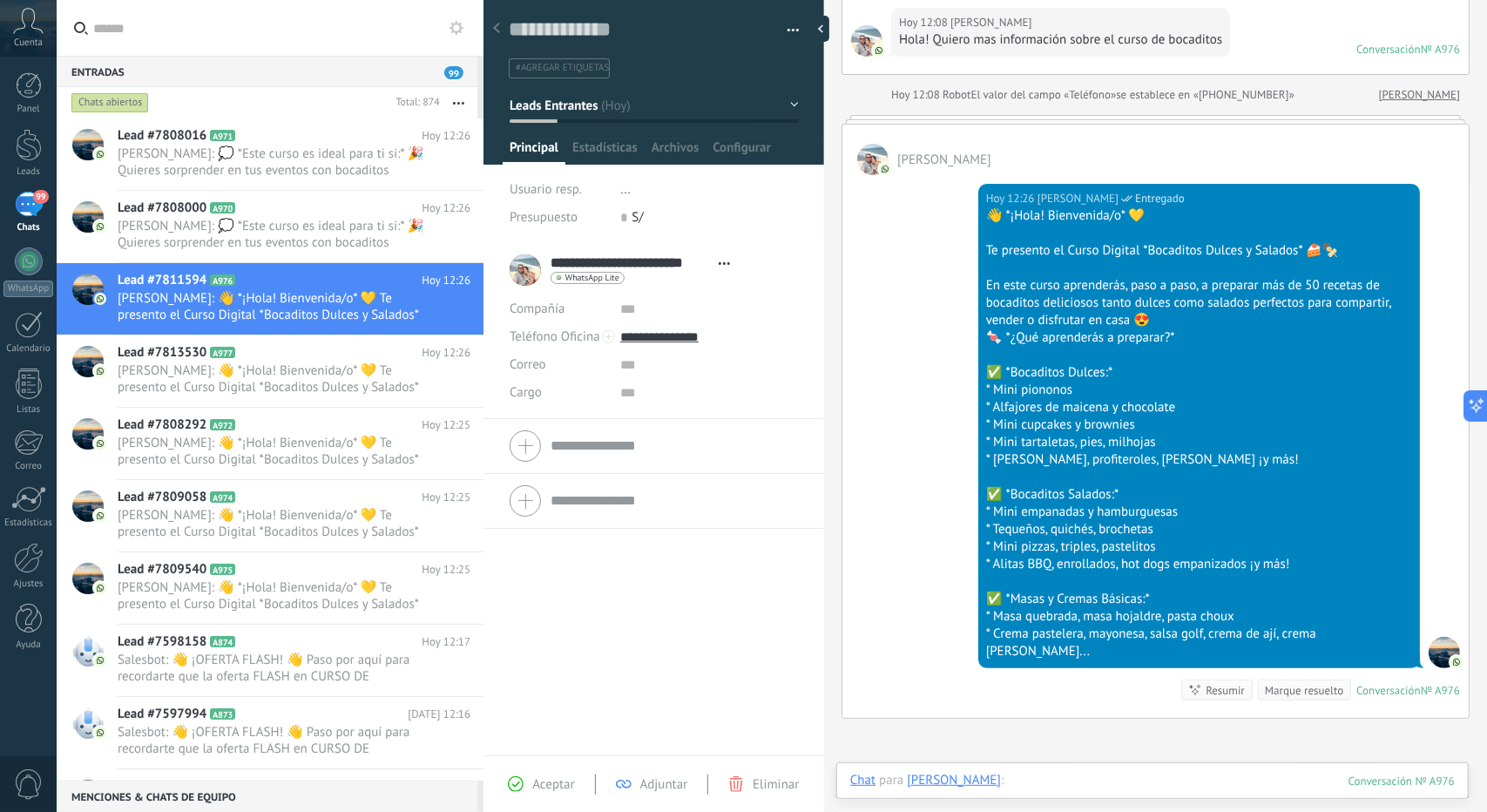
click at [1073, 774] on div at bounding box center [1152, 798] width 604 height 52
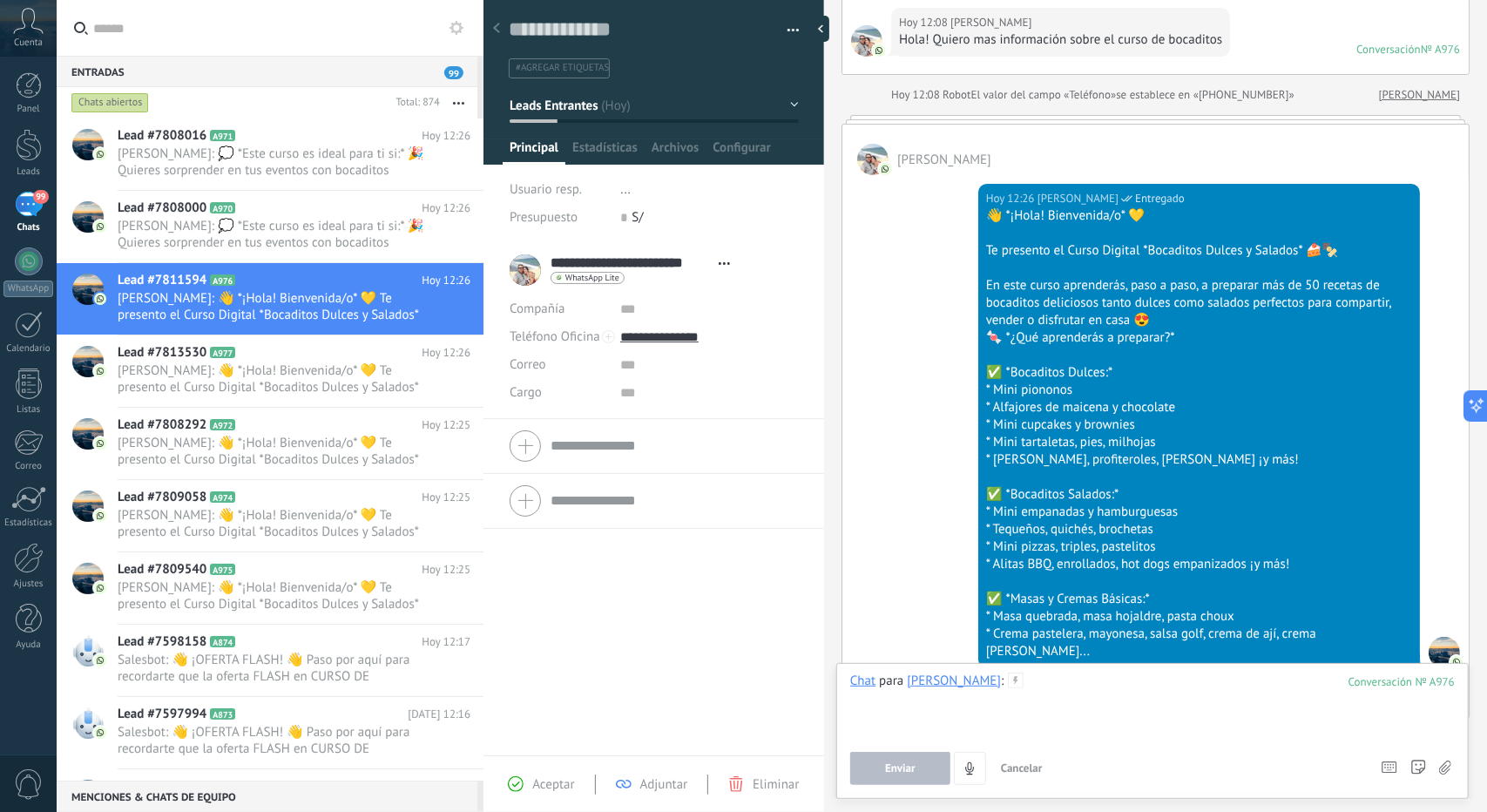
paste div
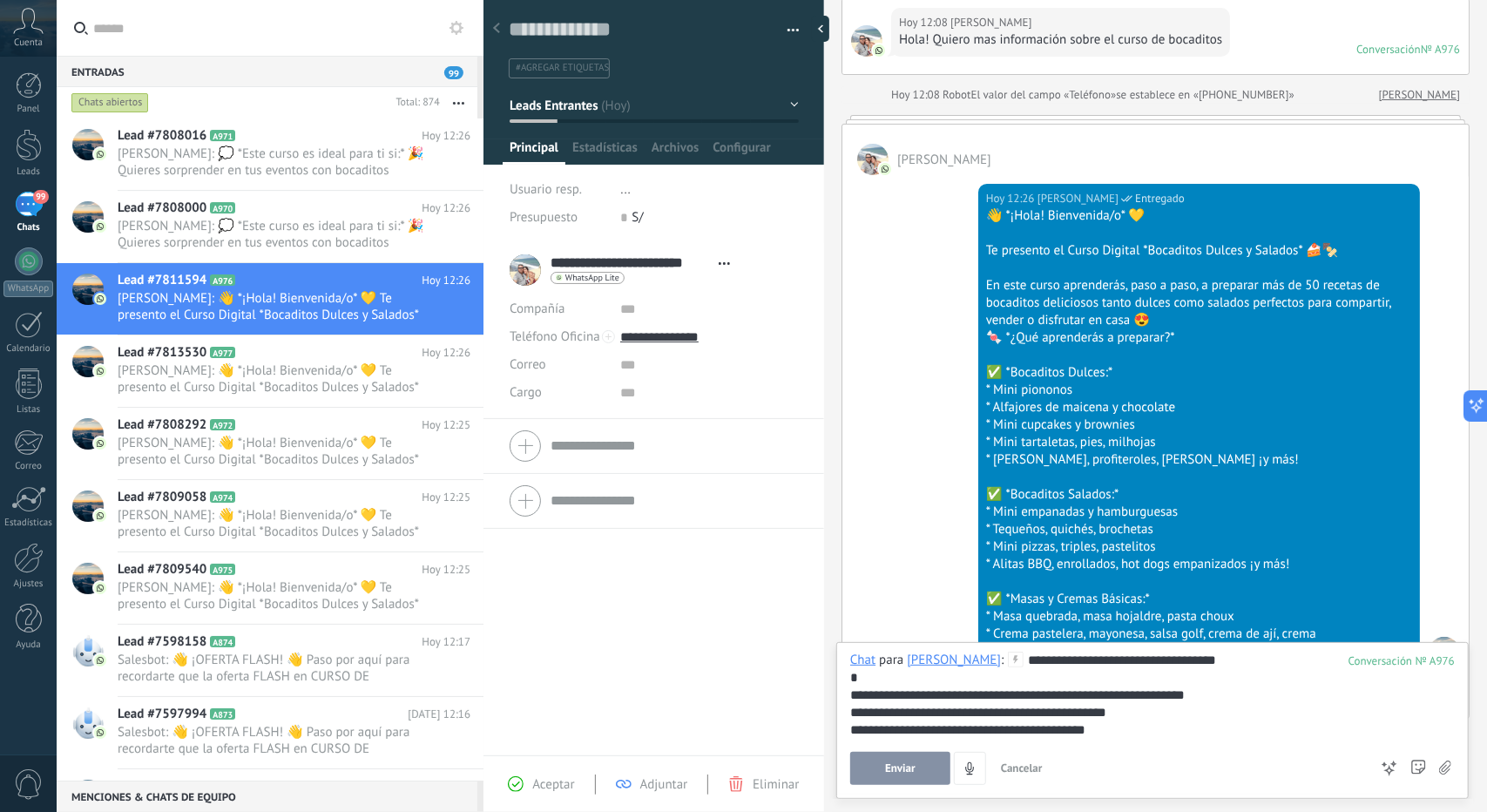
click at [895, 768] on span "Enviar" at bounding box center [901, 768] width 31 height 13
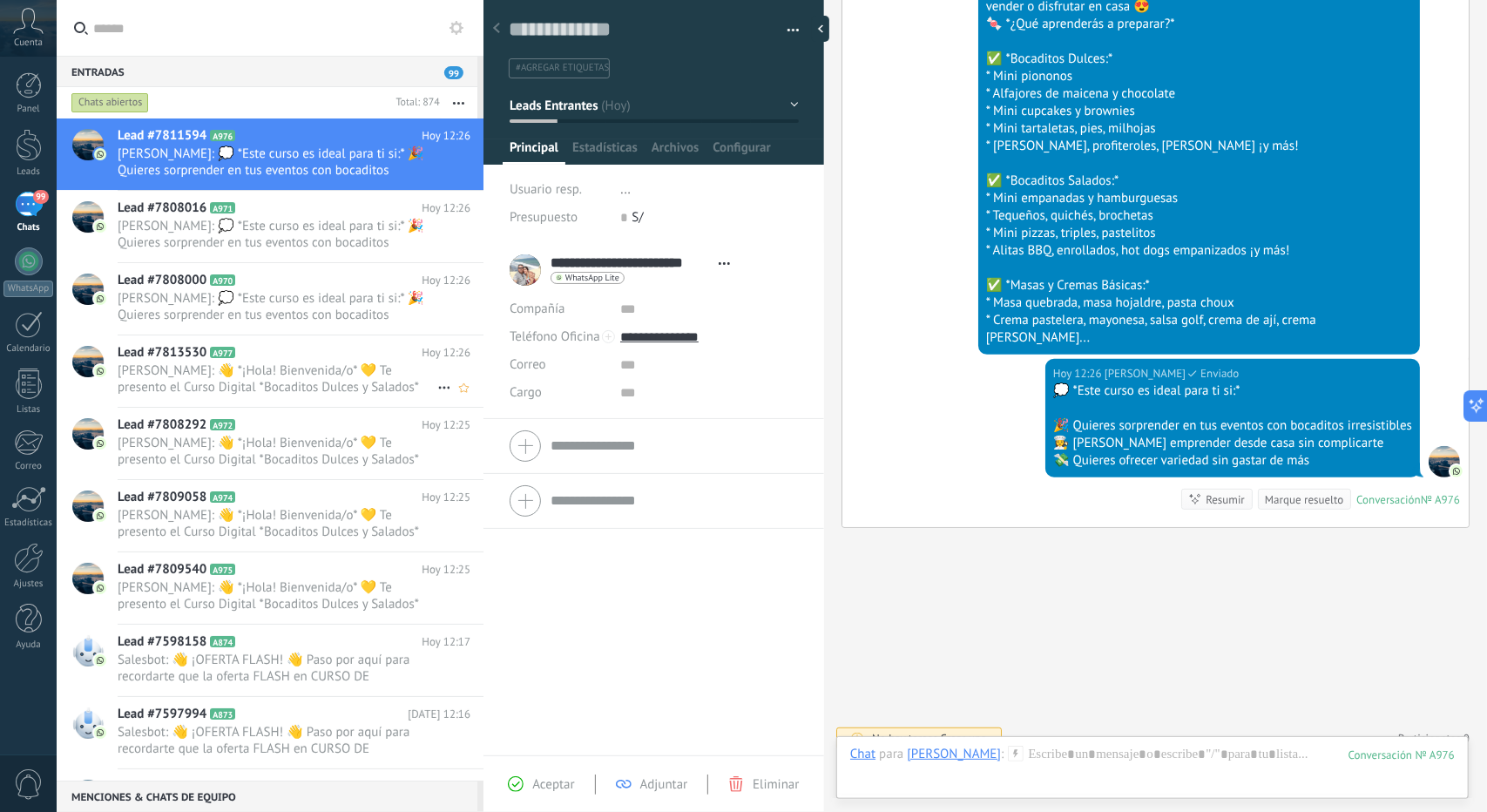
click at [246, 387] on span "[PERSON_NAME]: 👋 *¡Hola! Bienvenida/o* 💛 Te presento el Curso Digital *Bocadito…" at bounding box center [277, 379] width 320 height 33
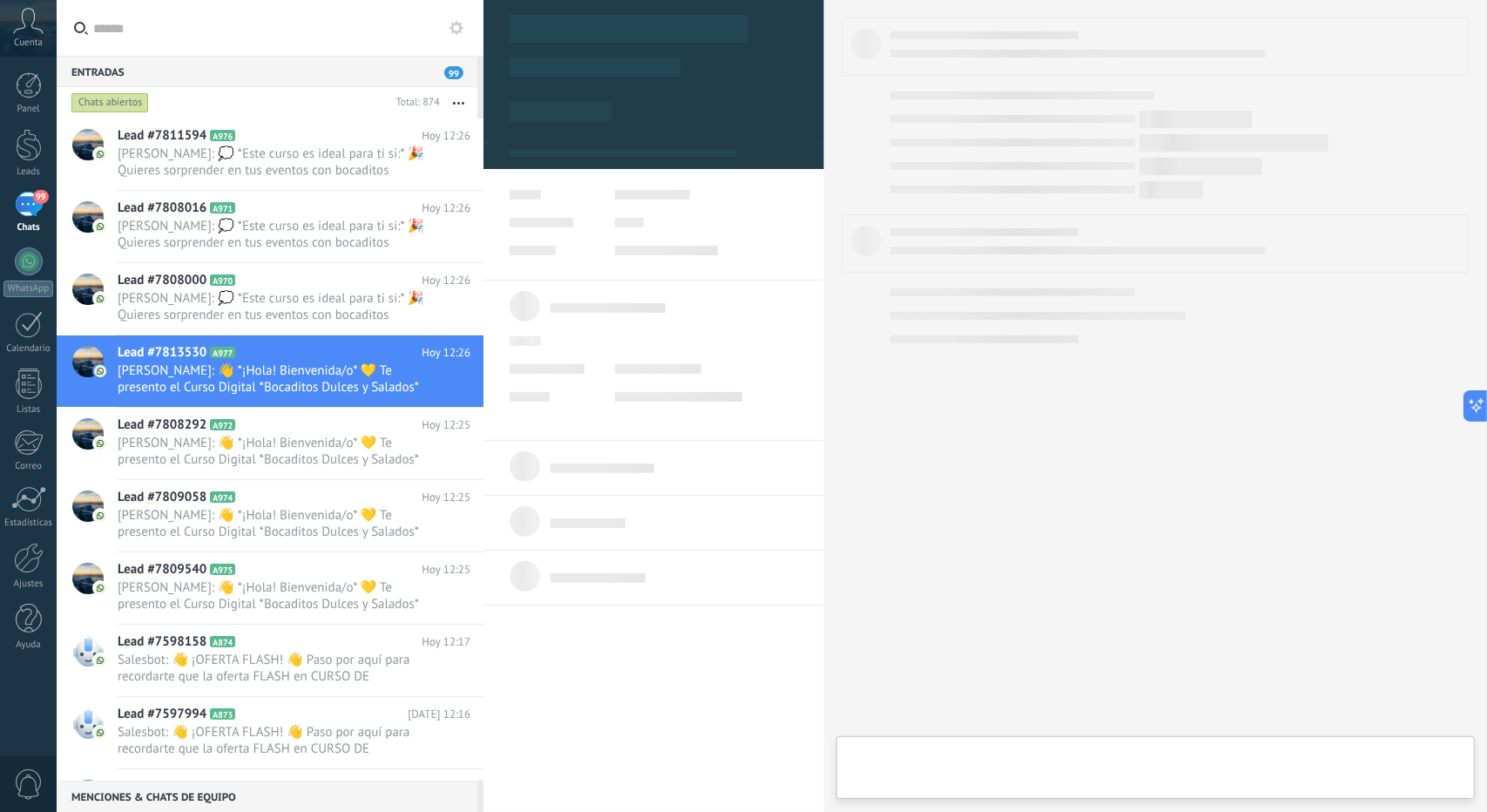
type textarea "**********"
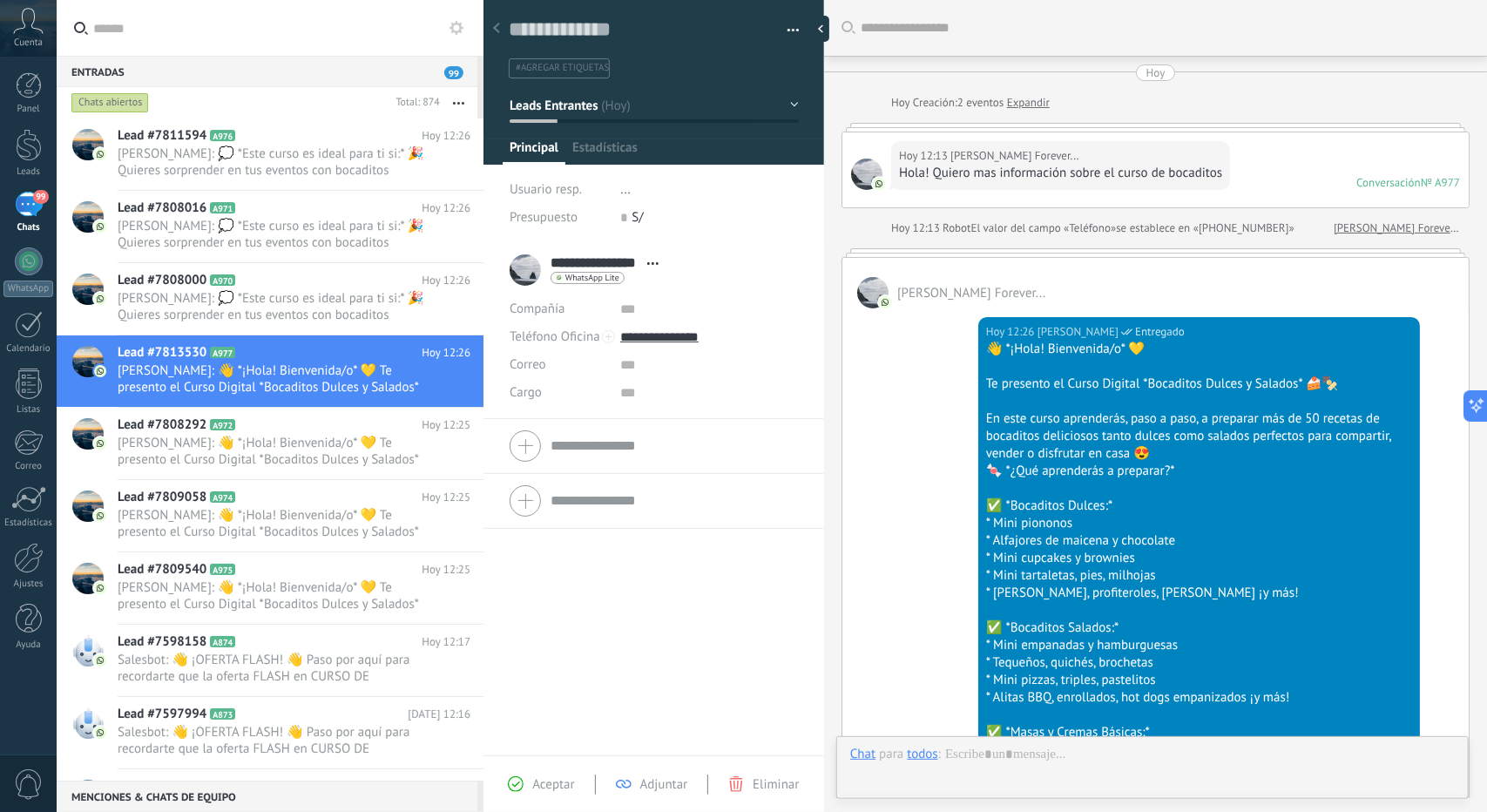
scroll to position [133, 0]
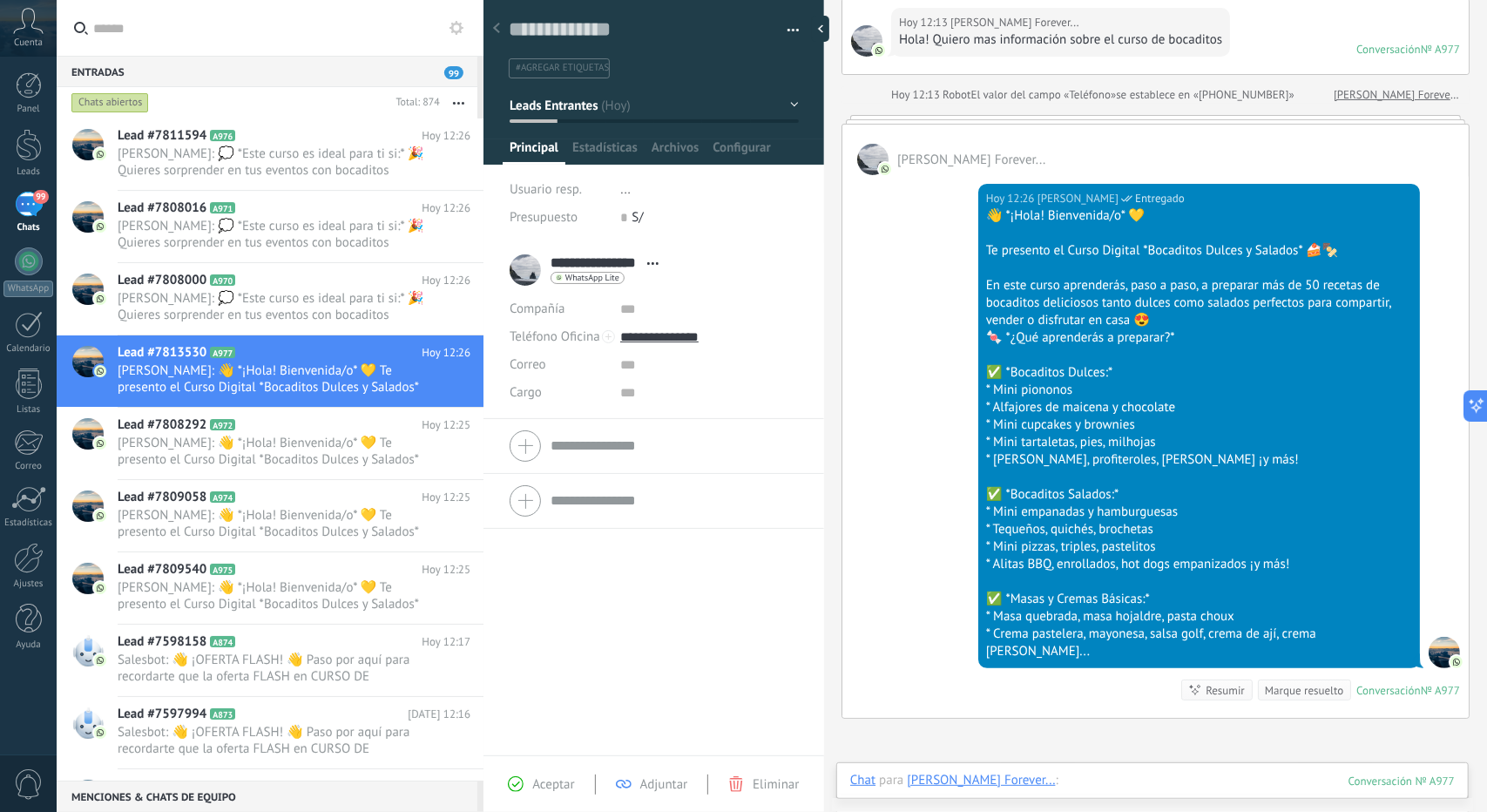
click at [1168, 792] on div at bounding box center [1152, 798] width 604 height 52
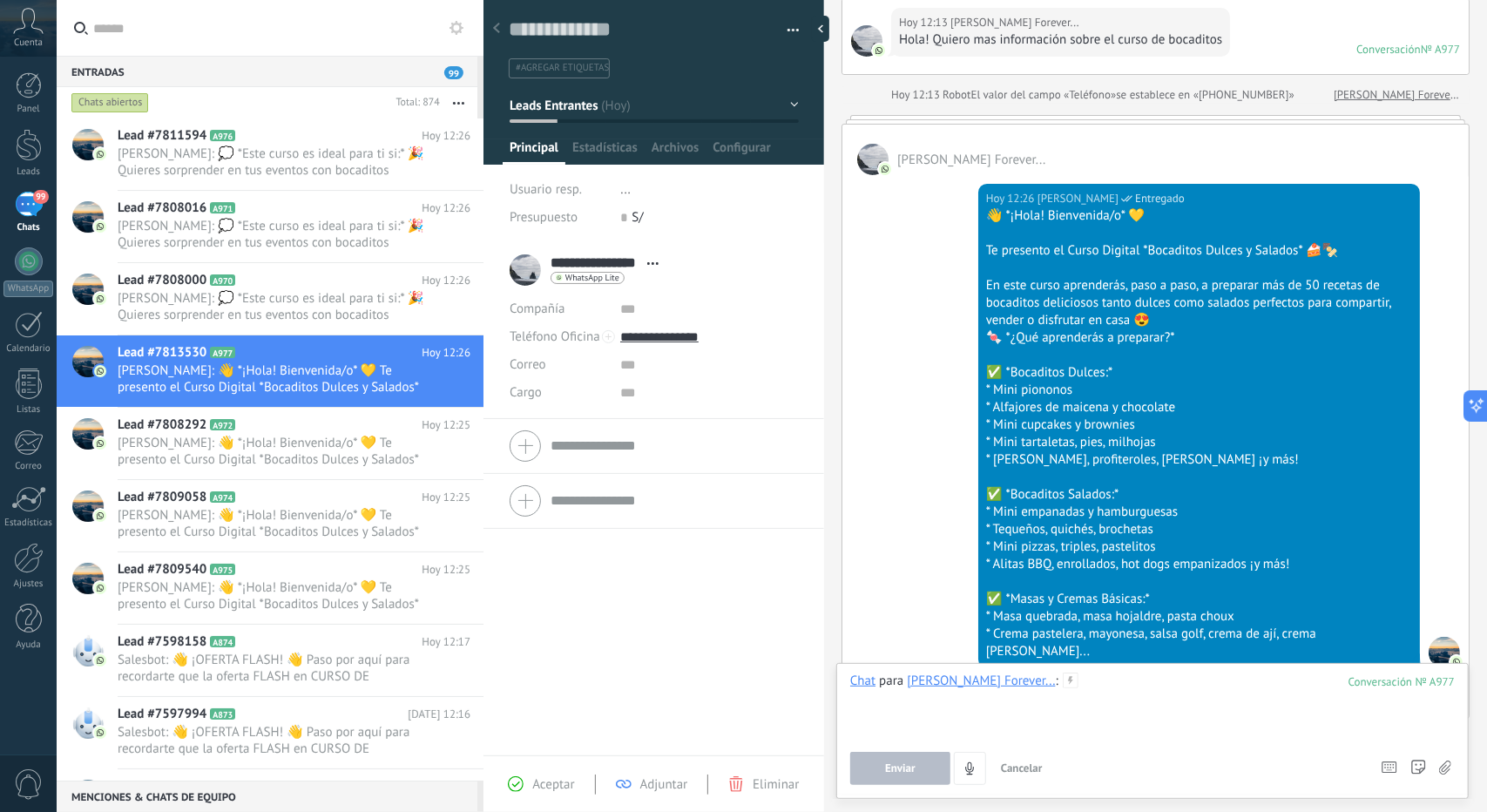
paste div
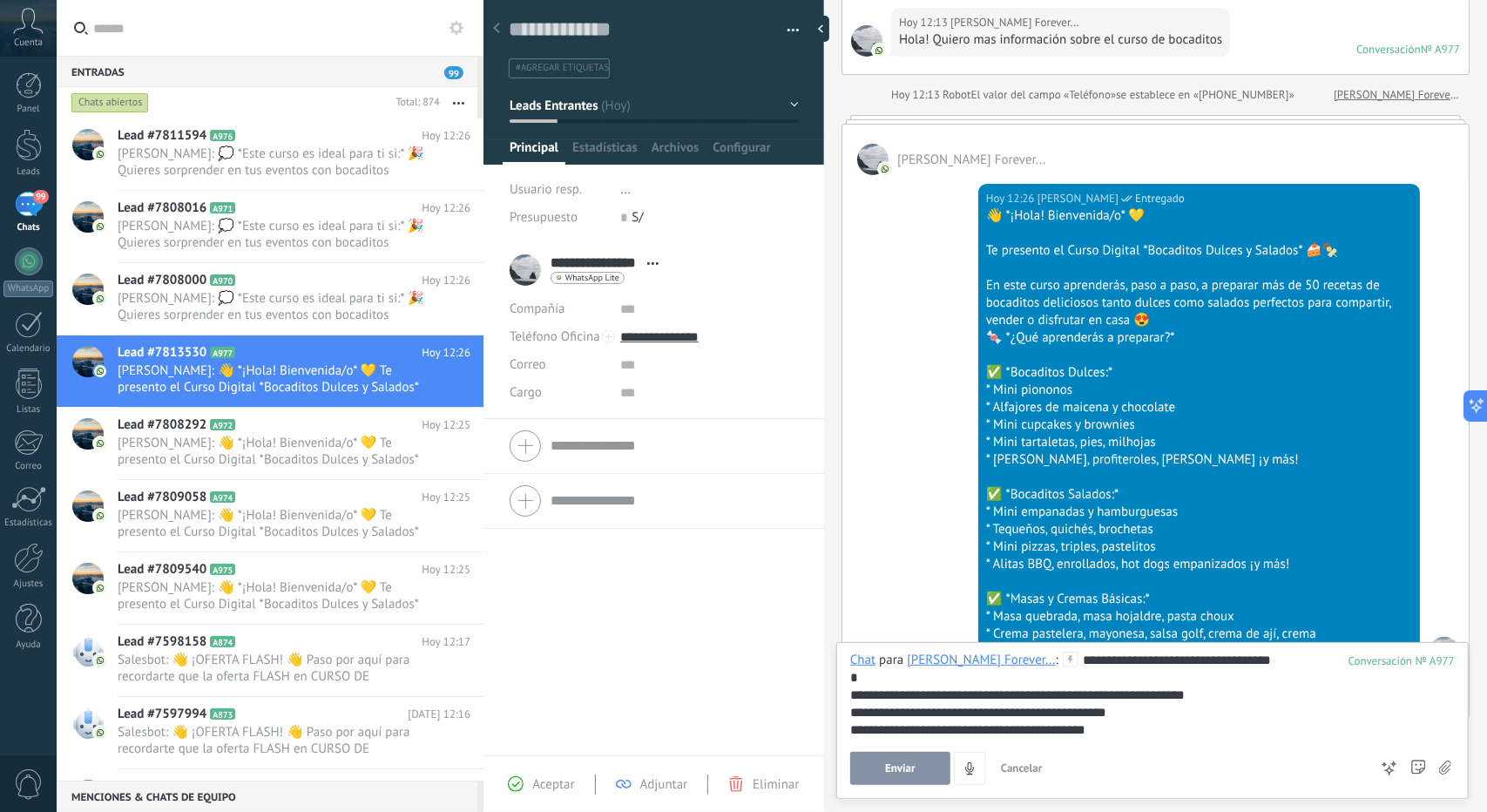
click at [891, 768] on span "Enviar" at bounding box center [901, 768] width 31 height 13
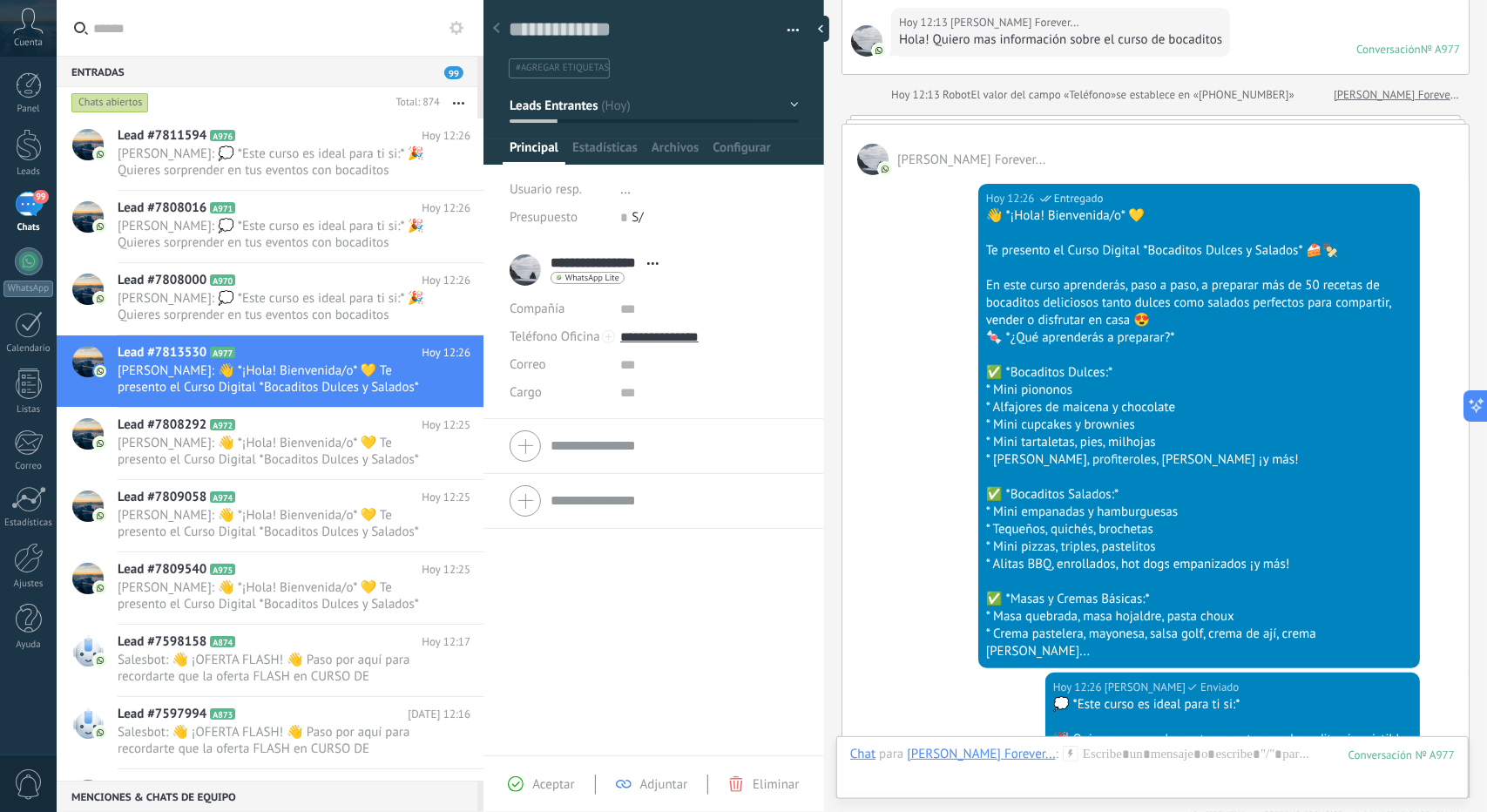
scroll to position [0, 0]
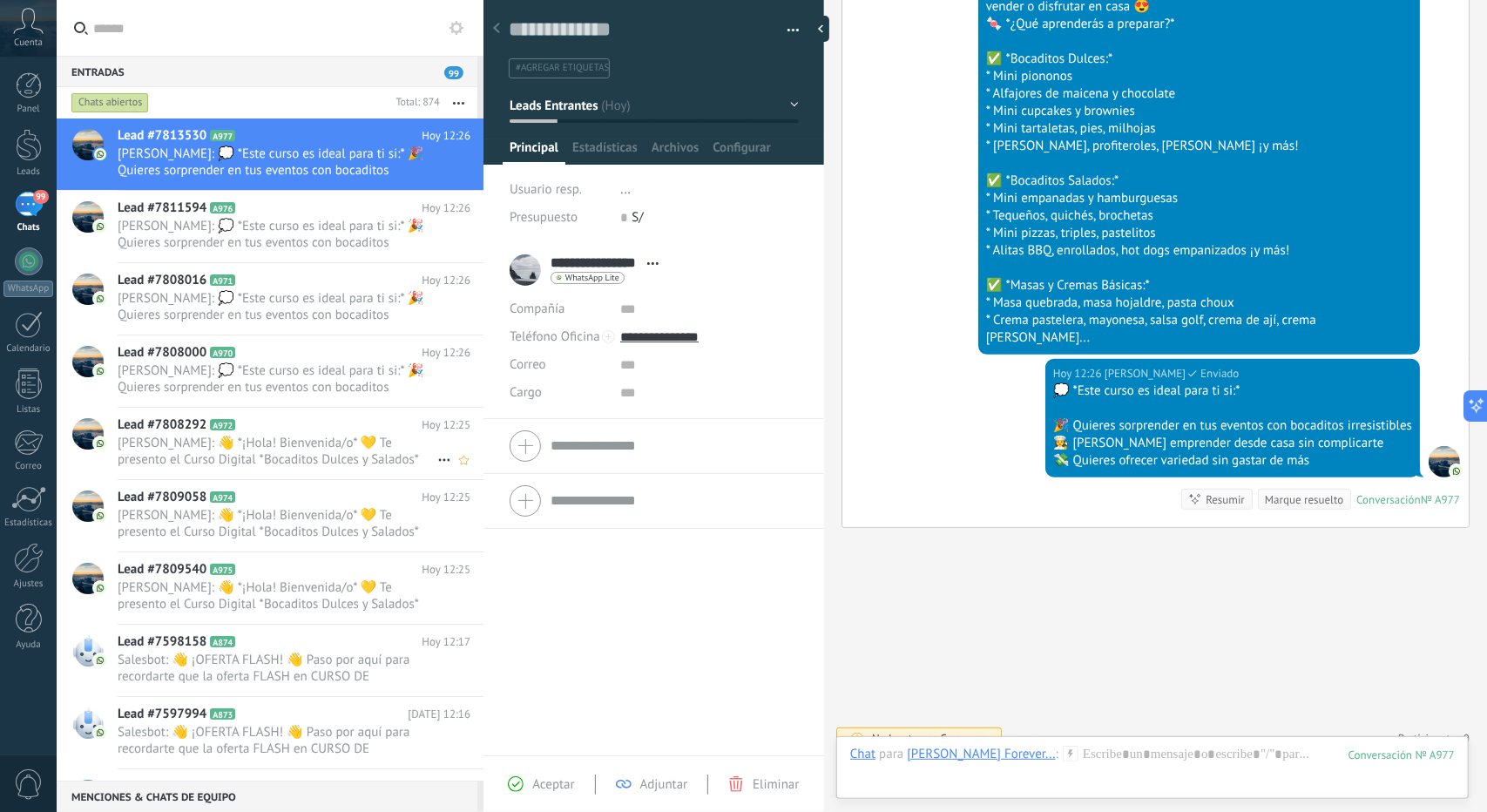
click at [339, 430] on h2 "Lead #7808292 A972" at bounding box center [270, 425] width 305 height 17
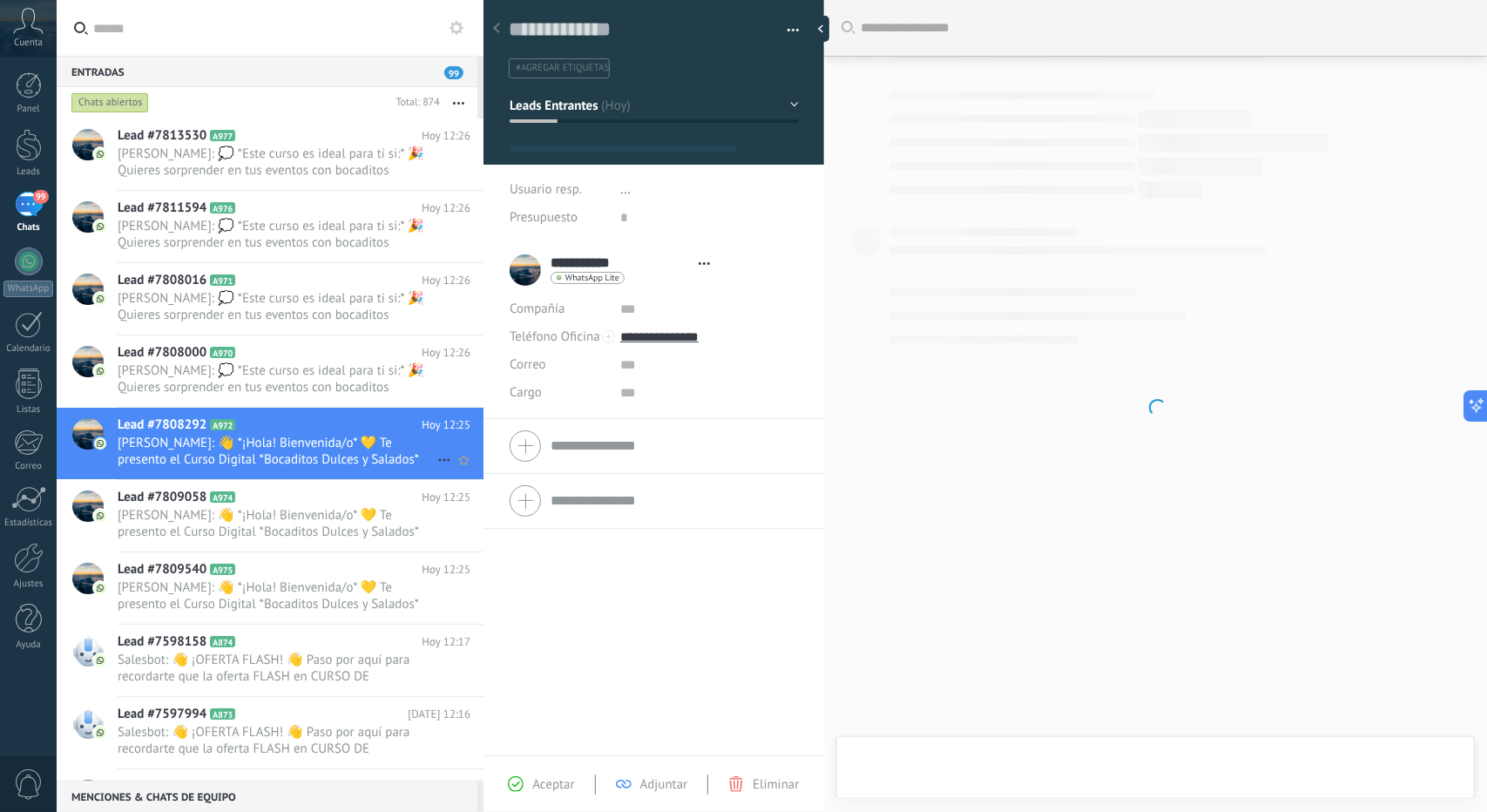
type textarea "**********"
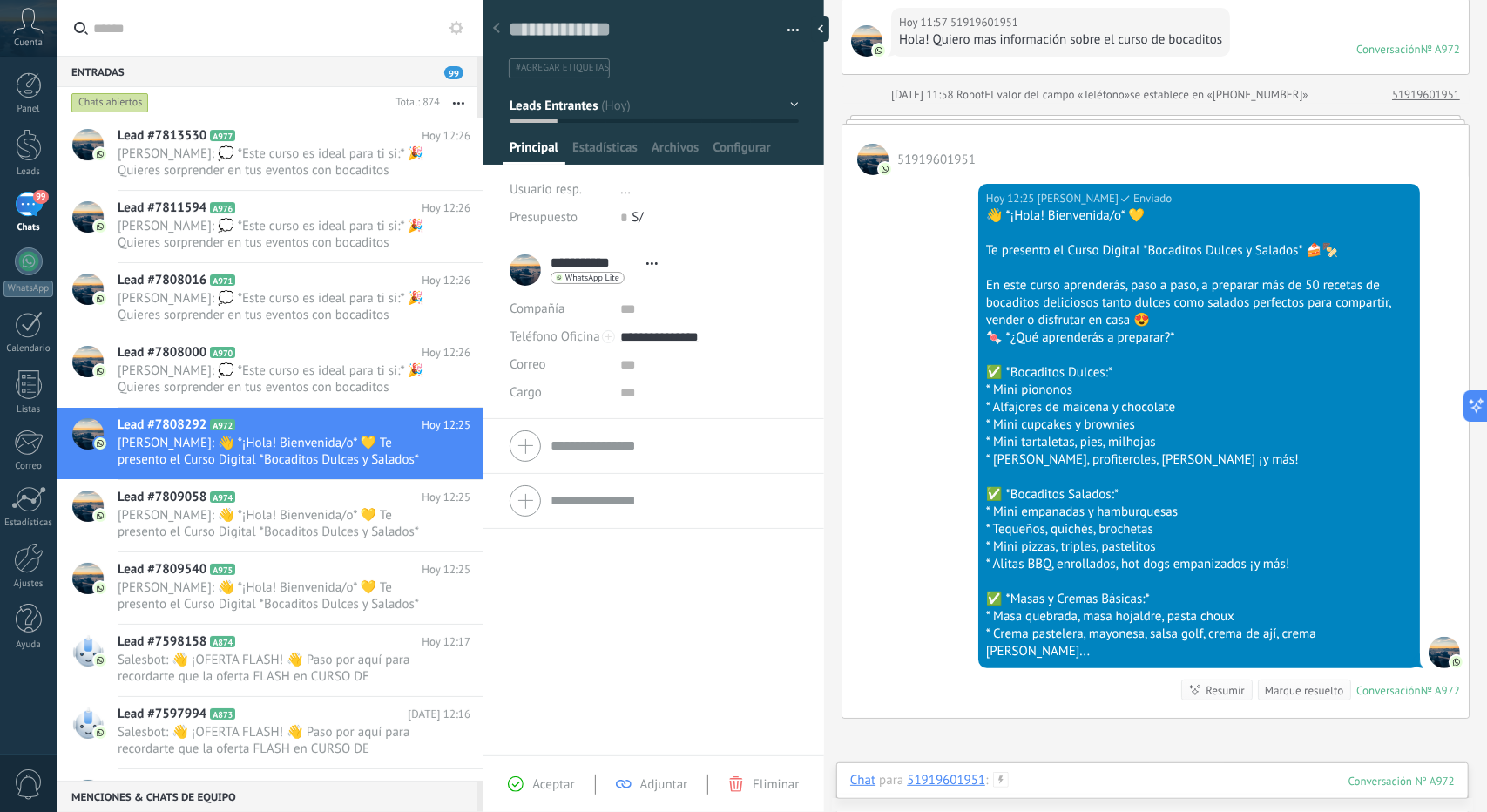
click at [1142, 786] on div at bounding box center [1152, 798] width 604 height 52
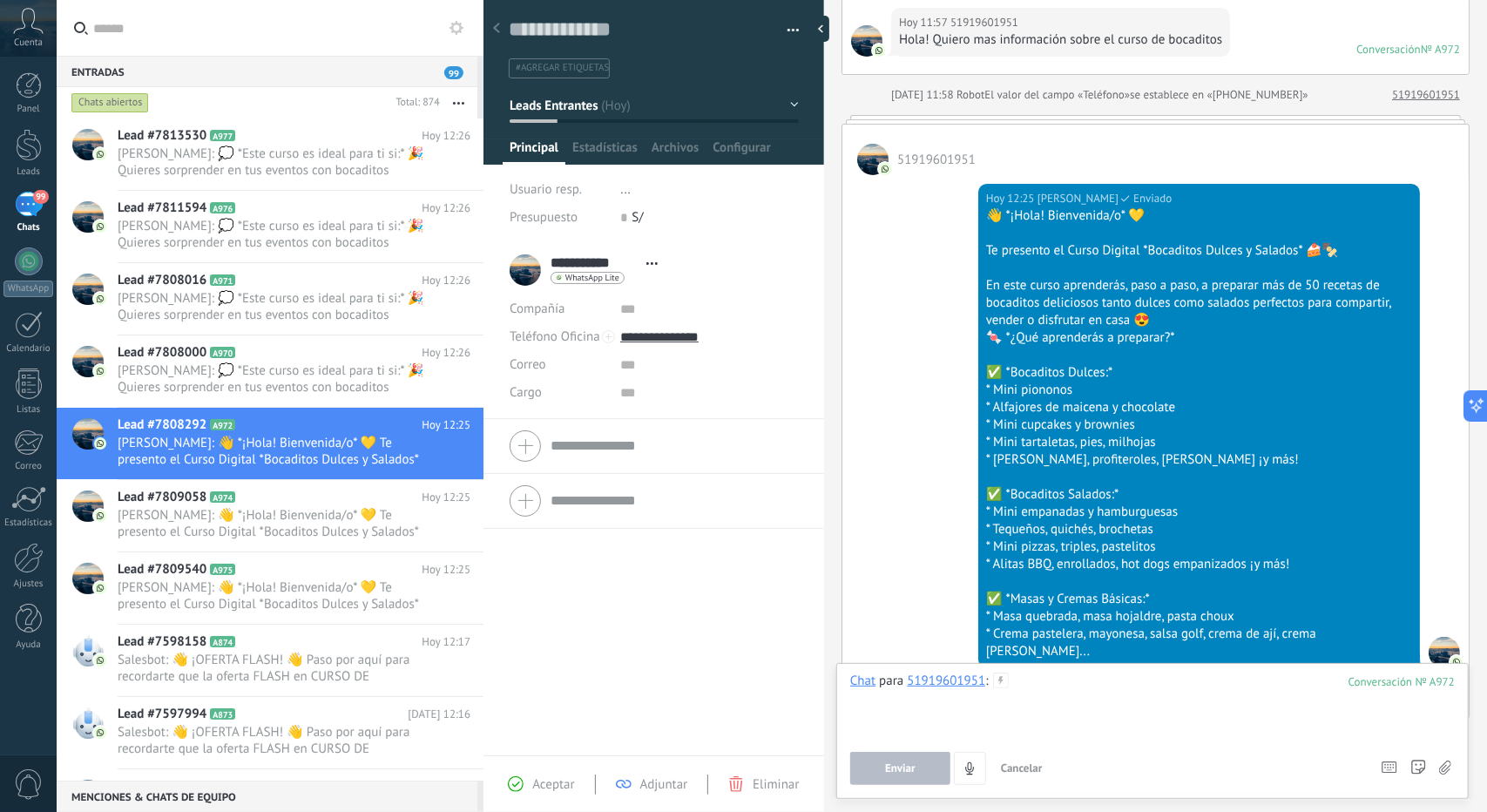
paste div
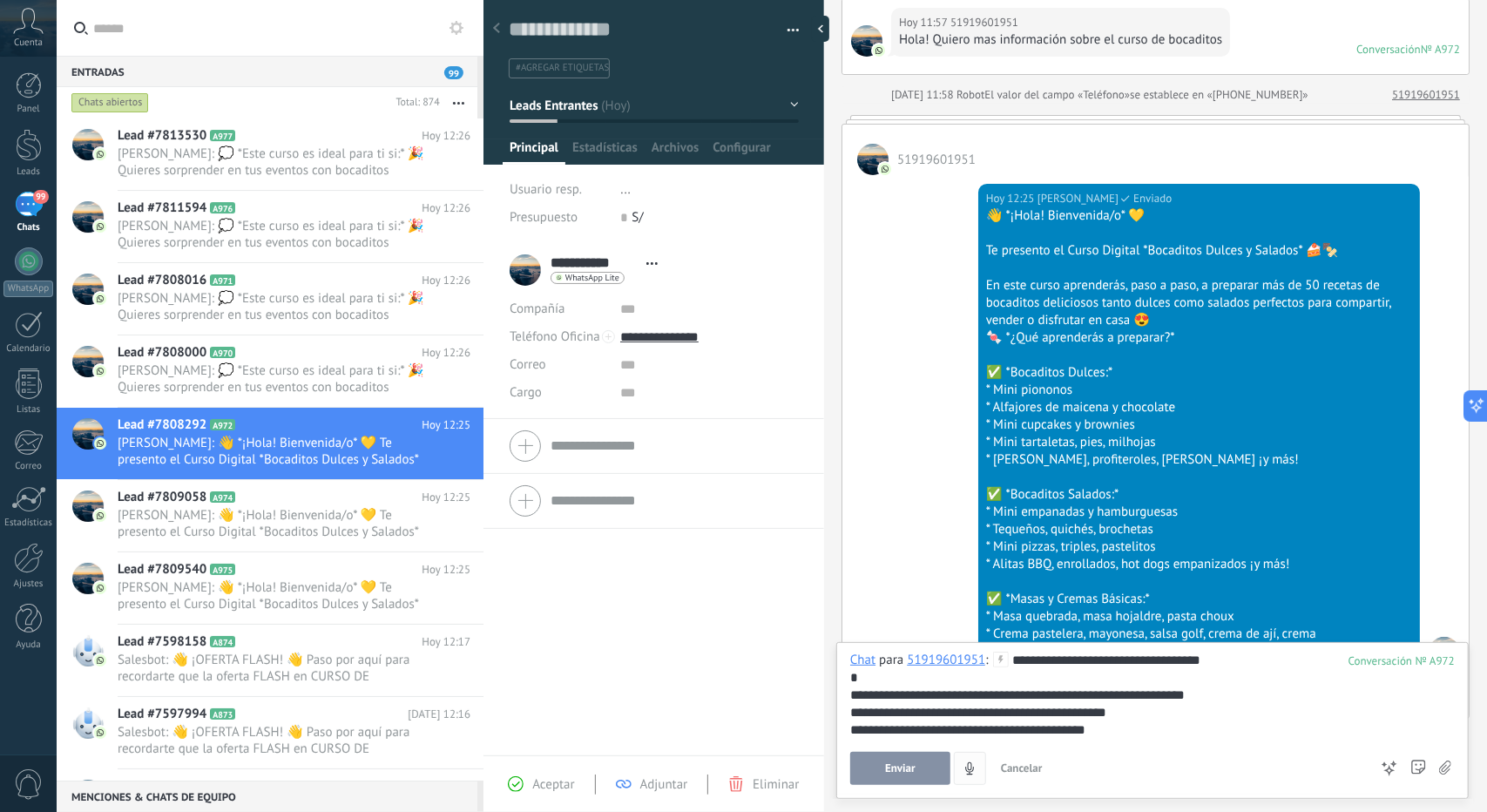
click at [910, 781] on button "Enviar" at bounding box center [901, 768] width 101 height 33
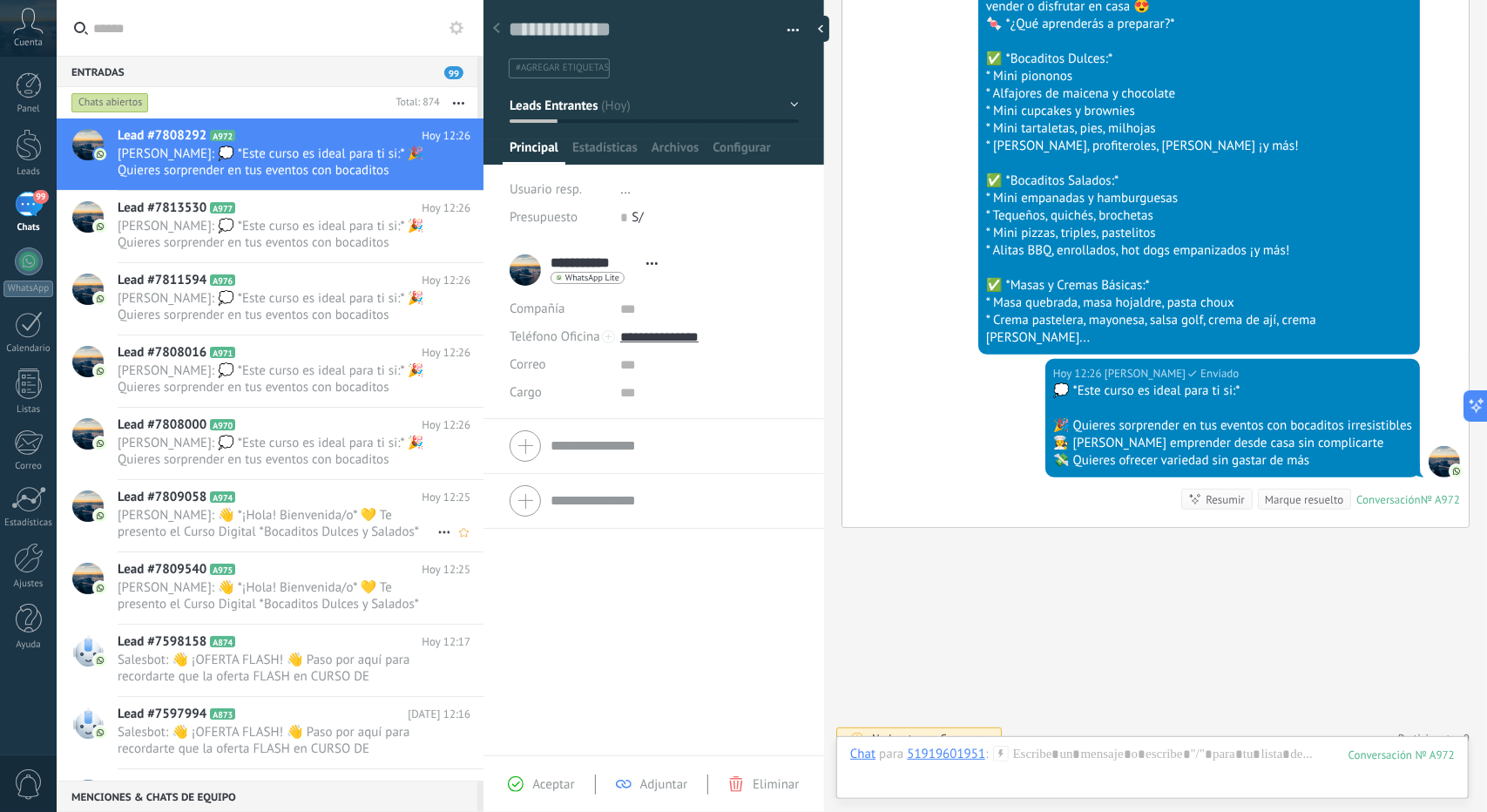
click at [366, 546] on div "Lead #7809058 A974 Hoy 12:25 alejandro echendia: 👋 *¡Hola! Bienvenida/o* 💛 Te p…" at bounding box center [301, 516] width 366 height 72
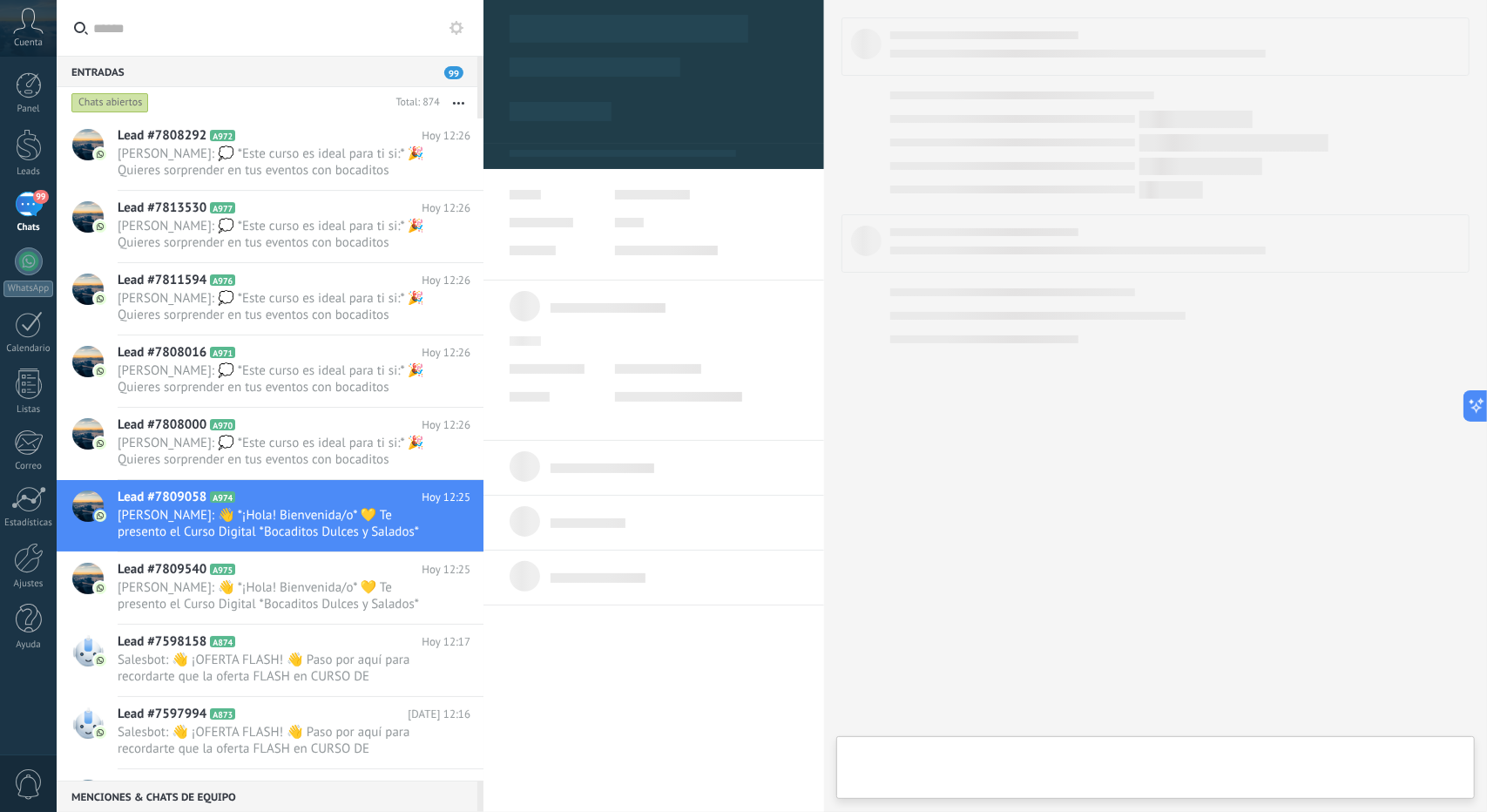
type textarea "**********"
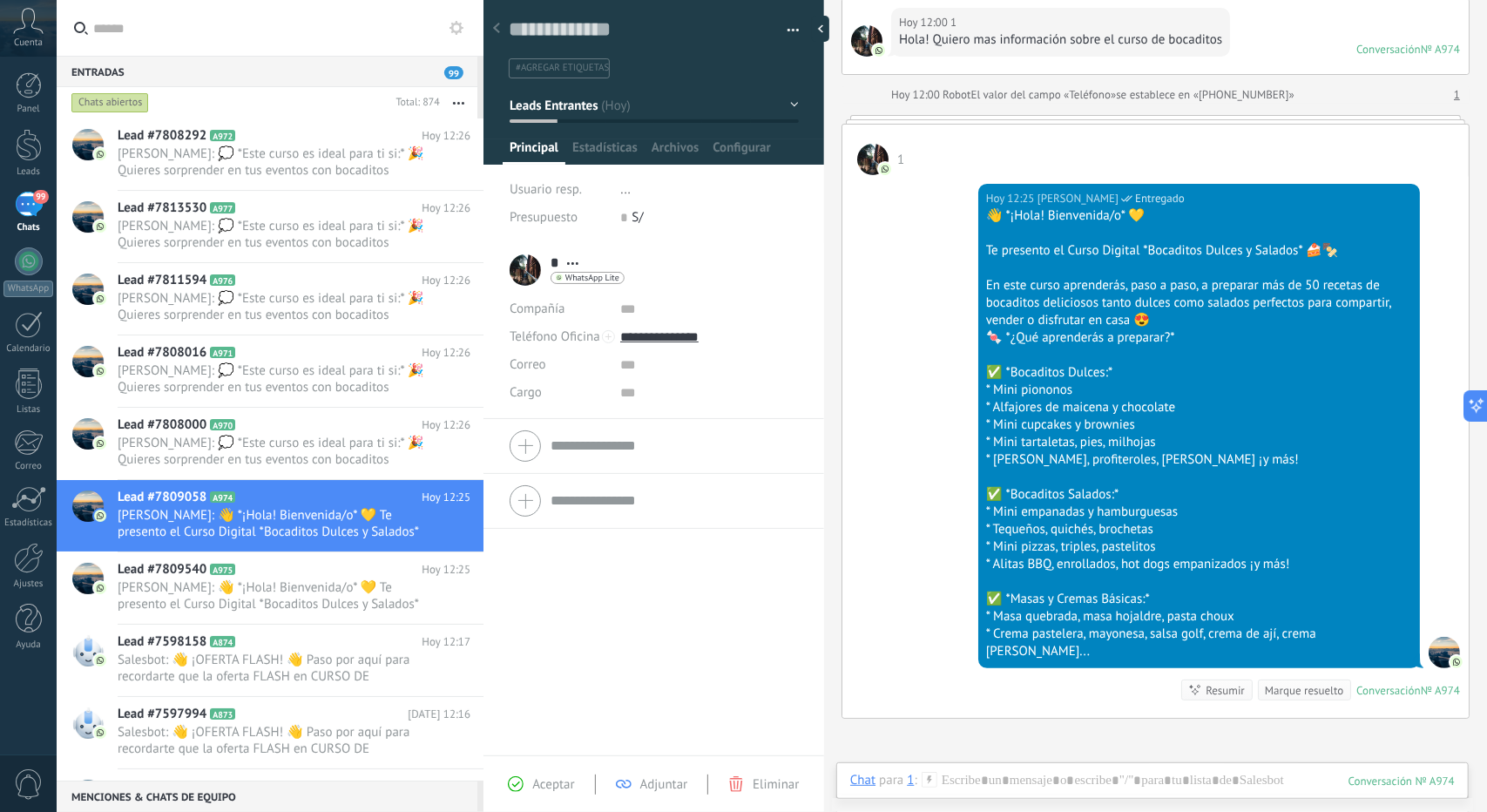
click at [1080, 796] on div "Buscar Carga más Hoy Hoy Creación: 2 eventos Expandir Hoy 12:00 1 Hola! Quiero …" at bounding box center [1156, 406] width 663 height 812
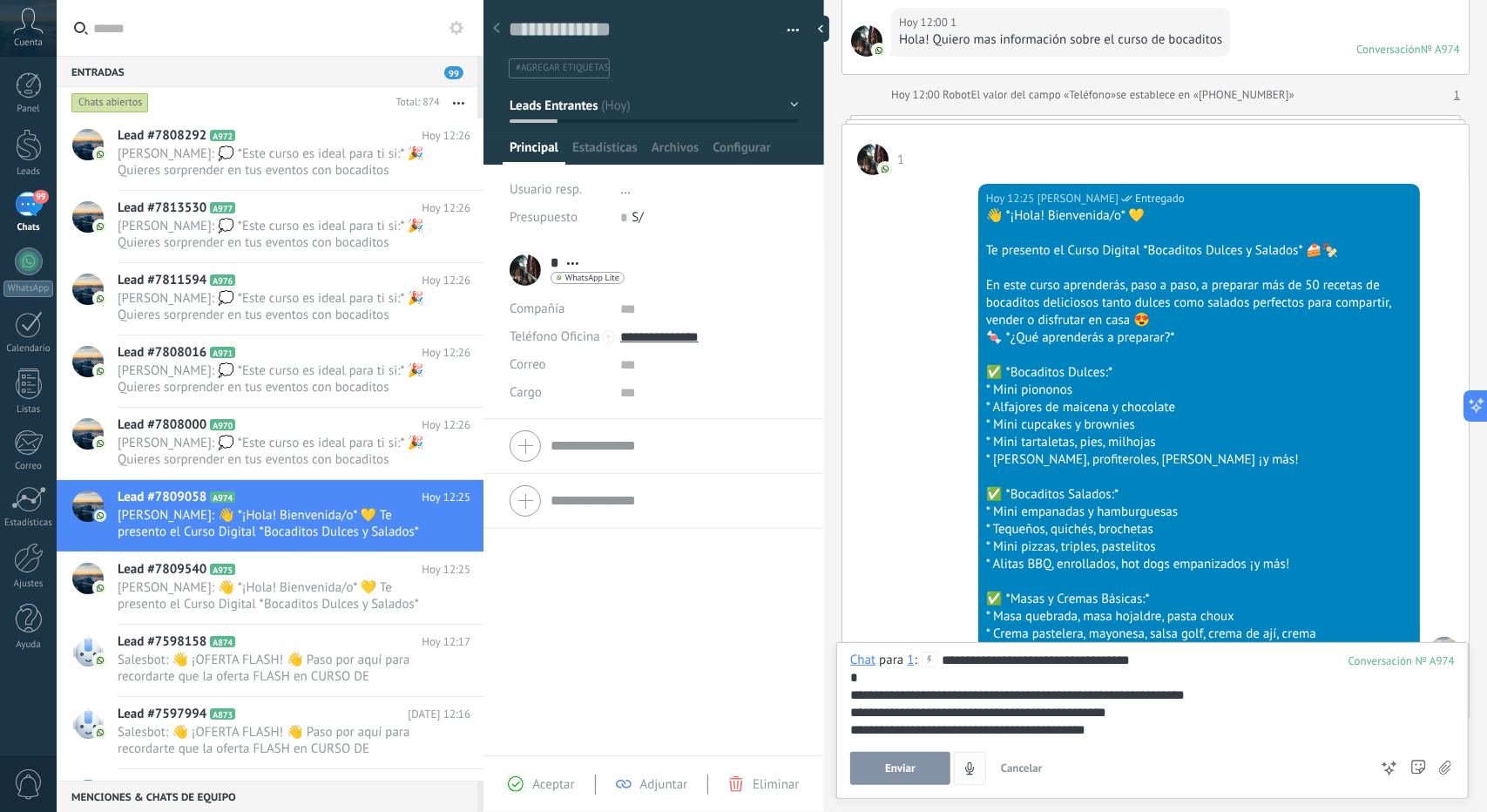
click at [899, 771] on span "Enviar" at bounding box center [901, 768] width 31 height 13
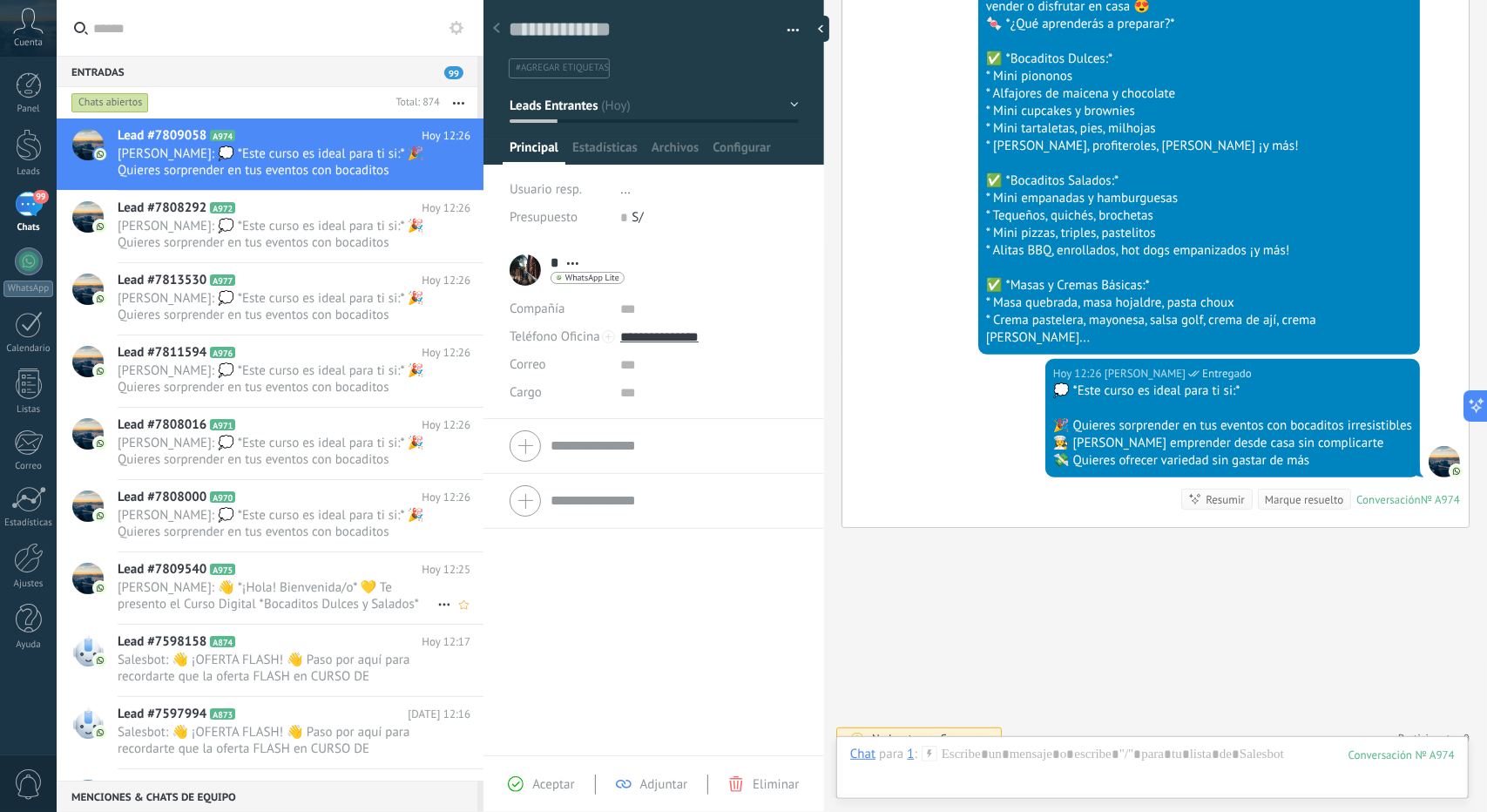
click at [263, 605] on span "[PERSON_NAME]: 👋 *¡Hola! Bienvenida/o* 💛 Te presento el Curso Digital *Bocadito…" at bounding box center [277, 595] width 320 height 33
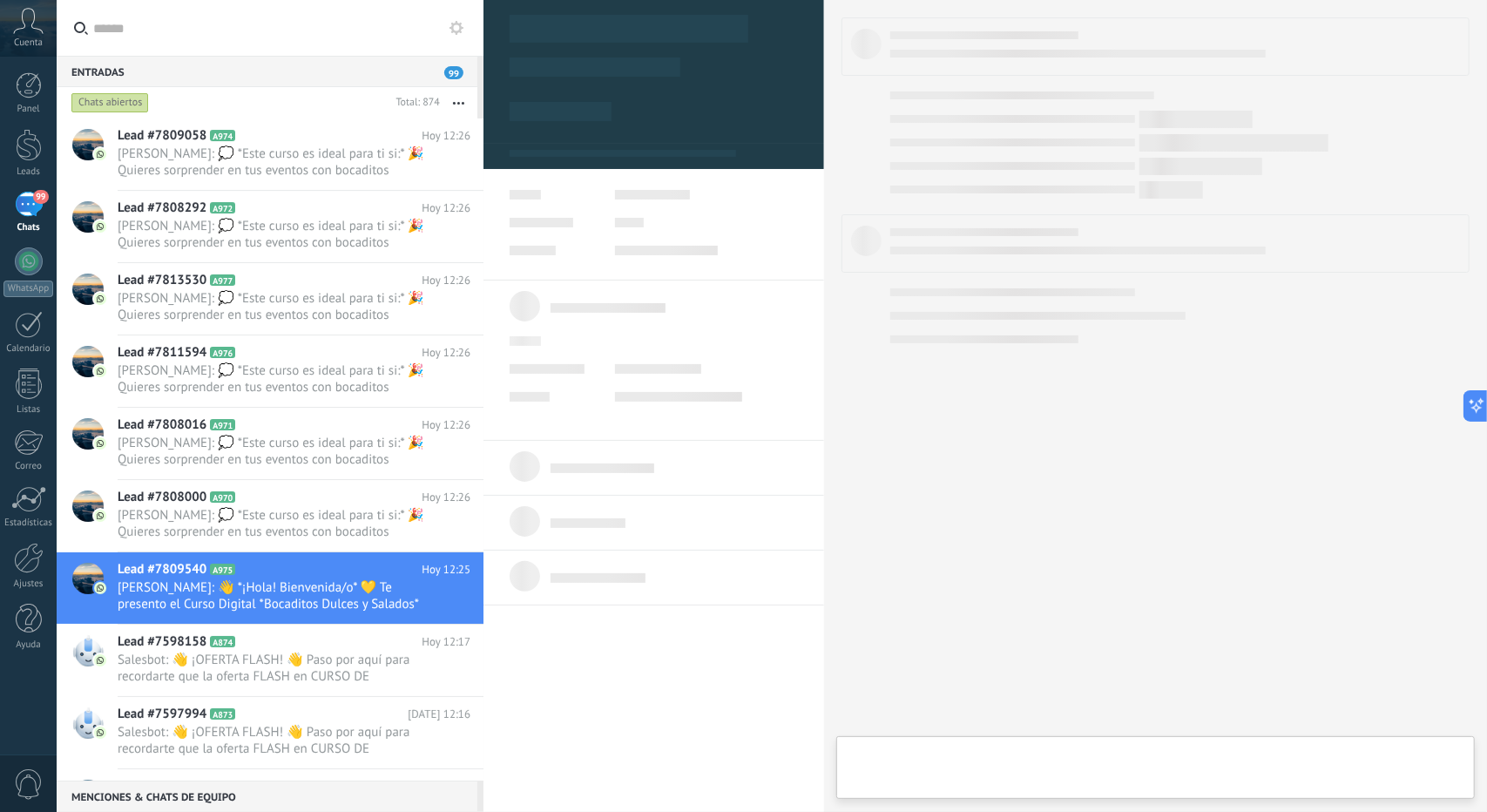
type textarea "**********"
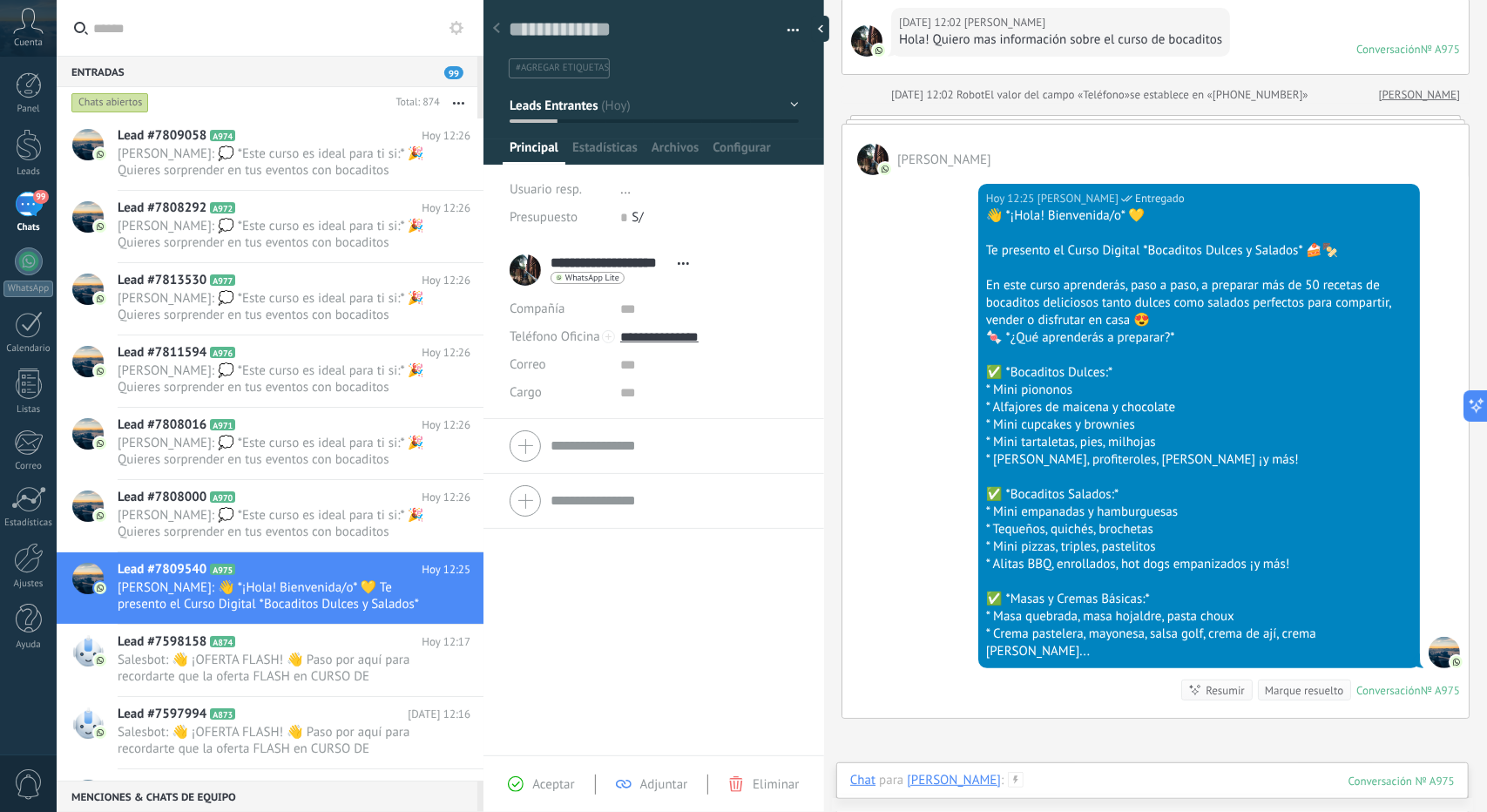
click at [1074, 785] on div at bounding box center [1152, 798] width 604 height 52
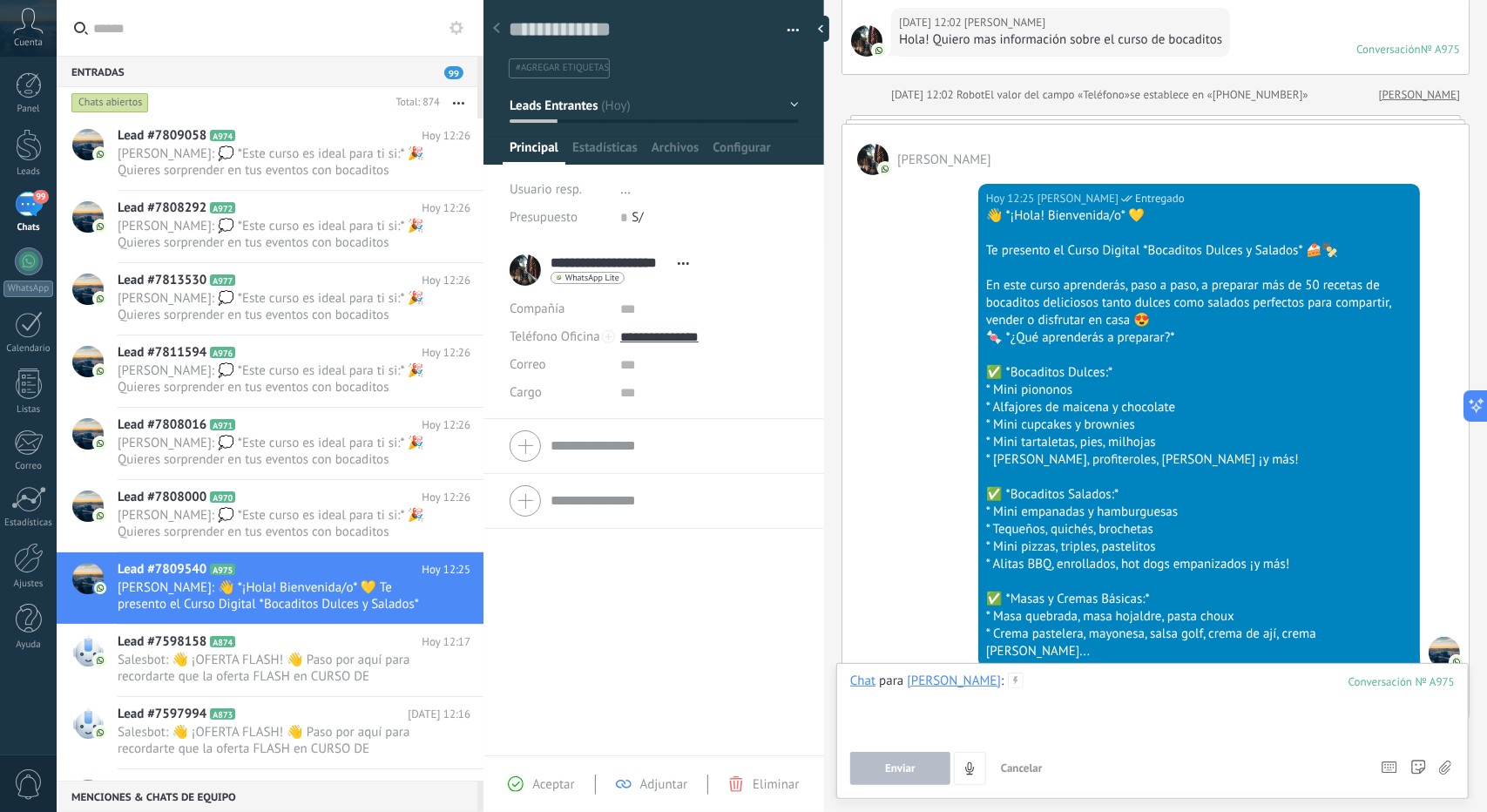
paste div
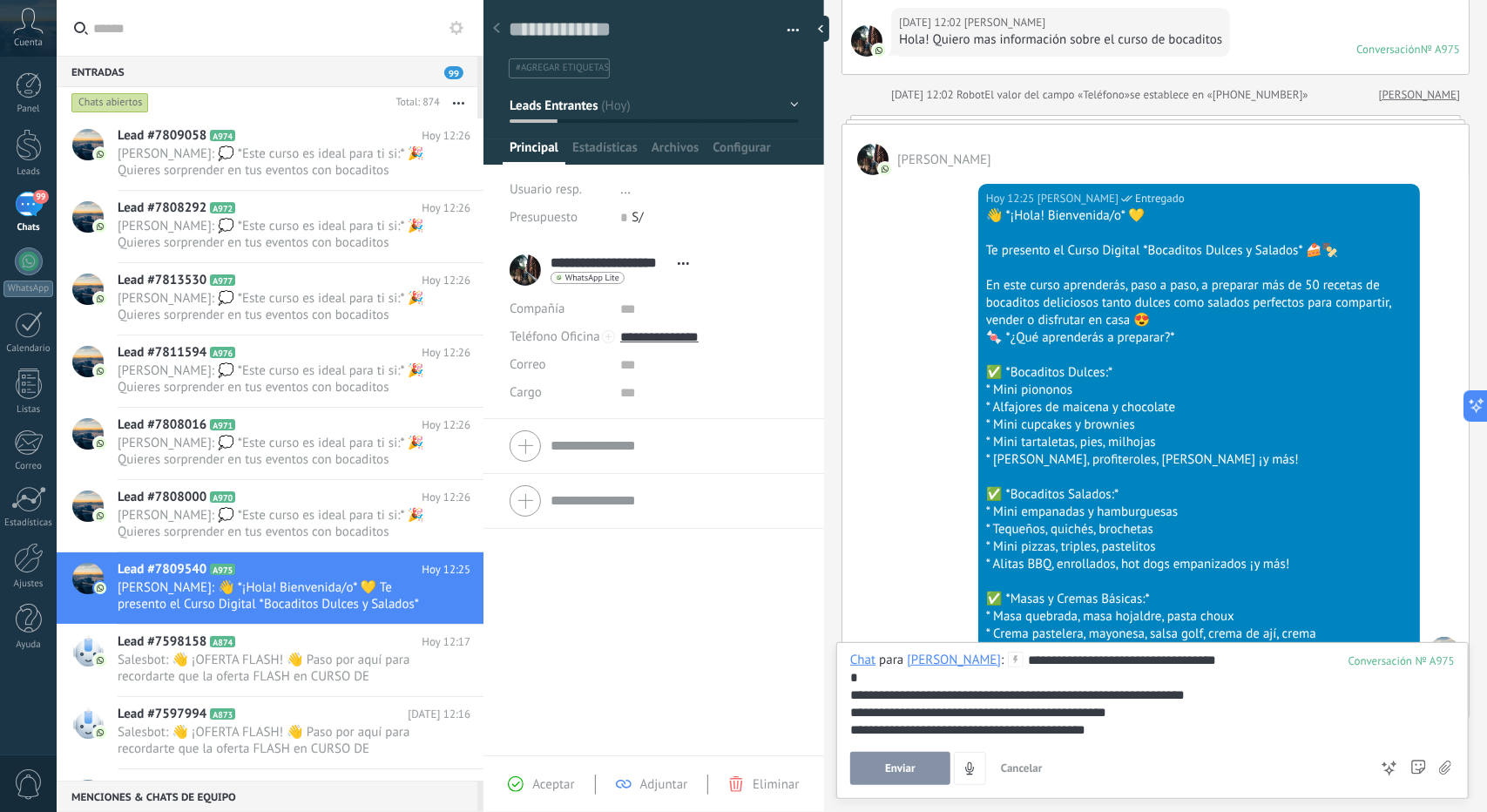
click at [896, 769] on span "Enviar" at bounding box center [901, 768] width 31 height 13
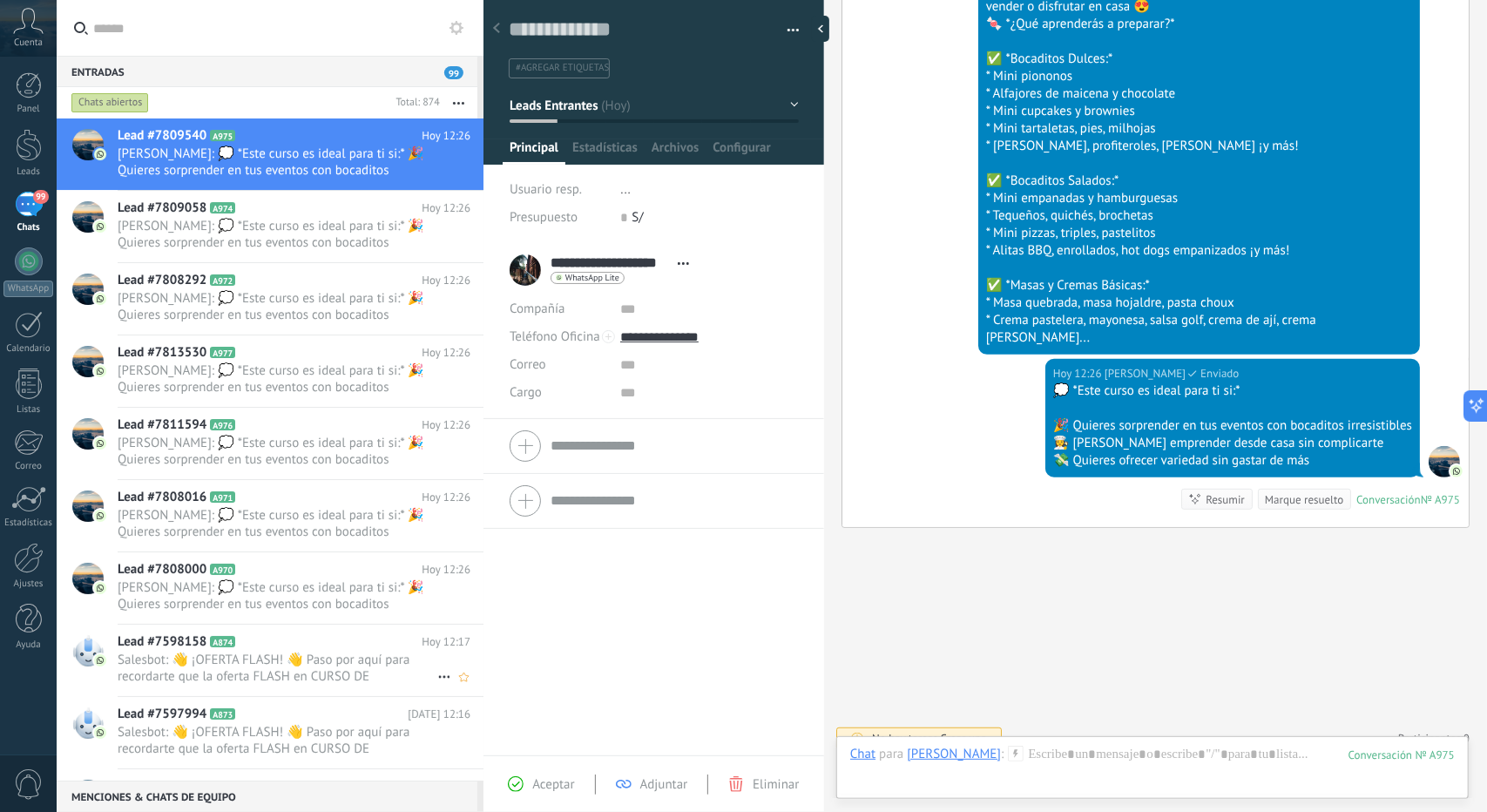
click at [262, 670] on span "Salesbot: 👋 ¡OFERTA FLASH! 👋 Paso por aquí para recordarte que la oferta FLASH …" at bounding box center [277, 668] width 320 height 33
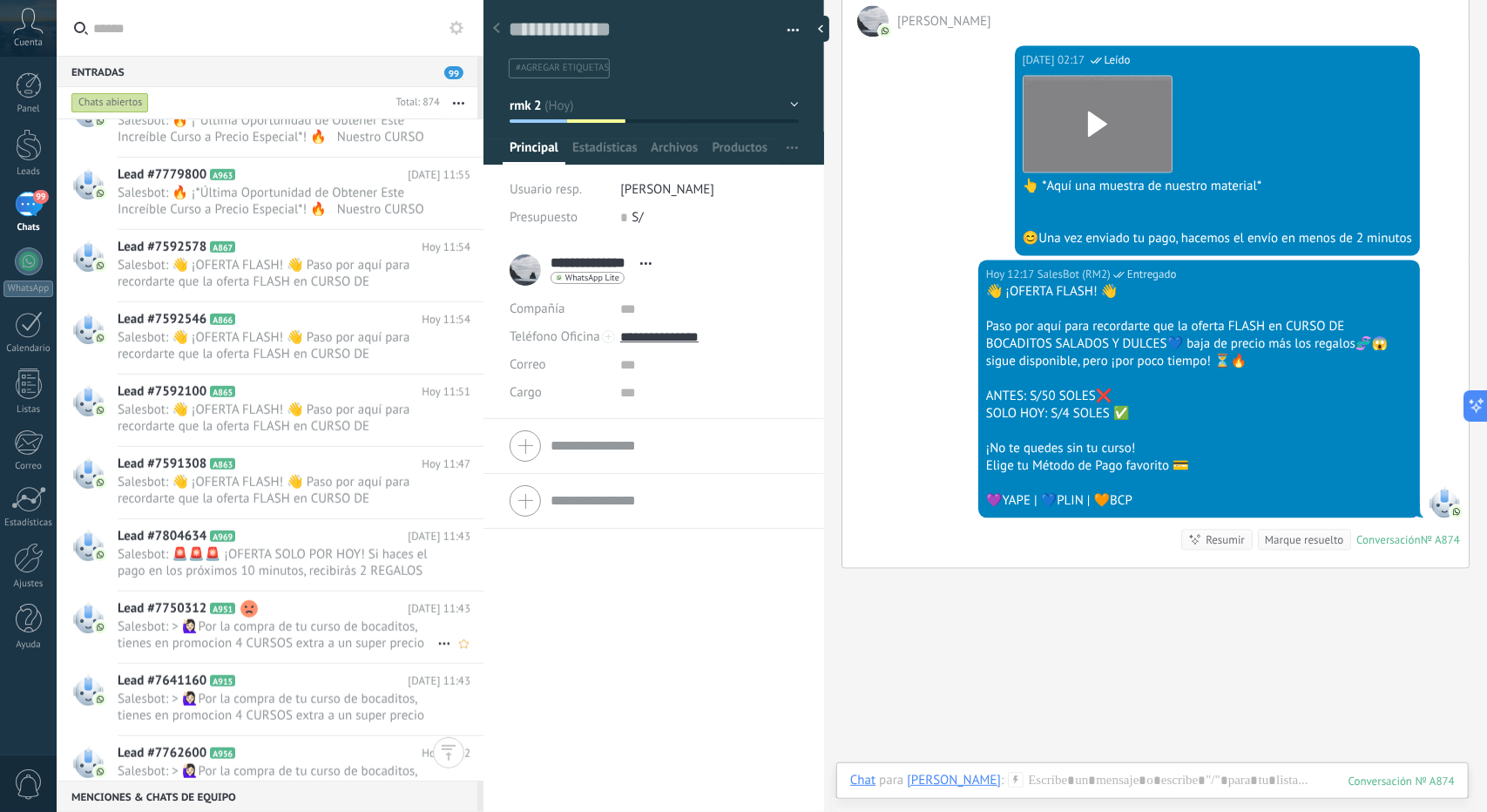
click at [256, 619] on span "Salesbot: > 🙋🏻‍♀Por la compra de tu curso de bocaditos, tienes en promocion 4 C…" at bounding box center [277, 635] width 320 height 33
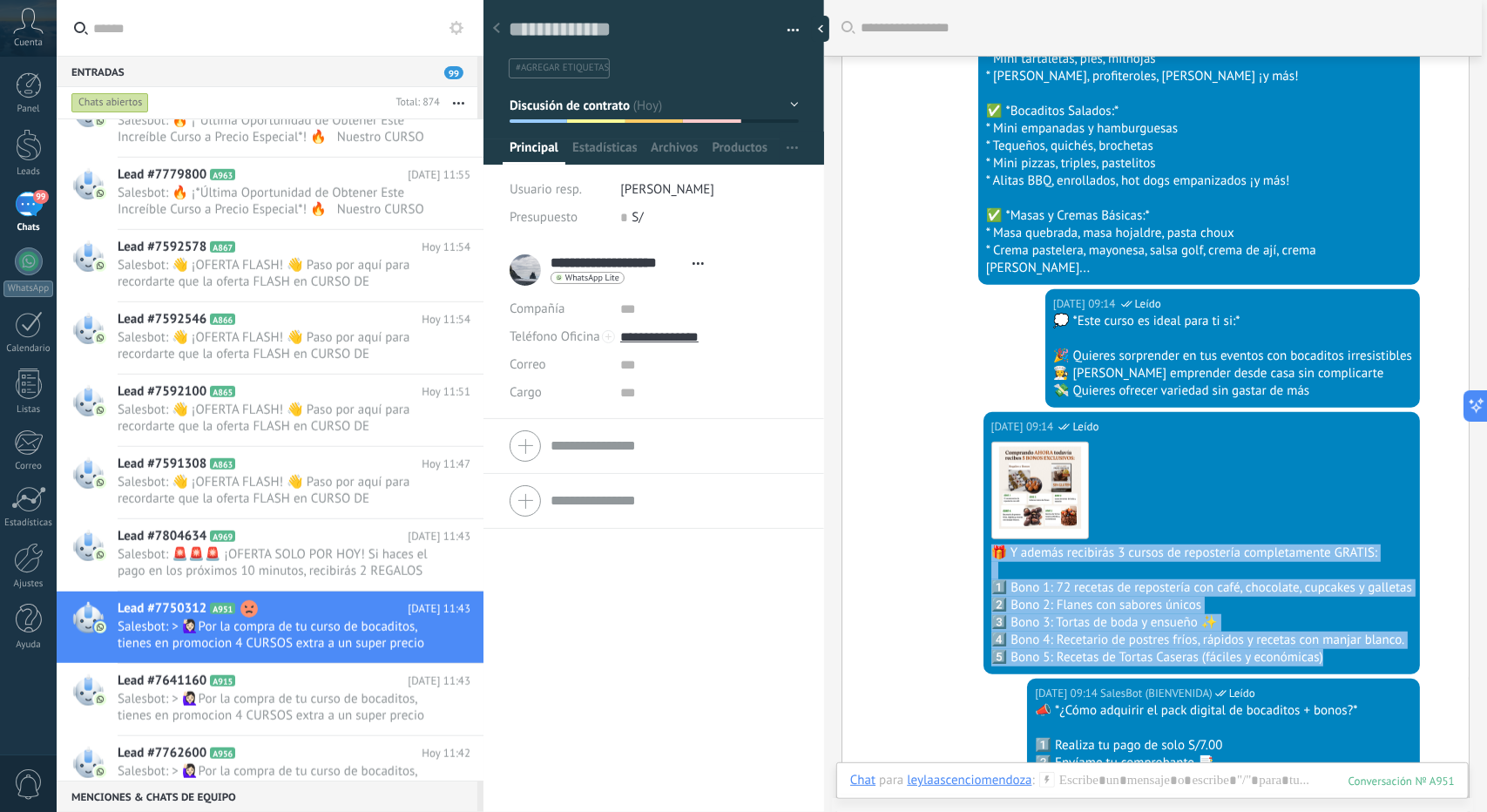
drag, startPoint x: 1328, startPoint y: 652, endPoint x: 948, endPoint y: 524, distance: 401.0
click at [948, 524] on div "Hoy 09:14 SalesBot (BIENVENIDA) Leído Descargar 🎁 Y además recibirás 3 cursos d…" at bounding box center [1156, 545] width 627 height 267
copy div "🎁 Y además recibirás 3 cursos de repostería completamente GRATIS: 1️⃣ Bono 1: 7…"
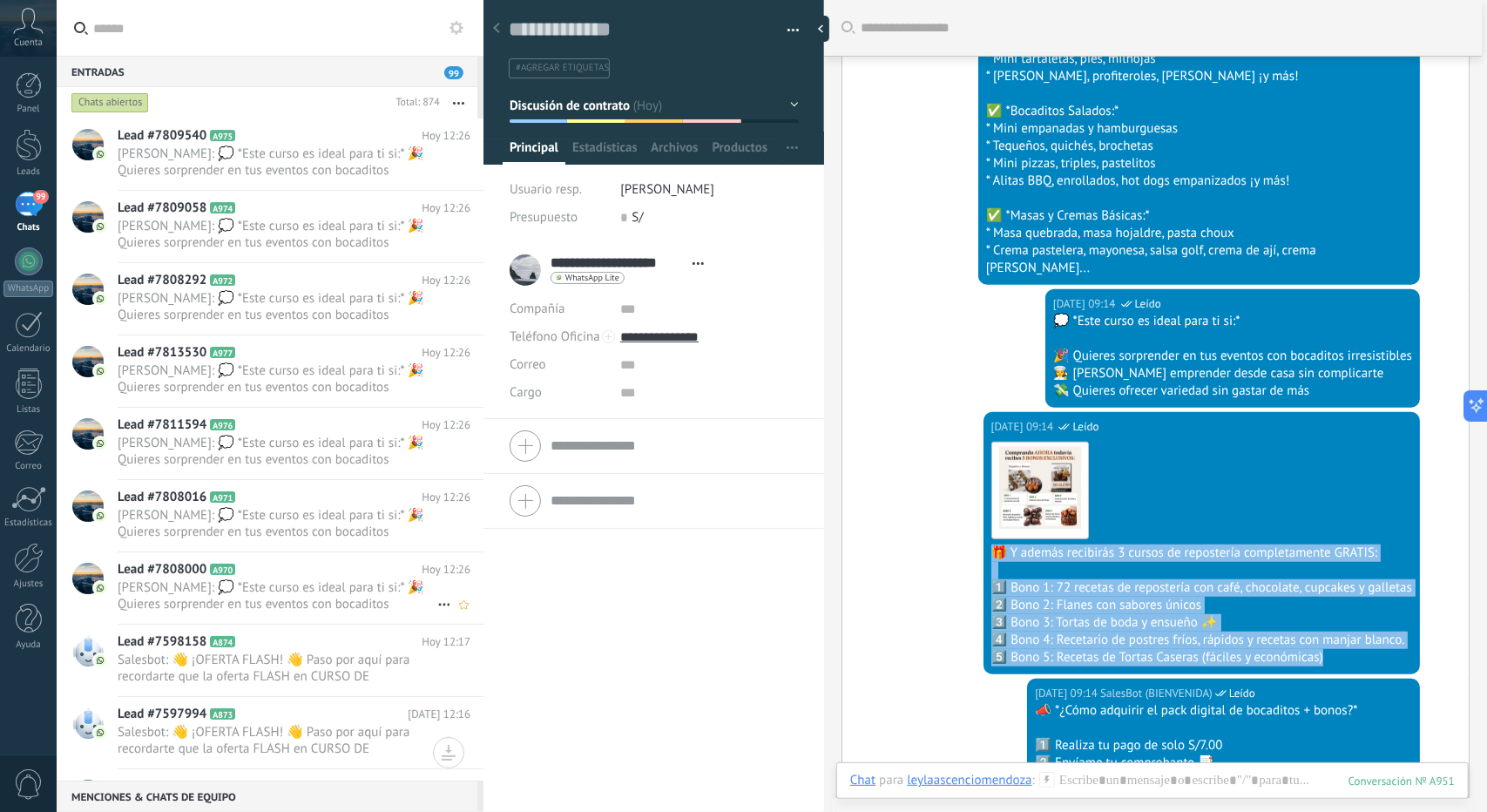
click at [329, 595] on span "[PERSON_NAME]: 💭 *Este curso es ideal para ti si:* 🎉 Quieres sorprender en tus …" at bounding box center [277, 595] width 320 height 33
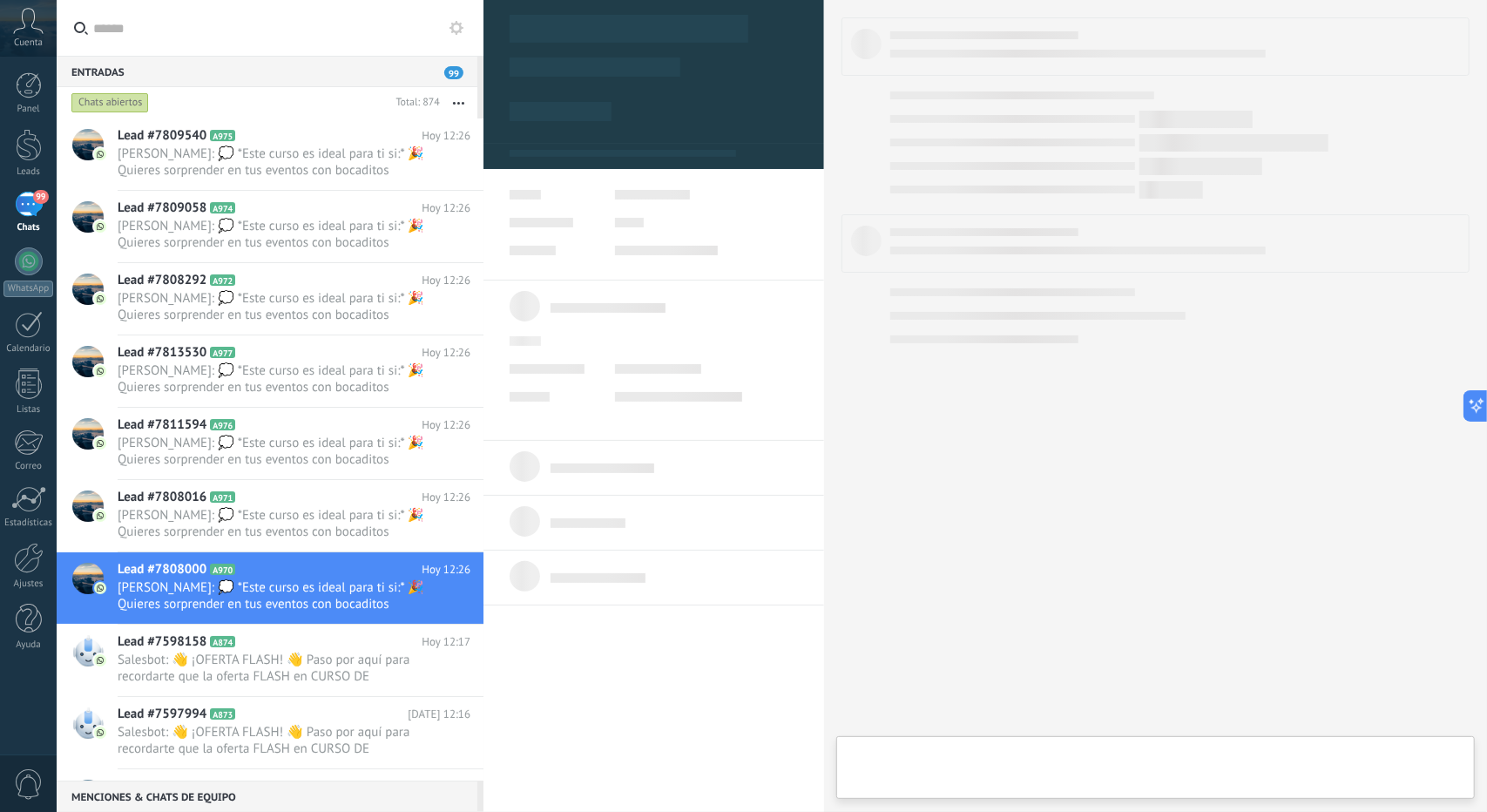
type textarea "**********"
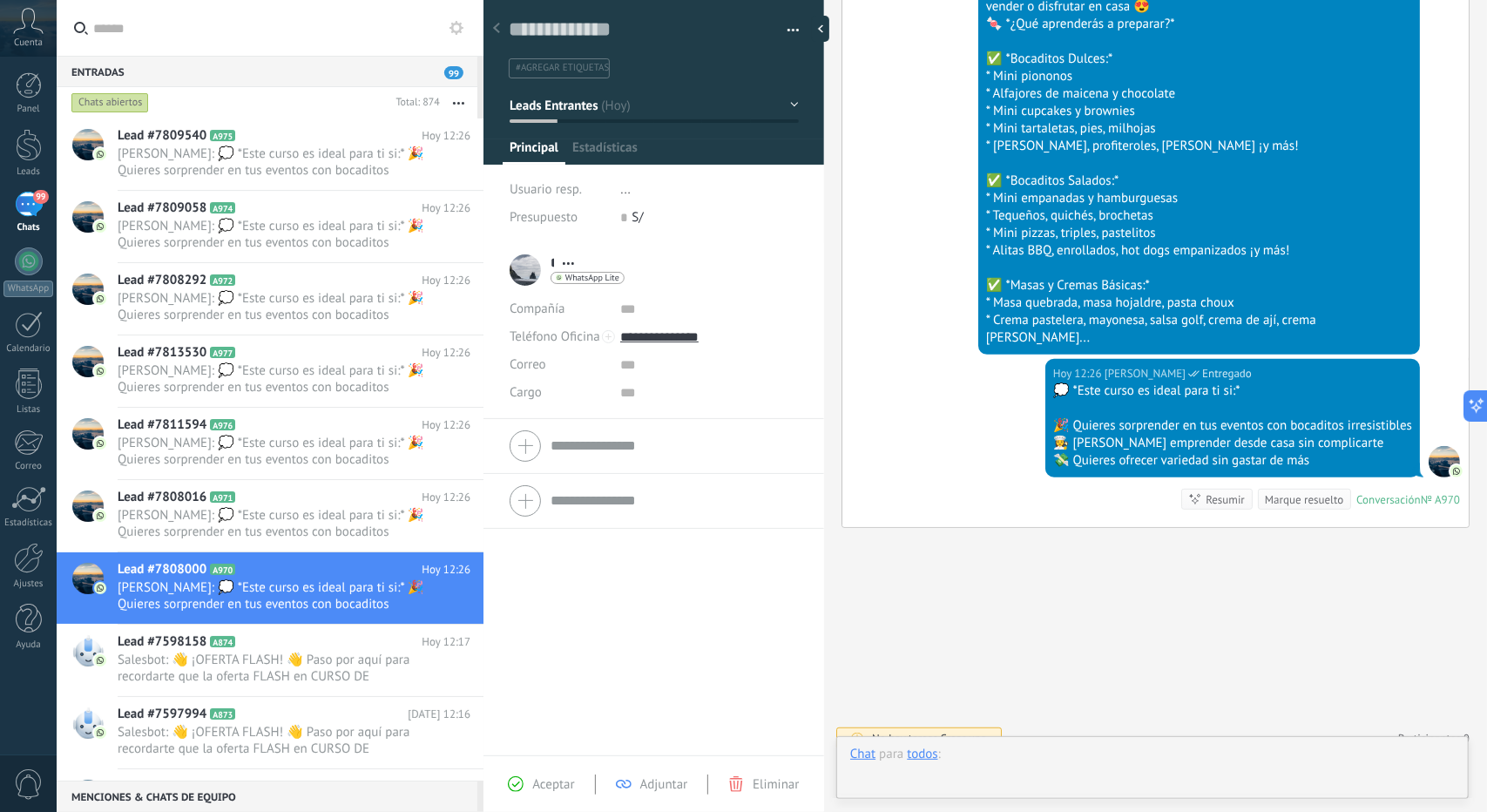
click at [1053, 772] on div at bounding box center [1152, 771] width 604 height 52
paste div
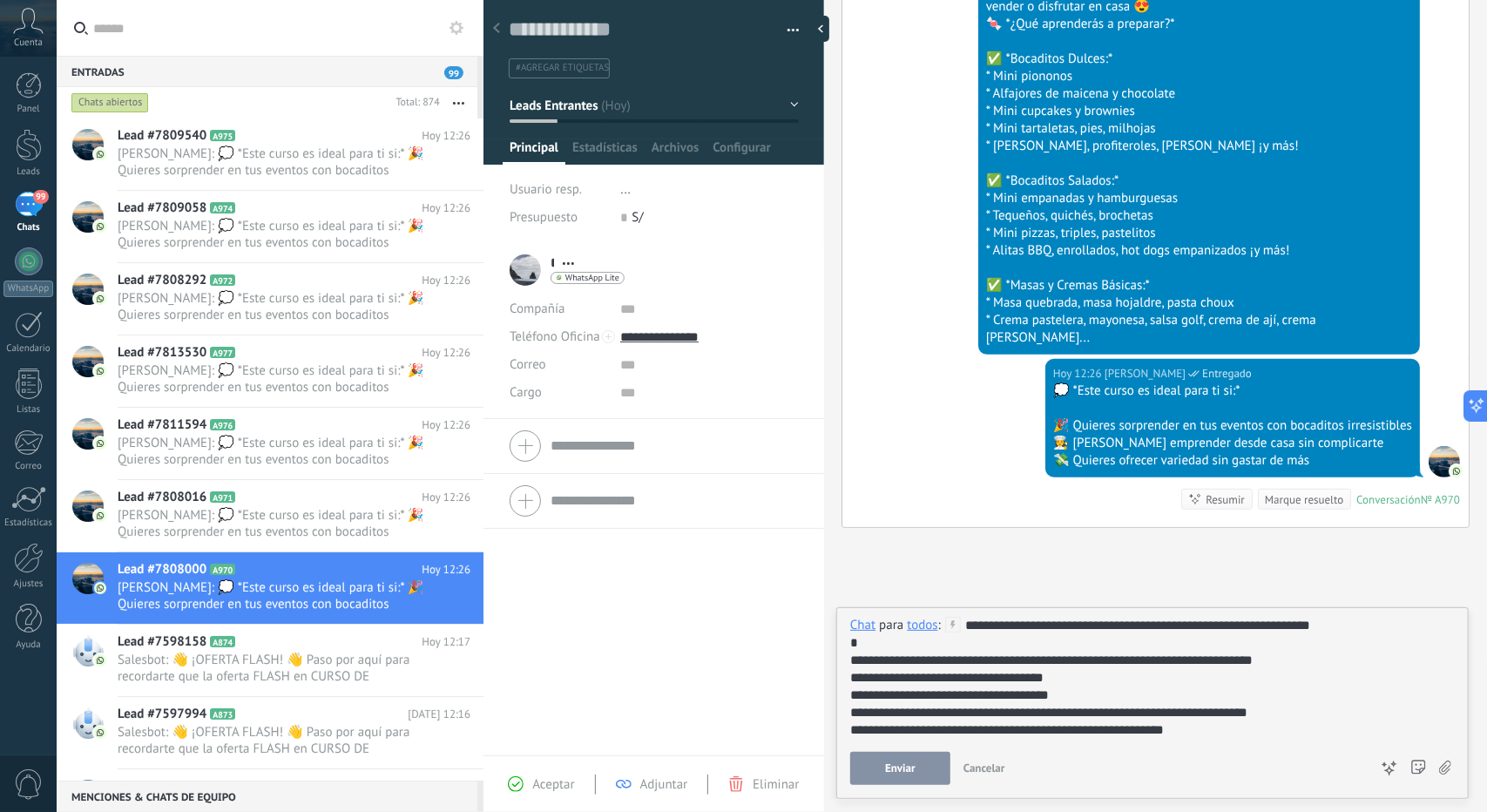
click at [901, 752] on div "**********" at bounding box center [1152, 701] width 604 height 168
click at [905, 754] on button "Enviar" at bounding box center [901, 768] width 101 height 33
click at [192, 524] on span "[PERSON_NAME]: 💭 *Este curso es ideal para ti si:* 🎉 Quieres sorprender en tus …" at bounding box center [277, 524] width 320 height 33
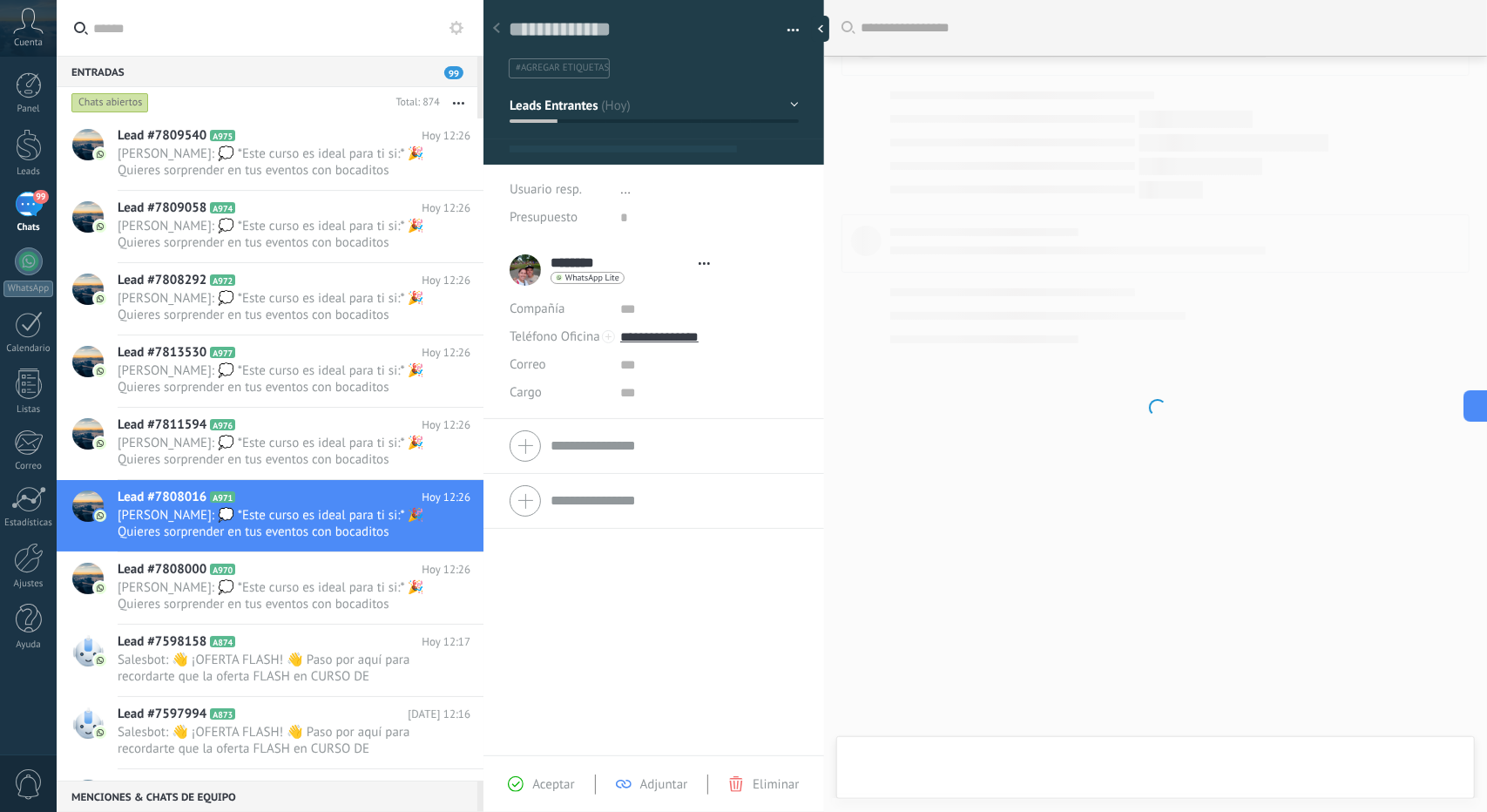
type textarea "**********"
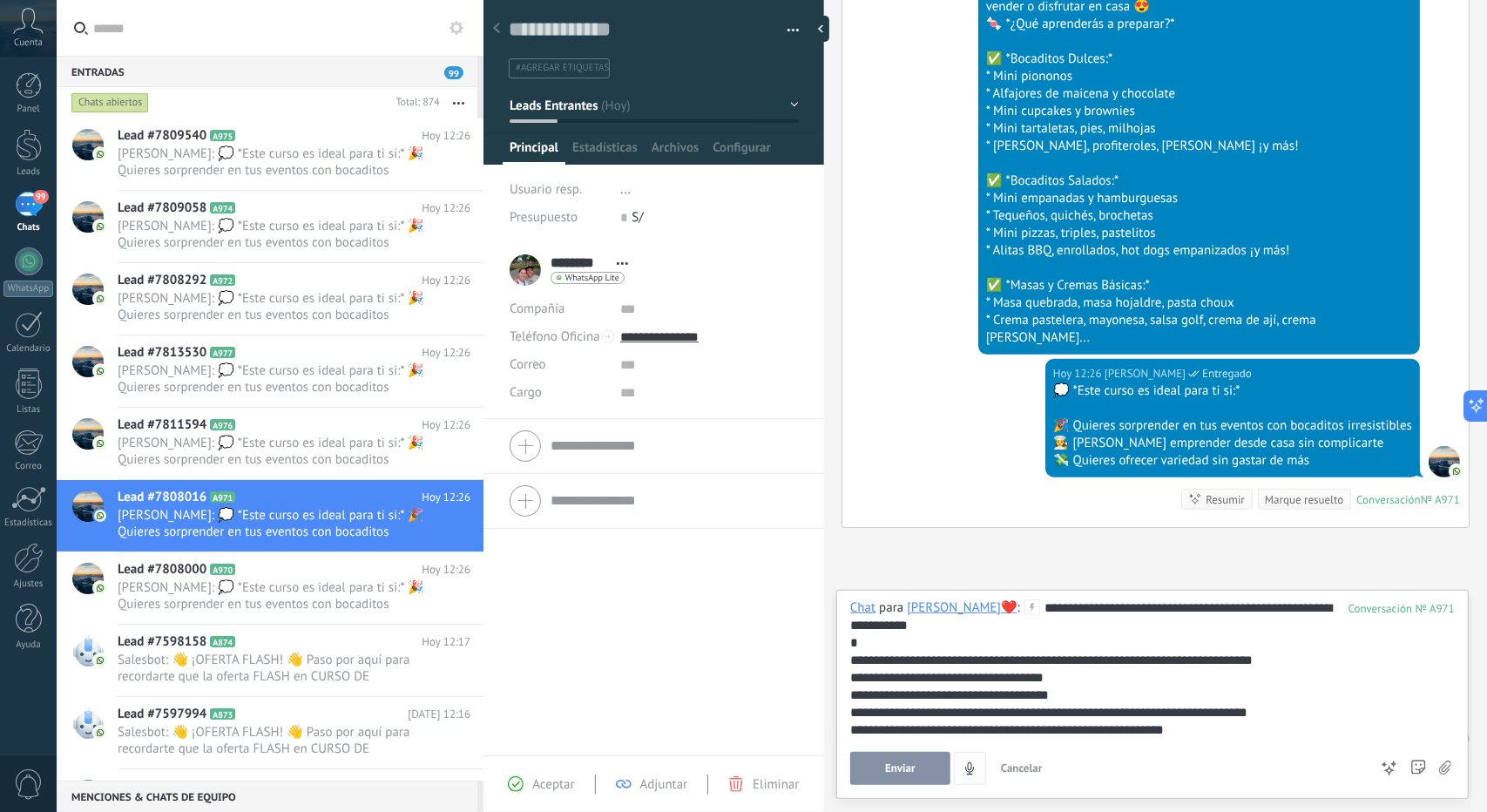
click at [918, 760] on button "Enviar" at bounding box center [901, 768] width 101 height 33
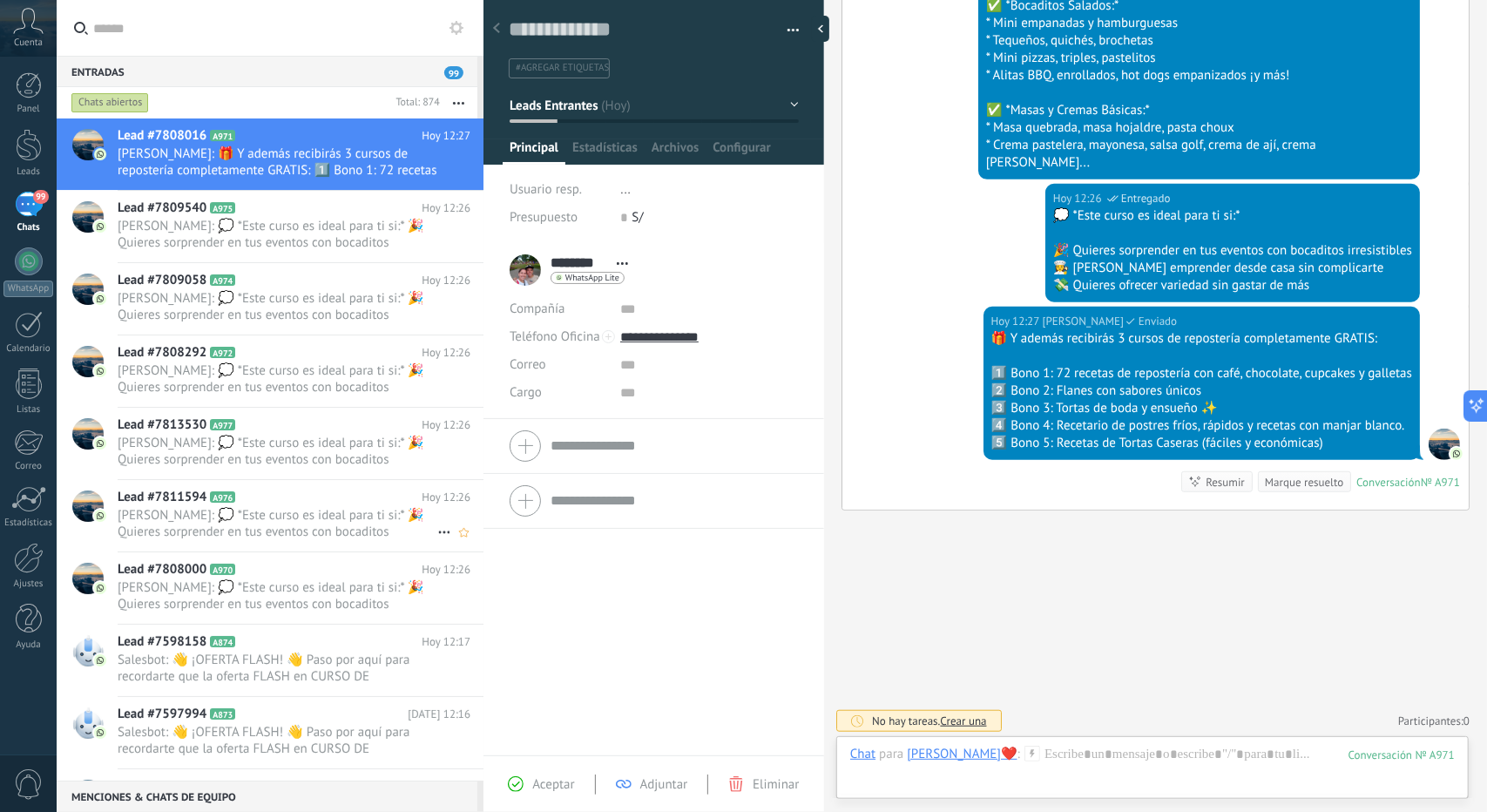
click at [312, 520] on span "[PERSON_NAME]: 💭 *Este curso es ideal para ti si:* 🎉 Quieres sorprender en tus …" at bounding box center [277, 524] width 320 height 33
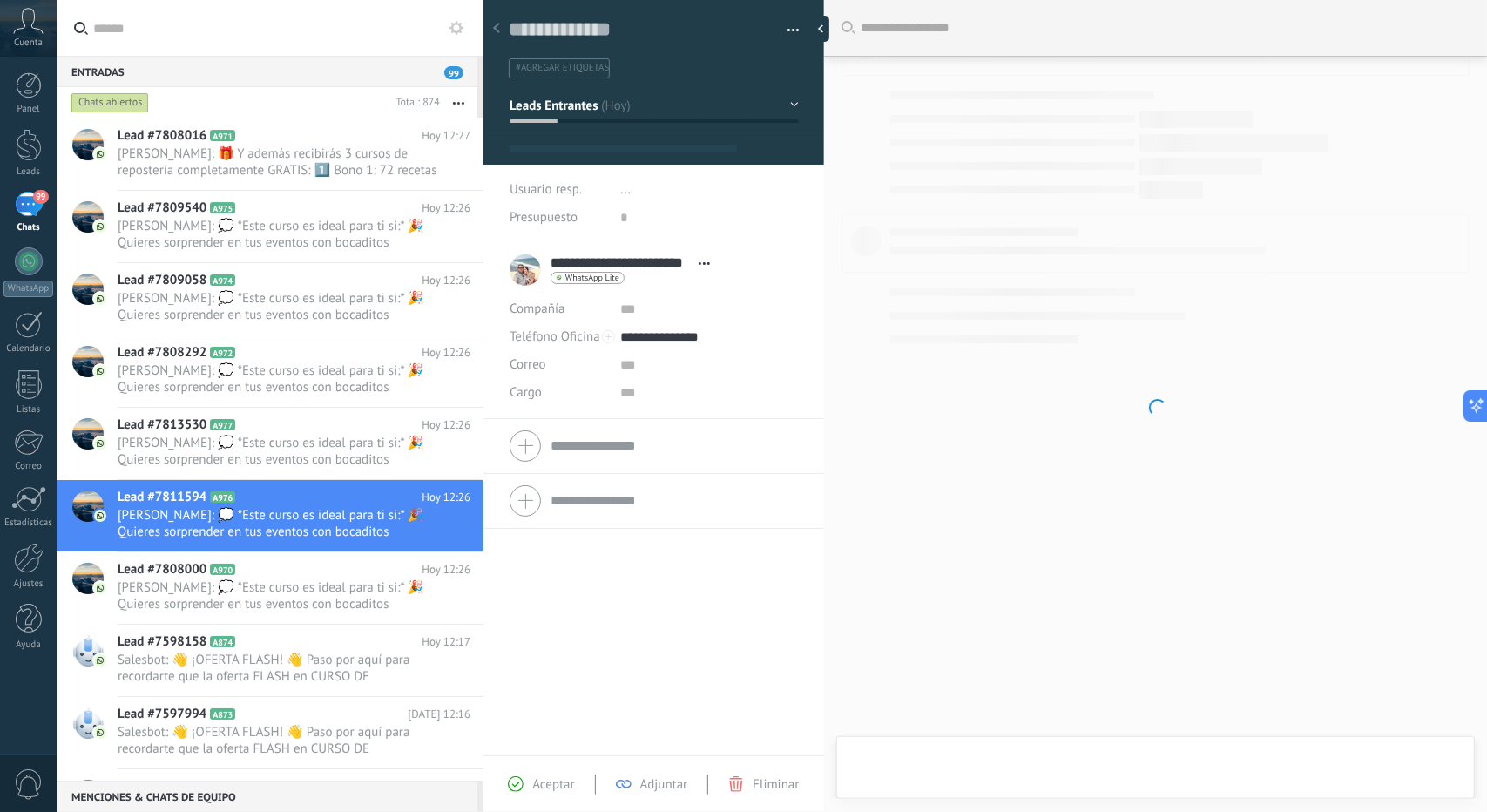
type textarea "**********"
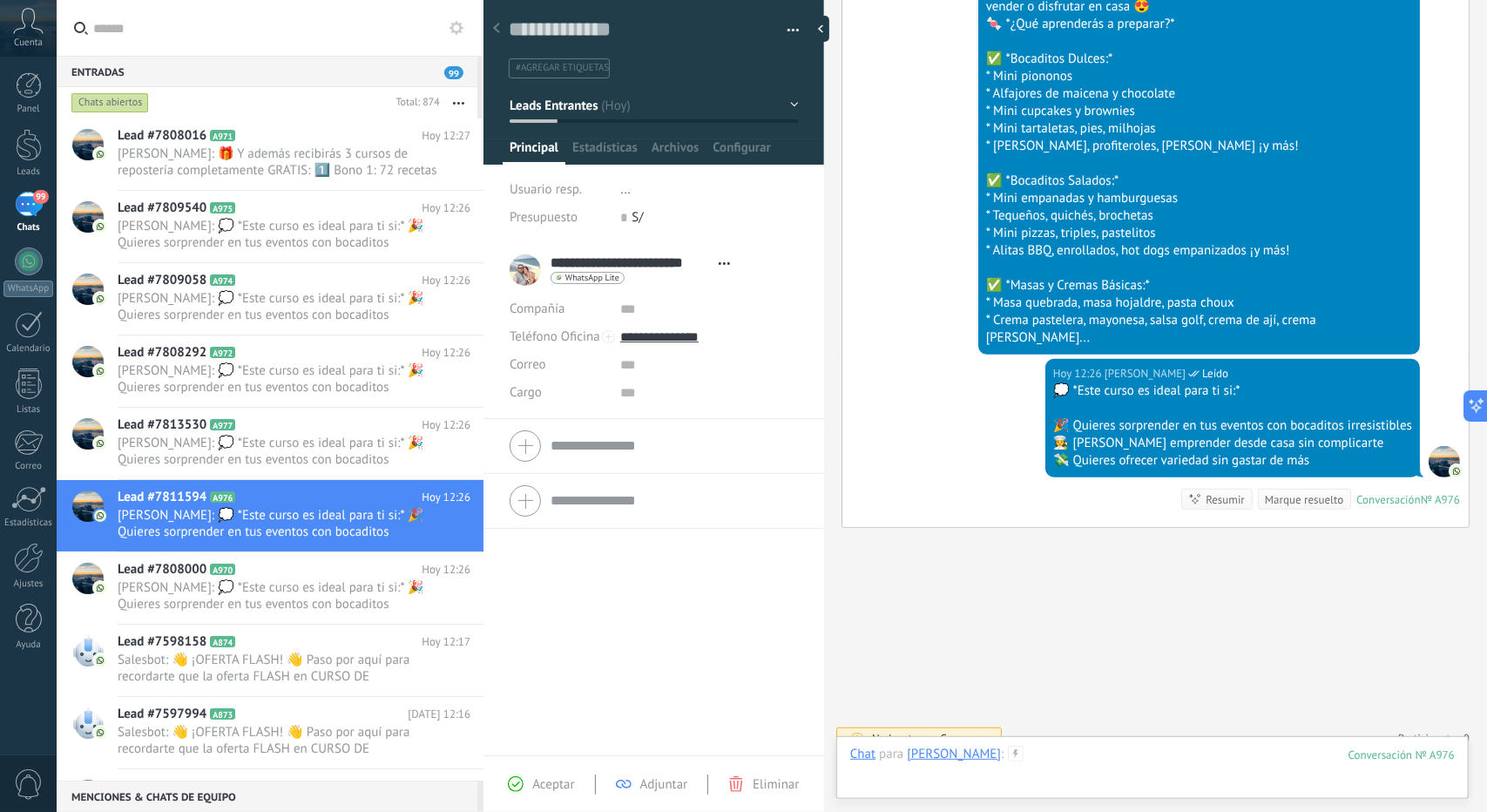
click at [1172, 764] on div at bounding box center [1152, 771] width 604 height 52
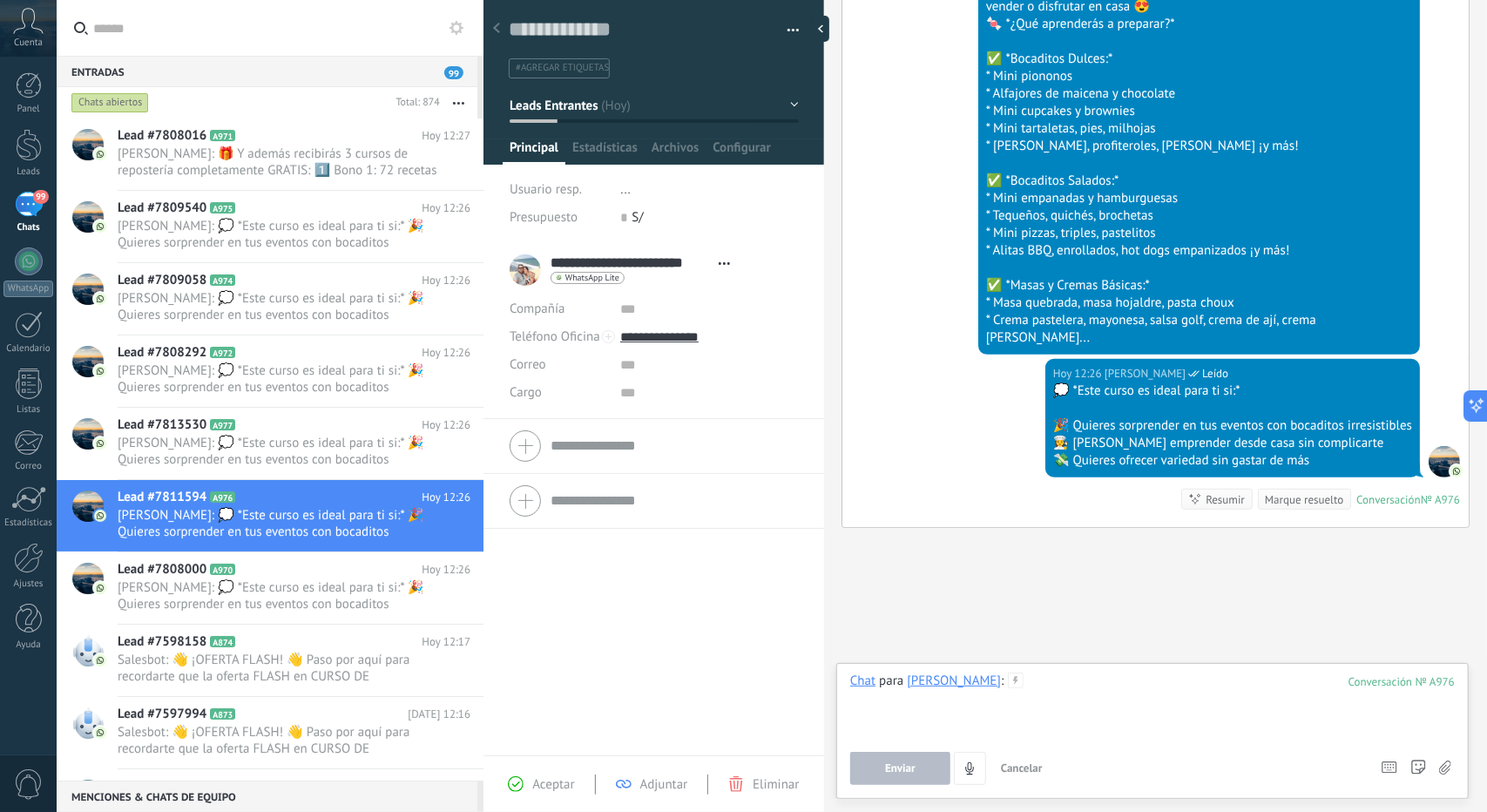
paste div
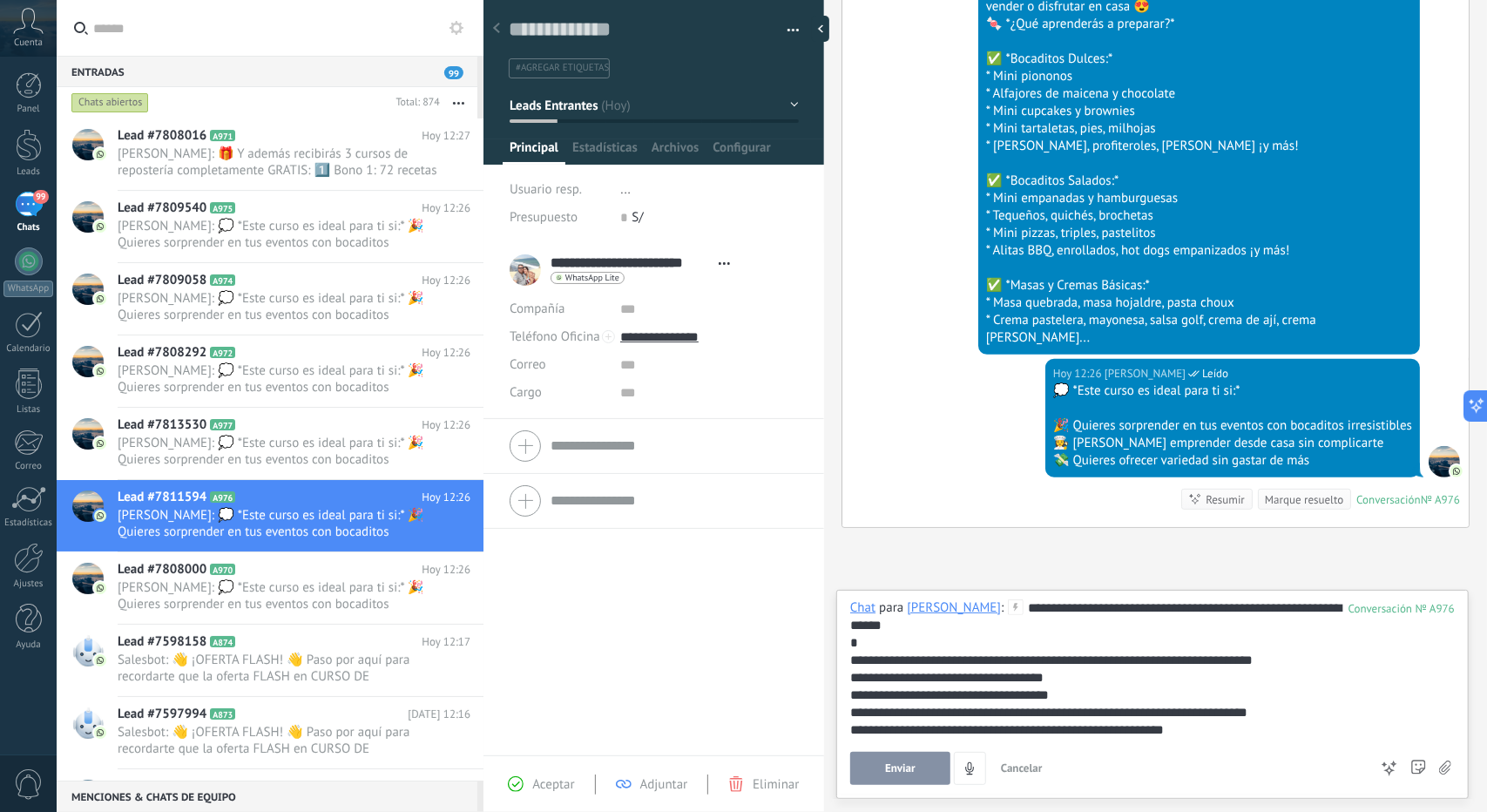
click at [895, 796] on div "Buscar Carga más Hoy Hoy Creación: 2 eventos Expandir Hoy 12:08 Luisa Elizabeth…" at bounding box center [1156, 406] width 663 height 812
click at [892, 778] on button "Enviar" at bounding box center [901, 768] width 101 height 33
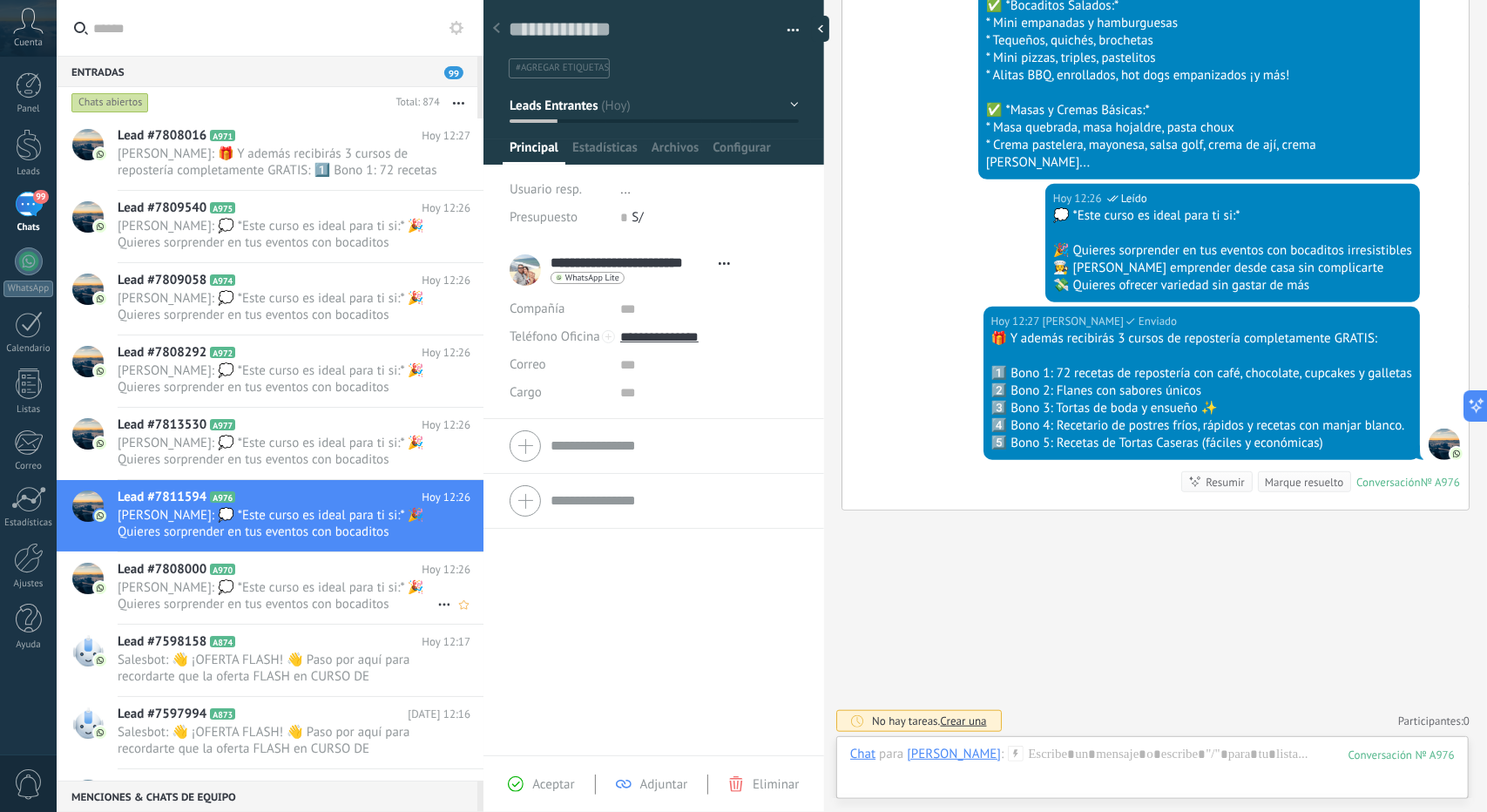
click at [265, 570] on h2 "Lead #7808000 A970" at bounding box center [270, 569] width 305 height 17
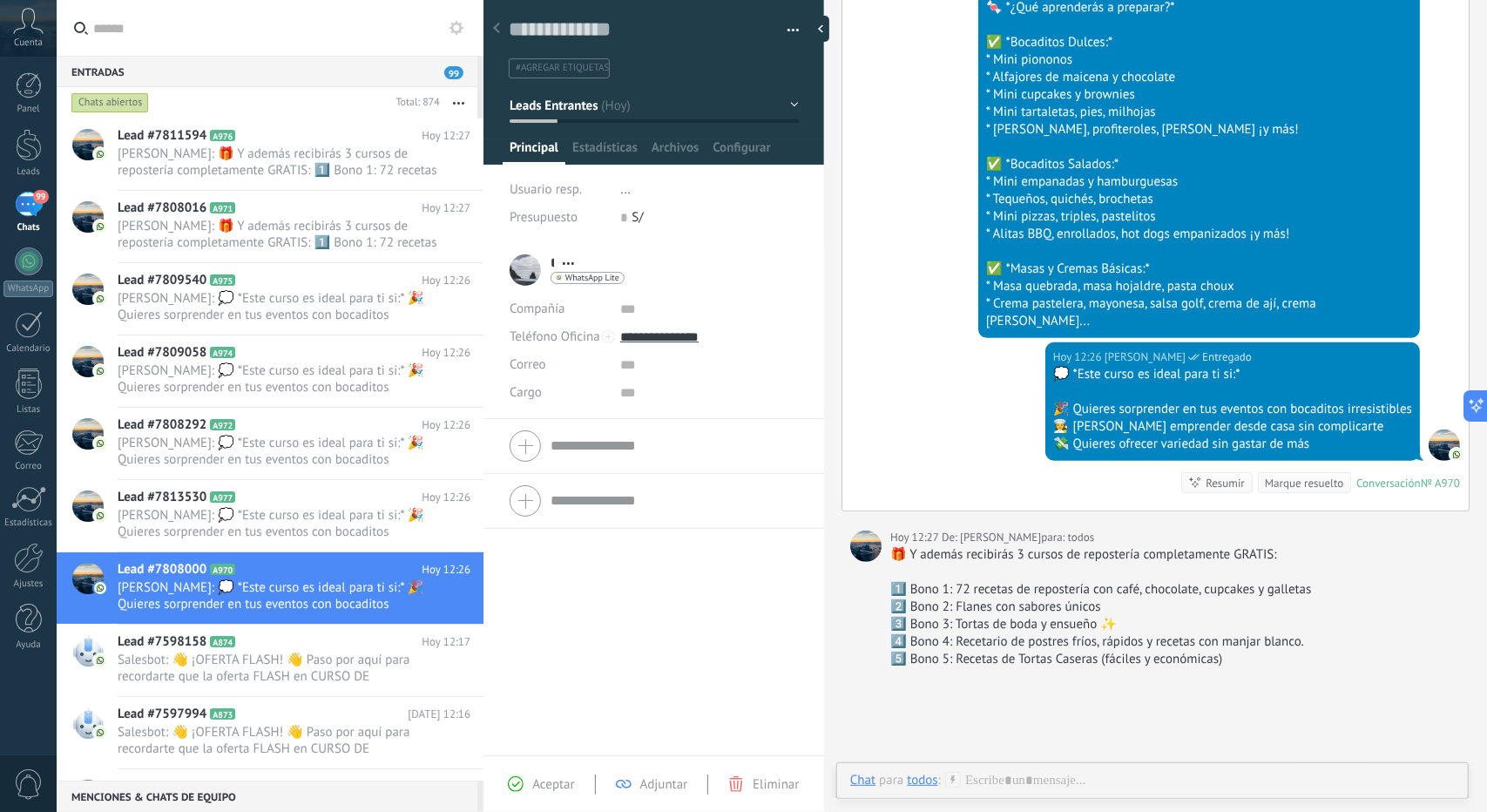
click at [600, 115] on button "Leads Entrantes" at bounding box center [654, 105] width 289 height 31
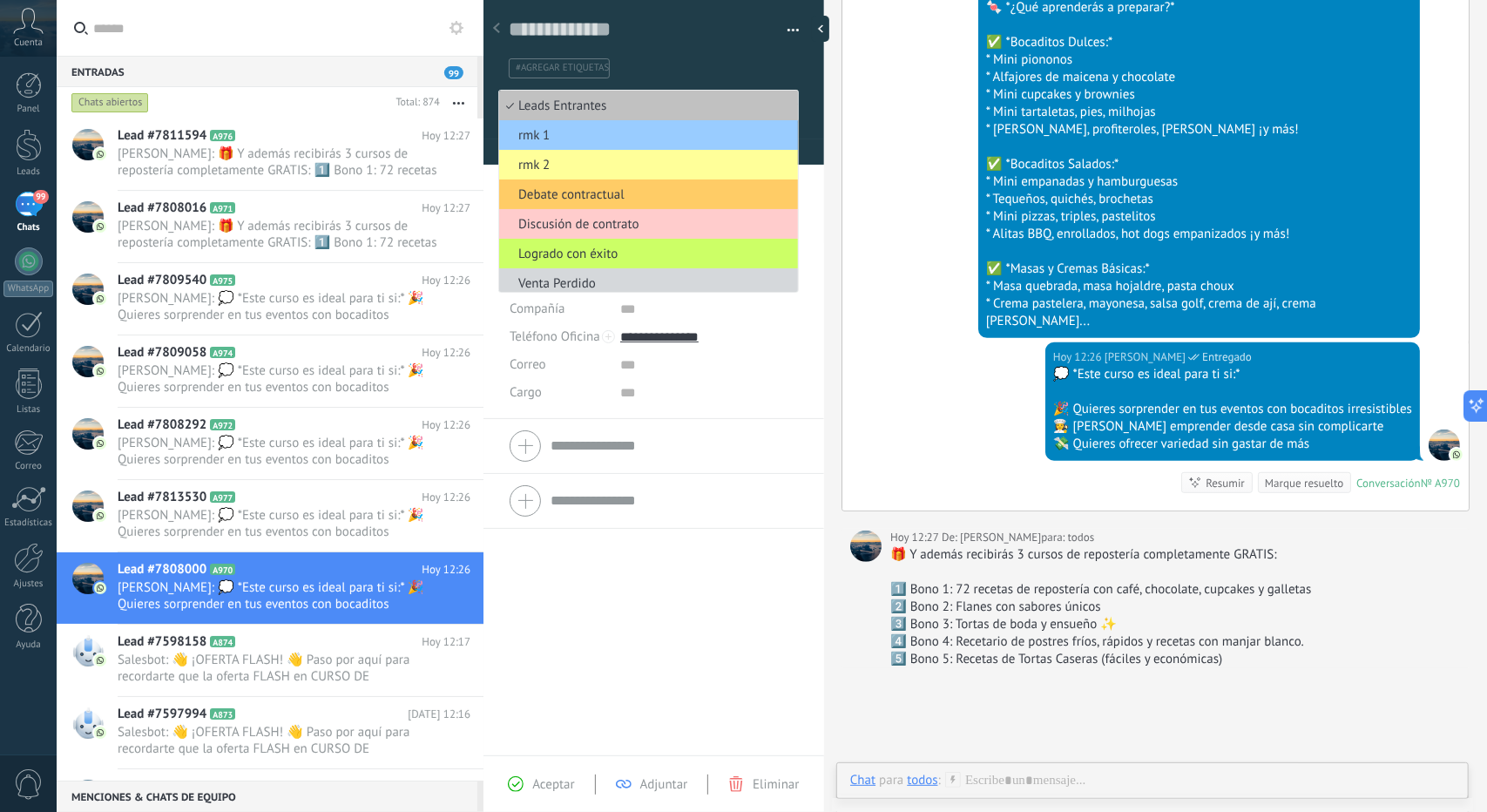
click at [586, 151] on ul "Leads Entrantes rmk 1 rmk 2 Debate contractual Discusión de contrato Logrado co…" at bounding box center [649, 191] width 301 height 203
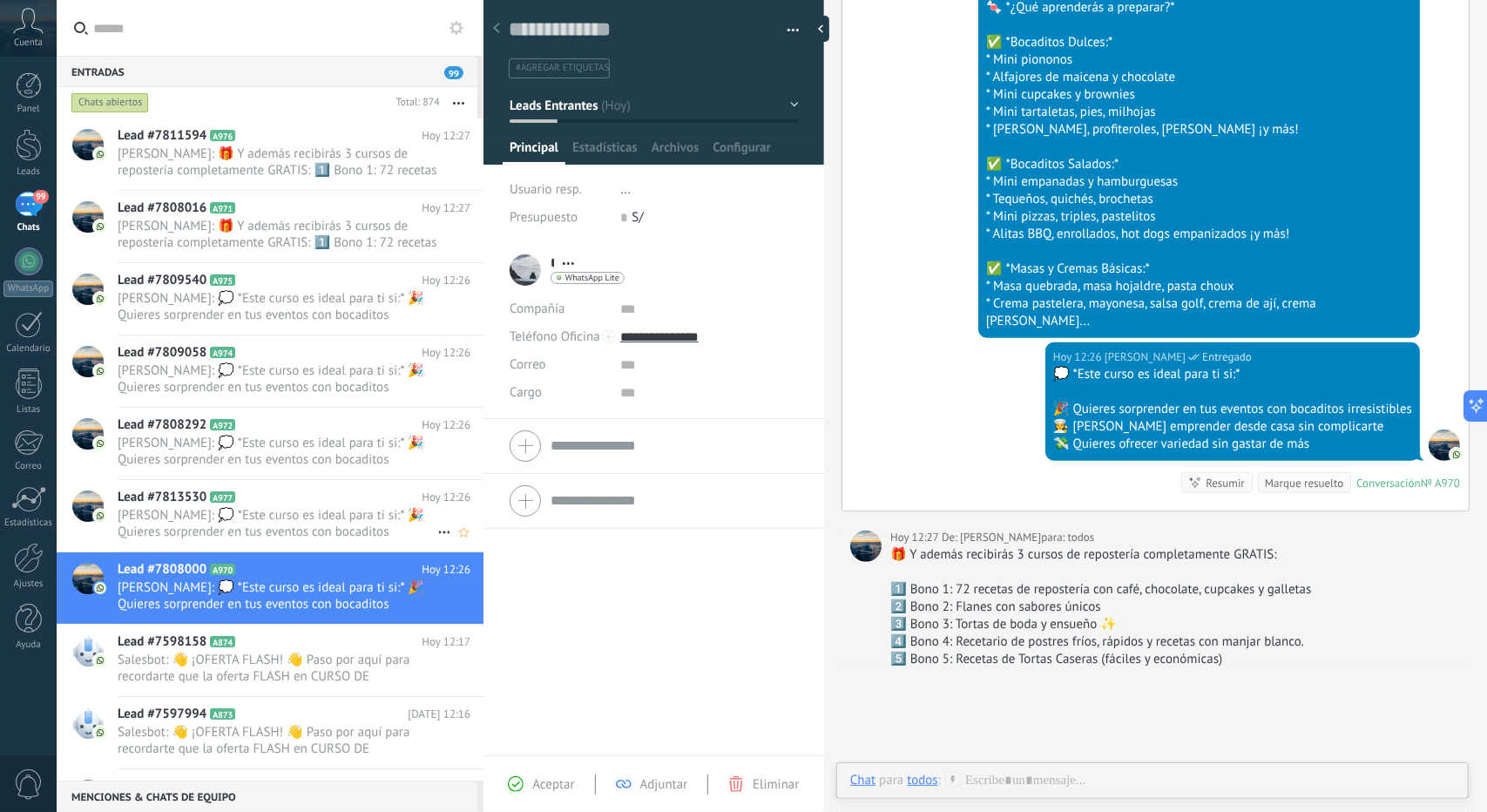
click at [243, 540] on div "Lead #7813530 A977 Hoy 12:26 alejandro echendia: 💭 *Este curso es ideal para ti…" at bounding box center [301, 516] width 366 height 72
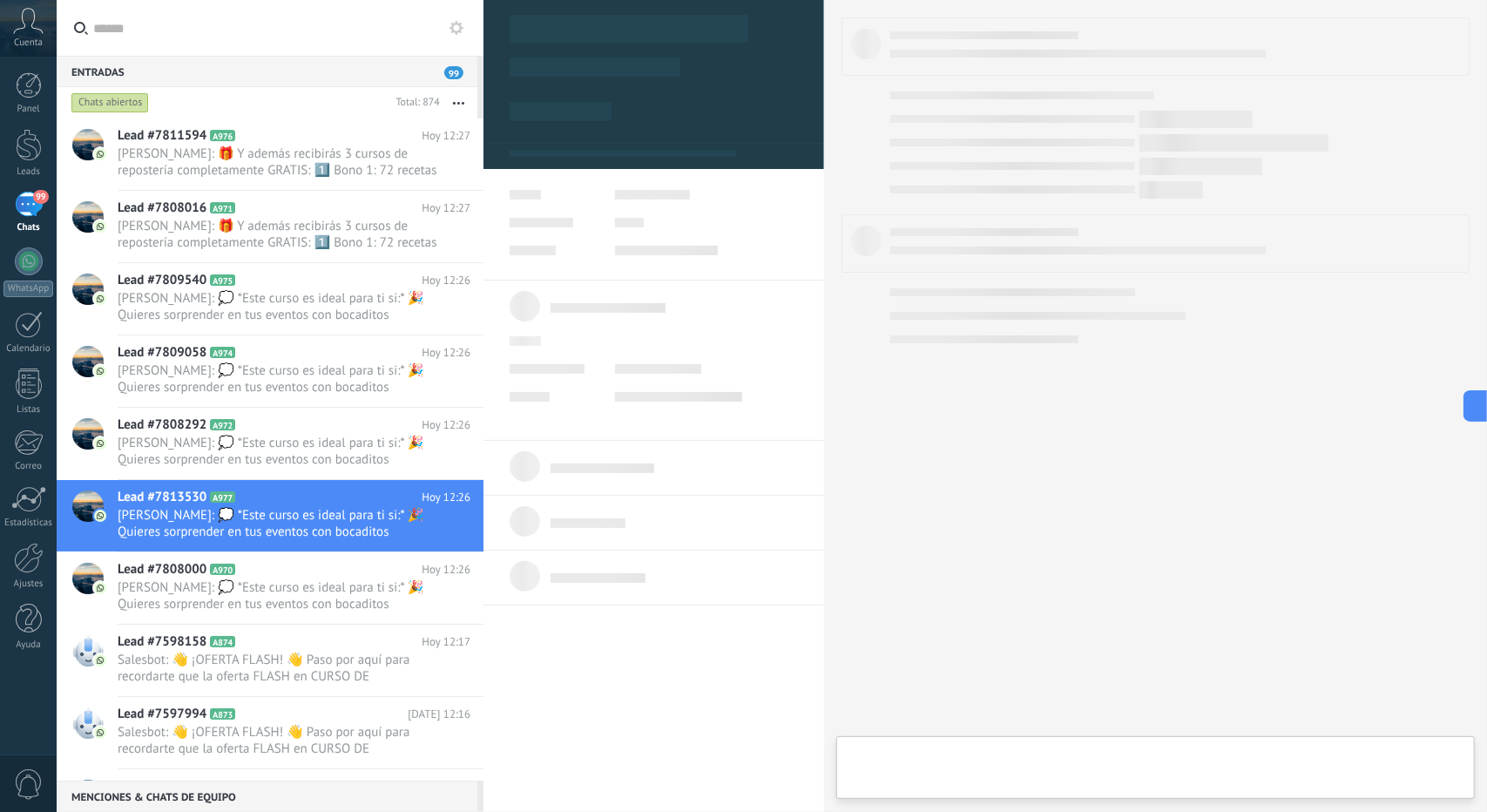
type textarea "**********"
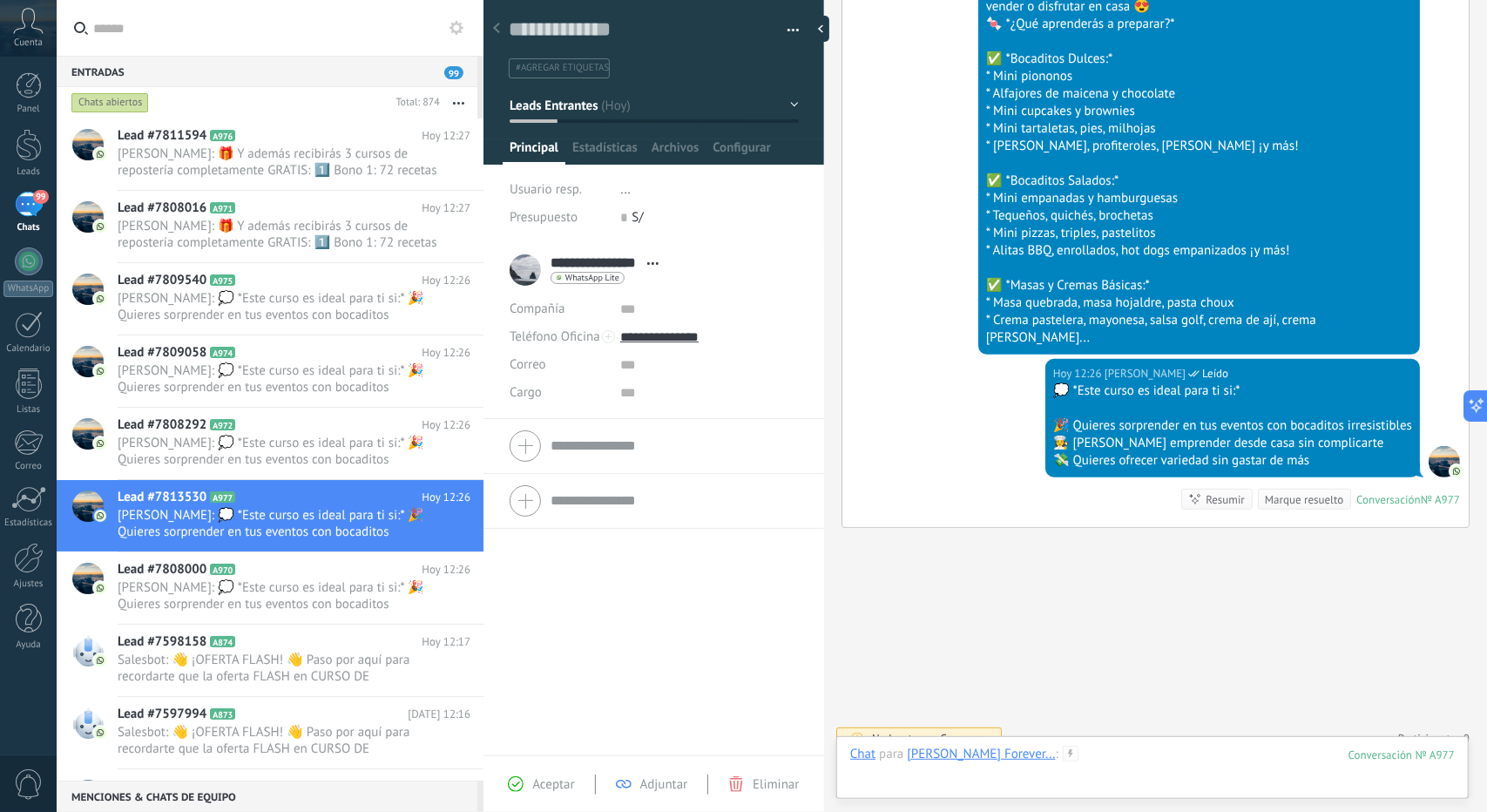
click at [1072, 761] on div at bounding box center [1152, 771] width 604 height 52
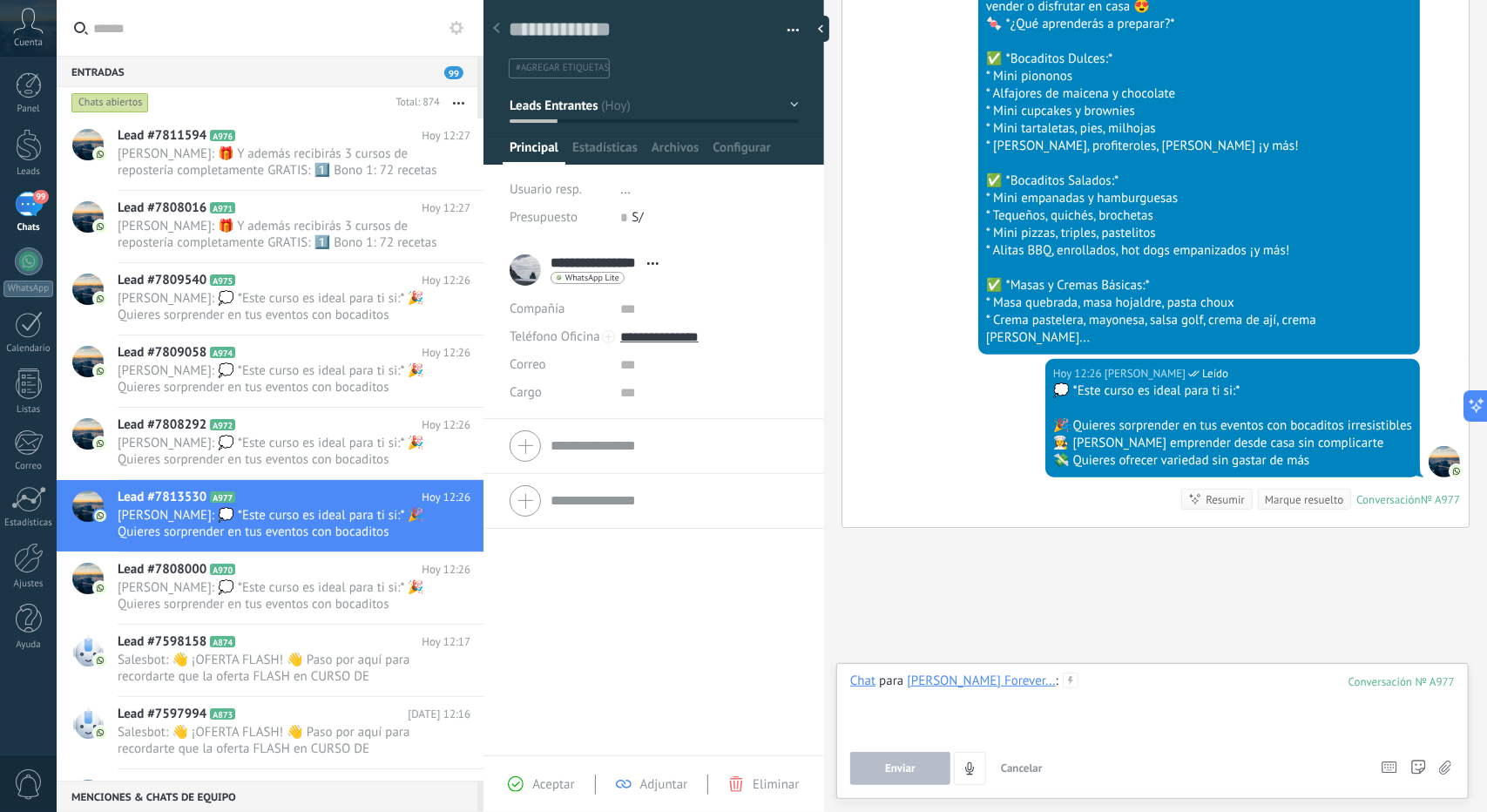
paste div
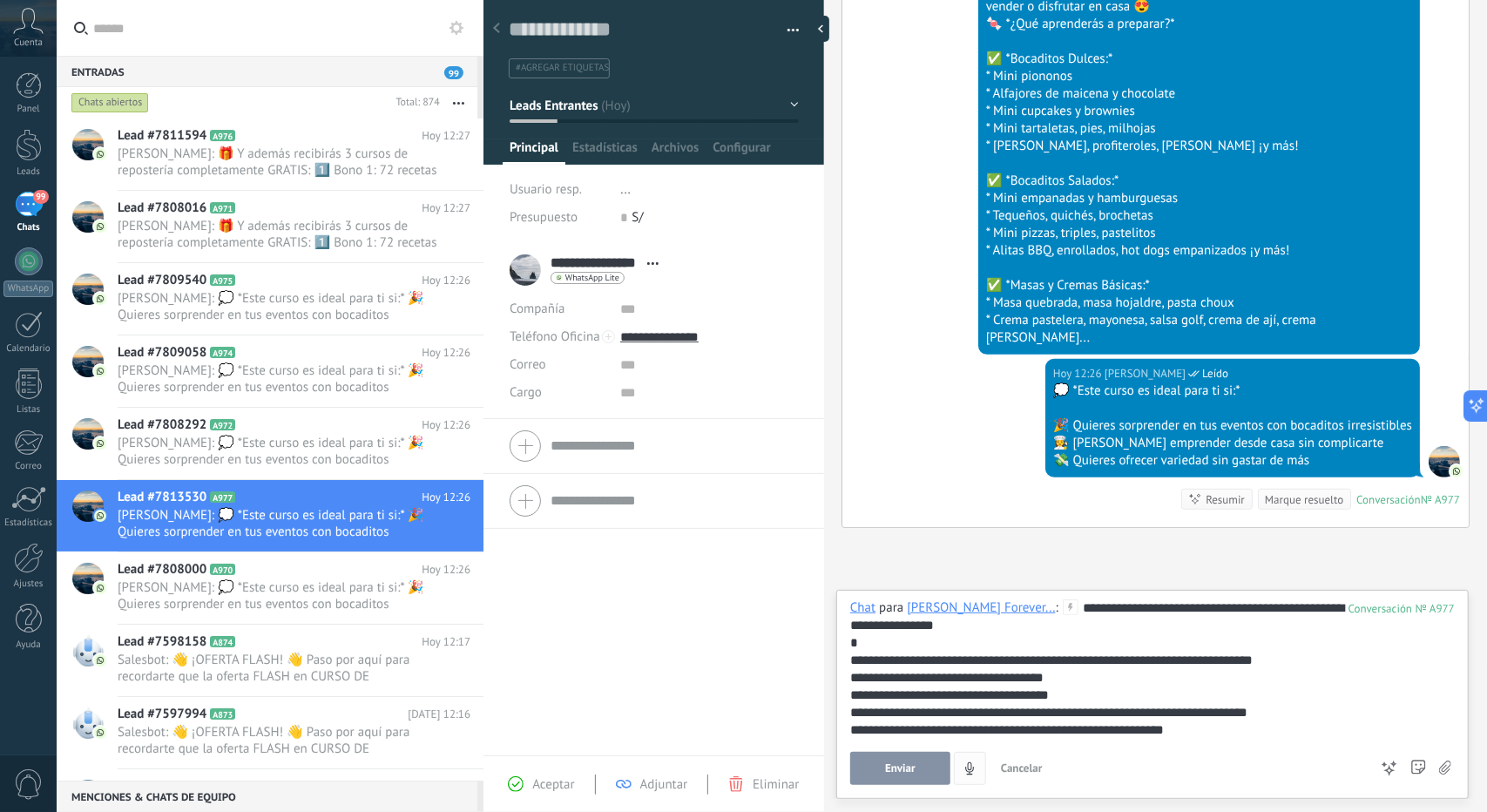
click at [915, 772] on button "Enviar" at bounding box center [901, 768] width 101 height 33
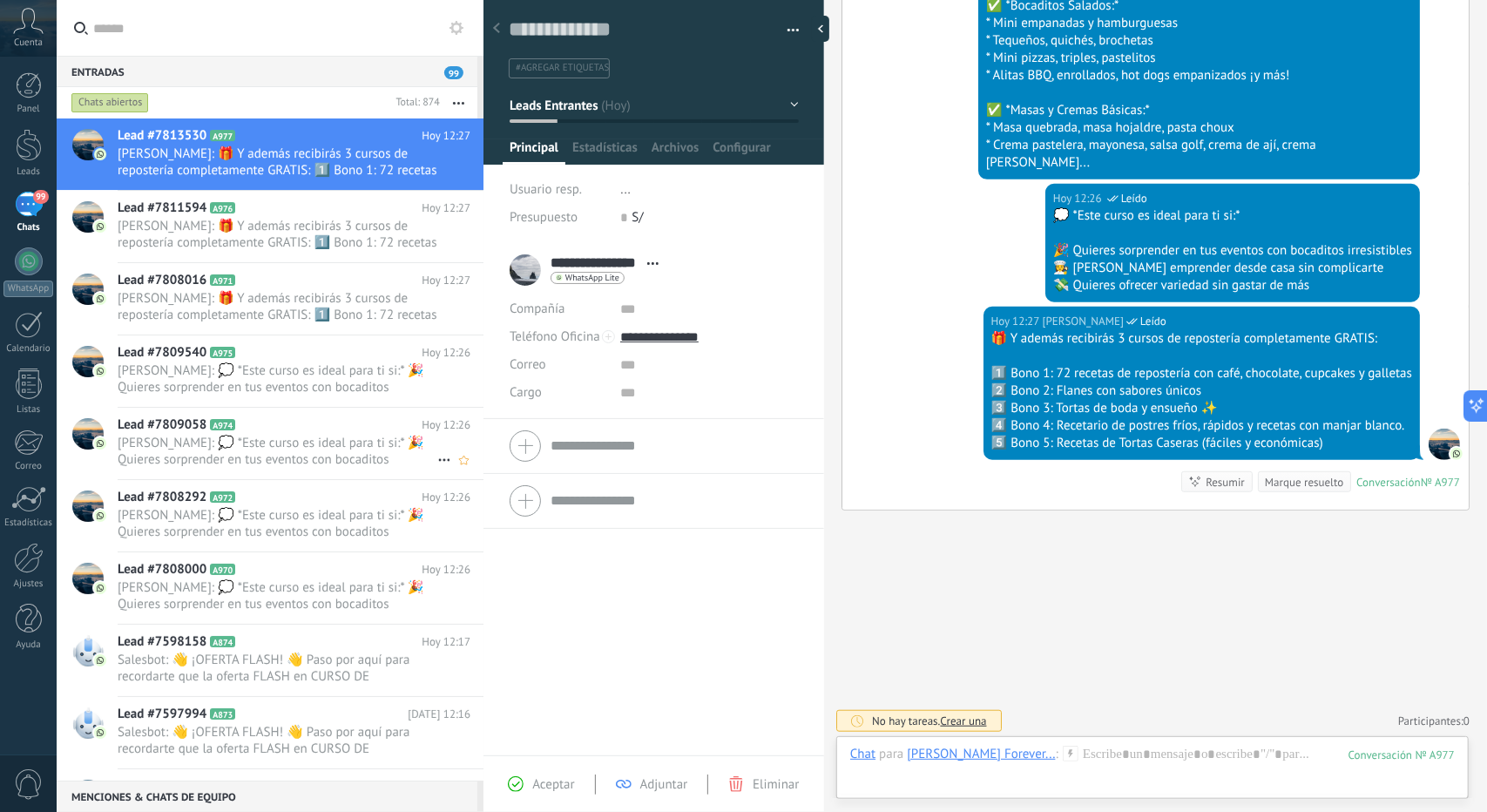
click at [304, 455] on span "[PERSON_NAME]: 💭 *Este curso es ideal para ti si:* 🎉 Quieres sorprender en tus …" at bounding box center [277, 451] width 320 height 33
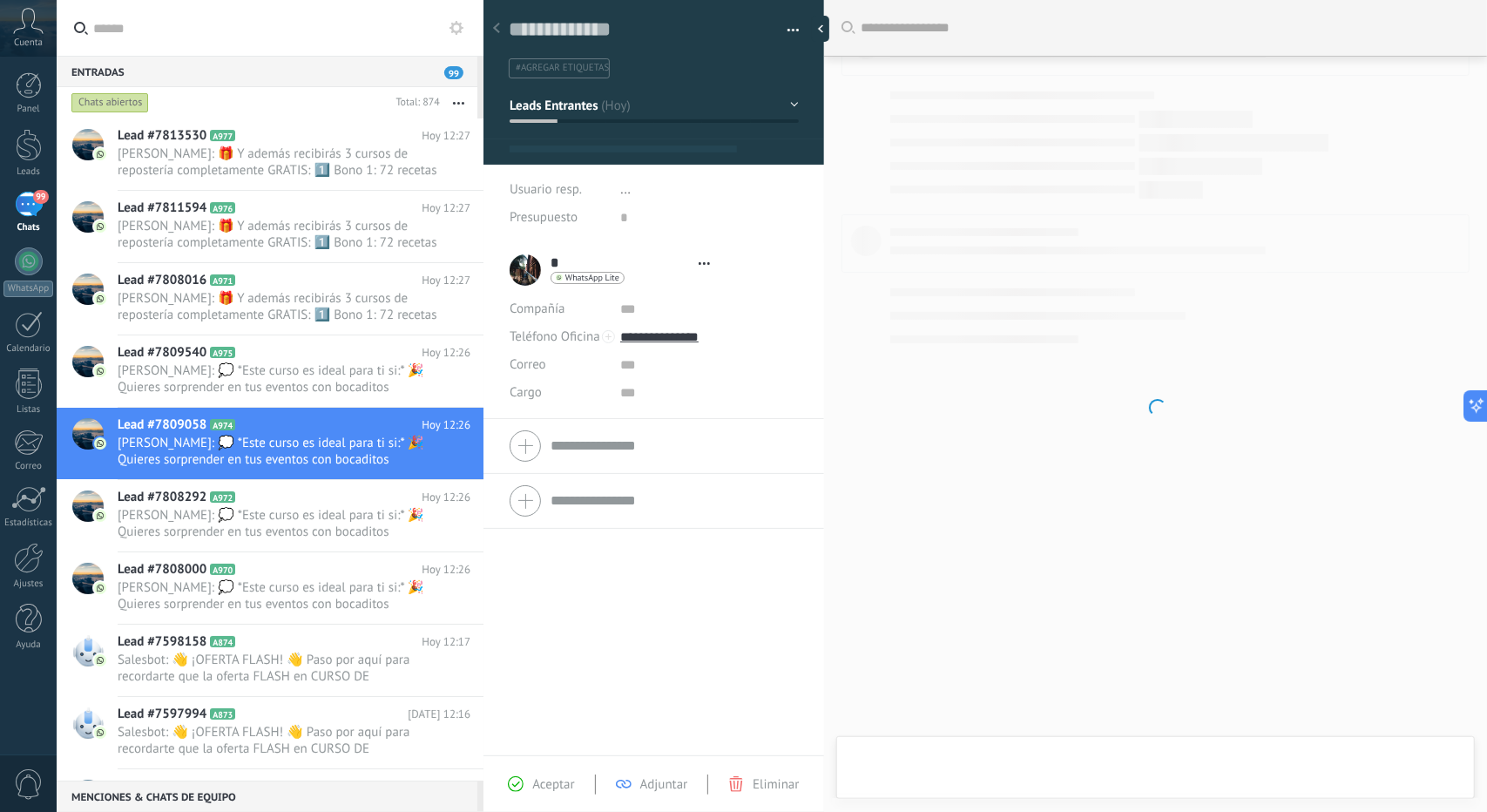
type textarea "**********"
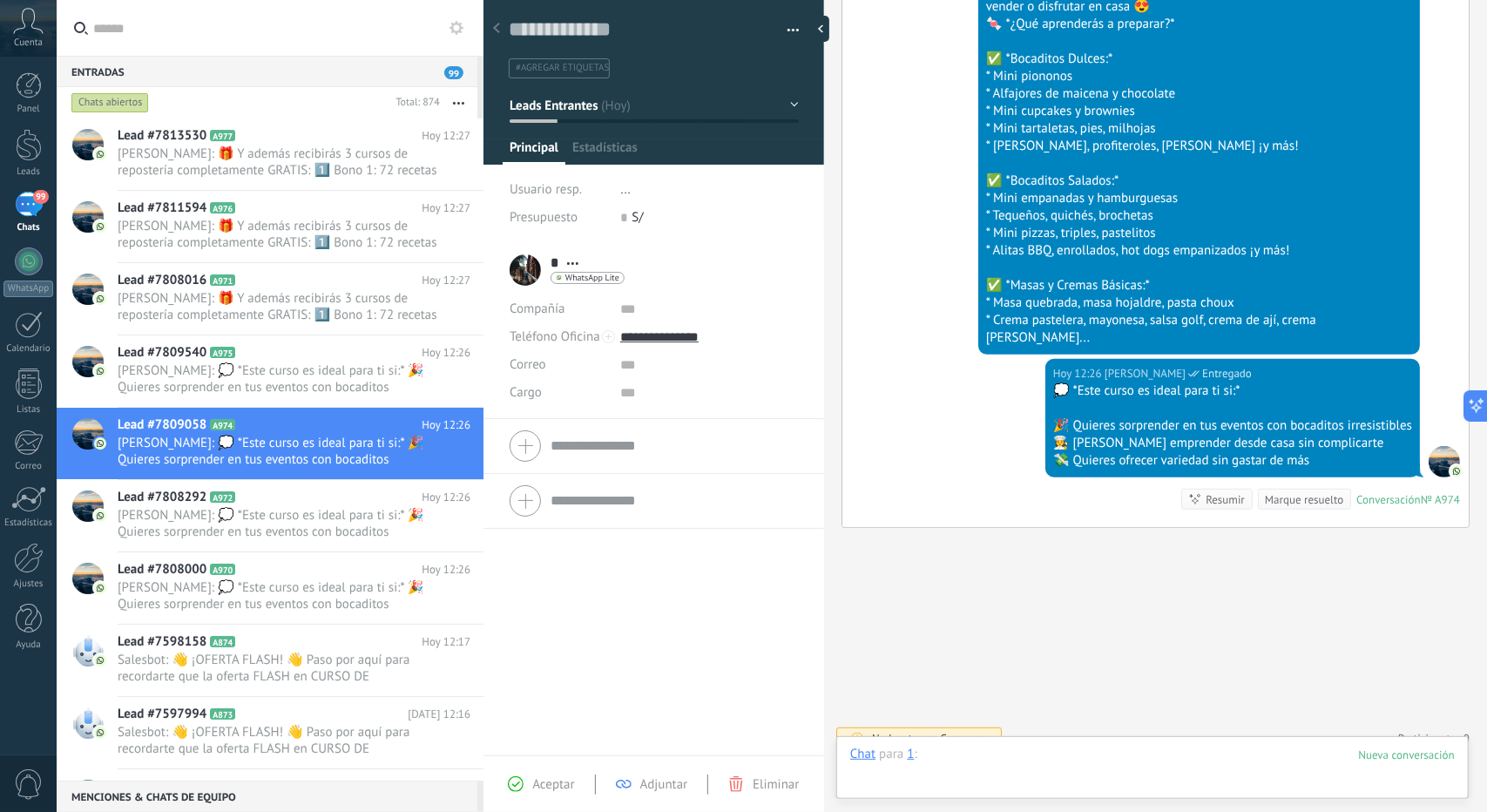
click at [1041, 780] on div at bounding box center [1152, 771] width 604 height 52
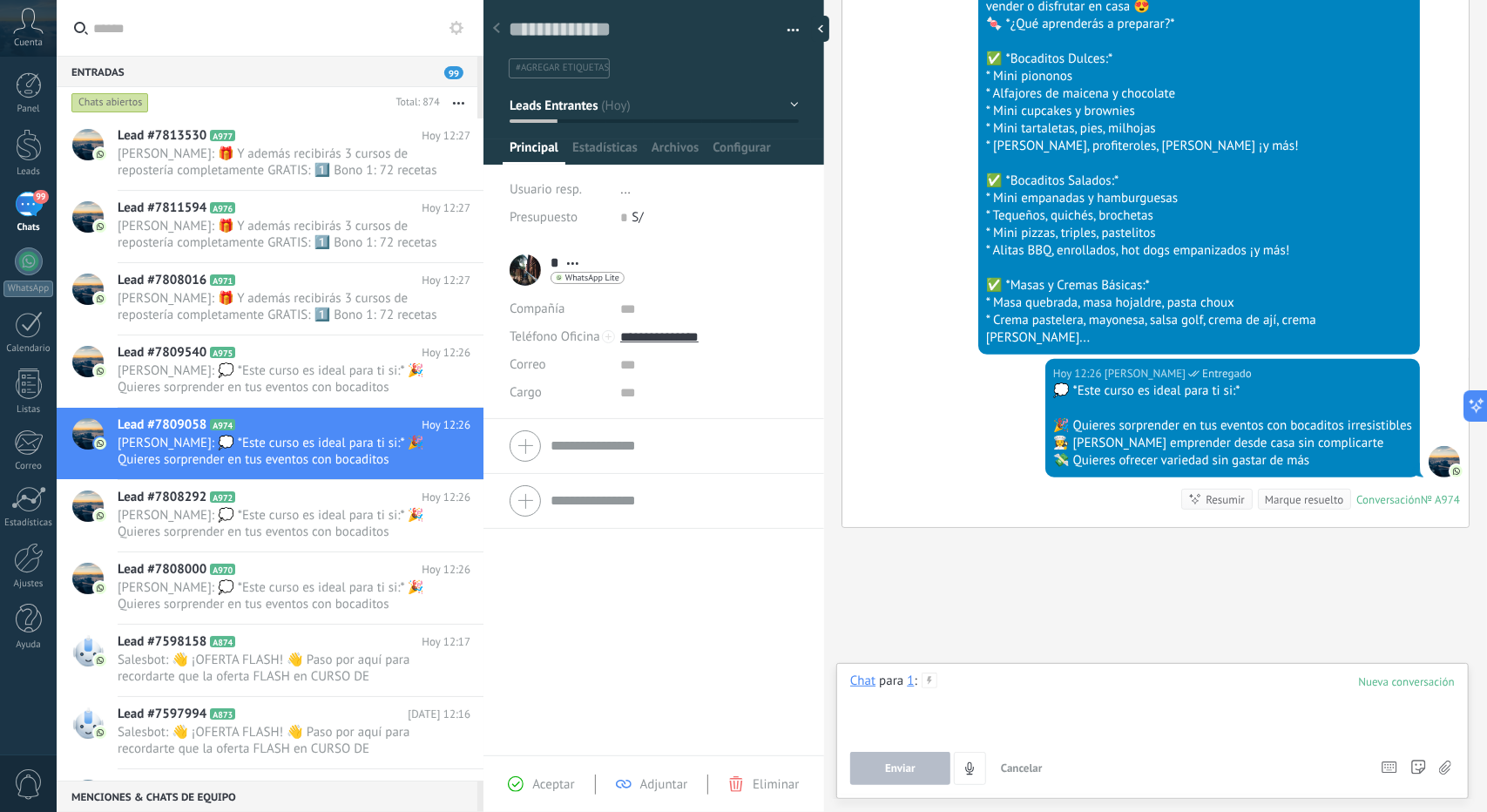
paste div
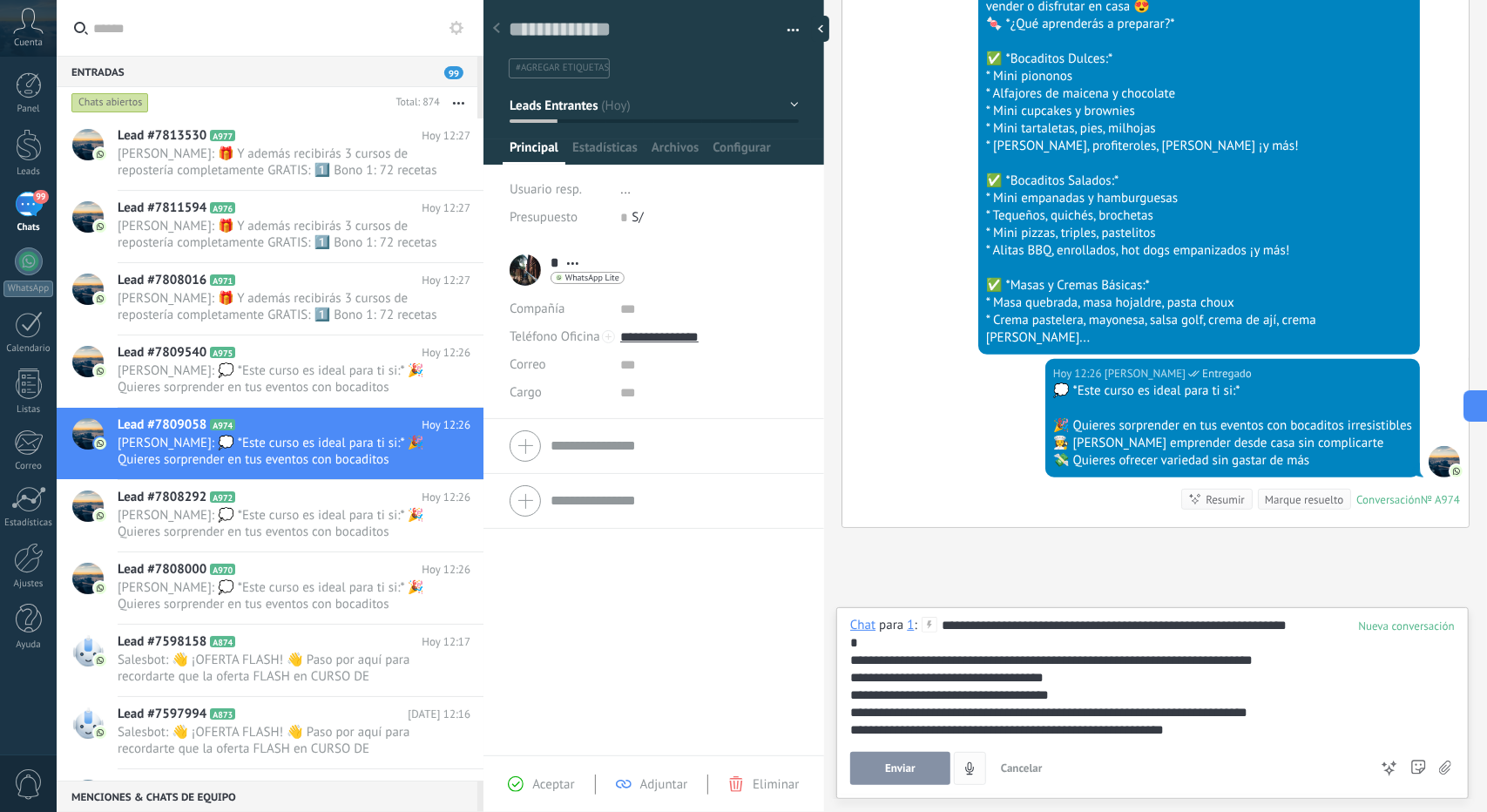
click at [910, 767] on span "Enviar" at bounding box center [901, 768] width 31 height 13
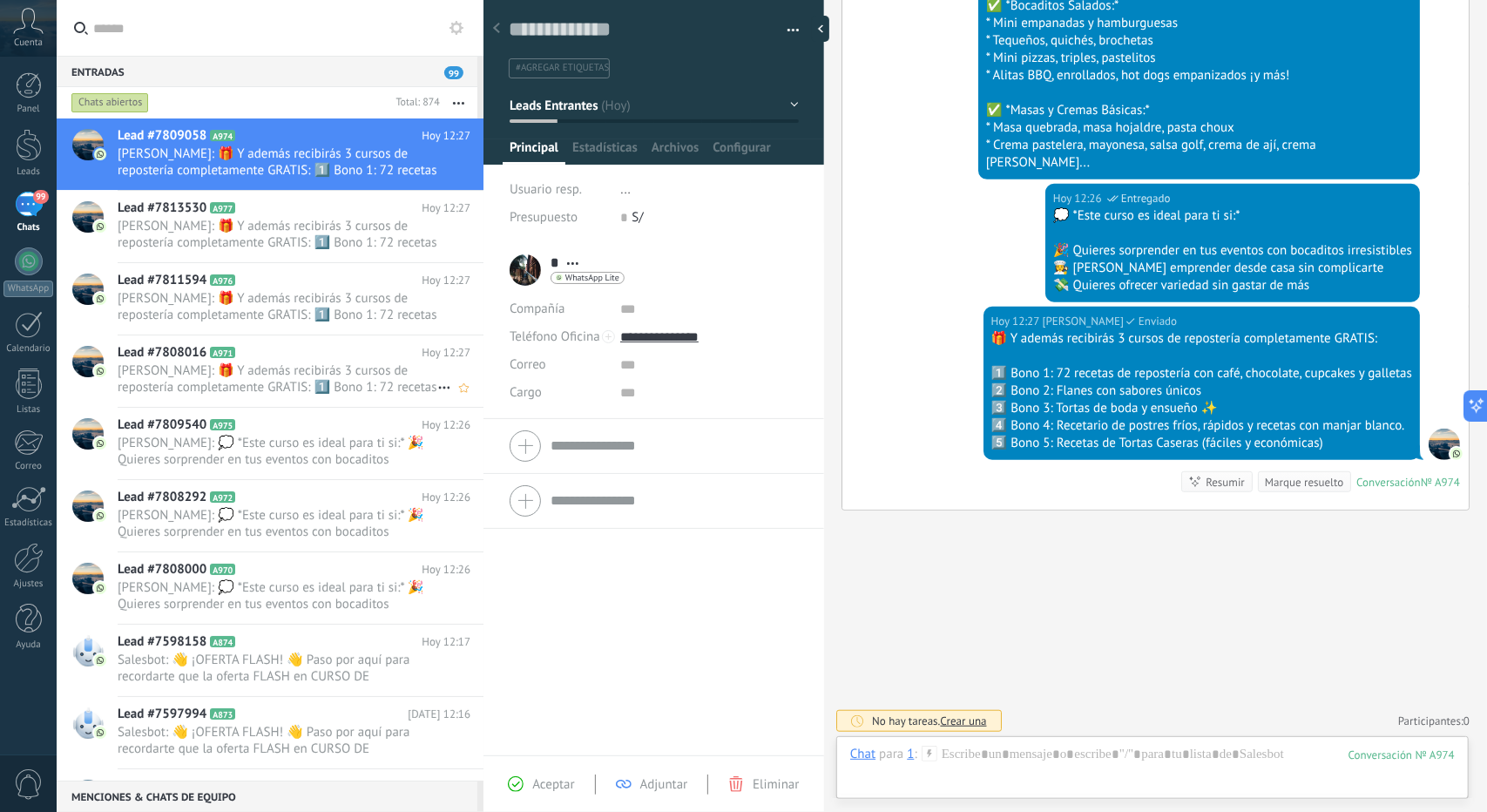
click at [298, 349] on h2 "Lead #7808016 A971" at bounding box center [270, 353] width 305 height 17
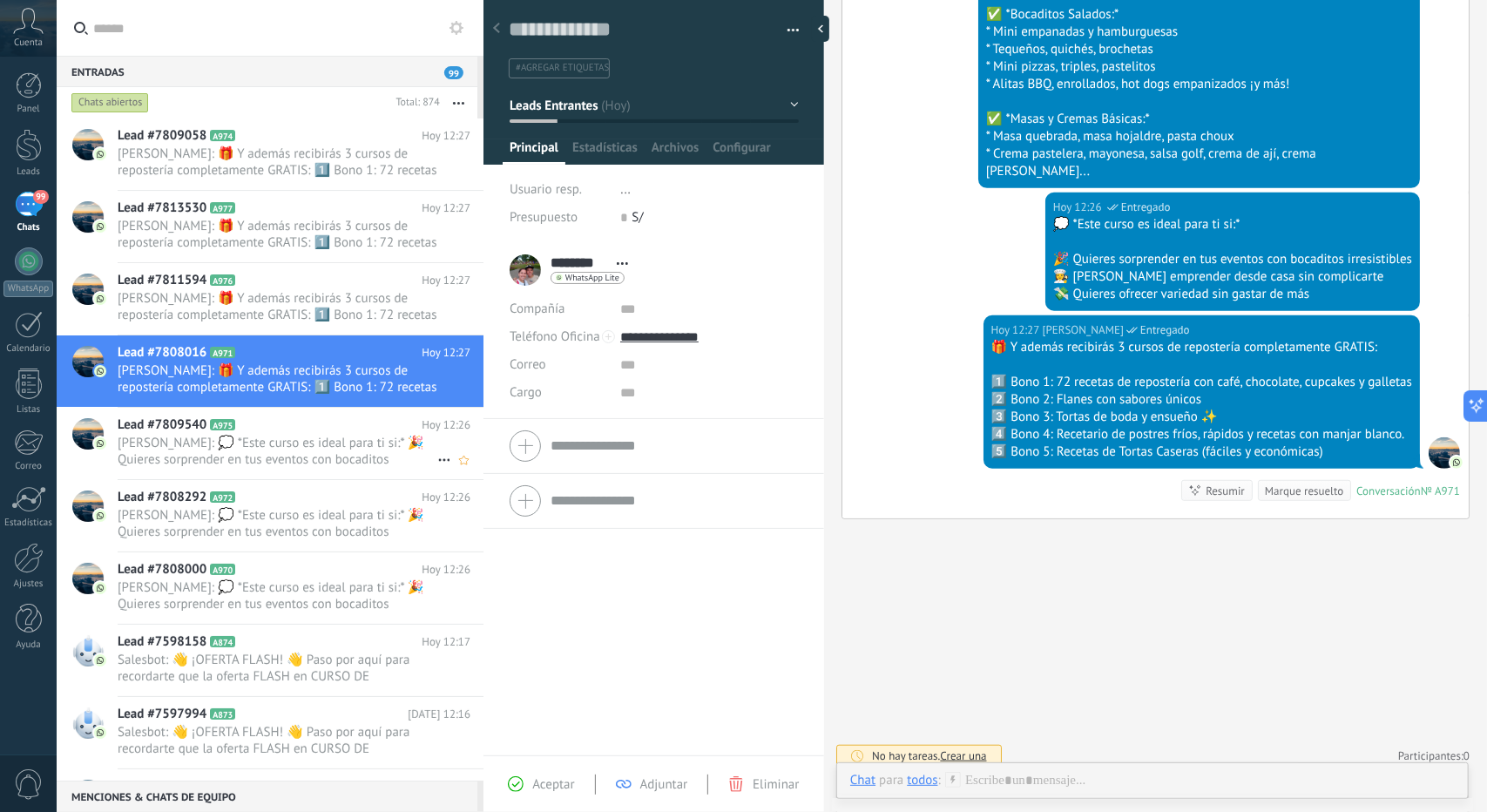
click at [315, 467] on div "Lead #7809540 A975 Hoy 12:26 alejandro echendia: 💭 *Este curso es ideal para ti…" at bounding box center [301, 444] width 366 height 72
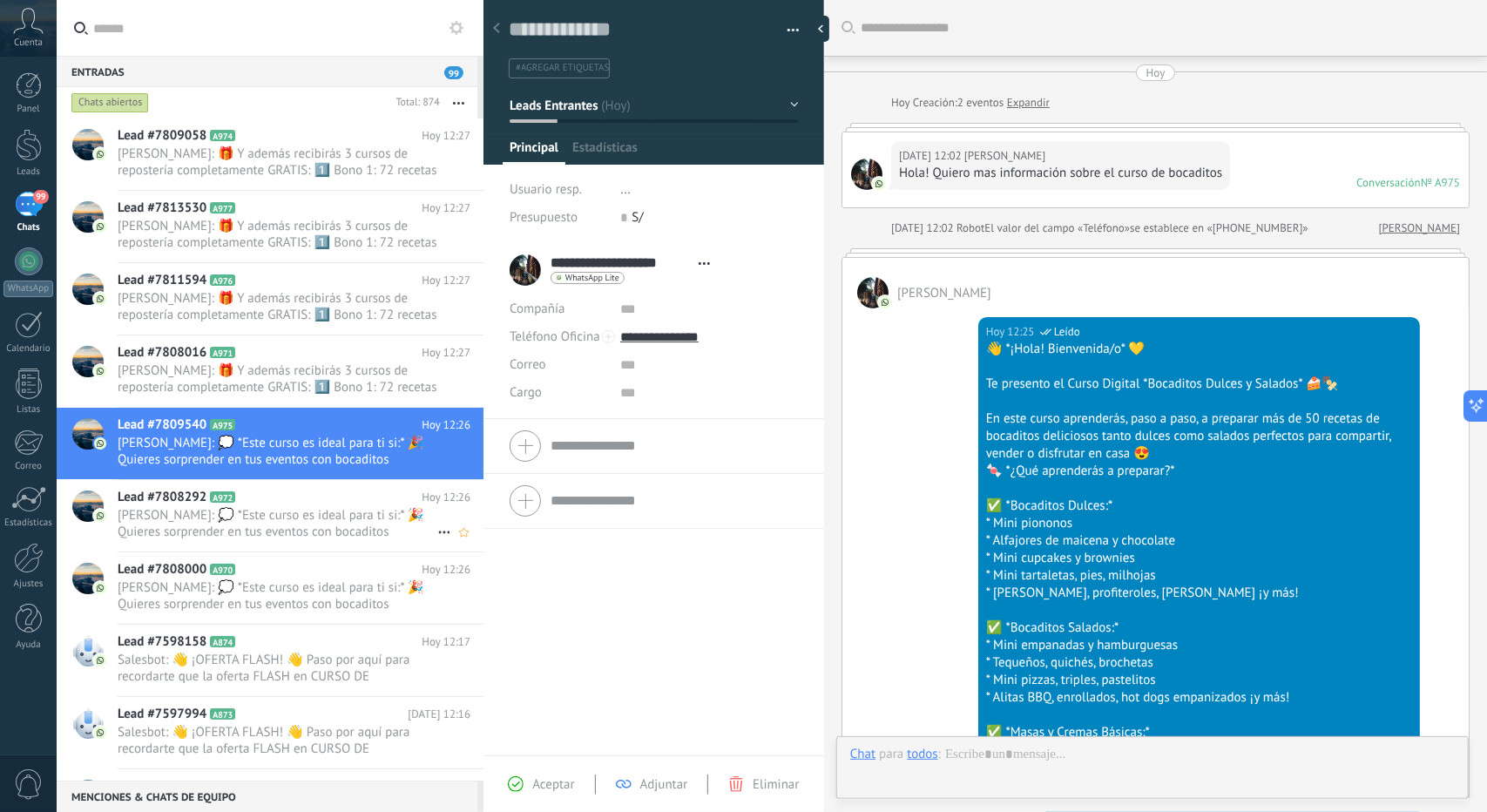
type textarea "**********"
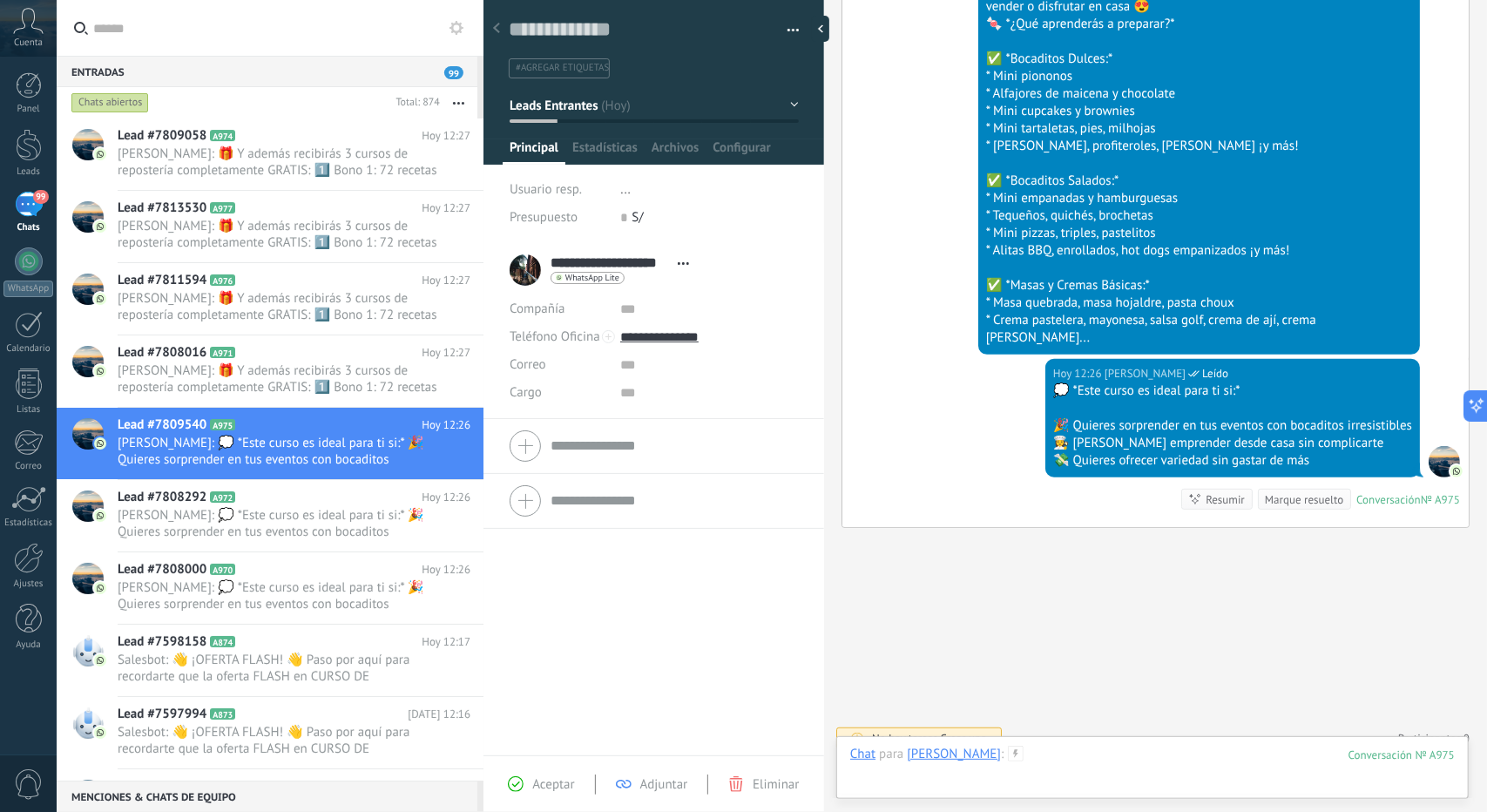
click at [1069, 763] on div at bounding box center [1152, 771] width 604 height 52
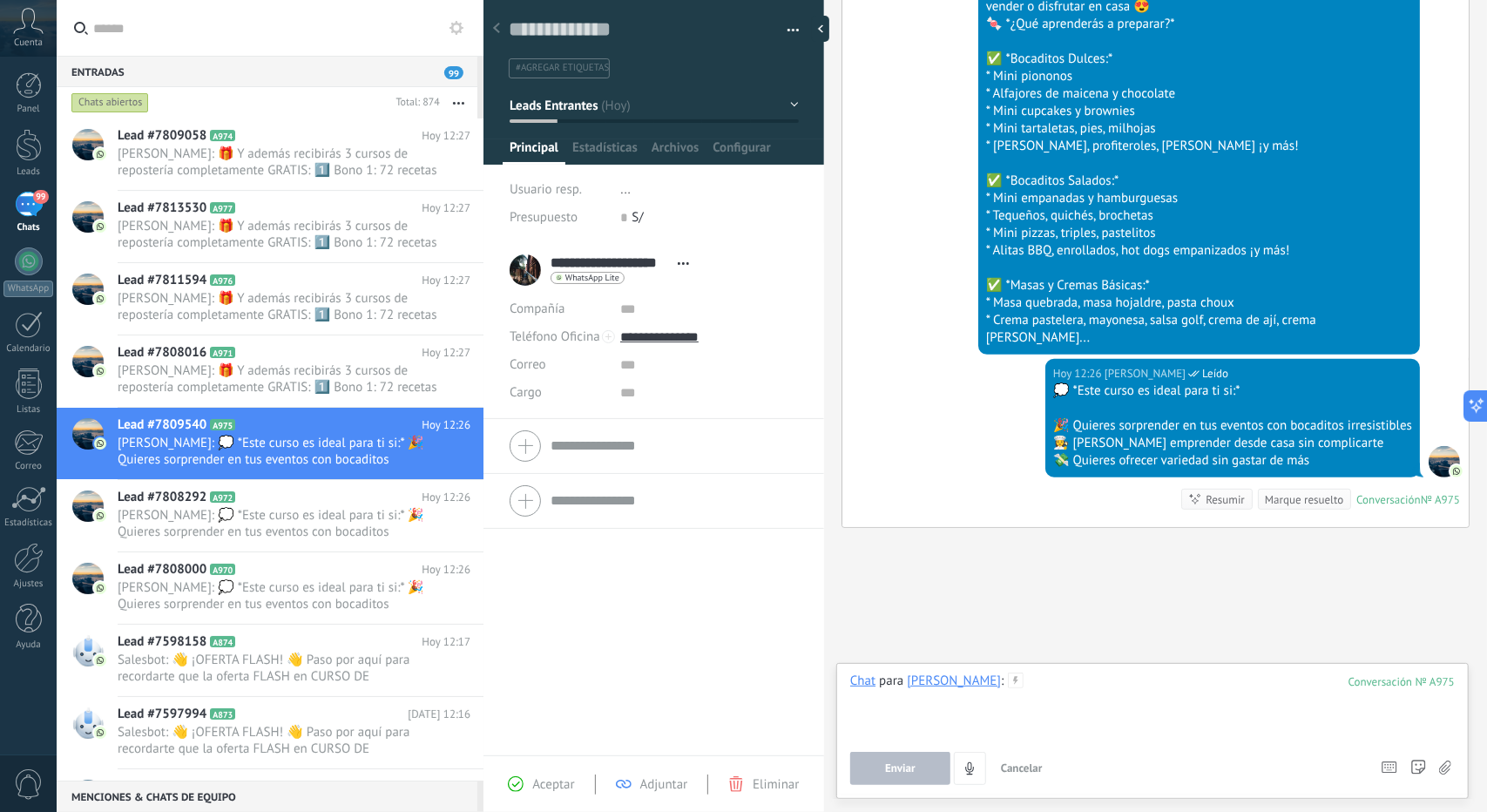
paste div
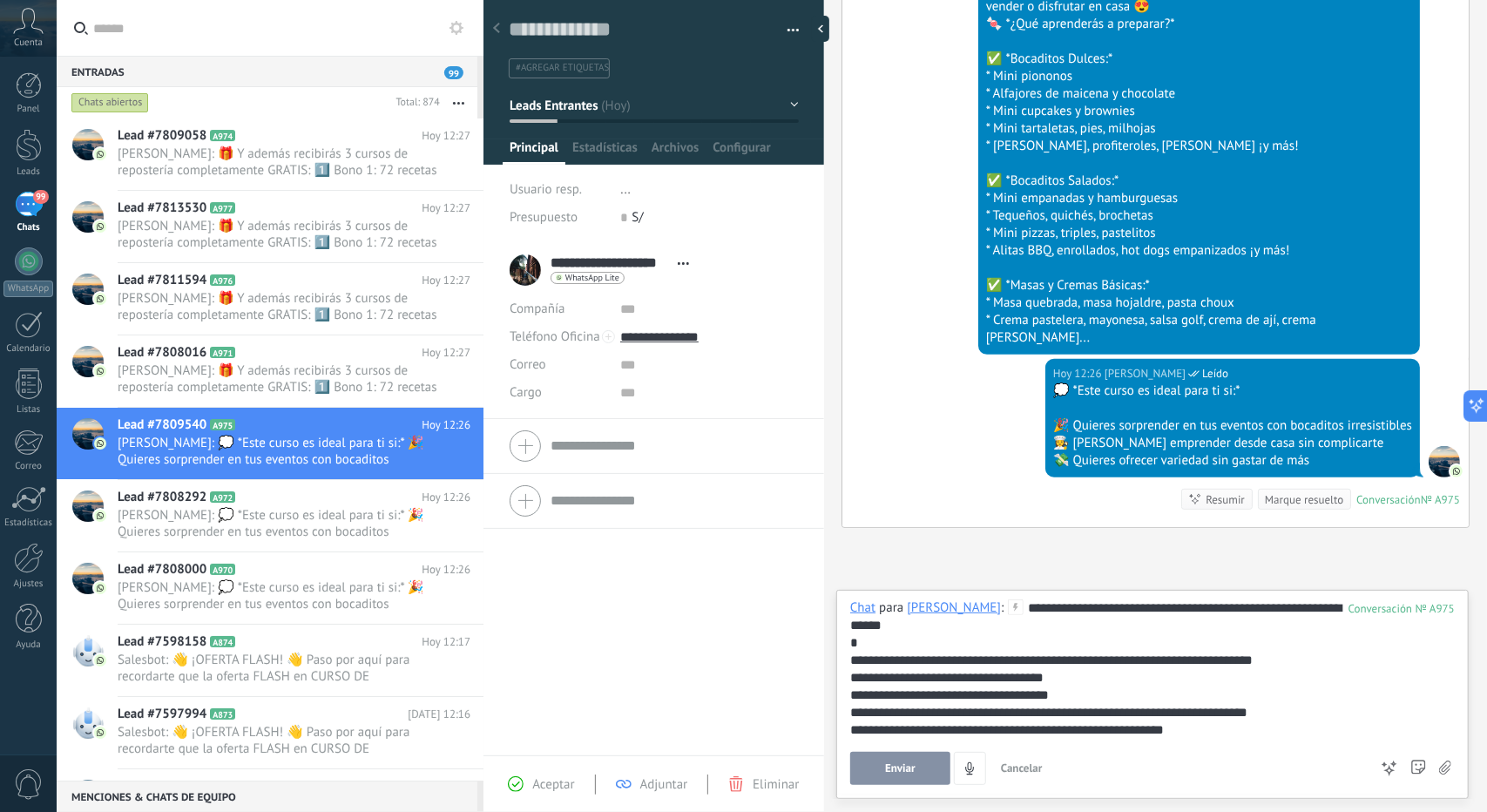
click at [890, 767] on span "Enviar" at bounding box center [901, 768] width 31 height 13
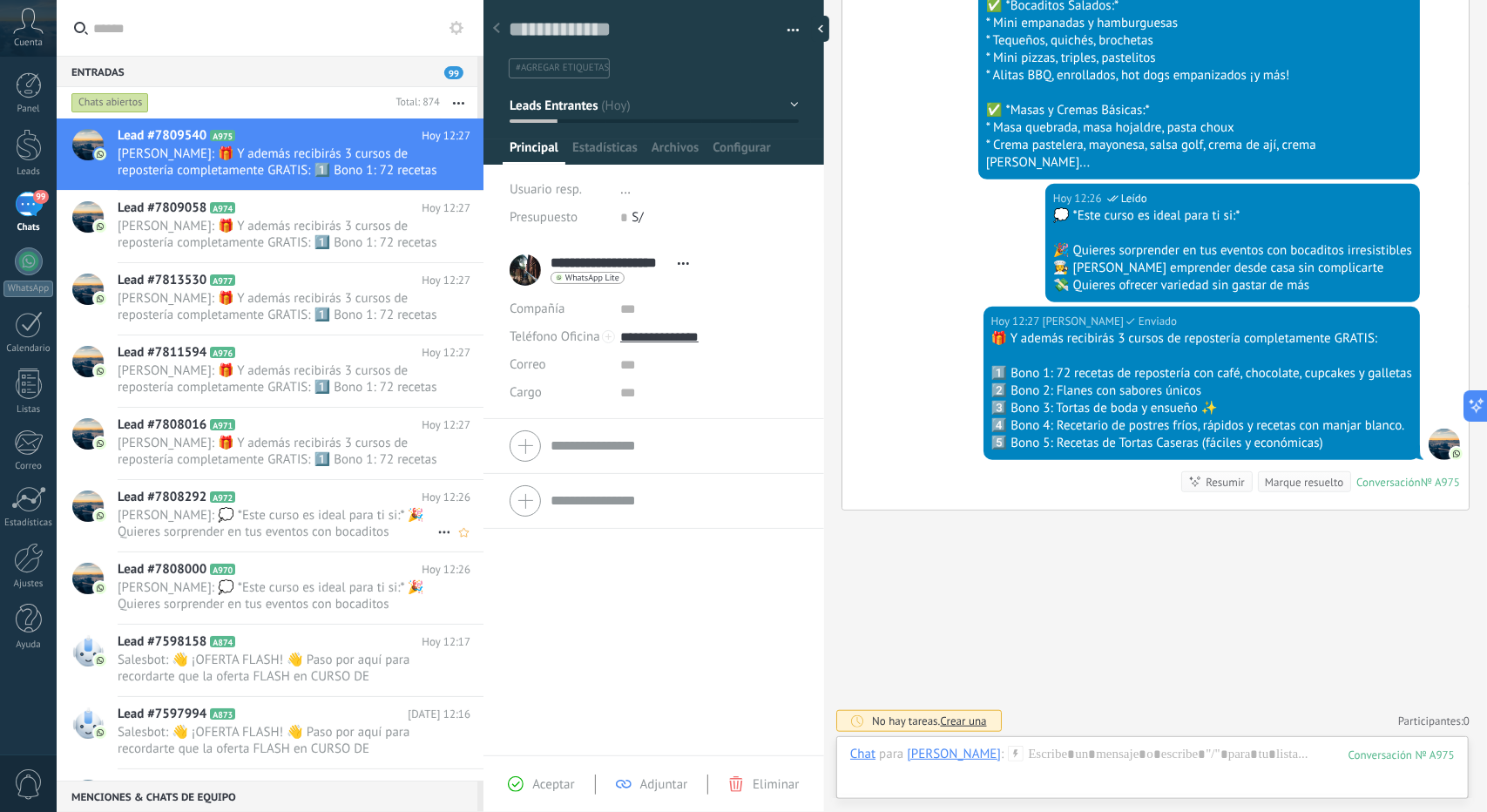
click at [286, 513] on span "[PERSON_NAME]: 💭 *Este curso es ideal para ti si:* 🎉 Quieres sorprender en tus …" at bounding box center [277, 524] width 320 height 33
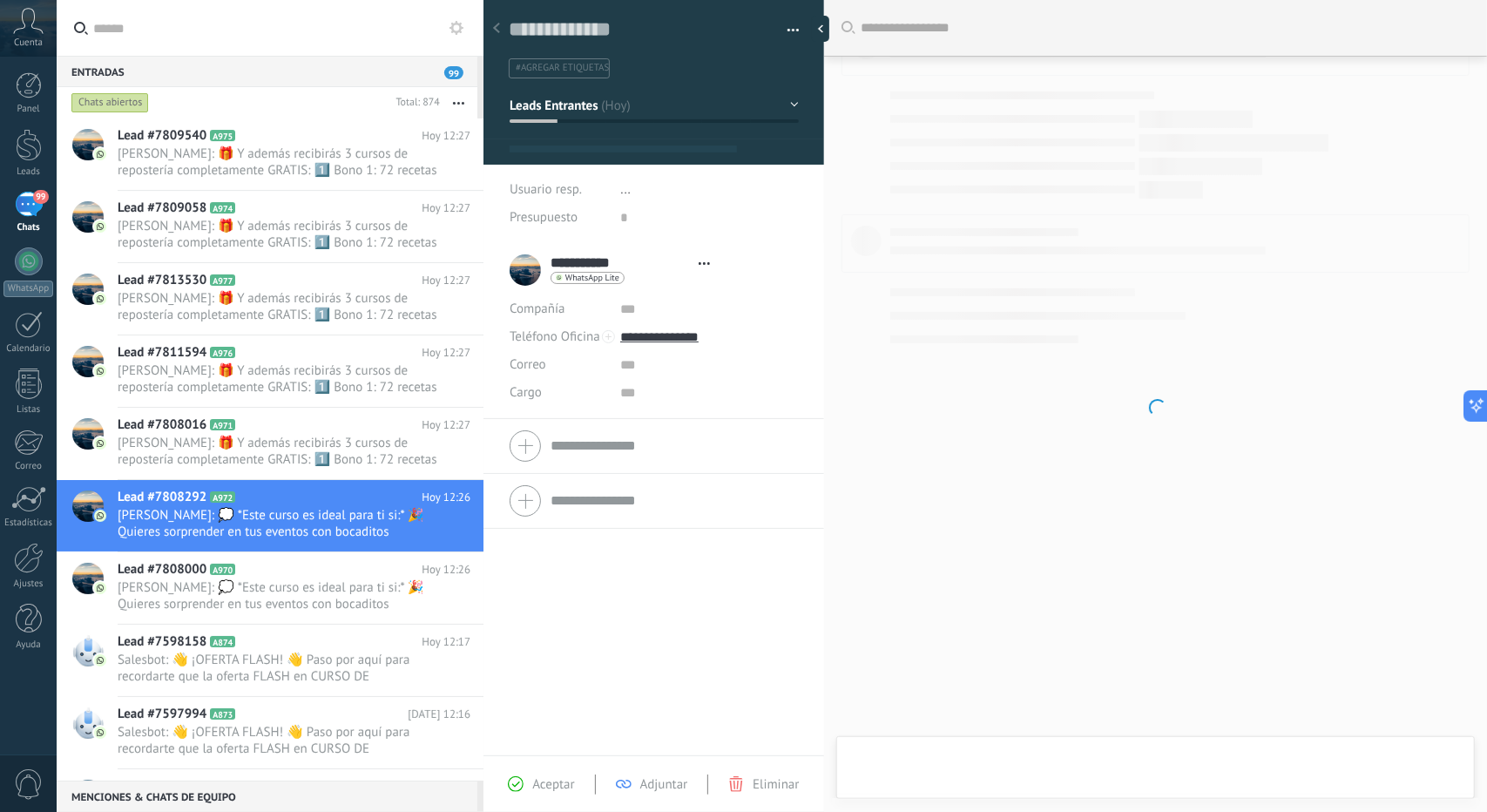
type textarea "**********"
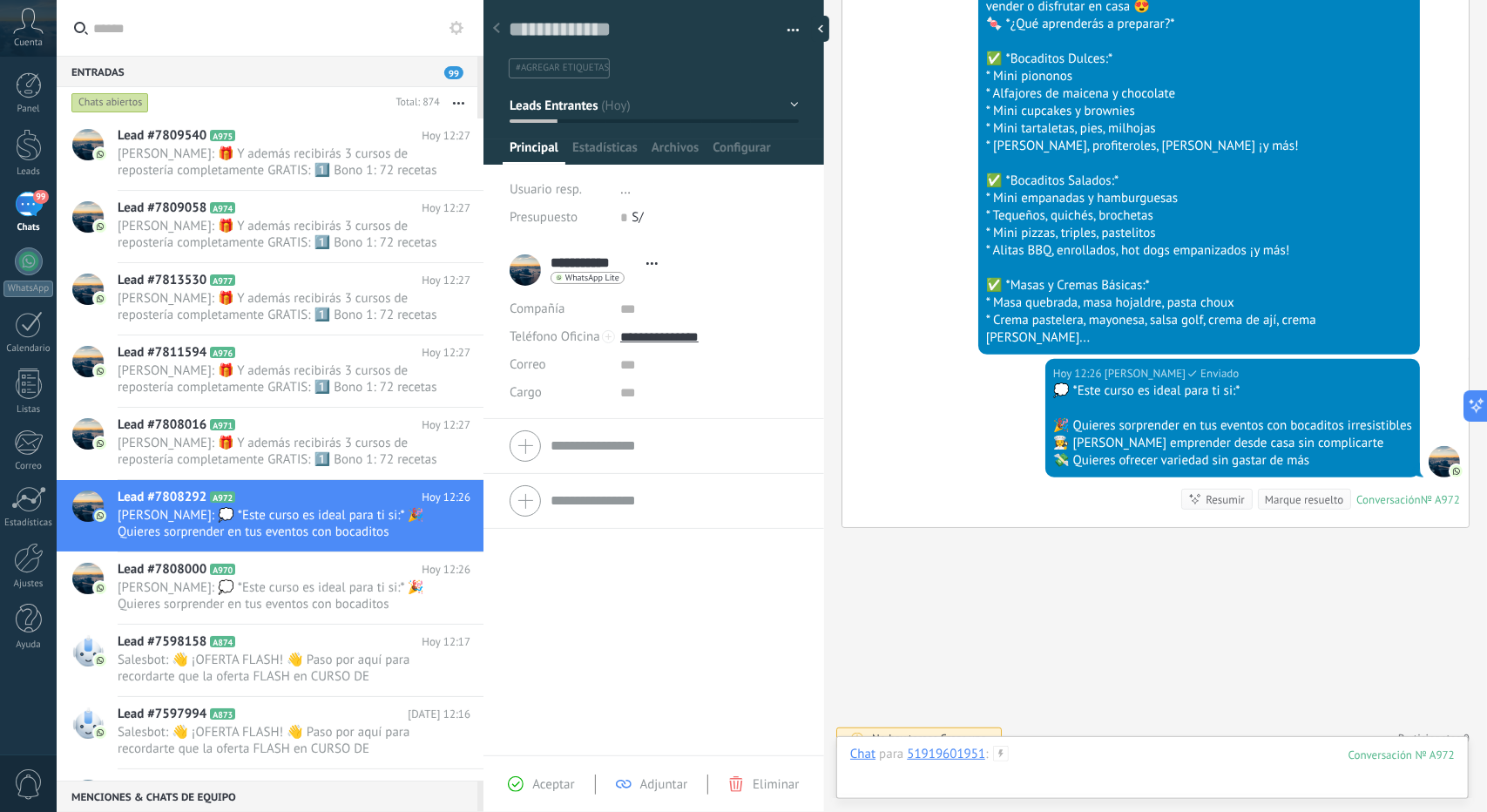
click at [1082, 768] on div at bounding box center [1152, 771] width 604 height 52
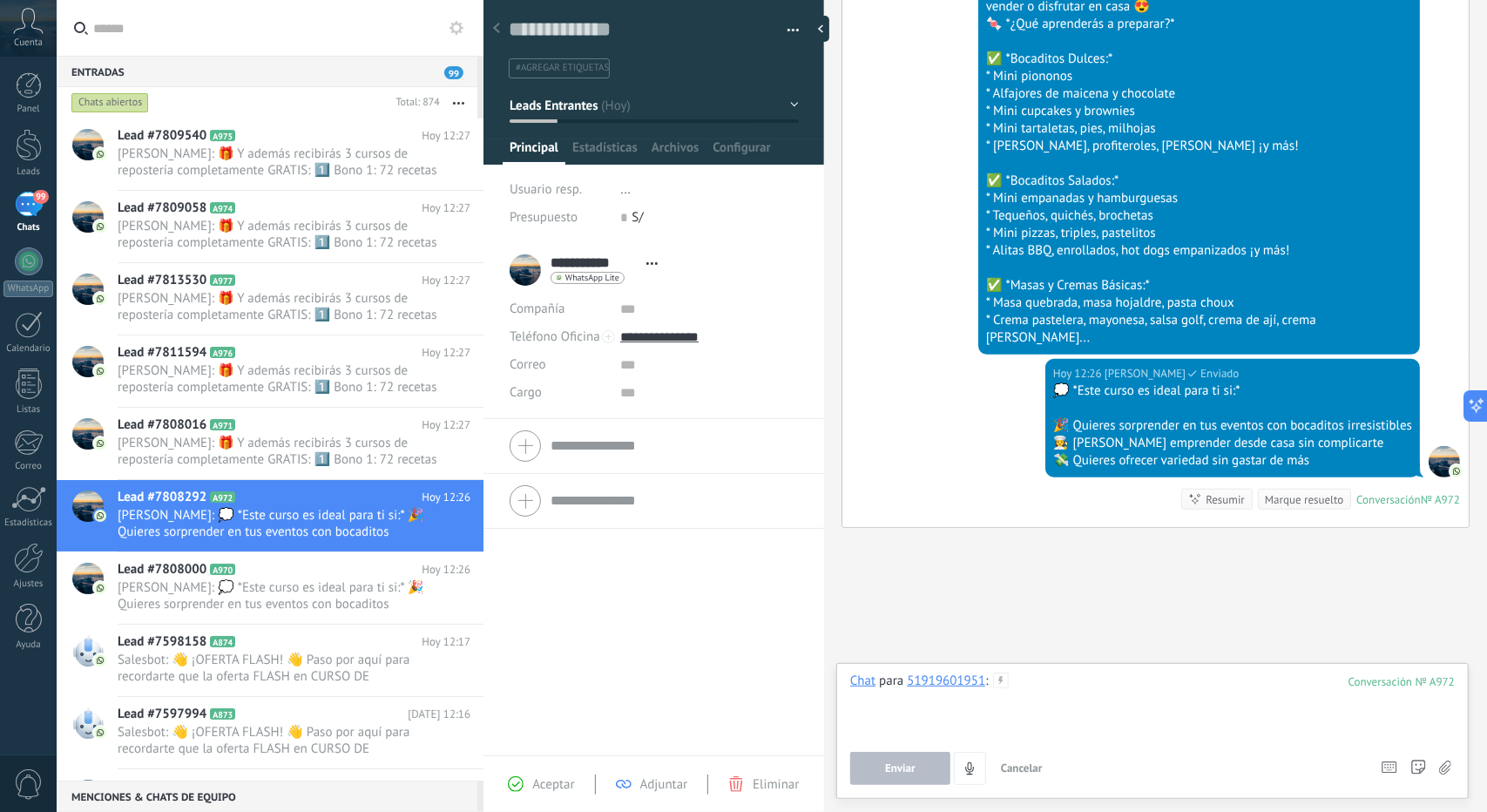
paste div
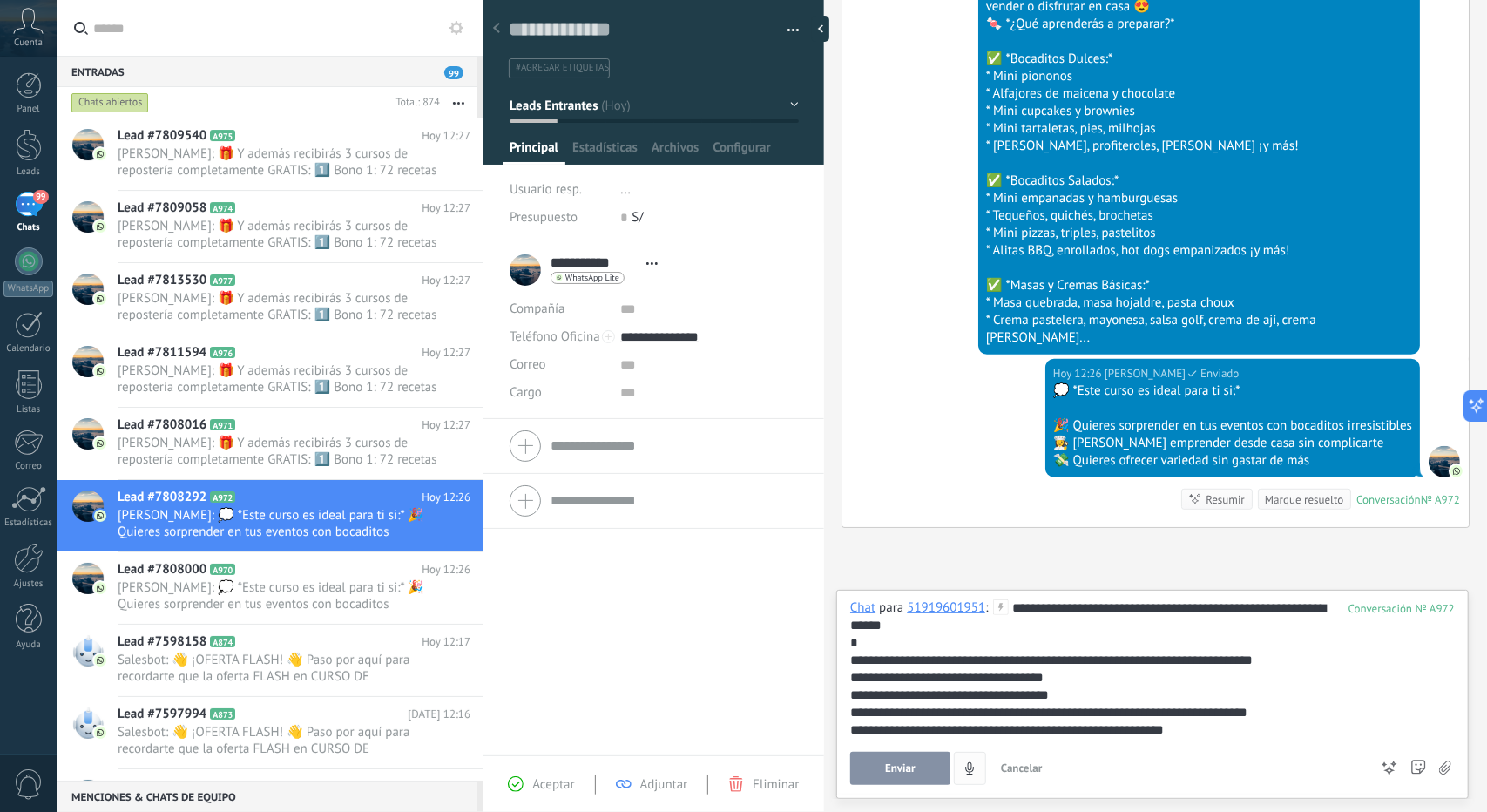
click at [927, 761] on button "Enviar" at bounding box center [901, 768] width 101 height 33
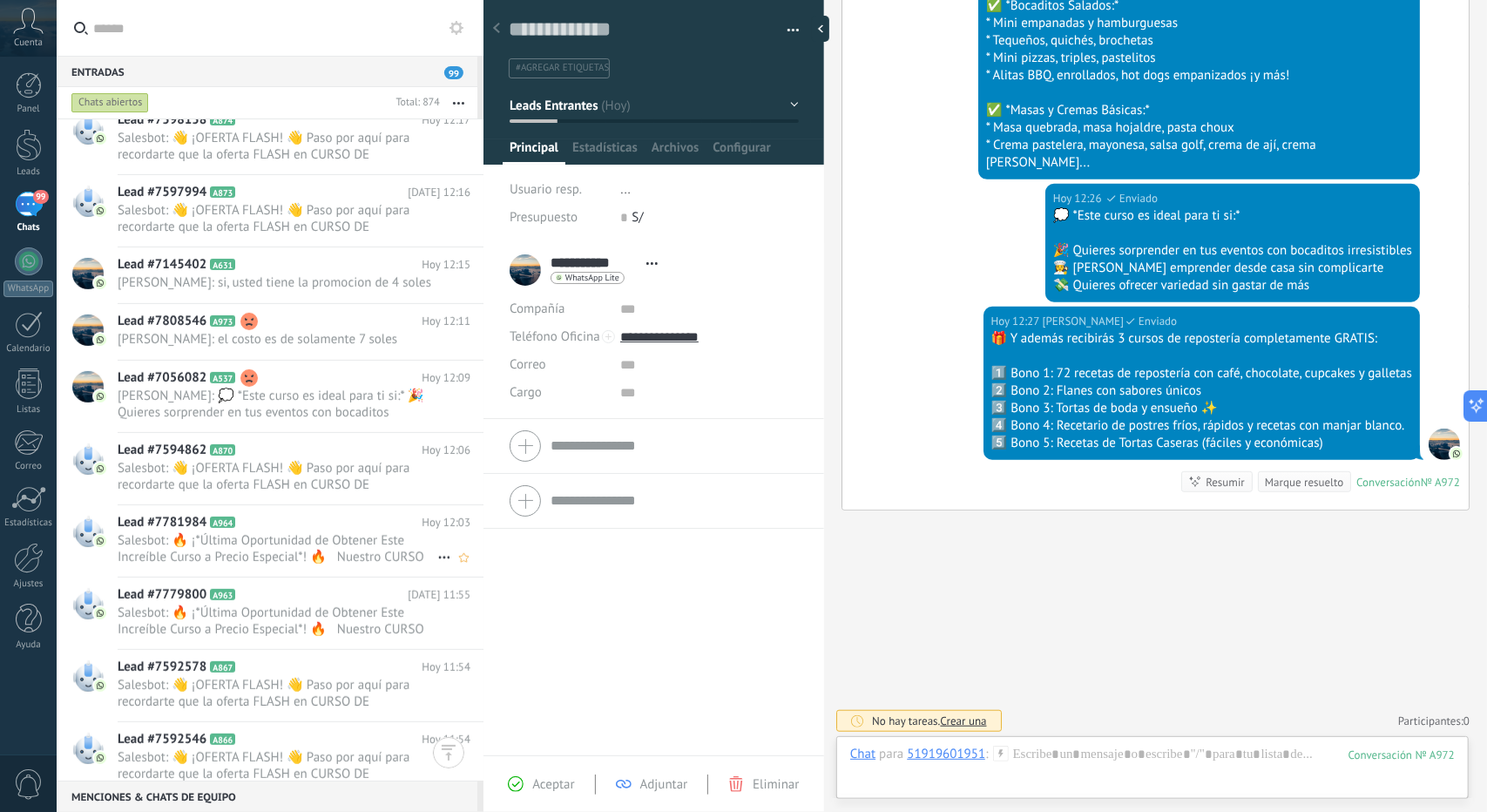
click at [253, 566] on span "Salesbot: 🔥 ¡*Última Oportunidad de Obtener Este Increíble Curso a Precio Espec…" at bounding box center [277, 549] width 320 height 33
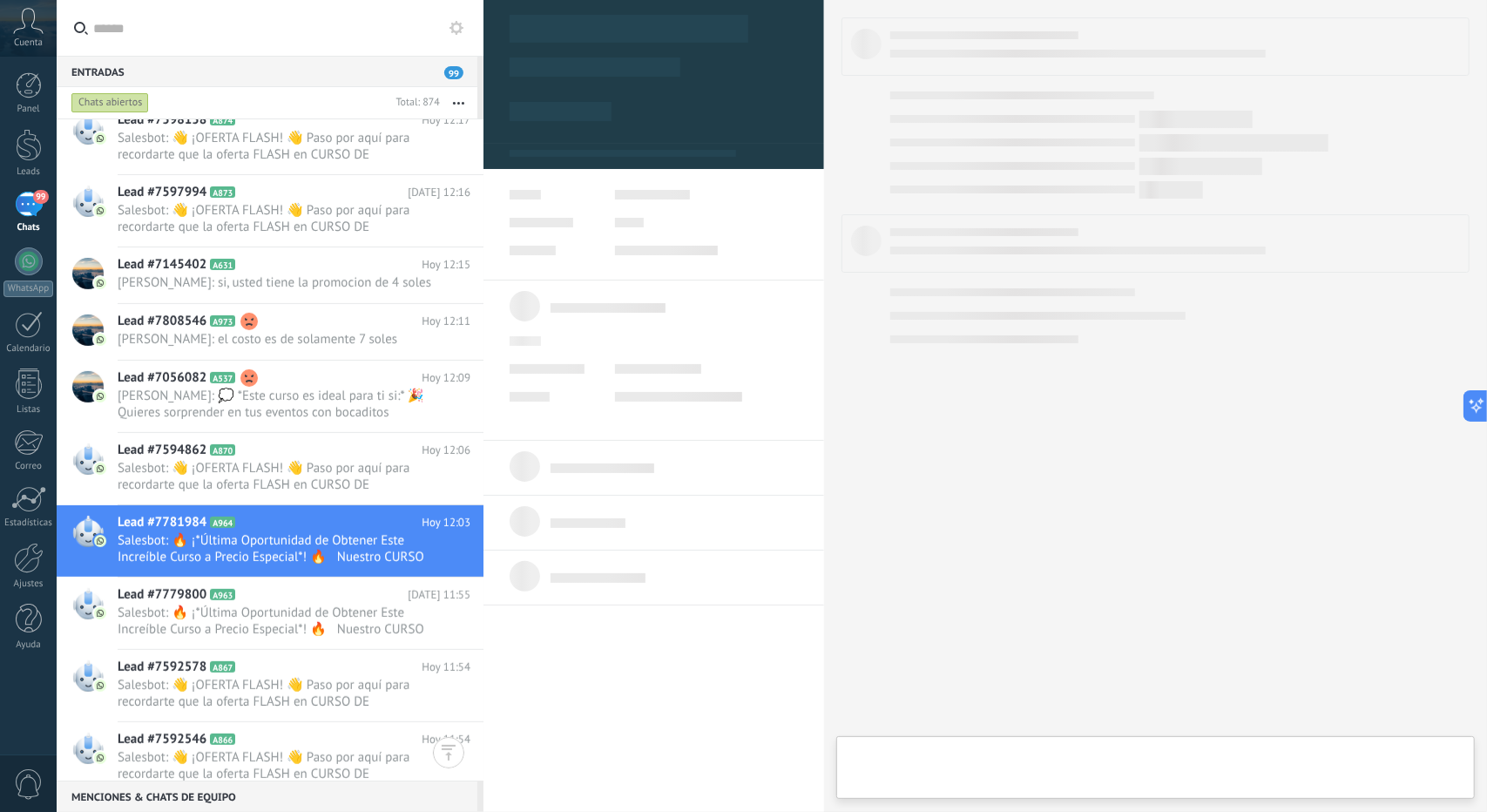
type textarea "**********"
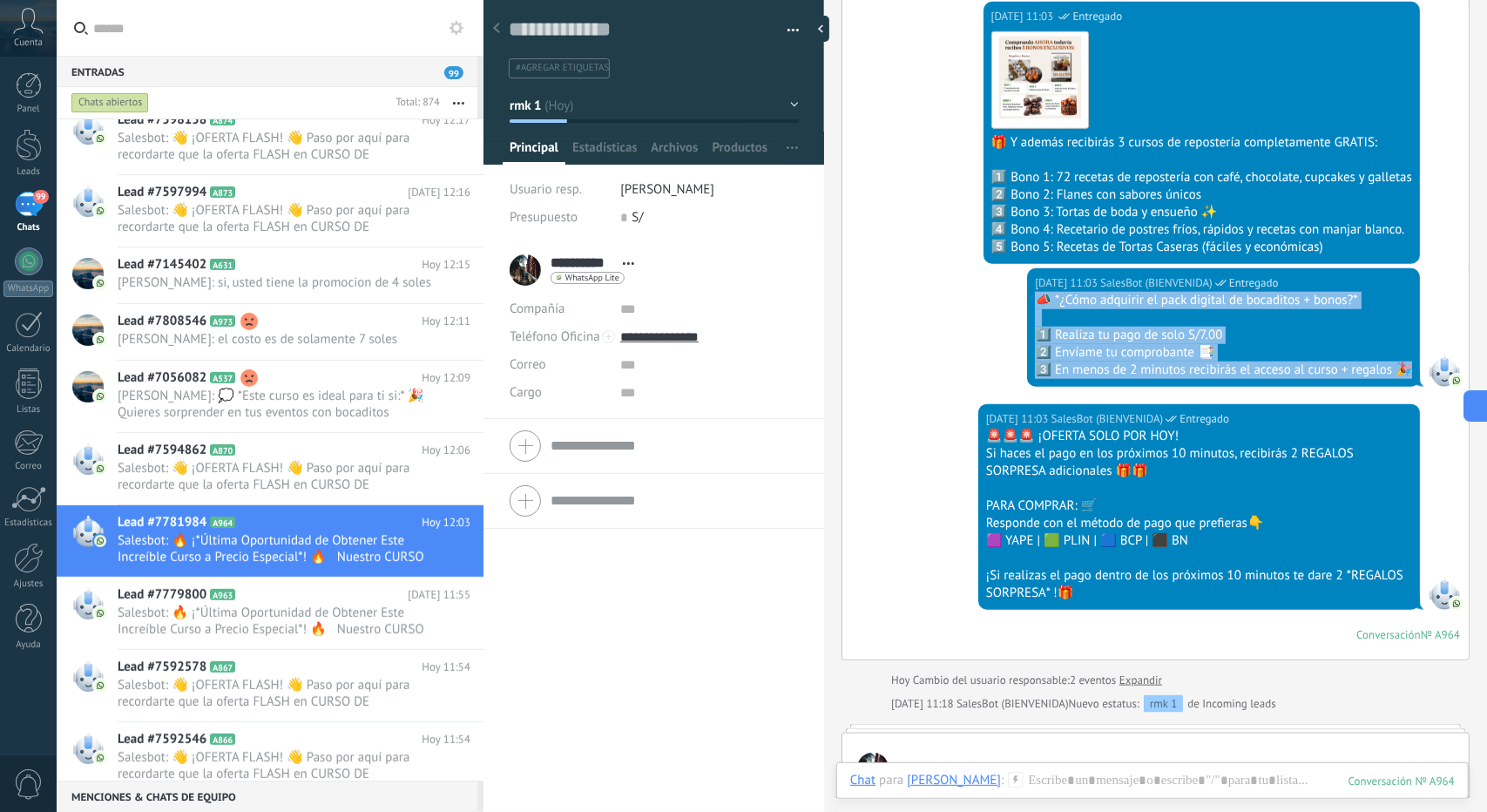
drag, startPoint x: 1032, startPoint y: 291, endPoint x: 1407, endPoint y: 375, distance: 384.3
click at [1407, 375] on div "Hoy 11:03 SalesBot (BIENVENIDA) Entregado 📣 *¿Cómo adquirir el pack digital de …" at bounding box center [1224, 328] width 393 height 119
copy div "📣 *¿Cómo adquirir el pack digital de bocaditos + bonos?* 1️⃣ Realiza tu pago de…"
click at [1077, 790] on div at bounding box center [1152, 798] width 604 height 52
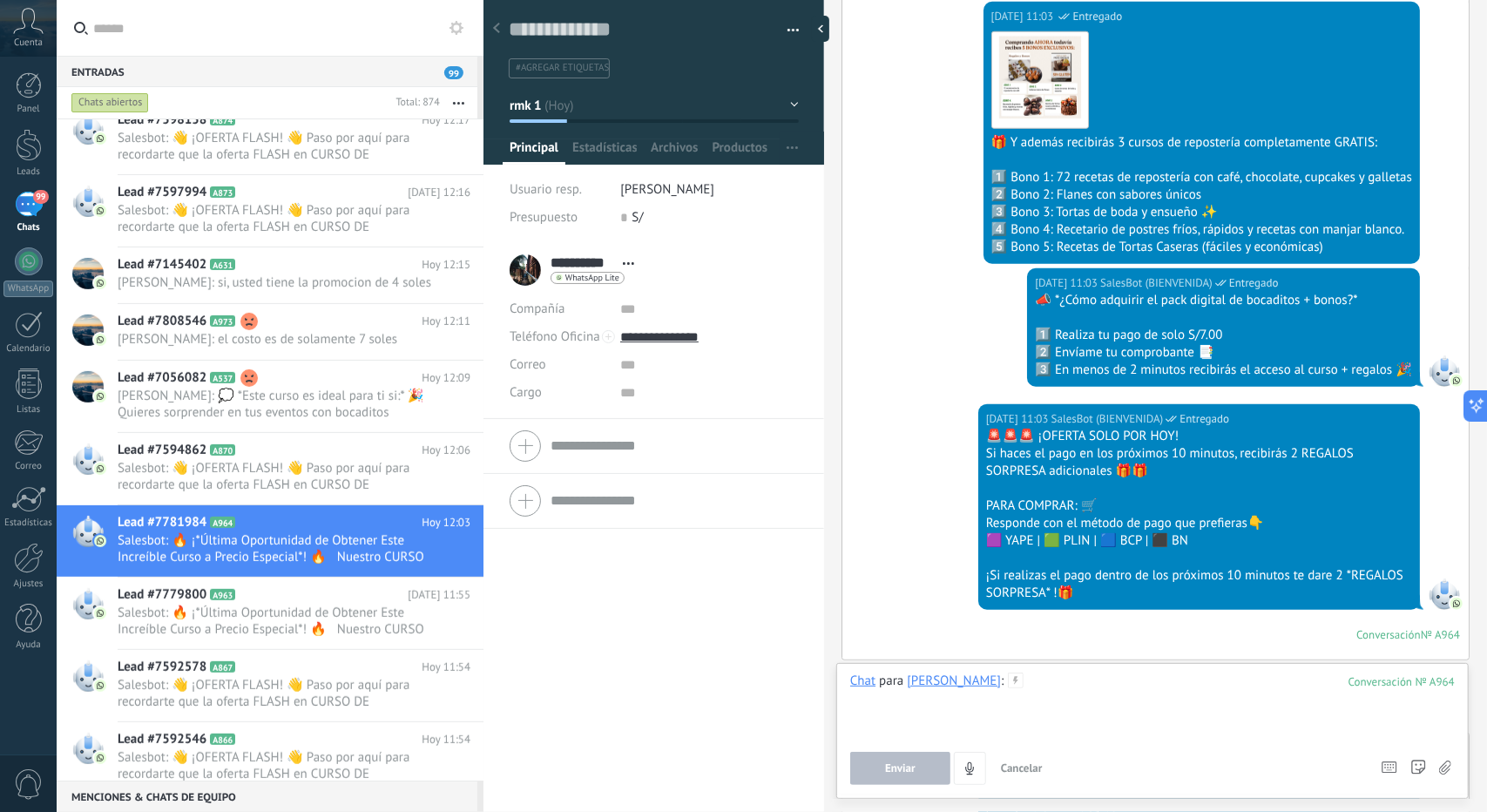
click at [1046, 702] on div at bounding box center [1152, 706] width 604 height 66
paste div
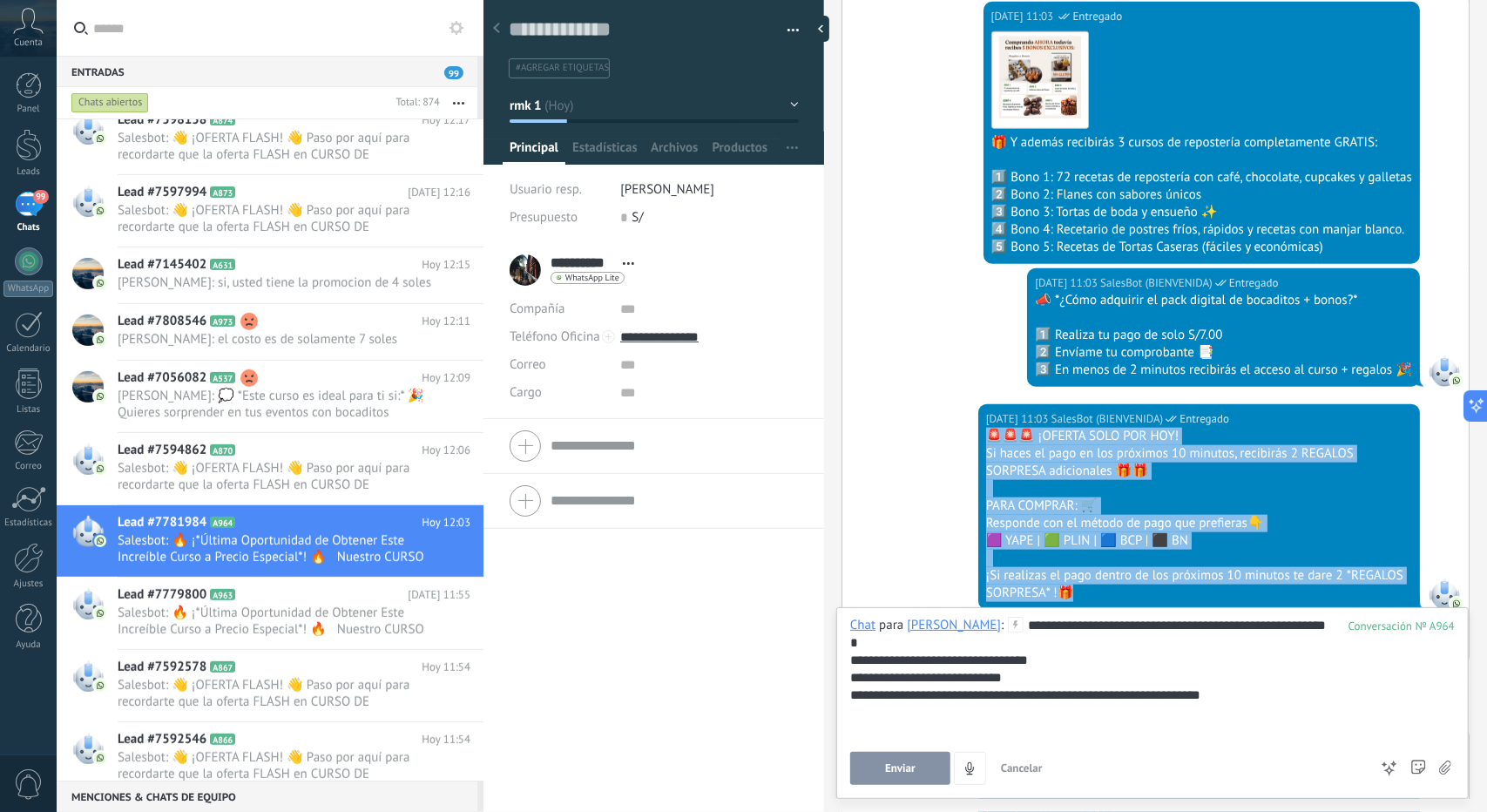
drag, startPoint x: 989, startPoint y: 431, endPoint x: 1165, endPoint y: 587, distance: 235.2
click at [1165, 587] on div "🚨🚨🚨 ¡OFERTA SOLO POR [DATE]! Si haces el pago en los próximos 10 minutos, recib…" at bounding box center [1199, 515] width 426 height 174
copy div "🚨🚨🚨 ¡OFERTA SOLO POR [DATE]! Si haces el pago en los próximos 10 minutos, recib…"
click at [909, 731] on div "**********" at bounding box center [1153, 712] width 605 height 52
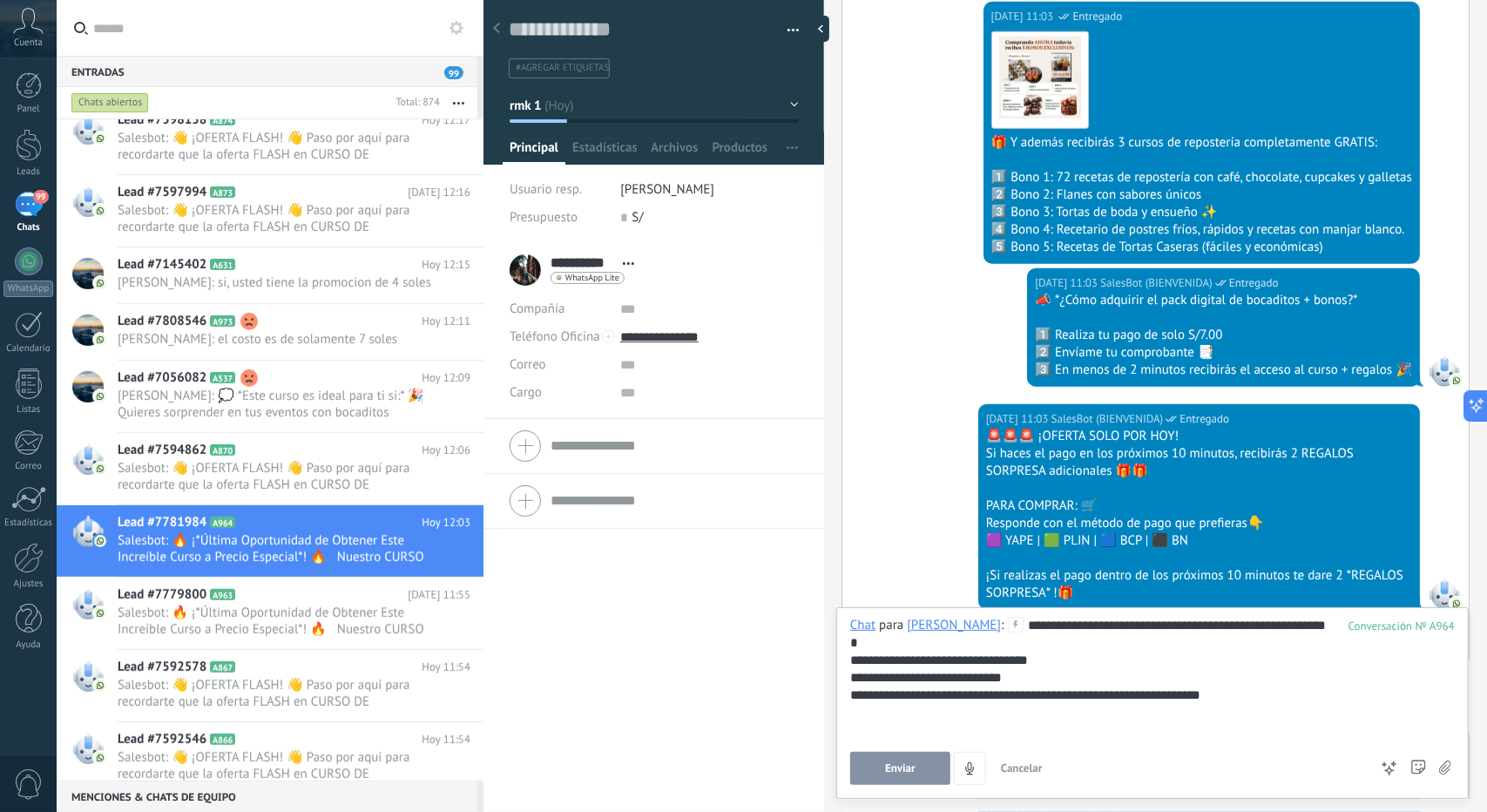
click at [899, 728] on div "**********" at bounding box center [1153, 712] width 605 height 52
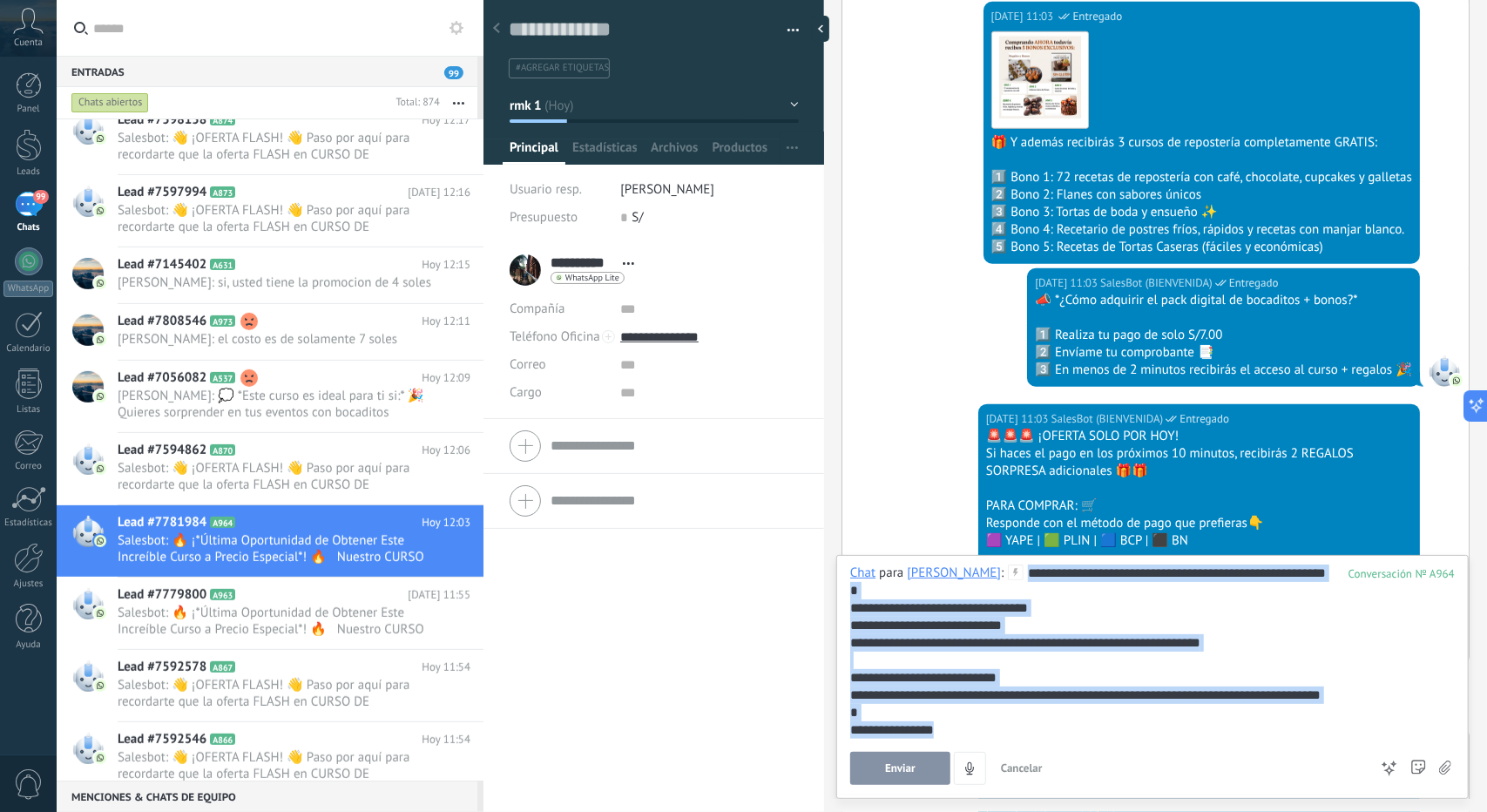
drag, startPoint x: 1007, startPoint y: 727, endPoint x: 795, endPoint y: 431, distance: 364.1
click at [795, 431] on div "Guardar y crear Imprimir Administrar etiquetas" at bounding box center [985, 406] width 1004 height 812
copy div "**********"
click at [1090, 702] on div "**********" at bounding box center [1151, 695] width 599 height 17
click at [1027, 714] on div at bounding box center [1151, 712] width 599 height 17
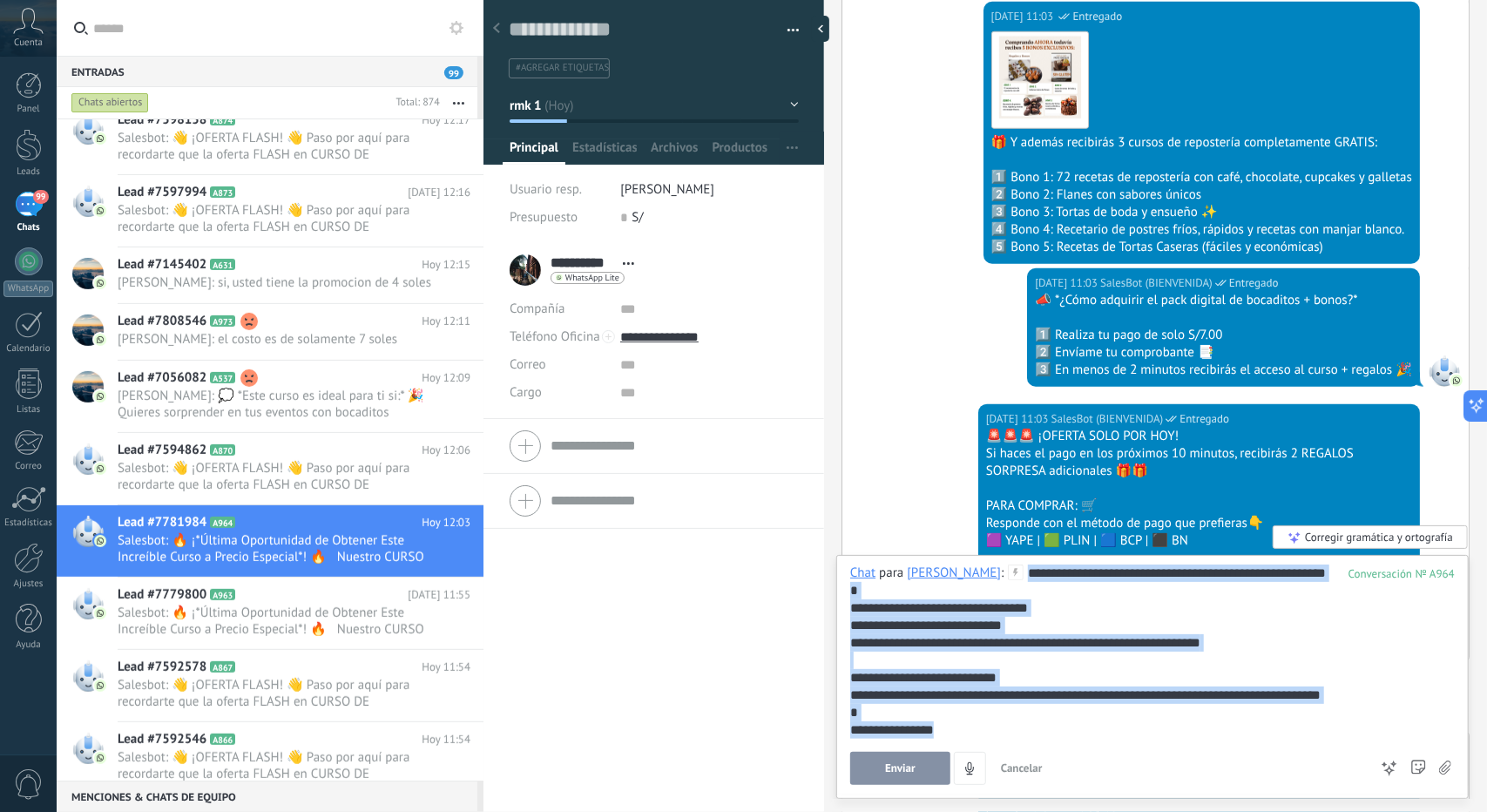
click at [998, 734] on div "**********" at bounding box center [1151, 730] width 599 height 17
click at [1140, 737] on div "**********" at bounding box center [1152, 675] width 604 height 220
click at [1170, 694] on div "**********" at bounding box center [1151, 695] width 599 height 17
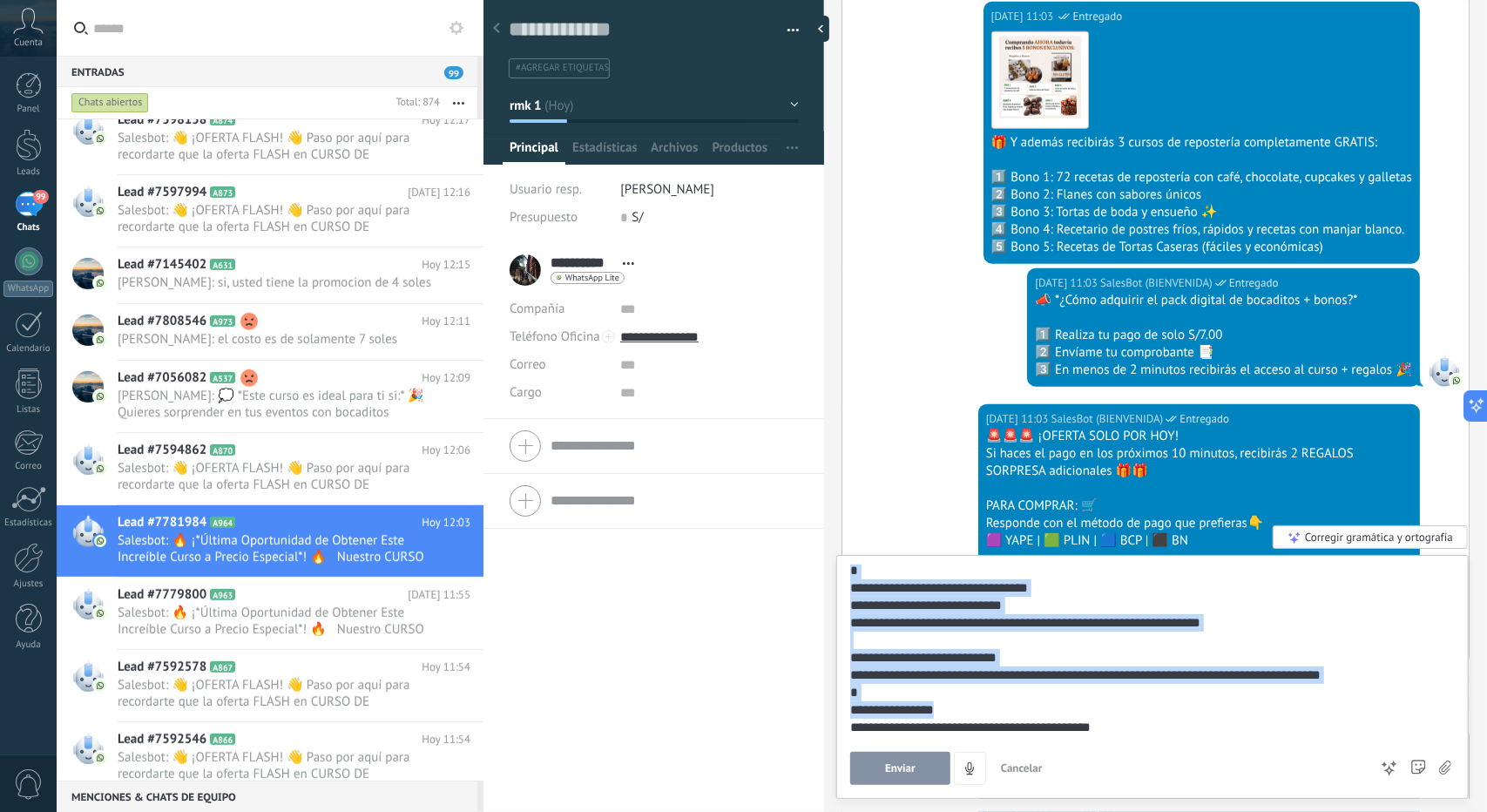
scroll to position [70, 0]
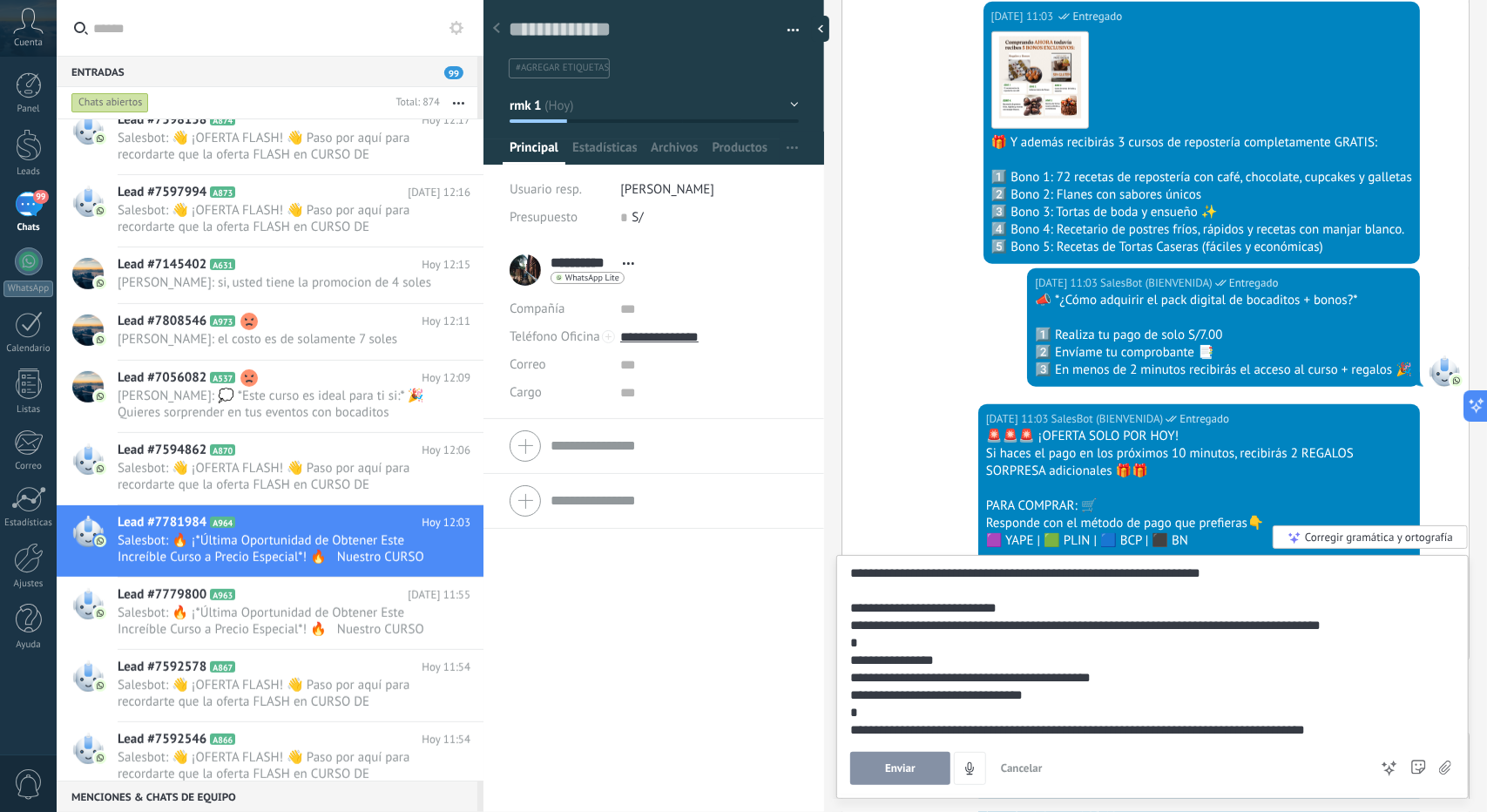
click at [1169, 694] on div "**********" at bounding box center [1151, 695] width 599 height 17
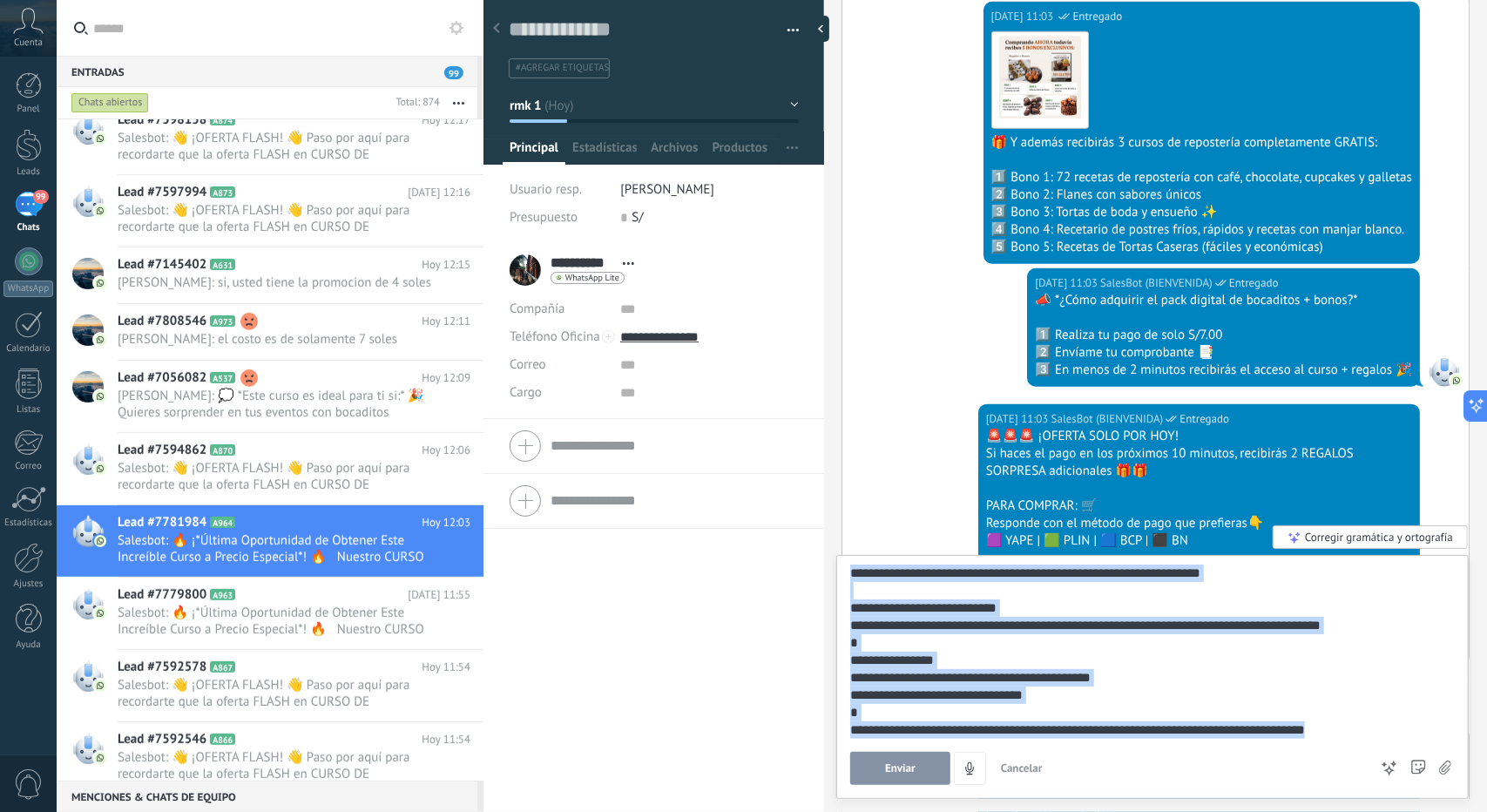
scroll to position [0, 0]
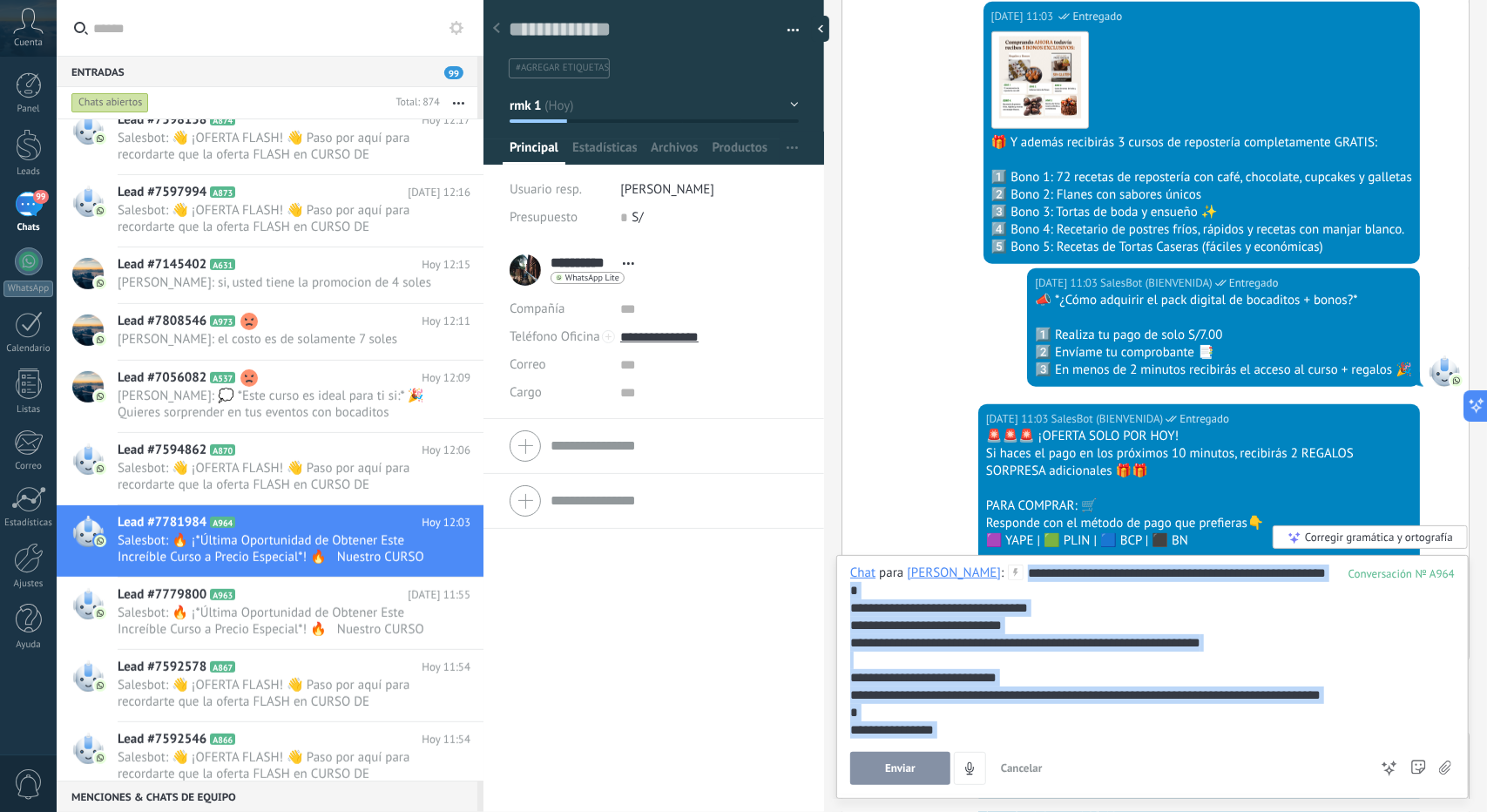
drag, startPoint x: 1372, startPoint y: 726, endPoint x: 973, endPoint y: 483, distance: 467.2
click at [973, 483] on div "Buscar Carga más Hoy Hoy Creación: 2 eventos Expandir Hoy 11:03 Wasi Tanta Hola…" at bounding box center [1156, 406] width 663 height 812
copy div "**********"
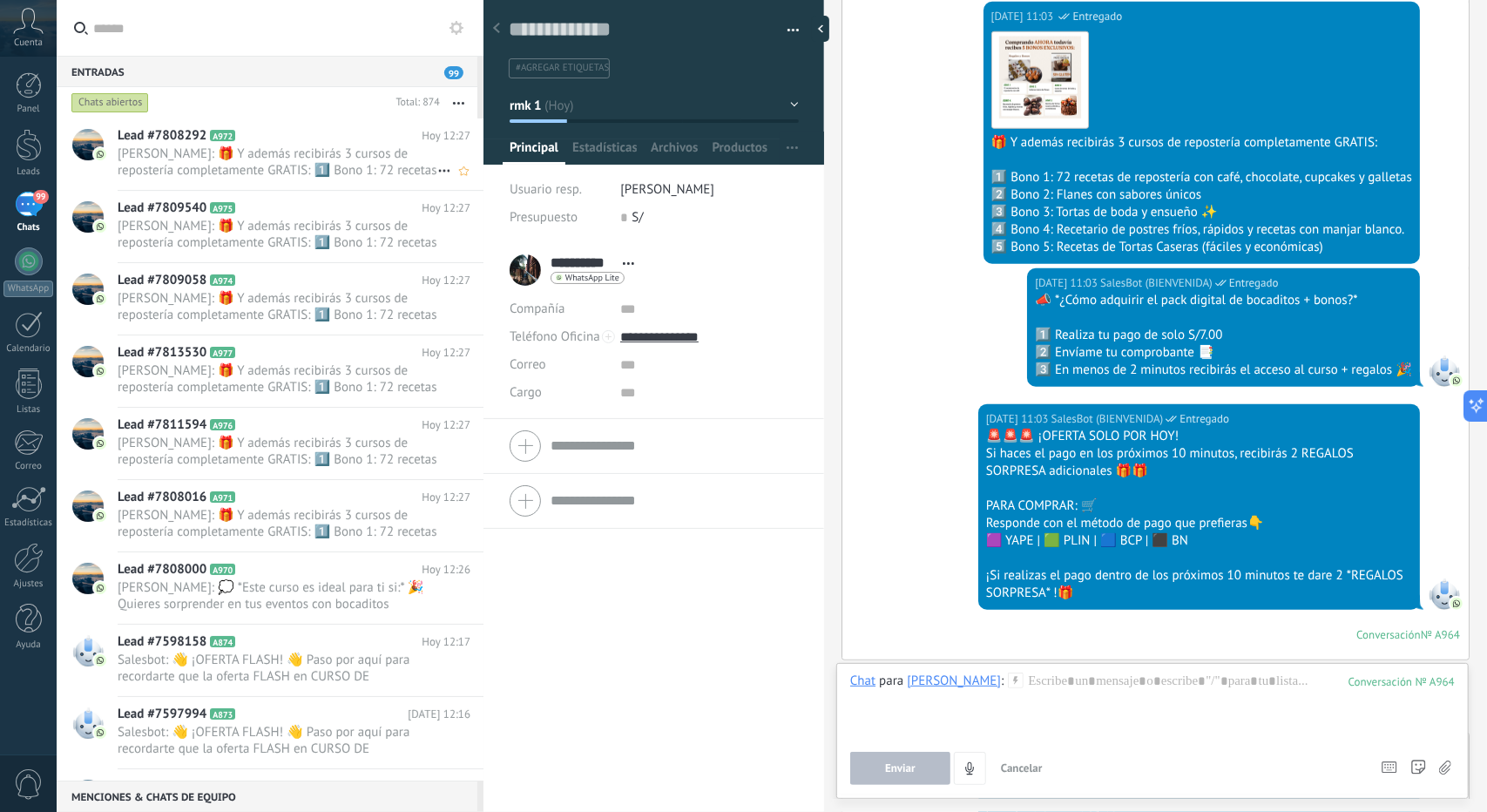
click at [287, 178] on span "[PERSON_NAME]: 🎁 Y además recibirás 3 cursos de repostería completamente GRATIS…" at bounding box center [277, 162] width 320 height 33
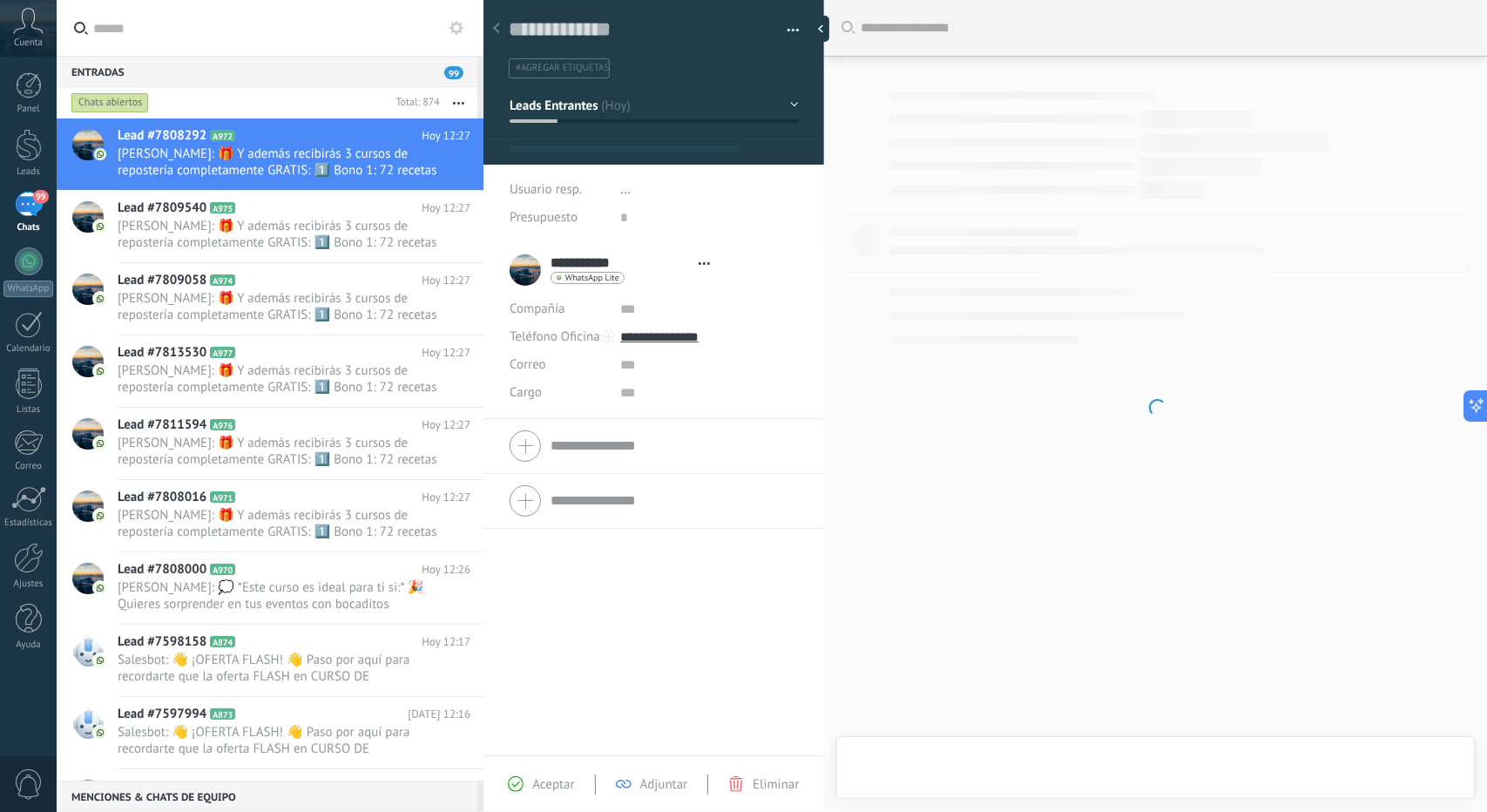
type textarea "**********"
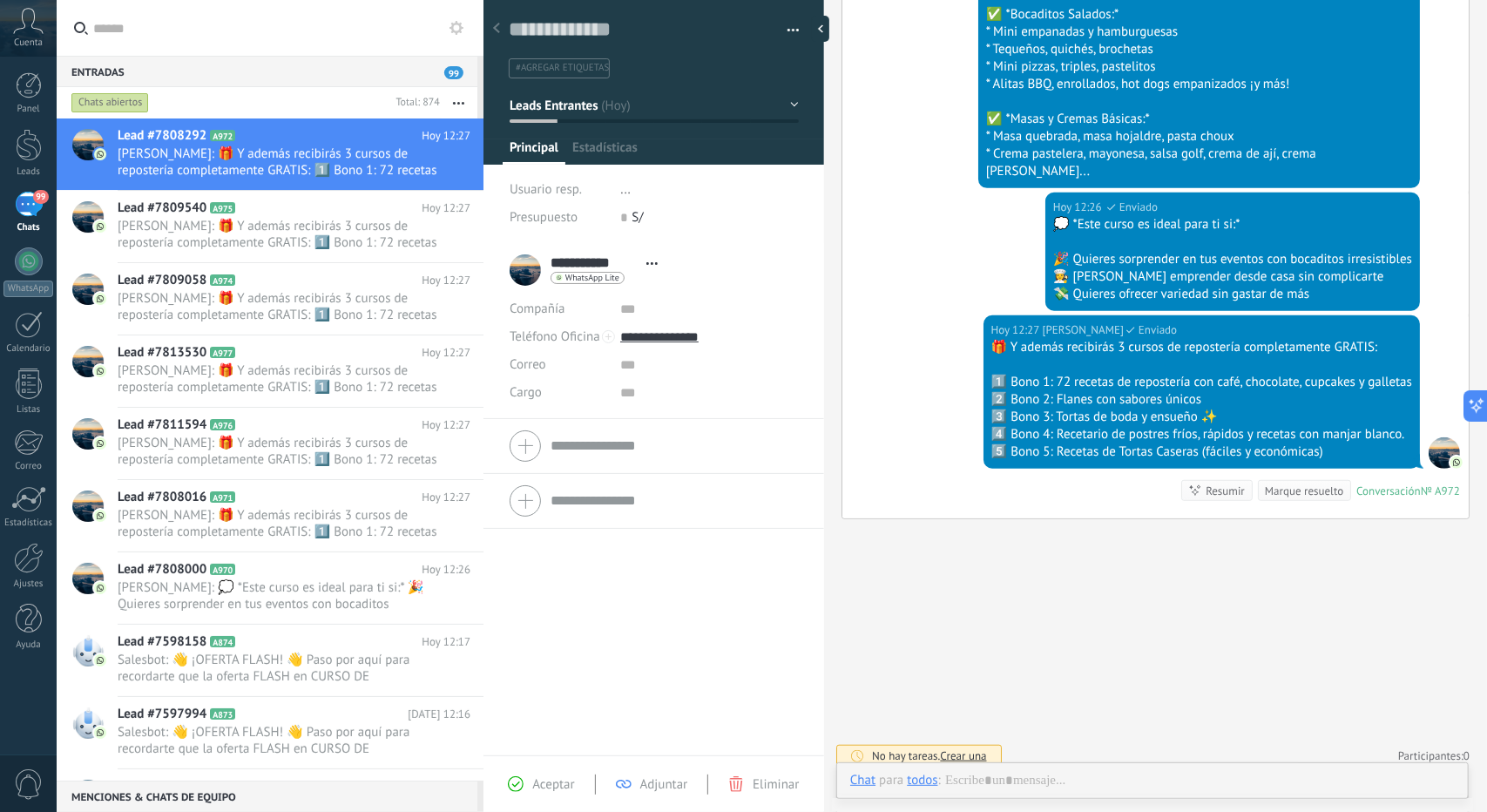
click at [1072, 760] on div "No hay tareas. Crear una Participantes: 0 Agregar usuario" at bounding box center [1156, 756] width 628 height 29
click at [1093, 779] on div at bounding box center [1152, 798] width 604 height 52
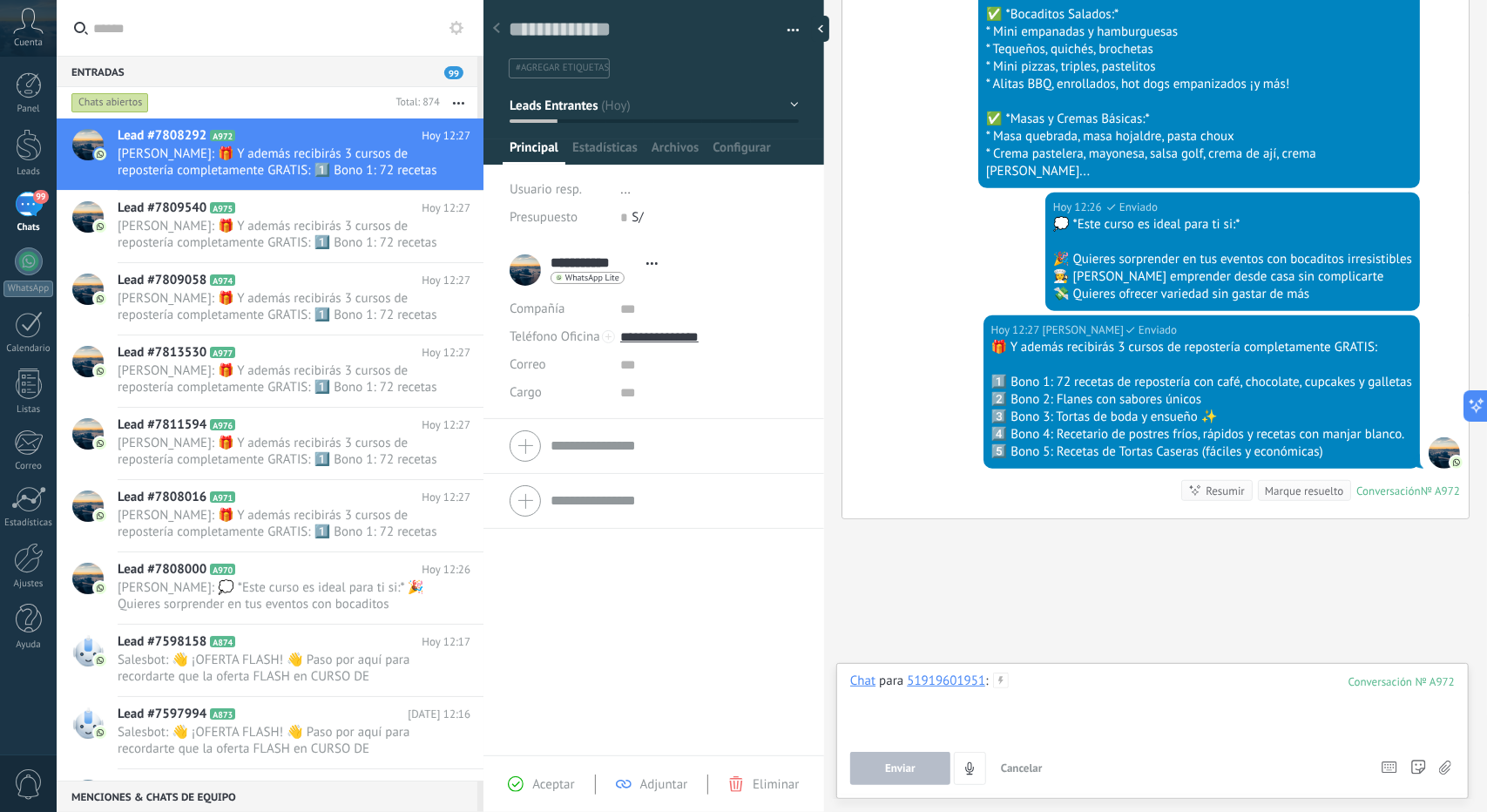
paste div
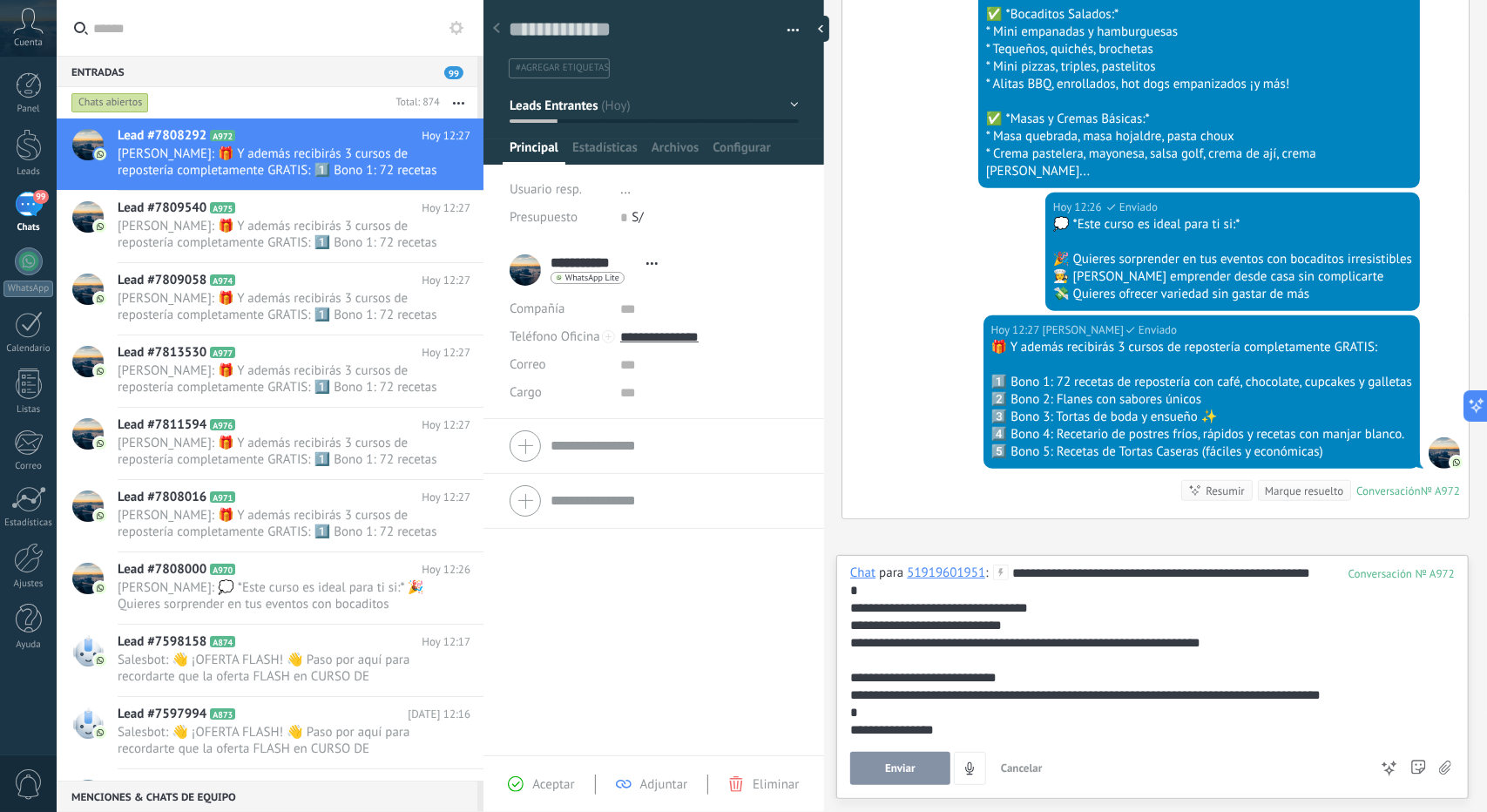
click at [882, 772] on button "Enviar" at bounding box center [901, 768] width 101 height 33
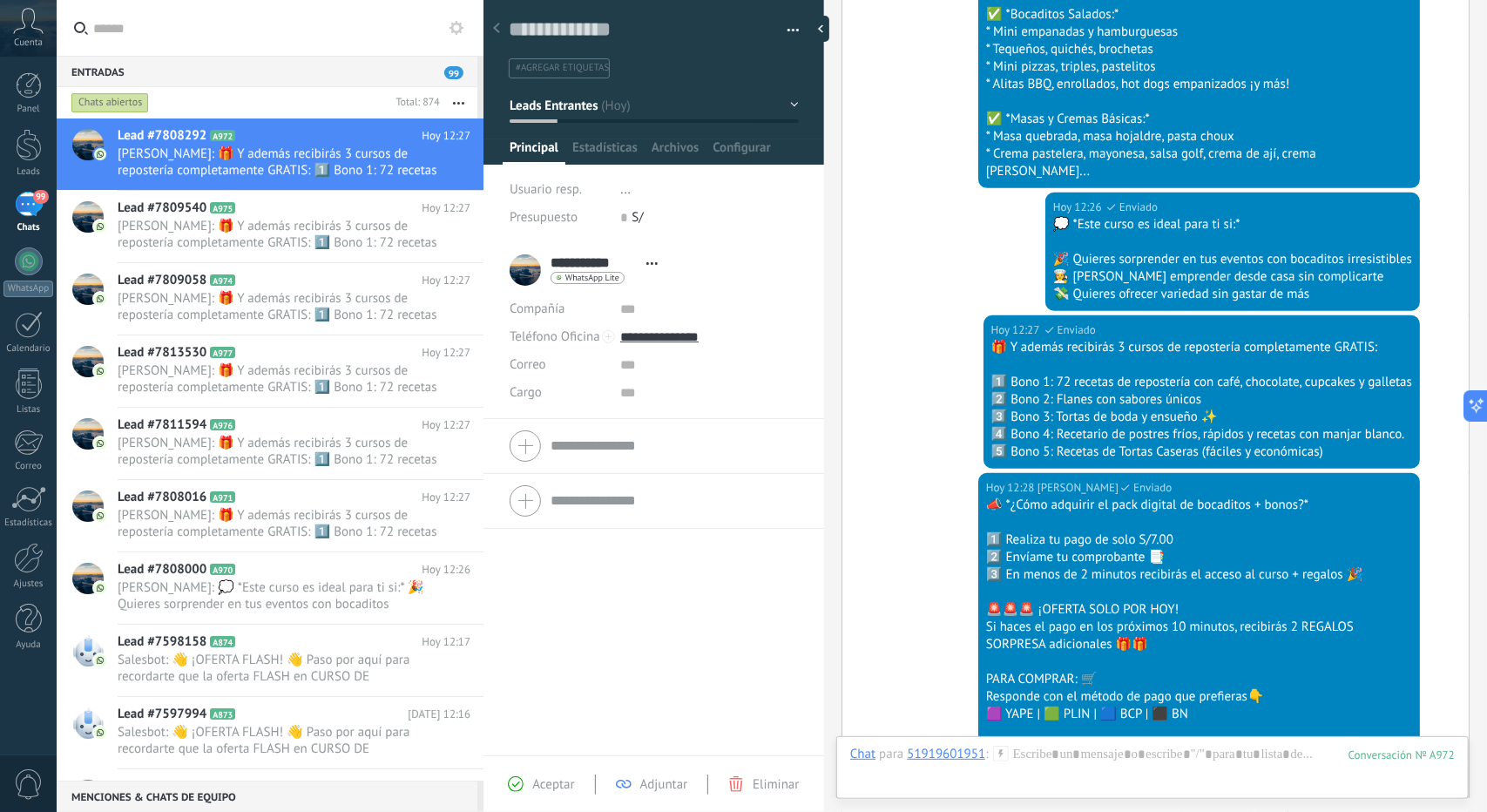
scroll to position [937, 0]
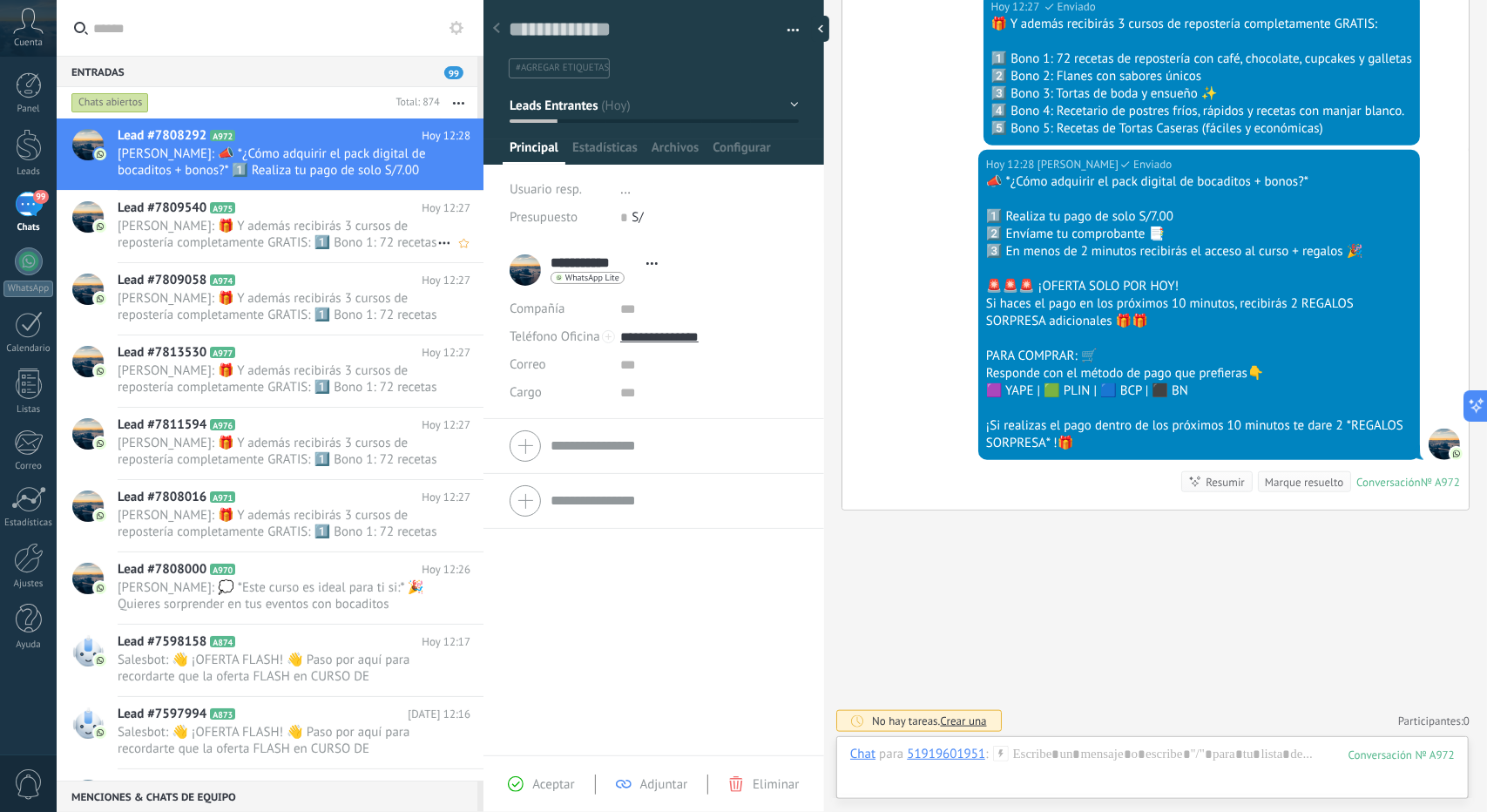
click at [322, 232] on span "[PERSON_NAME]: 🎁 Y además recibirás 3 cursos de repostería completamente GRATIS…" at bounding box center [277, 234] width 320 height 33
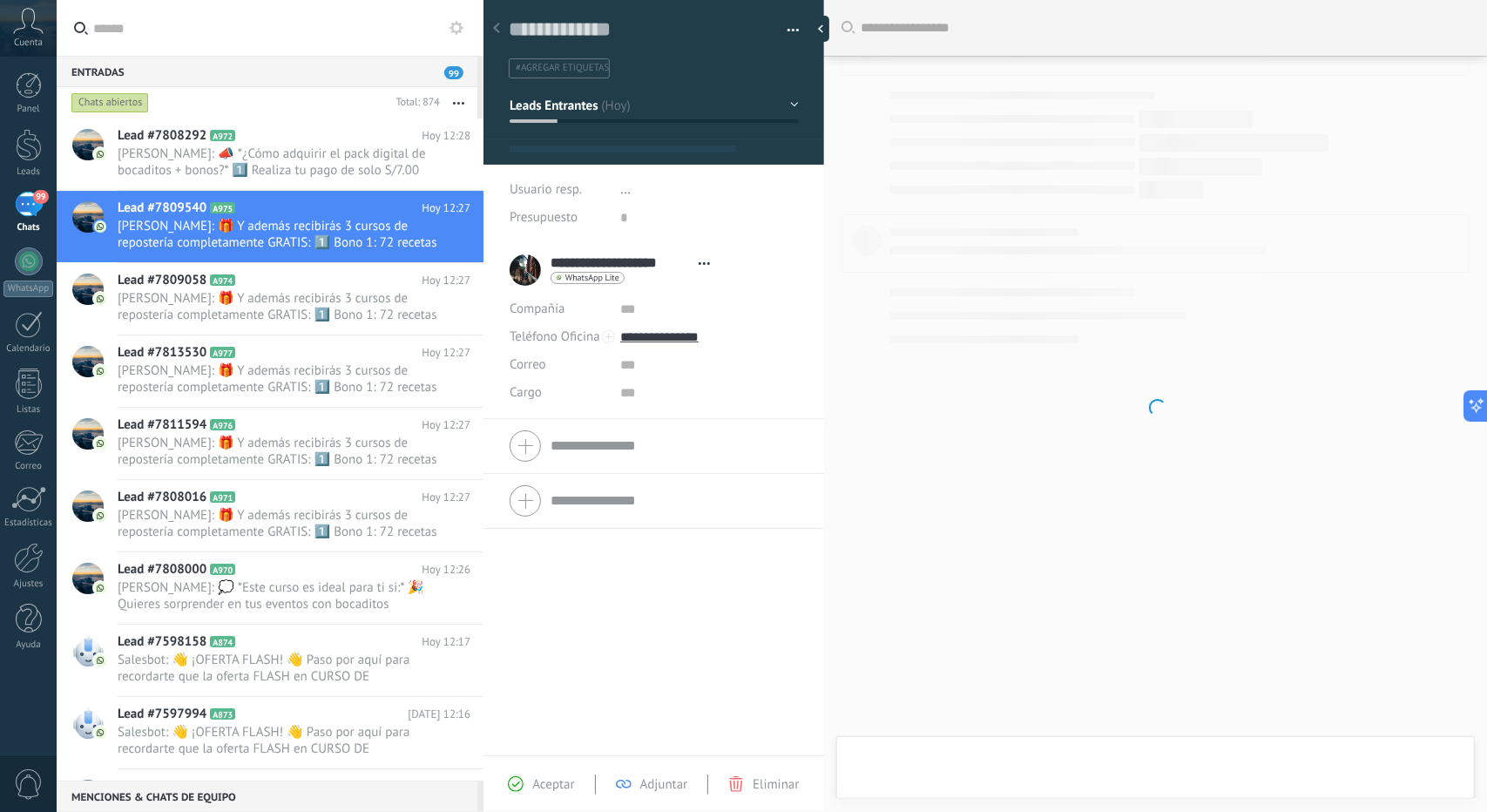
type textarea "**********"
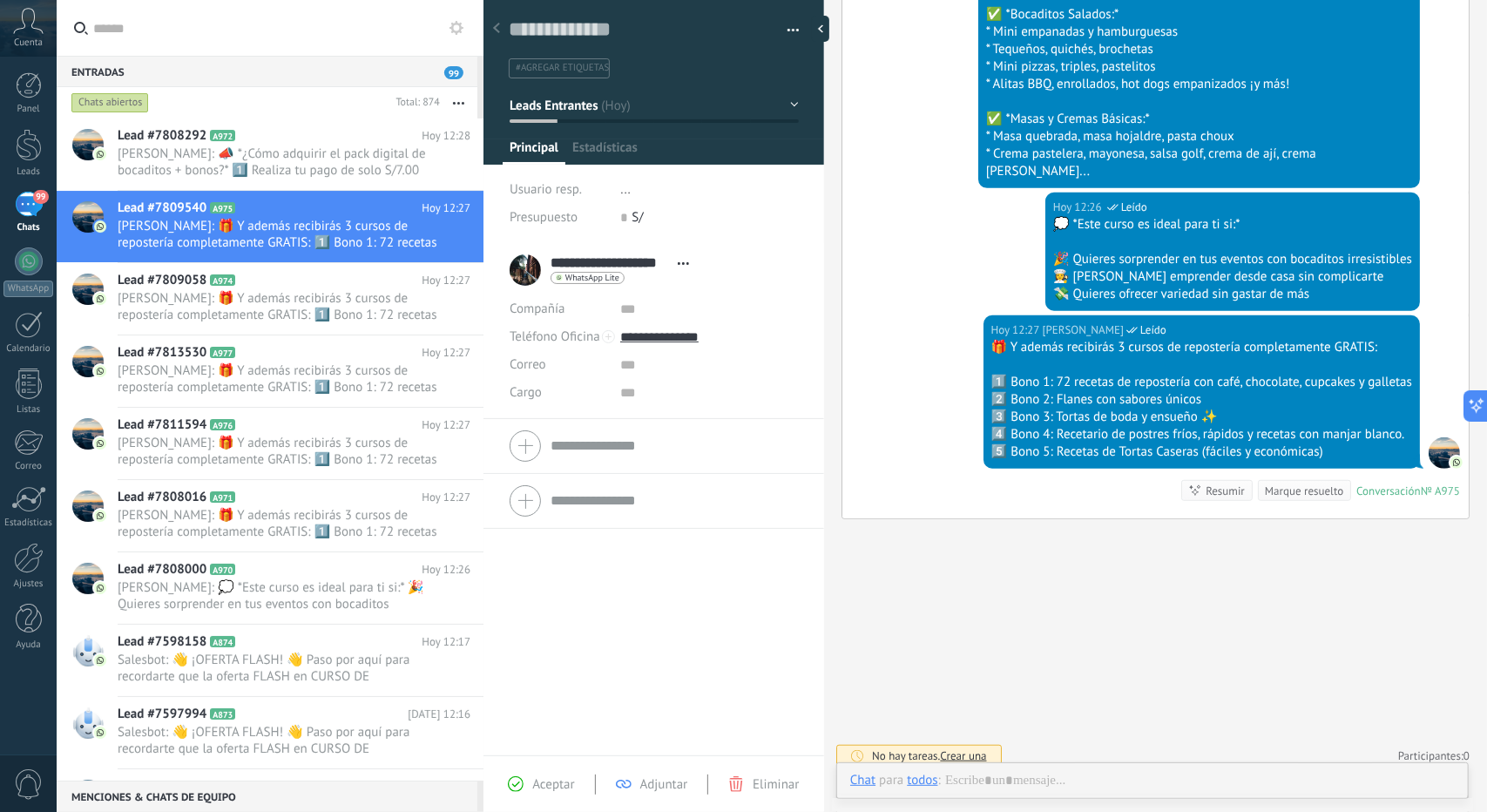
click at [1073, 762] on div "Buscar Carga más Hoy Hoy Creación: 2 eventos Expandir Hoy 12:02 Aracely Evelyn …" at bounding box center [1156, 406] width 663 height 812
click at [1072, 787] on div at bounding box center [1152, 798] width 604 height 52
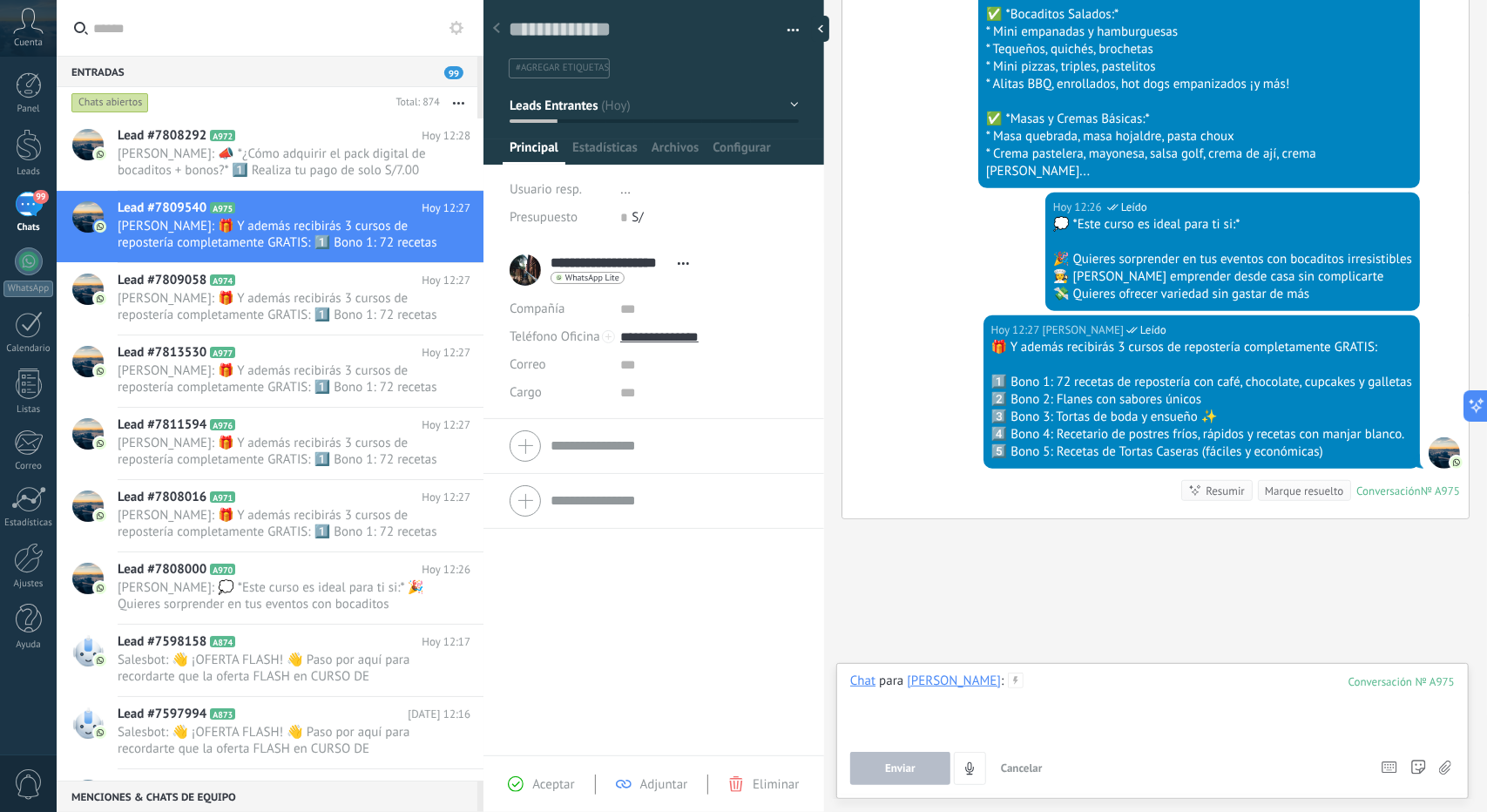
paste div
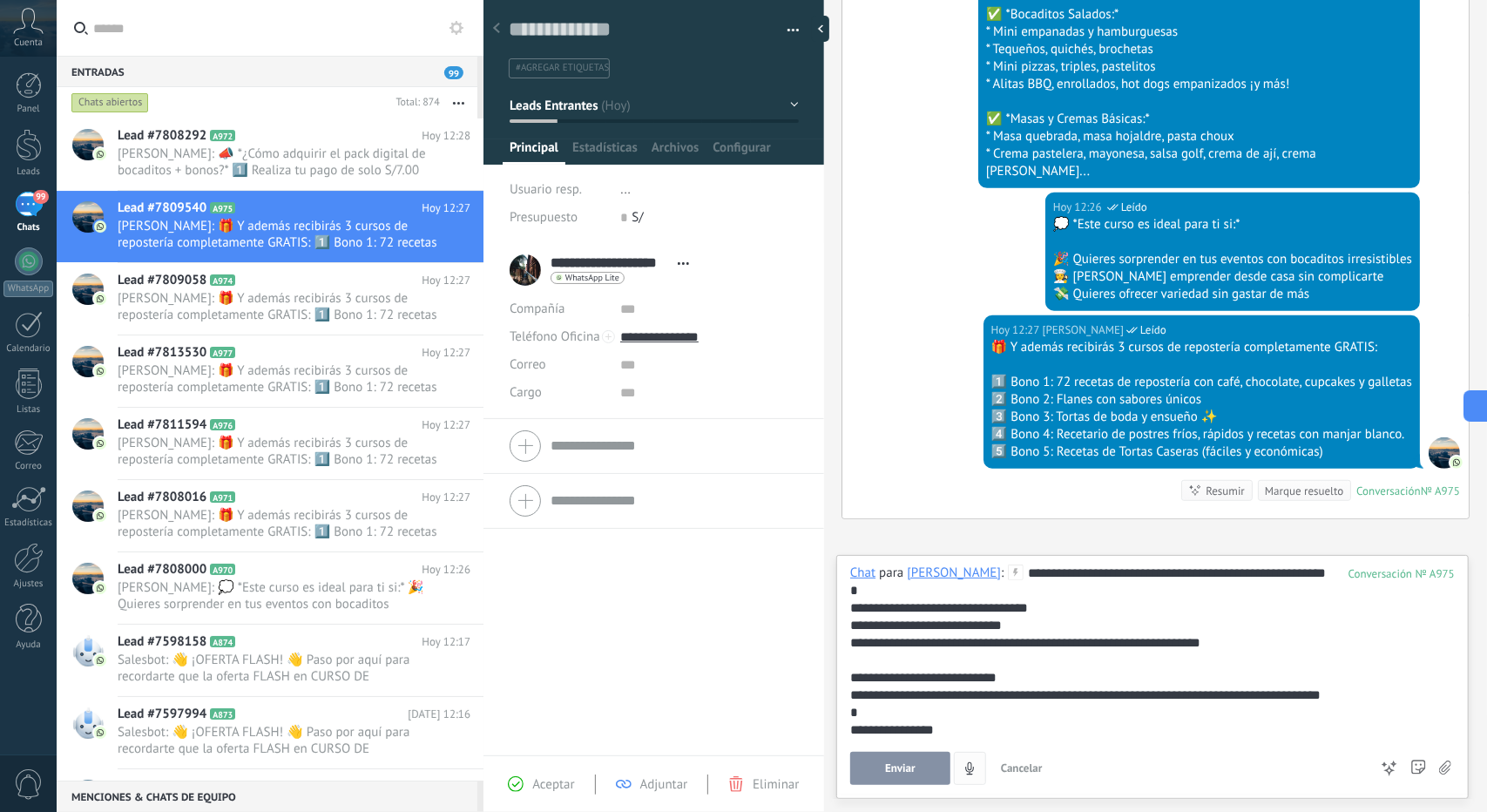
click at [908, 773] on span "Enviar" at bounding box center [901, 768] width 31 height 13
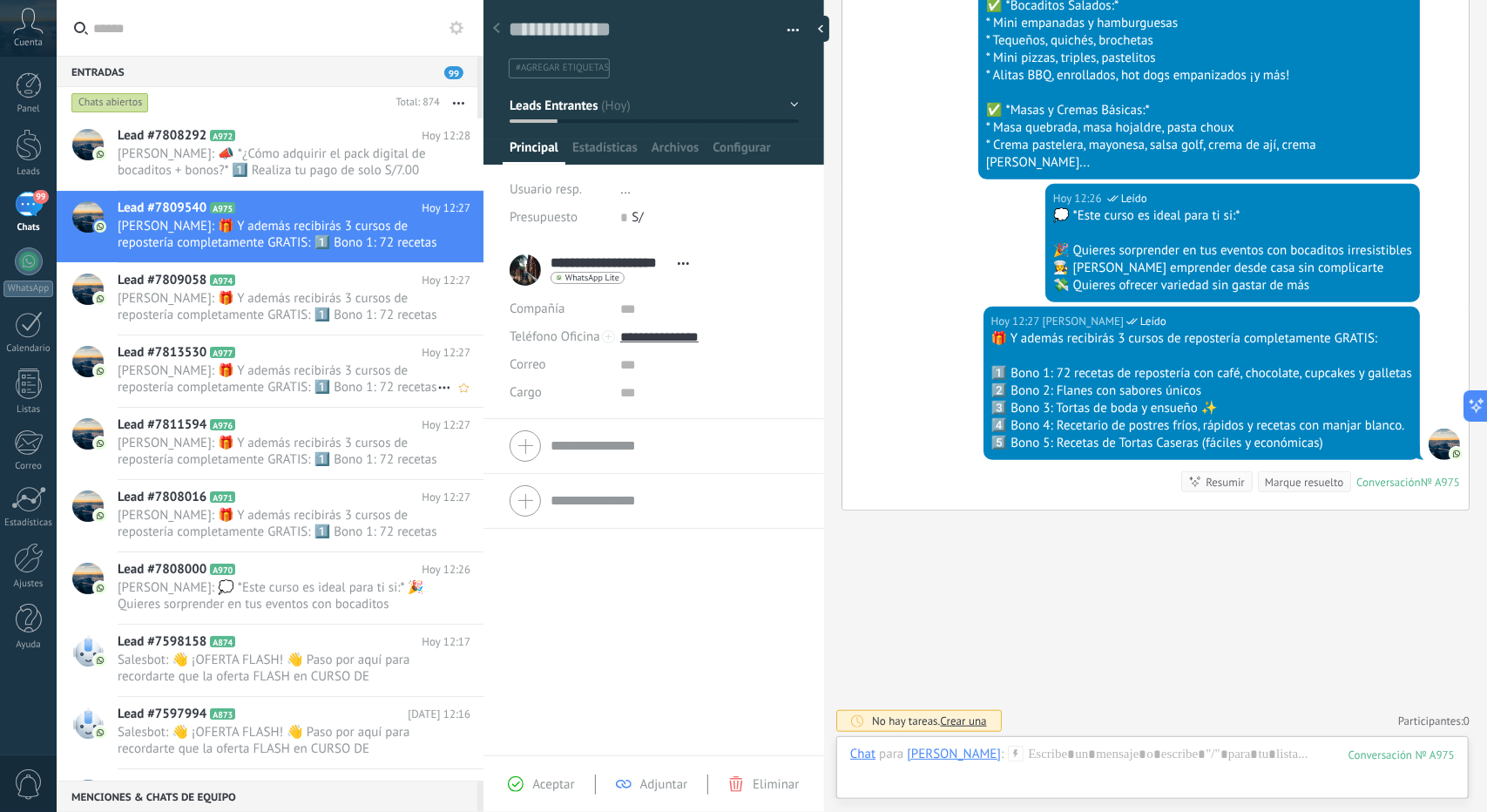
scroll to position [937, 0]
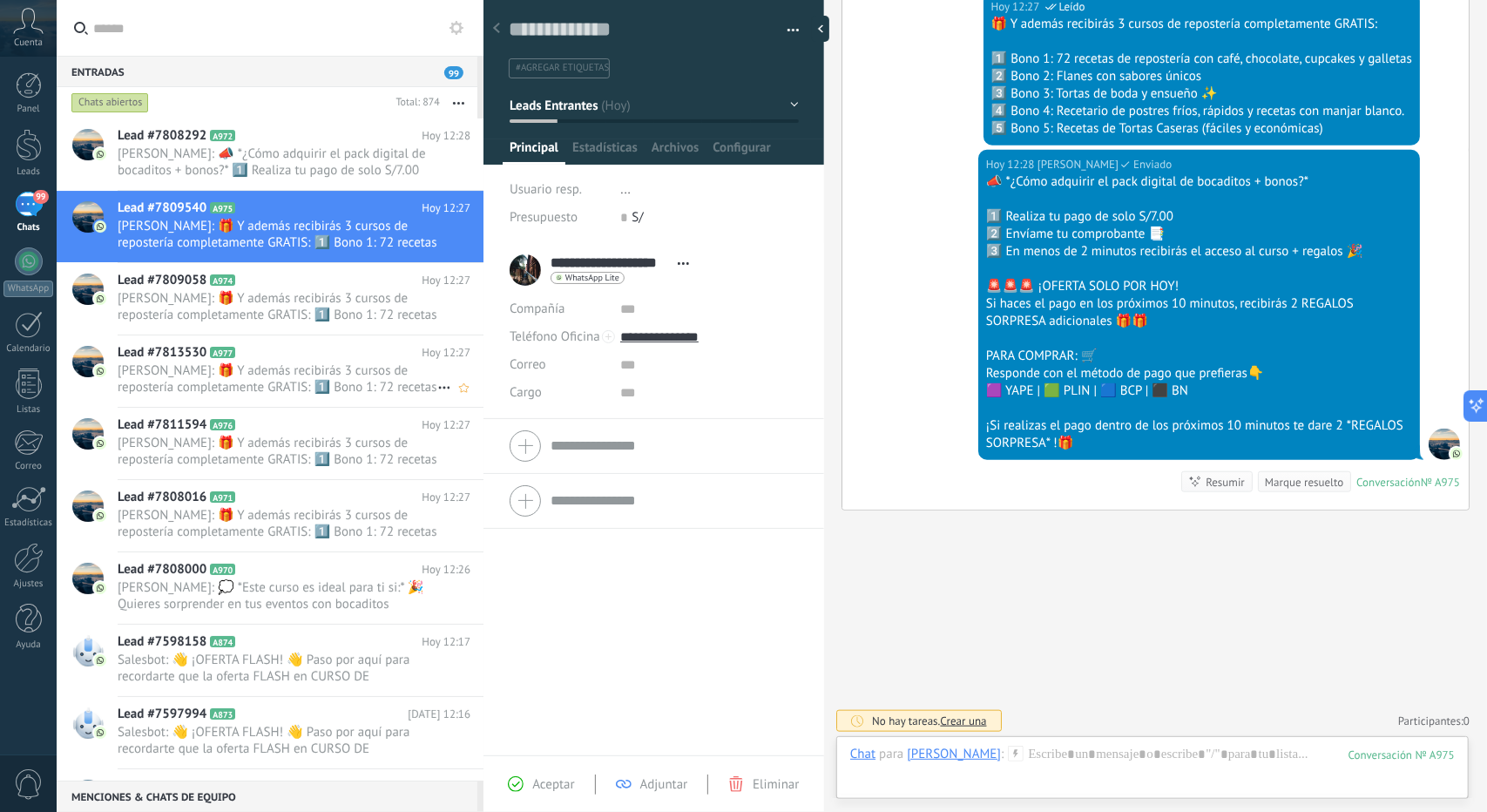
click at [295, 335] on div "Lead #7813530 A977 Hoy 12:27 alejandro echendia: 🎁 Y además recibirás 3 cursos …" at bounding box center [301, 371] width 366 height 72
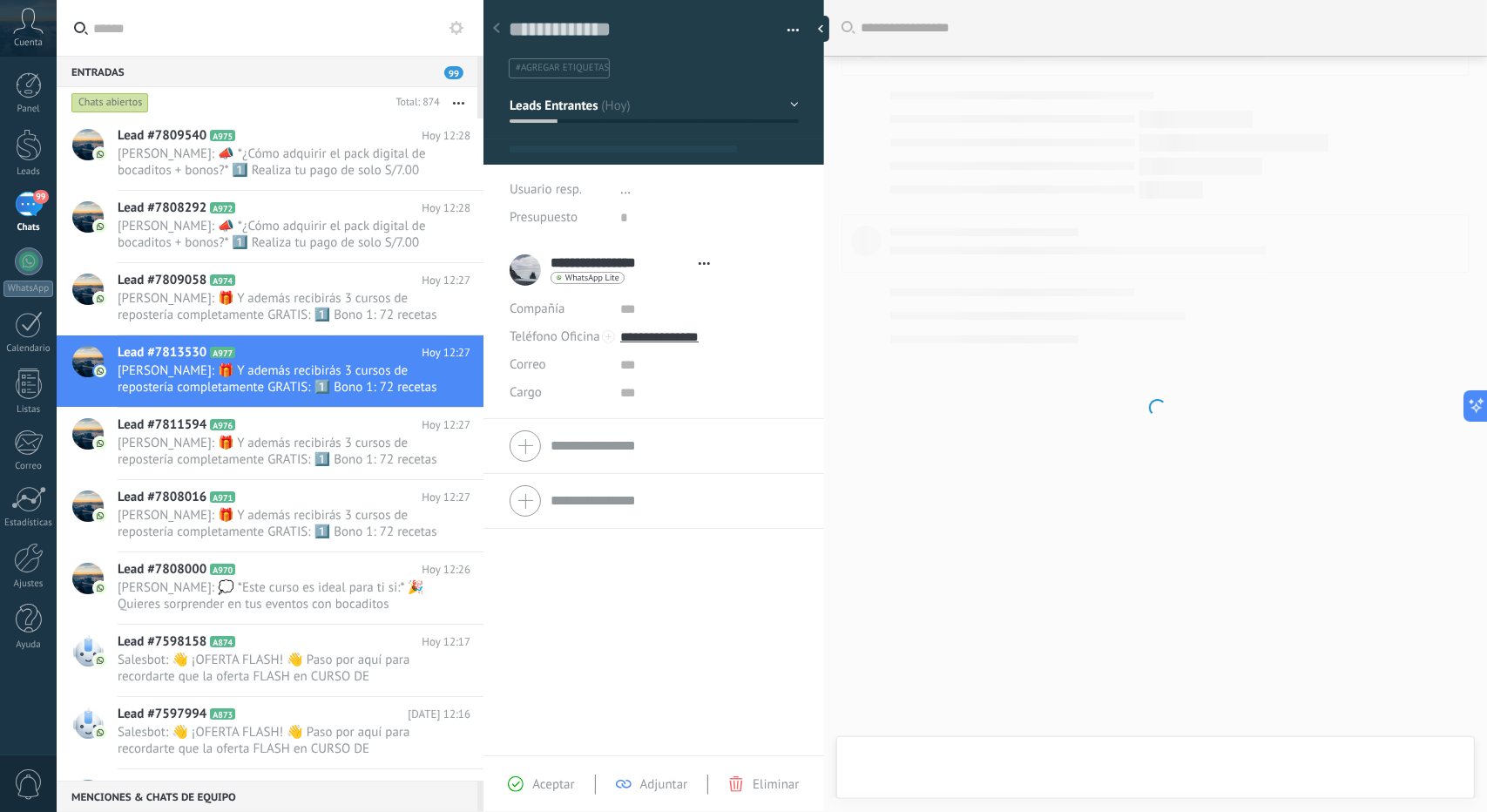
type textarea "**********"
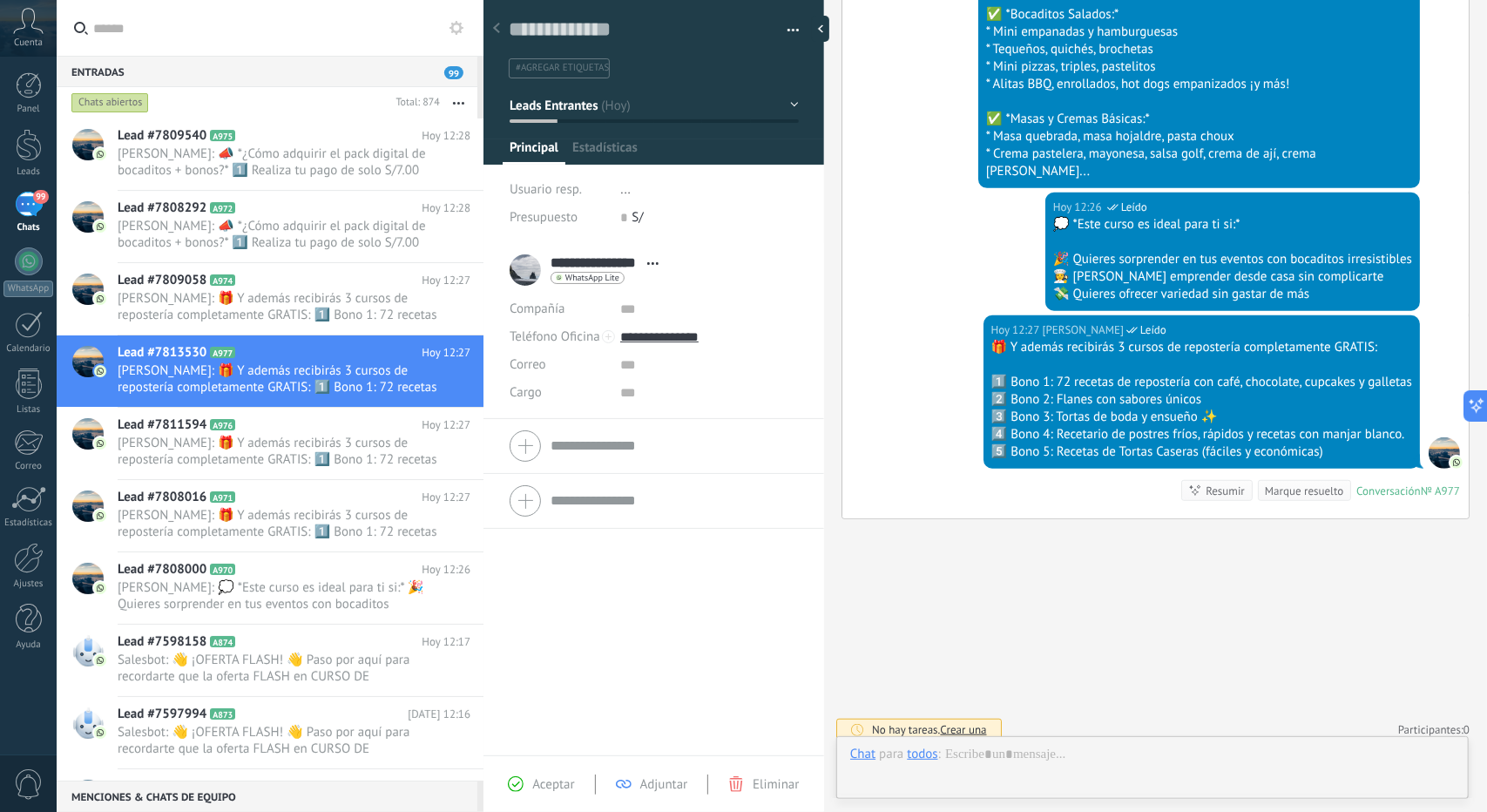
scroll to position [26, 0]
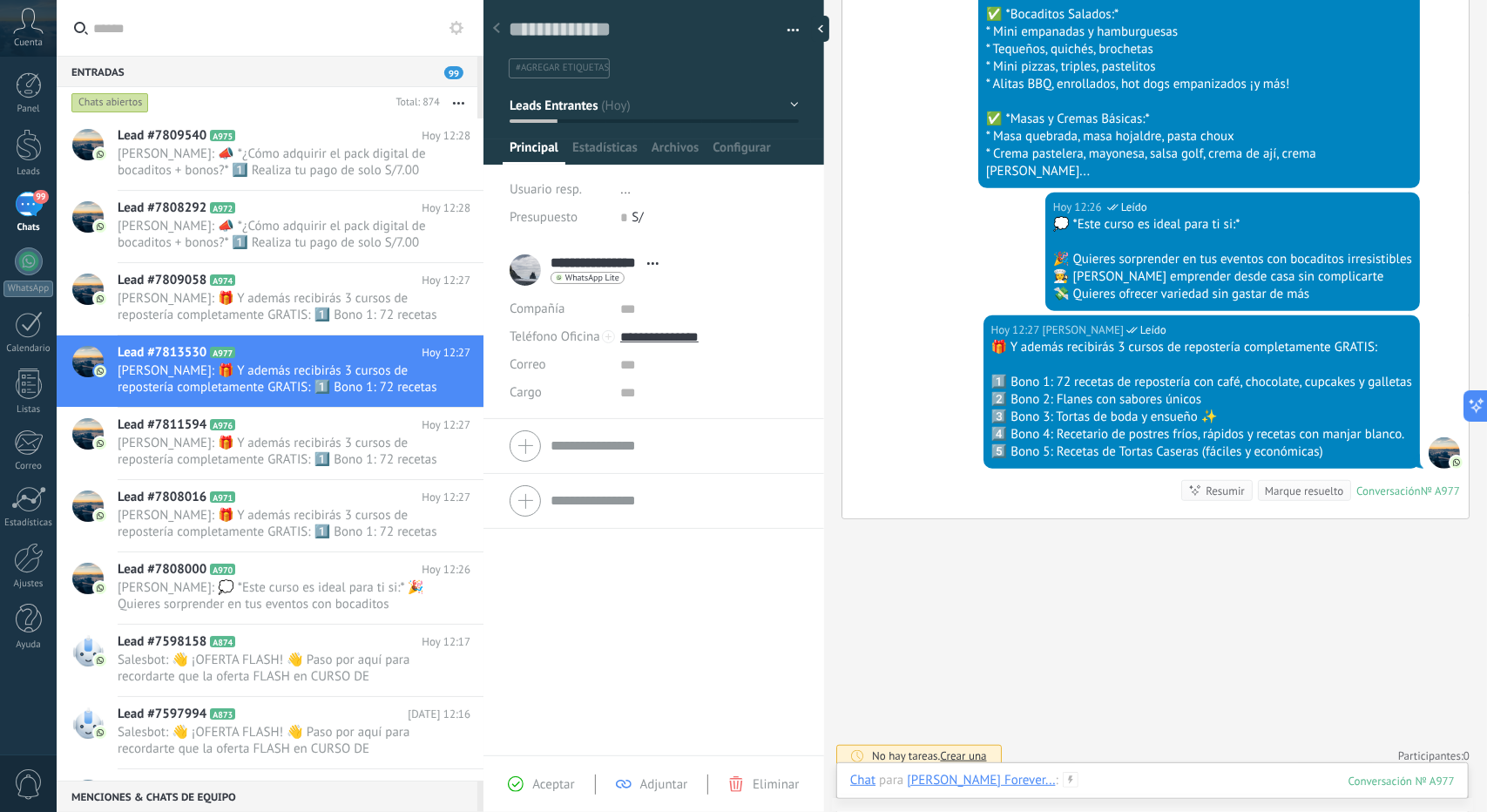
click at [1093, 770] on div "Chat Correo Nota Tarea Chat para Erika Forever... : 977 Enviar Cancelar Rastrea…" at bounding box center [1152, 794] width 632 height 63
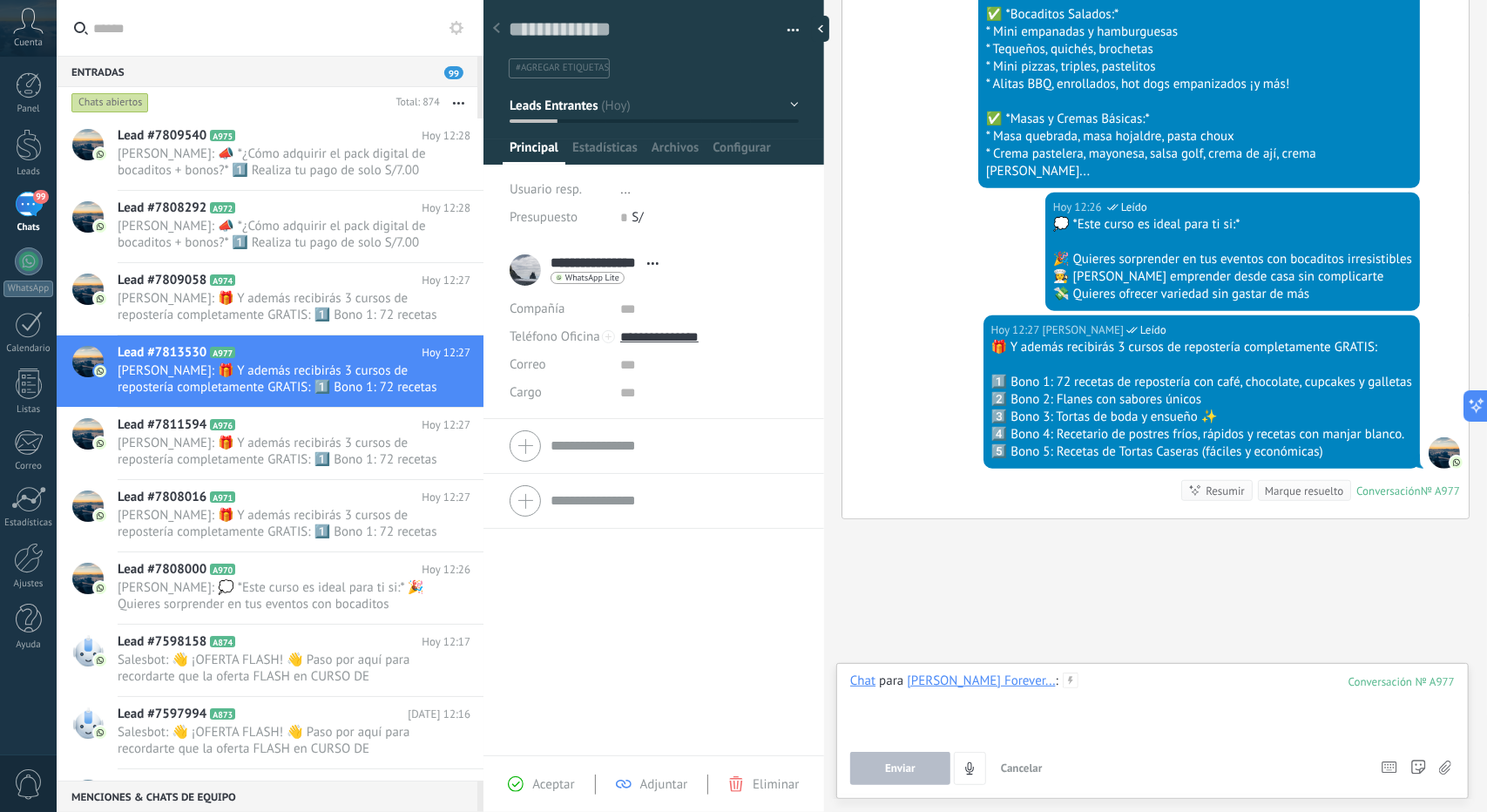
paste div
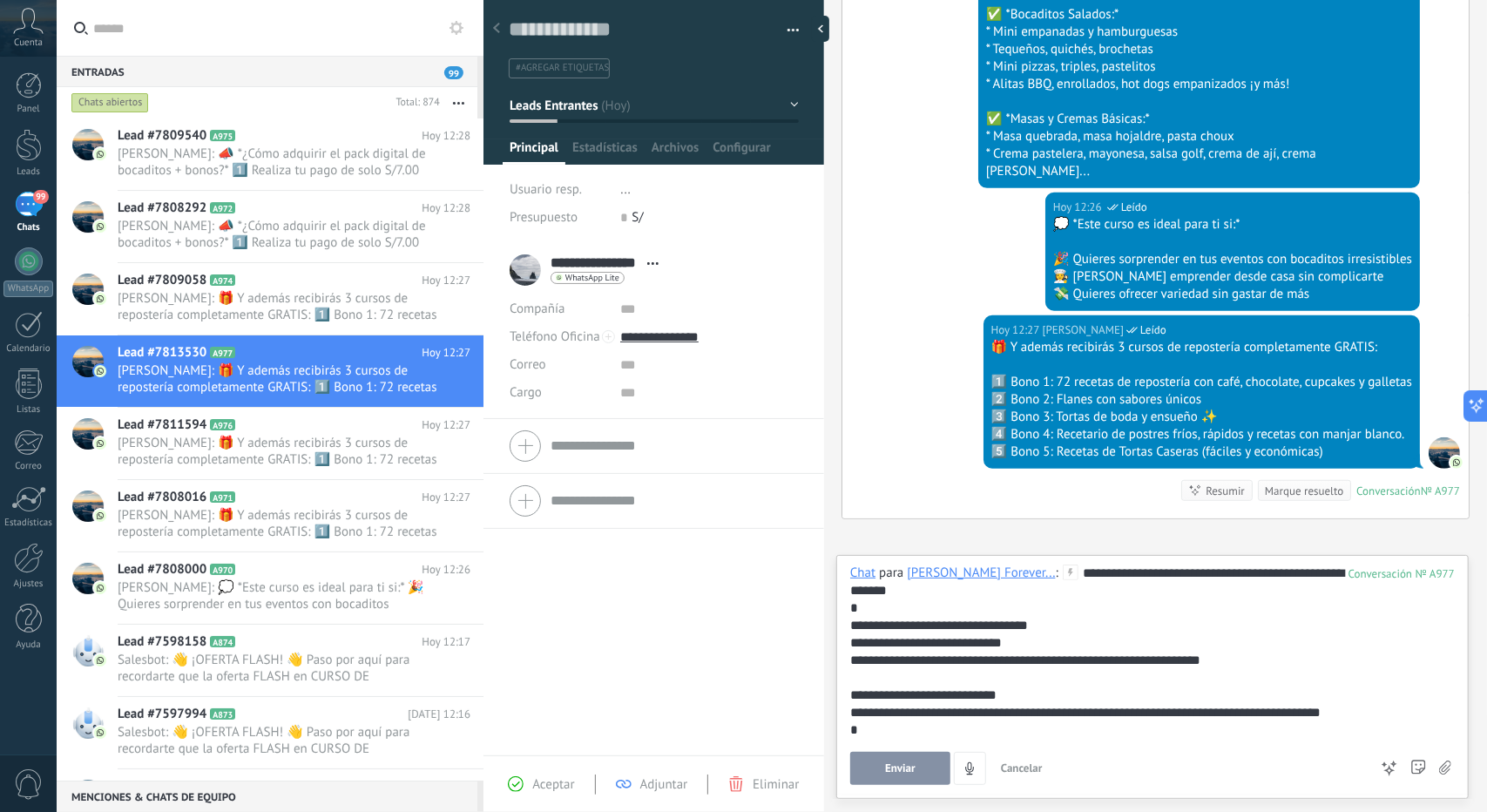
click at [883, 782] on button "Enviar" at bounding box center [901, 768] width 101 height 33
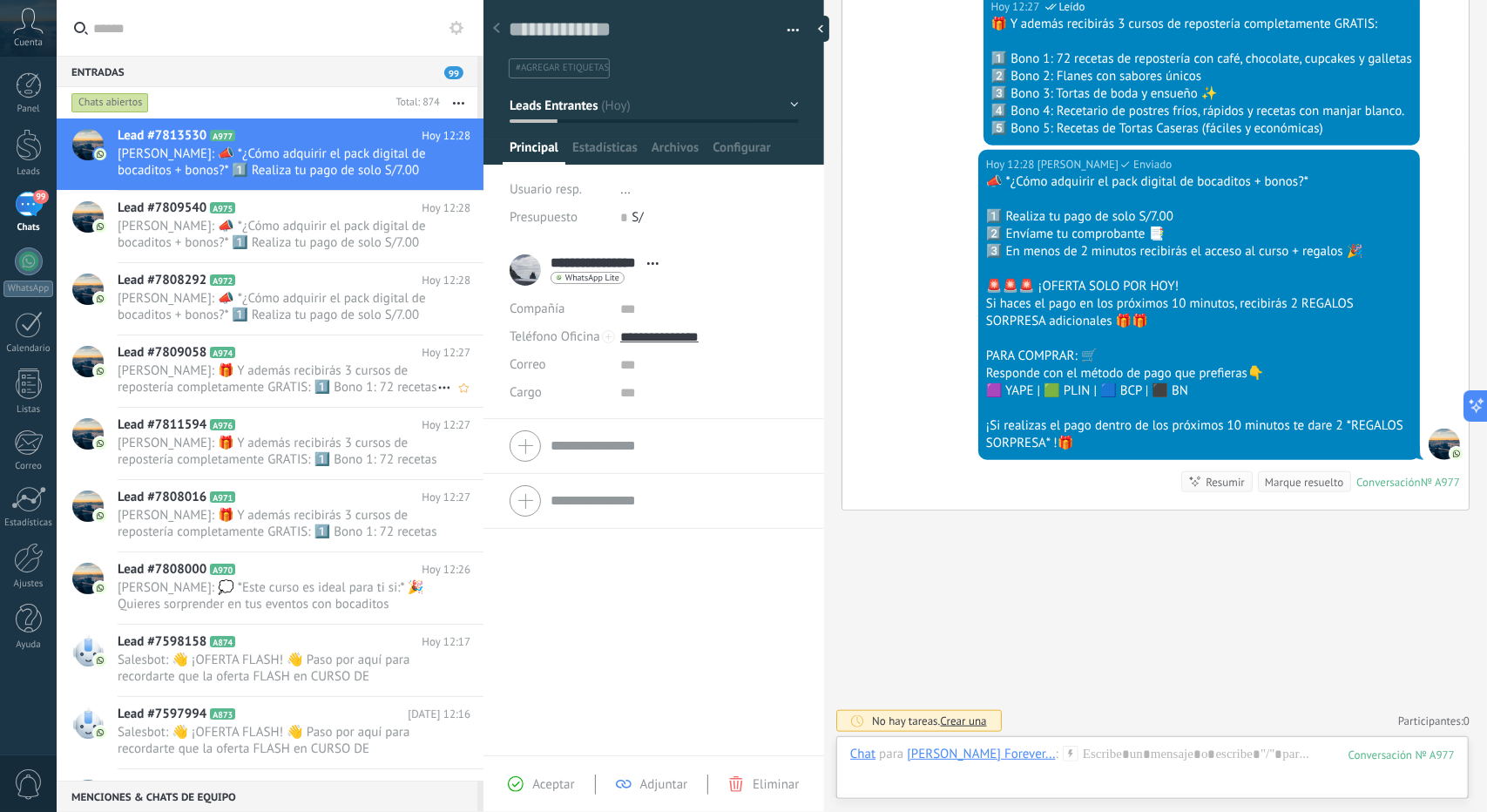
click at [253, 394] on div "Lead #7809058 A974 Hoy 12:27 alejandro echendia: 🎁 Y además recibirás 3 cursos …" at bounding box center [301, 371] width 366 height 72
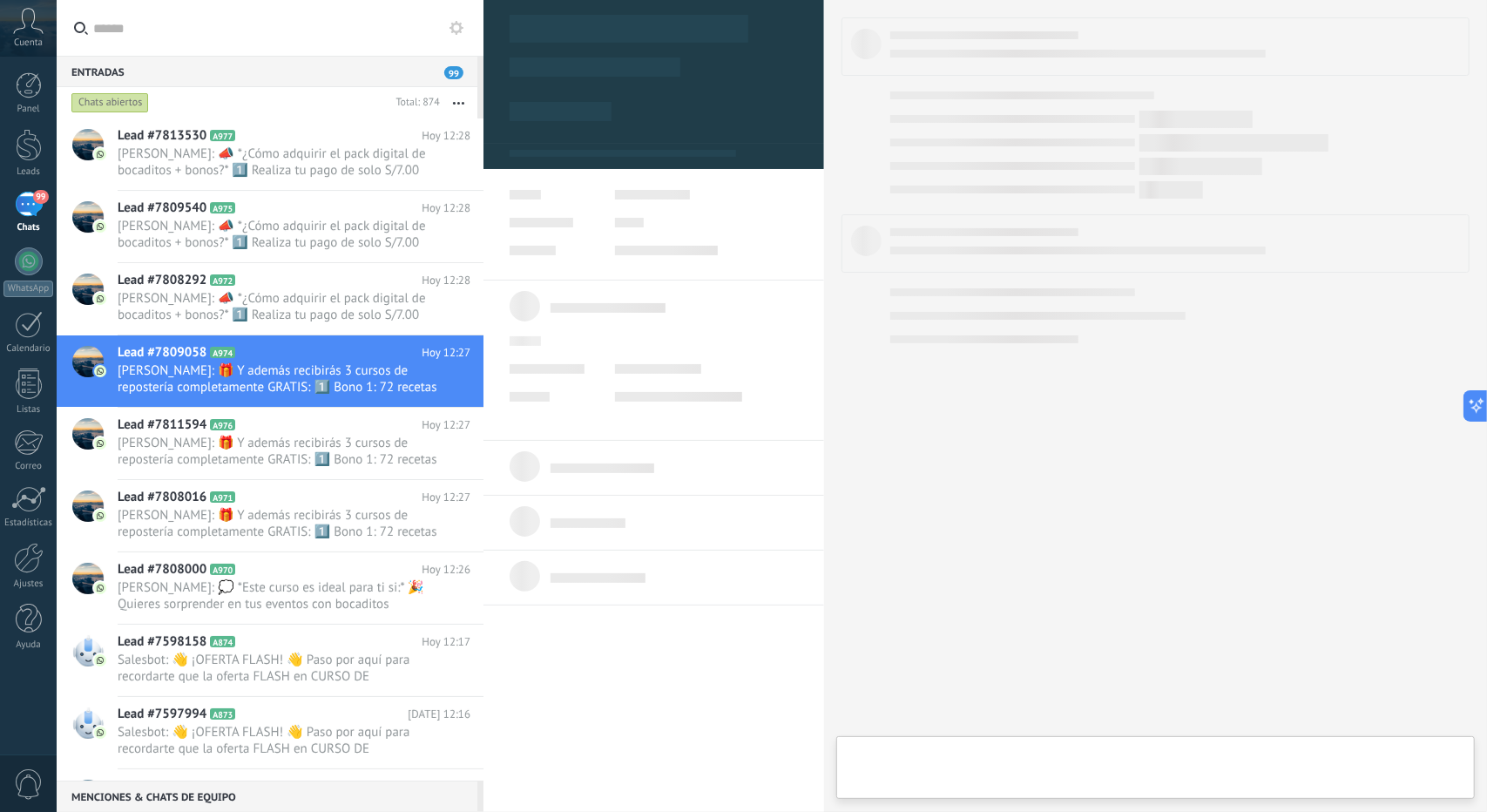
type textarea "**********"
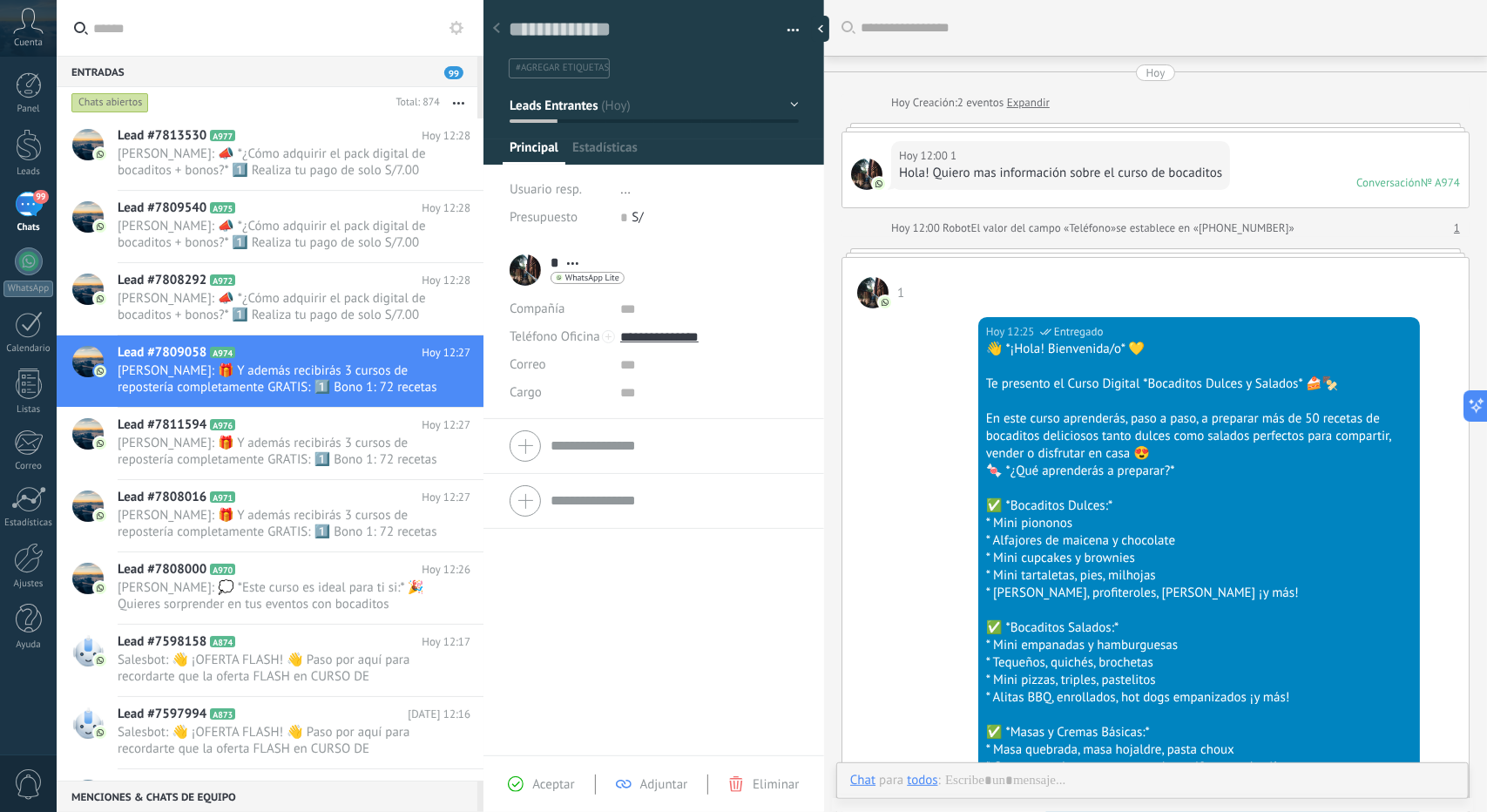
scroll to position [613, 0]
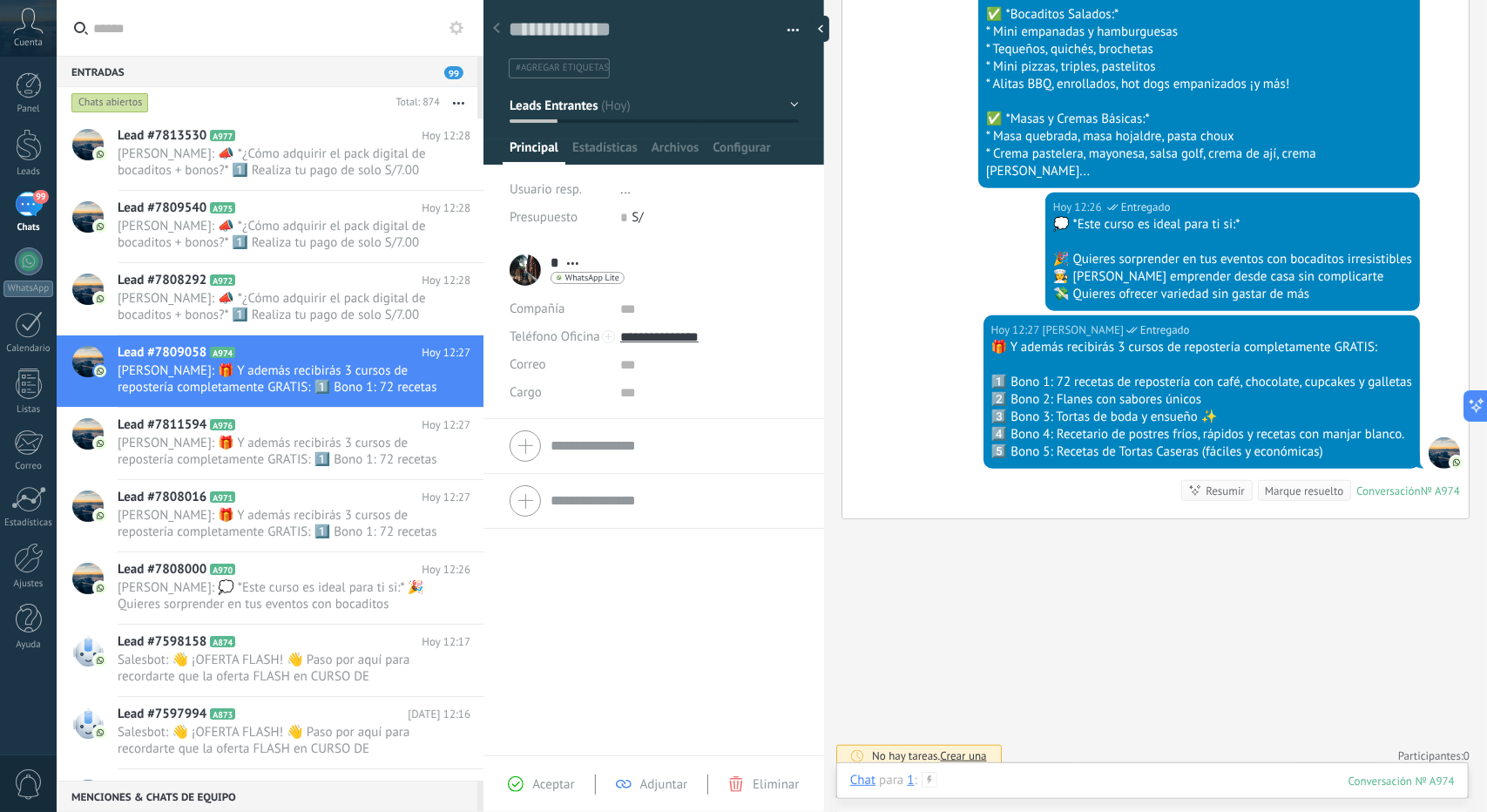
click at [1114, 786] on div at bounding box center [1152, 798] width 604 height 52
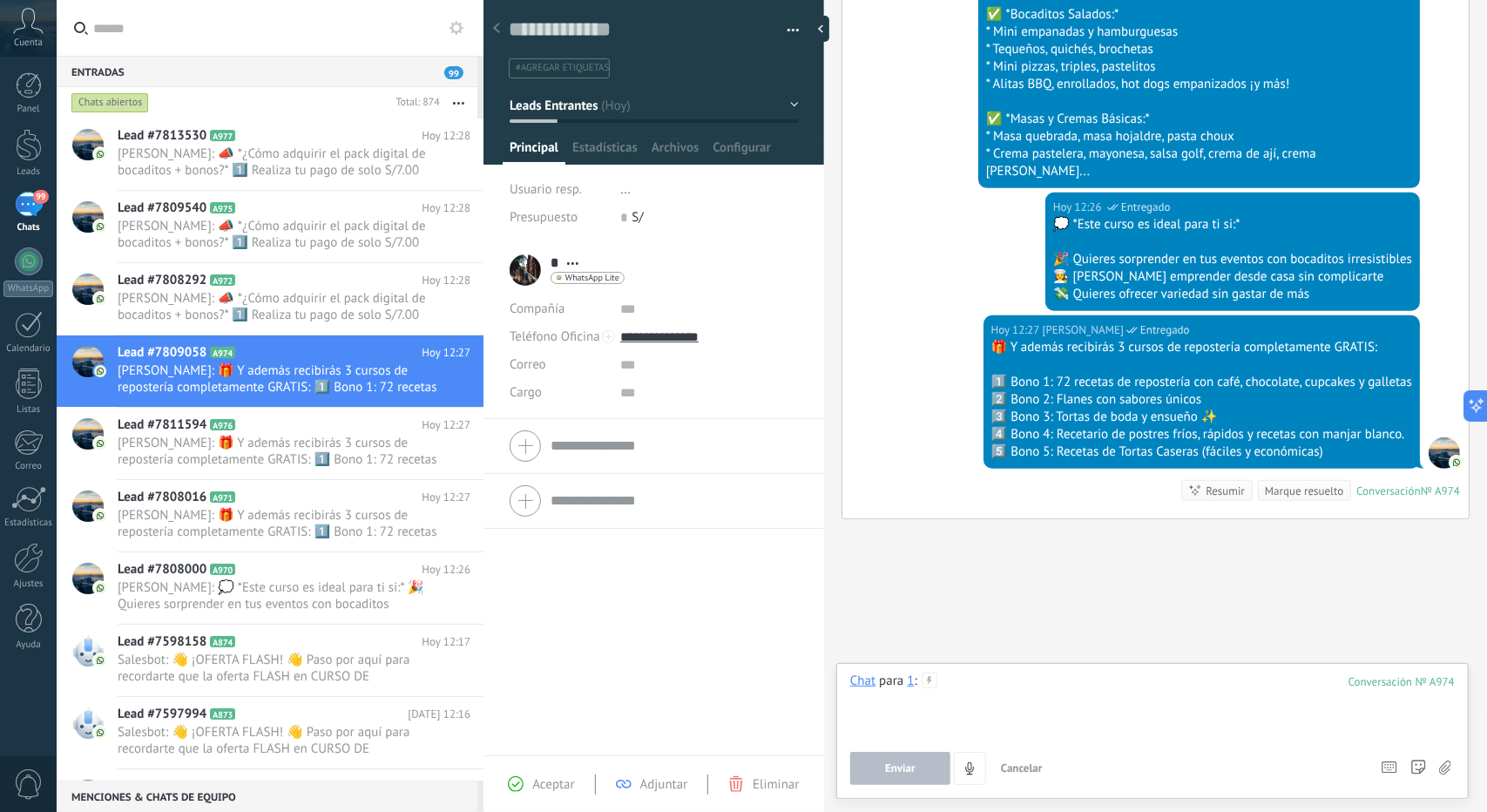
paste div
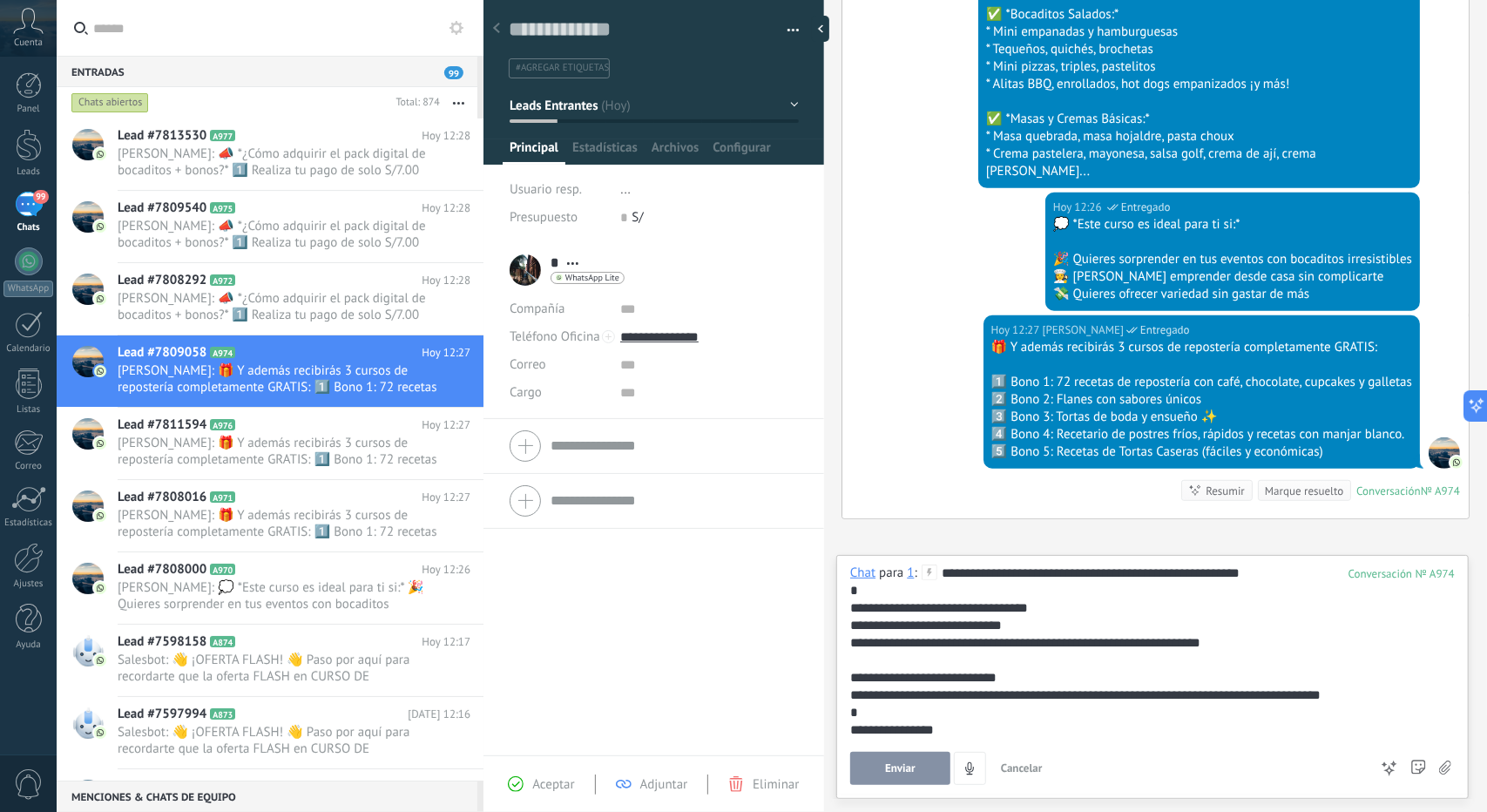
click at [917, 772] on button "Enviar" at bounding box center [901, 768] width 101 height 33
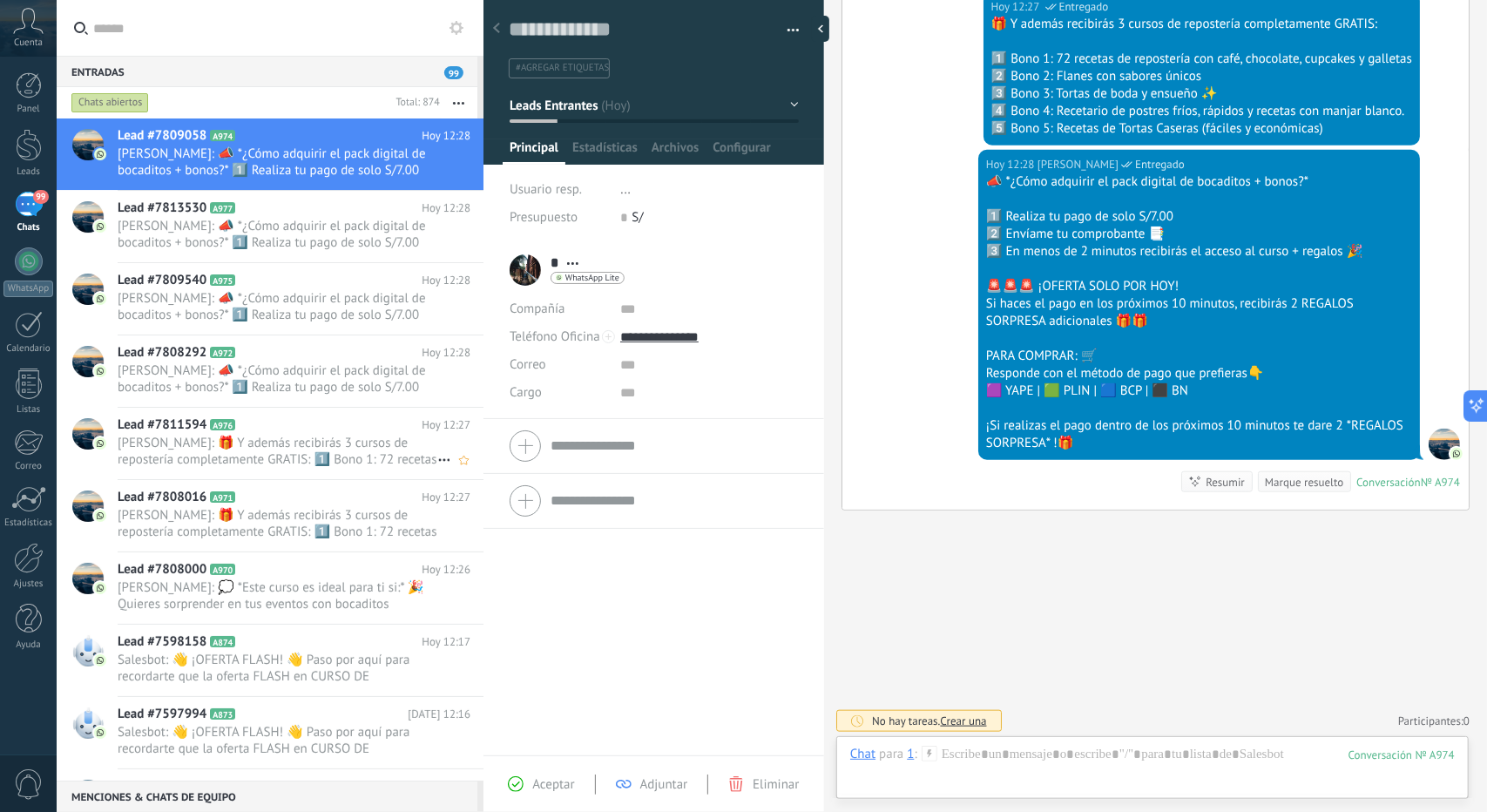
click at [251, 432] on icon at bounding box center [249, 425] width 17 height 17
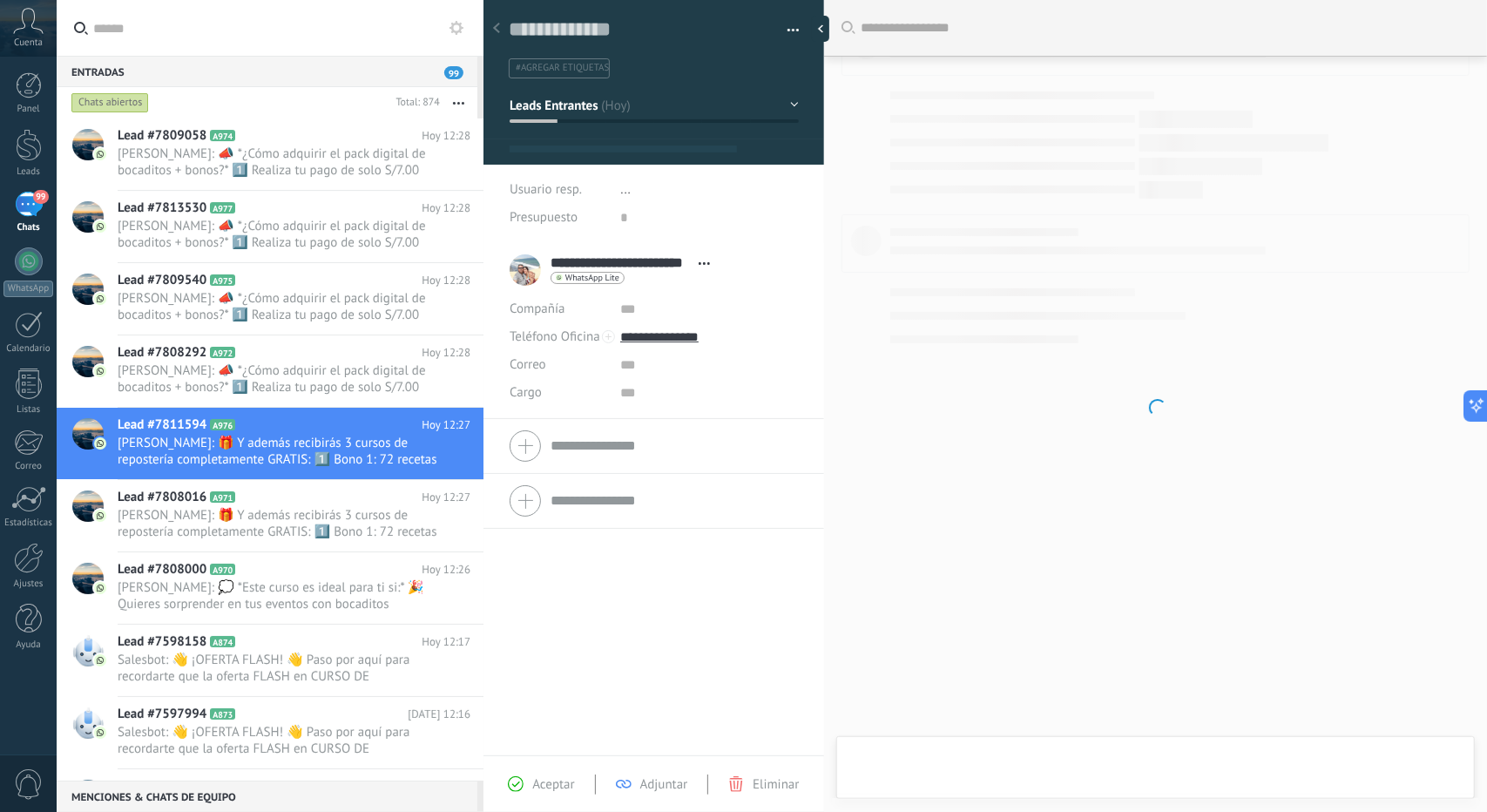
type textarea "**********"
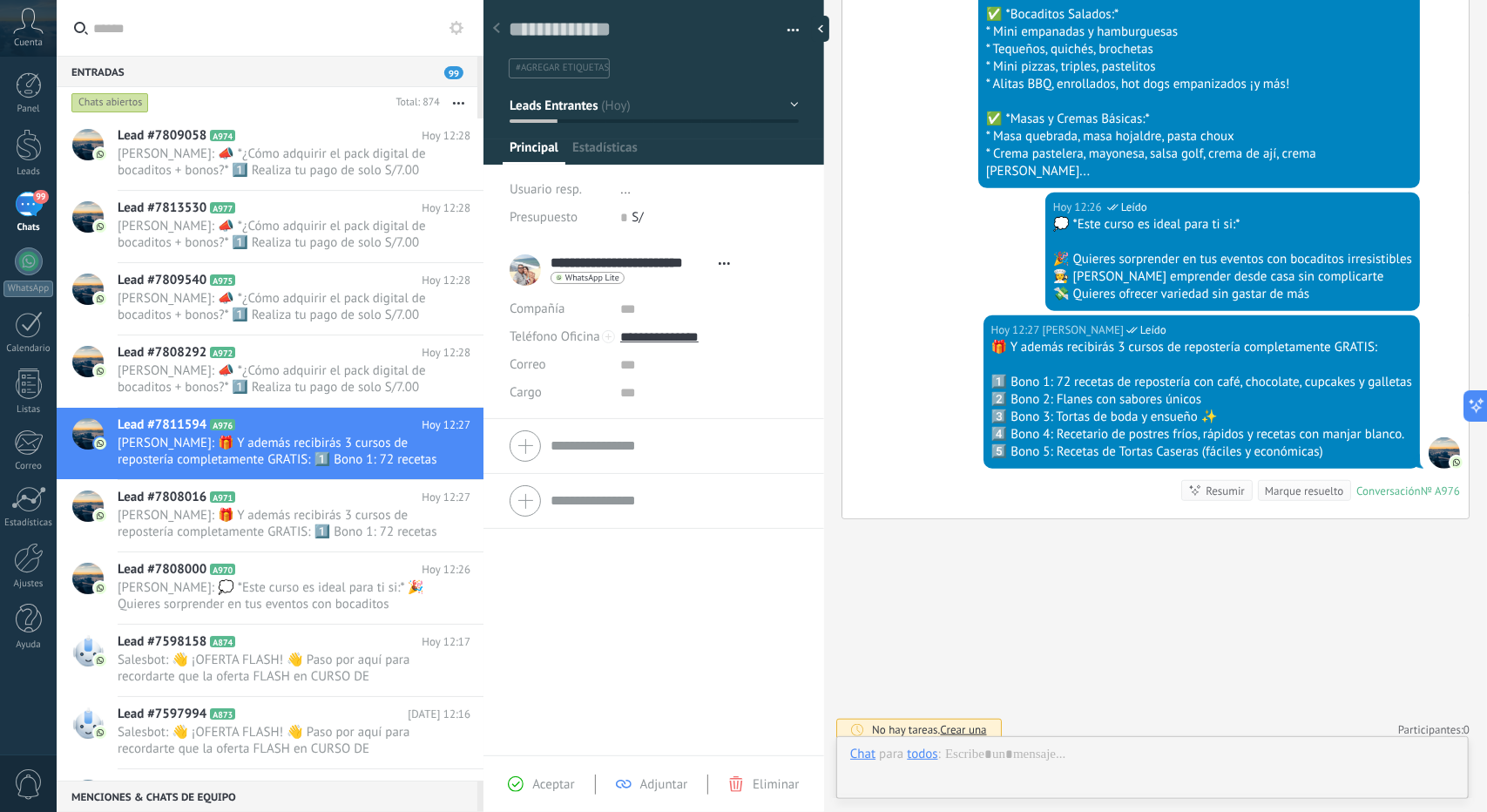
scroll to position [26, 0]
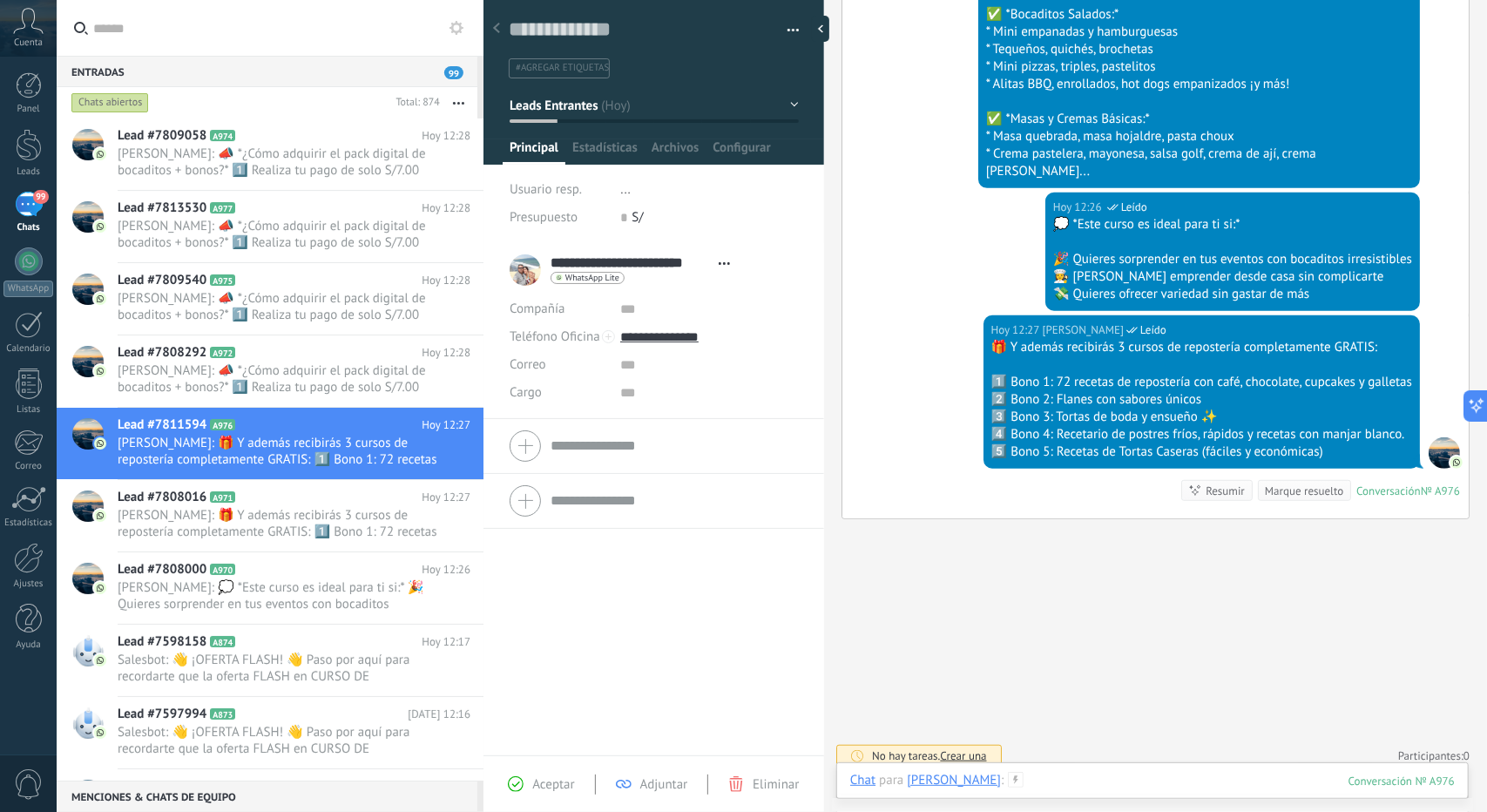
drag, startPoint x: 1128, startPoint y: 788, endPoint x: 1135, endPoint y: 781, distance: 9.9
click at [1135, 781] on div at bounding box center [1152, 798] width 604 height 52
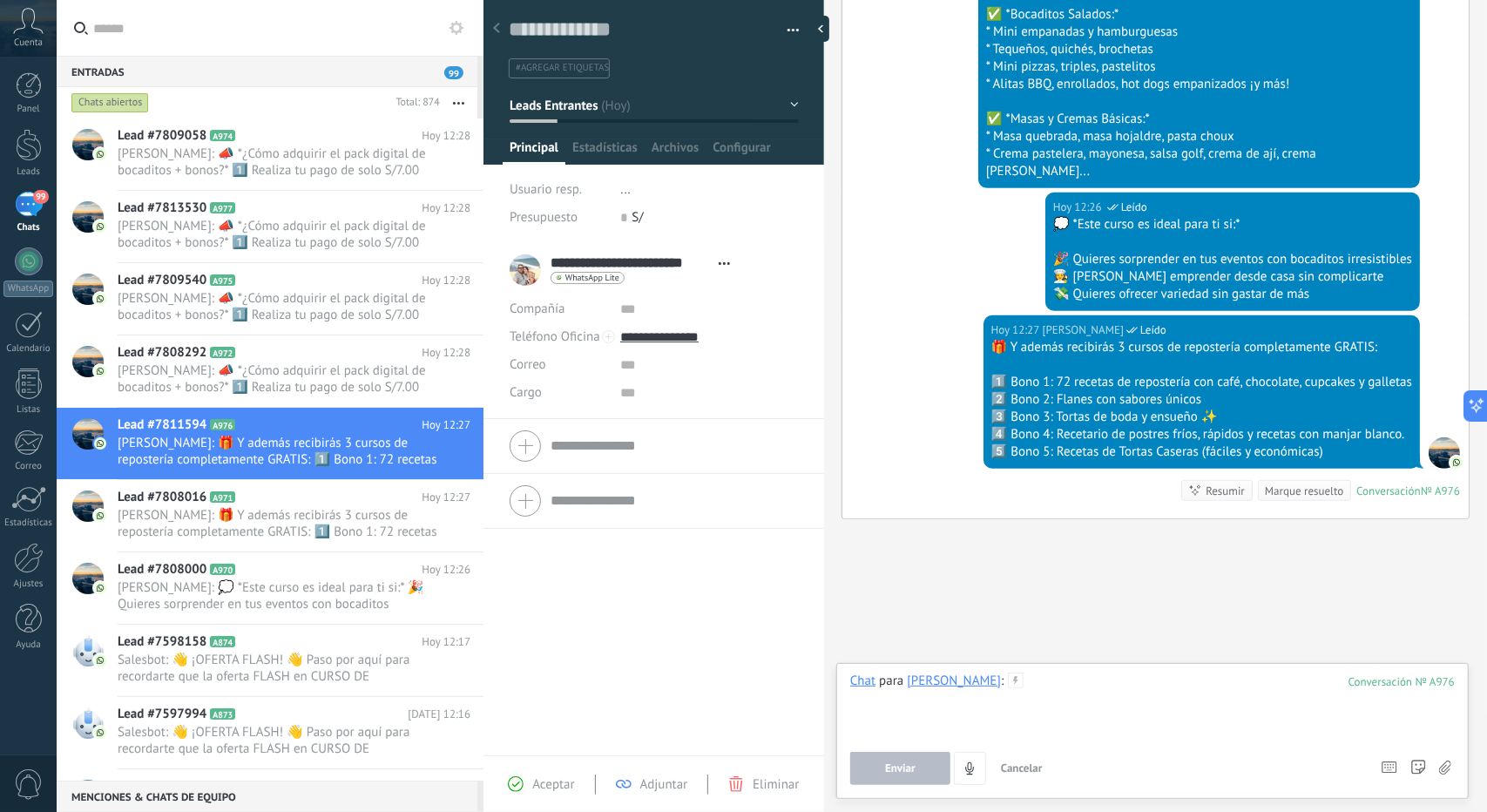
paste div
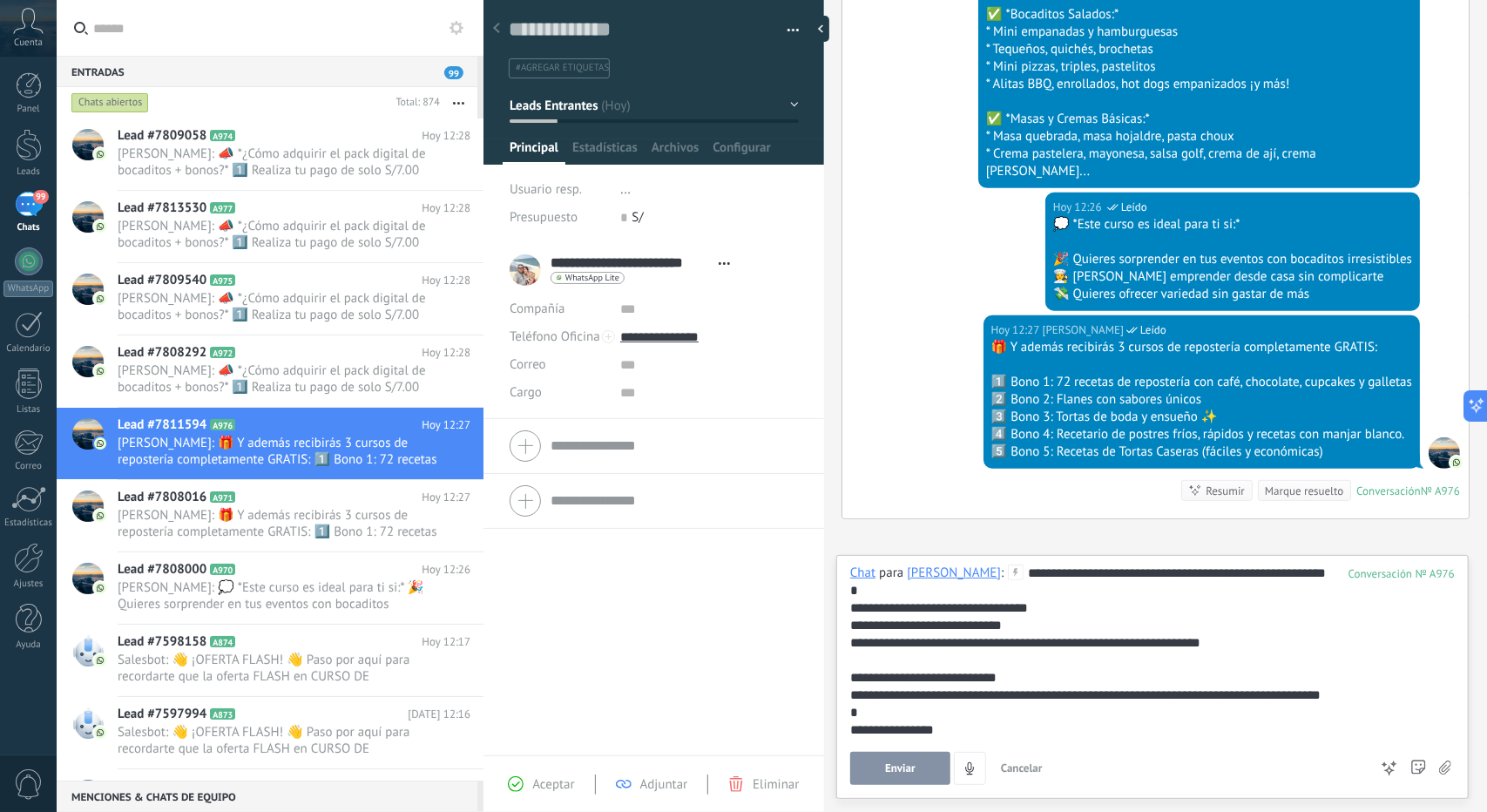
click at [886, 769] on span "Enviar" at bounding box center [901, 768] width 31 height 13
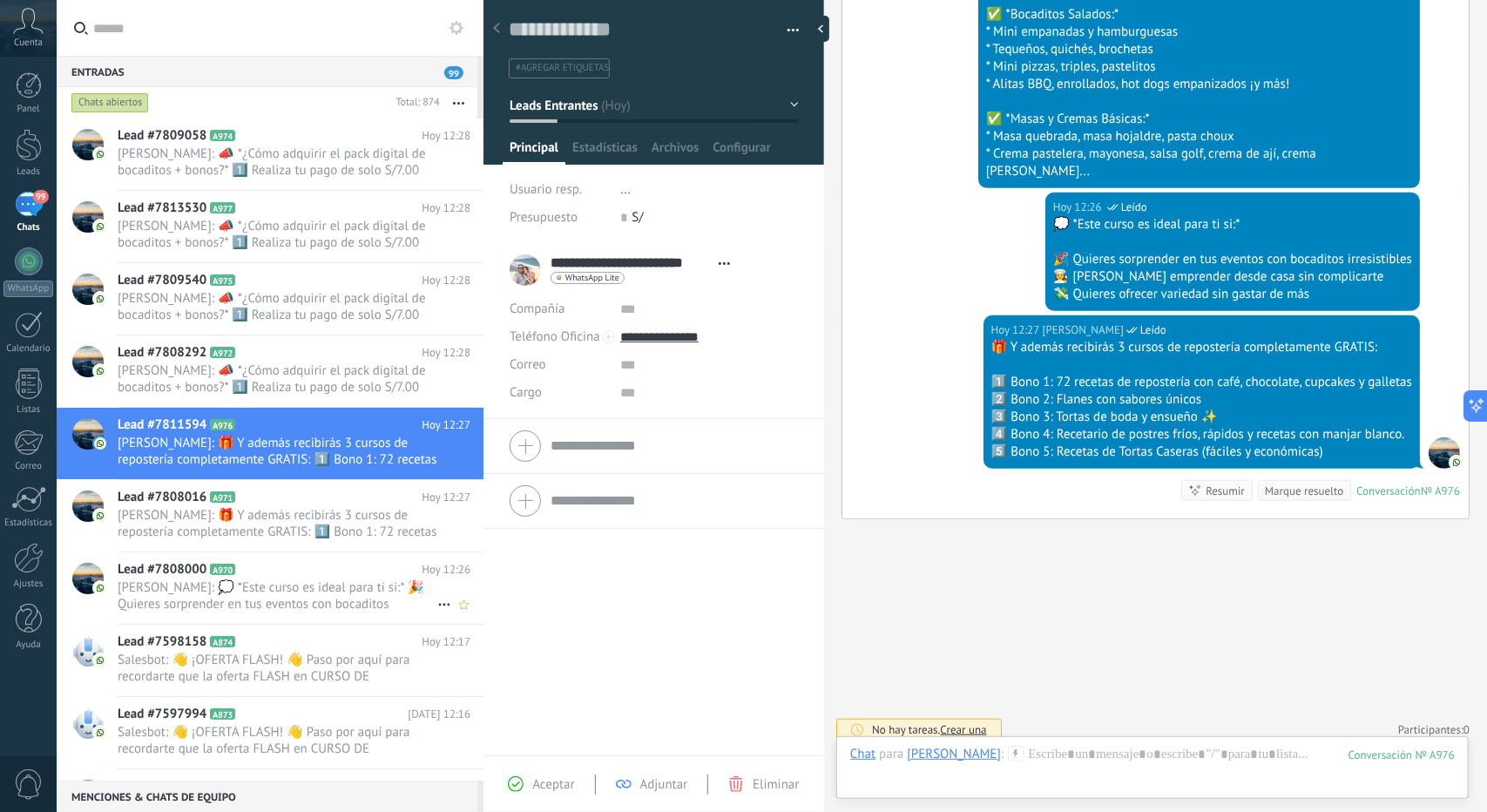
scroll to position [937, 0]
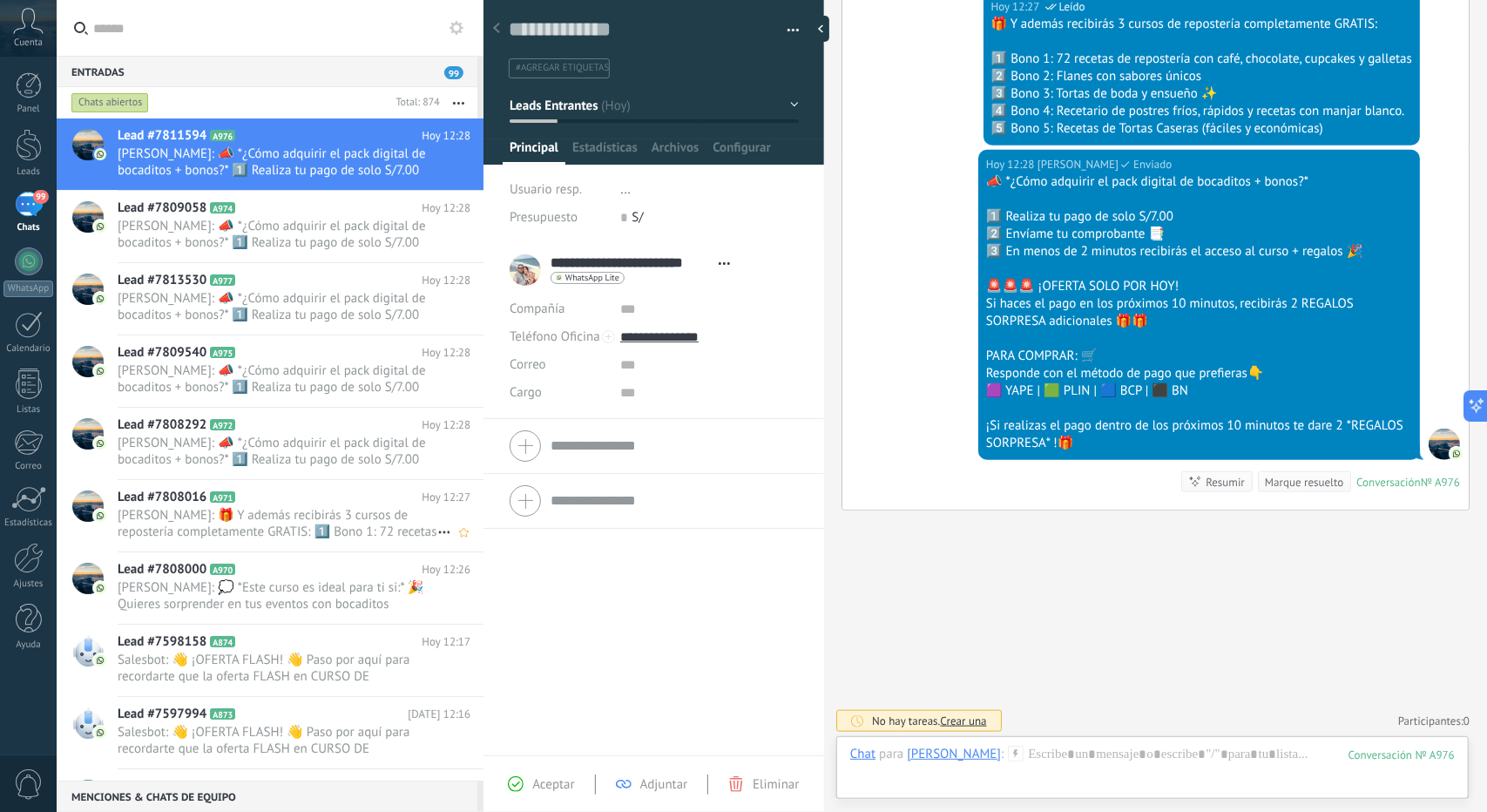
click at [265, 517] on span "[PERSON_NAME]: 🎁 Y además recibirás 3 cursos de repostería completamente GRATIS…" at bounding box center [277, 524] width 320 height 33
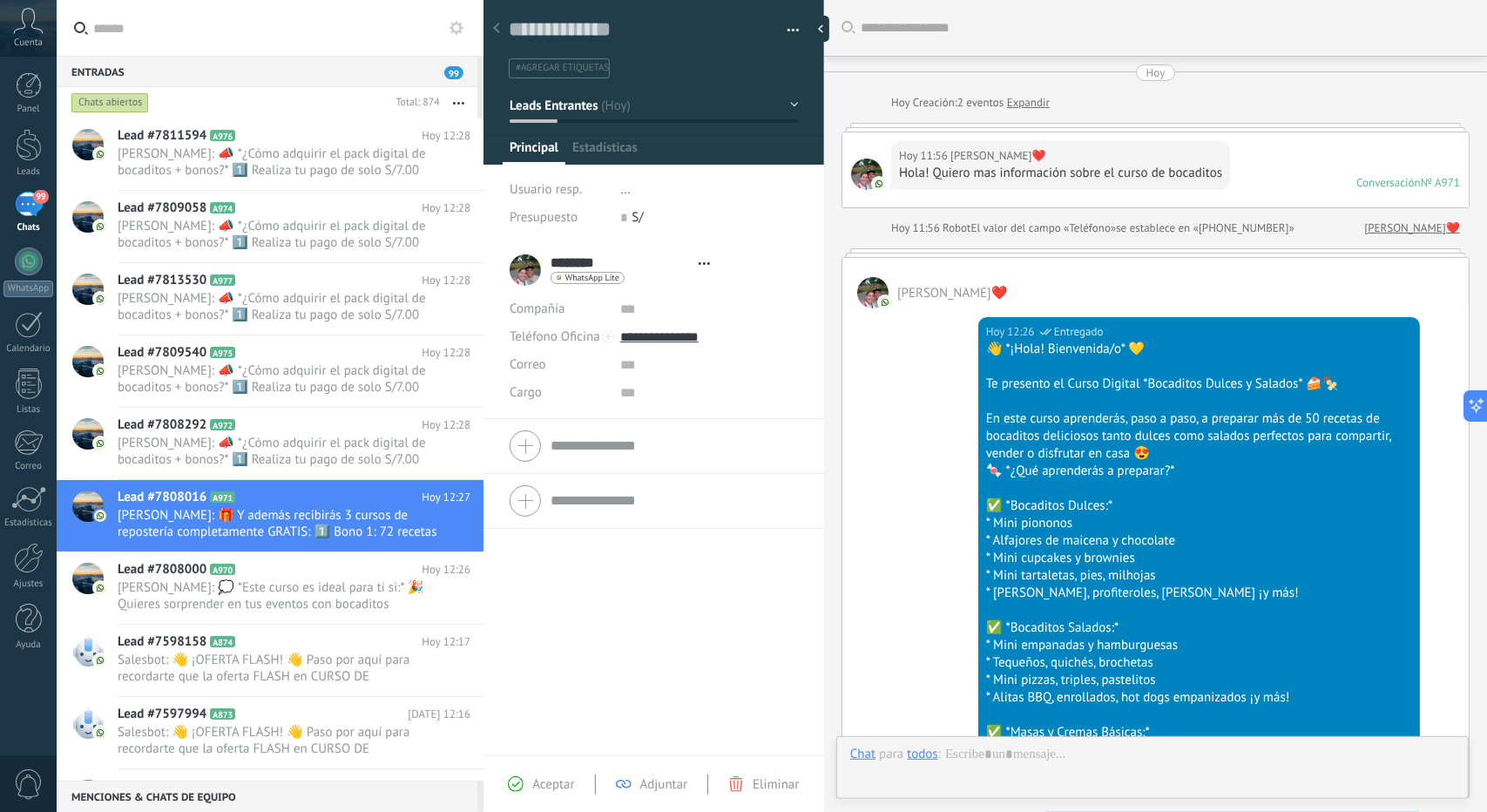
type textarea "**********"
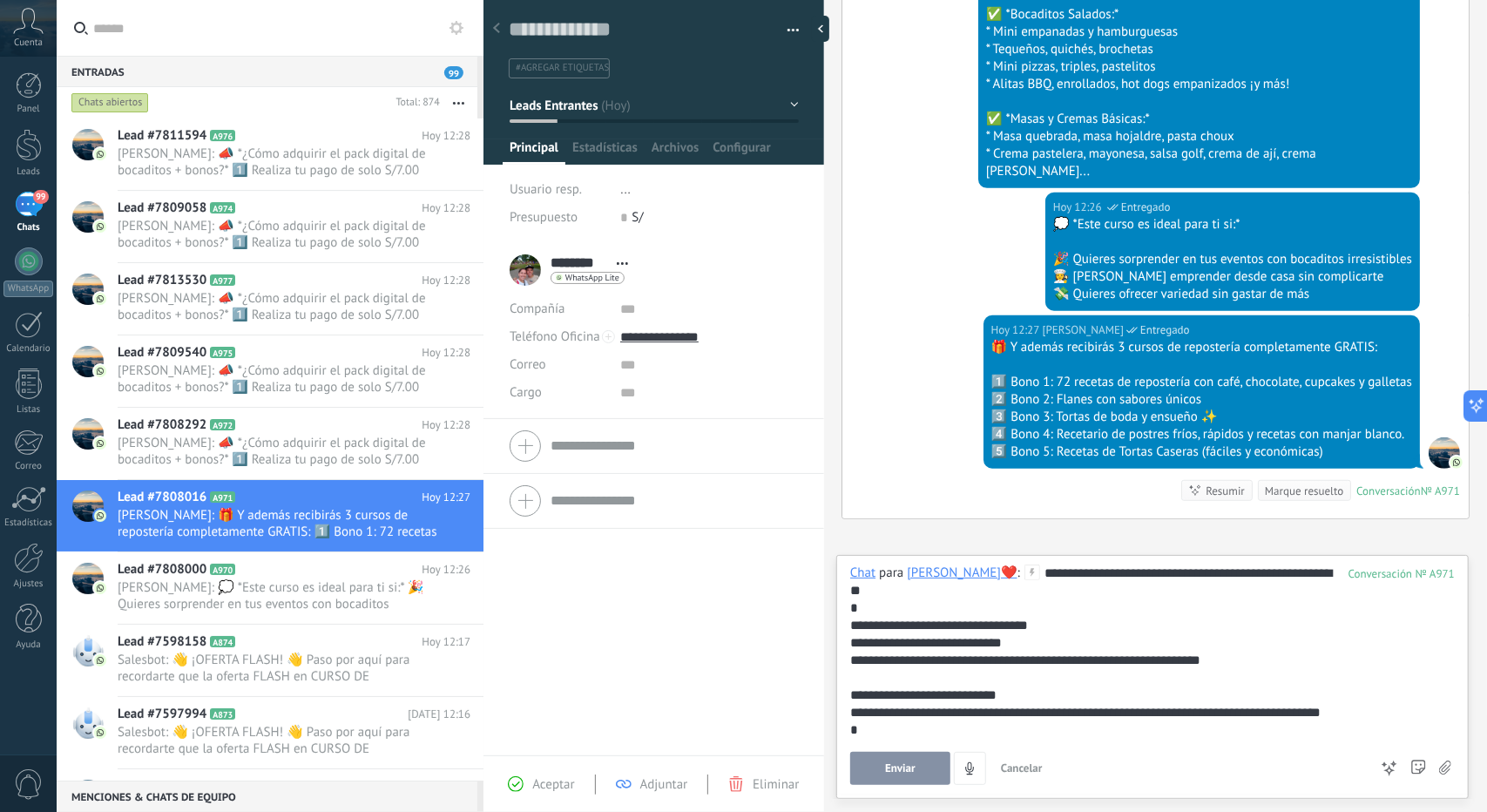
click at [895, 765] on span "Enviar" at bounding box center [901, 768] width 31 height 13
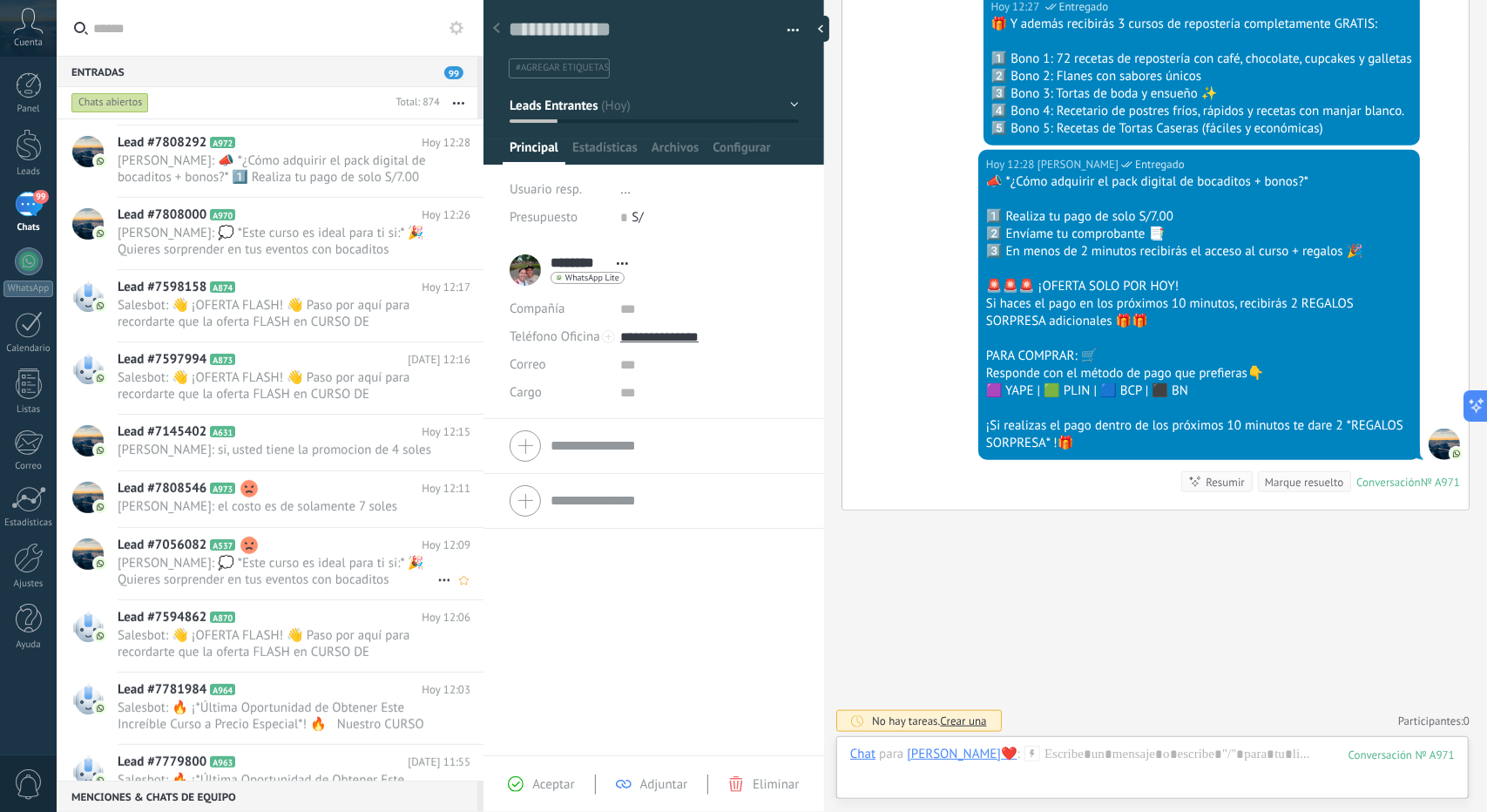
scroll to position [436, 0]
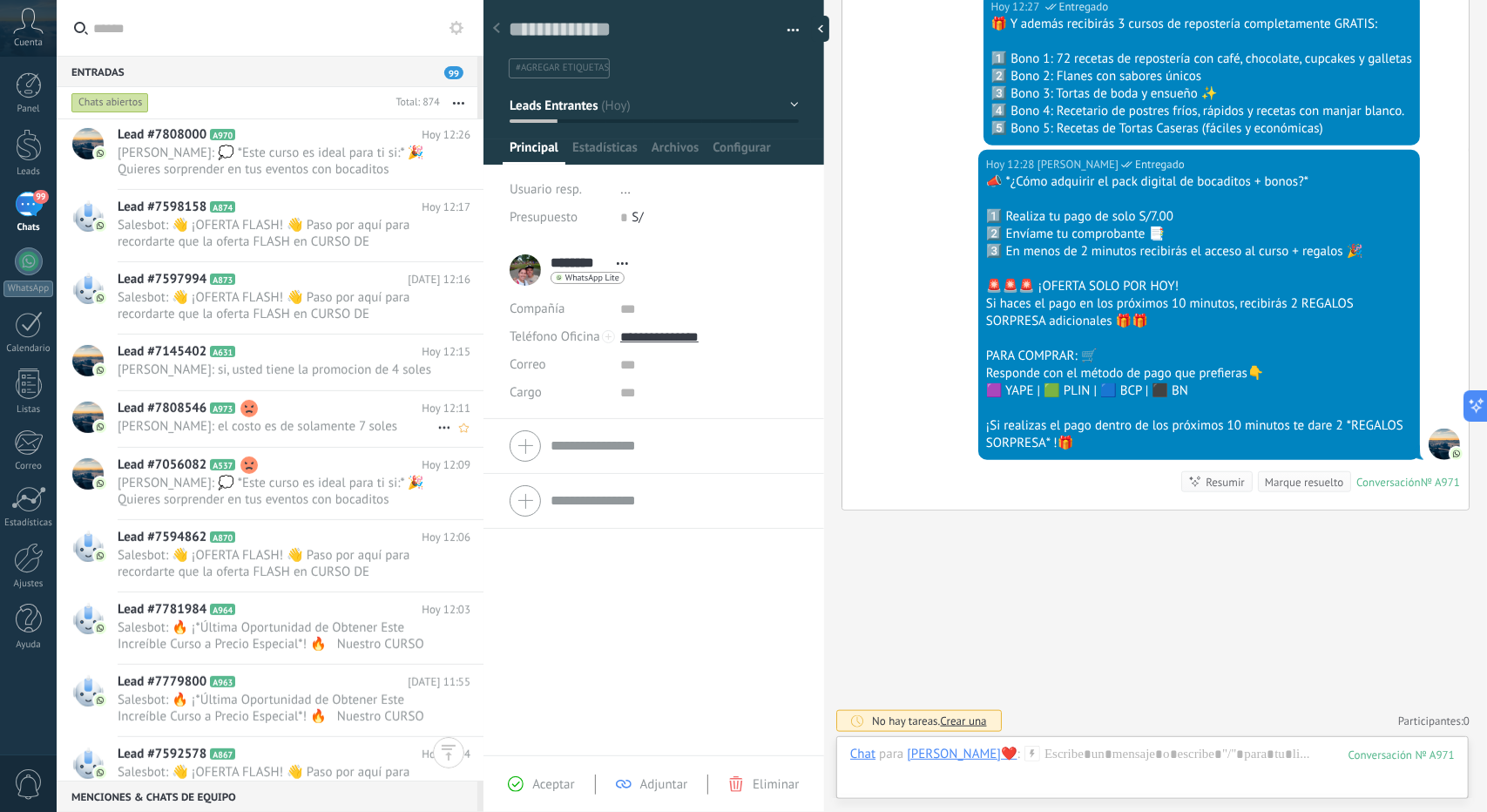
click at [288, 435] on span "[PERSON_NAME]: el costo es de solamente 7 soles" at bounding box center [277, 426] width 320 height 16
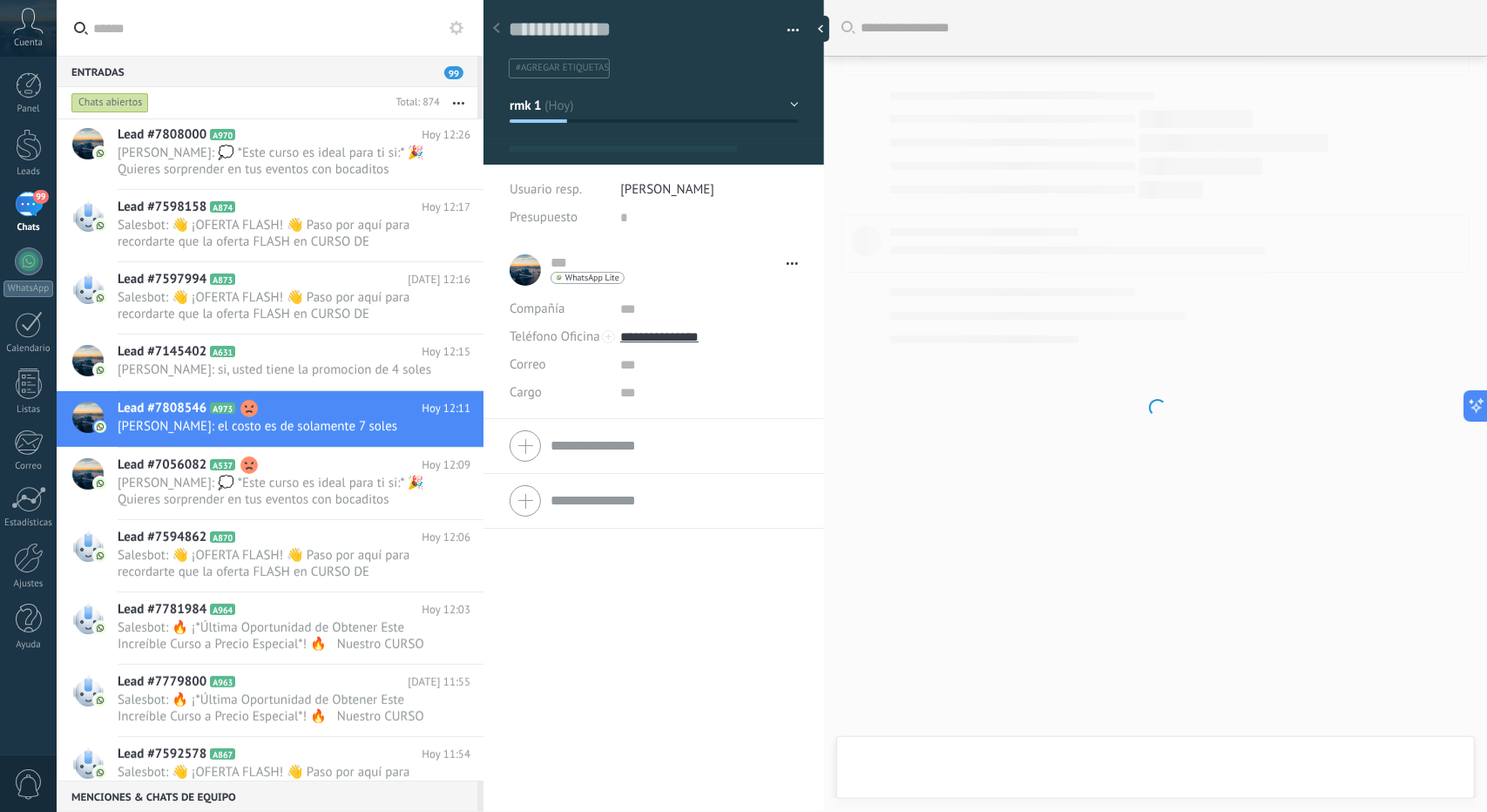
scroll to position [26, 0]
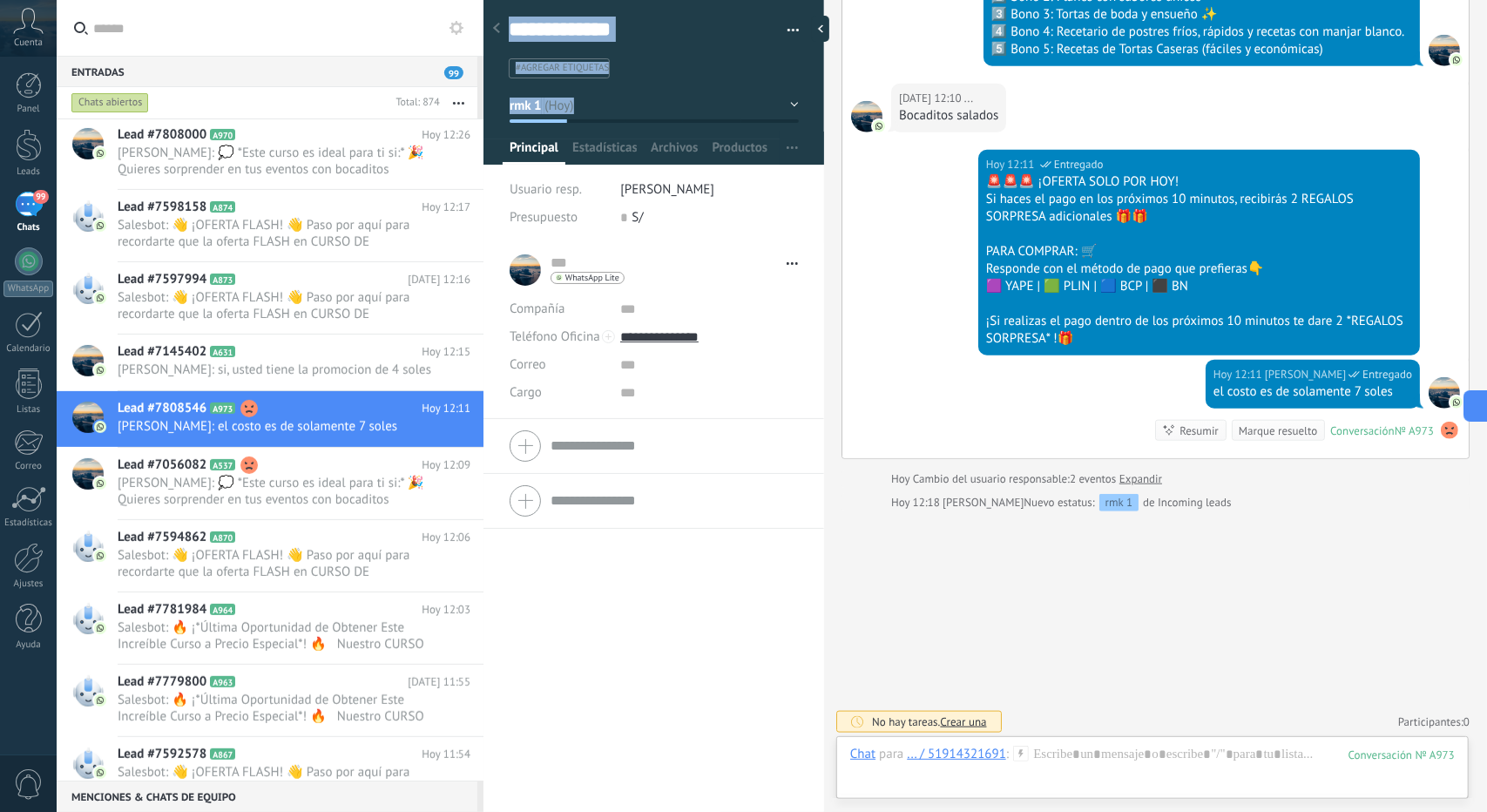
click at [640, 122] on div "Guardar y crear Imprimir Administrar etiquetas Exportar a excel" at bounding box center [654, 64] width 341 height 151
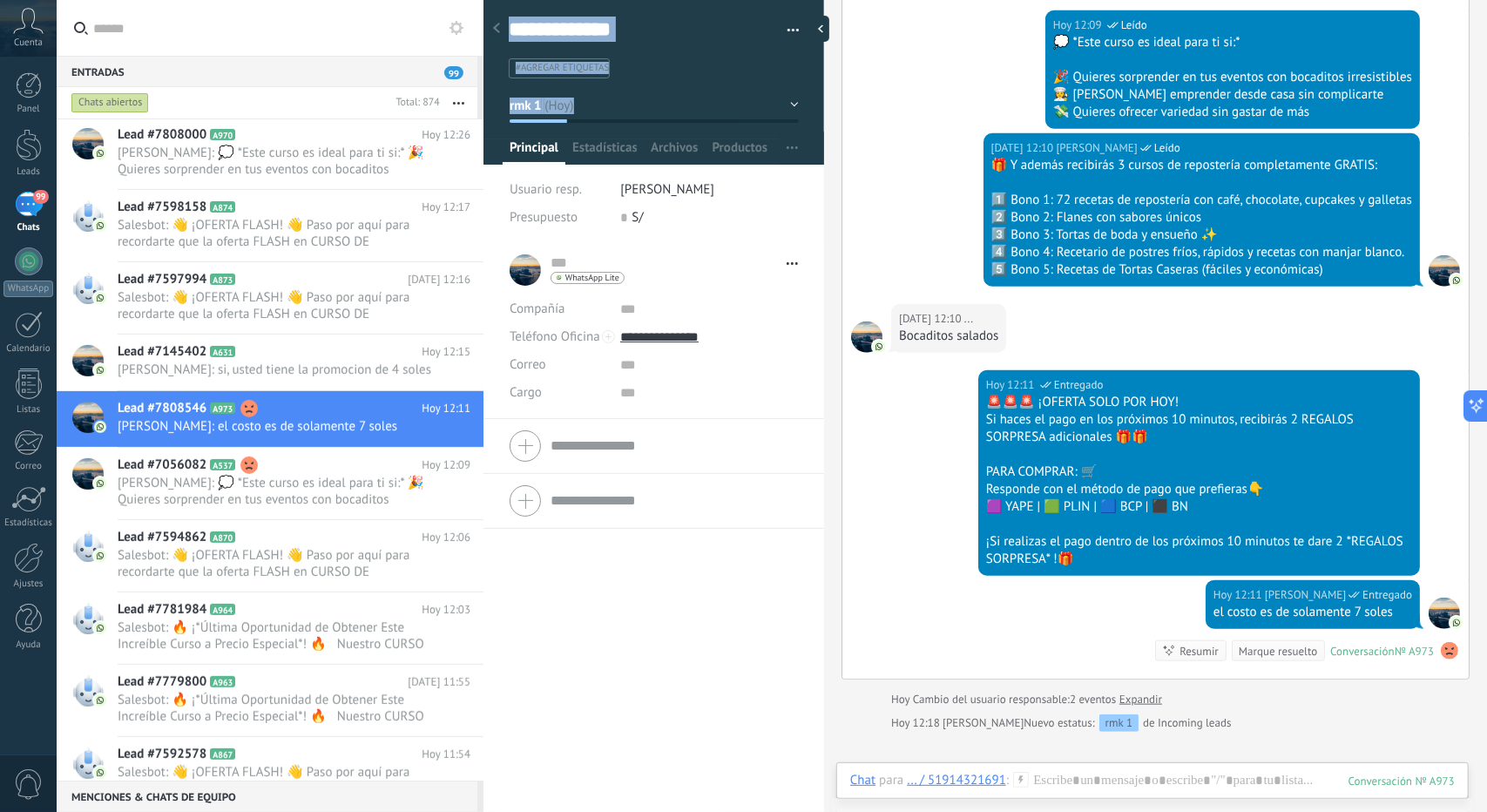
scroll to position [1133, 0]
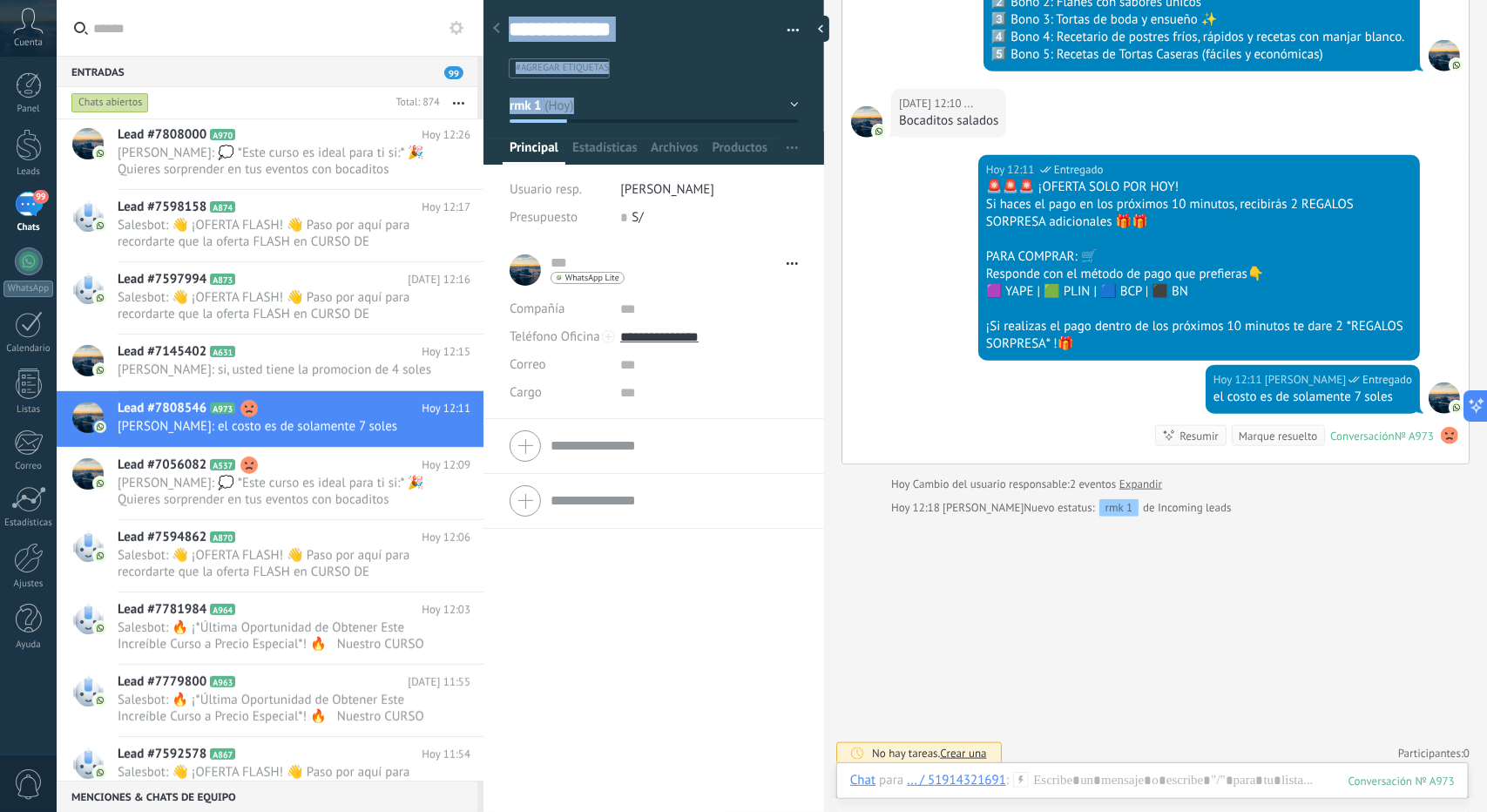
click at [569, 103] on button "rmk 1" at bounding box center [654, 105] width 289 height 31
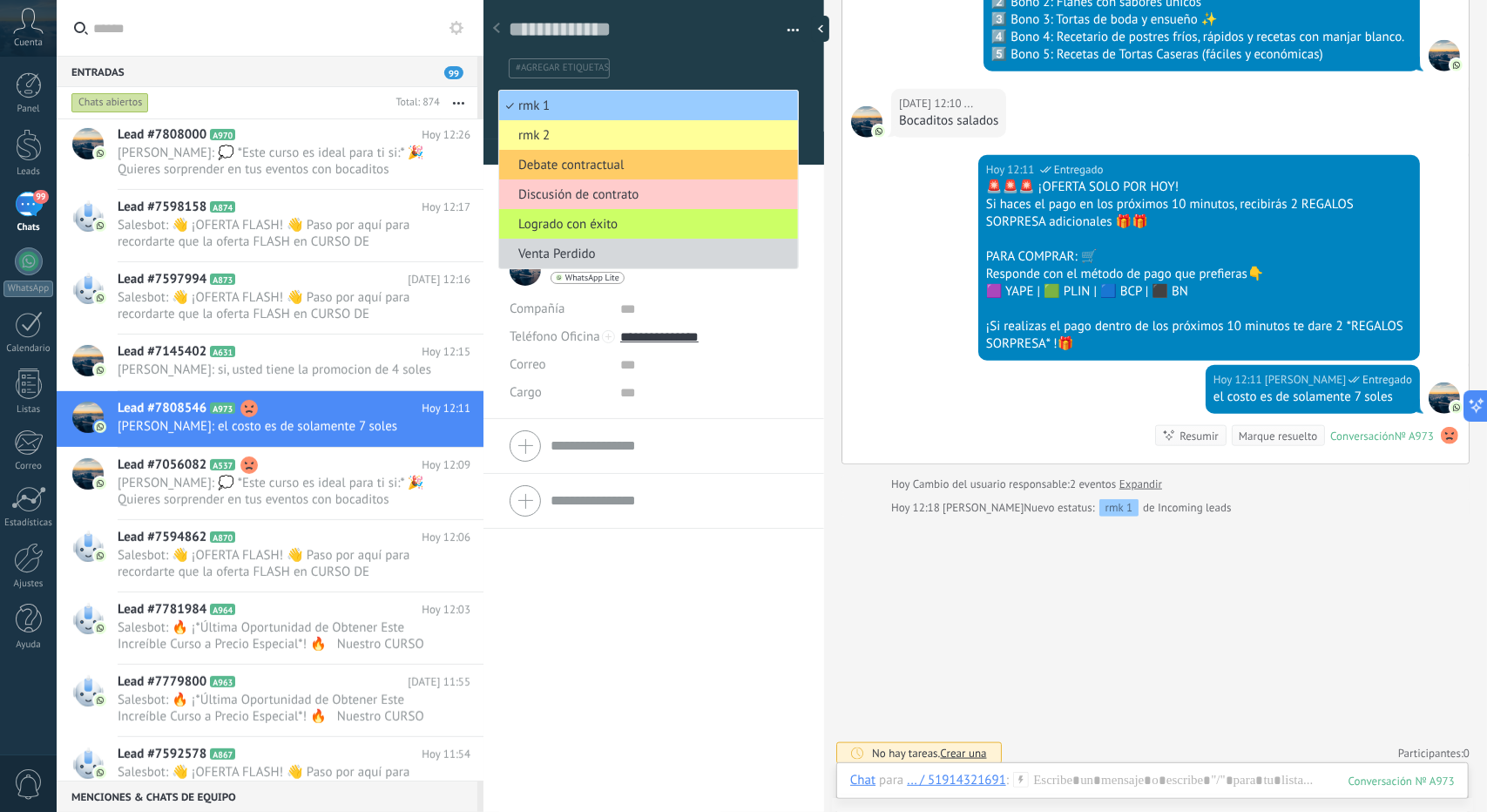
click at [619, 693] on div "... ... Abrir detalle Copie el nombre" at bounding box center [654, 527] width 340 height 569
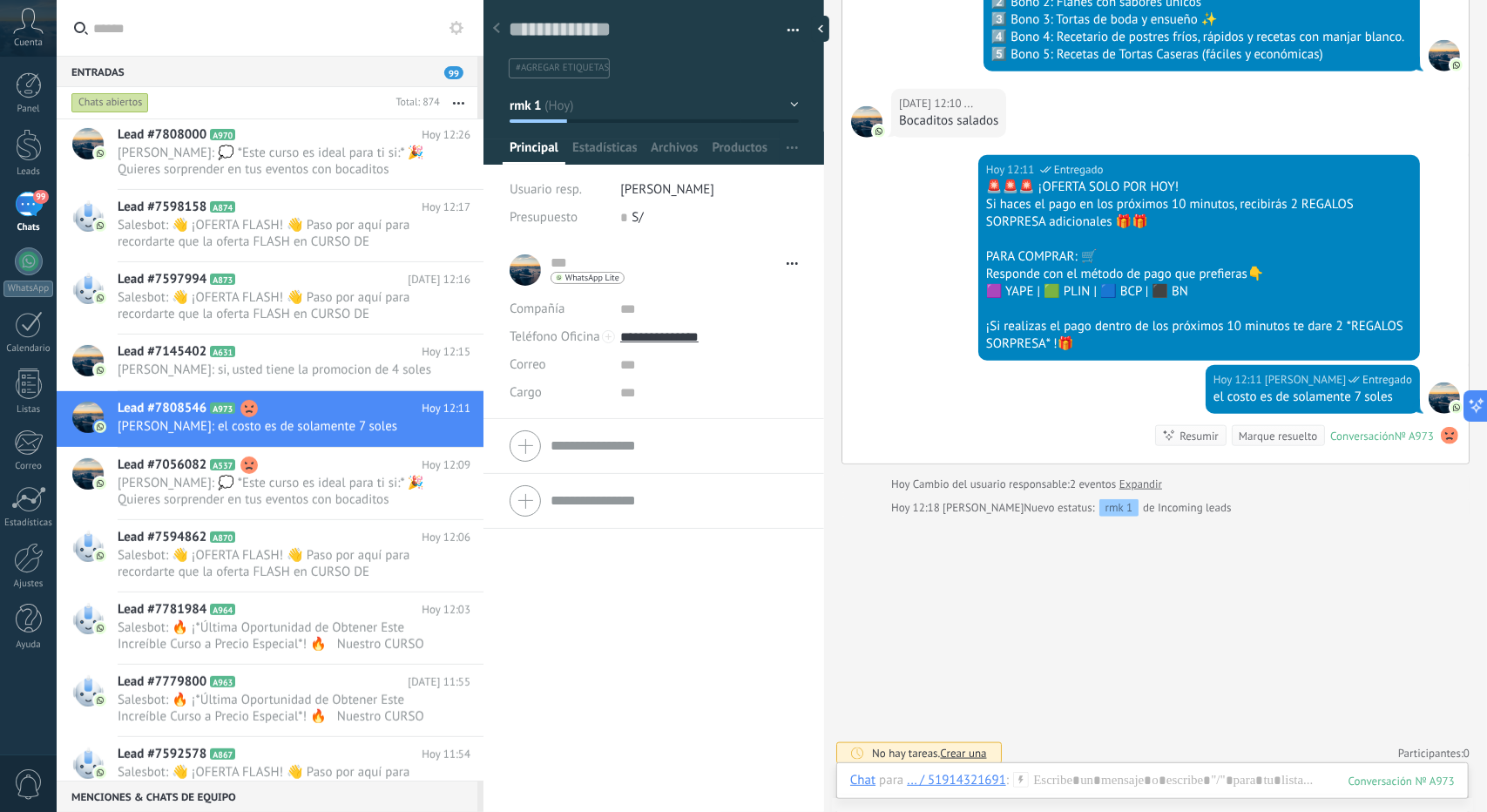
click at [525, 114] on button "rmk 1" at bounding box center [654, 105] width 289 height 31
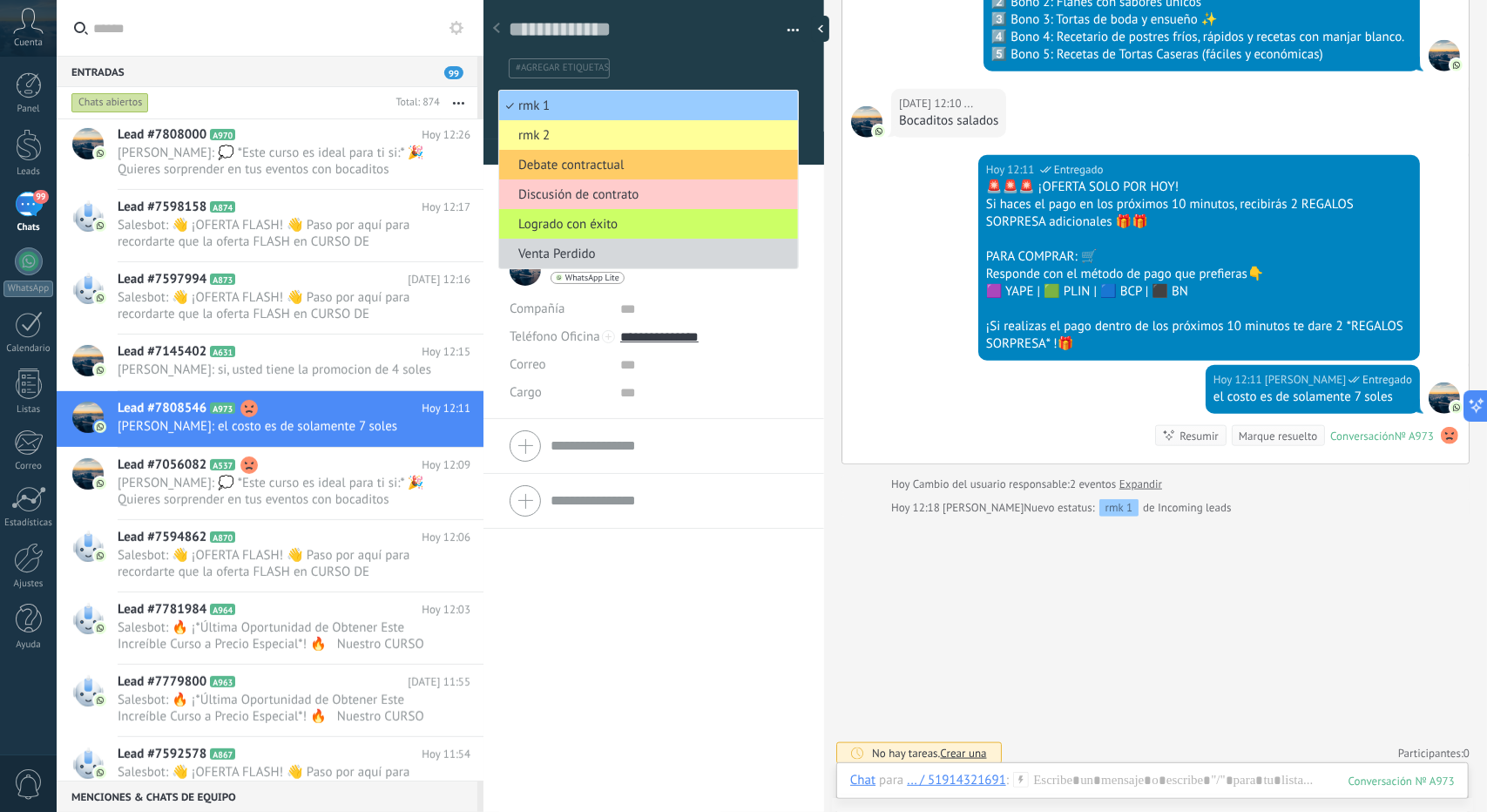
click at [539, 136] on span "rmk 2" at bounding box center [646, 135] width 294 height 16
click at [539, 136] on div at bounding box center [654, 76] width 341 height 176
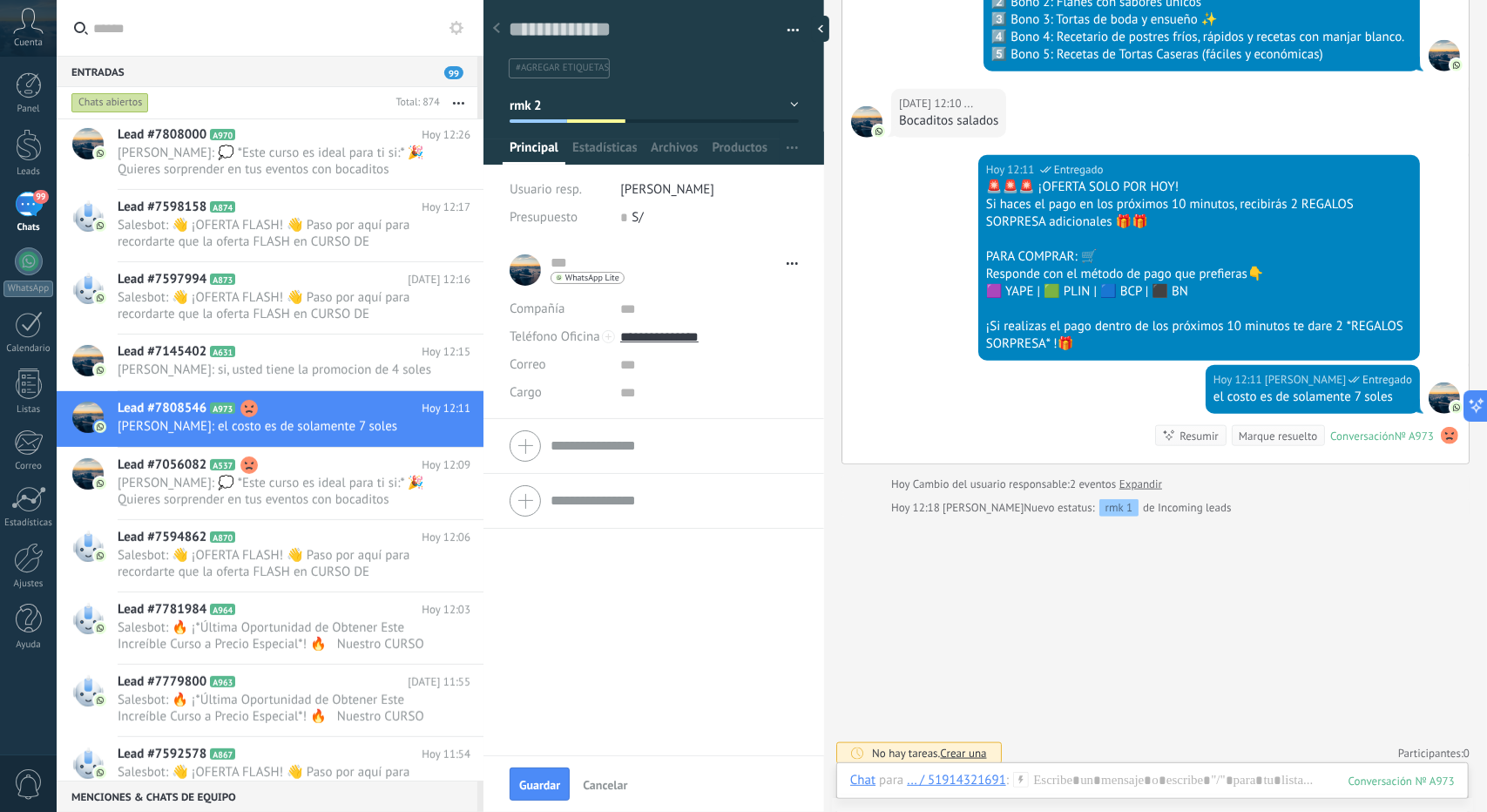
click at [530, 107] on span "rmk 2" at bounding box center [525, 104] width 31 height 16
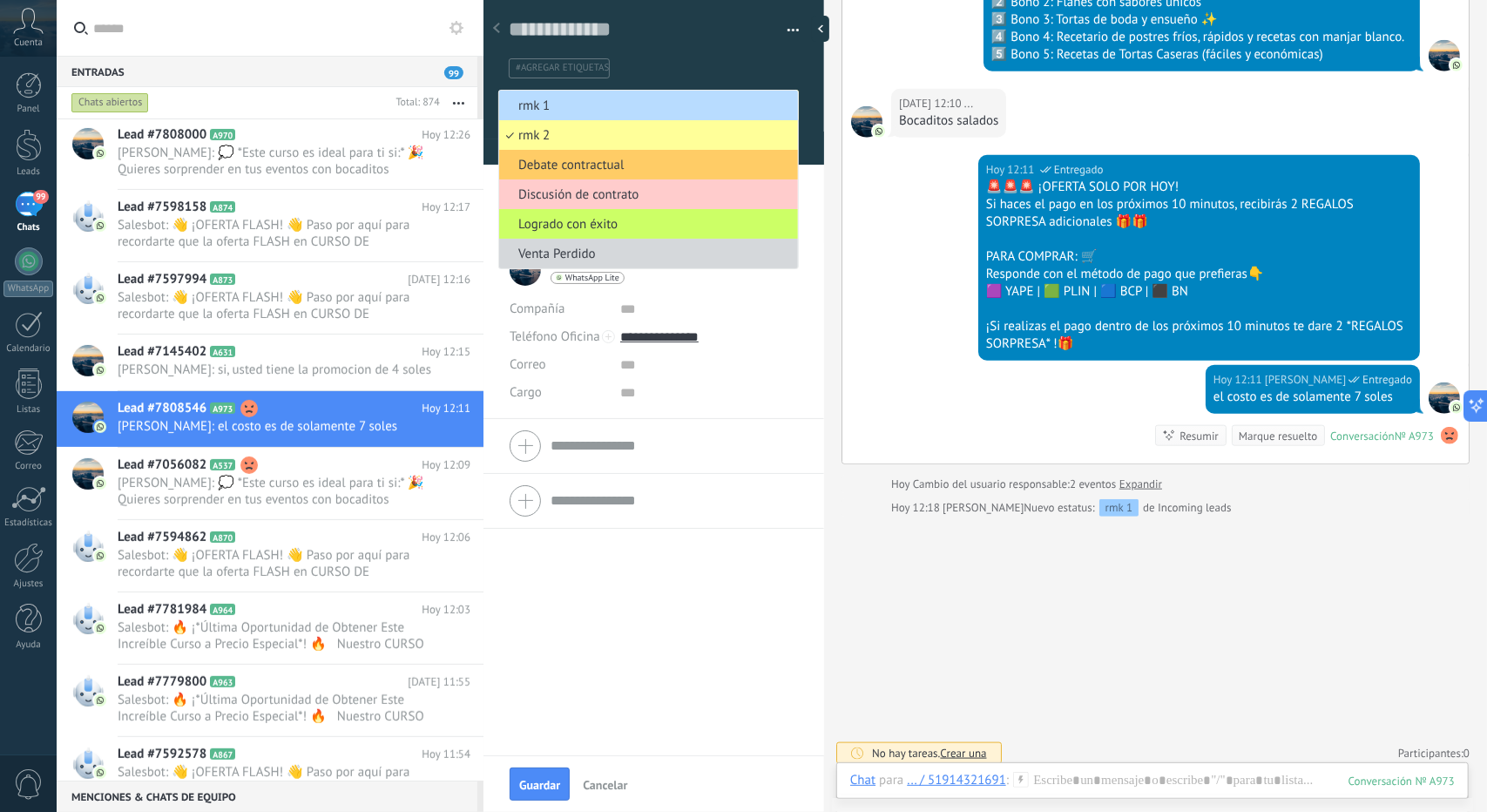
click at [530, 107] on span "rmk 1" at bounding box center [646, 105] width 294 height 16
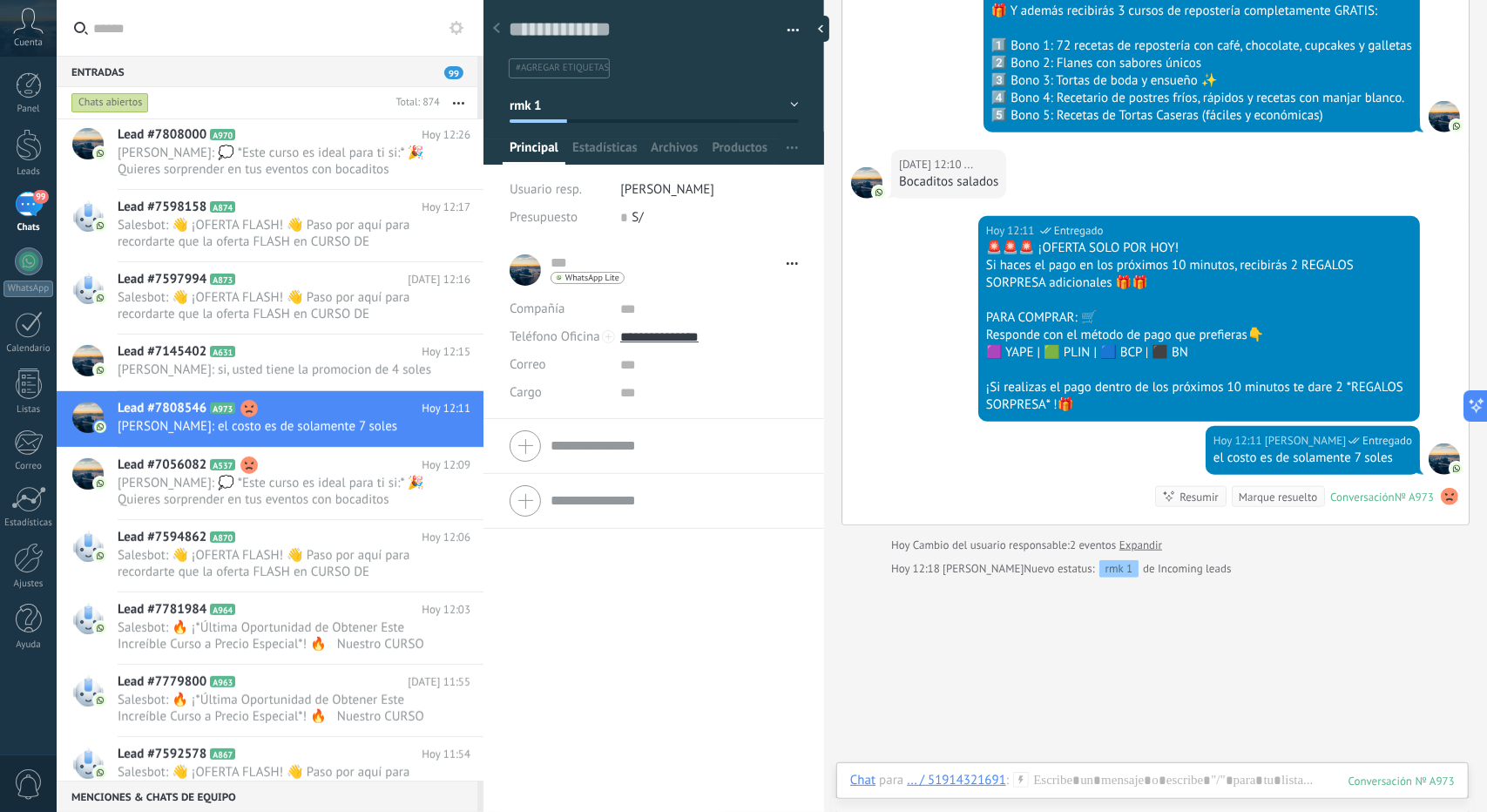
scroll to position [871, 0]
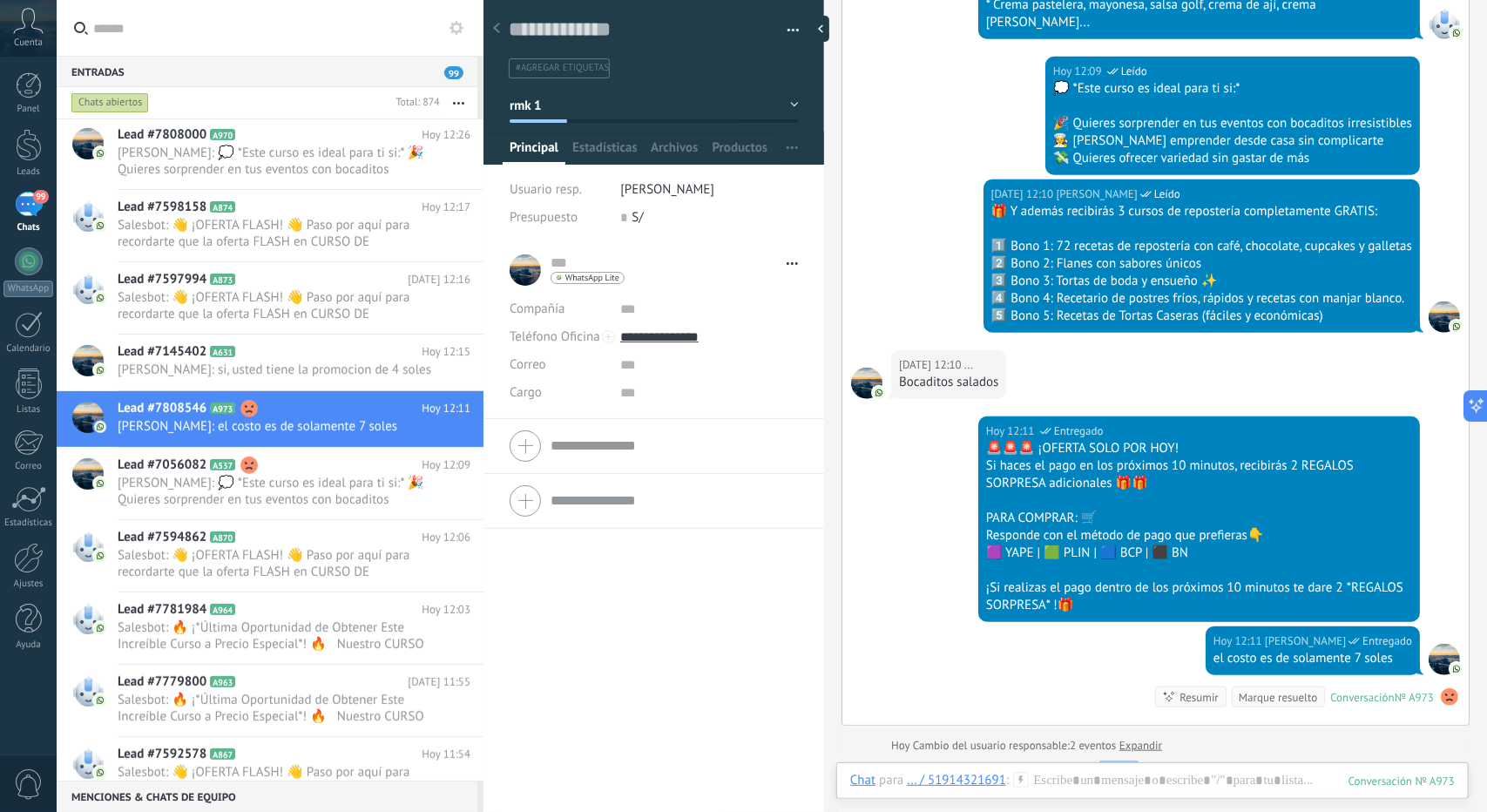
click at [526, 110] on span "rmk 1" at bounding box center [525, 104] width 31 height 16
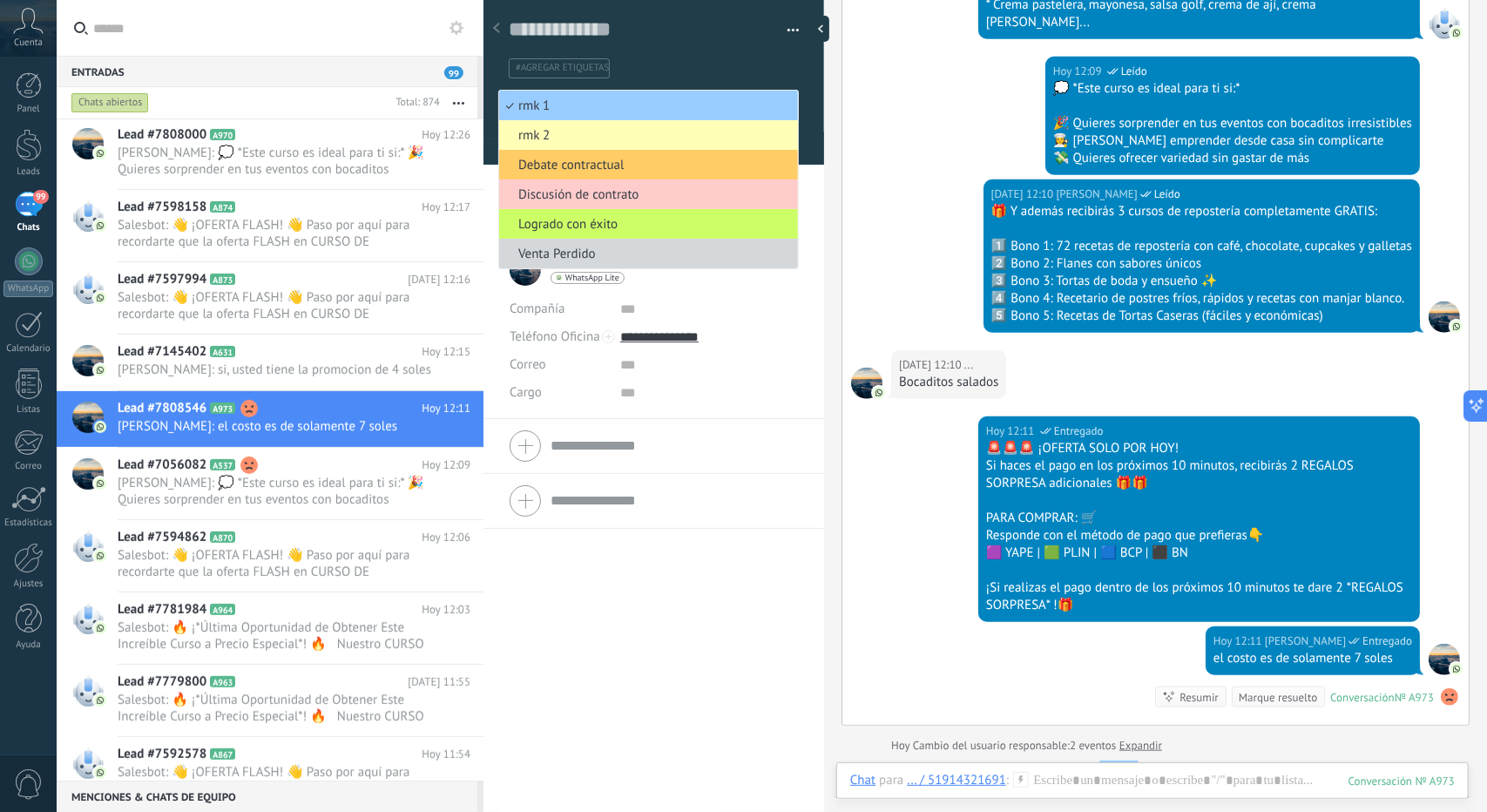
click at [526, 141] on span "rmk 2" at bounding box center [646, 135] width 294 height 16
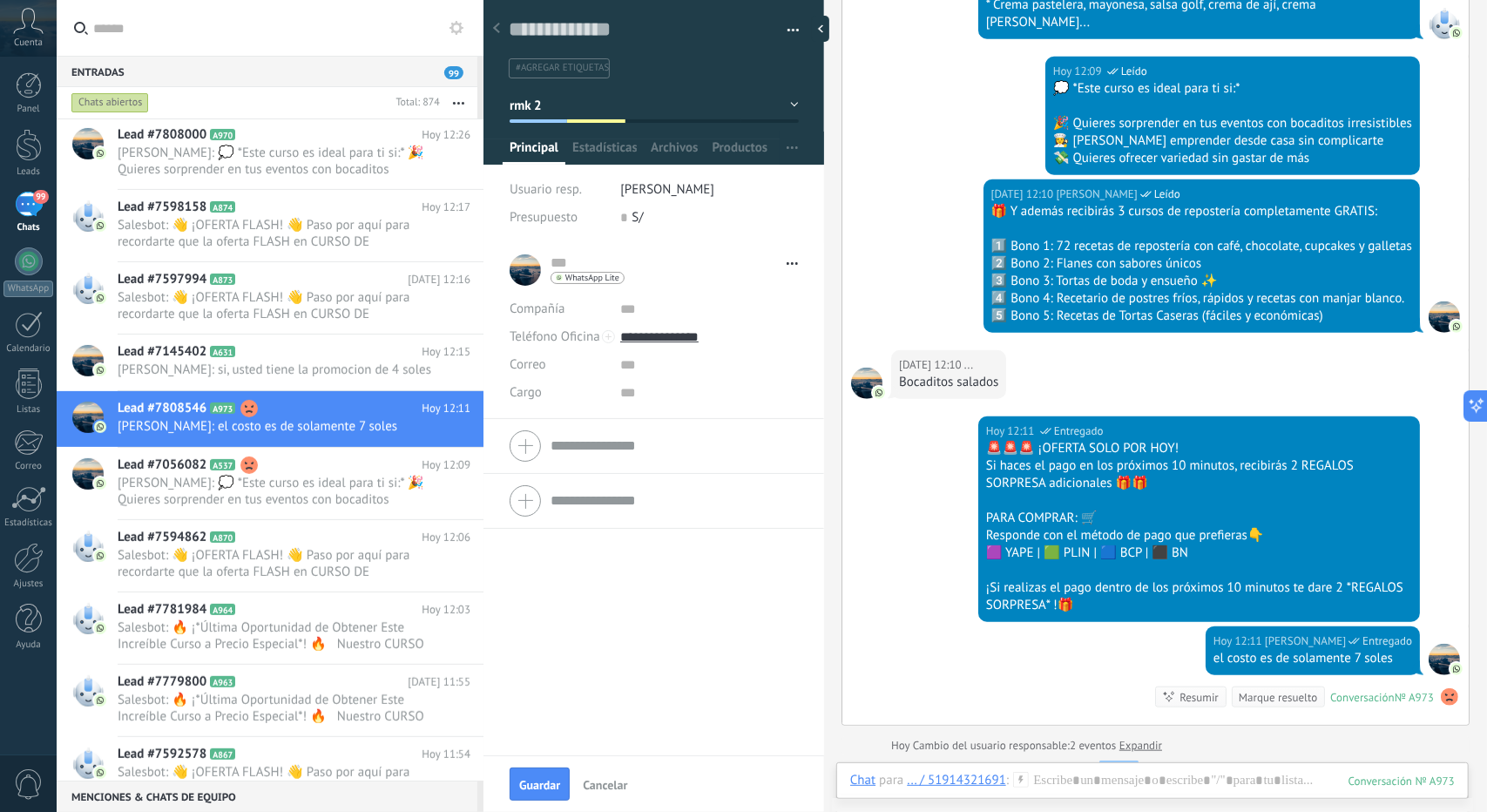
click at [531, 806] on div "Guardar Cancelar" at bounding box center [654, 783] width 340 height 57
click at [533, 787] on span "Guardar" at bounding box center [539, 785] width 41 height 13
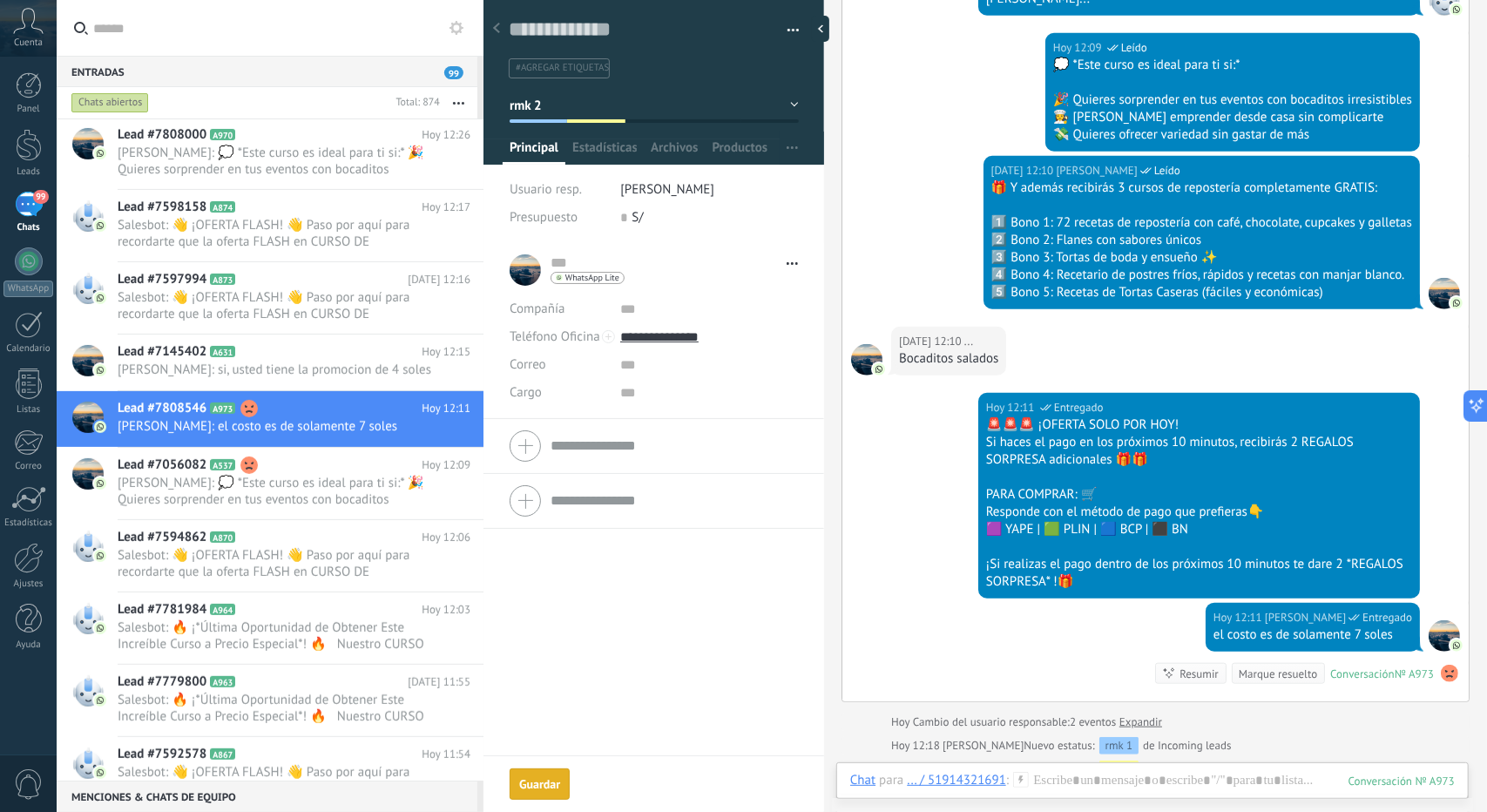
scroll to position [1156, 0]
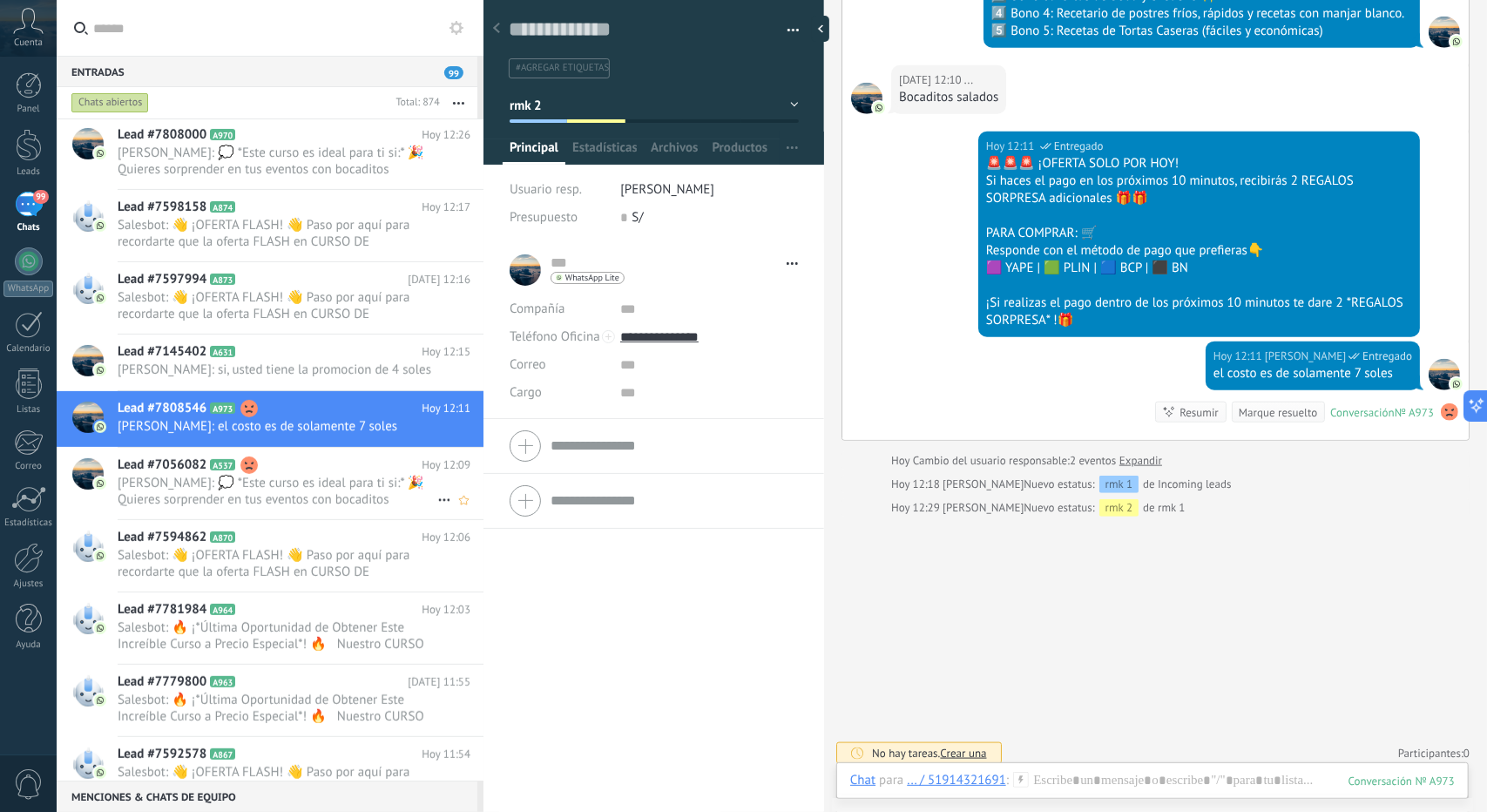
click at [275, 496] on span "[PERSON_NAME]: 💭 *Este curso es ideal para ti si:* 🎉 Quieres sorprender en tus …" at bounding box center [277, 491] width 320 height 33
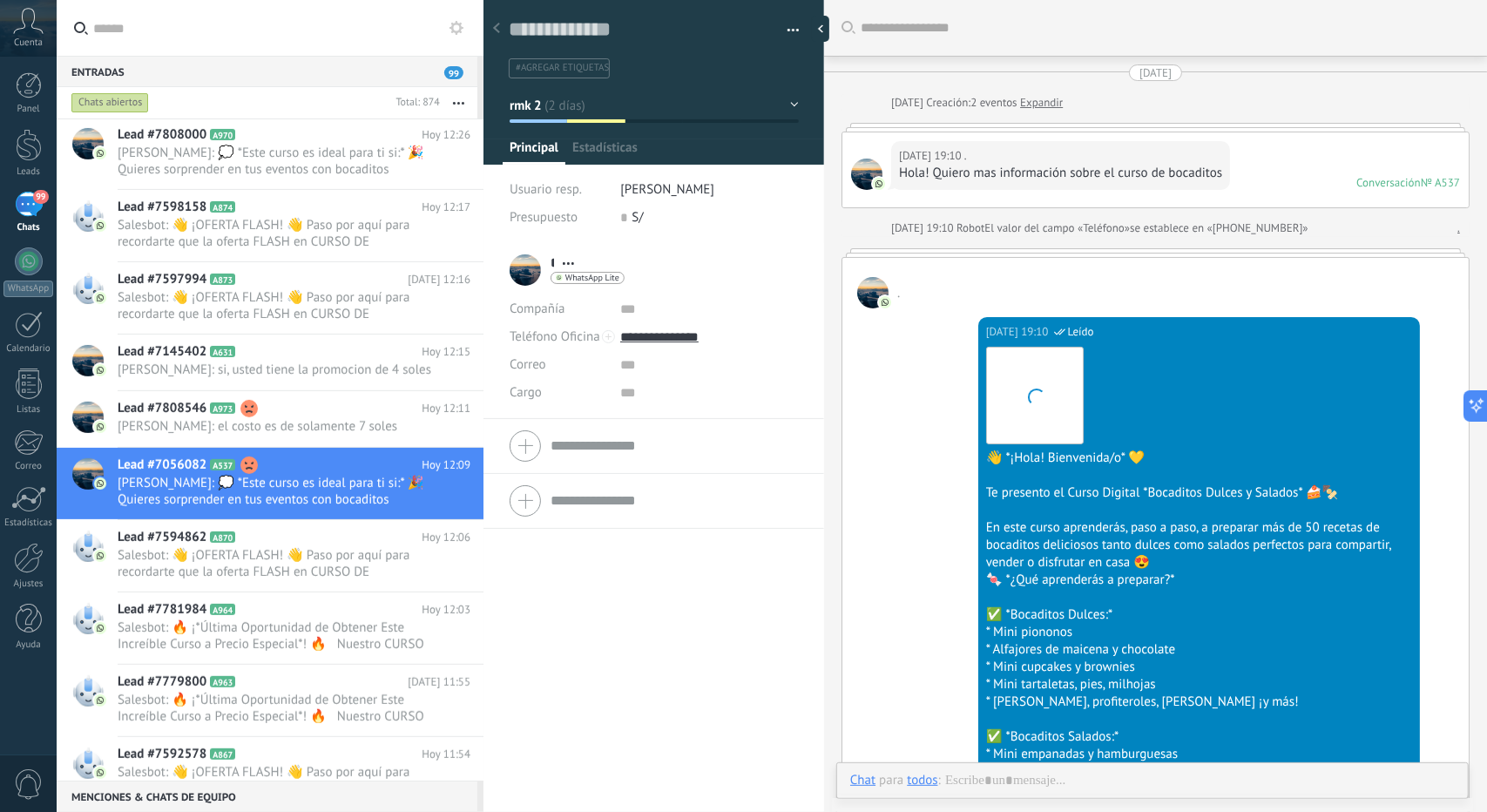
scroll to position [26, 0]
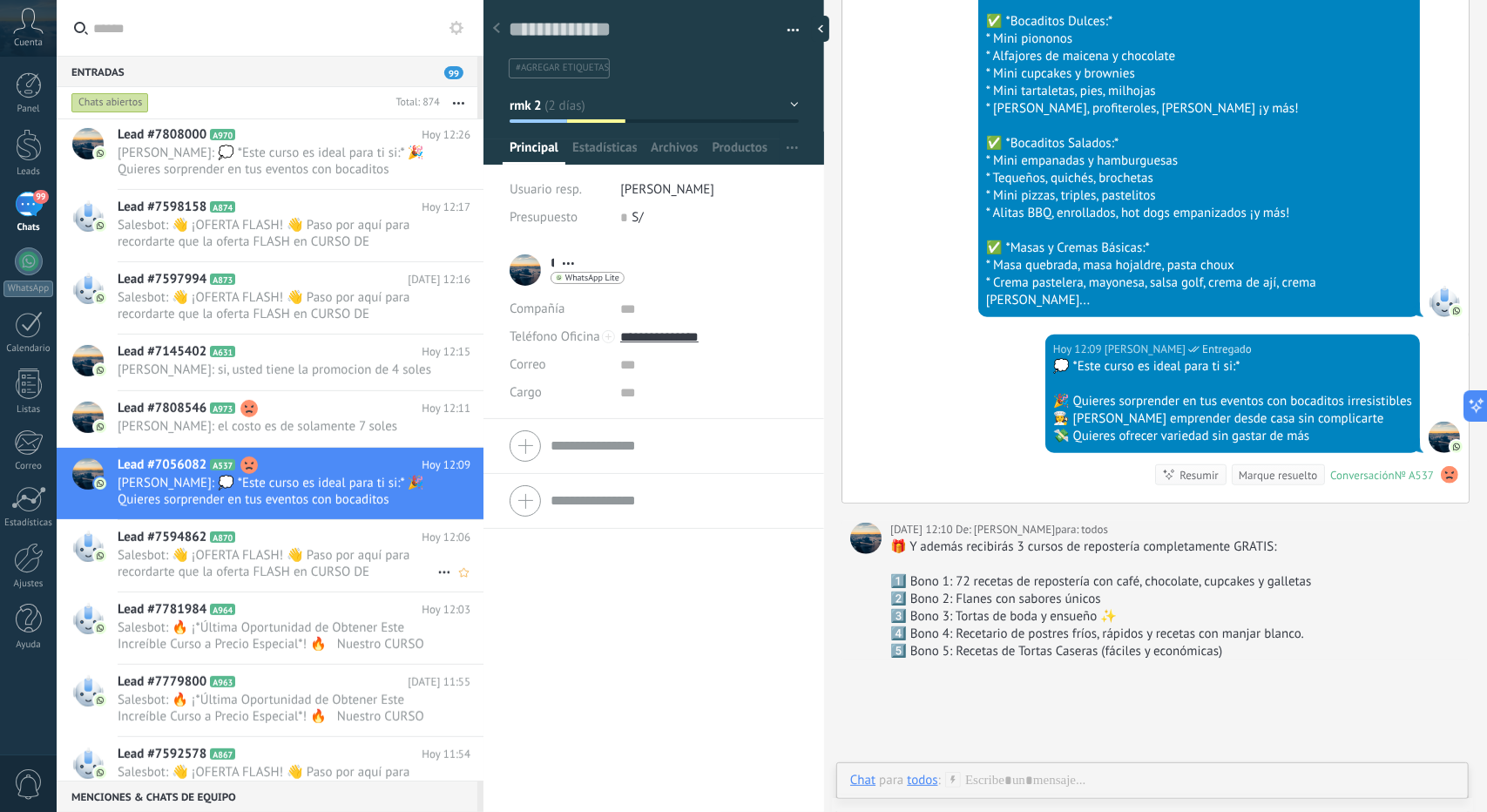
click at [160, 580] on span "Salesbot: 👋 ¡OFERTA FLASH! 👋 Paso por aquí para recordarte que la oferta FLASH …" at bounding box center [277, 564] width 320 height 33
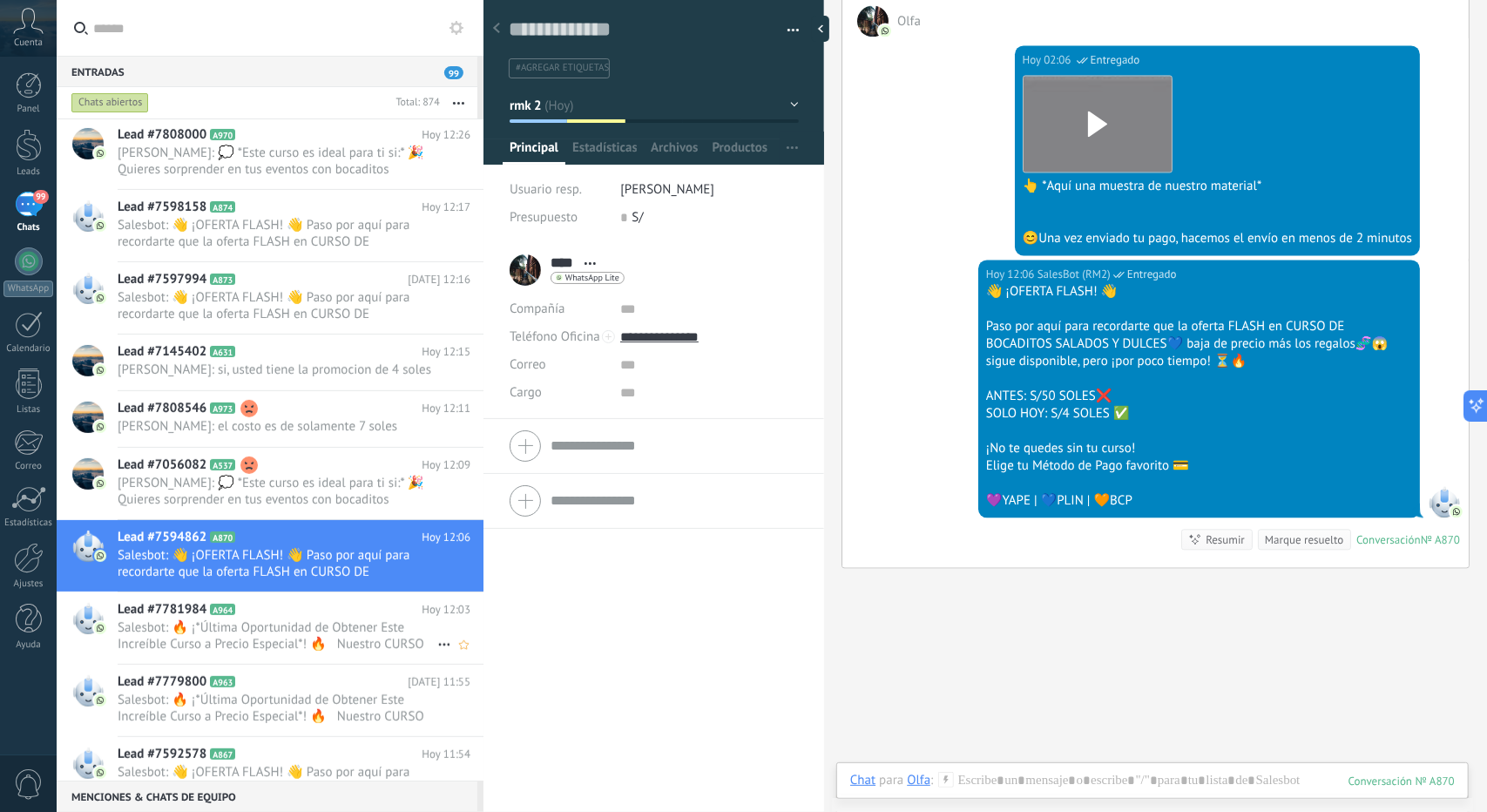
click at [260, 619] on h2 "Lead #7781984 A964" at bounding box center [270, 610] width 305 height 17
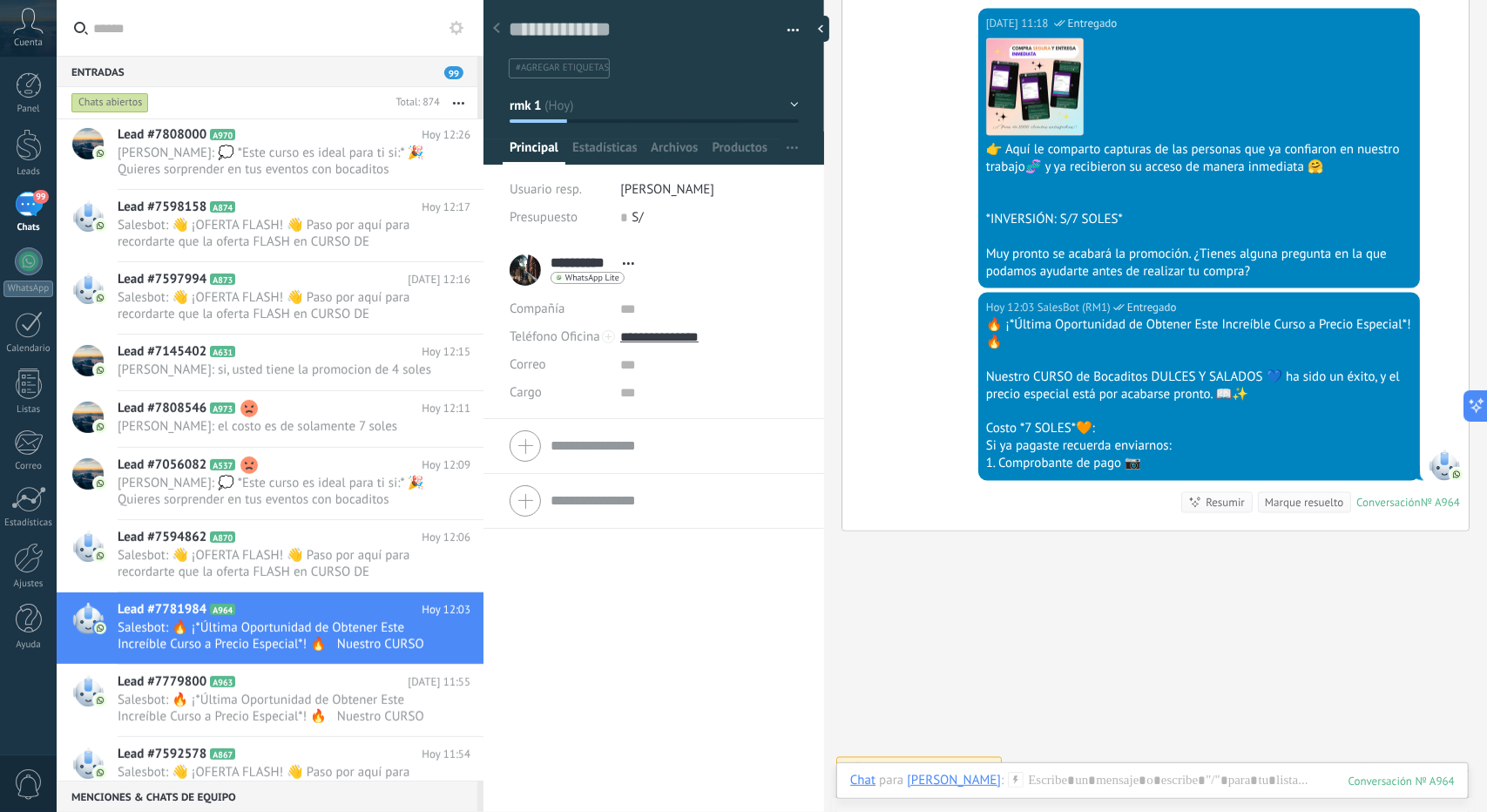
click at [556, 102] on button "rmk 1" at bounding box center [654, 105] width 289 height 31
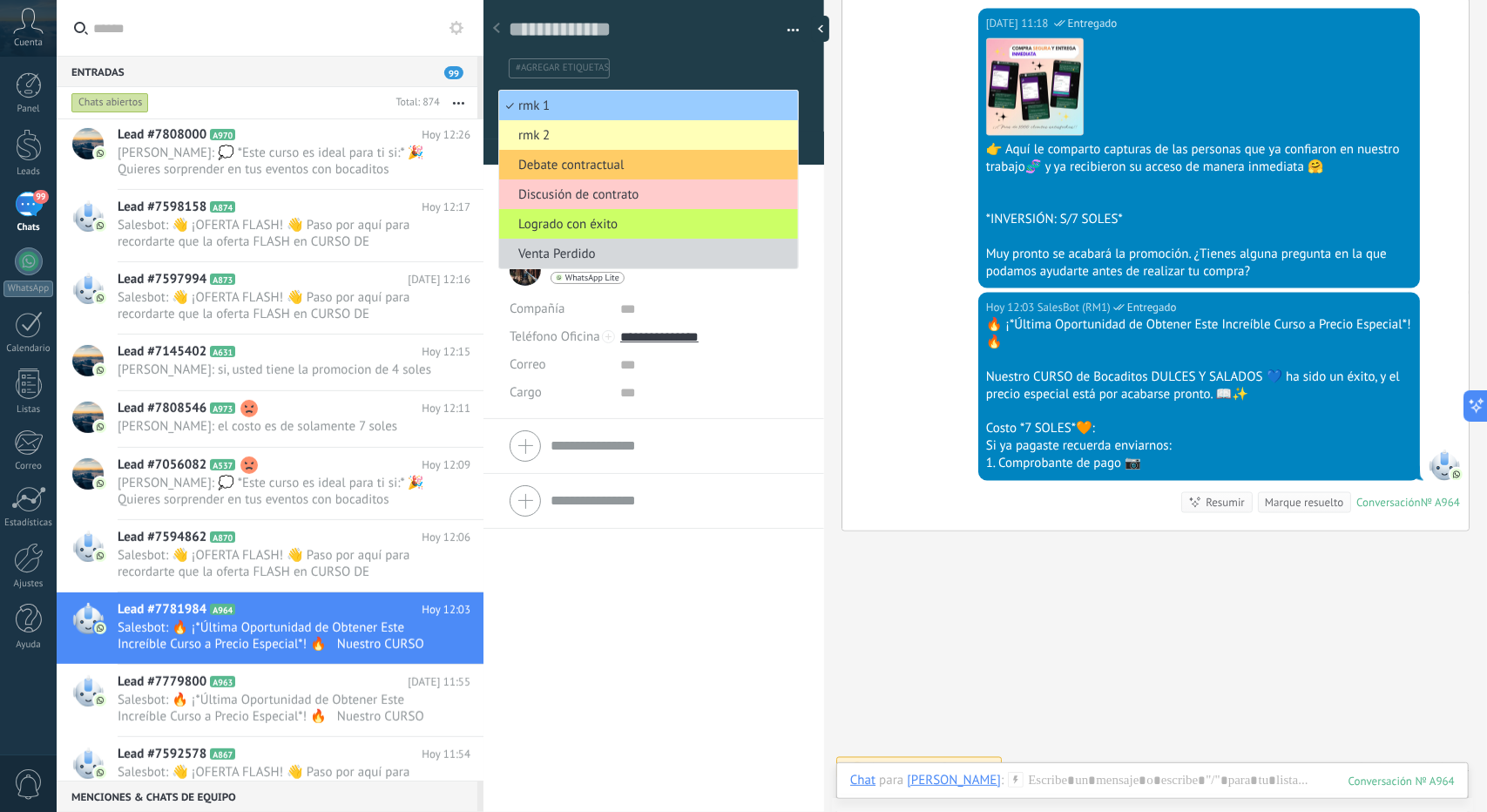
click at [534, 143] on li "rmk 2" at bounding box center [648, 134] width 299 height 30
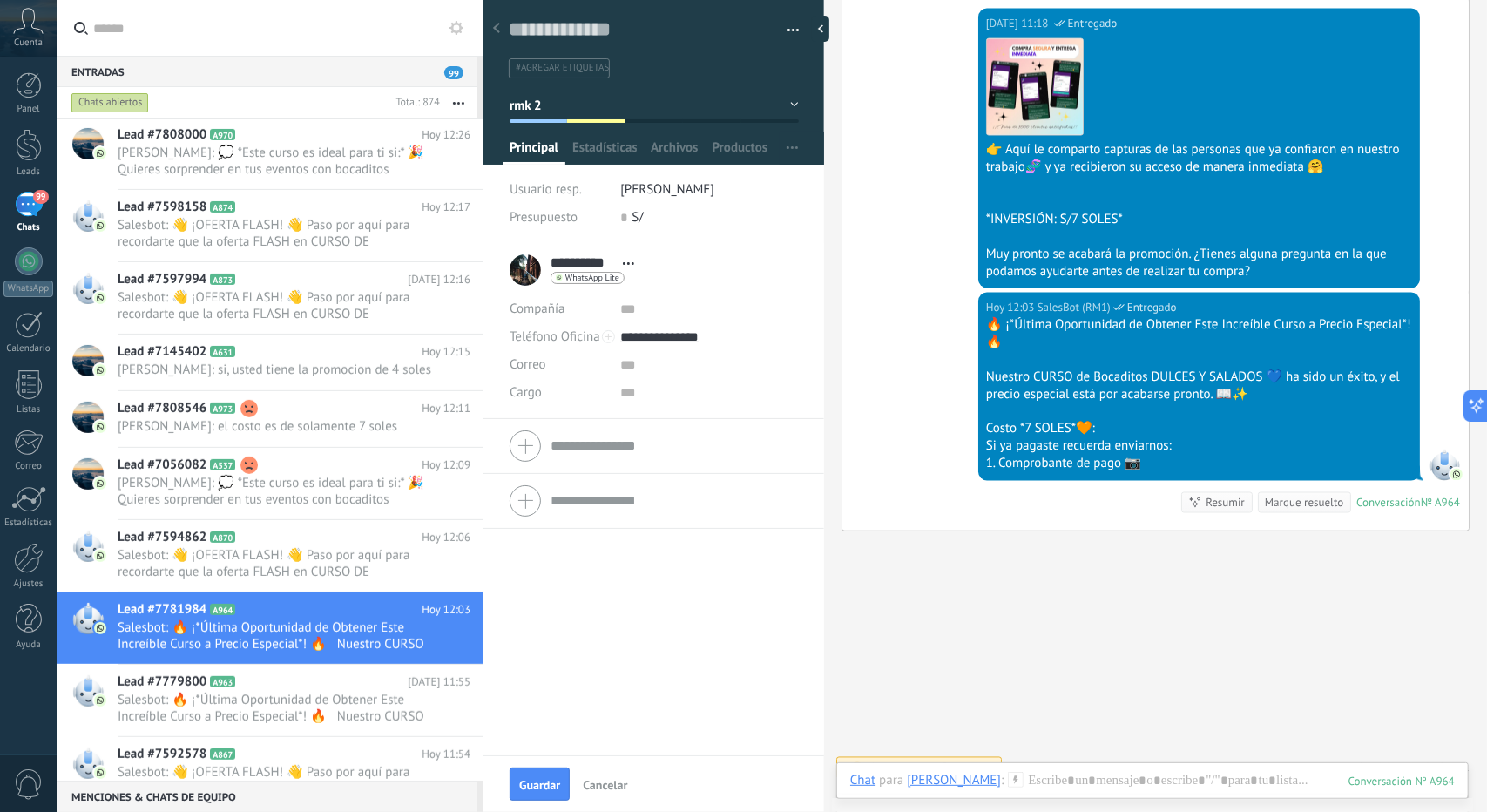
click at [562, 791] on button "Guardar" at bounding box center [539, 784] width 60 height 33
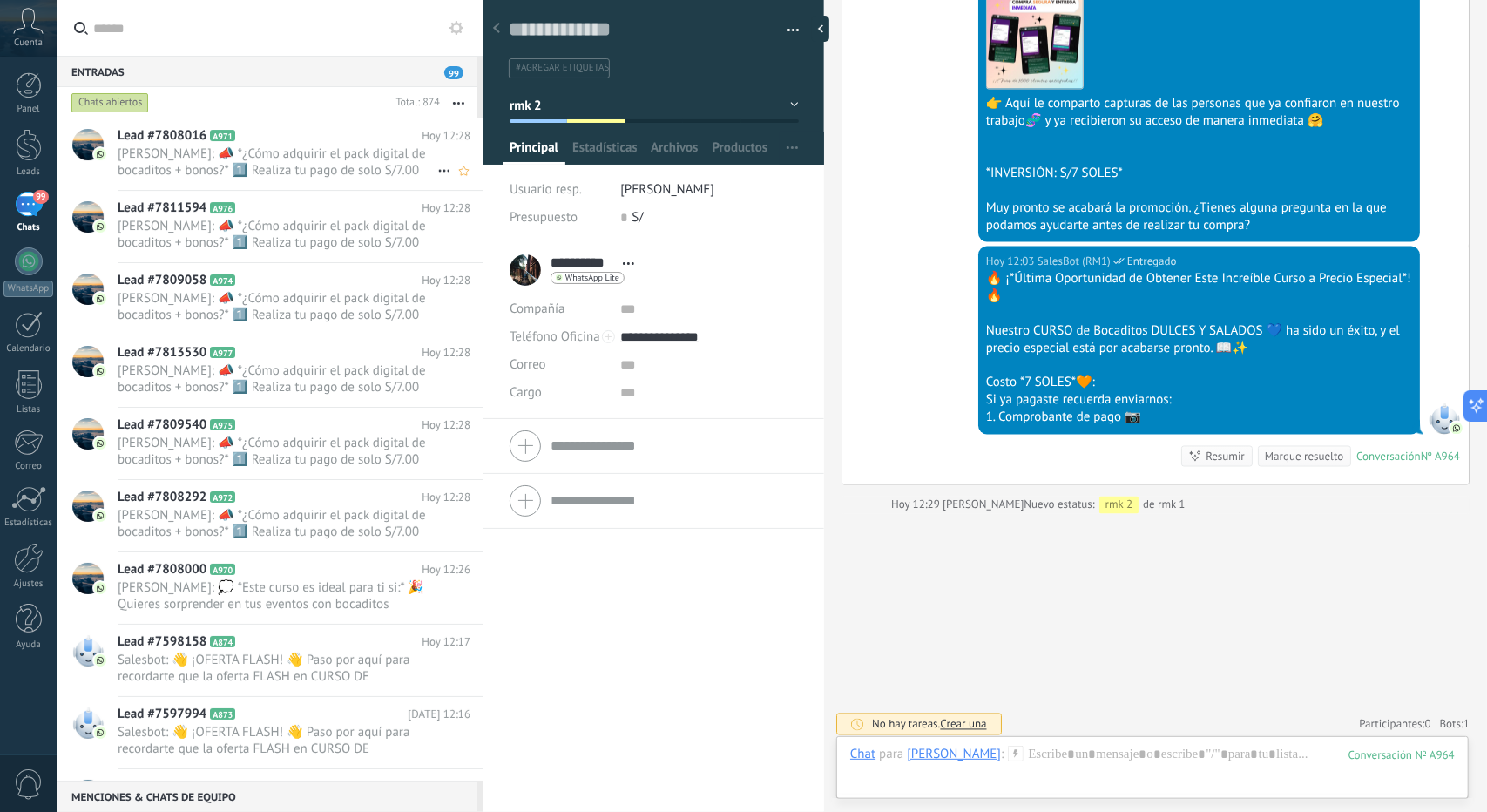
click at [325, 129] on h2 "Lead #7808016 A971" at bounding box center [270, 136] width 305 height 17
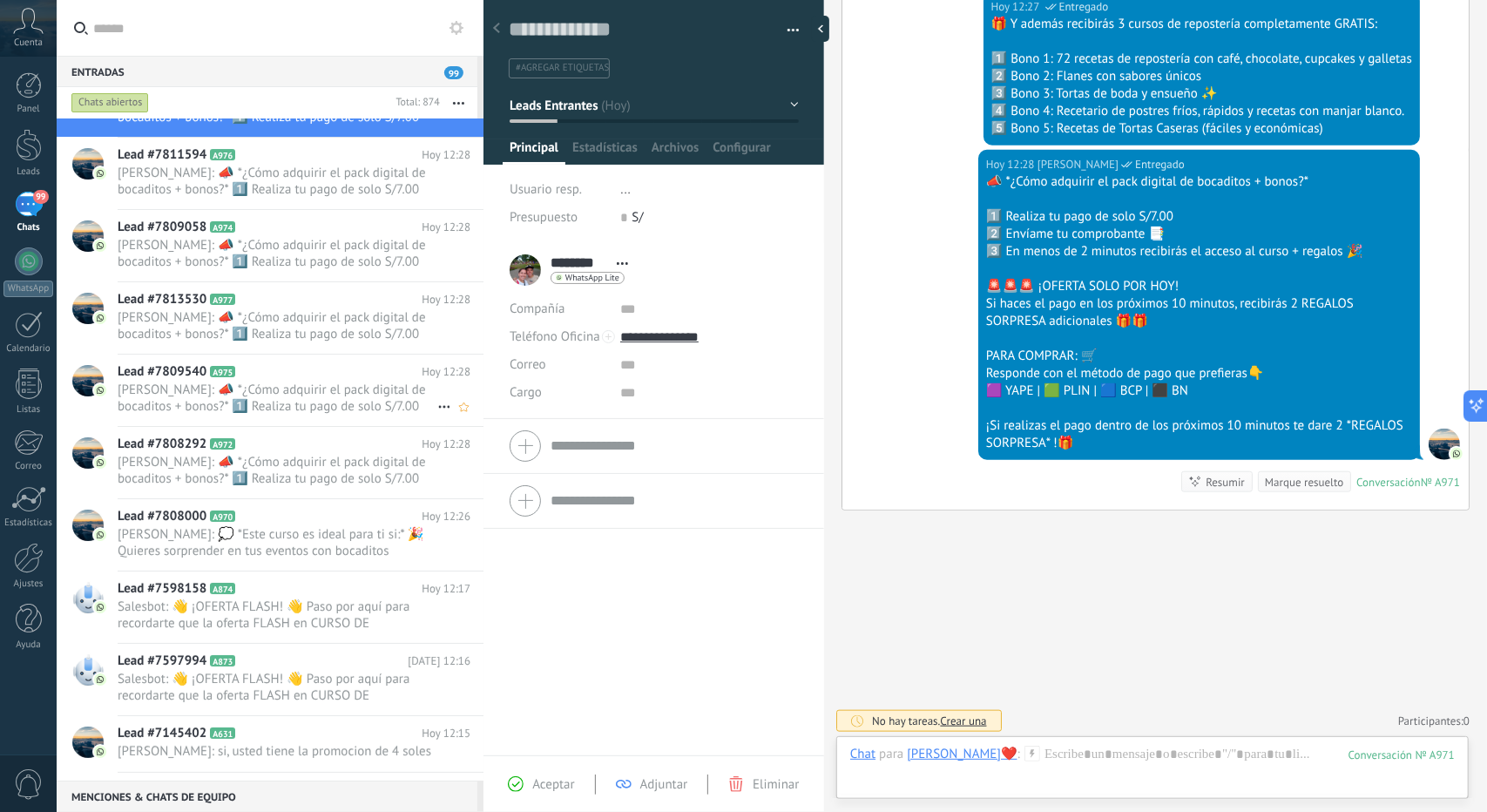
scroll to position [174, 0]
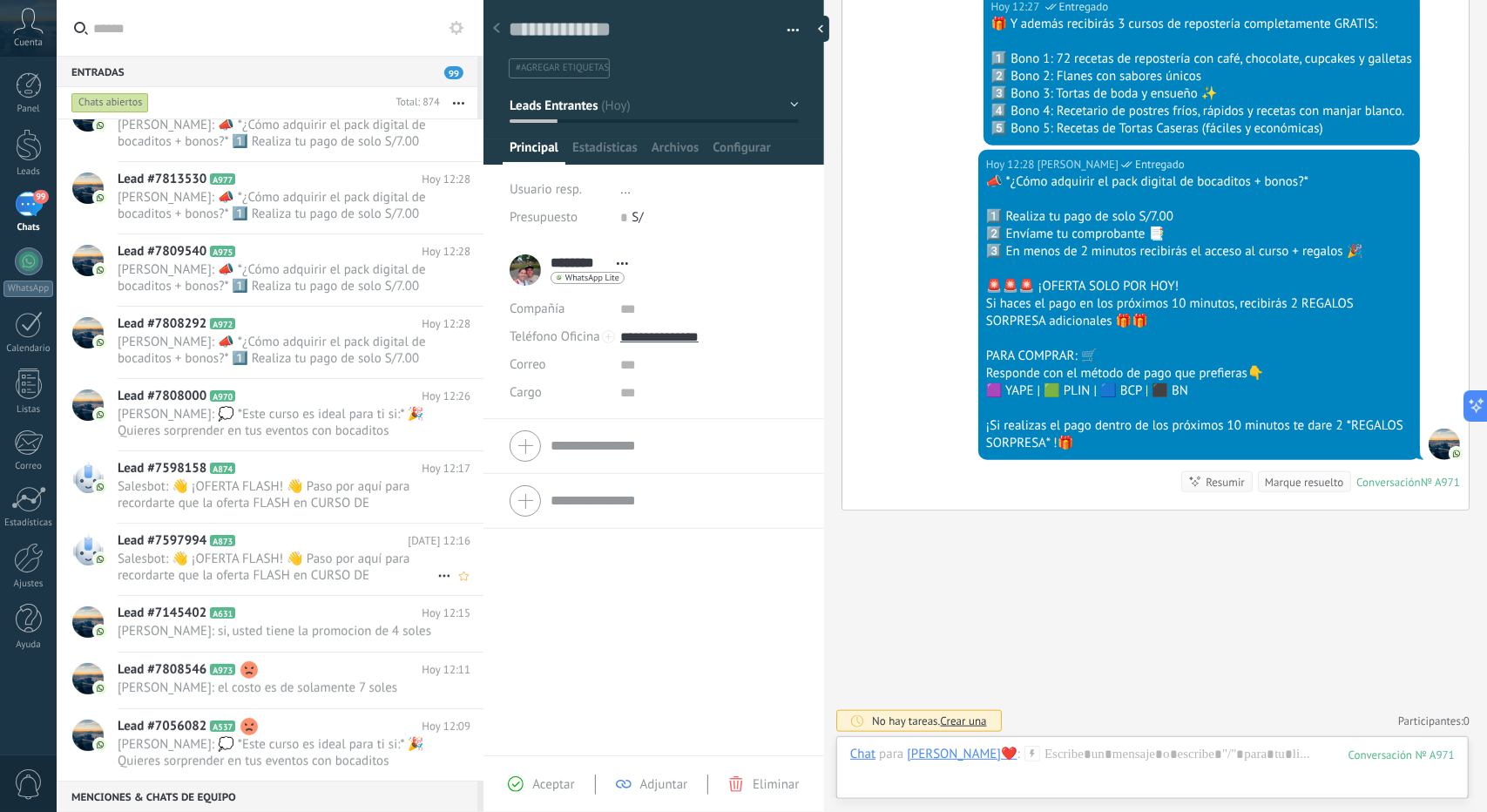
click at [251, 525] on div "Lead #7597994 A873 [DATE] 12:16 Salesbot: 👋 ¡OFERTA FLASH! 👋 Paso por aquí para…" at bounding box center [301, 560] width 366 height 72
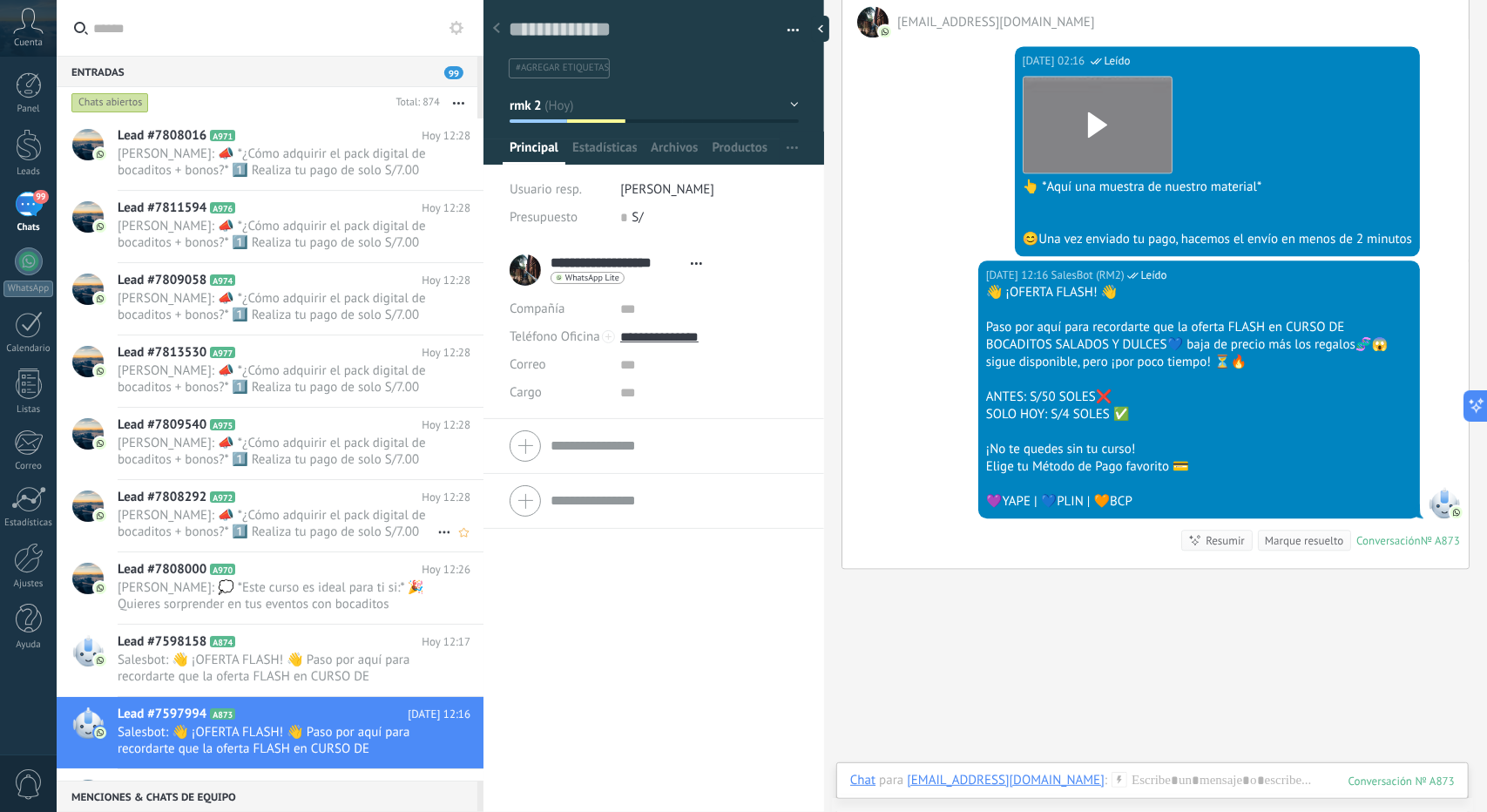
click at [258, 514] on span "alejandro echendia: 📣 *¿Cómo adquirir el pack digital de bocaditos + bonos?* 1️…" at bounding box center [277, 524] width 320 height 33
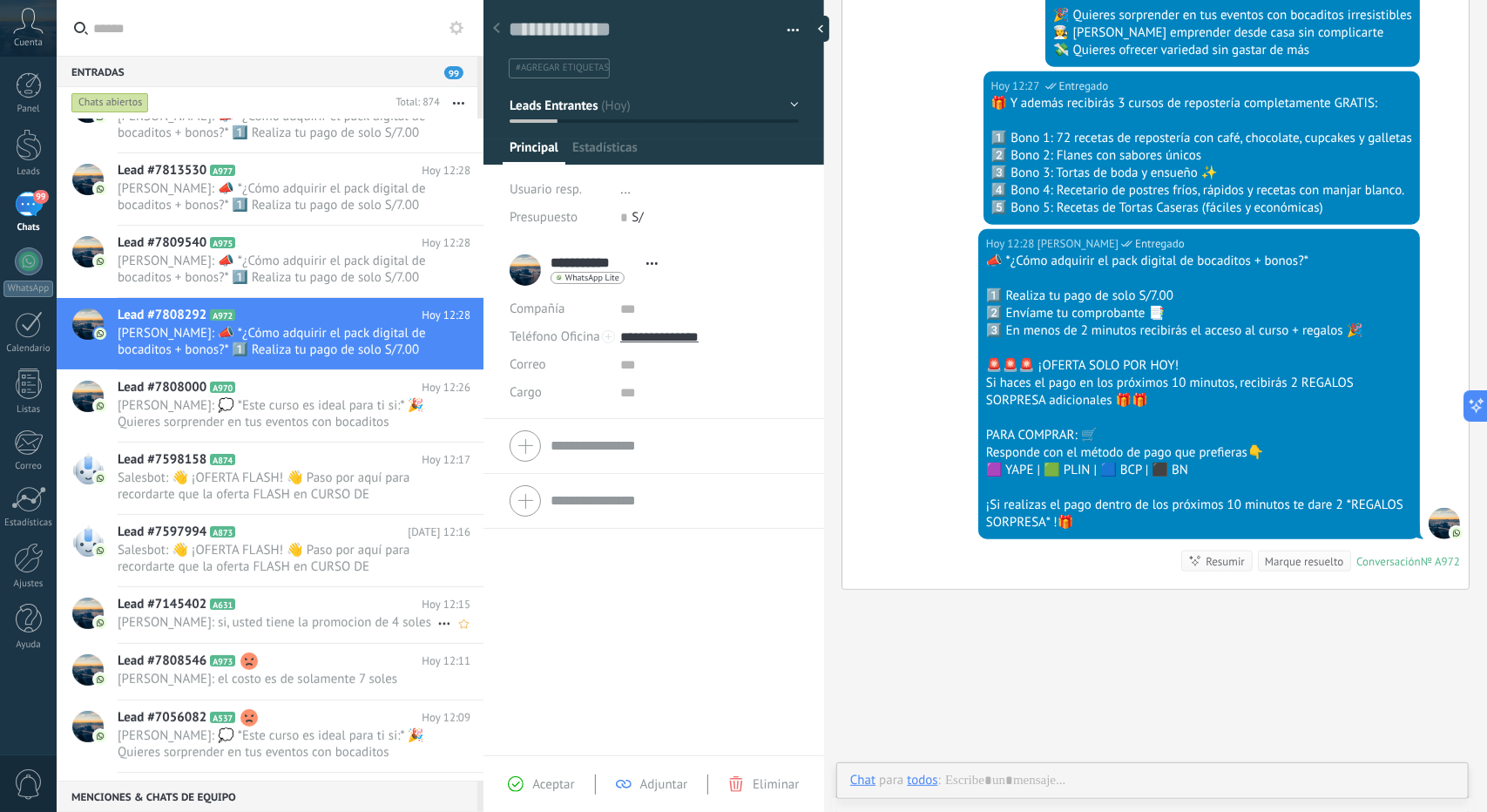
scroll to position [349, 0]
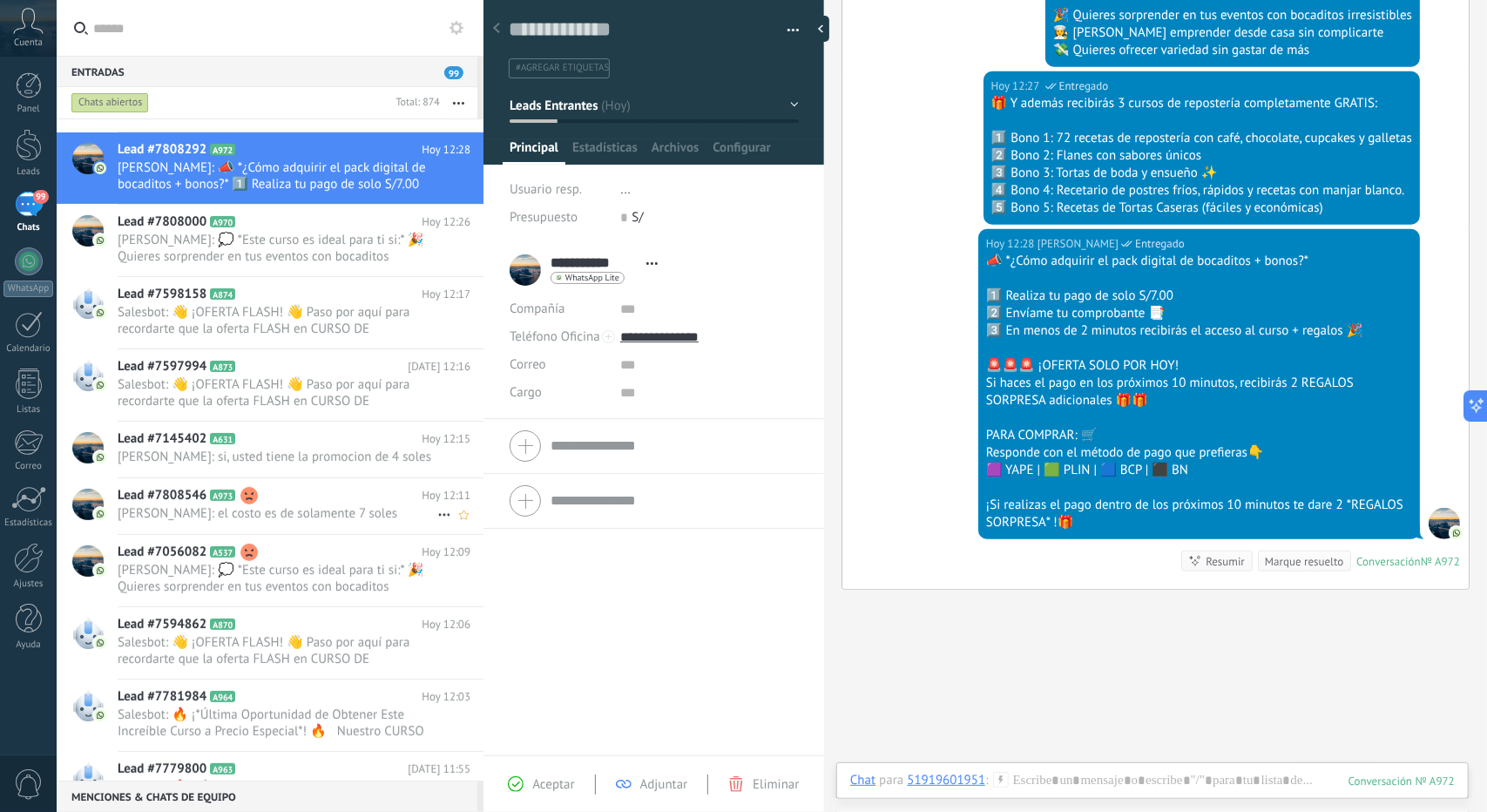
click at [248, 492] on div "Lead #7808546 A973 [DATE] 12:11 [PERSON_NAME]: el costo es de solamente 7 soles" at bounding box center [301, 506] width 366 height 55
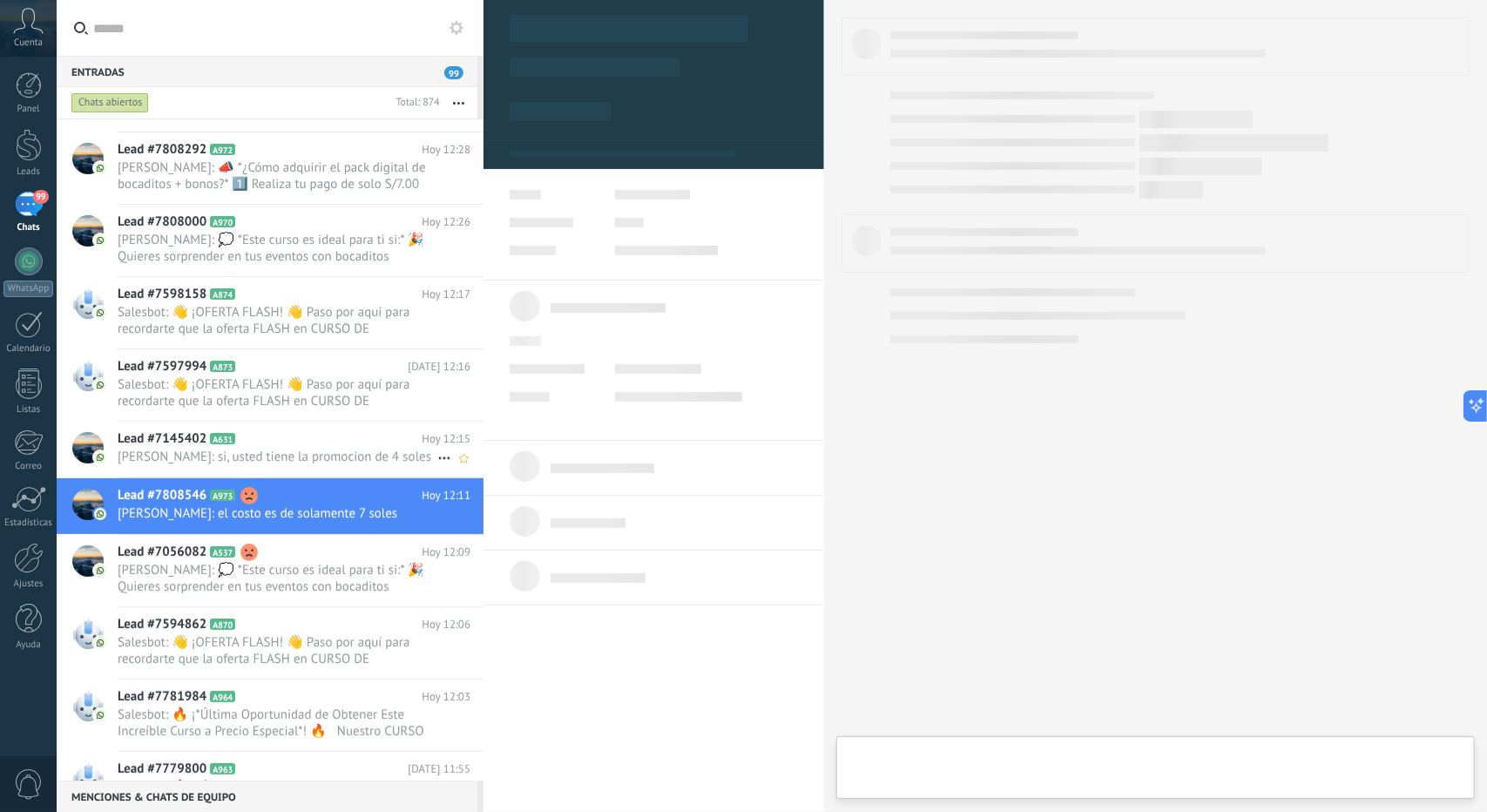
type textarea "**********"
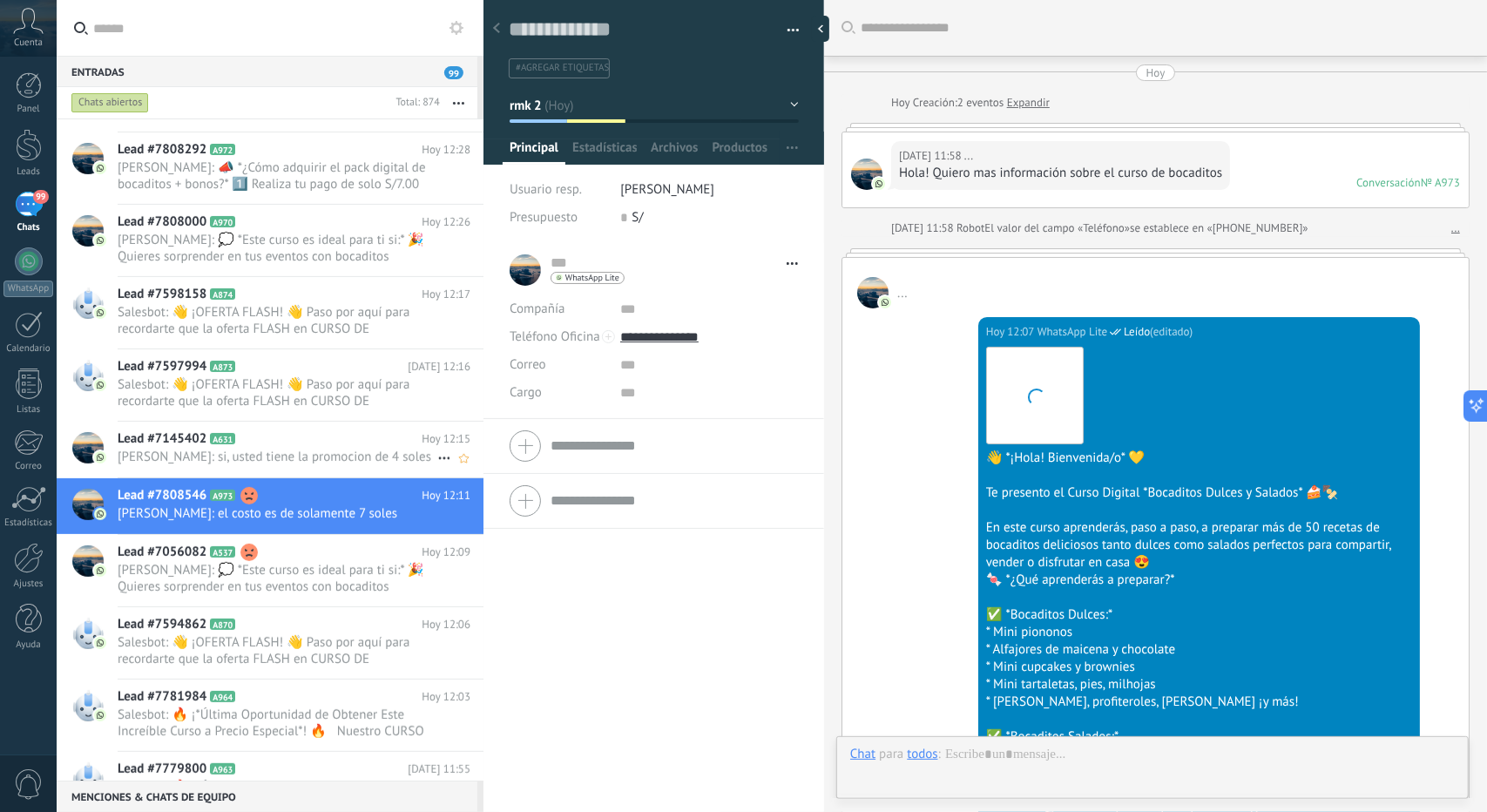
scroll to position [1161, 0]
